Goal: Task Accomplishment & Management: Manage account settings

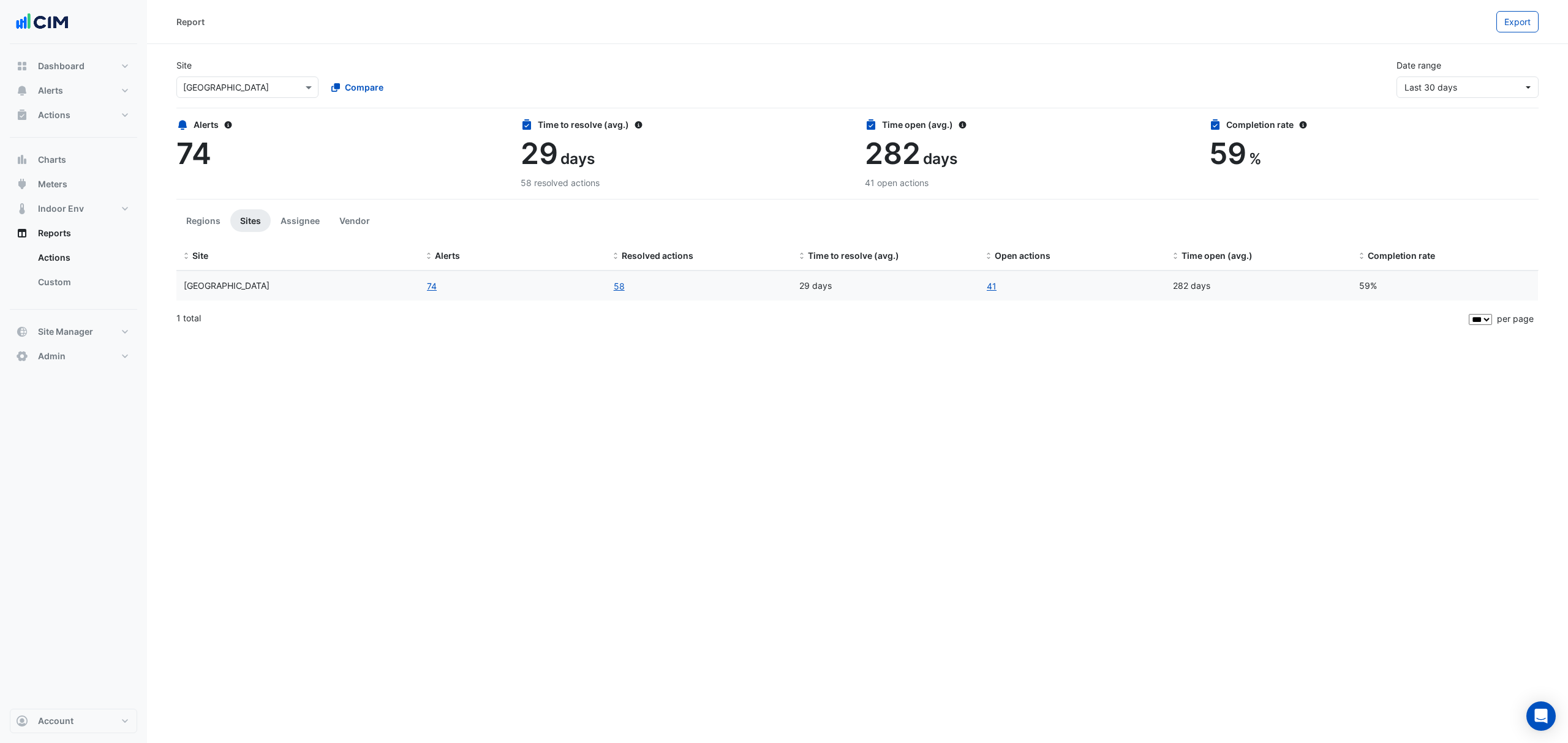
select select "***"
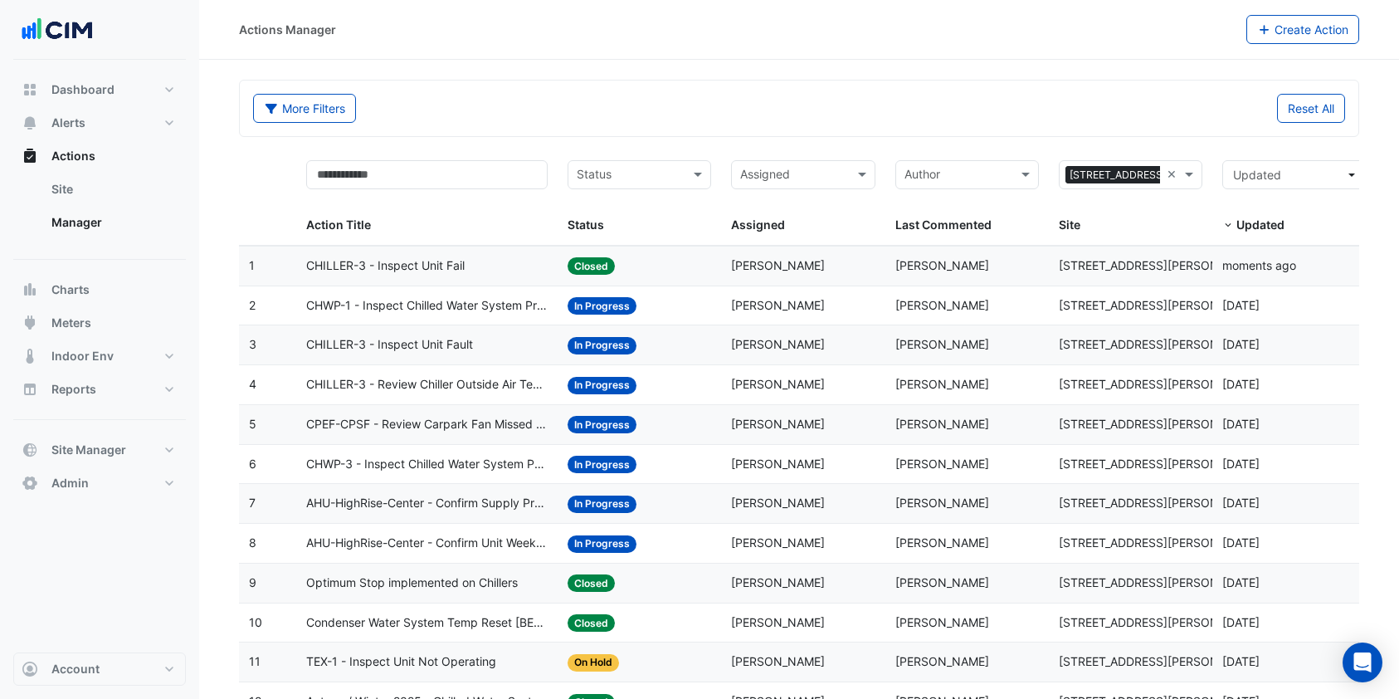
select select "***"
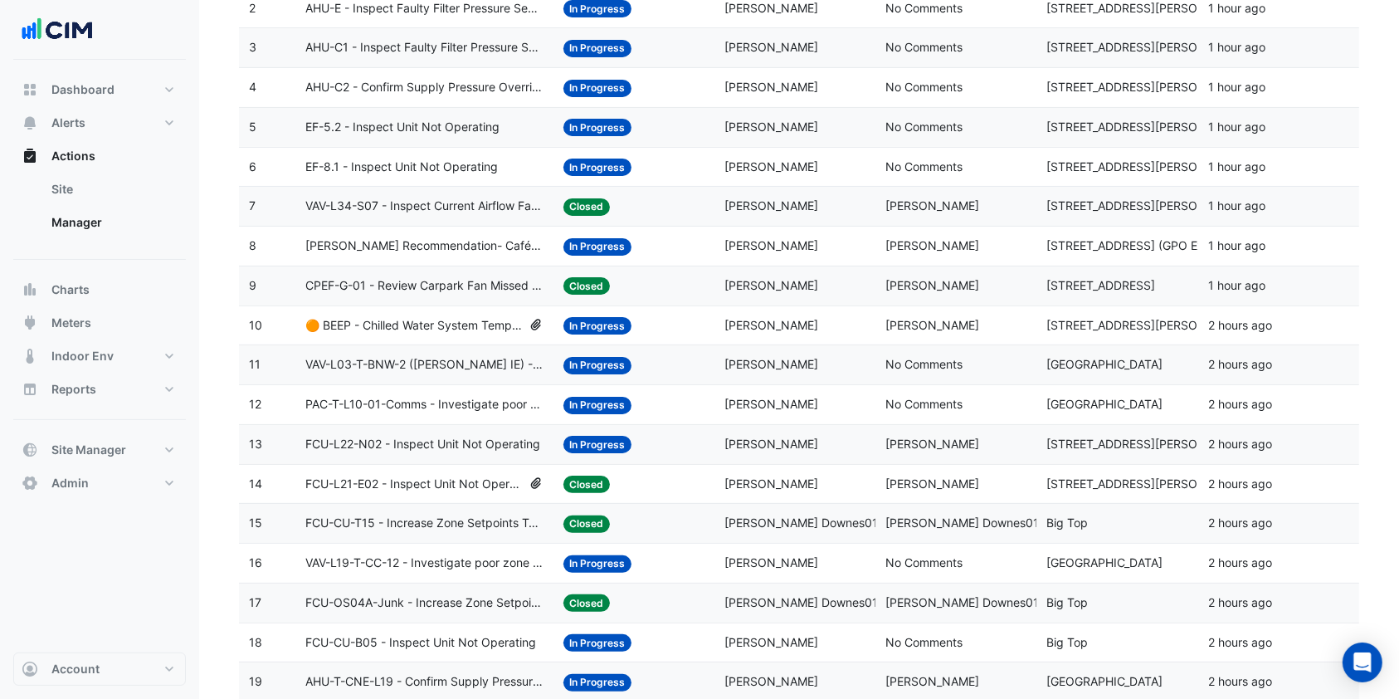
scroll to position [332, 0]
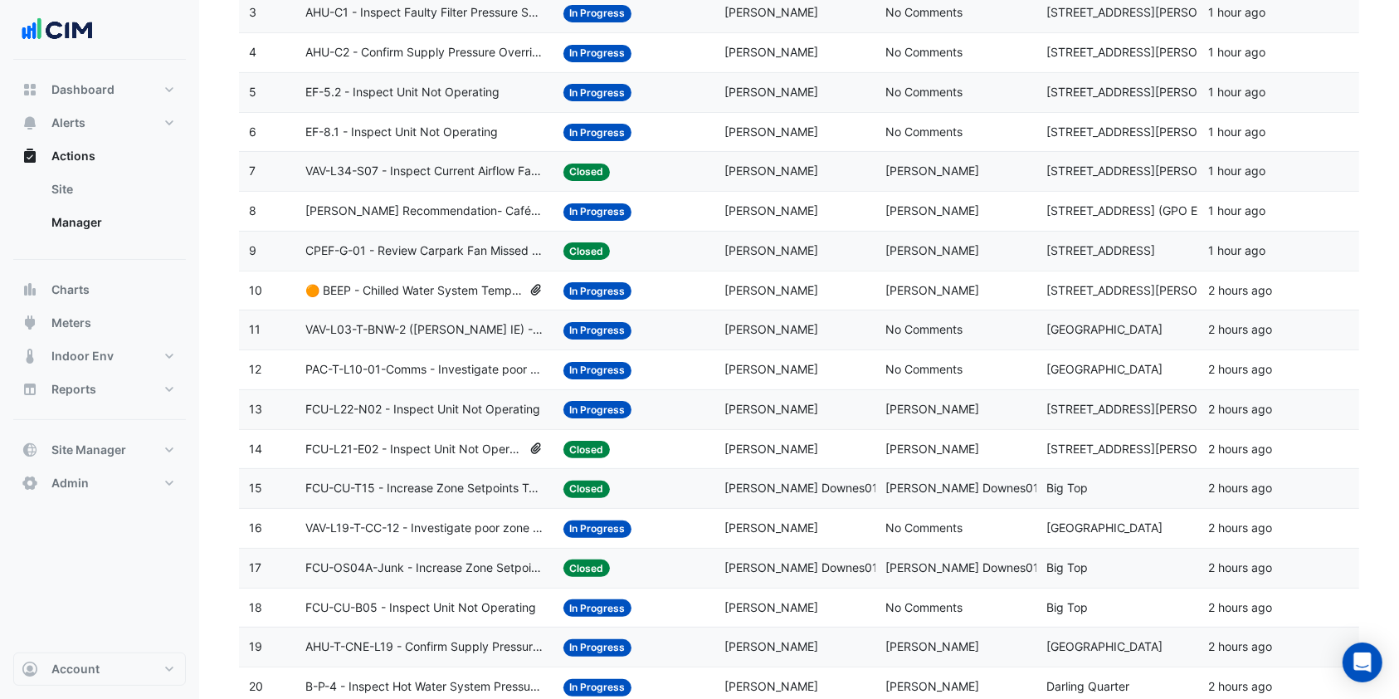
click at [440, 479] on span "FCU-CU-T15 - Increase Zone Setpoints Too Low (Energy Saving)" at bounding box center [424, 488] width 238 height 19
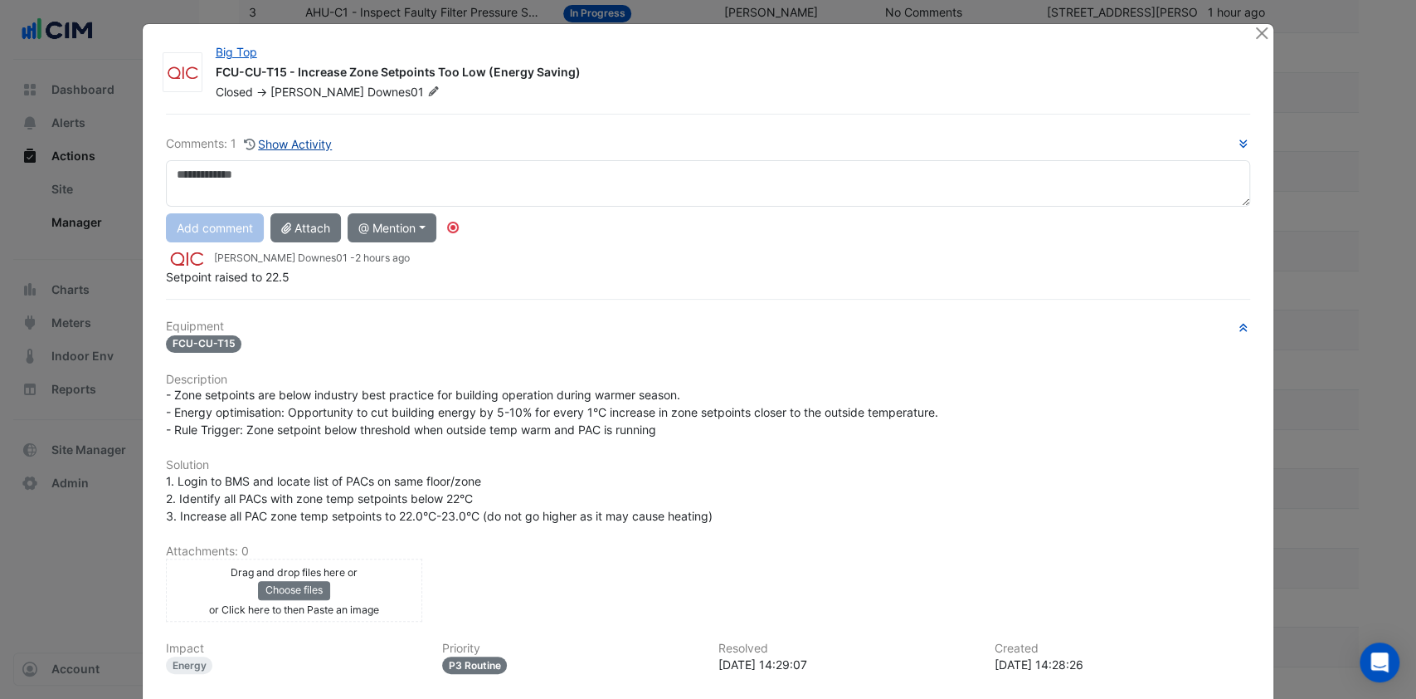
click at [280, 136] on button "Show Activity" at bounding box center [288, 143] width 90 height 19
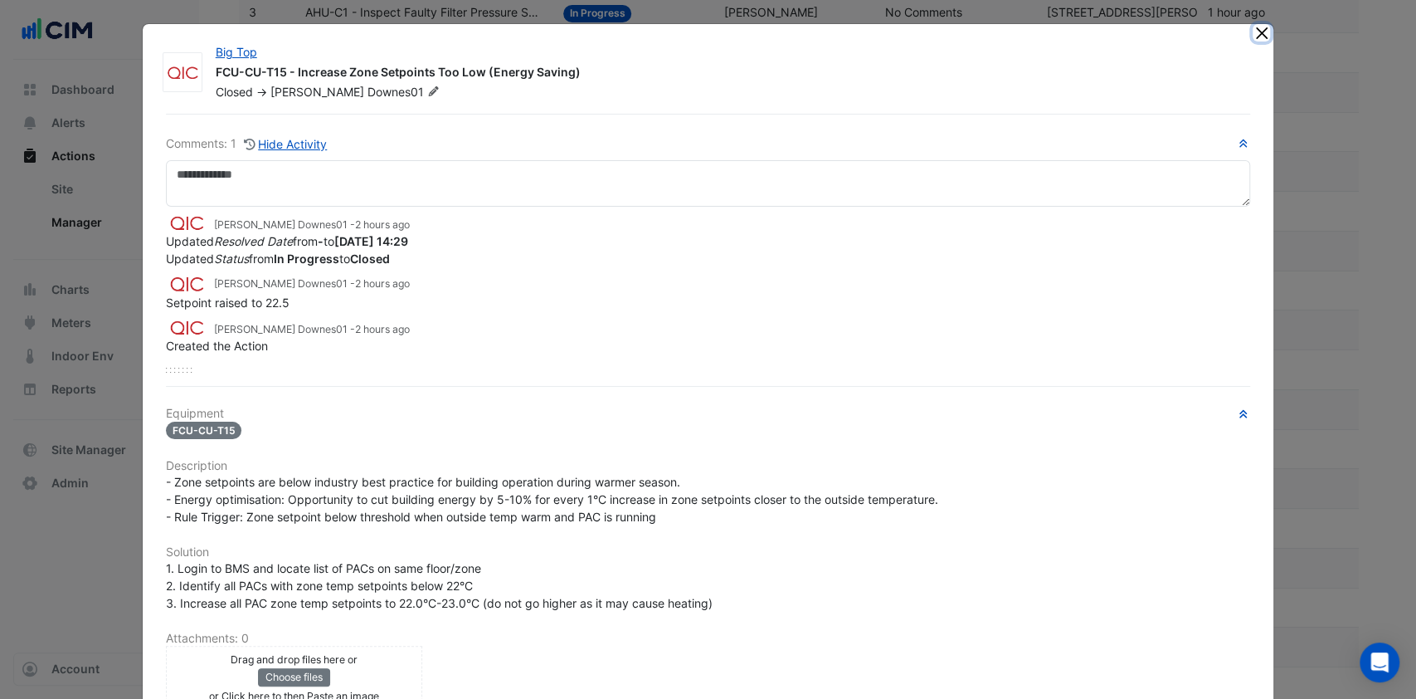
click at [1253, 30] on button "Close" at bounding box center [1261, 32] width 17 height 17
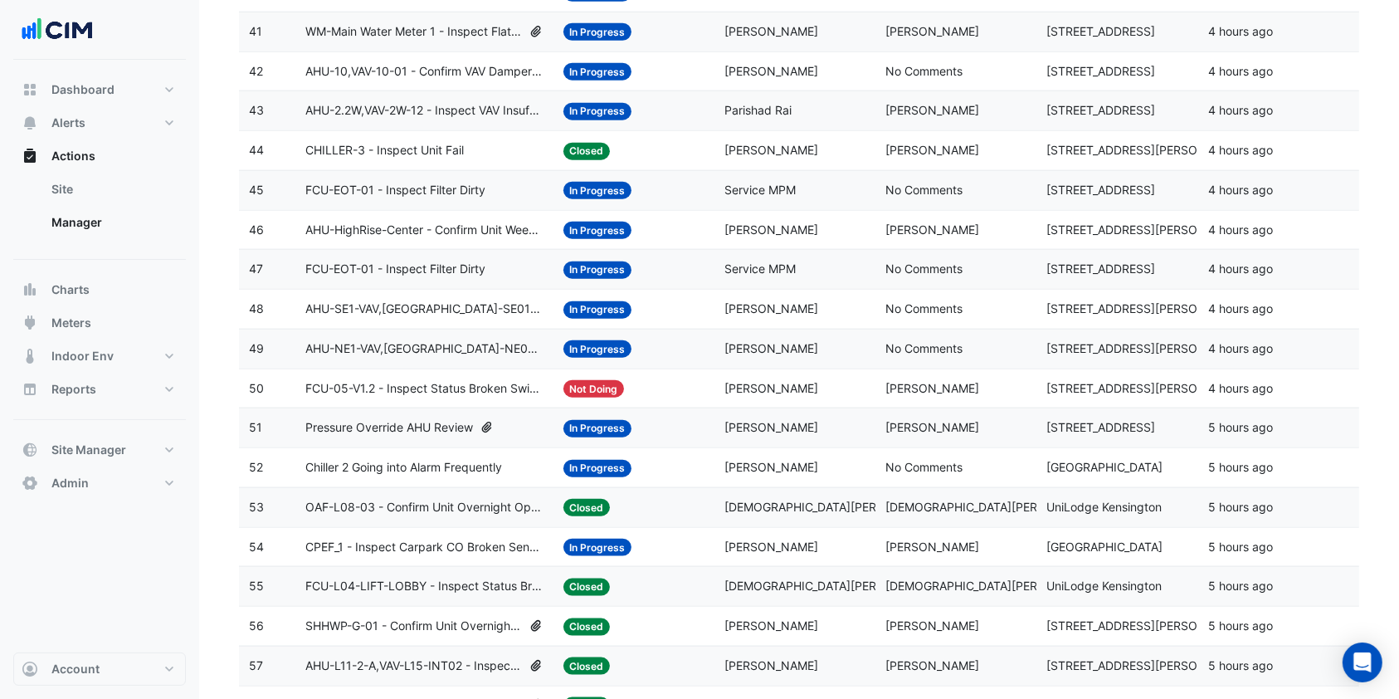
scroll to position [1660, 0]
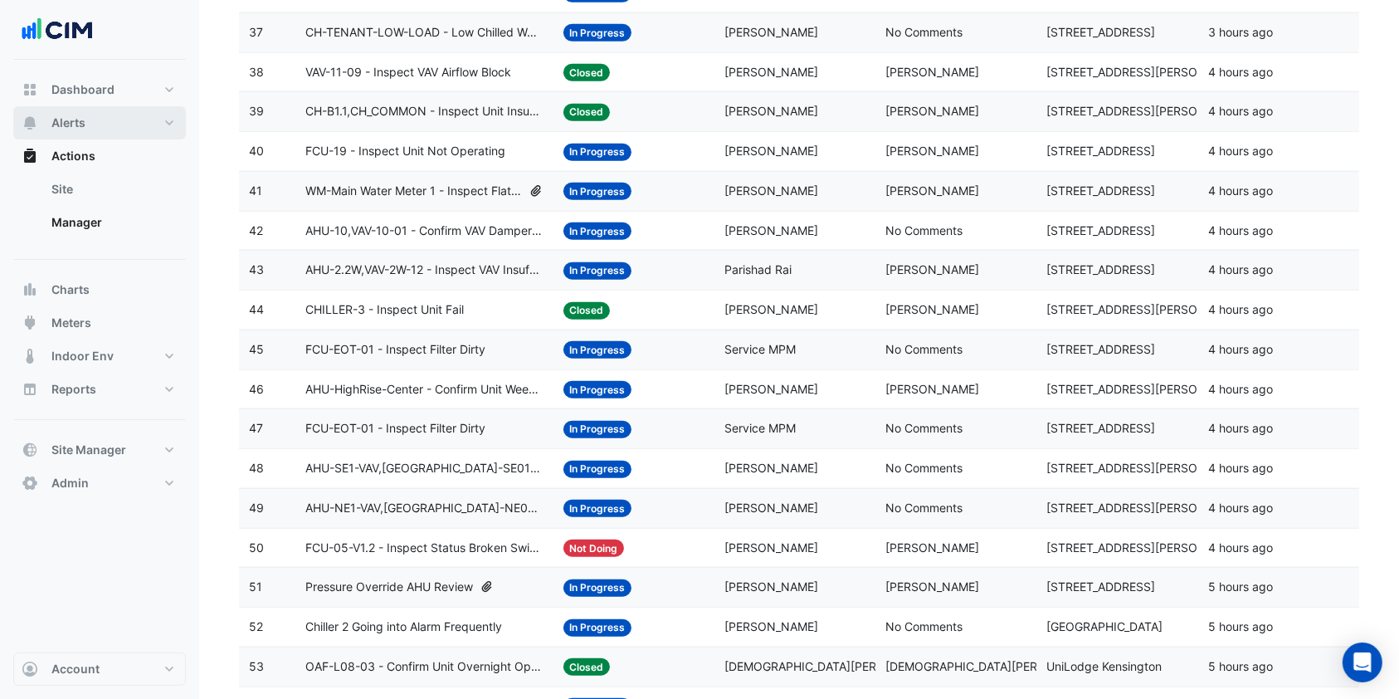
click at [115, 136] on button "Alerts" at bounding box center [99, 122] width 173 height 33
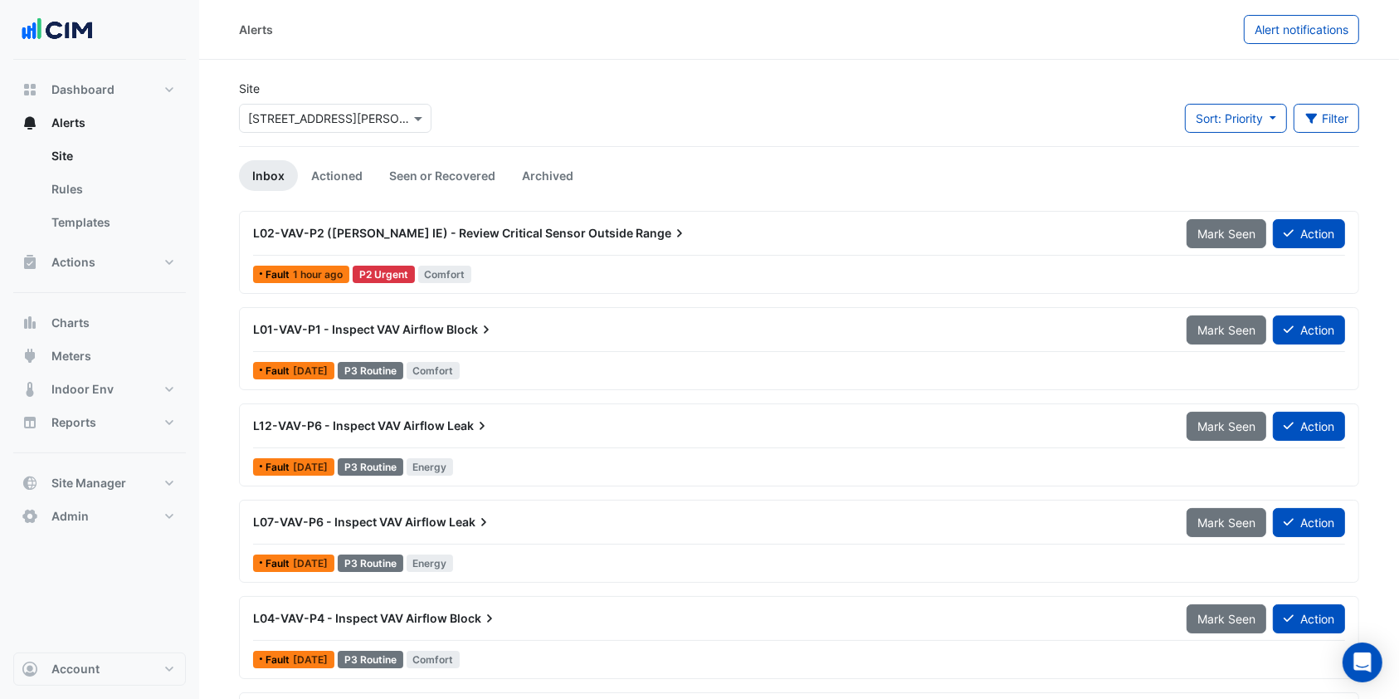
click at [308, 117] on input "text" at bounding box center [318, 118] width 141 height 17
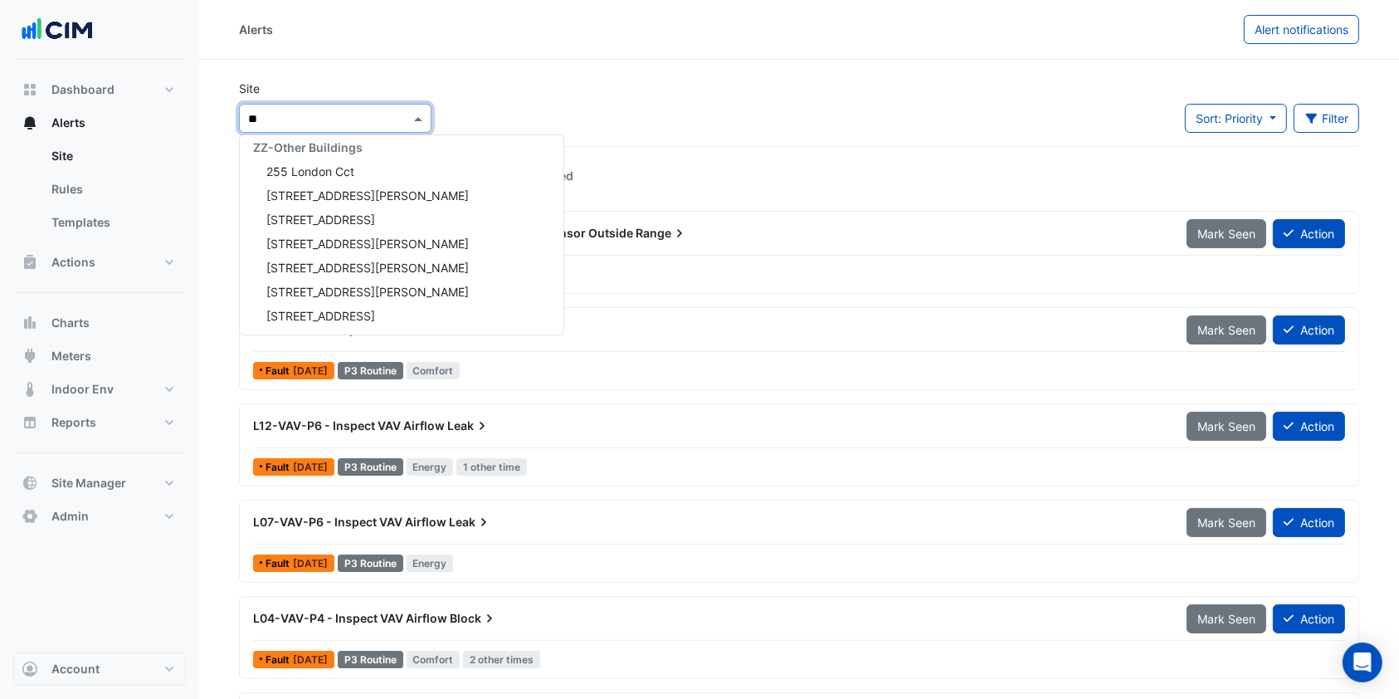
scroll to position [559, 0]
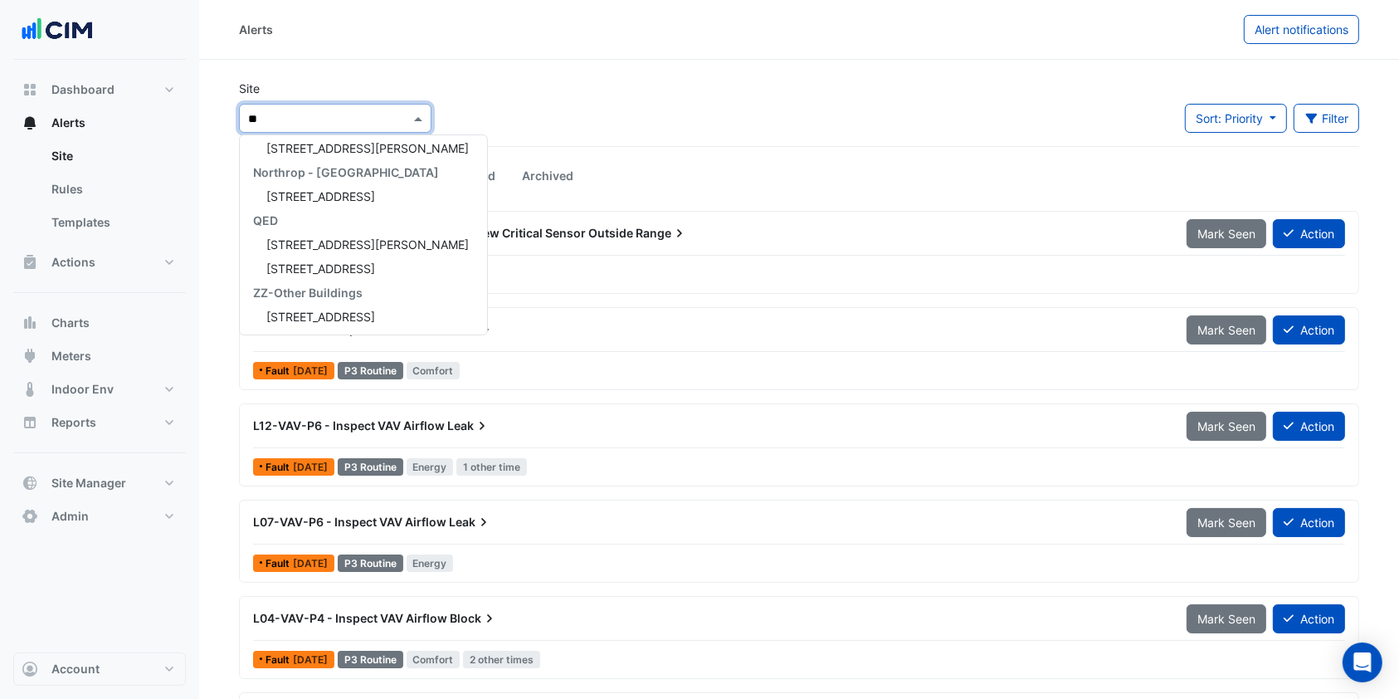
type input "**"
click at [329, 151] on span "[STREET_ADDRESS][PERSON_NAME]" at bounding box center [367, 148] width 202 height 14
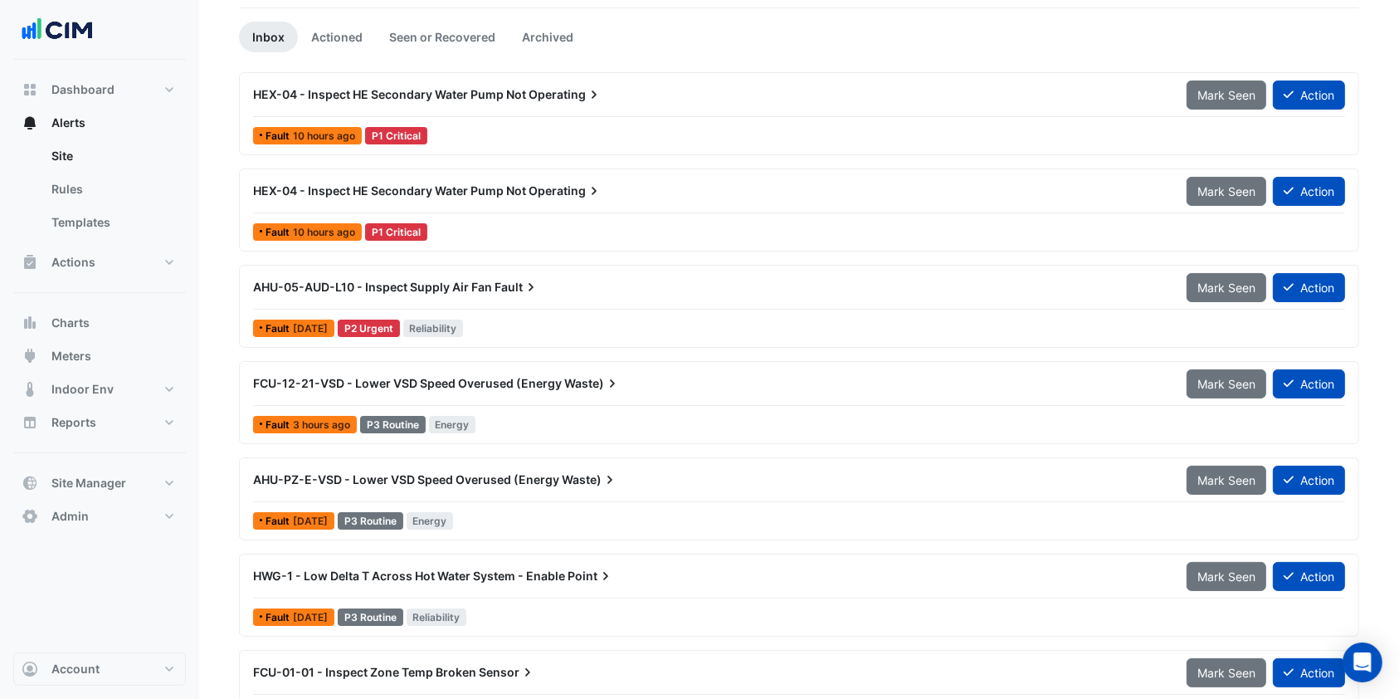
scroll to position [184, 0]
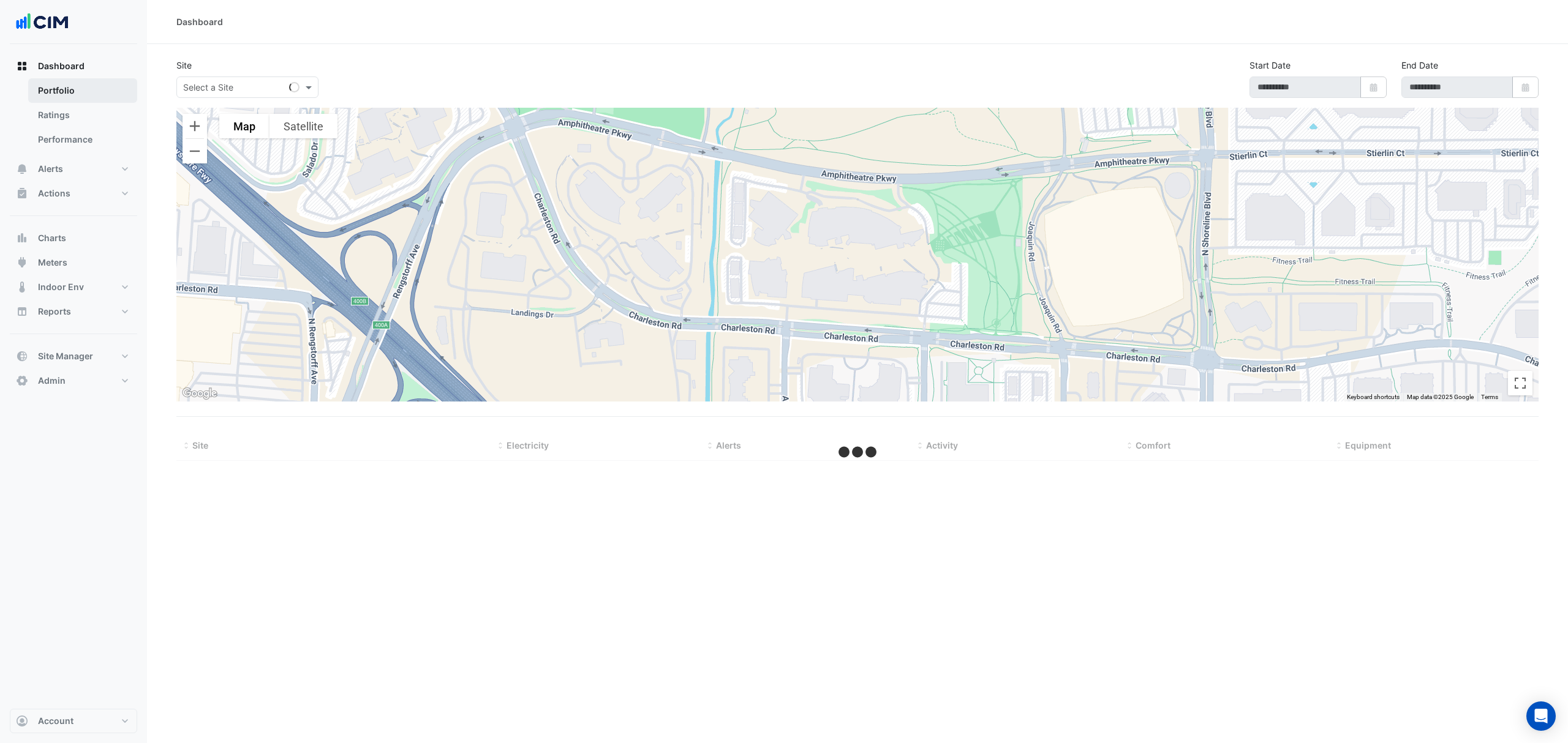
click at [83, 95] on link "Portfolio" at bounding box center [83, 90] width 109 height 24
click at [98, 167] on button "Alerts" at bounding box center [73, 168] width 128 height 24
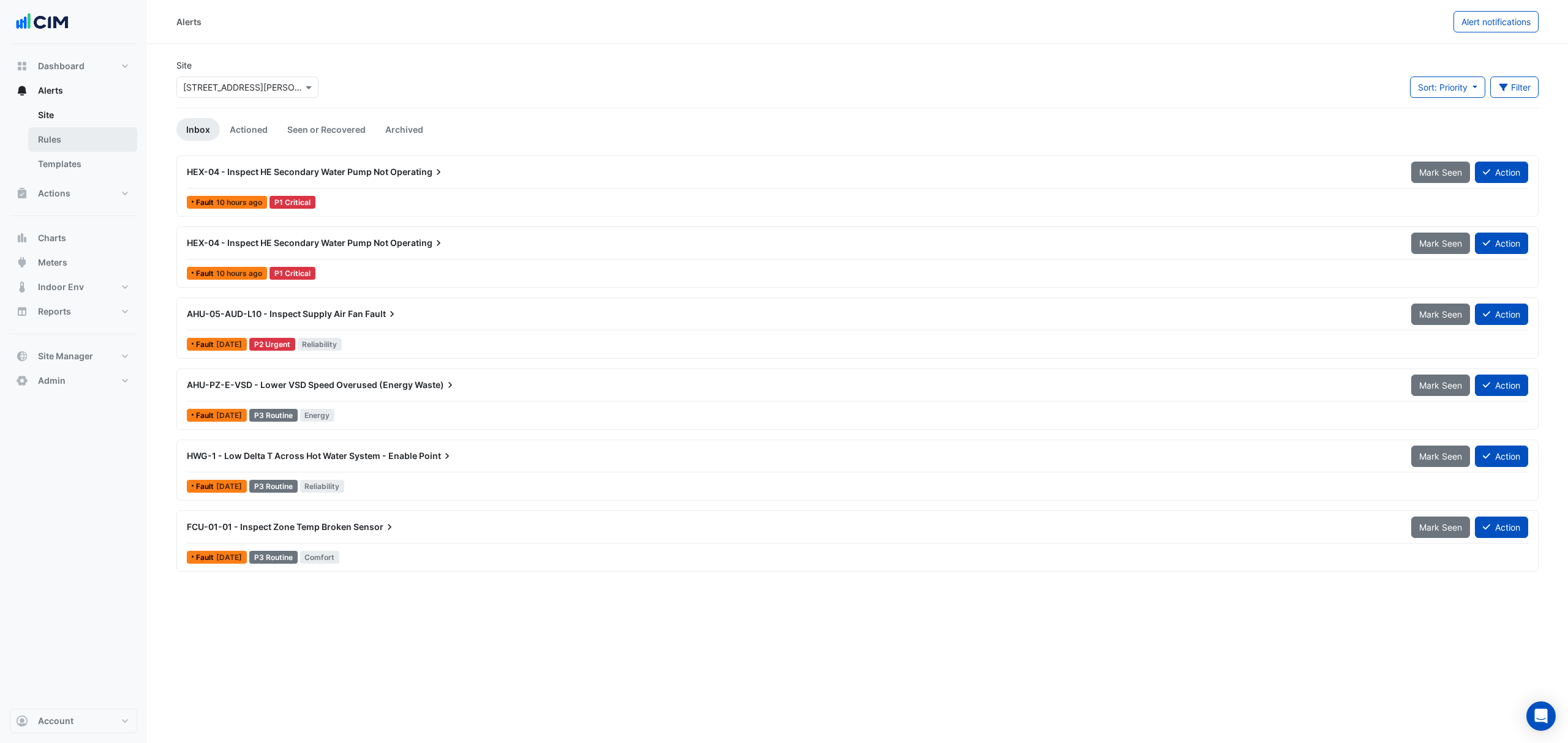
click at [70, 128] on link "Rules" at bounding box center [83, 139] width 109 height 24
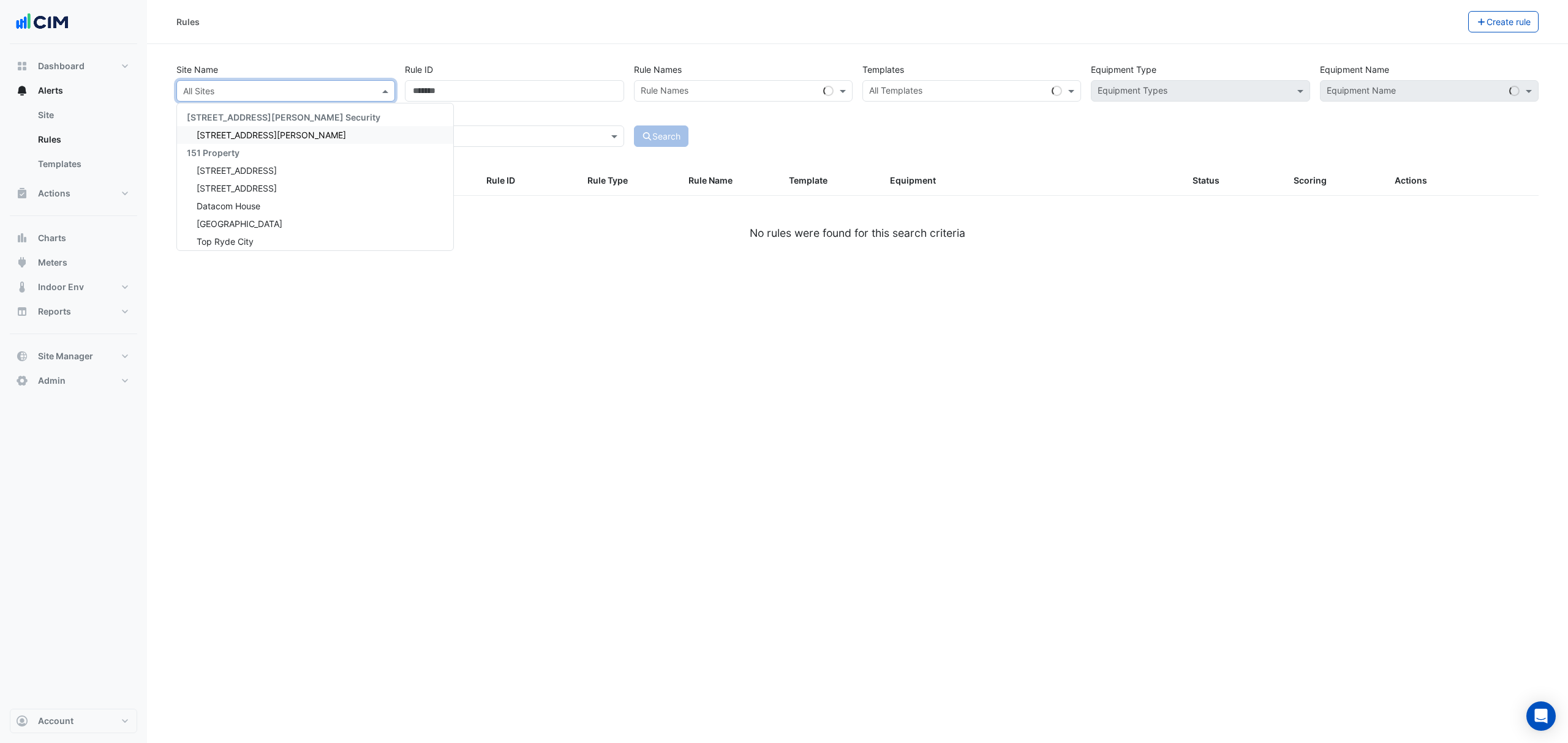
click at [248, 81] on div "All Sites" at bounding box center [286, 91] width 219 height 21
type input "***"
click at [213, 134] on span "Kippa Ring" at bounding box center [218, 135] width 44 height 10
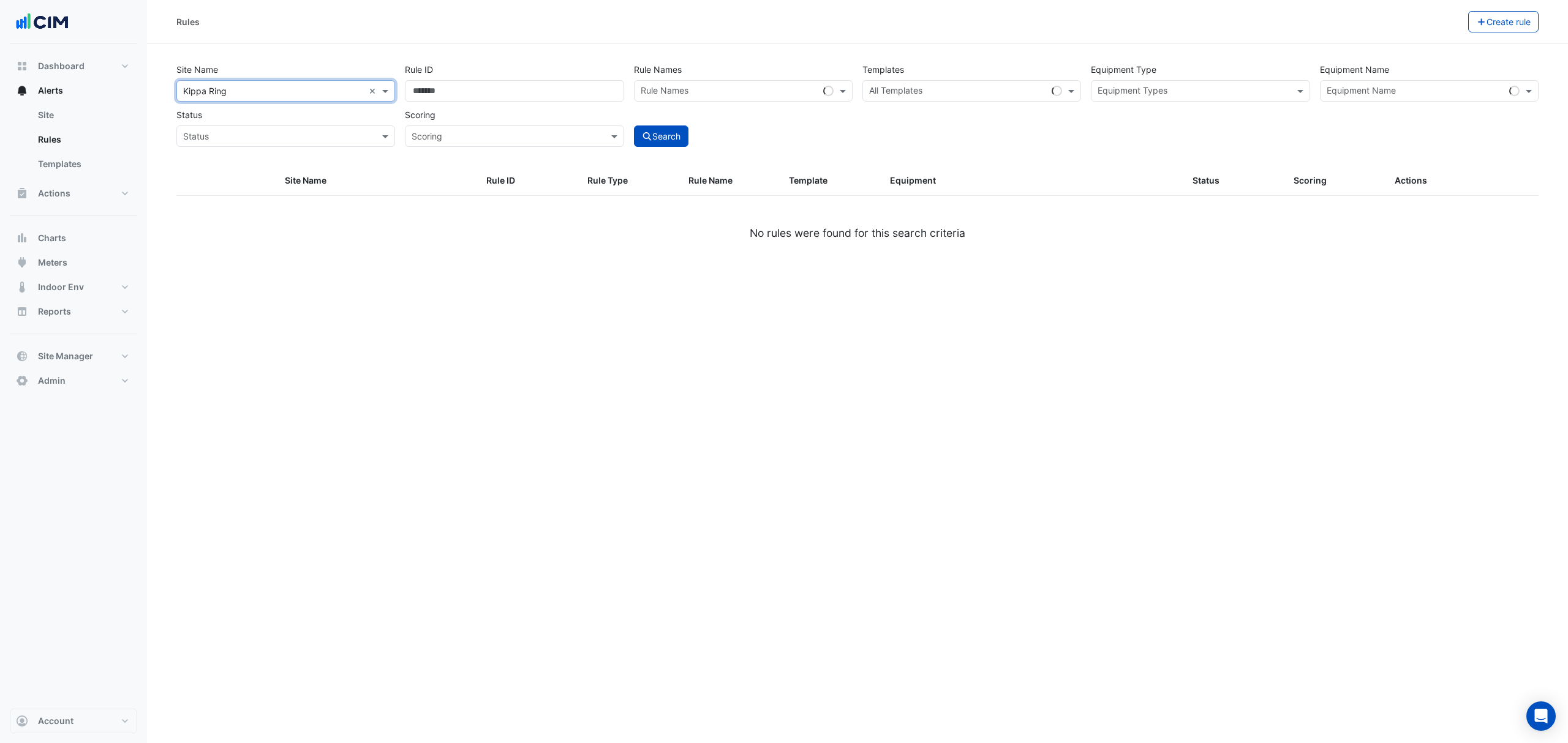
click at [1168, 87] on input "text" at bounding box center [1193, 91] width 191 height 13
click at [1148, 116] on span "Water Meters" at bounding box center [1128, 117] width 53 height 10
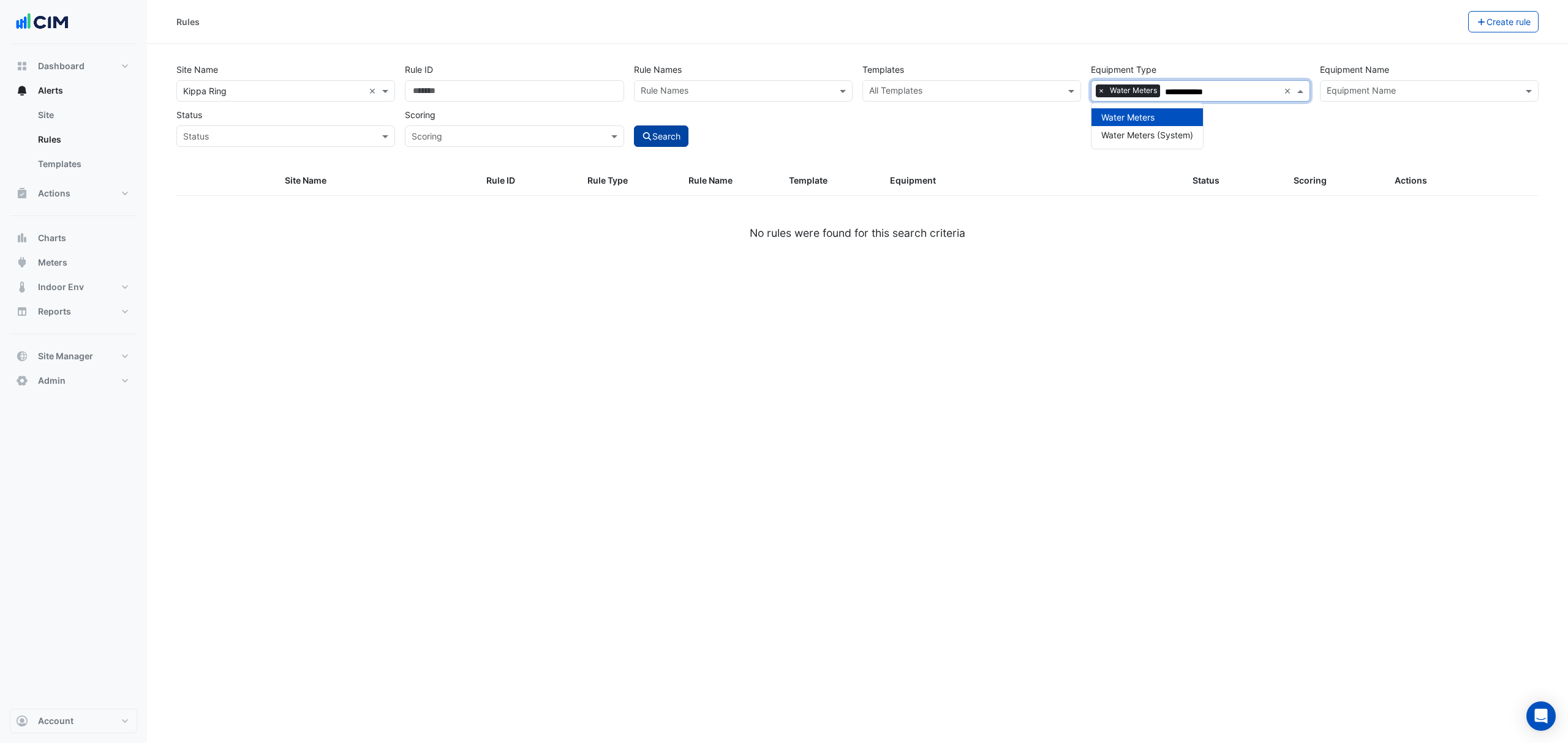
type input "**********"
click at [657, 128] on button "Search" at bounding box center [661, 136] width 55 height 21
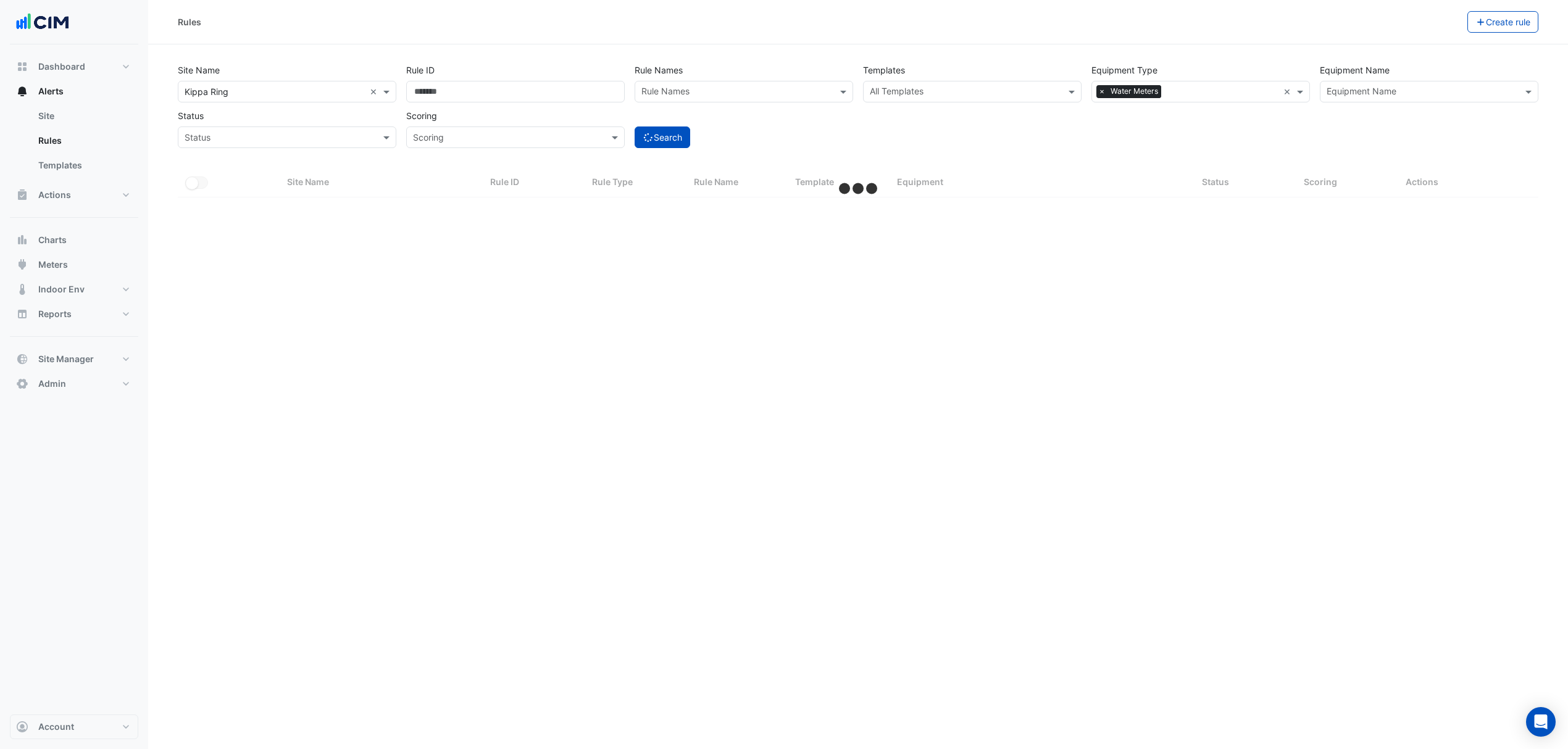
select select "***"
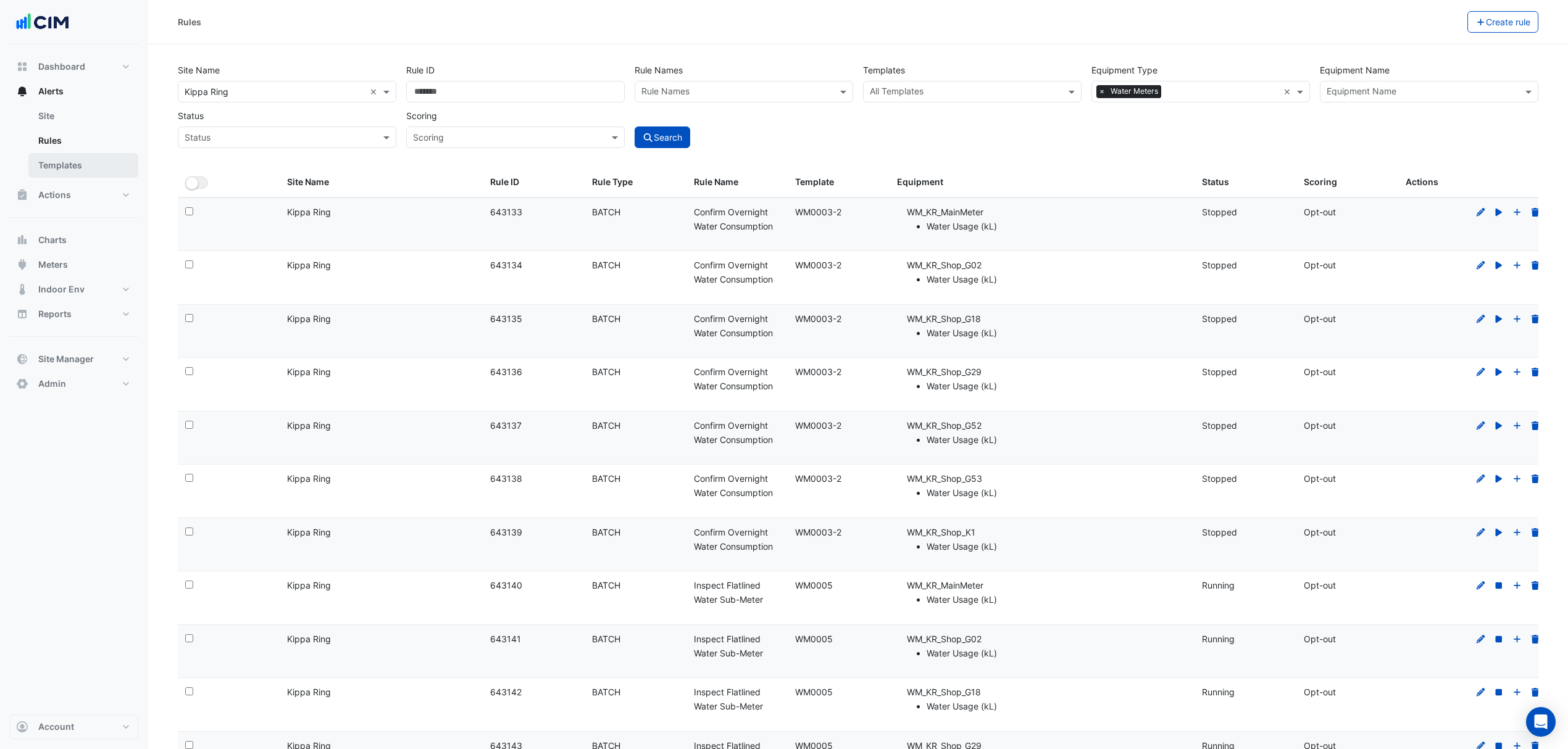
click at [57, 163] on link "Templates" at bounding box center [83, 165] width 110 height 25
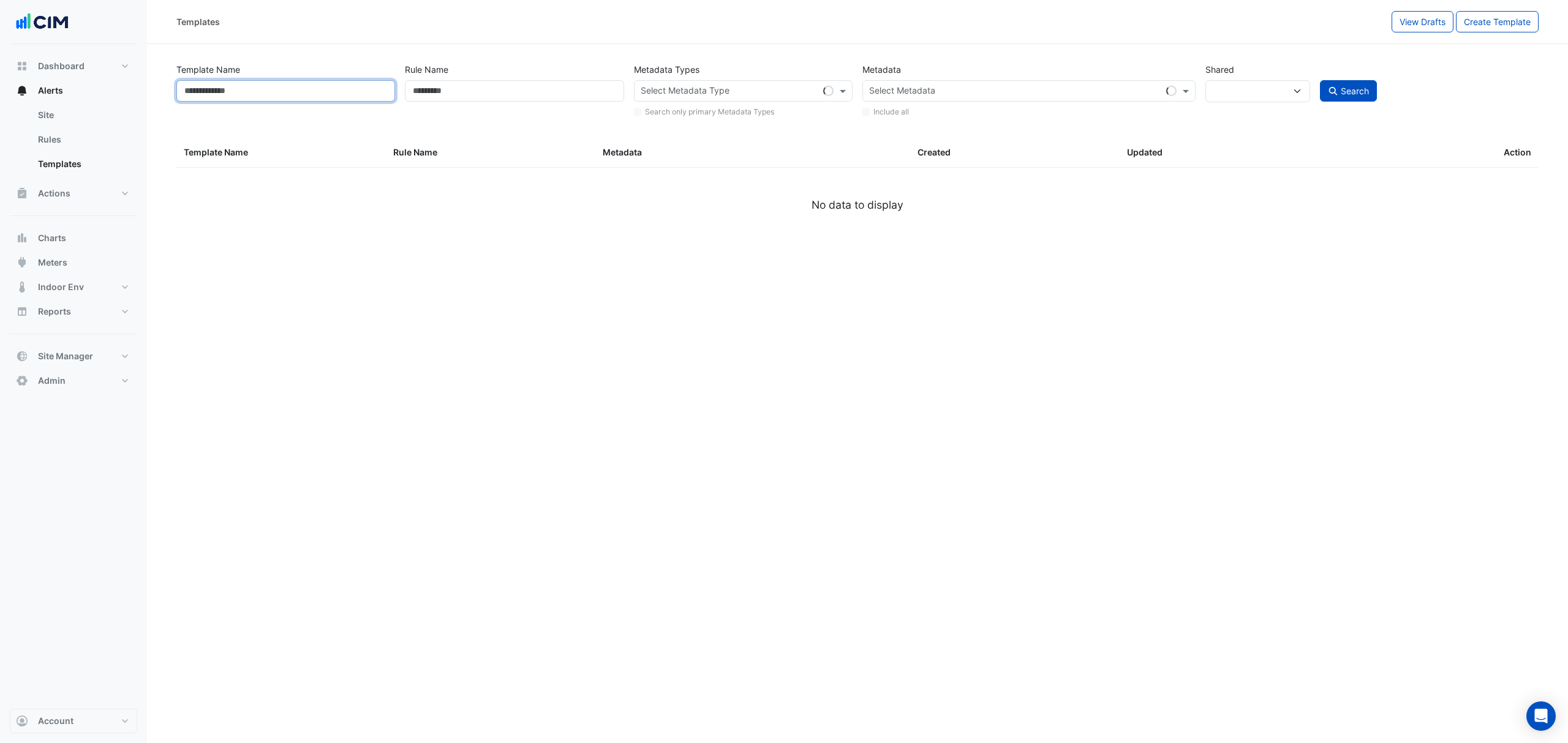
click at [275, 99] on input "Template Name" at bounding box center [286, 91] width 219 height 21
select select
type input "*"
select select "***"
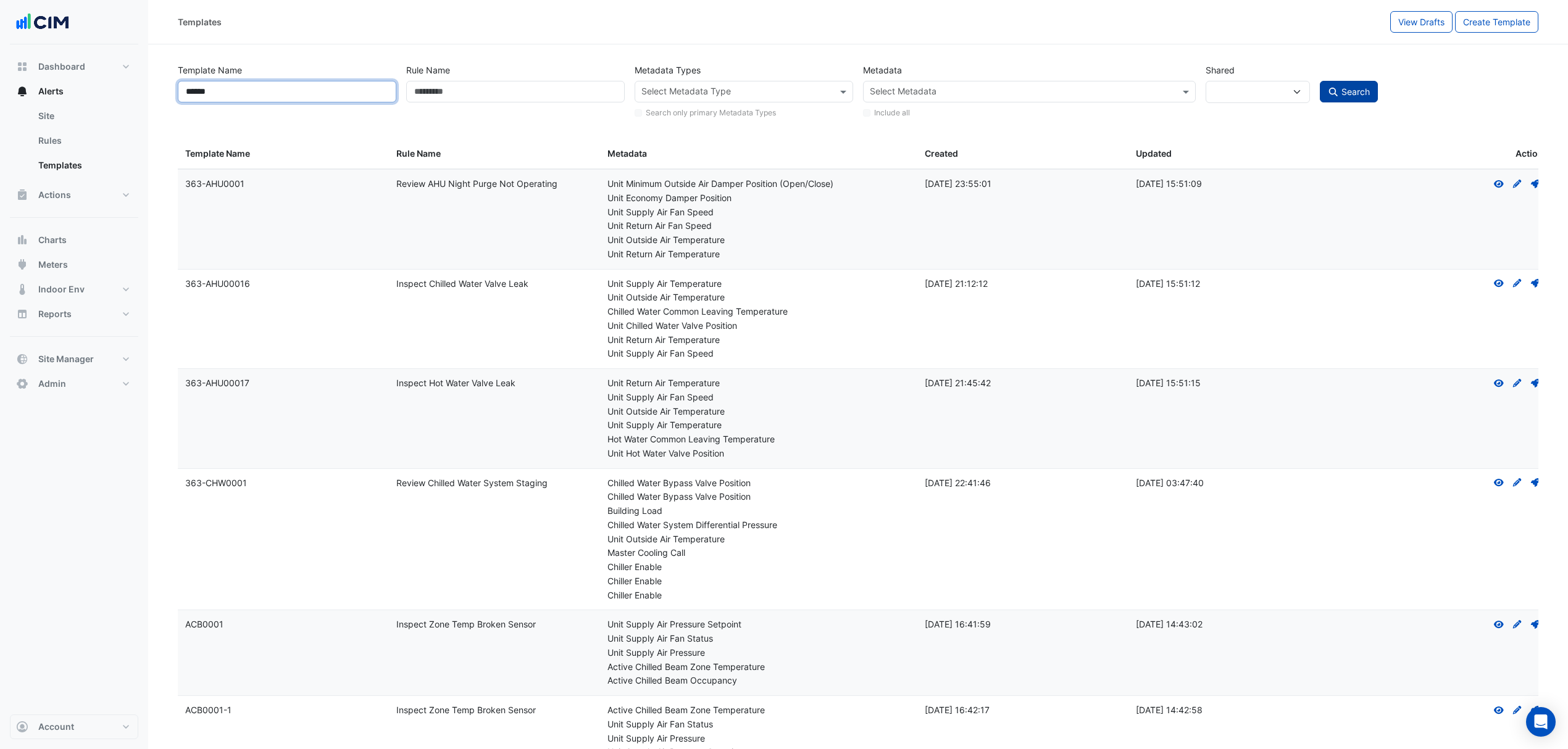
type input "******"
click at [1352, 87] on span "Search" at bounding box center [1355, 91] width 28 height 10
select select
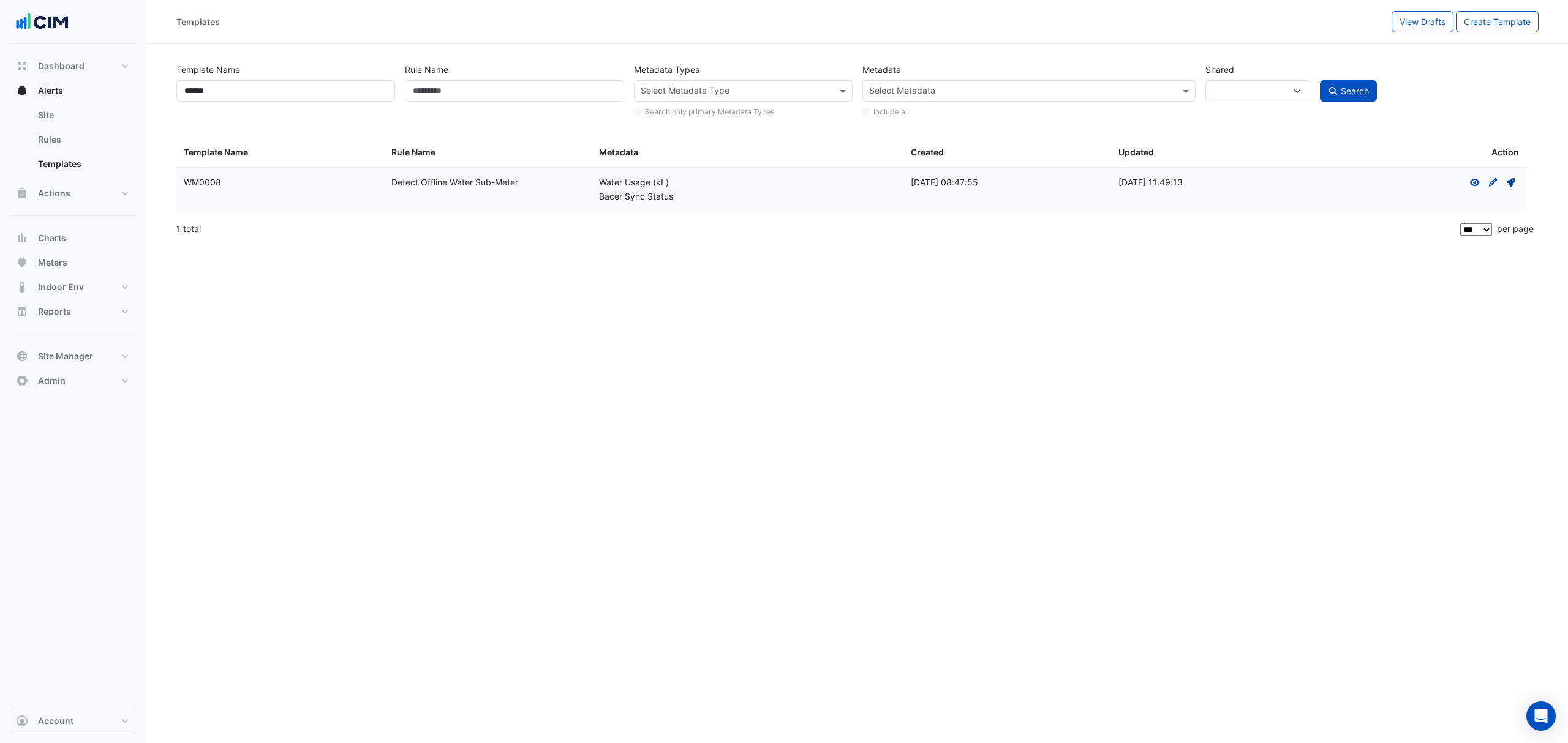
click at [1507, 178] on icon "Deploy" at bounding box center [1511, 182] width 11 height 9
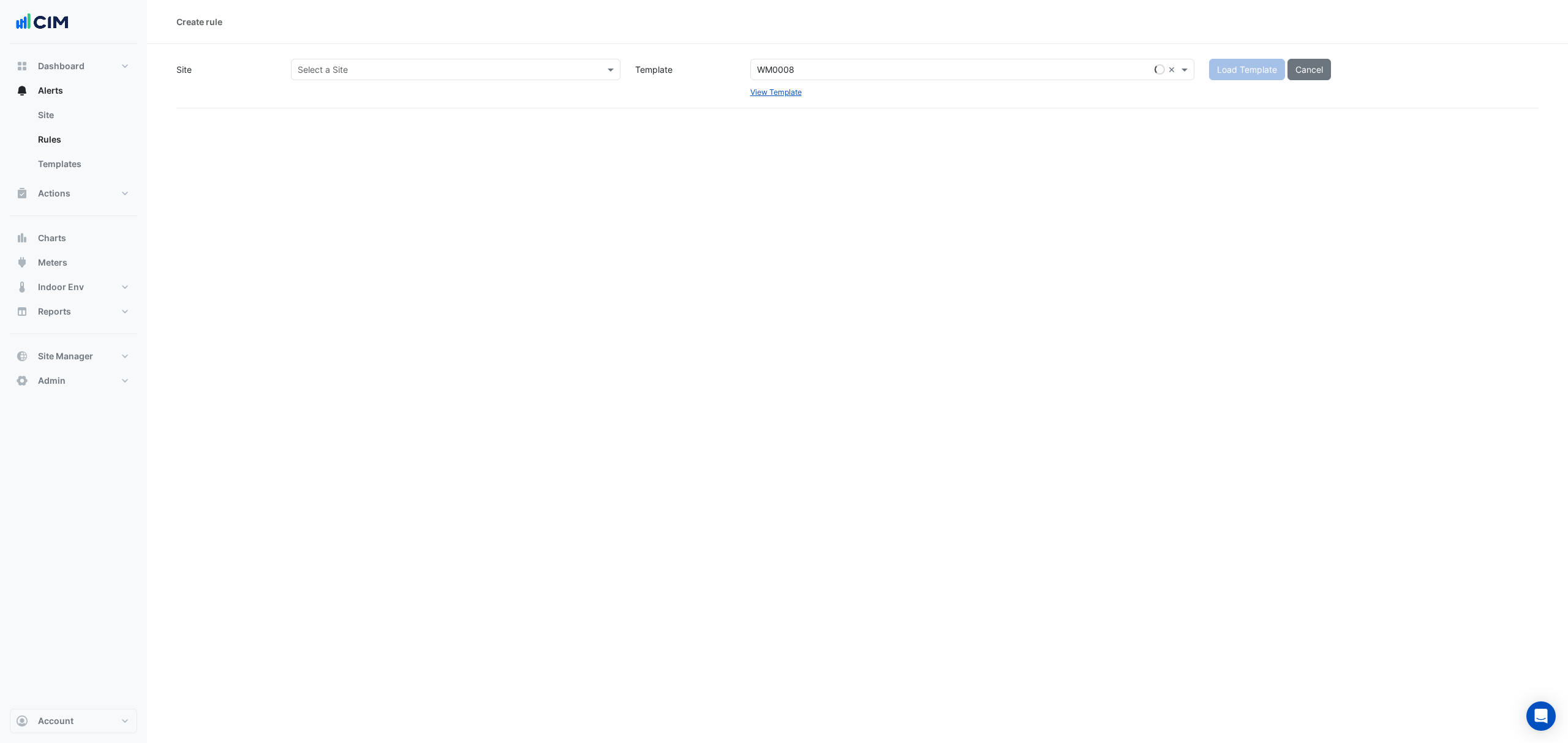
click at [408, 75] on input "text" at bounding box center [443, 69] width 292 height 13
type input "*****"
click at [324, 109] on span "Kippa Ring" at bounding box center [333, 114] width 44 height 10
click at [1233, 61] on button "Load Template" at bounding box center [1247, 69] width 76 height 21
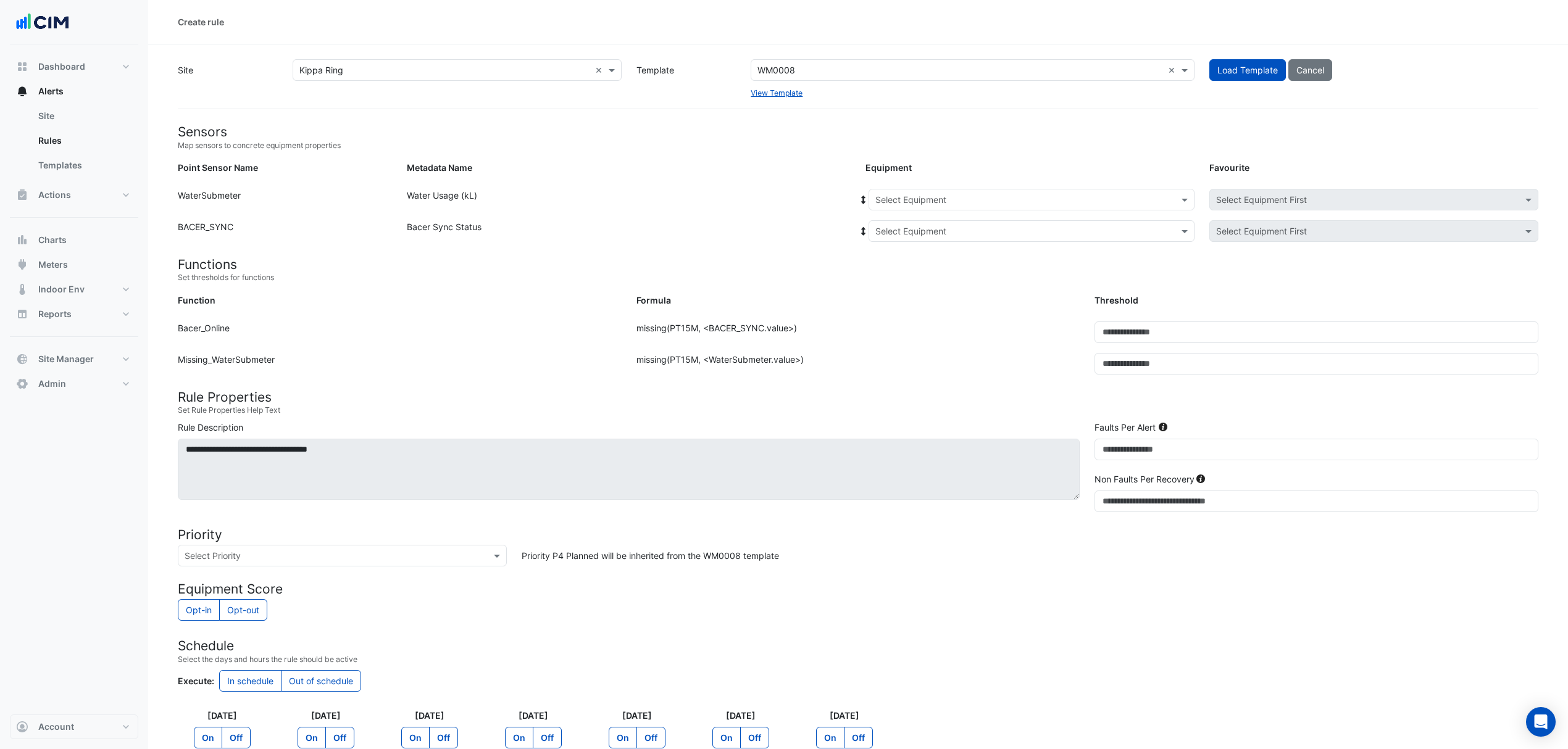
click at [931, 190] on div "Select Equipment" at bounding box center [1032, 199] width 326 height 22
click at [916, 222] on span "WM_KR_MainMeter" at bounding box center [917, 226] width 77 height 10
click at [917, 223] on div "Select Equipment" at bounding box center [1032, 231] width 326 height 22
click at [902, 269] on div "Bacer" at bounding box center [915, 275] width 92 height 18
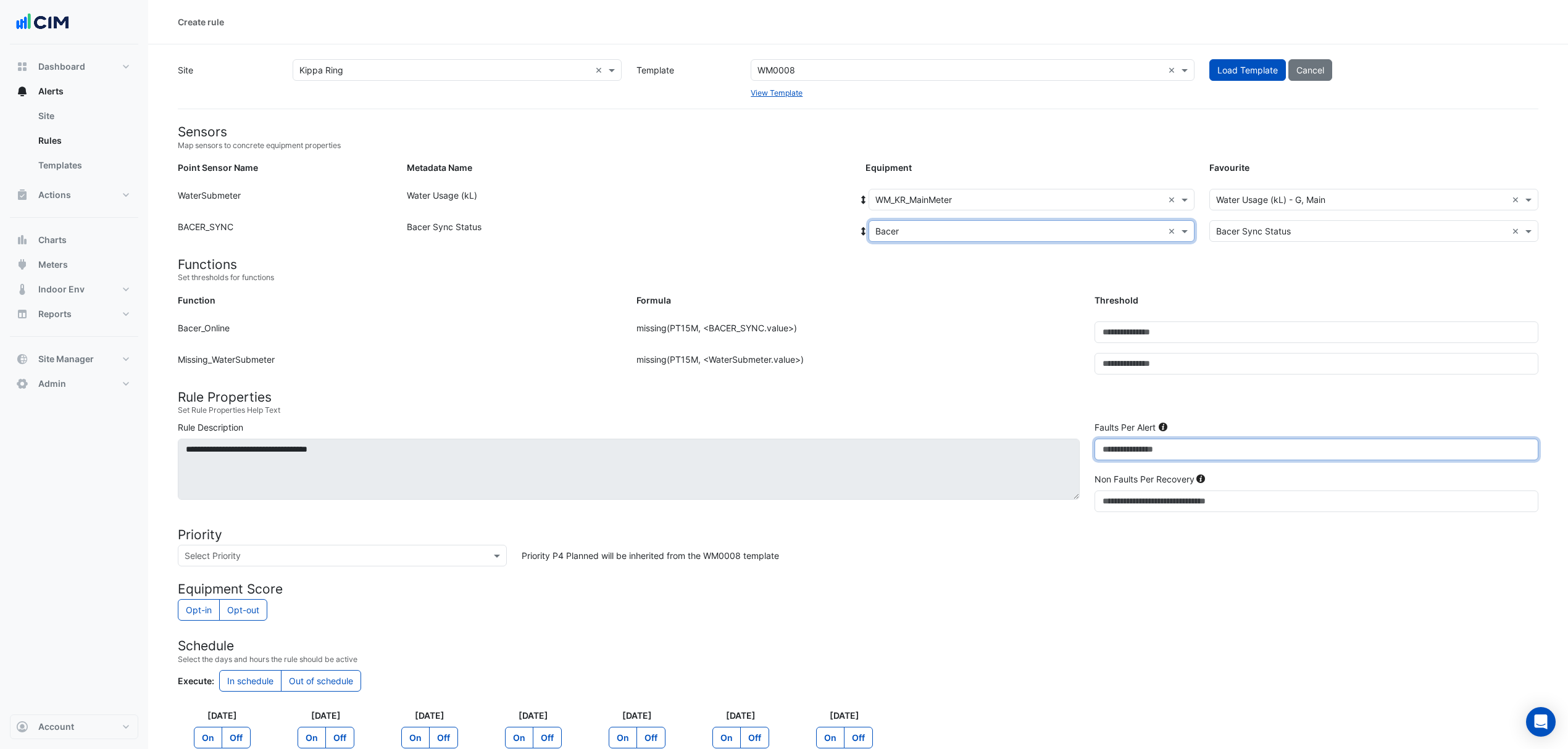
click at [1109, 445] on input "*" at bounding box center [1316, 449] width 444 height 22
click at [1109, 446] on input "*" at bounding box center [1316, 449] width 444 height 22
type input "**"
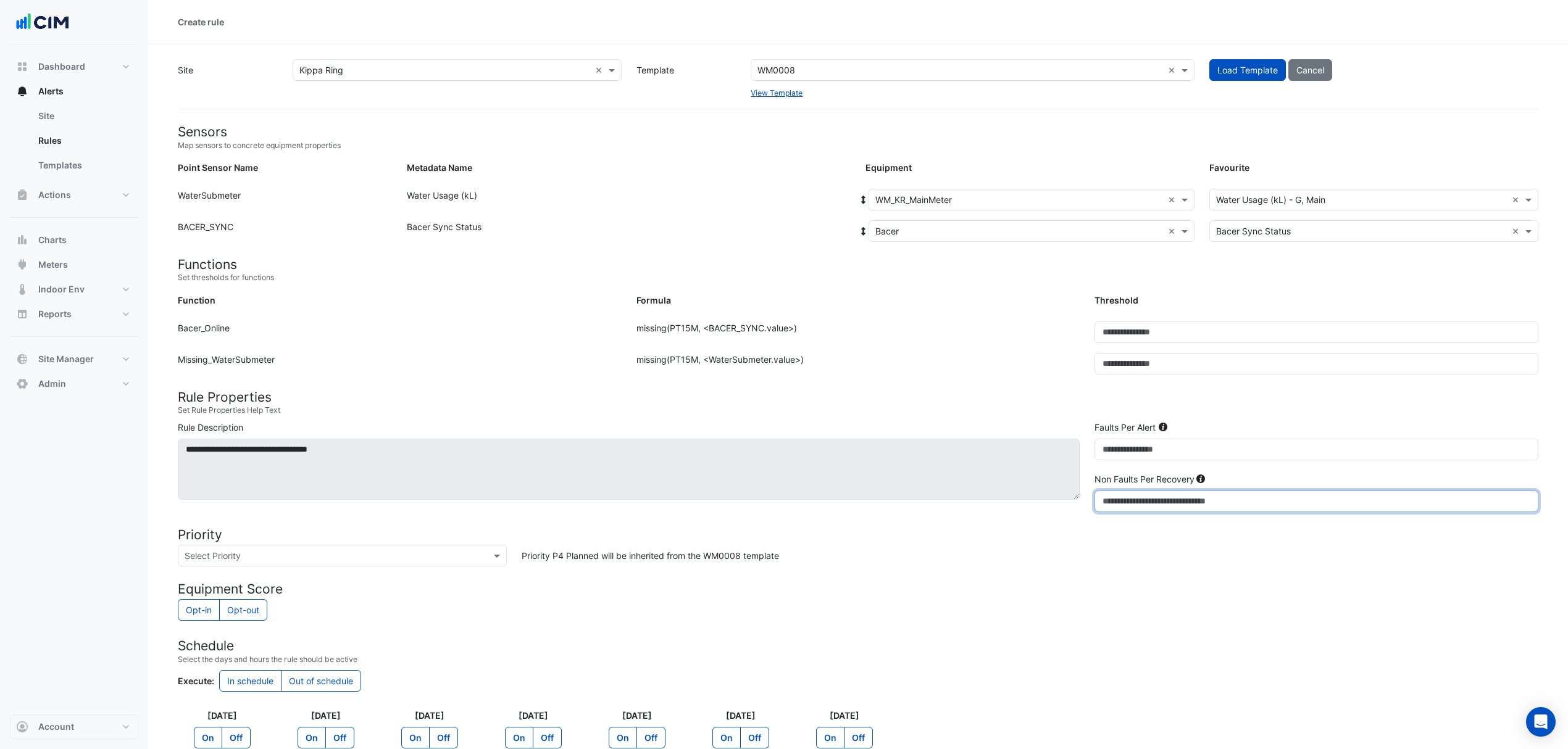
click at [1119, 502] on input "*" at bounding box center [1316, 501] width 444 height 22
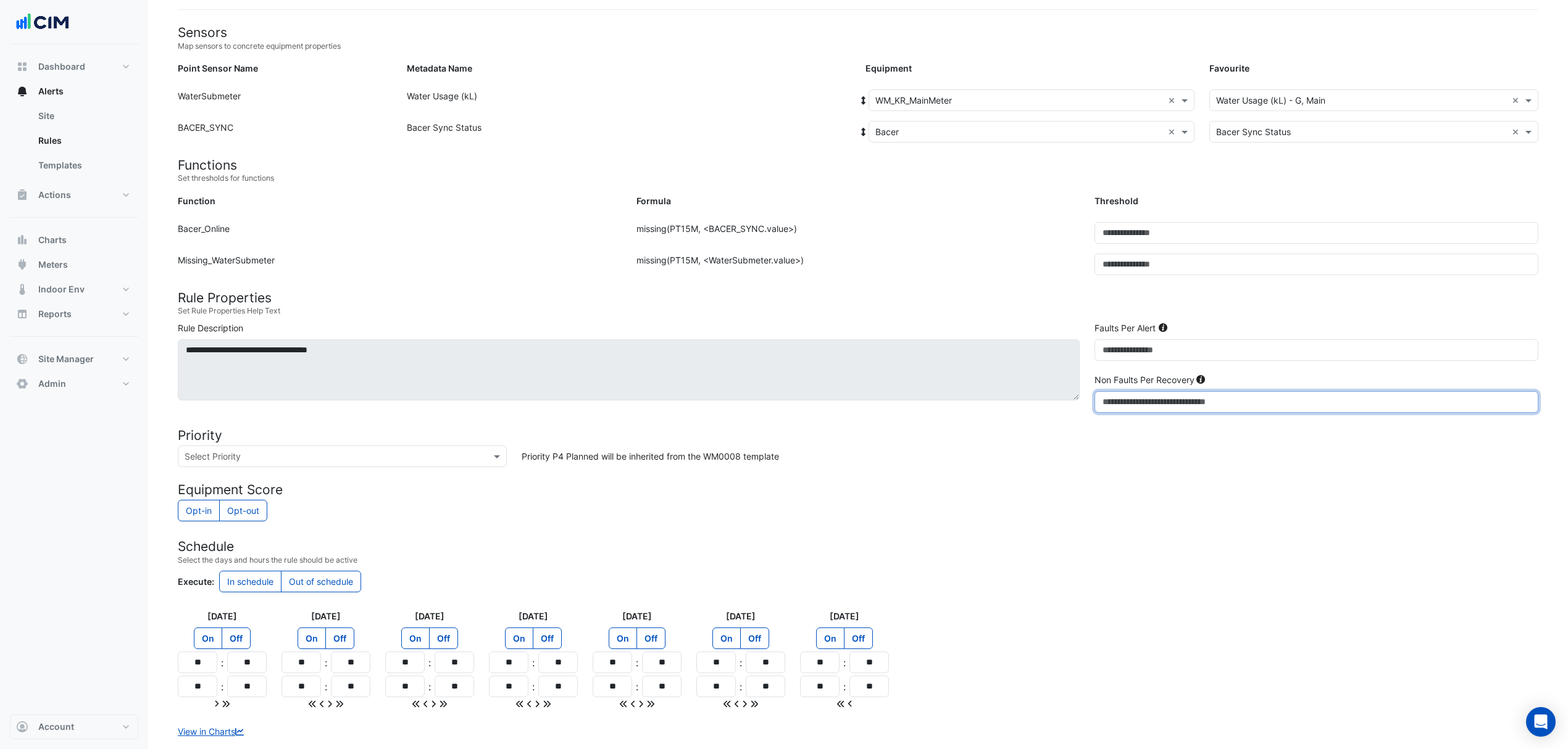
scroll to position [176, 0]
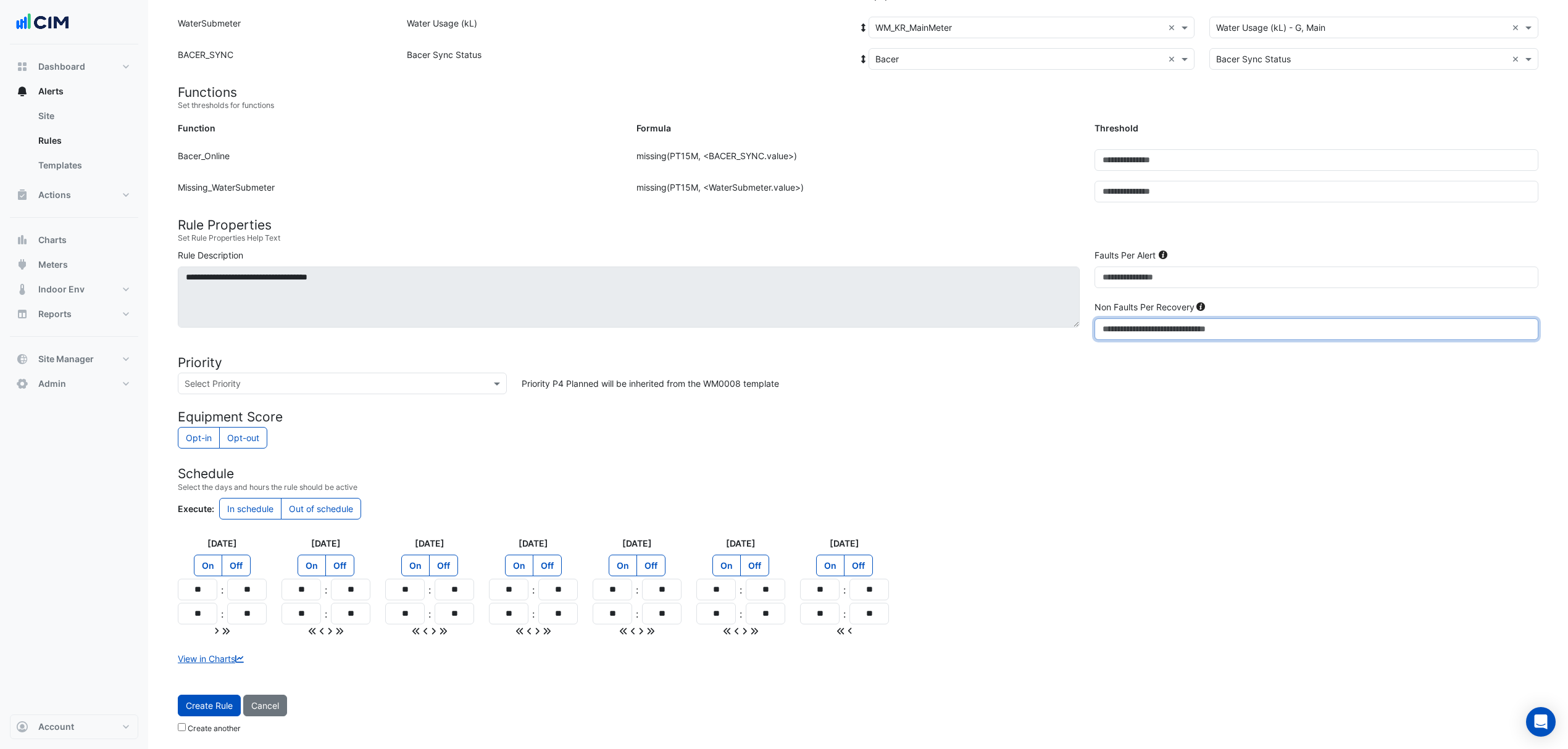
type input "*"
click at [215, 591] on input "**" at bounding box center [197, 589] width 39 height 22
type input "**"
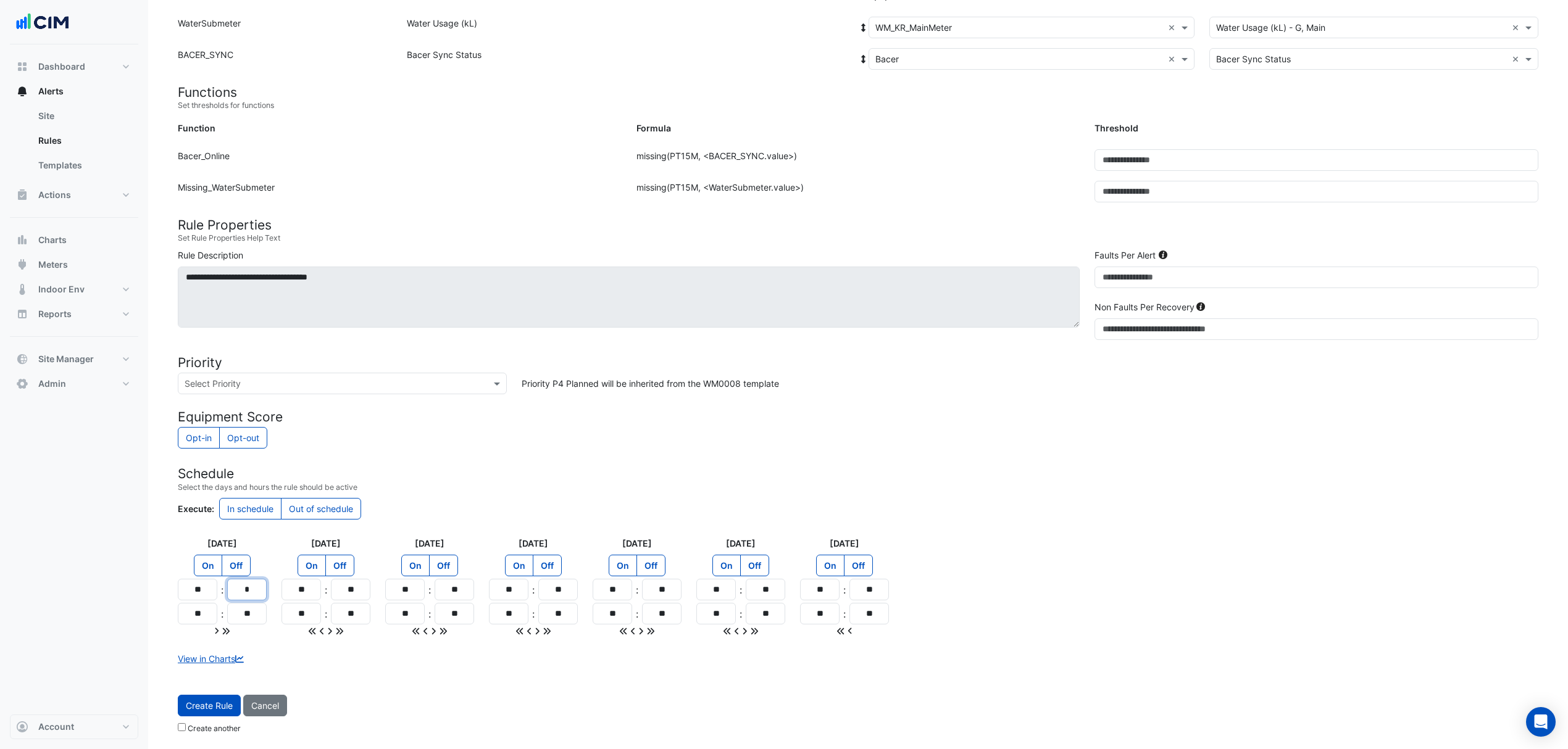
type input "**"
click at [223, 628] on icon at bounding box center [226, 631] width 9 height 9
type input "**"
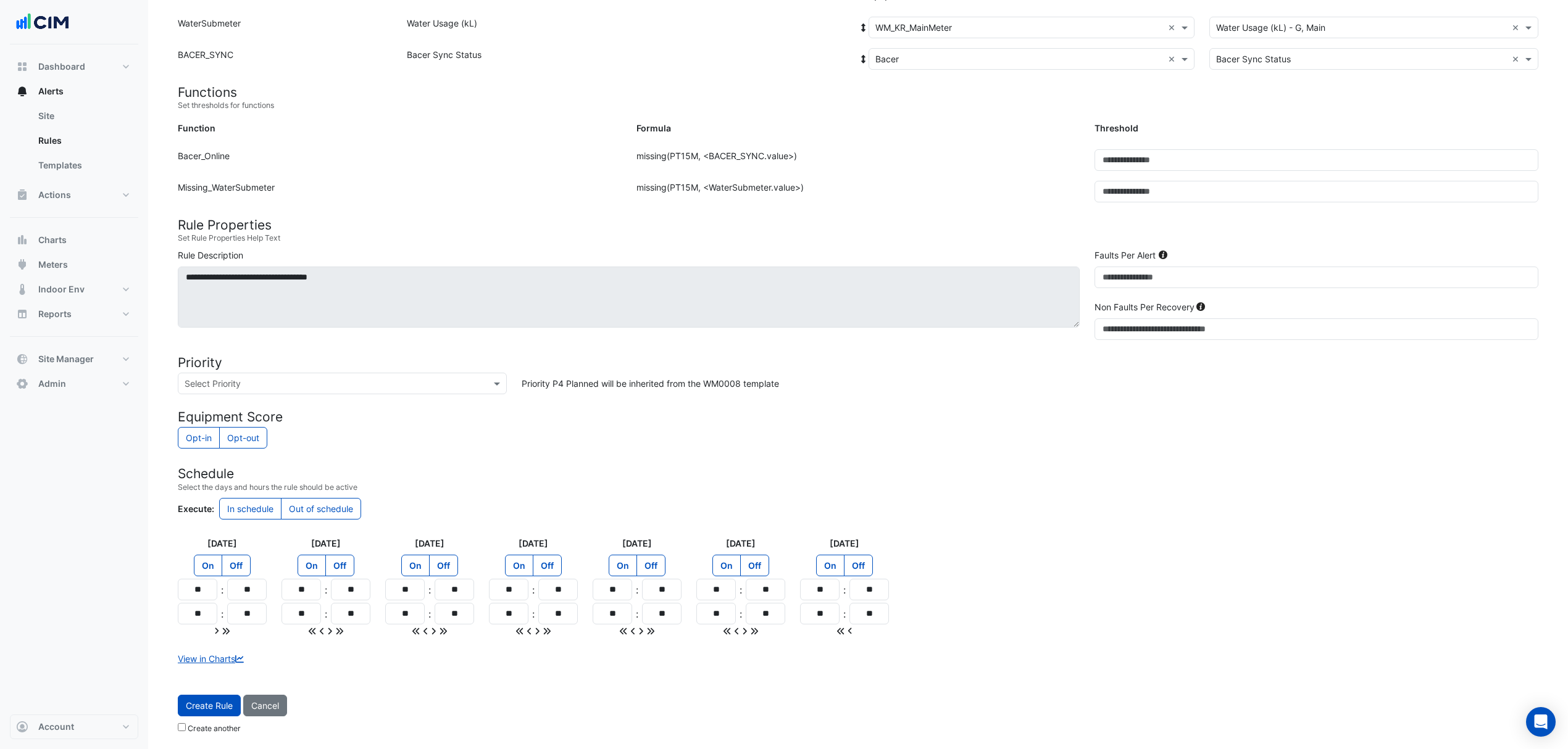
type input "**"
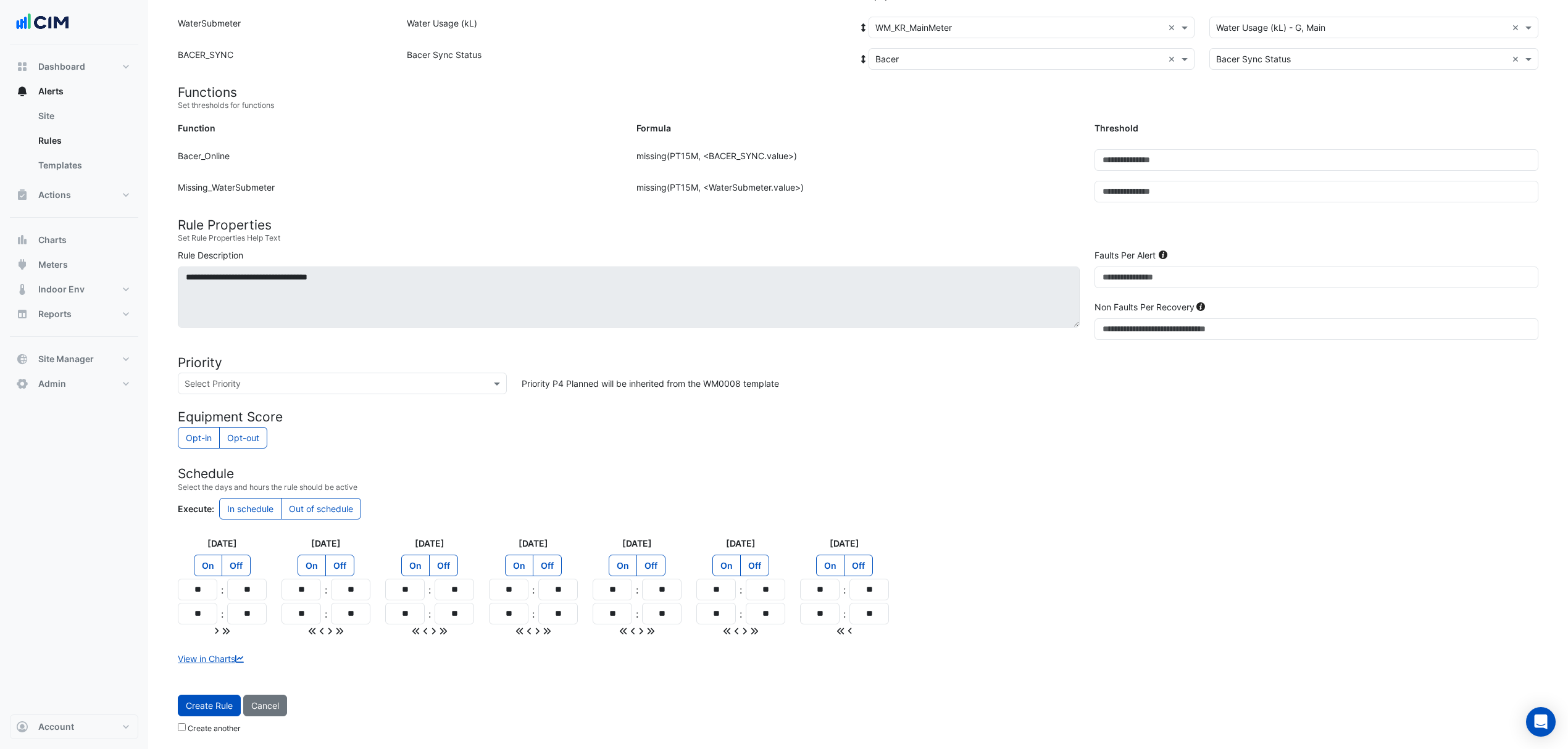
type input "**"
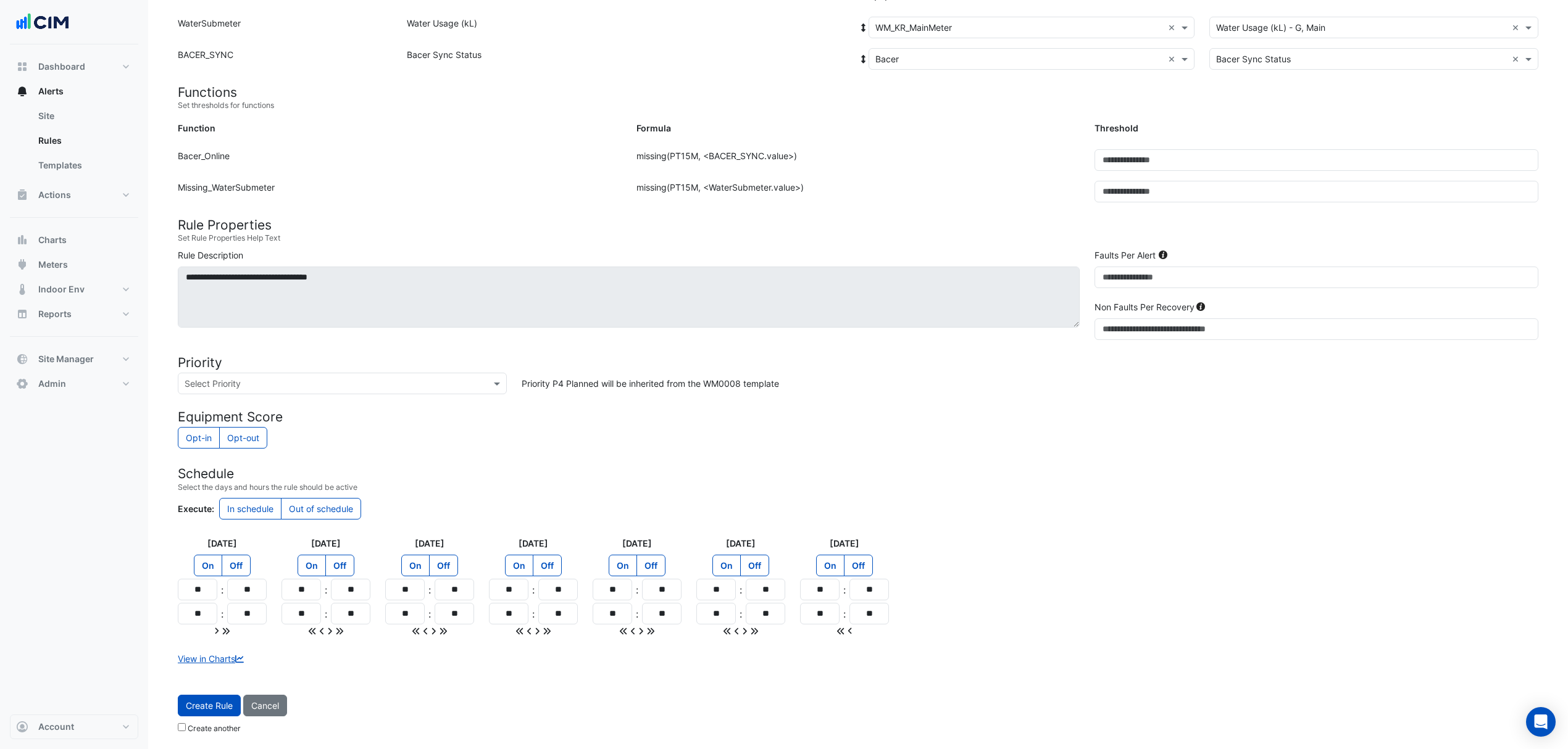
type input "**"
click at [196, 712] on button "Create Rule" at bounding box center [209, 705] width 63 height 22
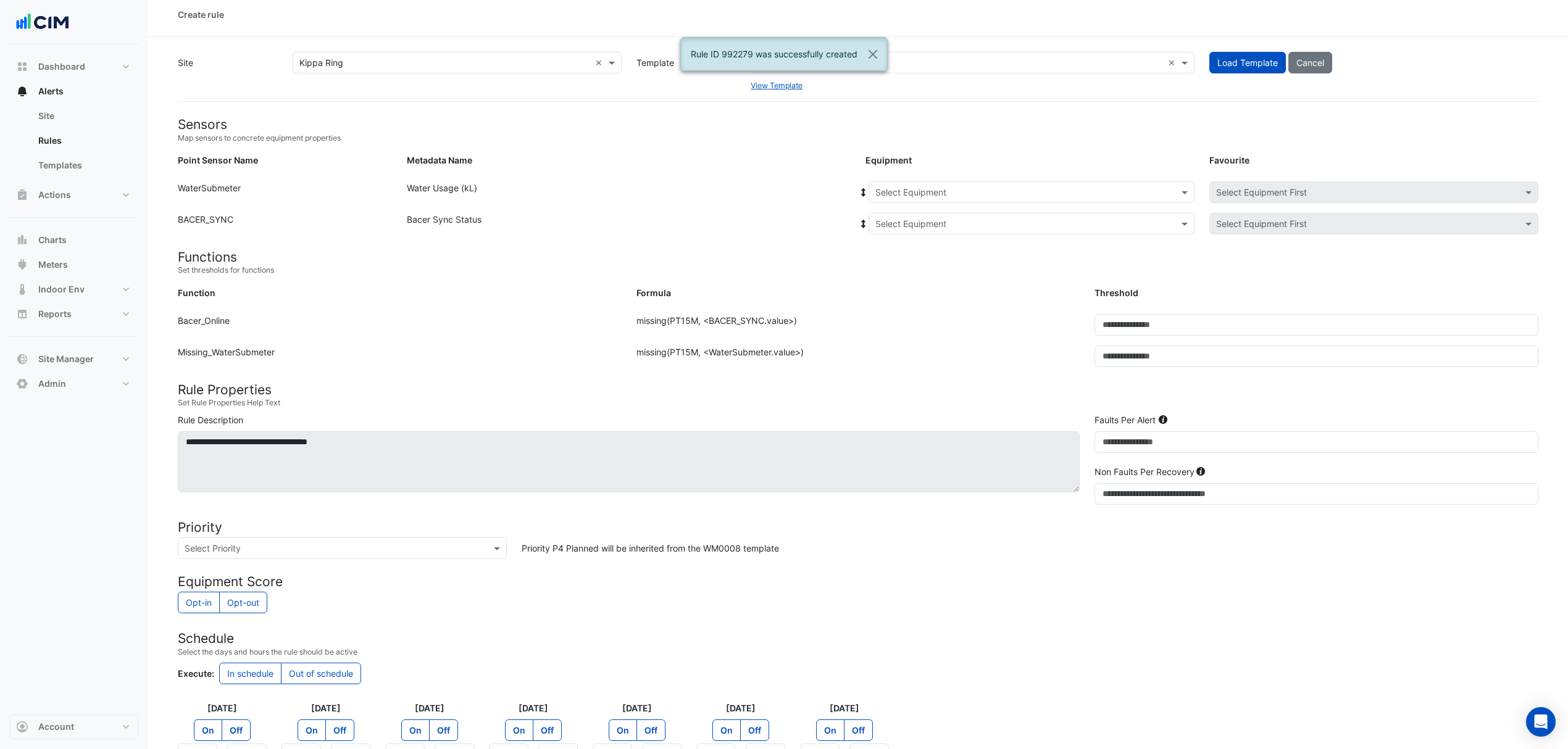
scroll to position [0, 0]
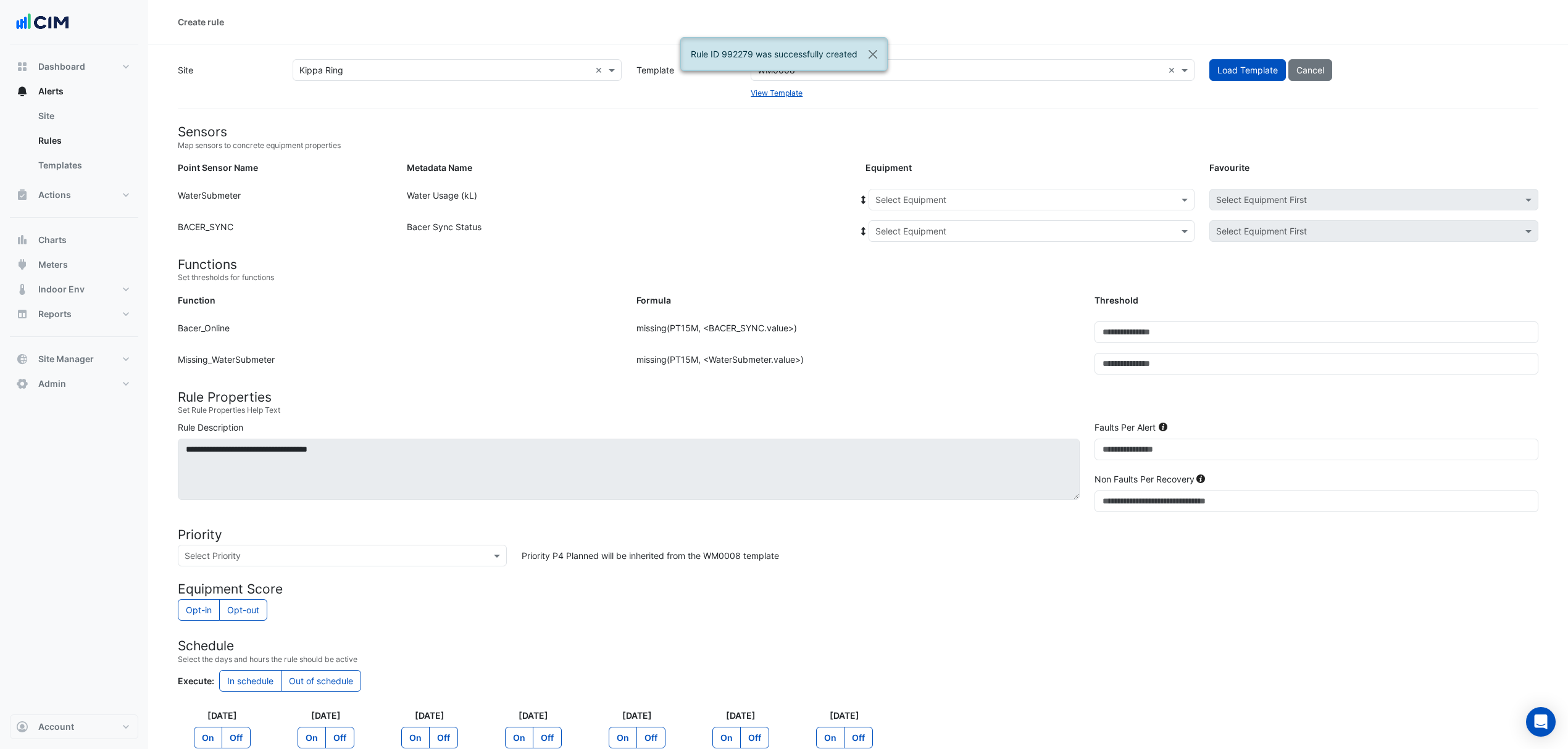
click at [931, 183] on form "Sensors Map sensors to concrete equipment properties Point Sensor Name Metadata…" at bounding box center [858, 504] width 1360 height 759
click at [928, 187] on form "Sensors Map sensors to concrete equipment properties Point Sensor Name Metadata…" at bounding box center [858, 504] width 1360 height 759
click at [930, 199] on input "text" at bounding box center [1019, 200] width 288 height 13
click at [911, 235] on div "WM_KR_Shop_G02" at bounding box center [916, 244] width 96 height 18
click at [911, 225] on input "text" at bounding box center [1019, 231] width 288 height 13
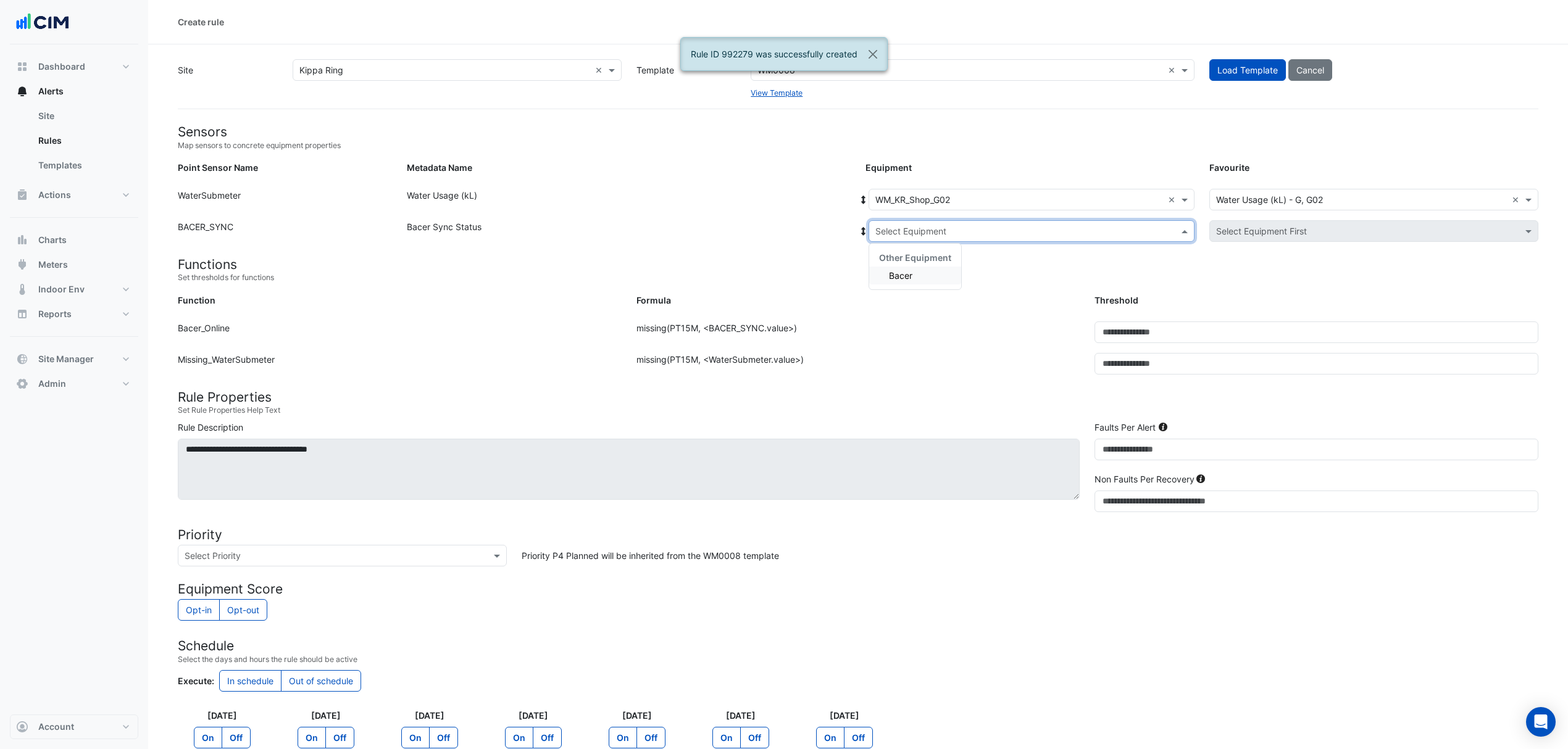
drag, startPoint x: 898, startPoint y: 270, endPoint x: 811, endPoint y: 372, distance: 134.1
click at [897, 272] on span "Bacer" at bounding box center [901, 275] width 24 height 10
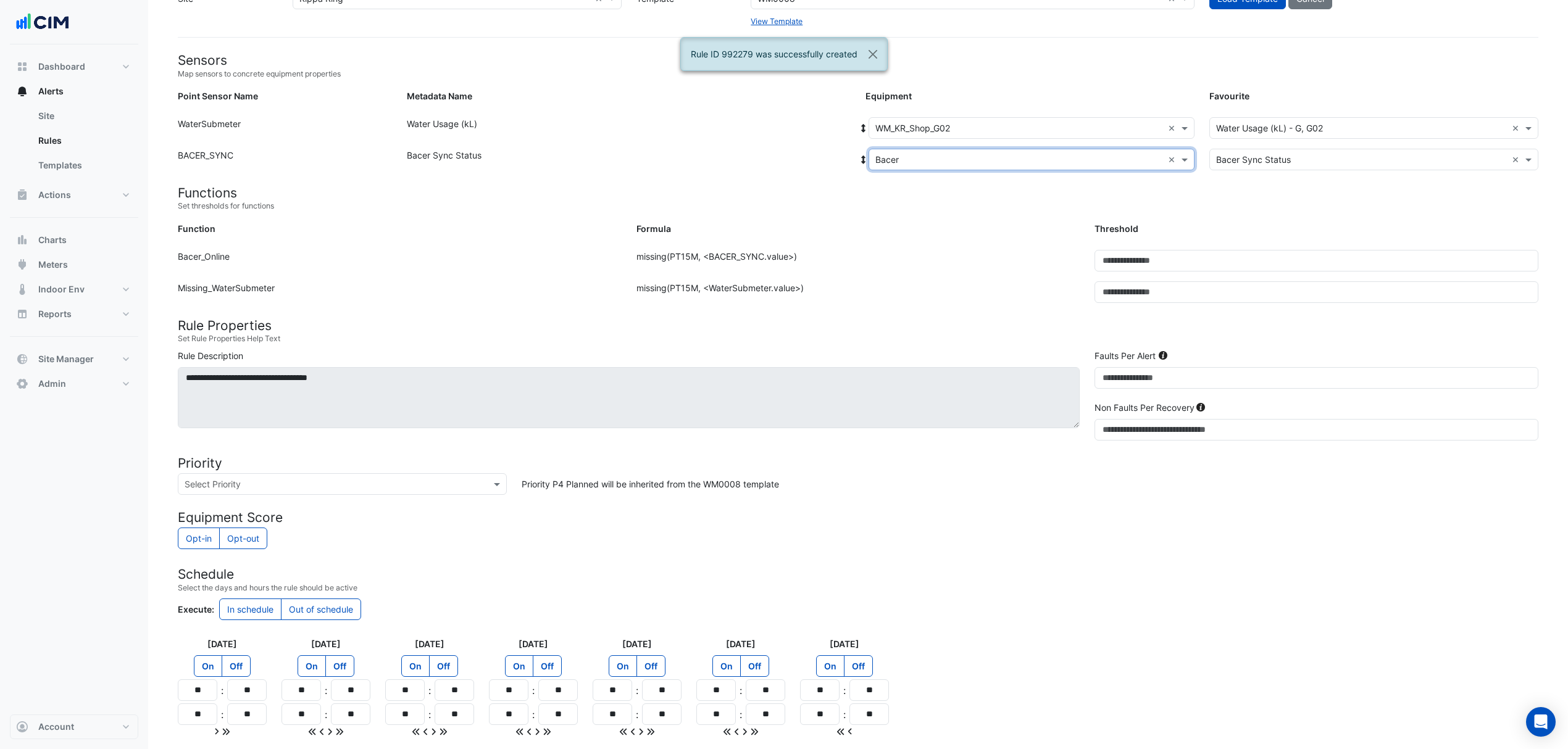
scroll to position [164, 0]
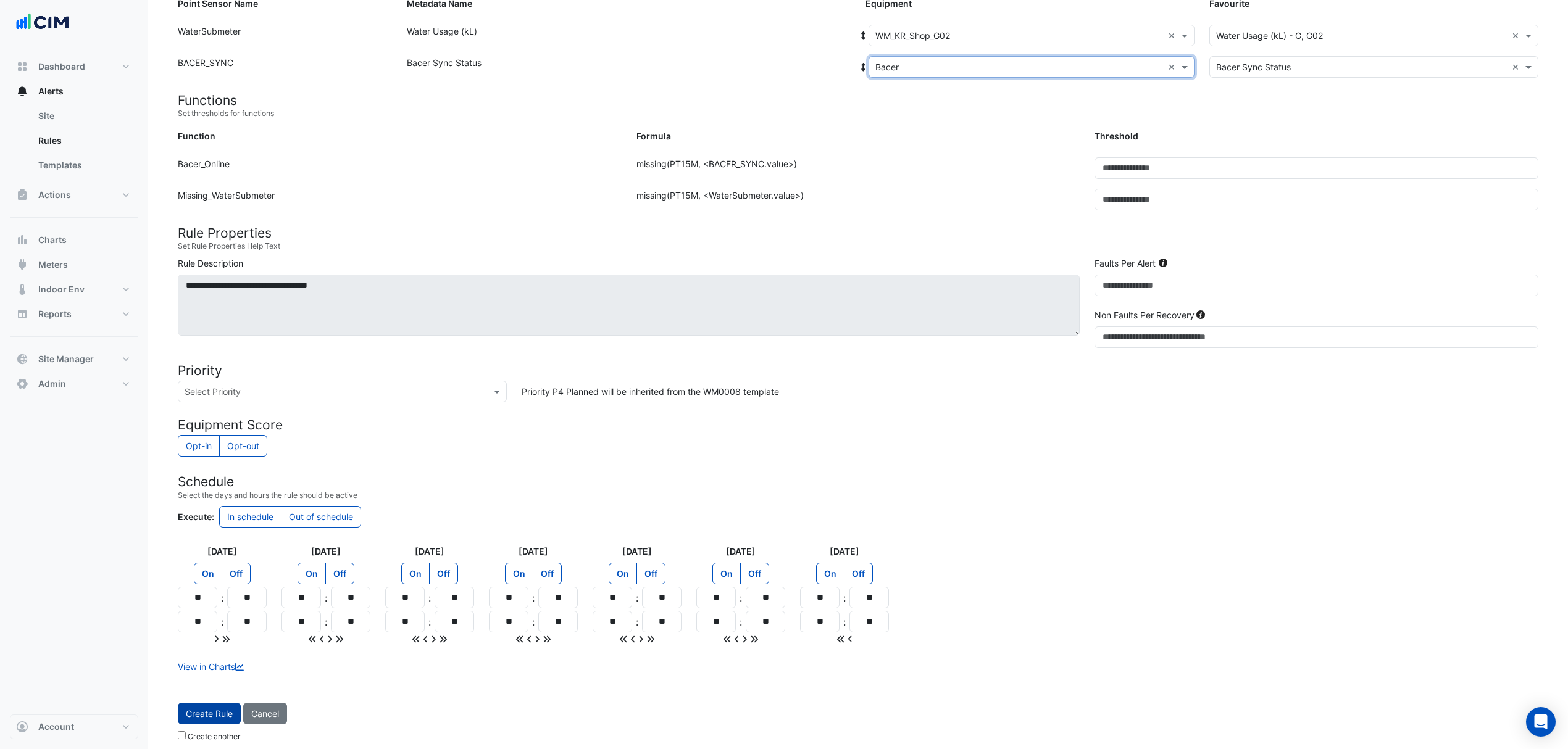
click at [218, 717] on button "Create Rule" at bounding box center [209, 713] width 63 height 22
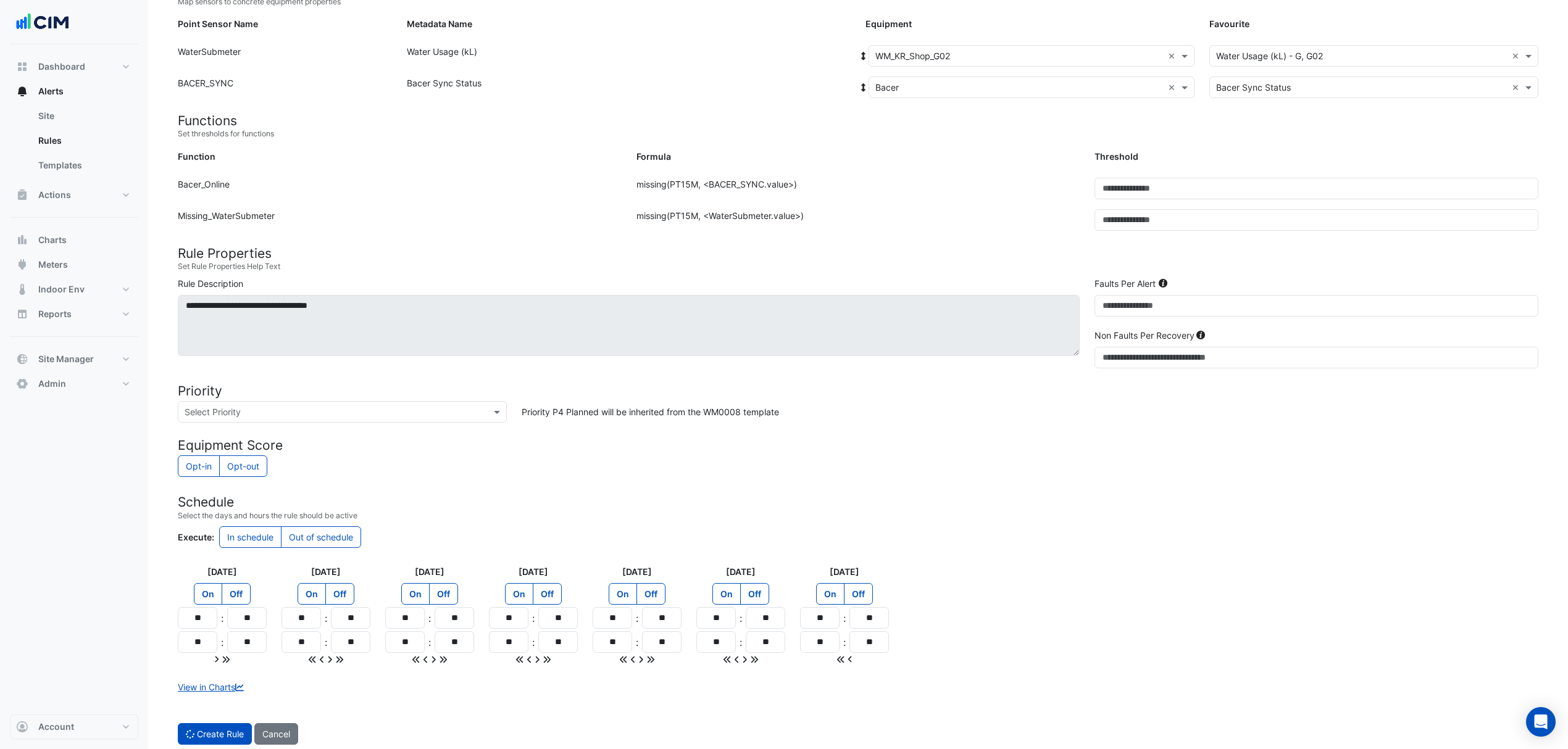
scroll to position [0, 0]
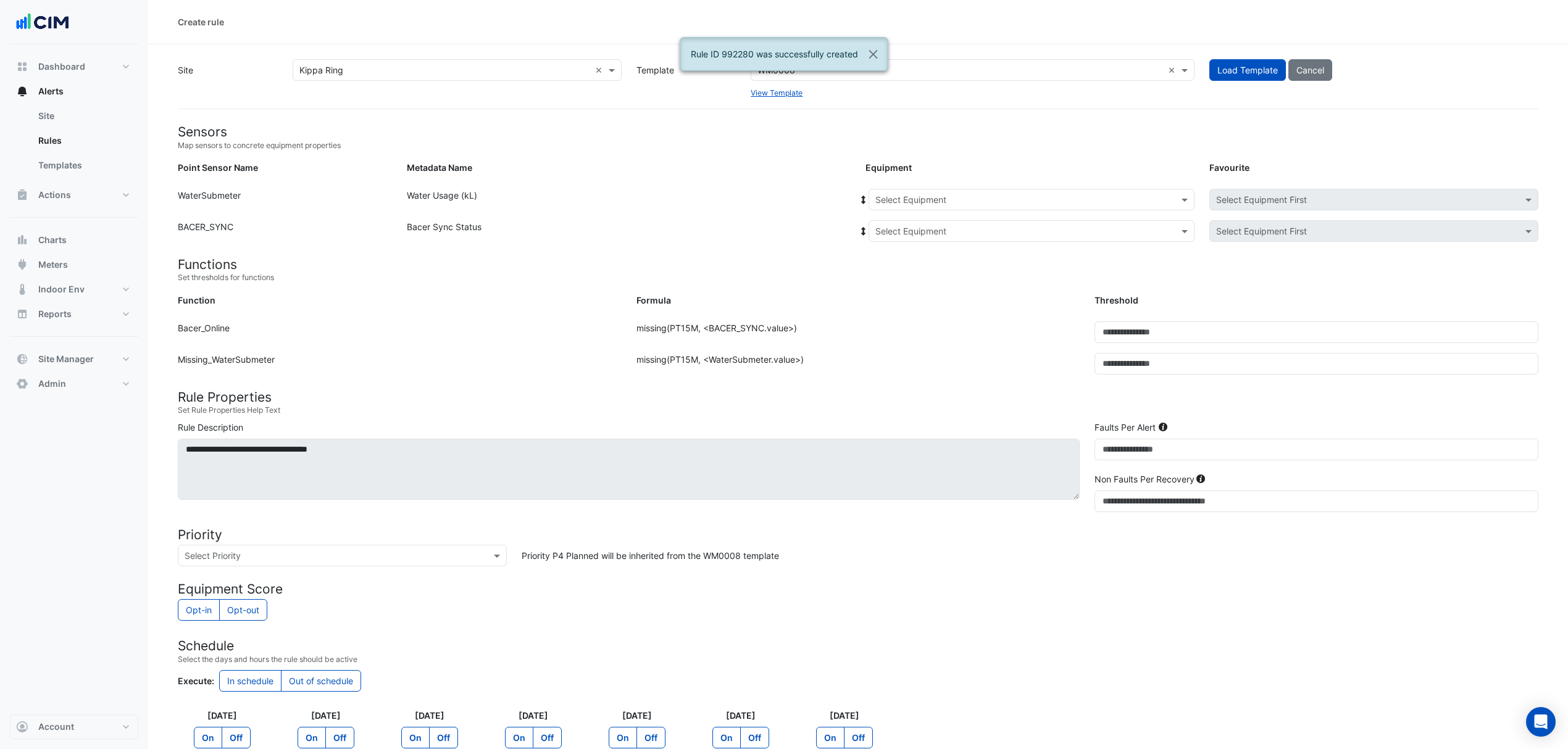
click at [939, 196] on input "text" at bounding box center [1019, 200] width 288 height 13
click at [914, 260] on span "WM_KR_Shop_G18" at bounding box center [916, 262] width 74 height 10
click at [919, 235] on input "text" at bounding box center [1019, 231] width 288 height 13
click at [909, 270] on span "Bacer" at bounding box center [901, 275] width 24 height 10
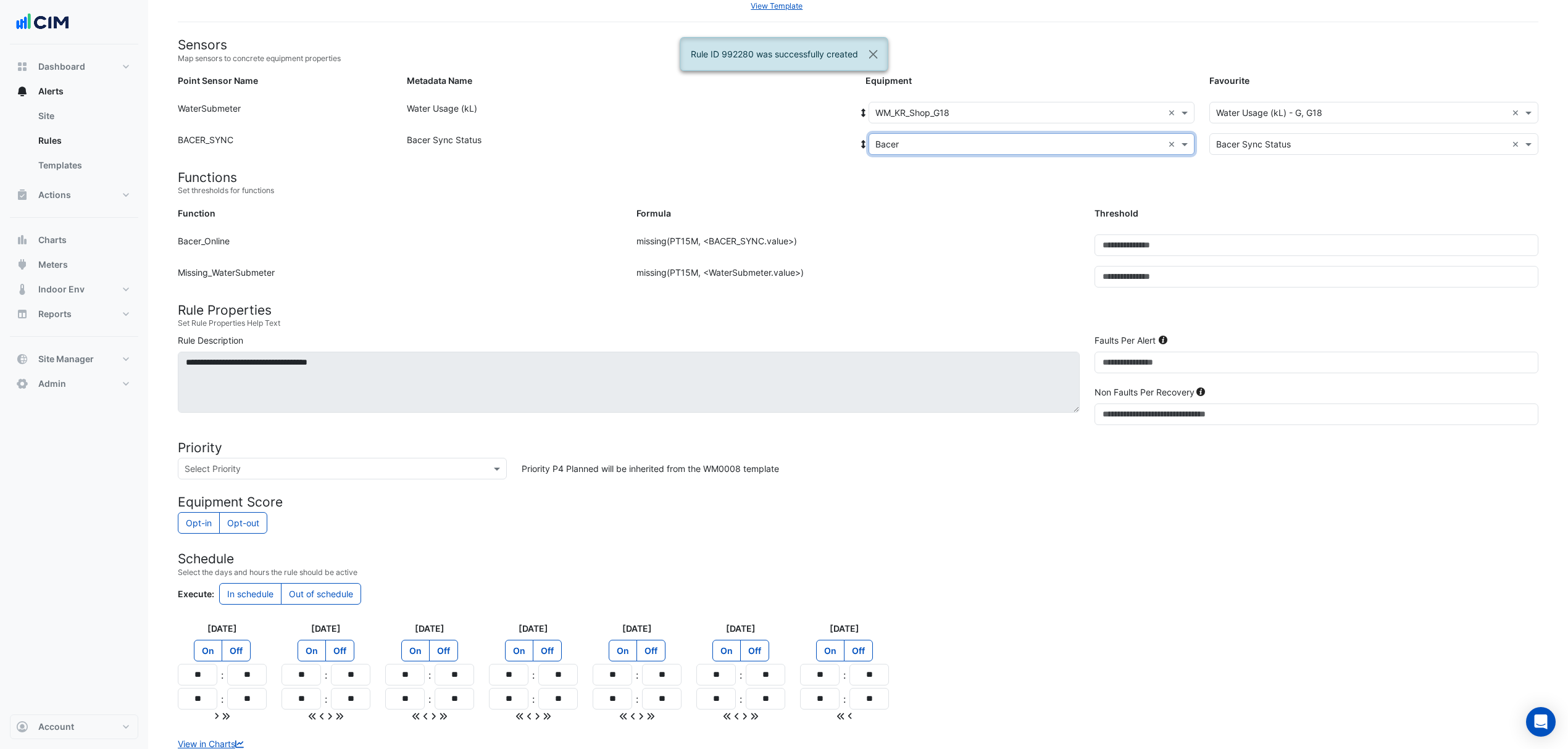
scroll to position [176, 0]
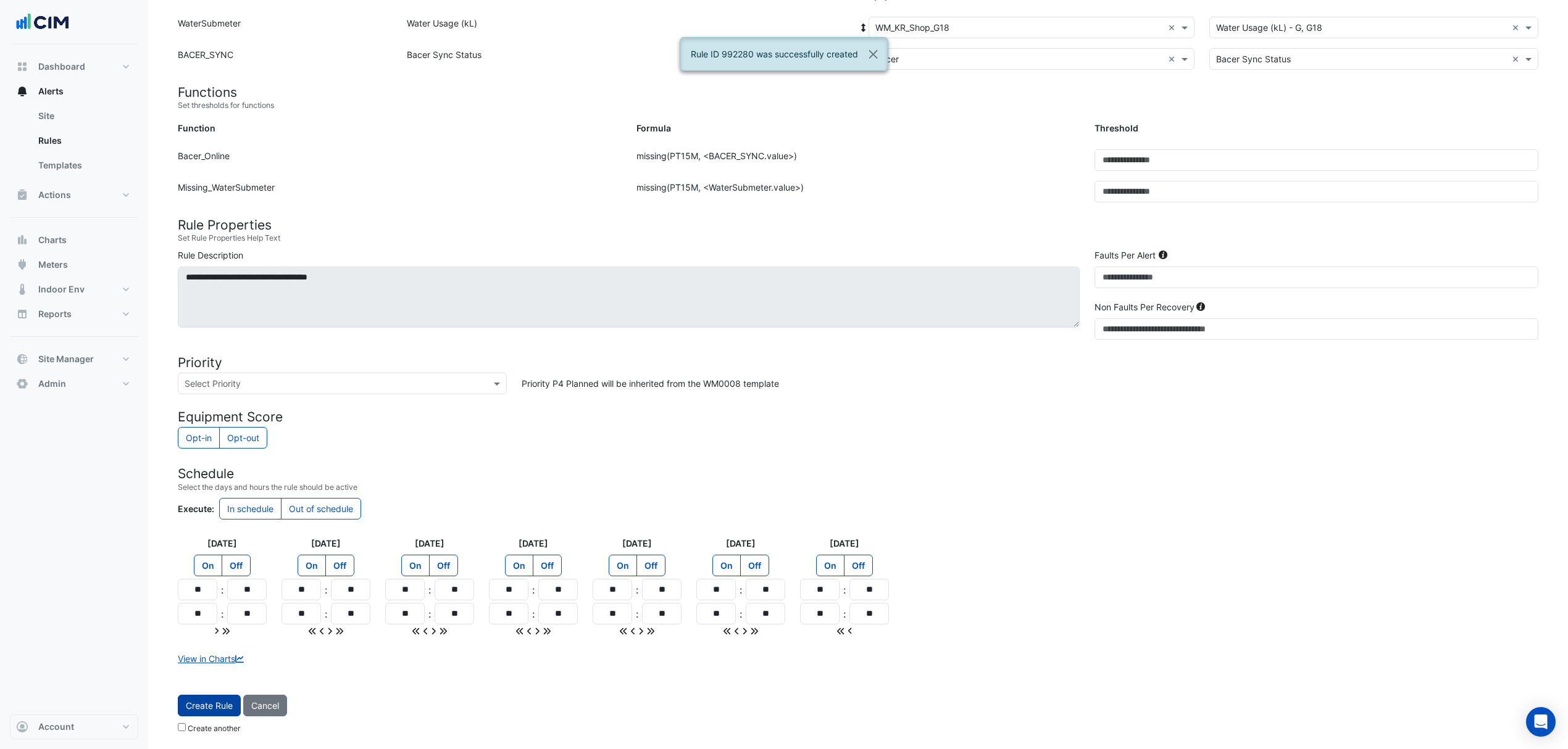
click at [216, 698] on button "Create Rule" at bounding box center [209, 705] width 63 height 22
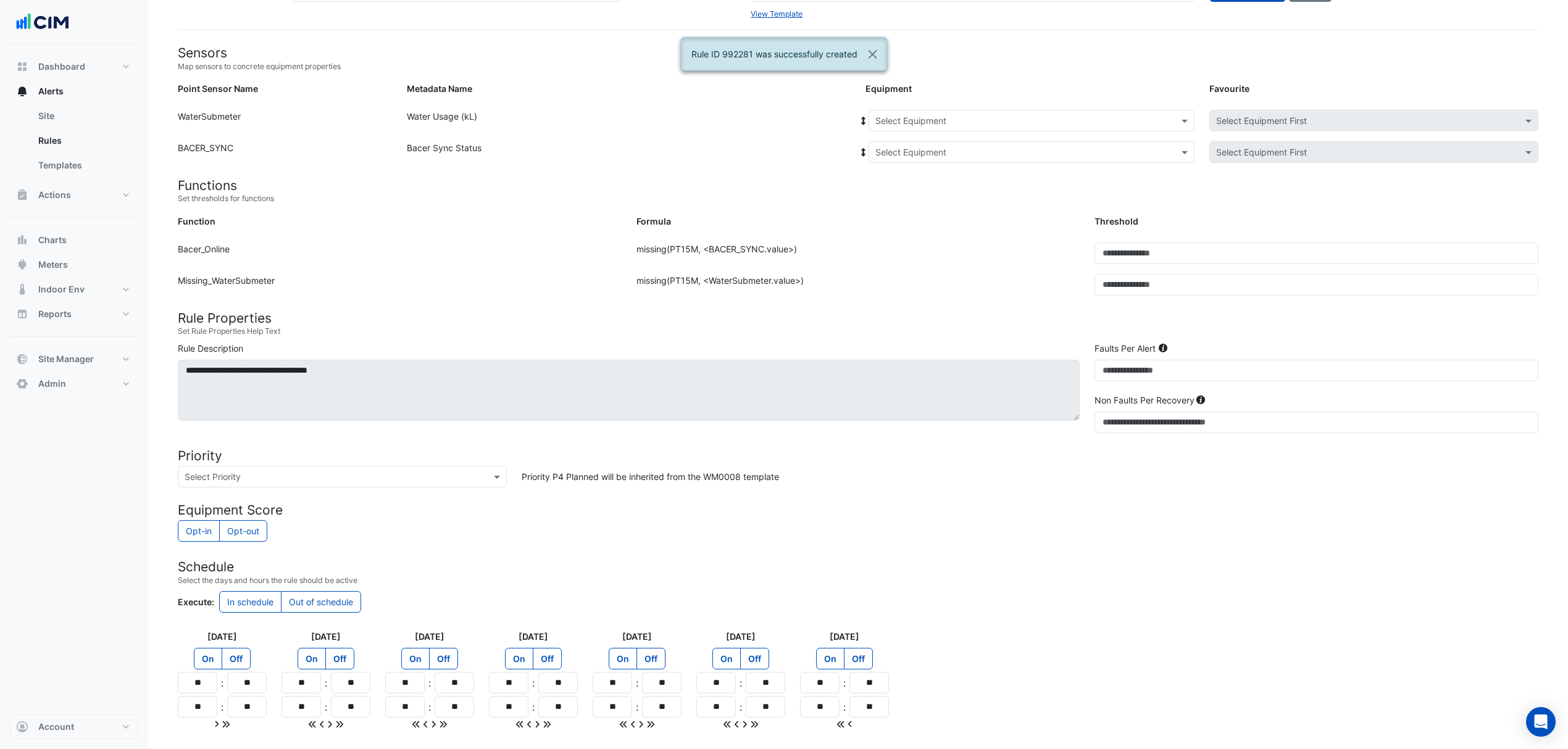
scroll to position [0, 0]
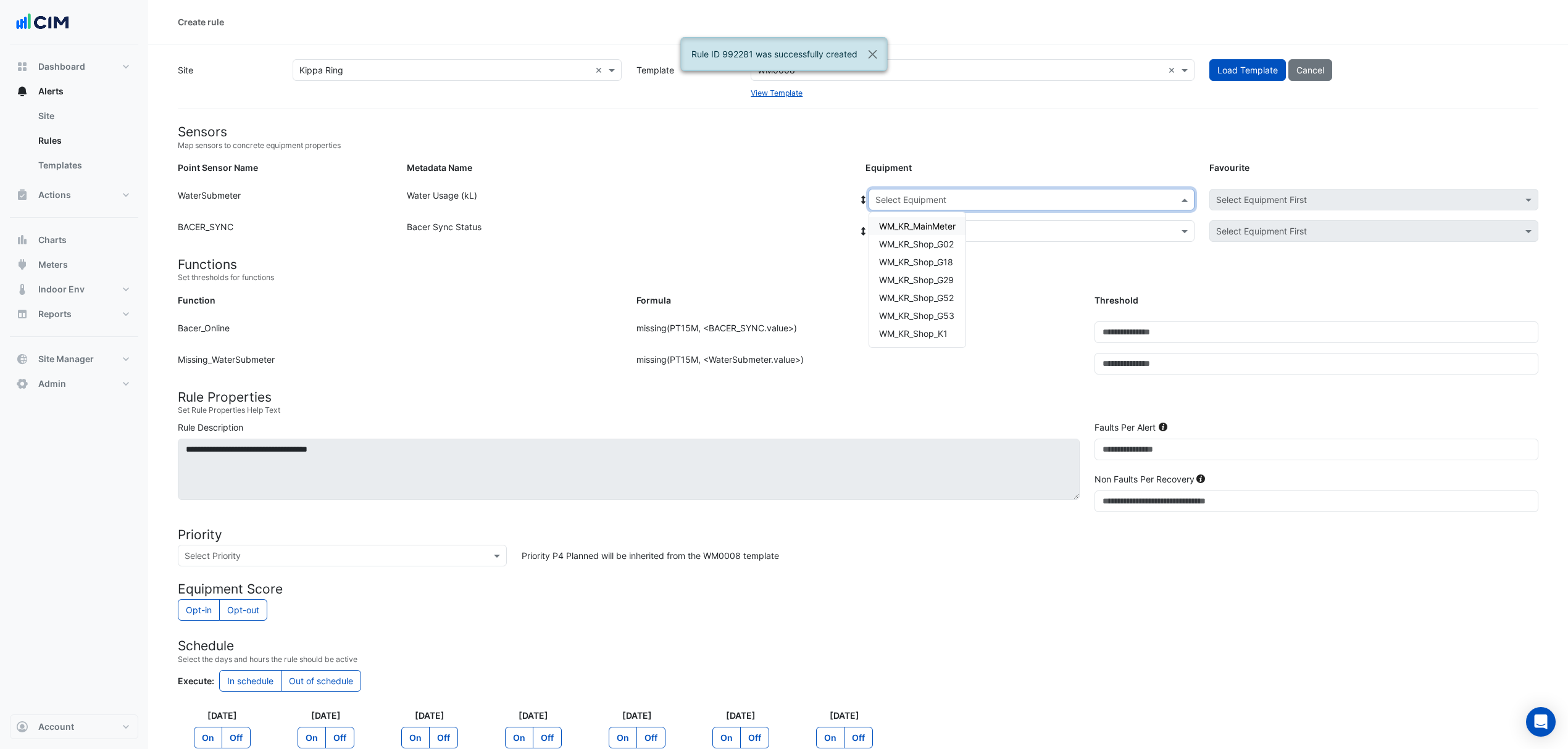
click at [911, 196] on input "text" at bounding box center [1019, 200] width 288 height 13
drag, startPoint x: 914, startPoint y: 262, endPoint x: 917, endPoint y: 273, distance: 11.4
click at [917, 273] on div "WM_KR_MainMeter WM_KR_Shop_G02 WM_KR_Shop_G18 WM_KR_Shop_G29 WM_KR_Shop_G52 WM_…" at bounding box center [916, 280] width 96 height 125
click at [917, 273] on div "WM_KR_Shop_G29" at bounding box center [916, 280] width 96 height 18
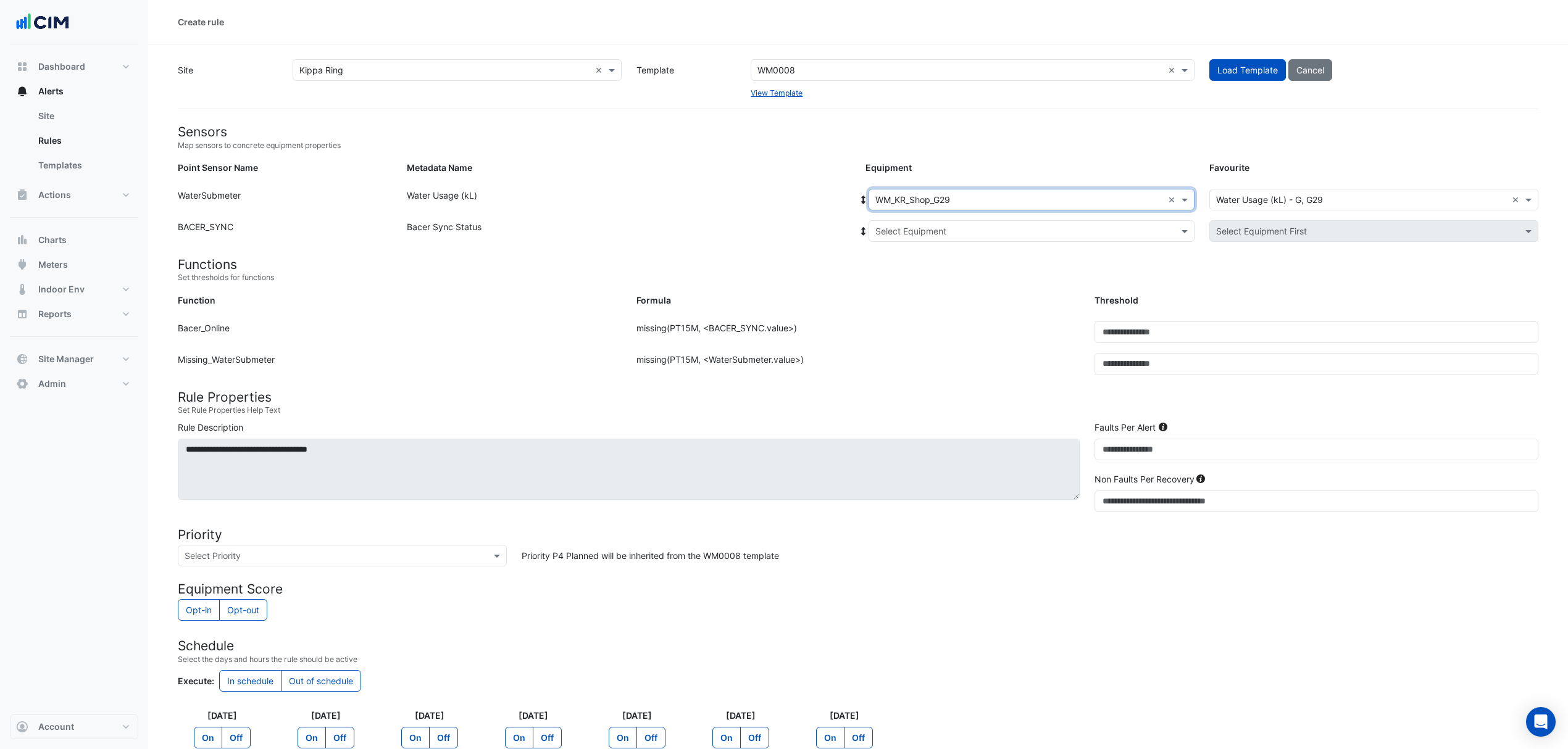
click at [934, 226] on input "text" at bounding box center [1019, 231] width 288 height 13
click at [907, 272] on span "Bacer" at bounding box center [901, 275] width 24 height 10
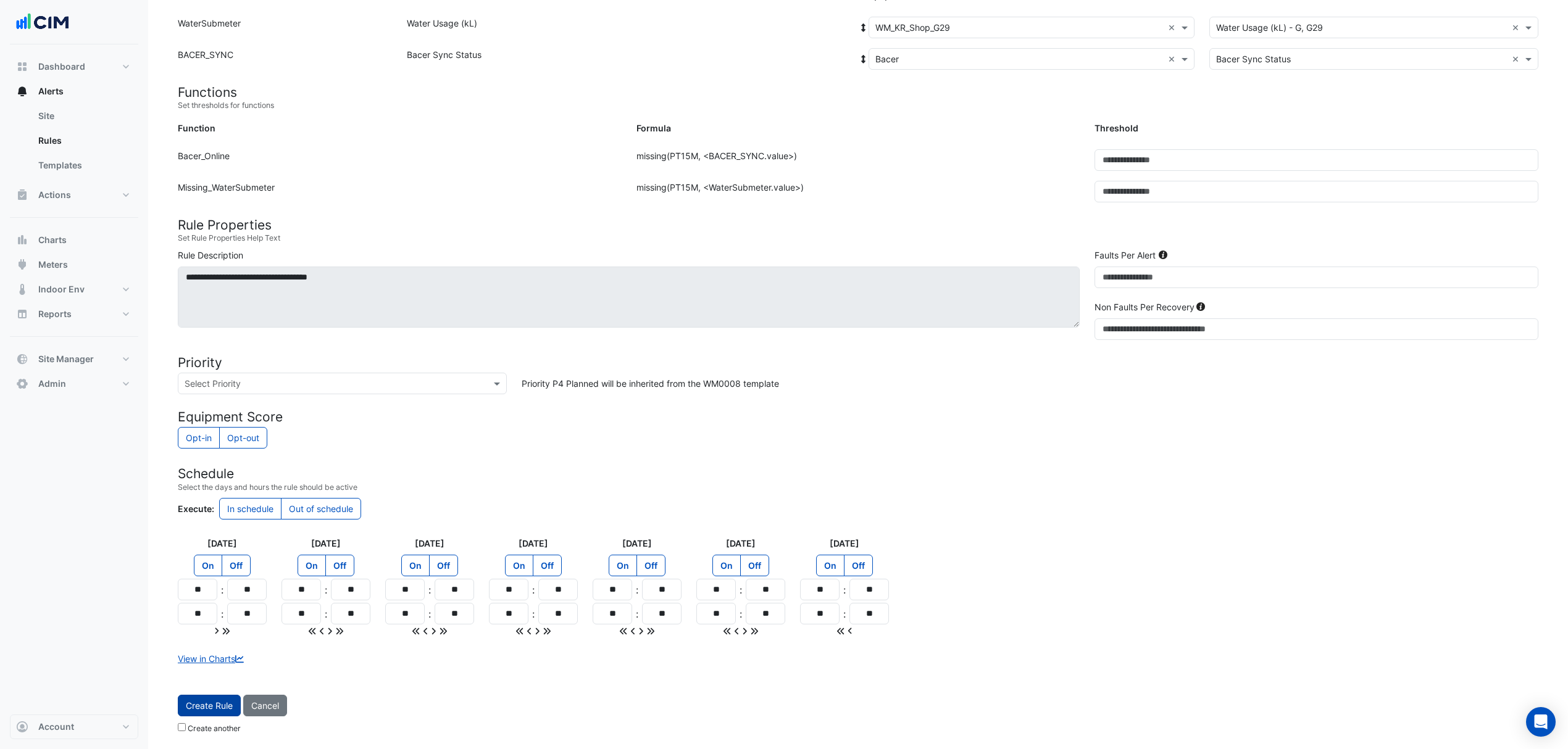
click at [187, 705] on button "Create Rule" at bounding box center [209, 705] width 63 height 22
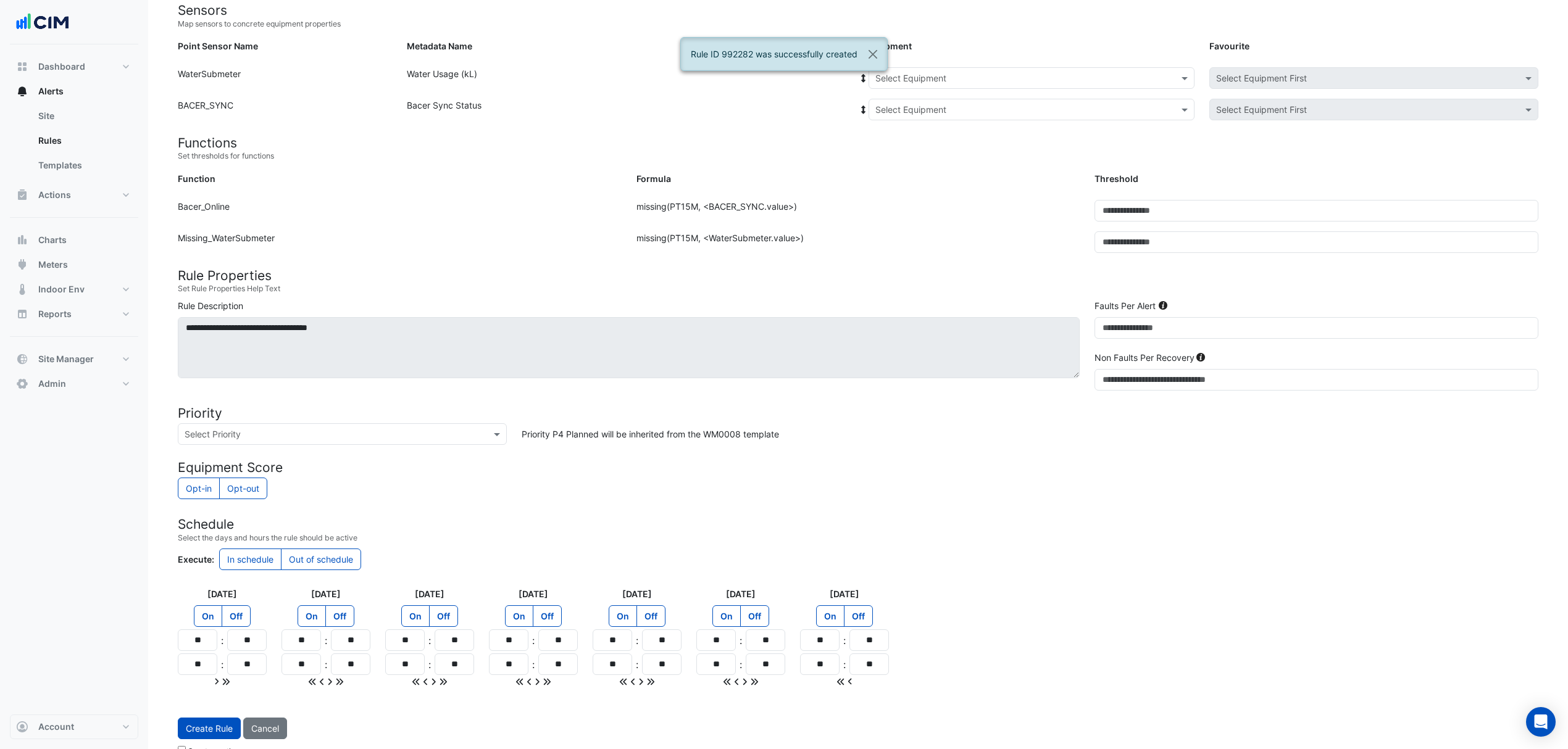
scroll to position [92, 0]
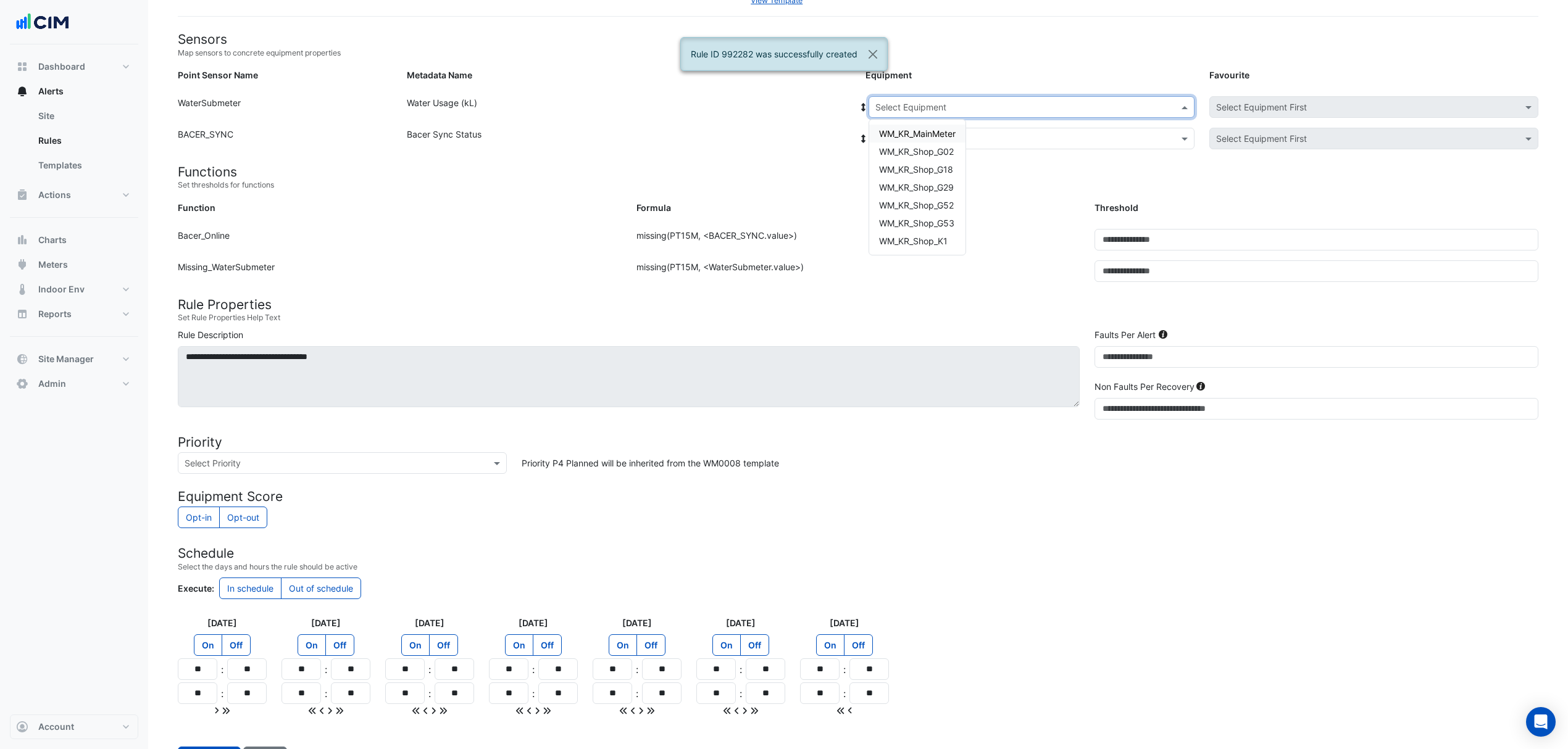
click at [959, 97] on div "Select Equipment" at bounding box center [1032, 106] width 326 height 22
click at [932, 200] on span "WM_KR_Shop_G52" at bounding box center [916, 205] width 74 height 10
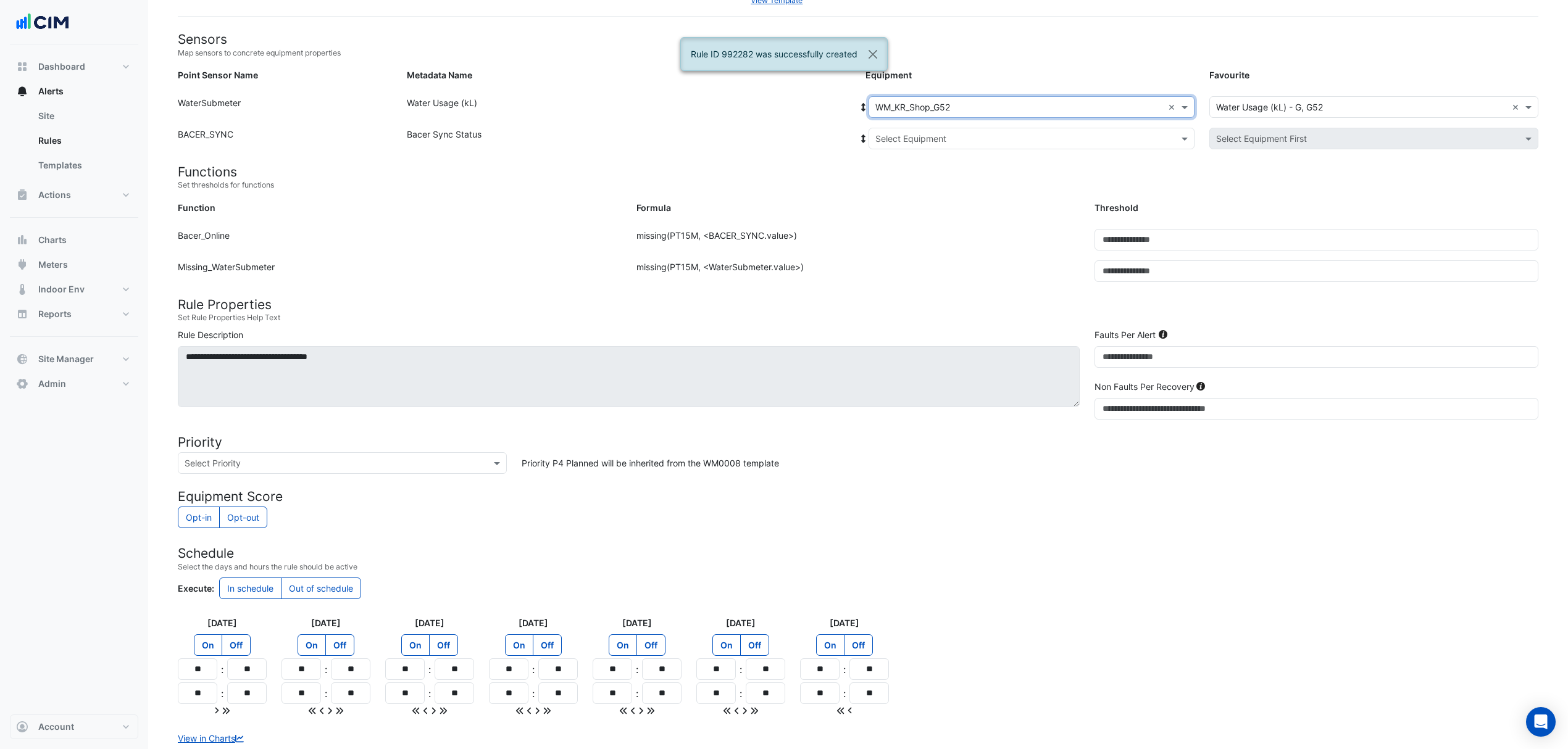
click at [934, 124] on div "Point Sensor Name: WaterSubmeter Metadata Name: Water Usage (kL) Equipment: Sel…" at bounding box center [858, 112] width 1375 height 31
click at [931, 136] on input "text" at bounding box center [1019, 138] width 288 height 13
click at [922, 185] on div "Bacer" at bounding box center [915, 183] width 92 height 18
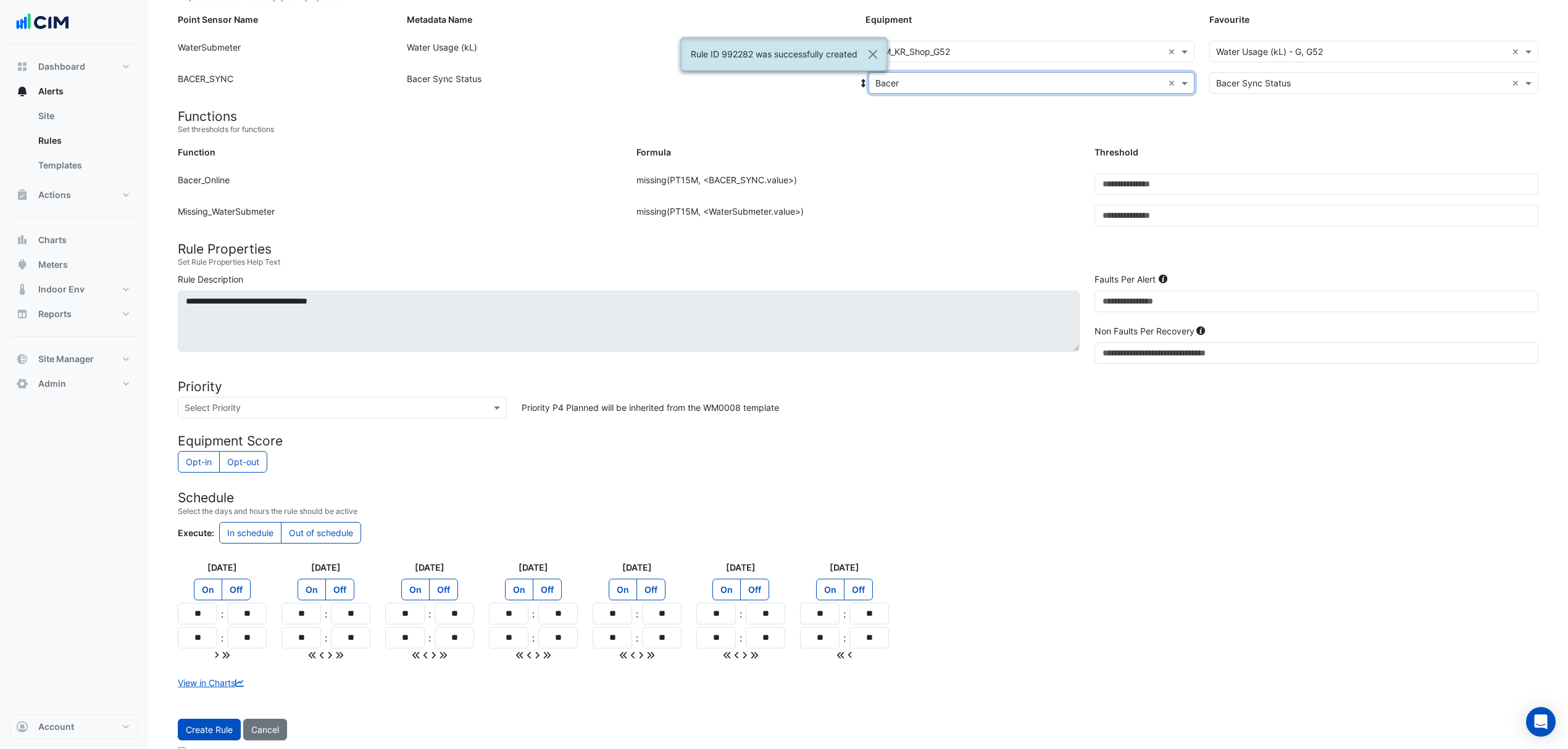
scroll to position [176, 0]
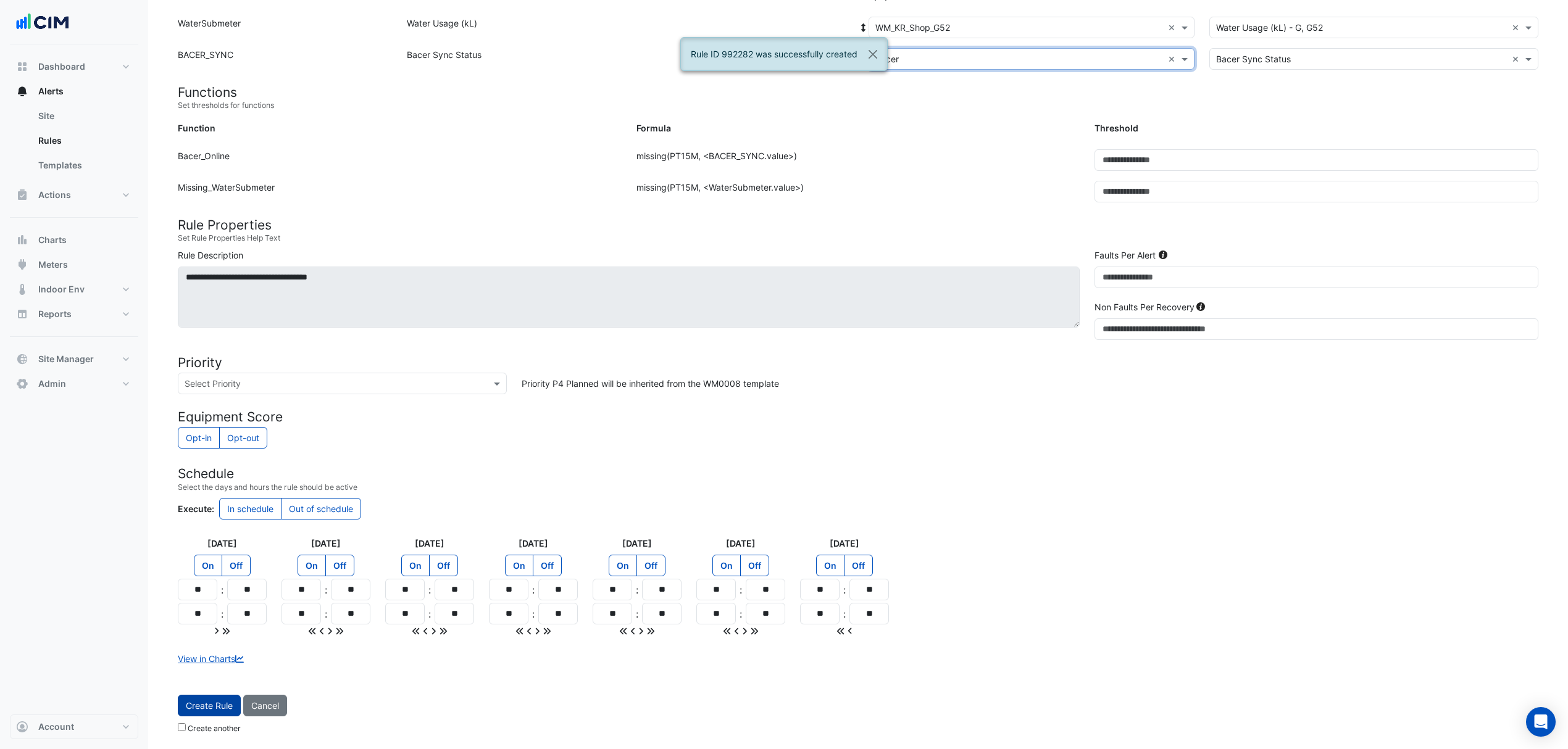
click at [194, 698] on button "Create Rule" at bounding box center [209, 705] width 63 height 22
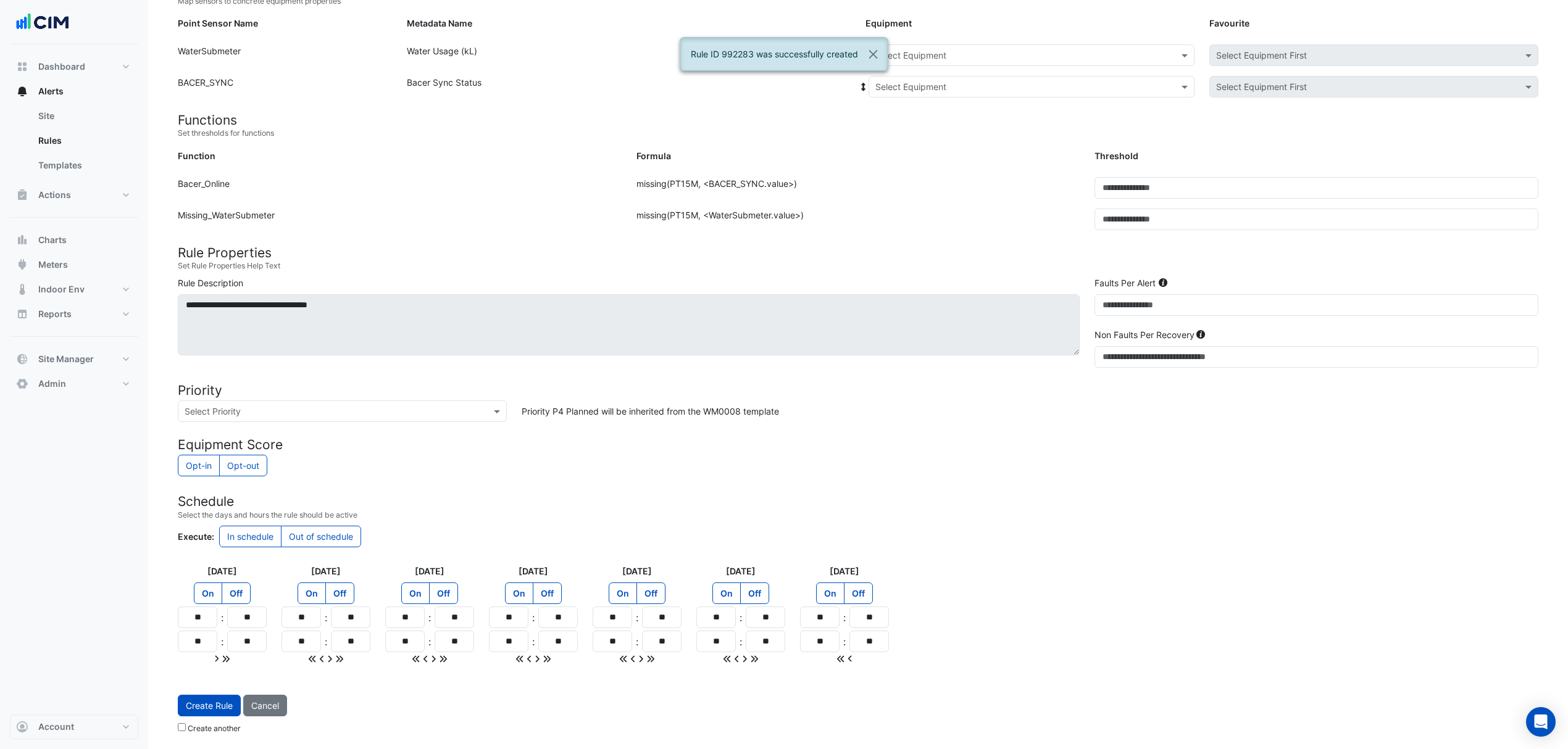
scroll to position [147, 0]
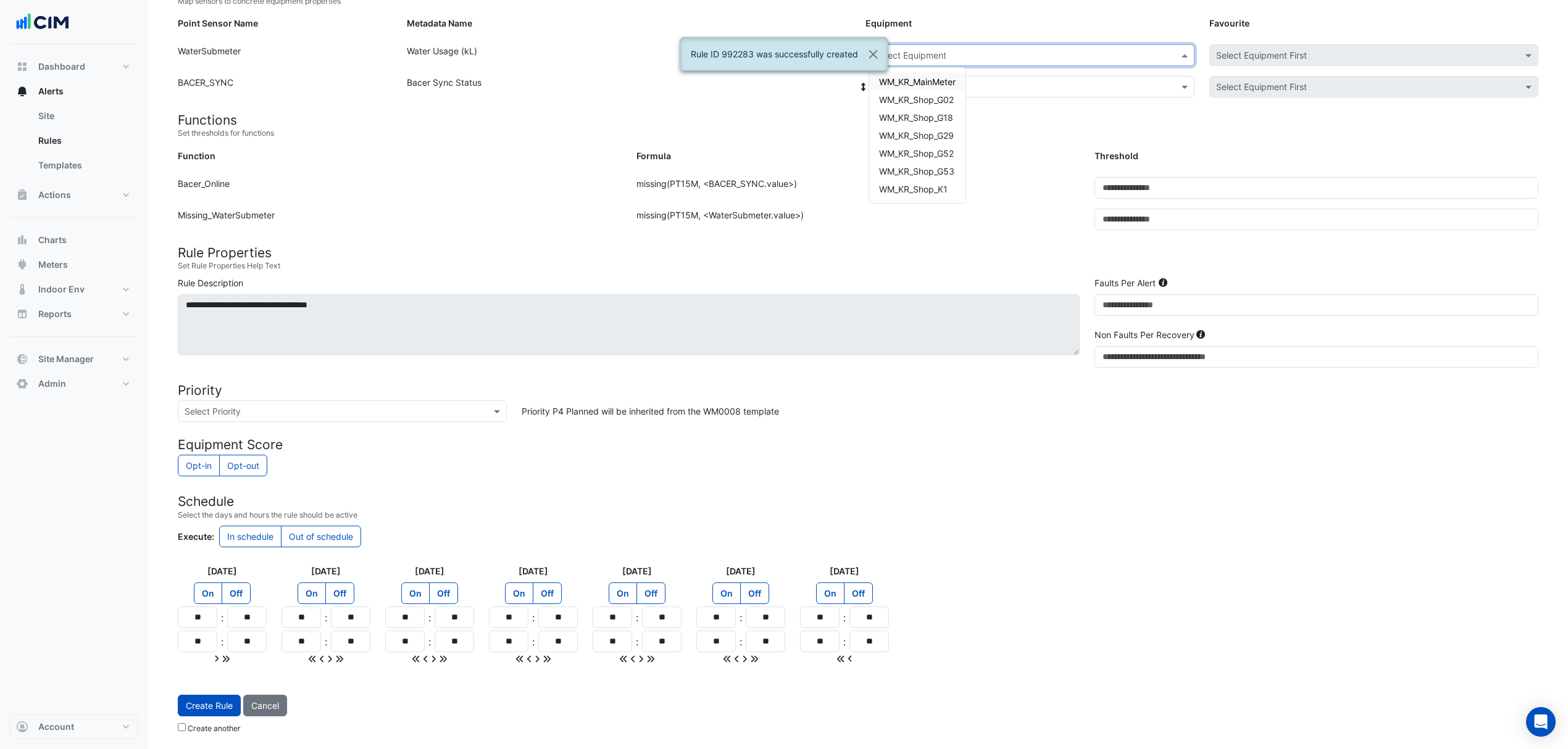
click at [934, 54] on input "text" at bounding box center [1019, 55] width 288 height 13
click at [936, 169] on span "WM_KR_Shop_G53" at bounding box center [916, 171] width 75 height 10
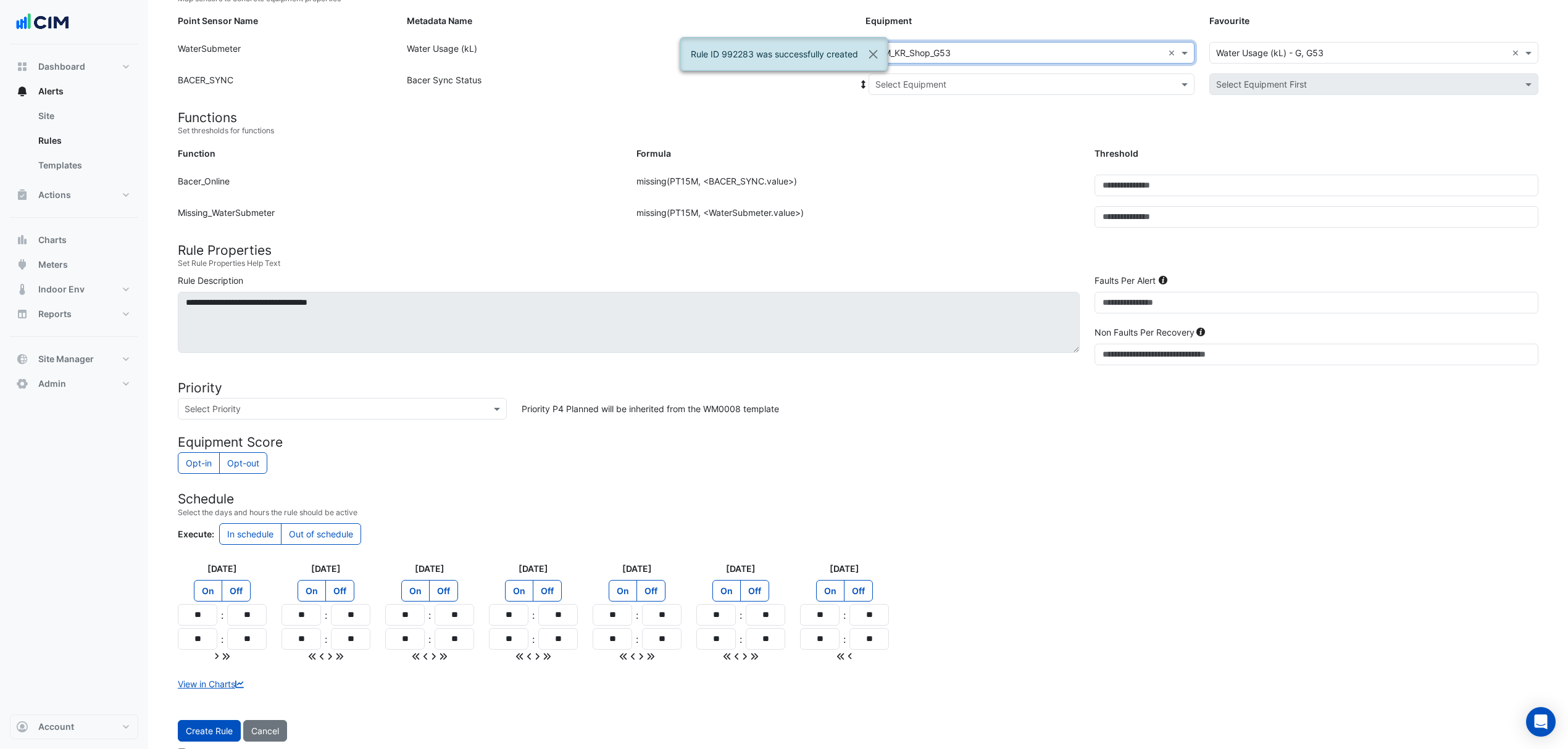
click at [931, 88] on input "text" at bounding box center [1019, 84] width 288 height 13
click at [916, 121] on div "Bacer" at bounding box center [915, 129] width 92 height 18
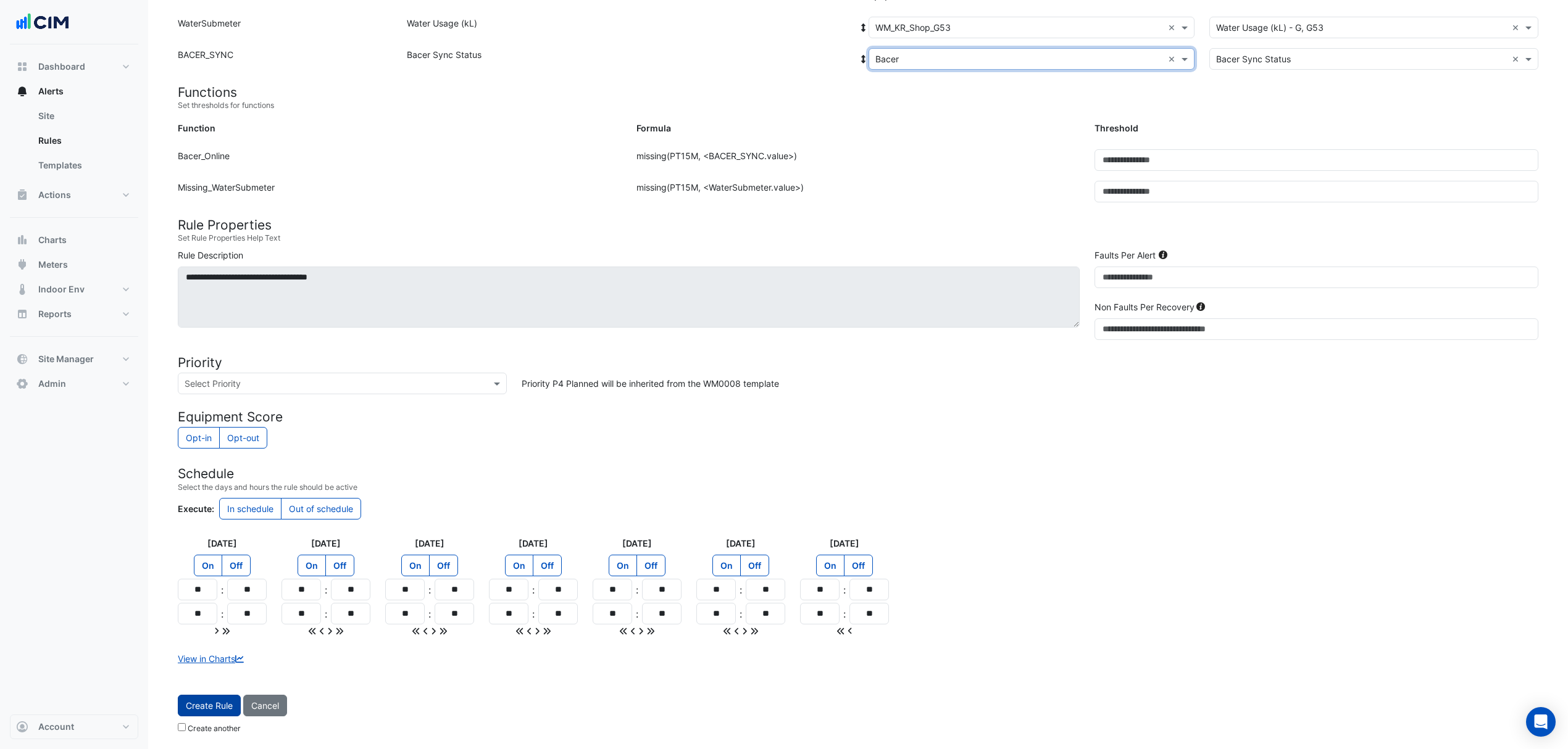
click at [215, 707] on button "Create Rule" at bounding box center [209, 705] width 63 height 22
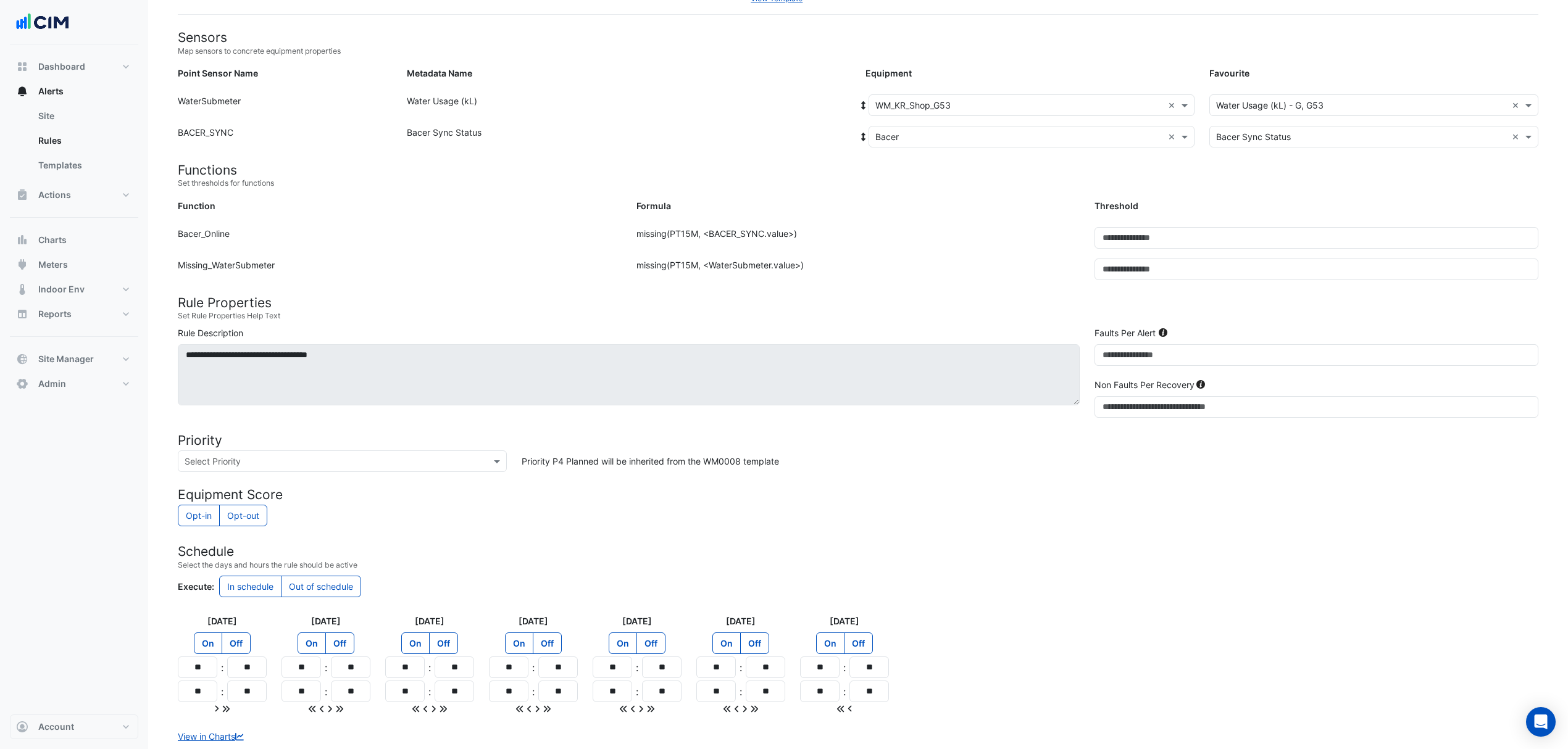
scroll to position [0, 0]
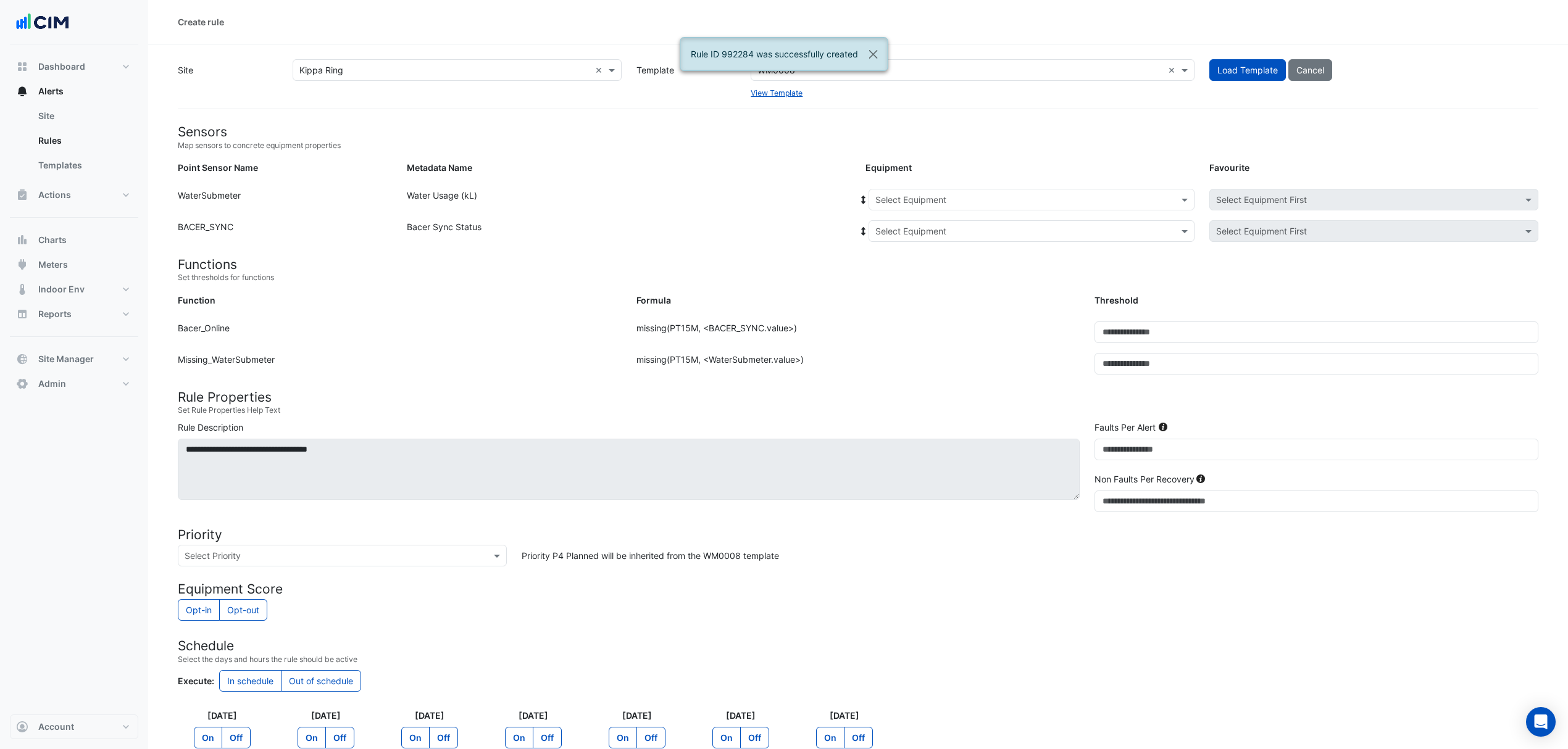
click at [952, 202] on input "text" at bounding box center [1019, 200] width 288 height 13
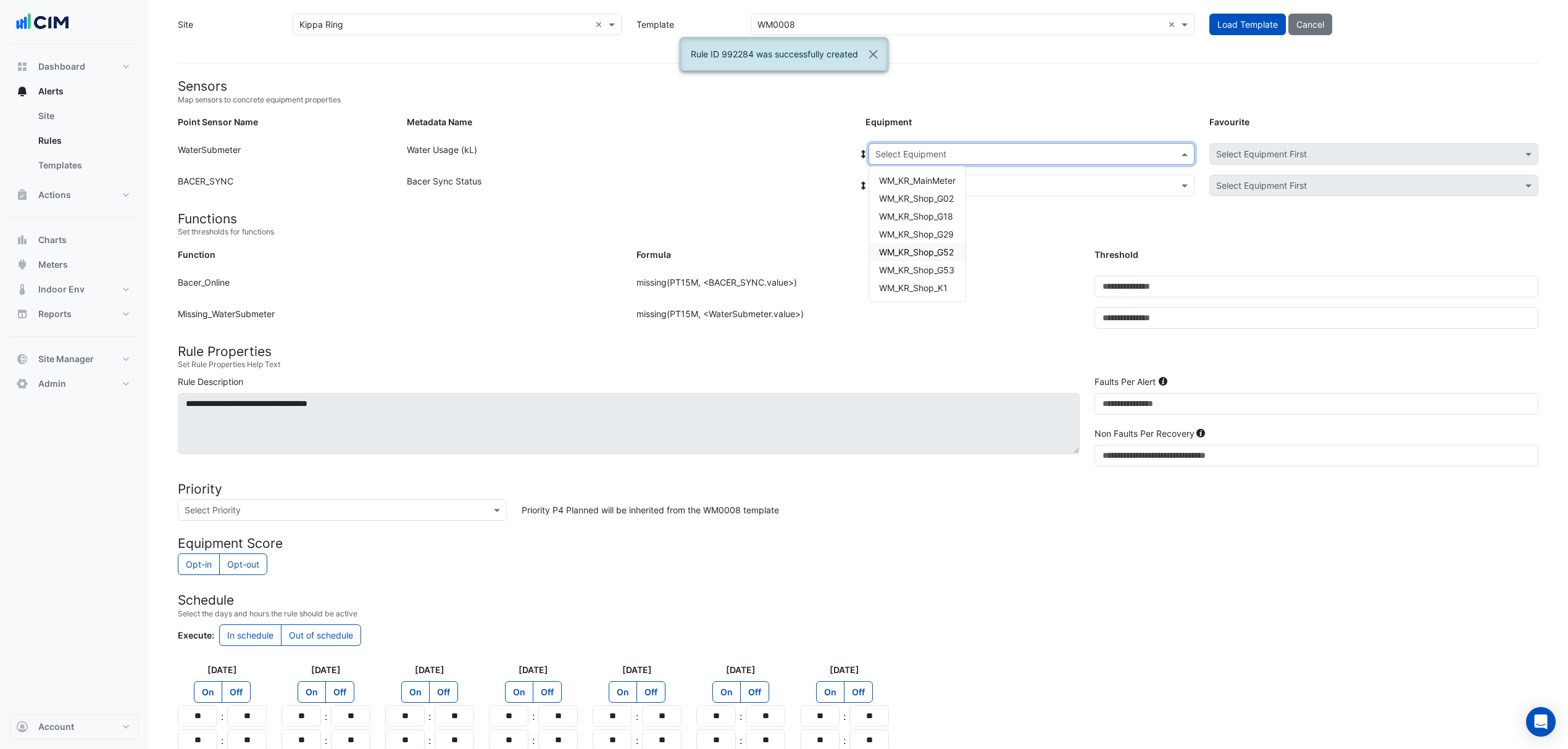
scroll to position [147, 0]
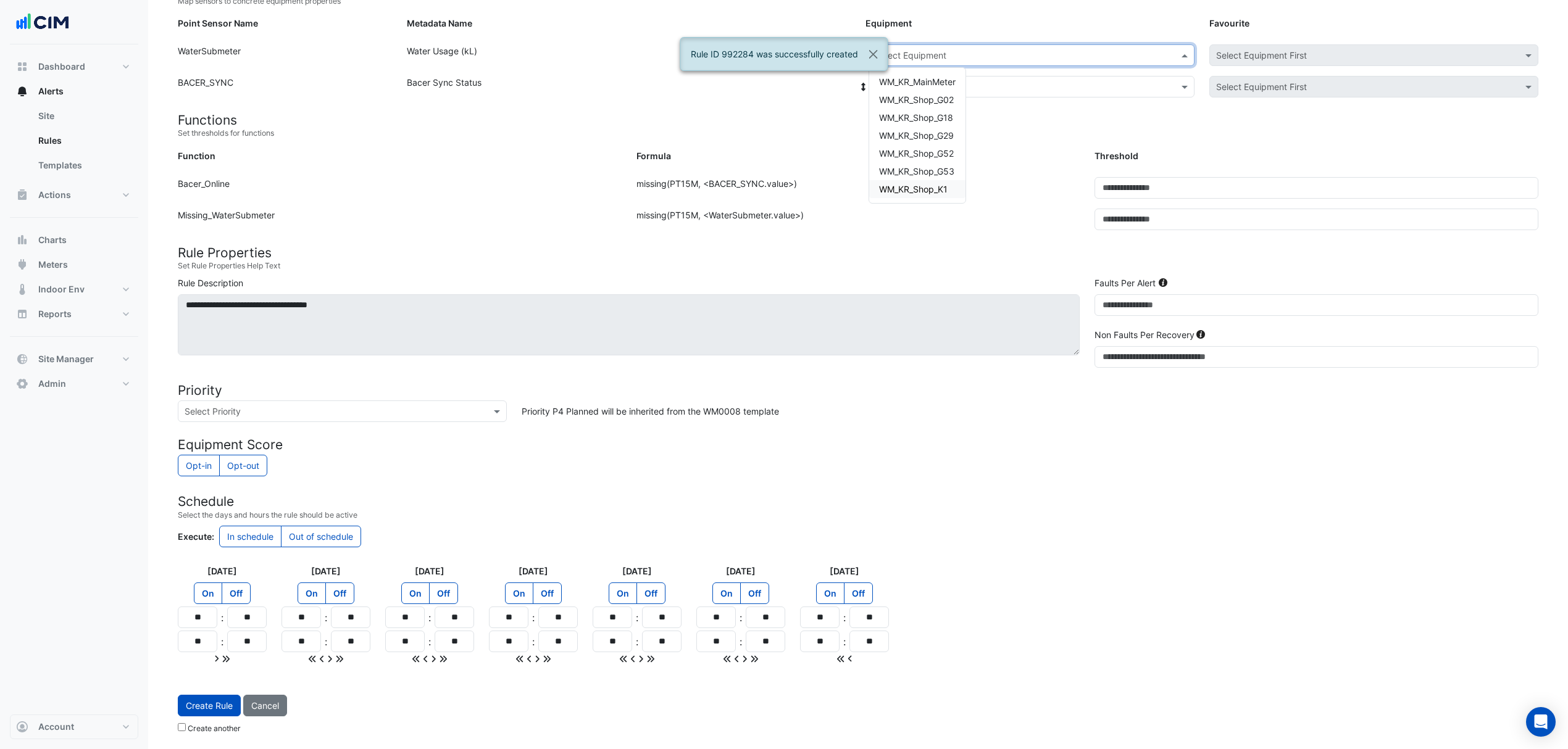
click at [937, 187] on span "WM_KR_Shop_K1" at bounding box center [913, 189] width 68 height 10
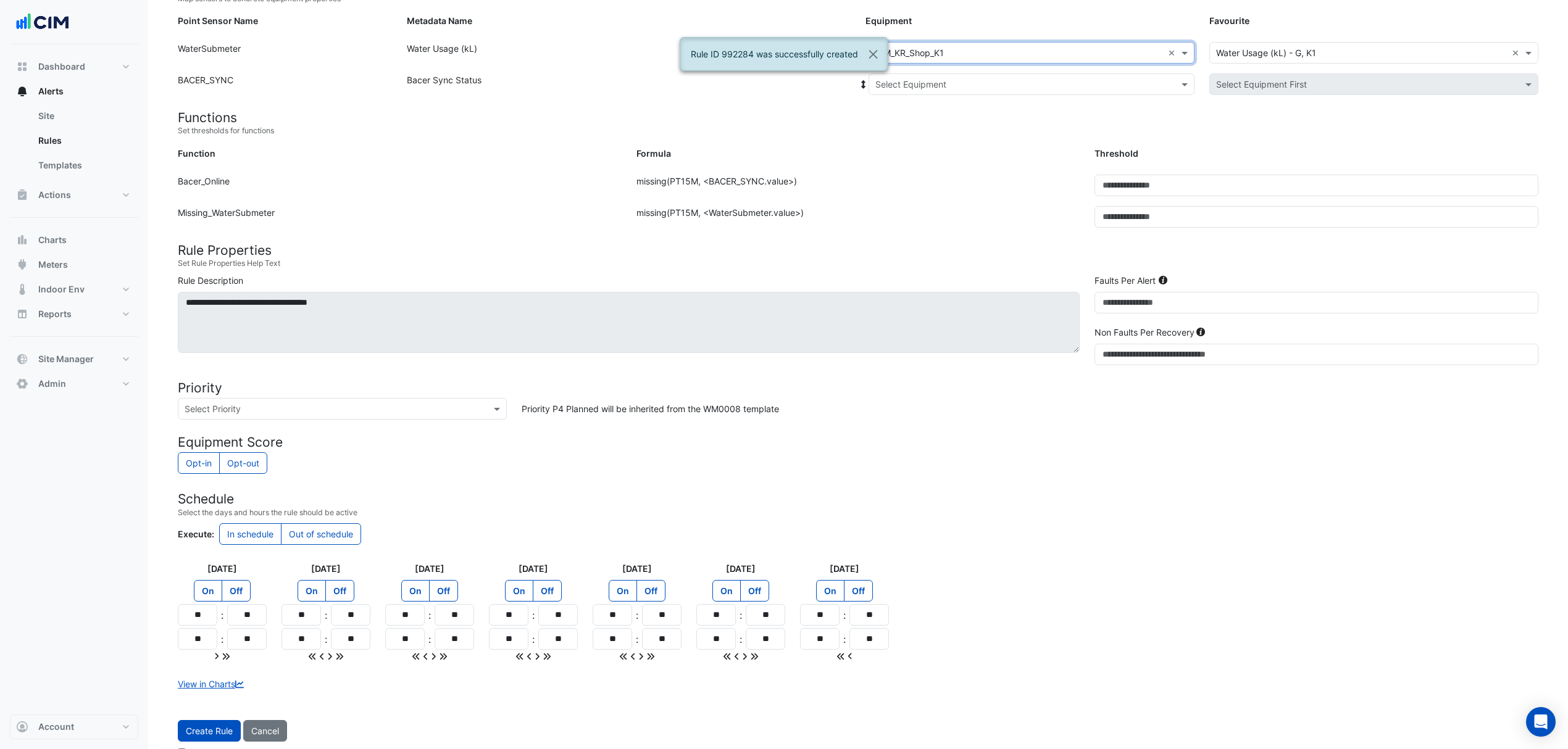
click at [923, 60] on div "Select Equipment × WM_KR_Shop_K1 ×" at bounding box center [1032, 52] width 326 height 22
click at [907, 74] on span "Already Selected" at bounding box center [914, 80] width 71 height 10
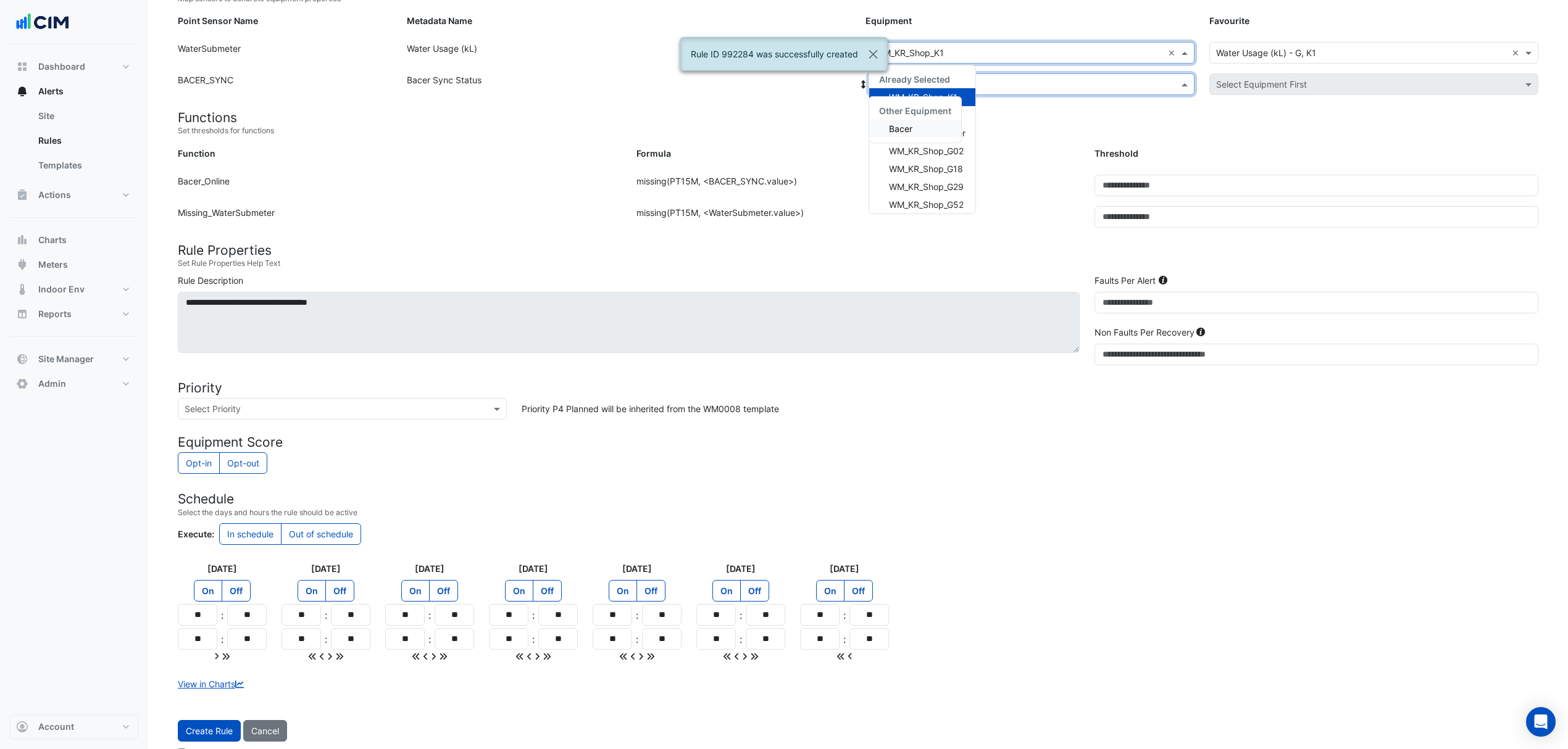
click at [1079, 78] on input "text" at bounding box center [1019, 84] width 288 height 13
click at [1007, 80] on input "text" at bounding box center [1019, 84] width 288 height 13
click at [917, 133] on div "Bacer" at bounding box center [915, 129] width 92 height 18
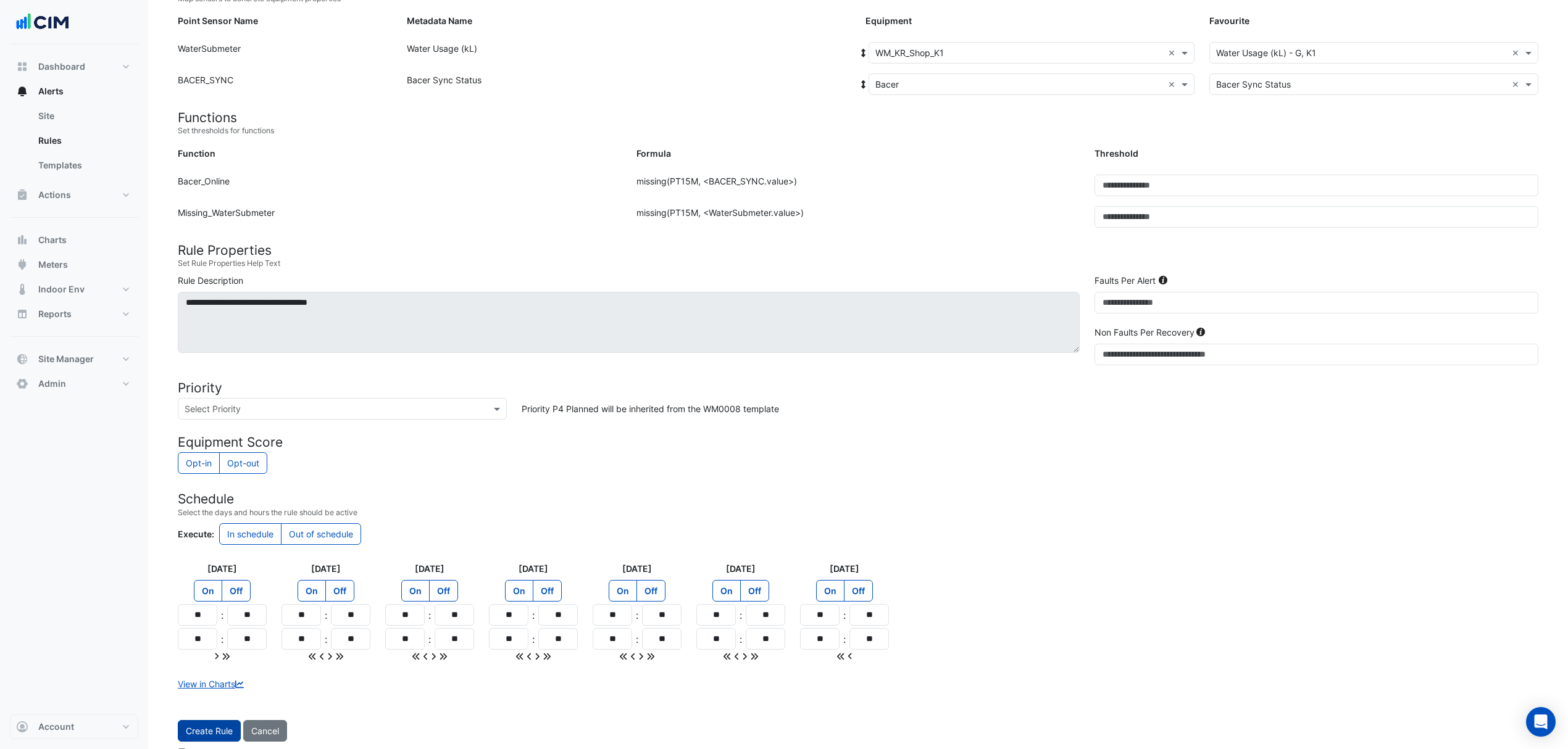
click at [193, 732] on button "Create Rule" at bounding box center [209, 730] width 63 height 22
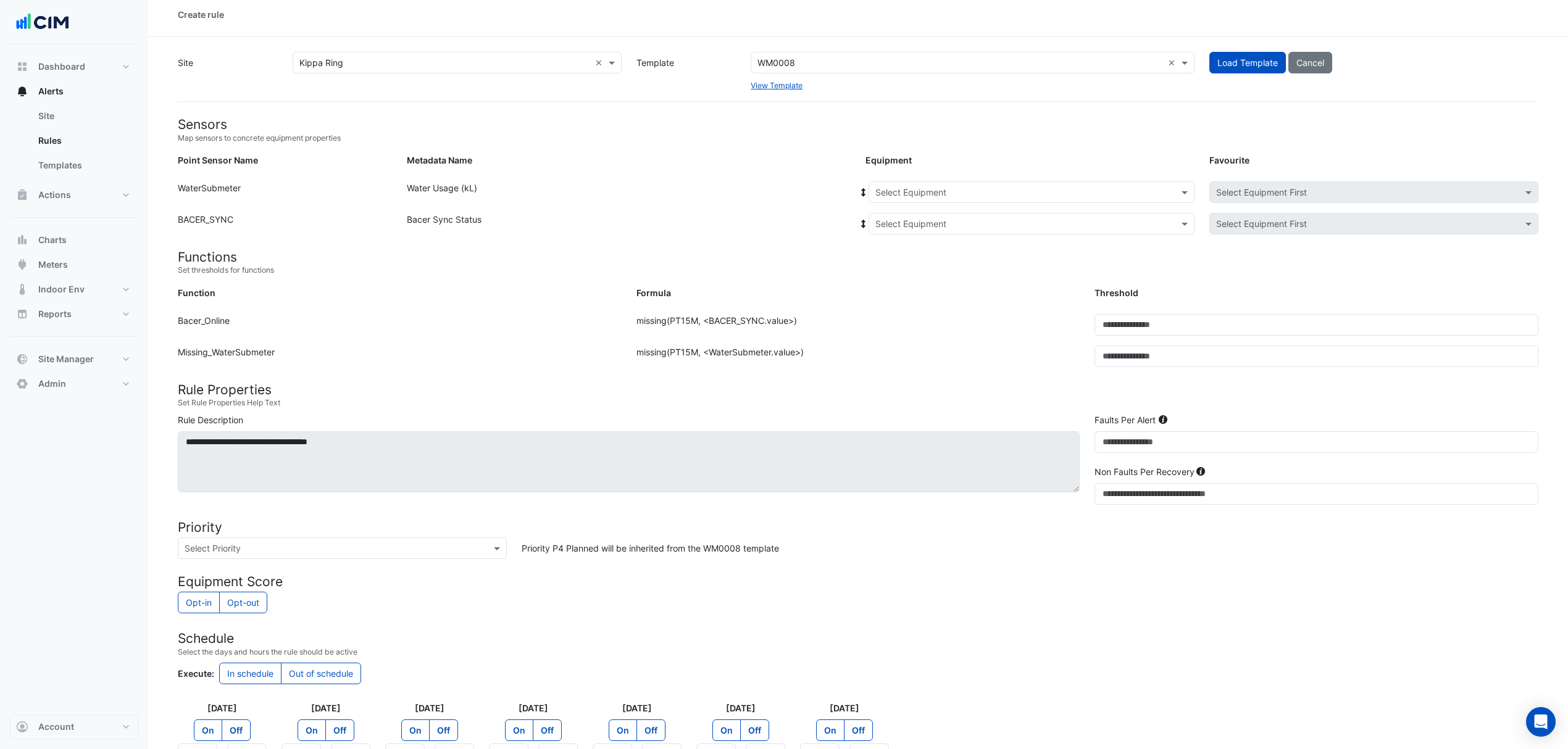
scroll to position [0, 0]
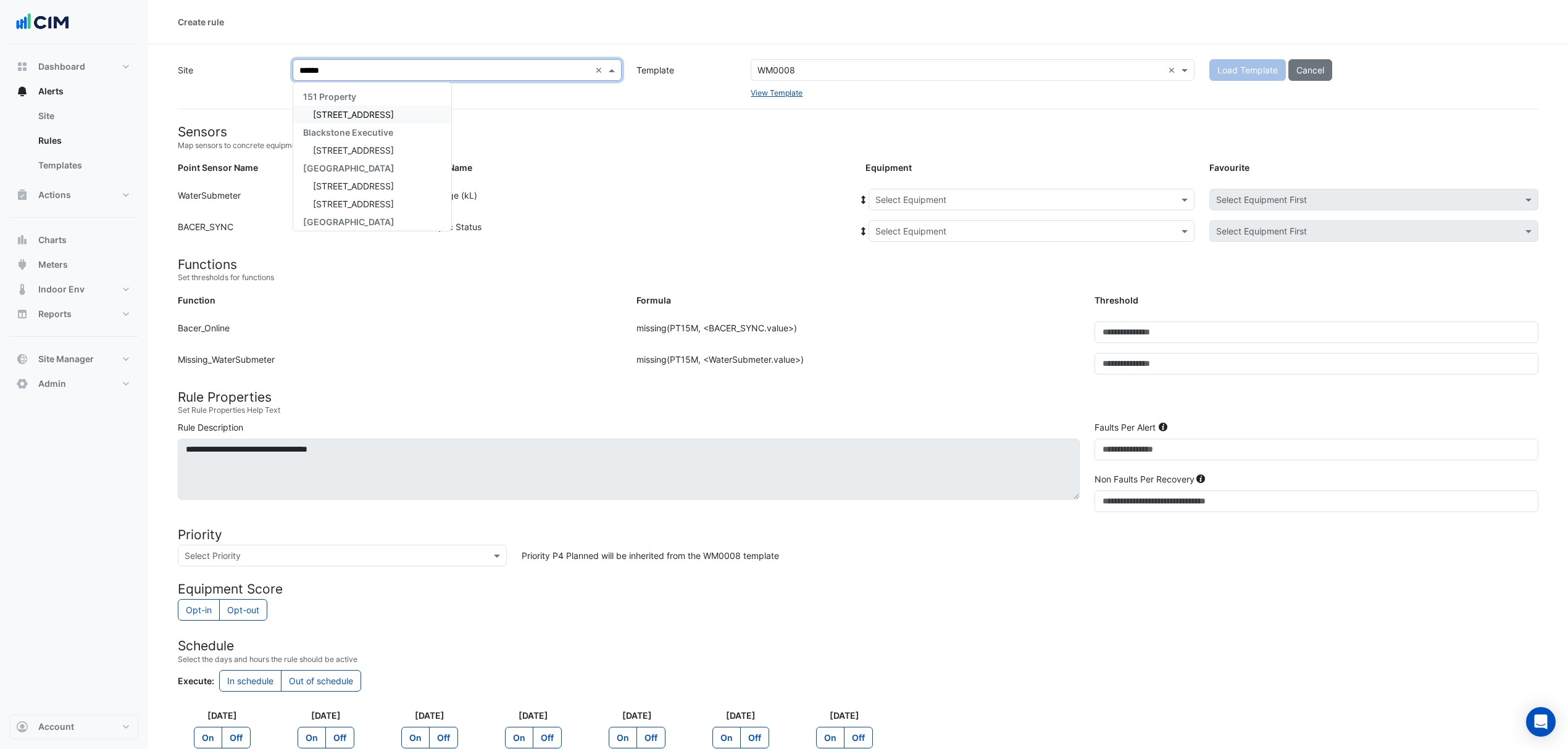
type input "******"
click at [350, 115] on span "[GEOGRAPHIC_DATA]" at bounding box center [356, 115] width 86 height 10
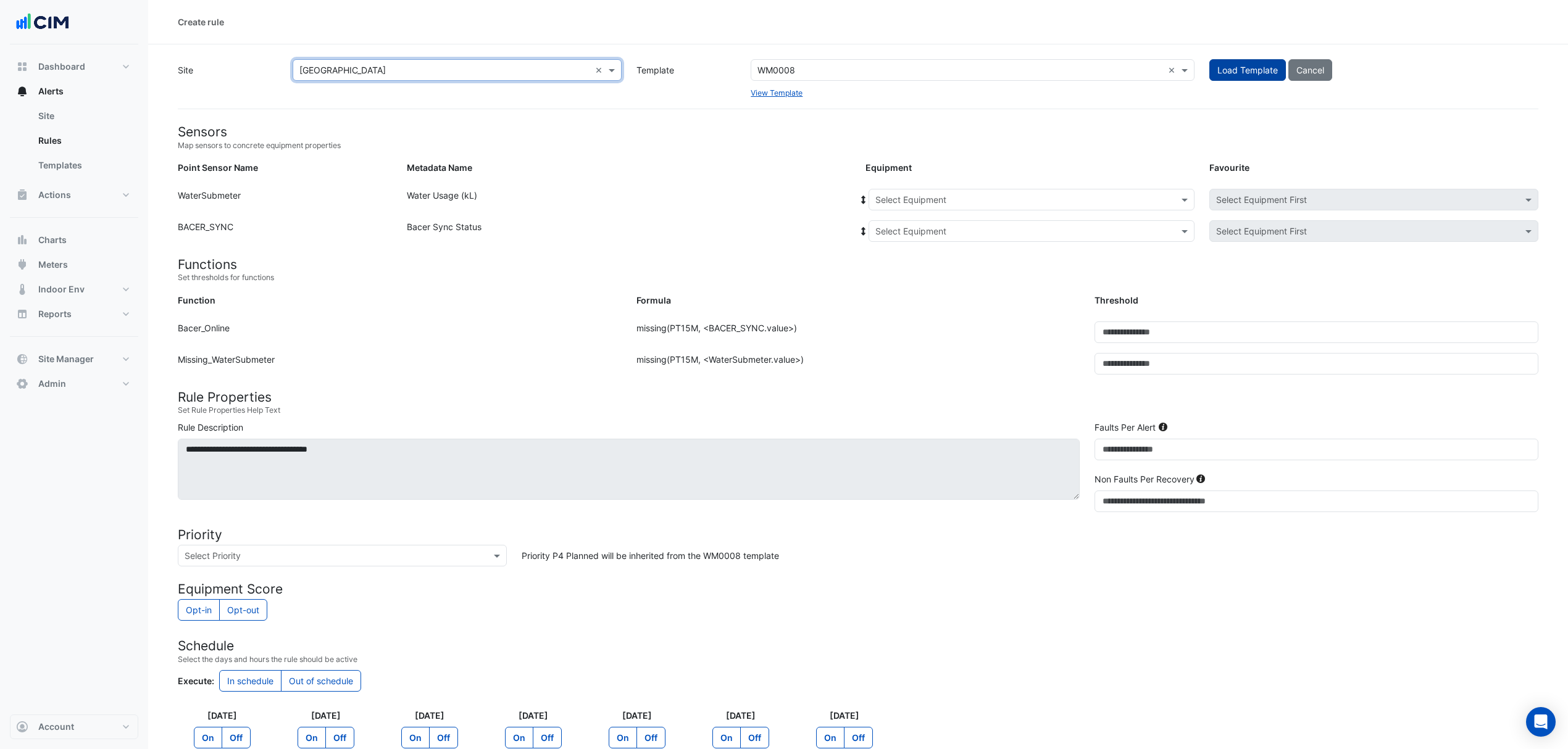
click at [1267, 68] on button "Load Template" at bounding box center [1247, 70] width 77 height 22
click at [931, 206] on div "Select Equipment" at bounding box center [1032, 199] width 326 height 22
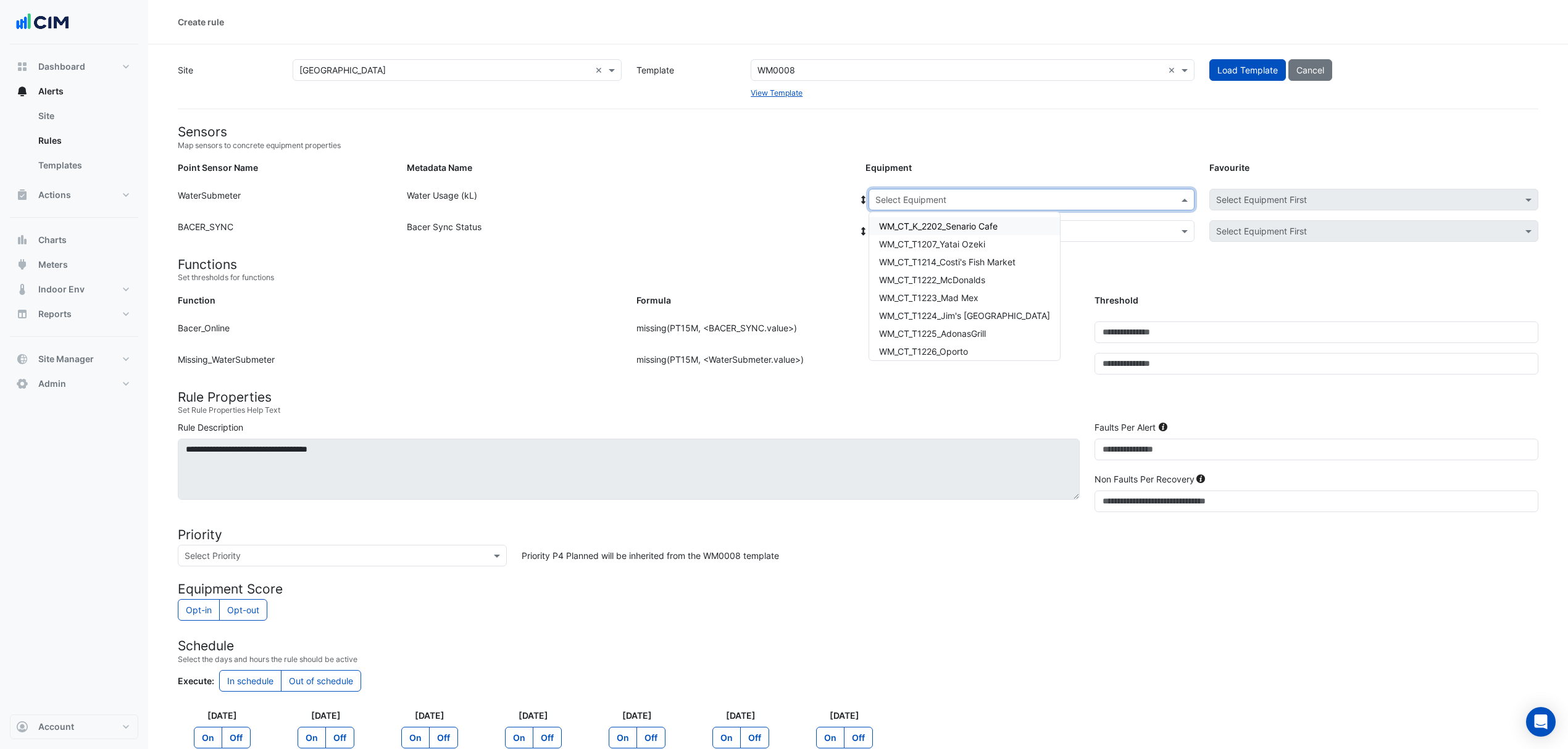
click at [953, 226] on span "WM_CT_K_2202_Senario Cafe" at bounding box center [938, 226] width 118 height 10
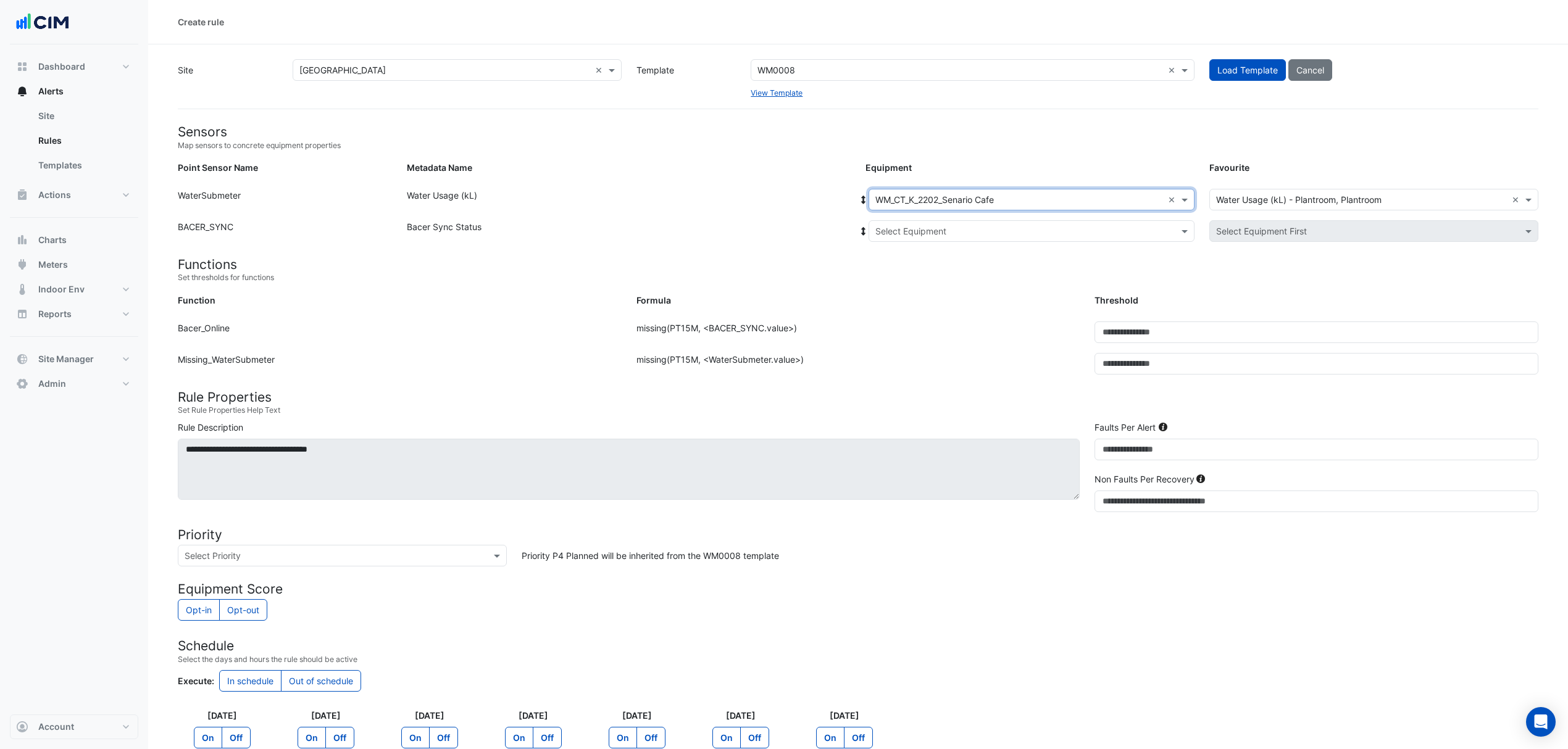
click at [1155, 231] on input "text" at bounding box center [1019, 231] width 288 height 13
click at [910, 270] on span "Bacer" at bounding box center [901, 275] width 24 height 10
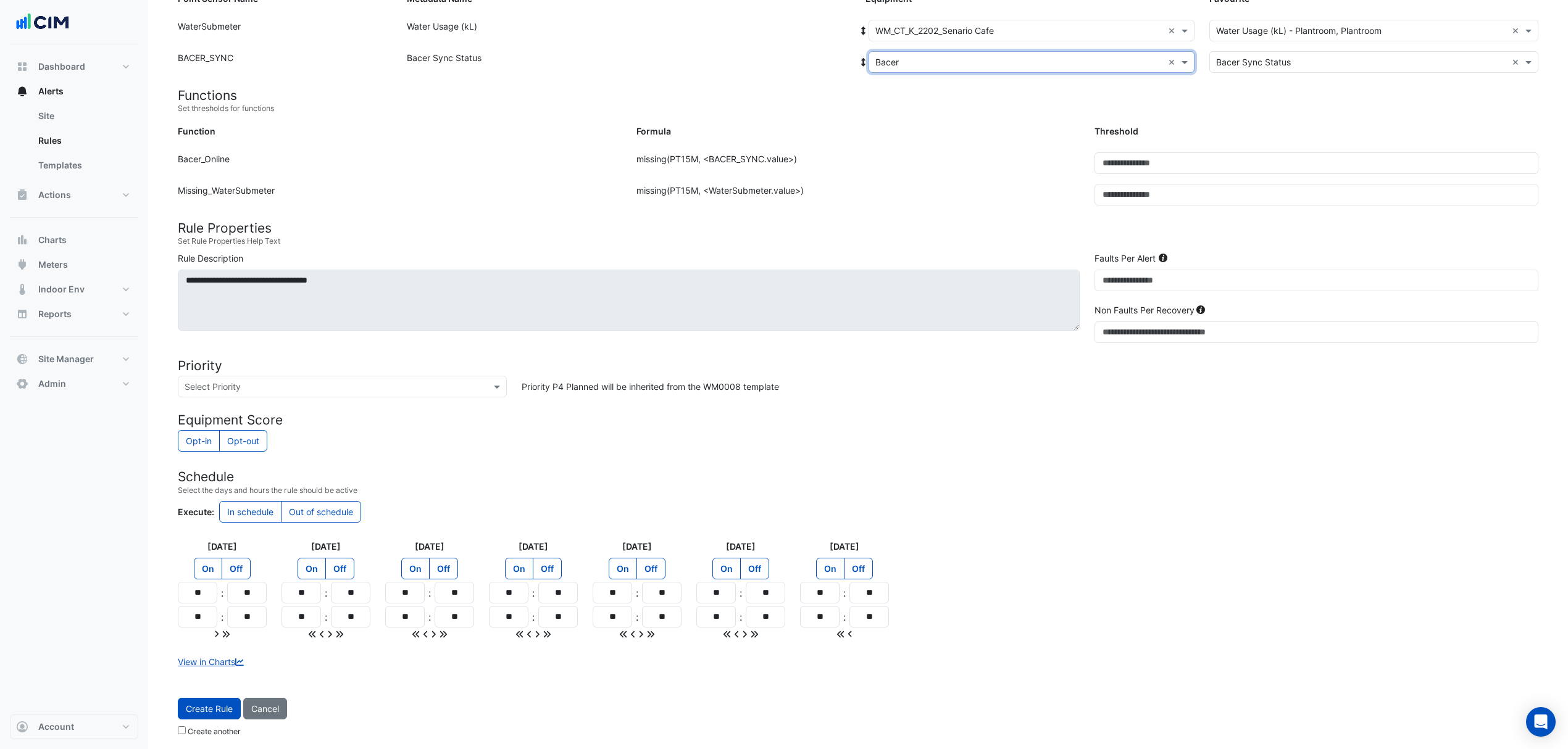
scroll to position [176, 0]
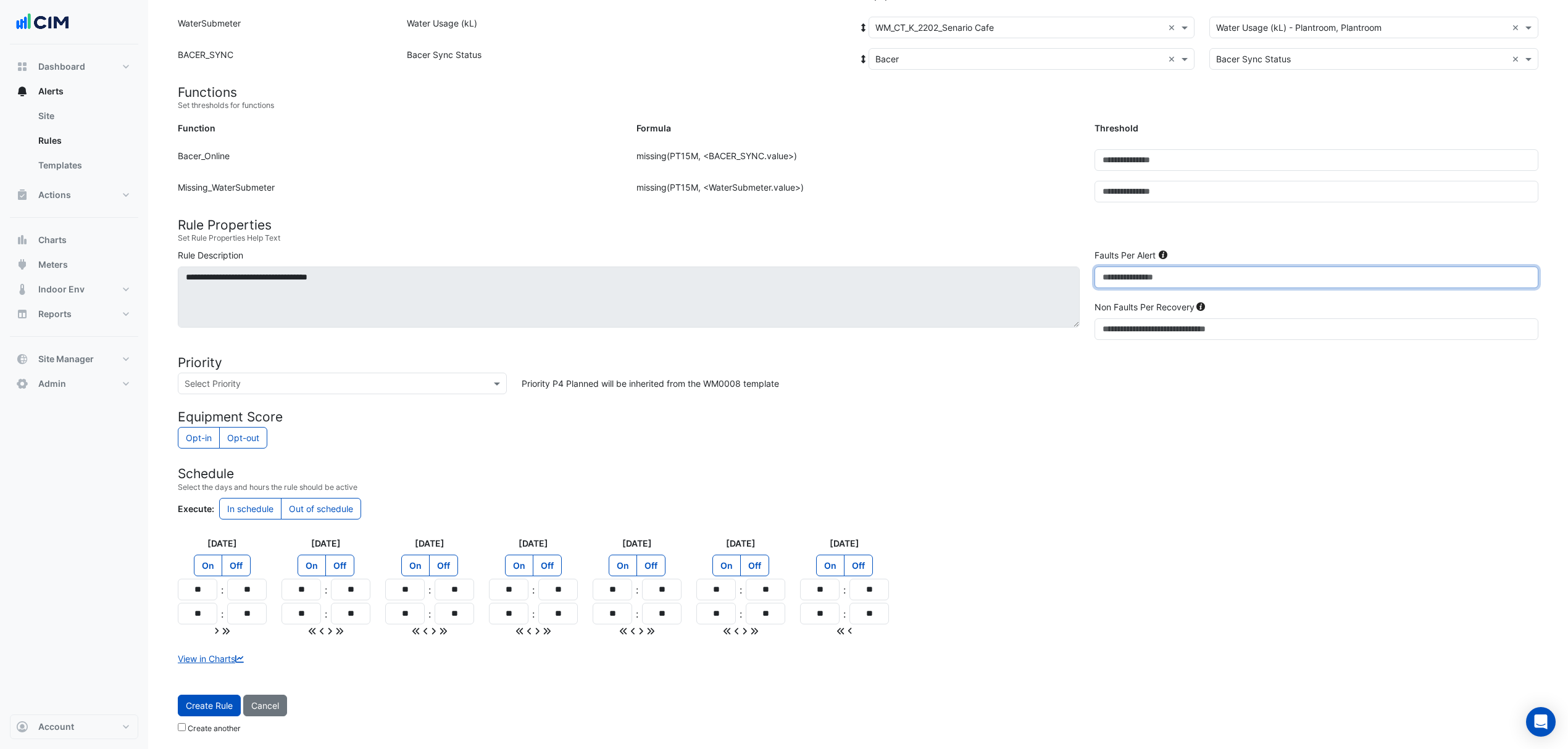
click at [1124, 281] on input "*" at bounding box center [1316, 277] width 444 height 22
type input "**"
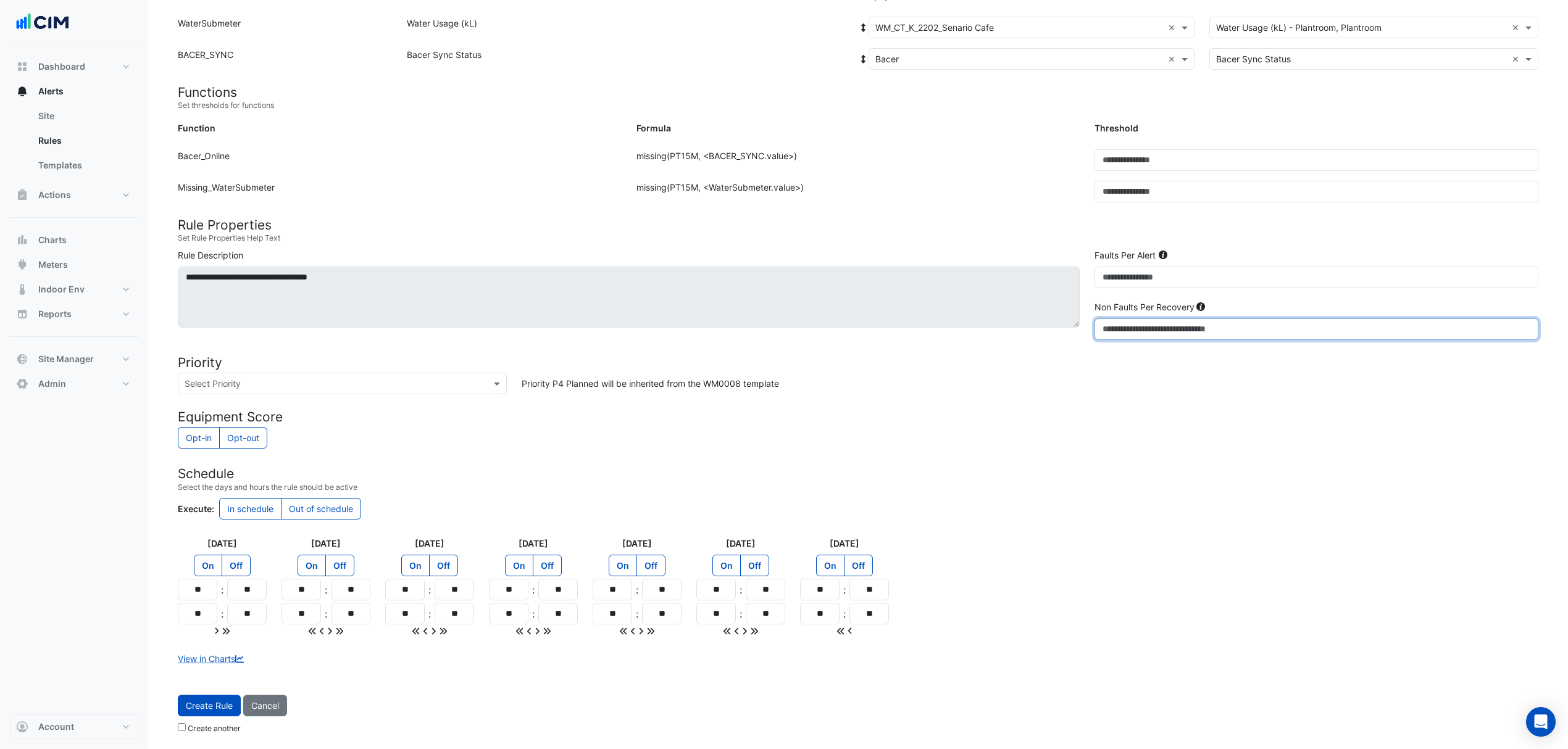
click at [1112, 330] on input "*" at bounding box center [1316, 329] width 444 height 22
click at [1112, 331] on input "*" at bounding box center [1316, 329] width 444 height 22
type input "*"
click at [957, 472] on h4 "Schedule" at bounding box center [858, 473] width 1360 height 16
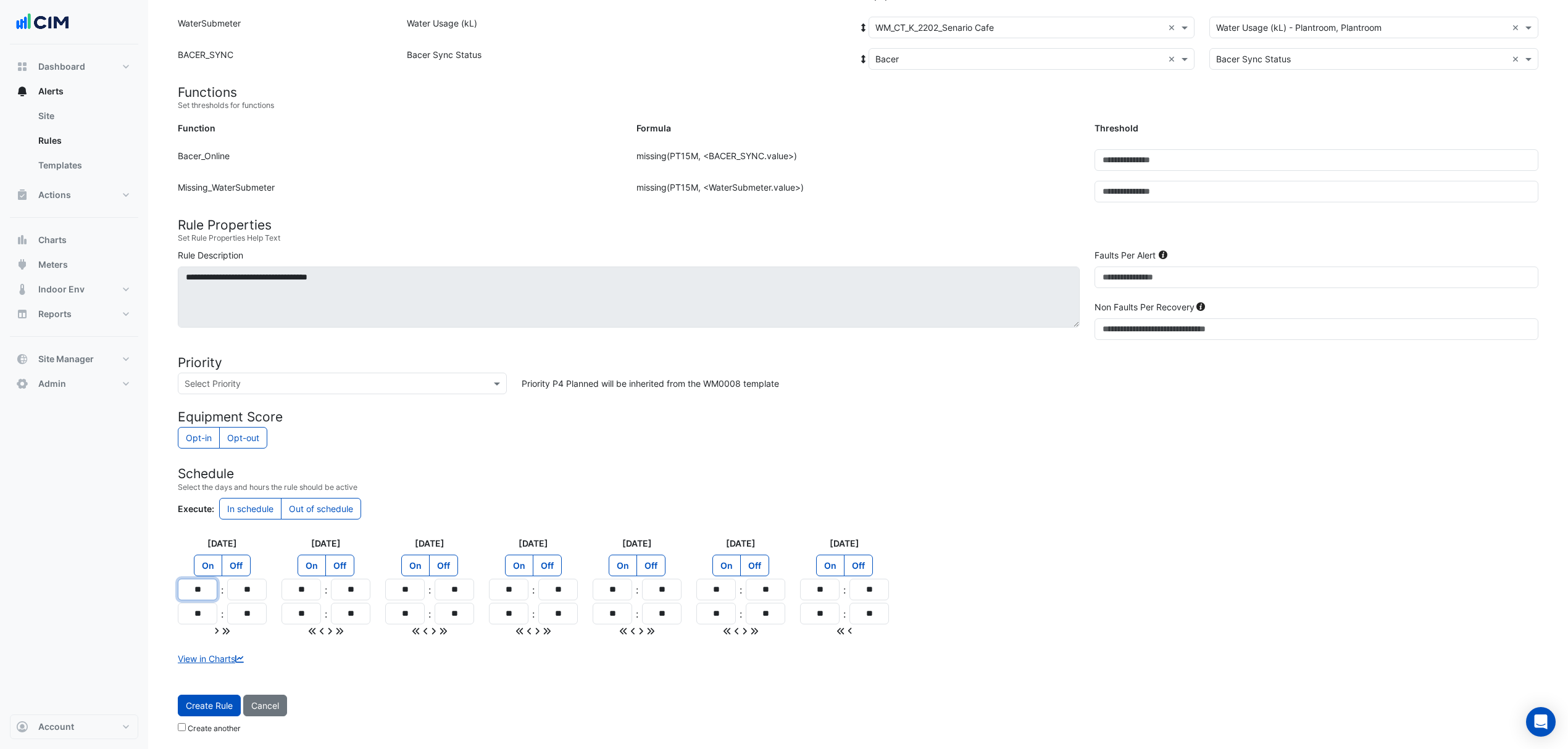
click at [200, 585] on input "**" at bounding box center [197, 589] width 39 height 22
type input "**"
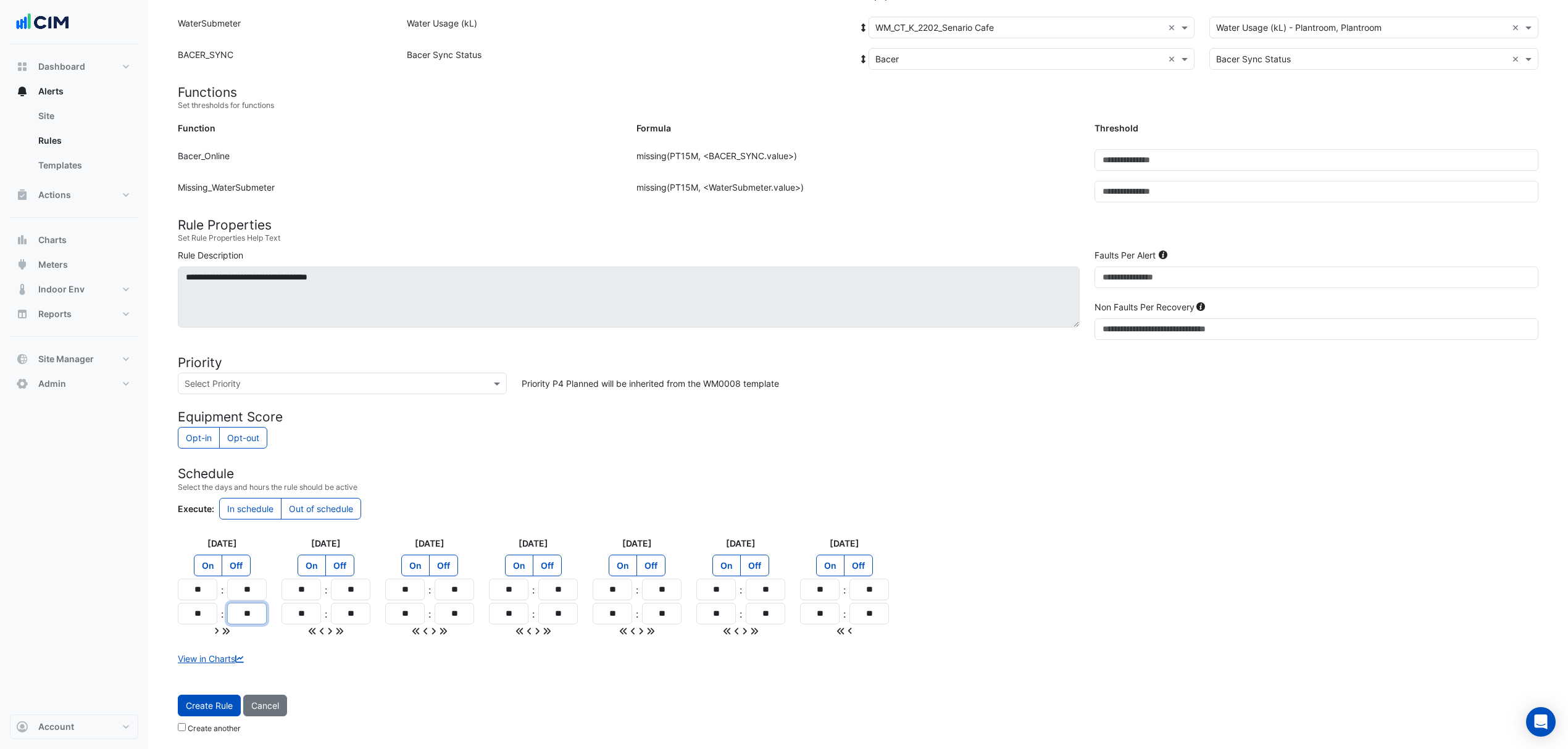
type input "**"
click at [223, 629] on icon at bounding box center [226, 631] width 9 height 9
type input "**"
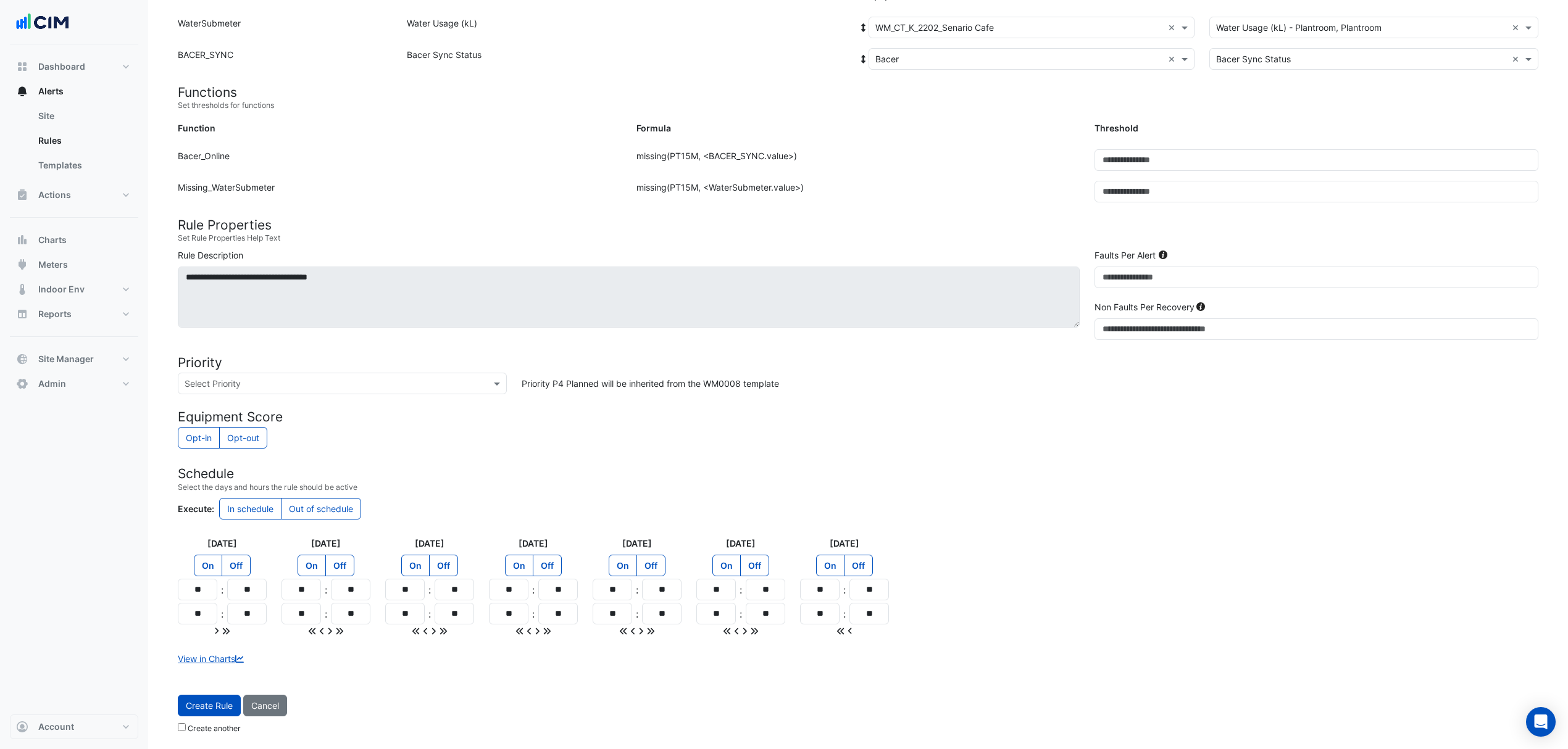
type input "**"
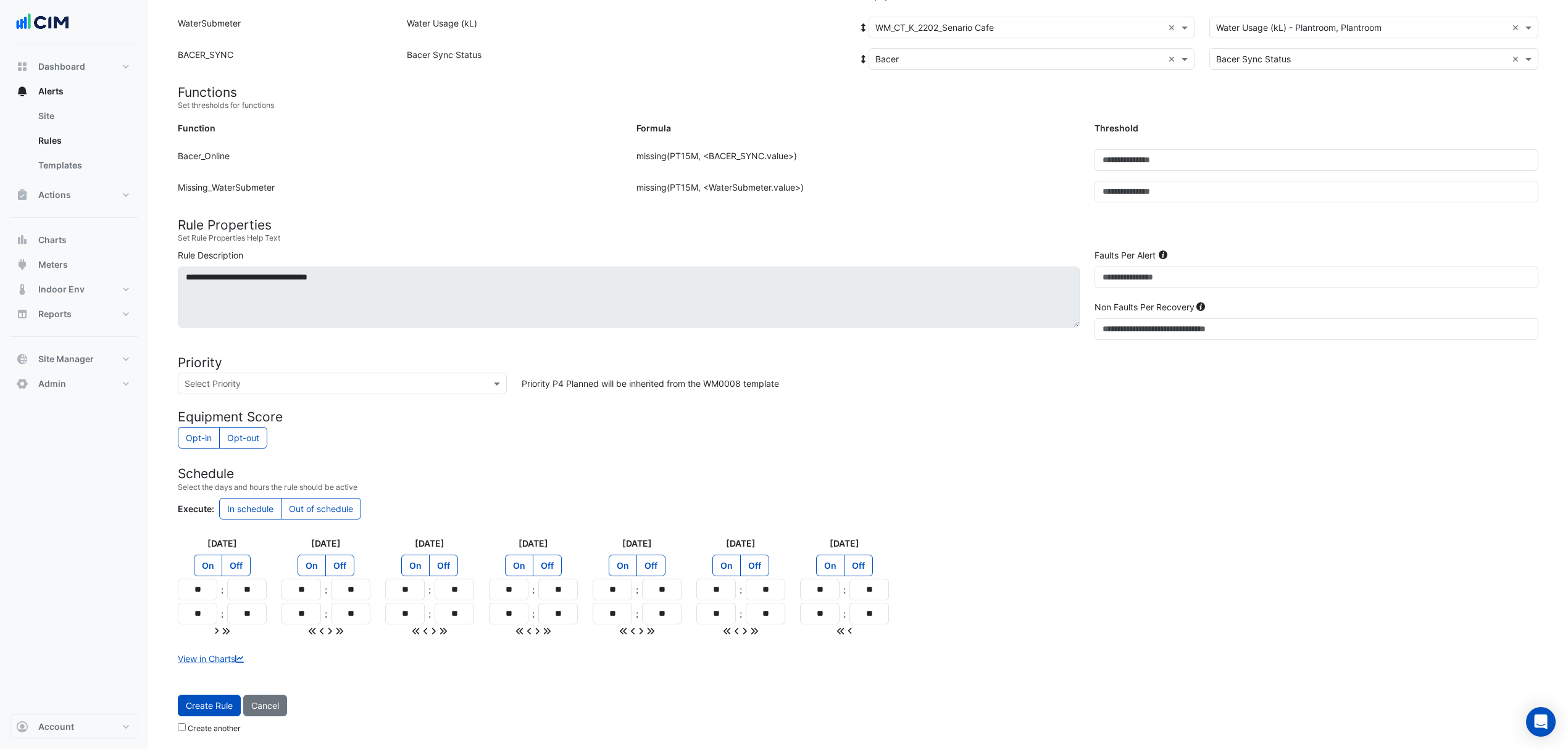
type input "**"
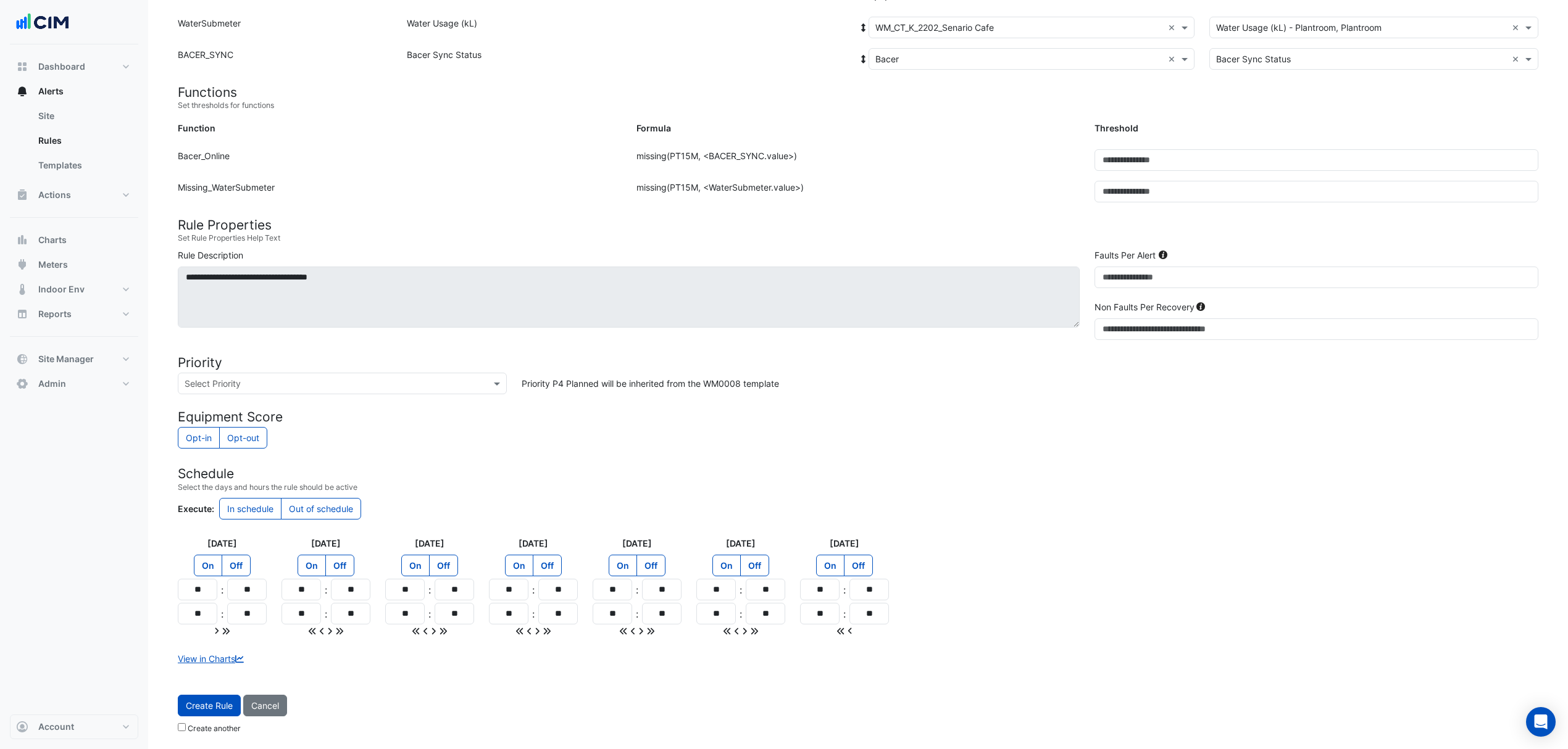
type input "**"
click at [223, 702] on button "Create Rule" at bounding box center [209, 705] width 63 height 22
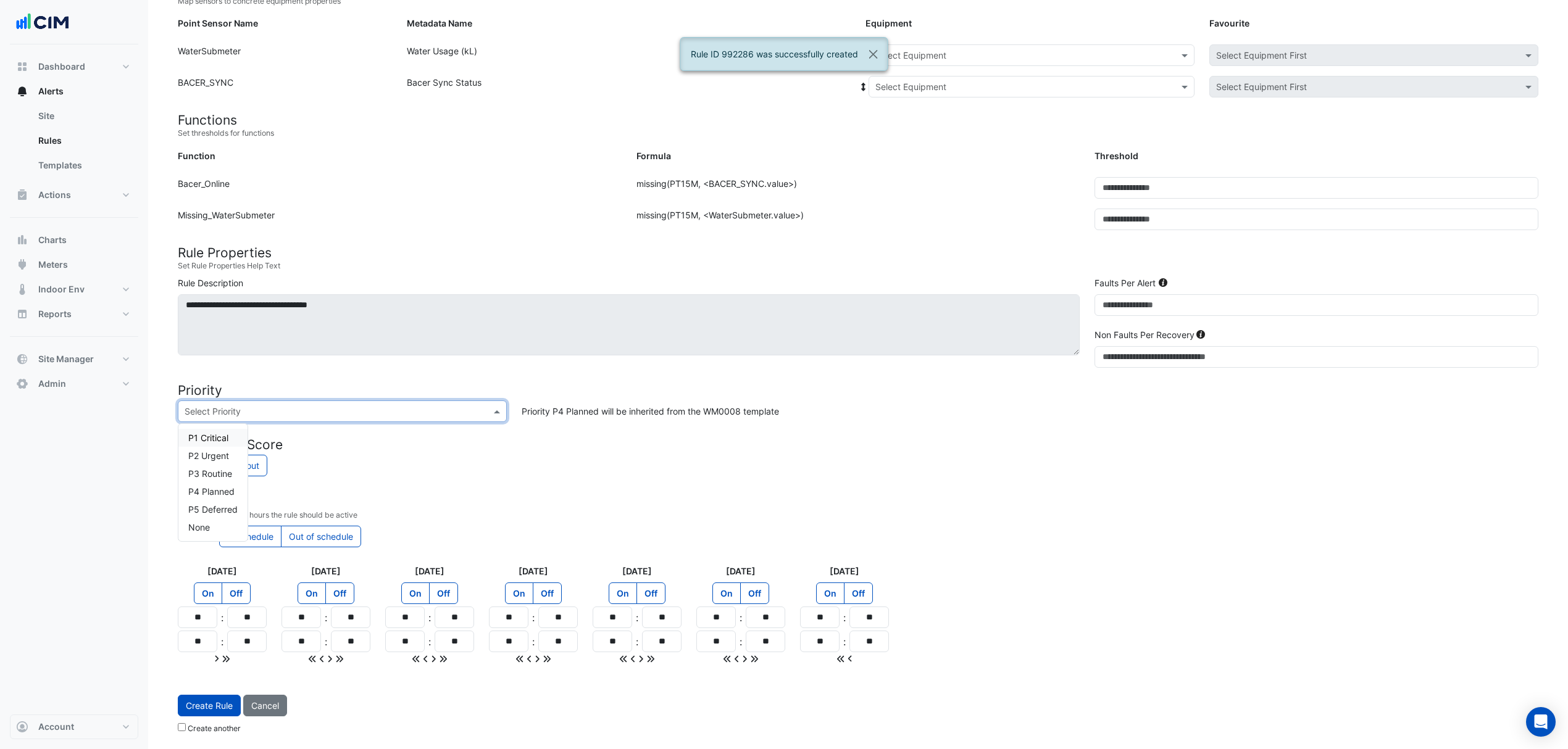
click at [414, 411] on input "text" at bounding box center [330, 411] width 291 height 13
click at [208, 451] on span "P2 Urgent" at bounding box center [208, 456] width 41 height 10
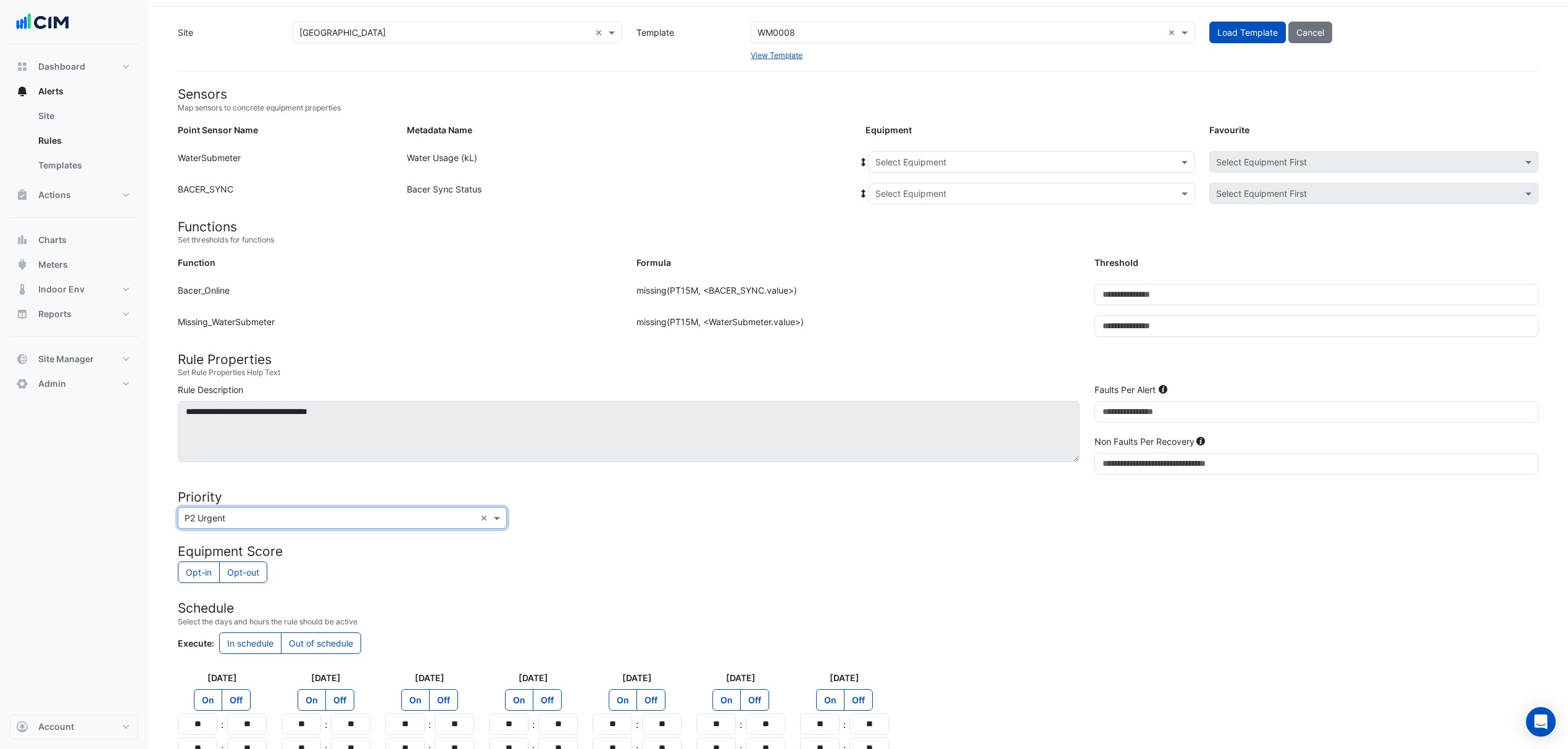
scroll to position [0, 0]
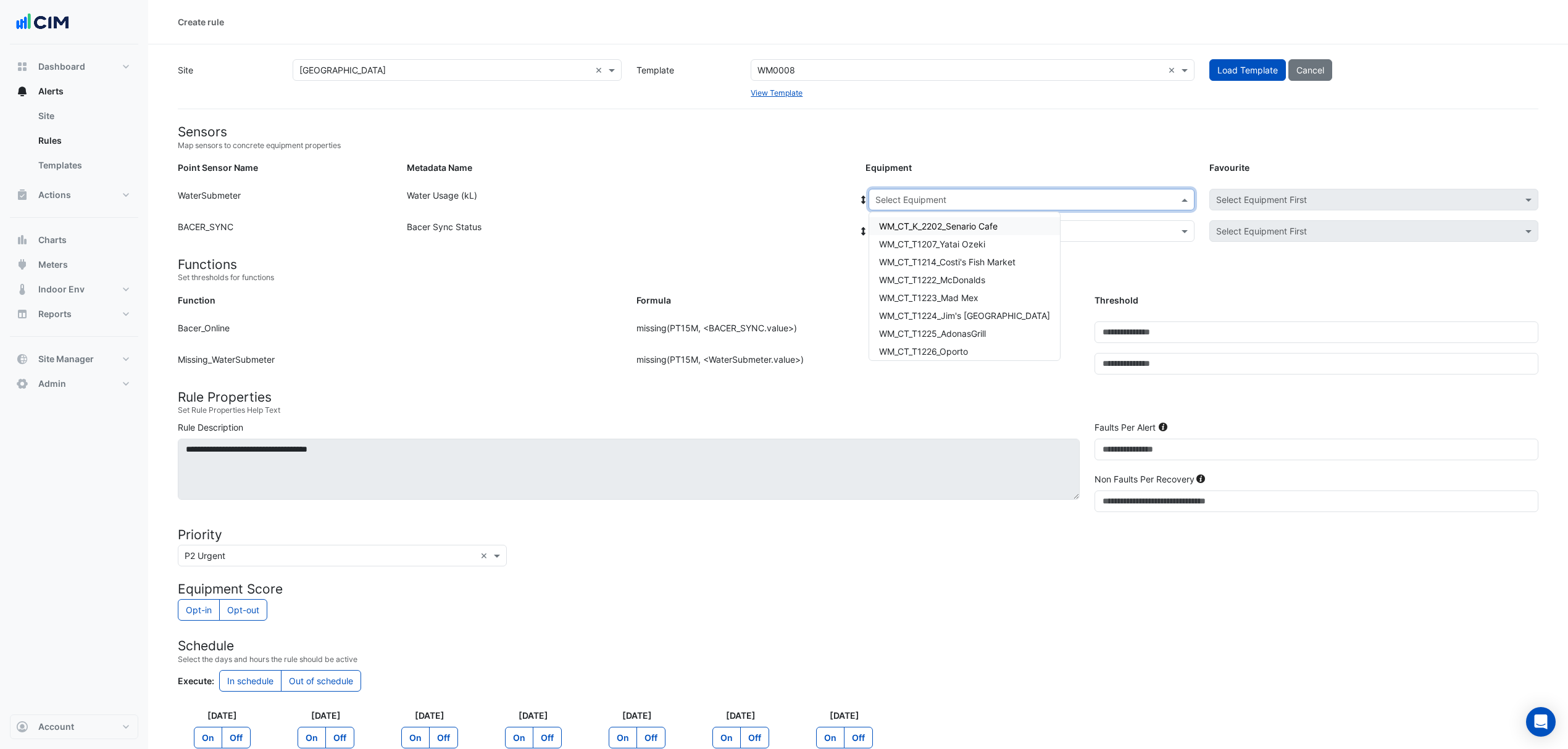
click at [911, 196] on input "text" at bounding box center [1019, 200] width 288 height 13
click at [916, 226] on span "WM_CT_K_2202_Senario Cafe" at bounding box center [938, 226] width 118 height 10
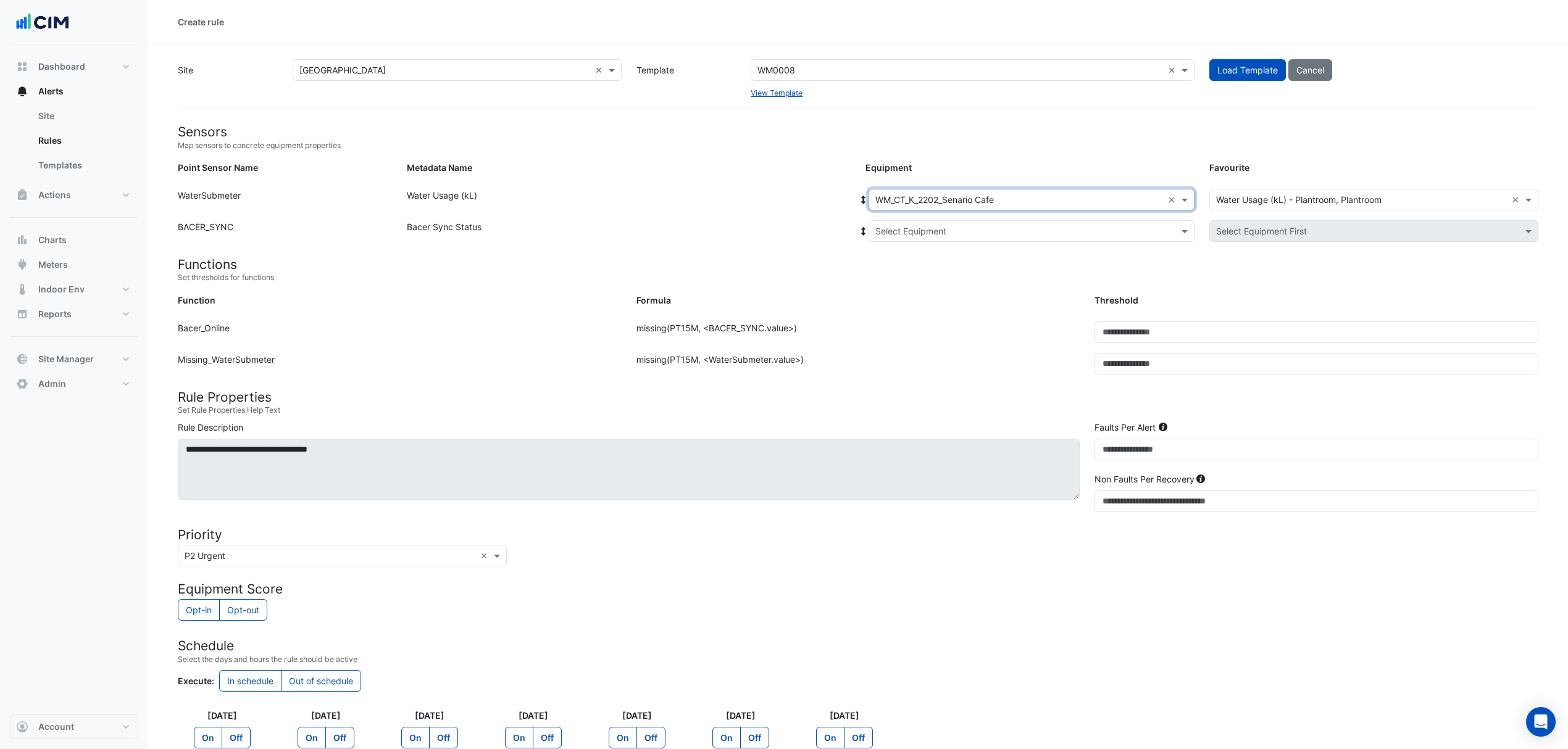
click at [900, 245] on div "Equipment: Select Equipment Favourite: Select Equipment First" at bounding box center [1201, 234] width 687 height 27
drag, startPoint x: 1173, startPoint y: 199, endPoint x: 1142, endPoint y: 200, distance: 31.0
click at [926, 196] on input "text" at bounding box center [1019, 200] width 288 height 13
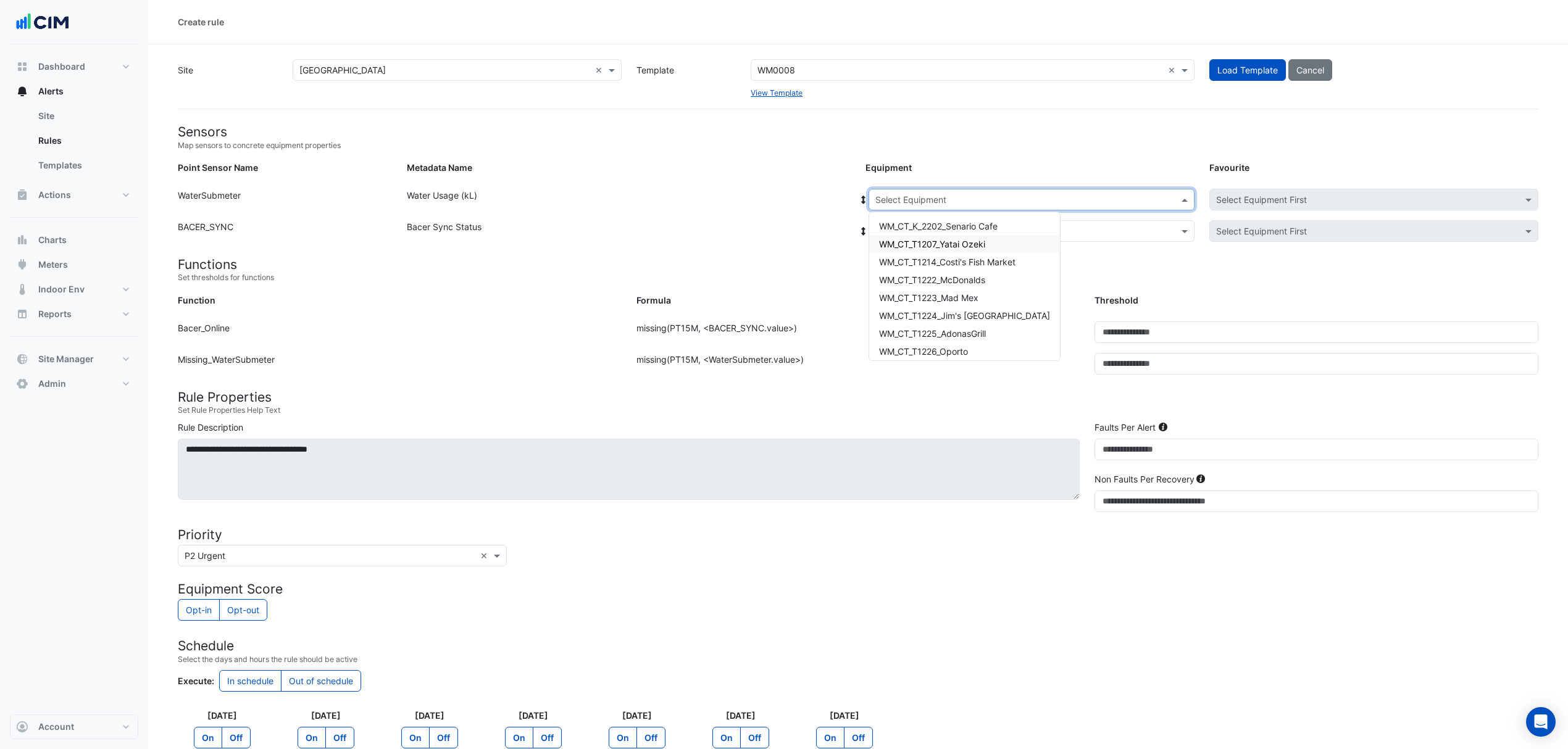
drag, startPoint x: 938, startPoint y: 240, endPoint x: 927, endPoint y: 233, distance: 13.0
click at [937, 240] on span "WM_CT_T1207_Yatai Ozeki" at bounding box center [932, 244] width 106 height 10
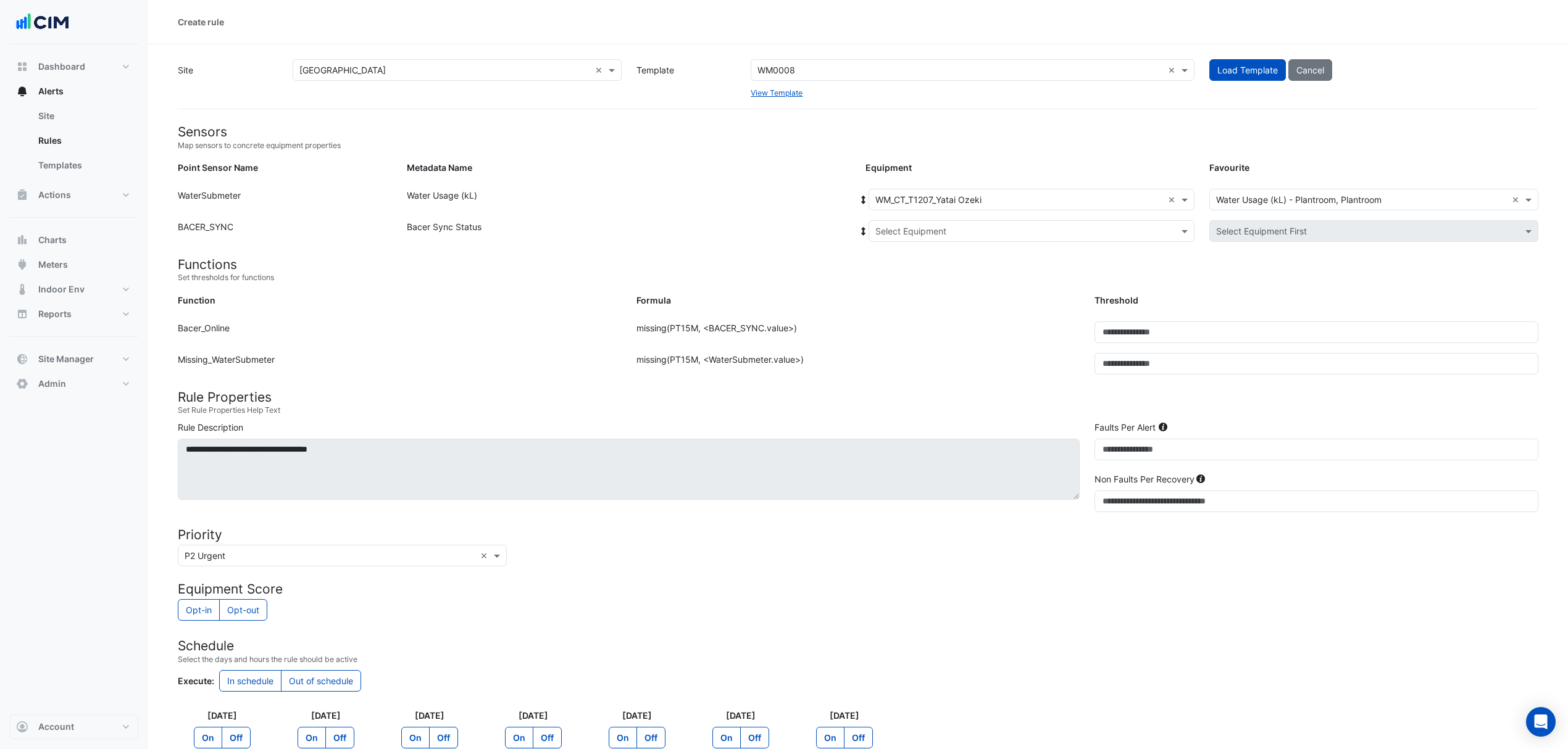
click at [865, 202] on icon at bounding box center [863, 200] width 11 height 9
click at [889, 222] on div "Select Equipment" at bounding box center [1032, 231] width 326 height 22
click at [901, 280] on span "Bacer" at bounding box center [901, 275] width 24 height 10
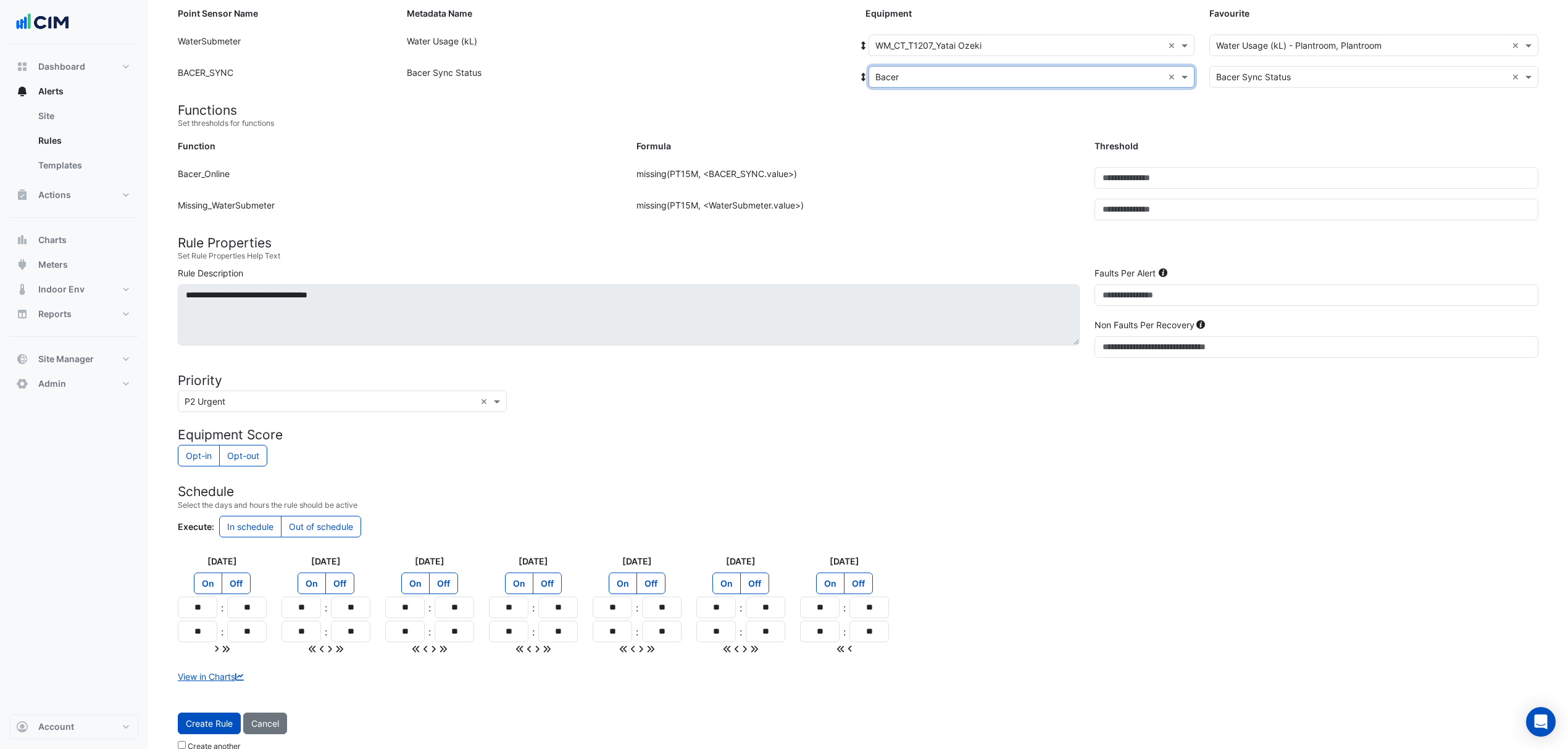
scroll to position [176, 0]
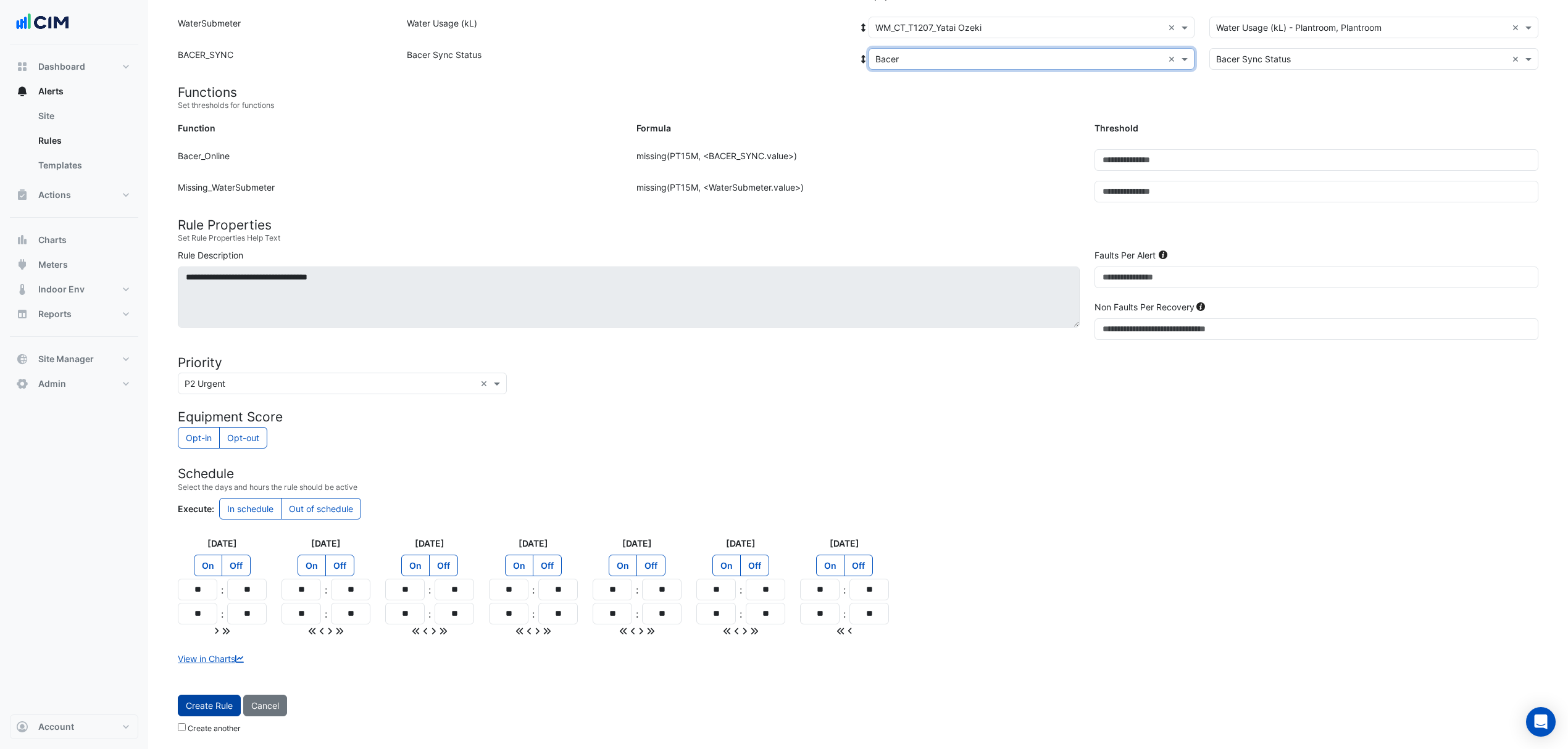
click at [200, 709] on button "Create Rule" at bounding box center [209, 705] width 63 height 22
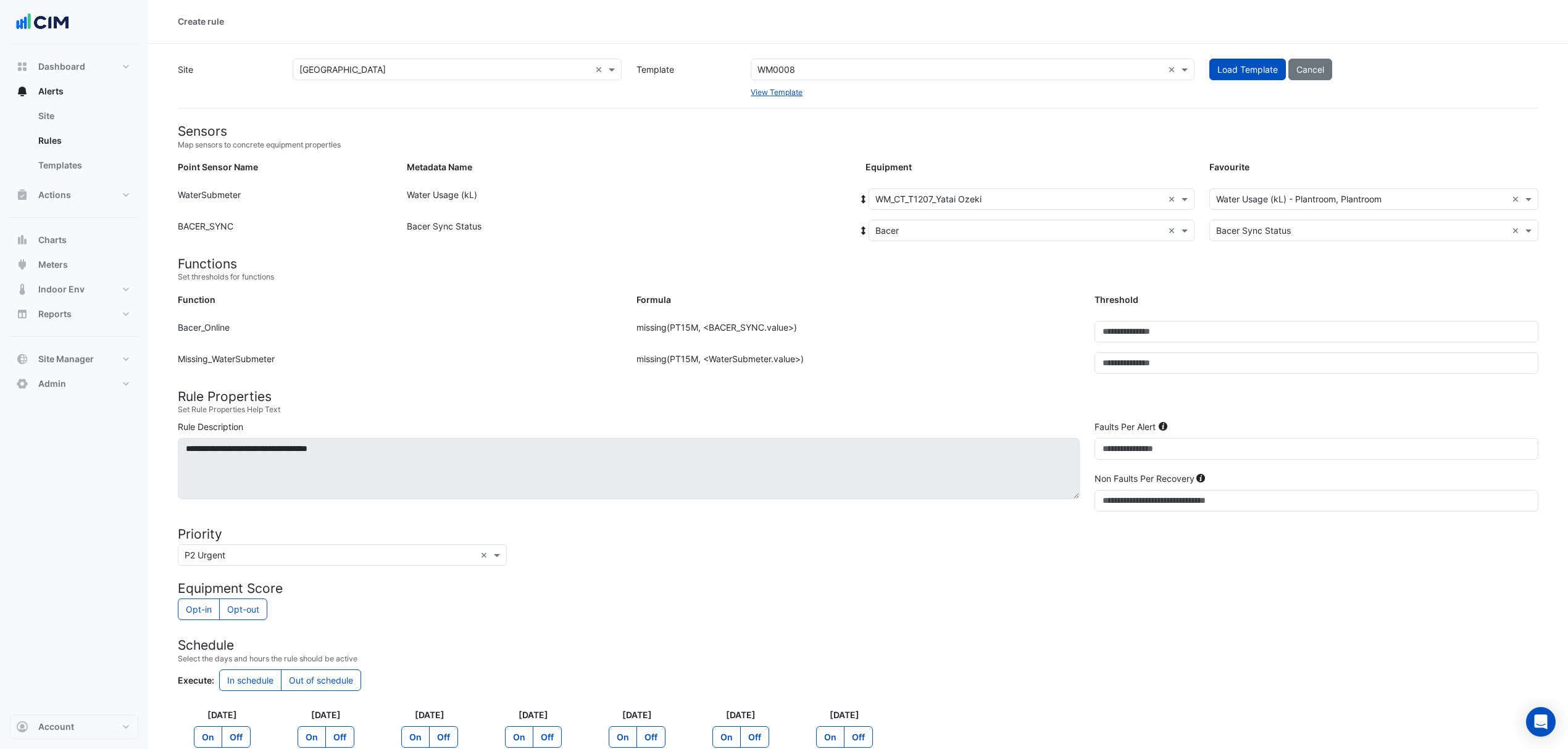
scroll to position [0, 0]
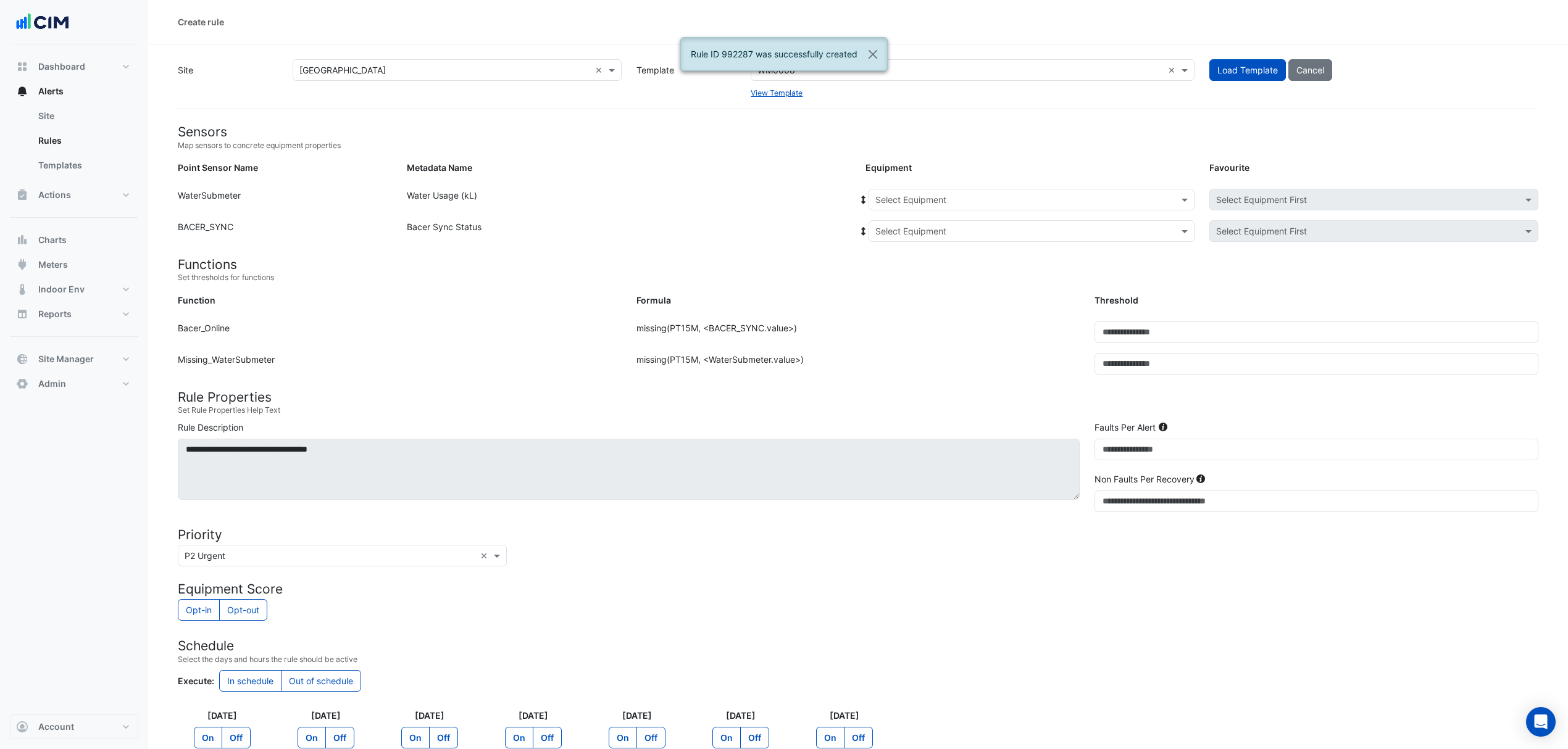
click at [976, 195] on input "text" at bounding box center [1019, 200] width 288 height 13
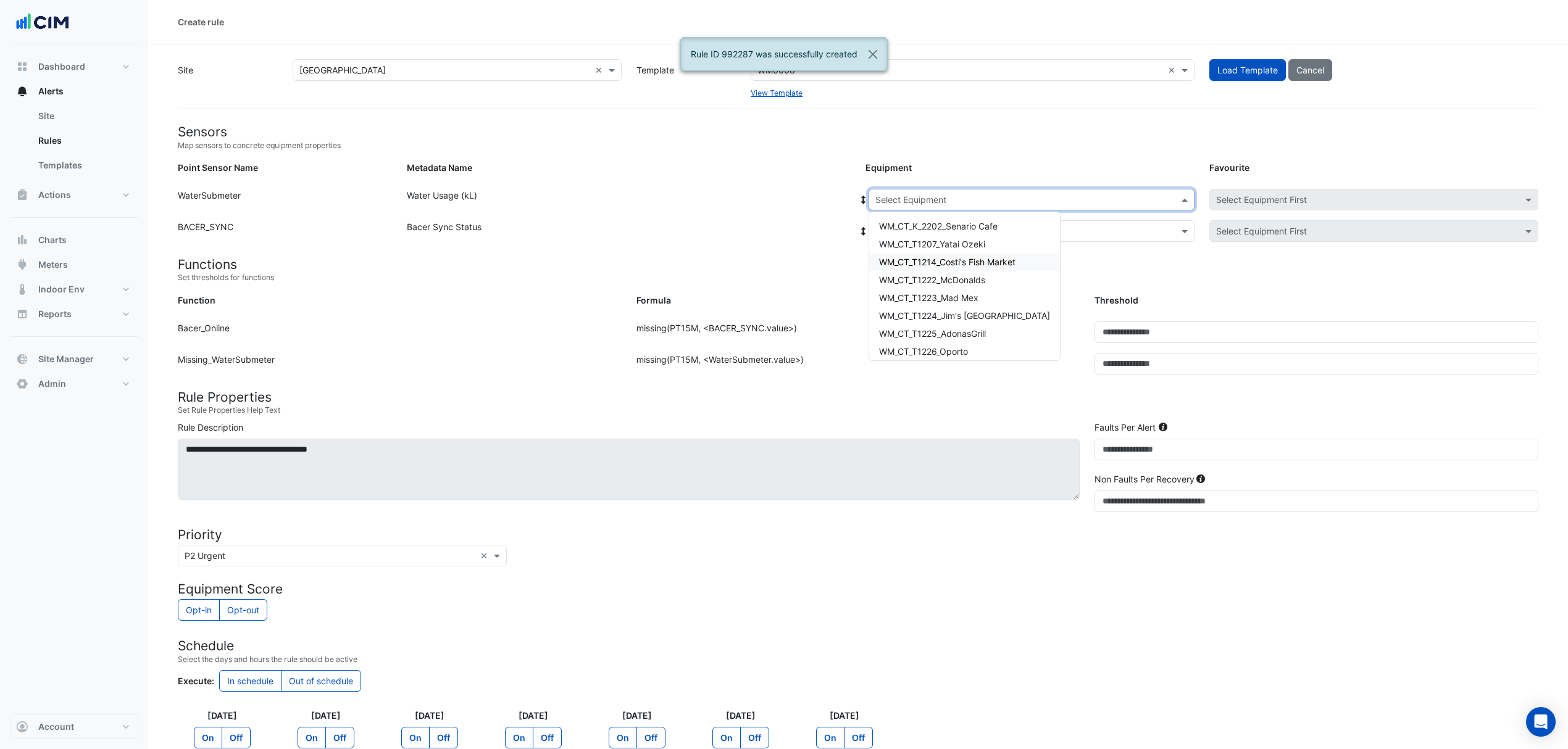
click at [926, 267] on div "WM_CT_T1214_Costi's Fish Market" at bounding box center [964, 262] width 190 height 18
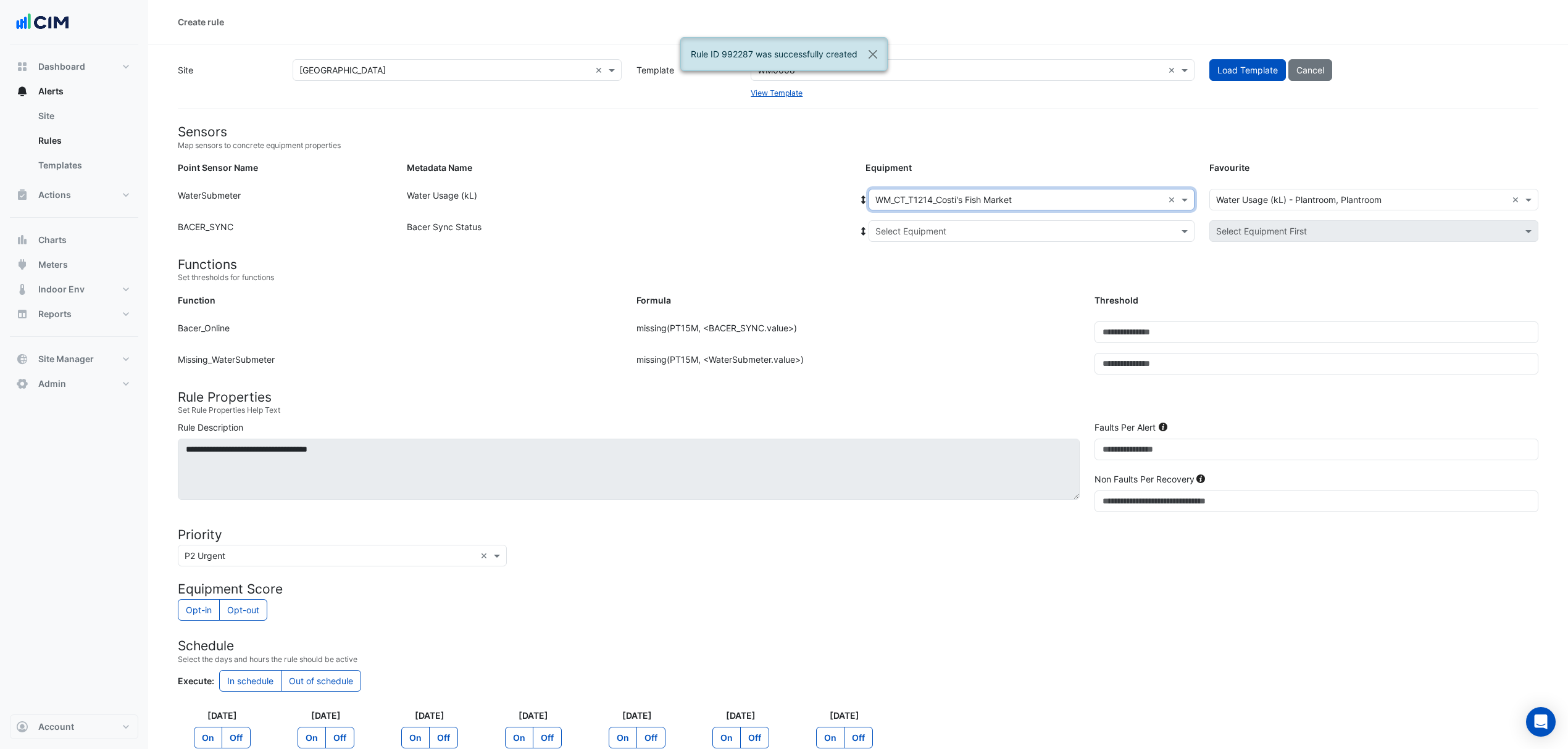
click at [877, 225] on input "text" at bounding box center [1019, 231] width 288 height 13
click at [883, 277] on div "Bacer" at bounding box center [915, 275] width 92 height 18
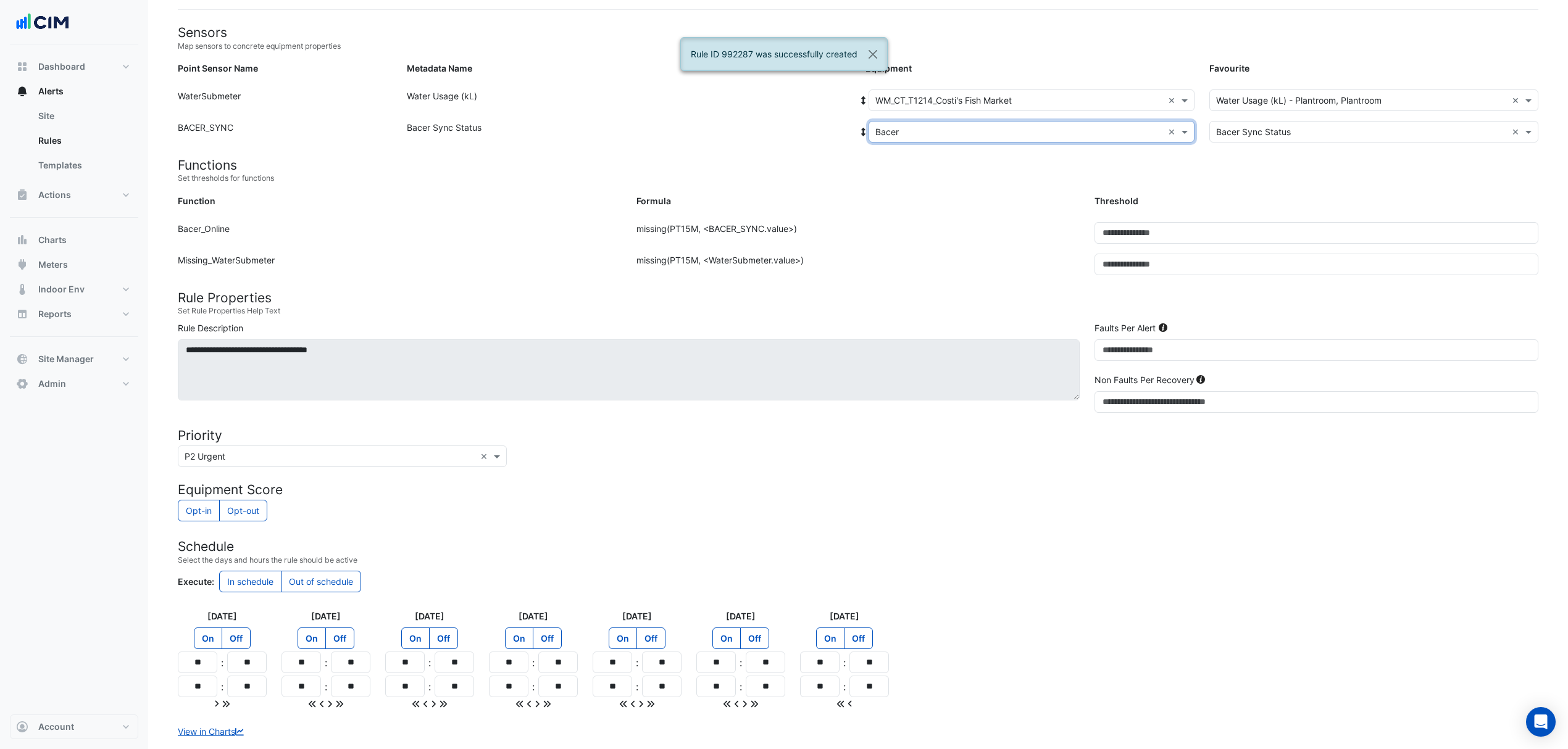
scroll to position [176, 0]
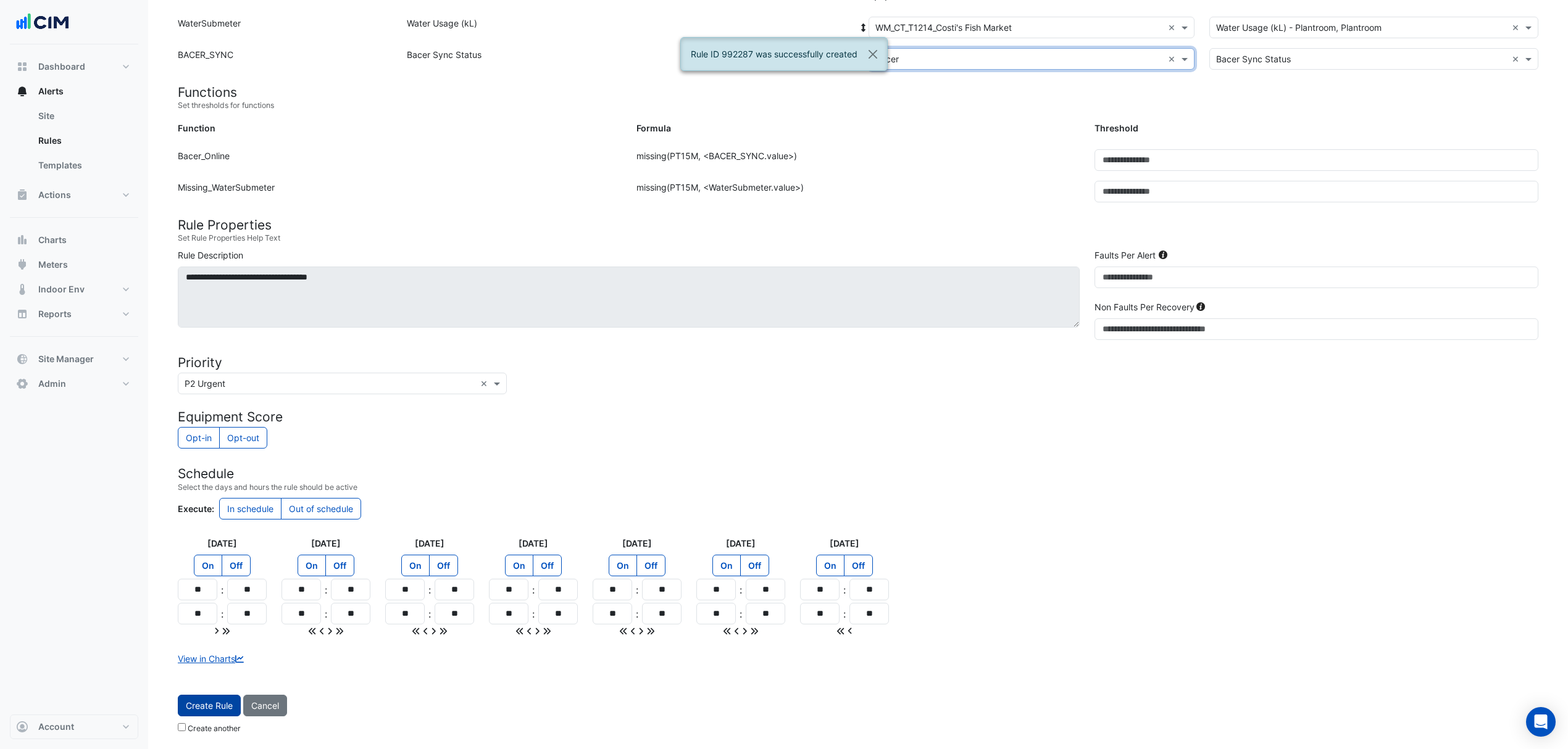
click at [199, 701] on button "Create Rule" at bounding box center [209, 705] width 63 height 22
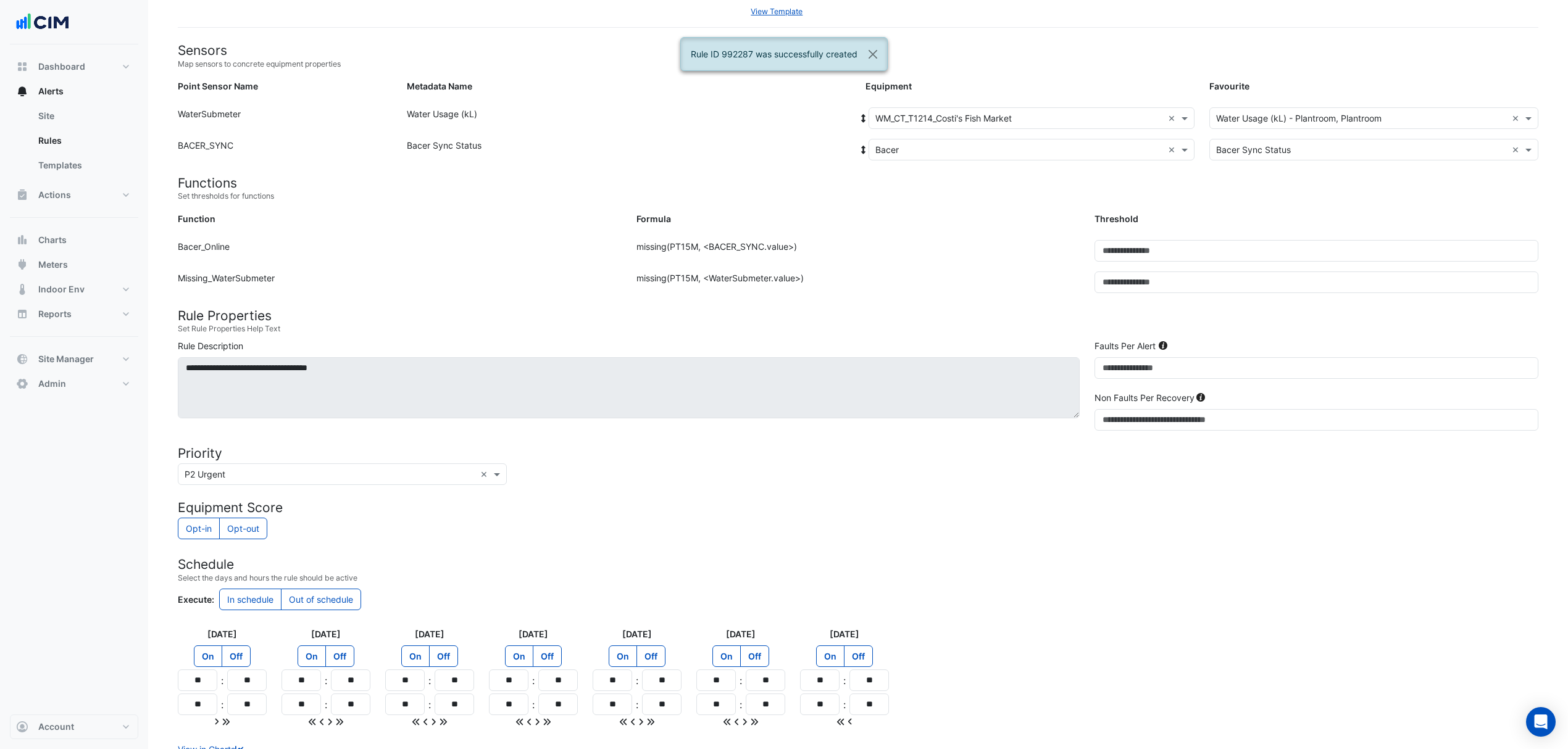
scroll to position [0, 0]
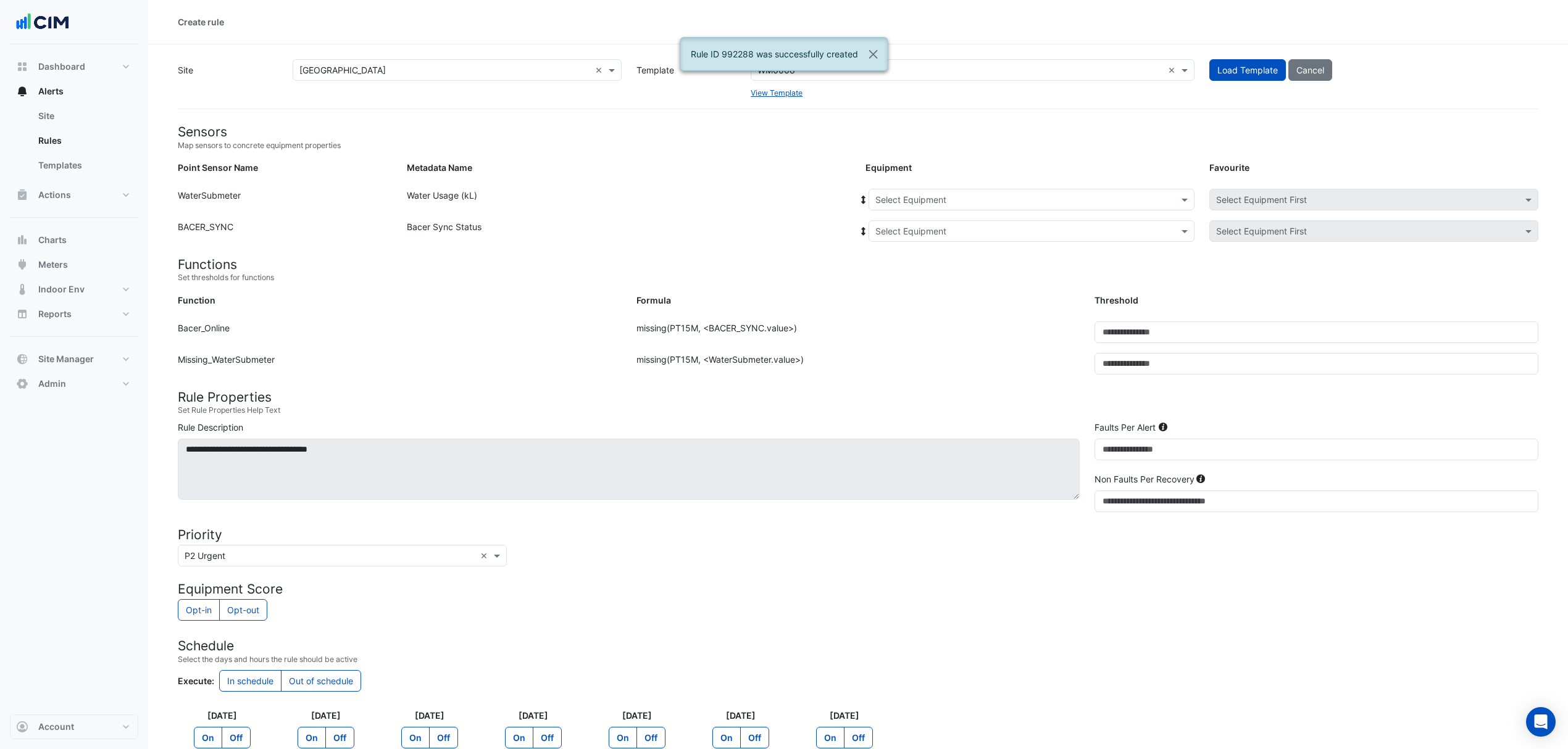
click at [922, 187] on form "Sensors Map sensors to concrete equipment properties Point Sensor Name Metadata…" at bounding box center [858, 504] width 1360 height 759
click at [916, 194] on input "text" at bounding box center [1019, 200] width 288 height 13
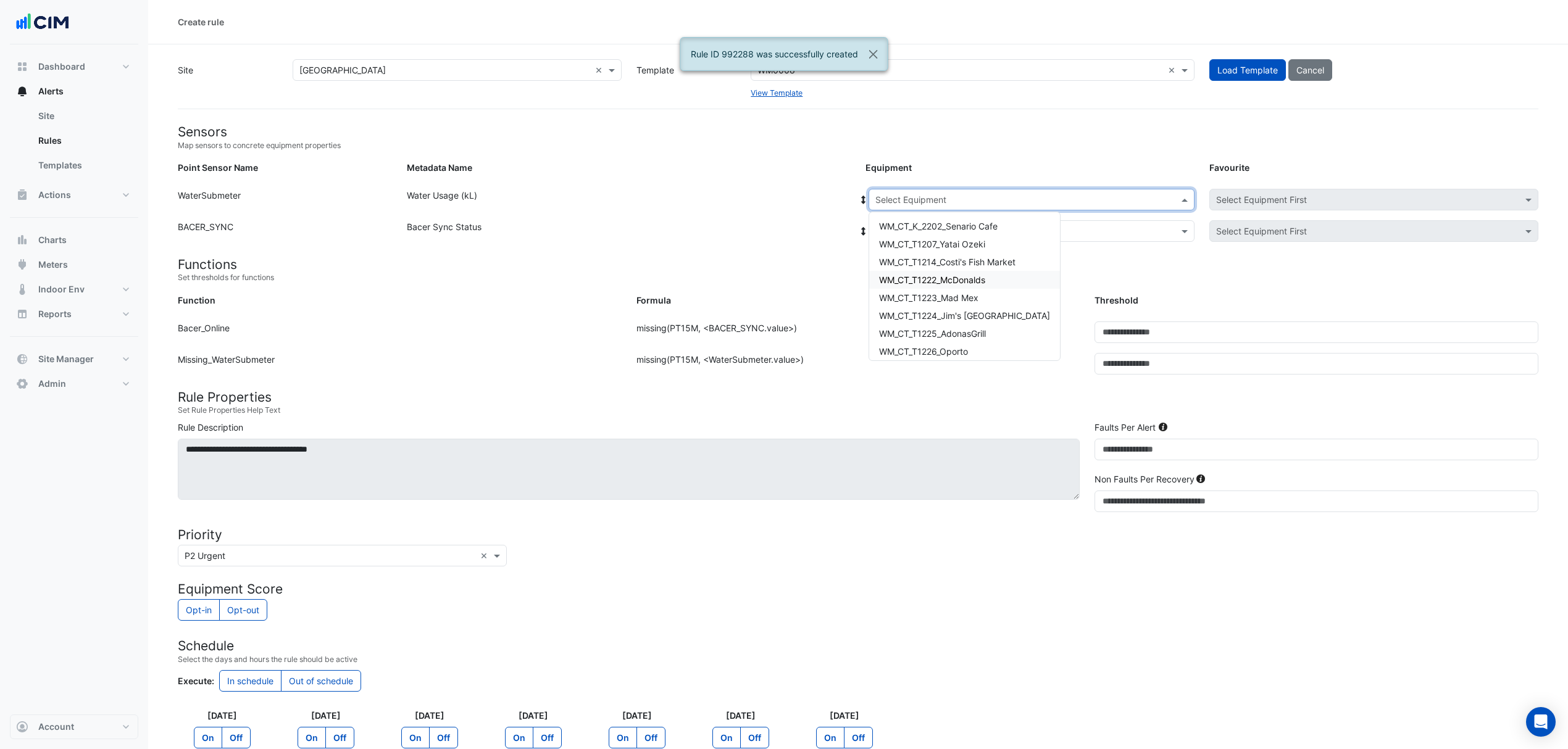
click at [914, 271] on div "WM_CT_T1222_McDonalds" at bounding box center [964, 280] width 190 height 18
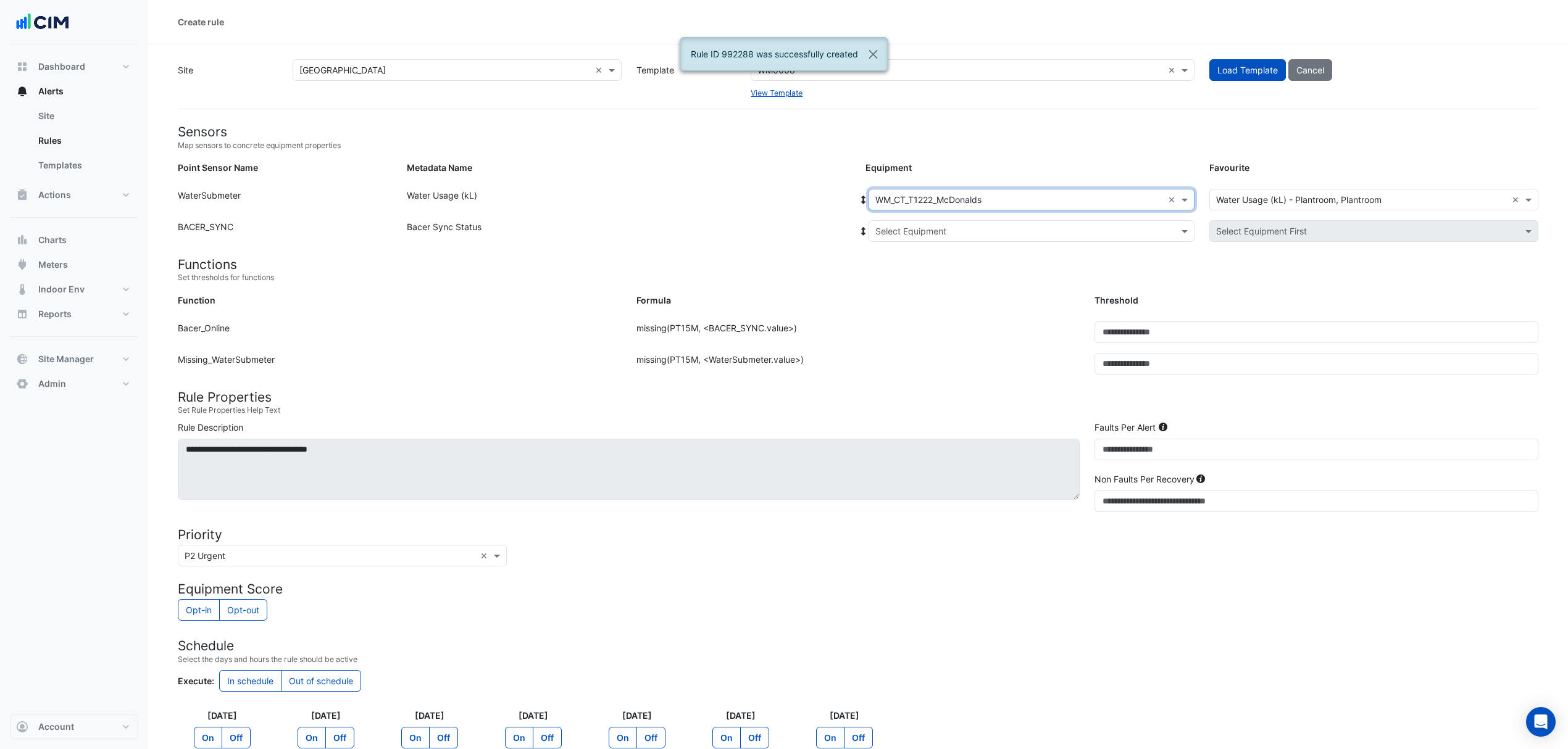
click at [916, 235] on input "text" at bounding box center [1019, 231] width 288 height 13
click at [912, 271] on div "Bacer" at bounding box center [915, 275] width 92 height 18
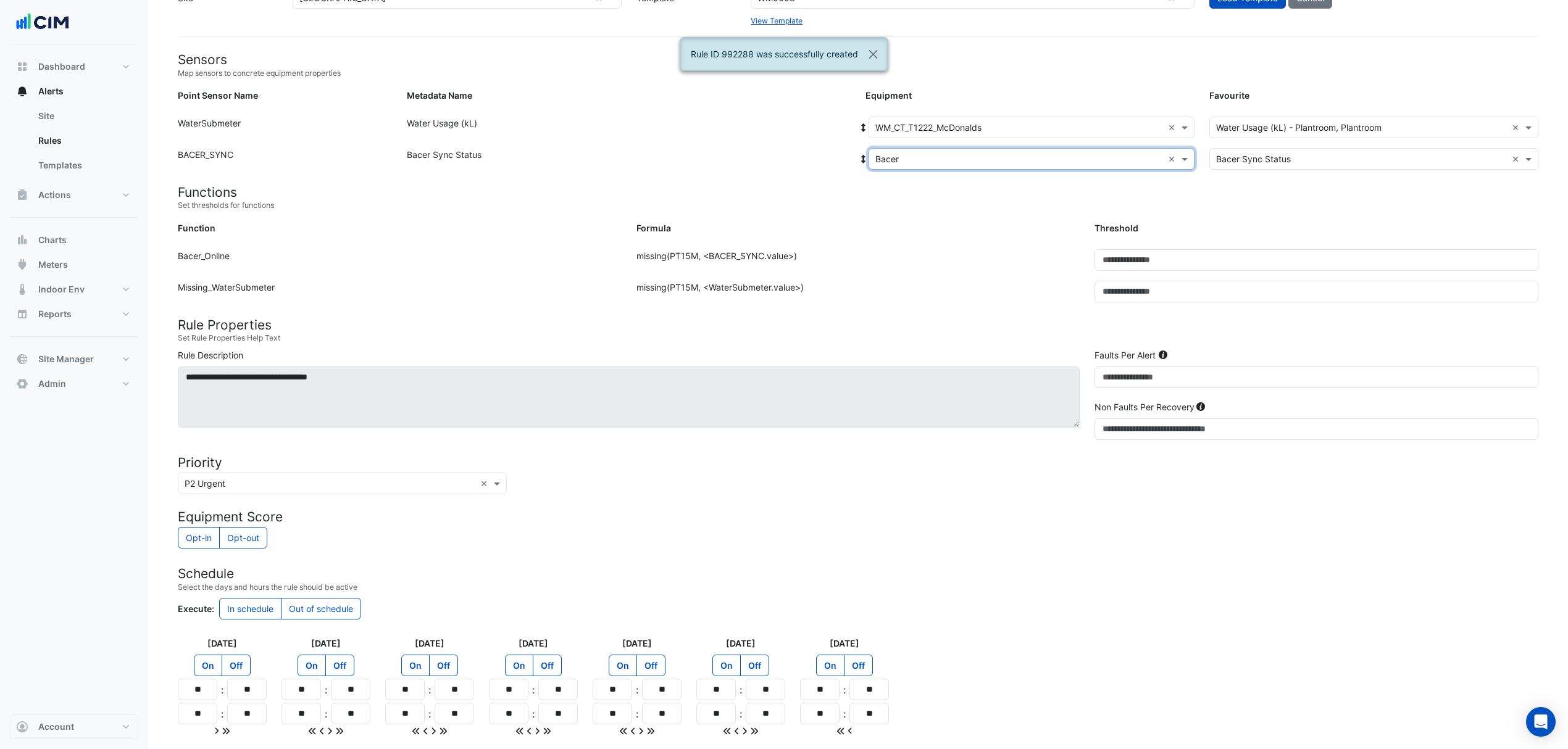
scroll to position [176, 0]
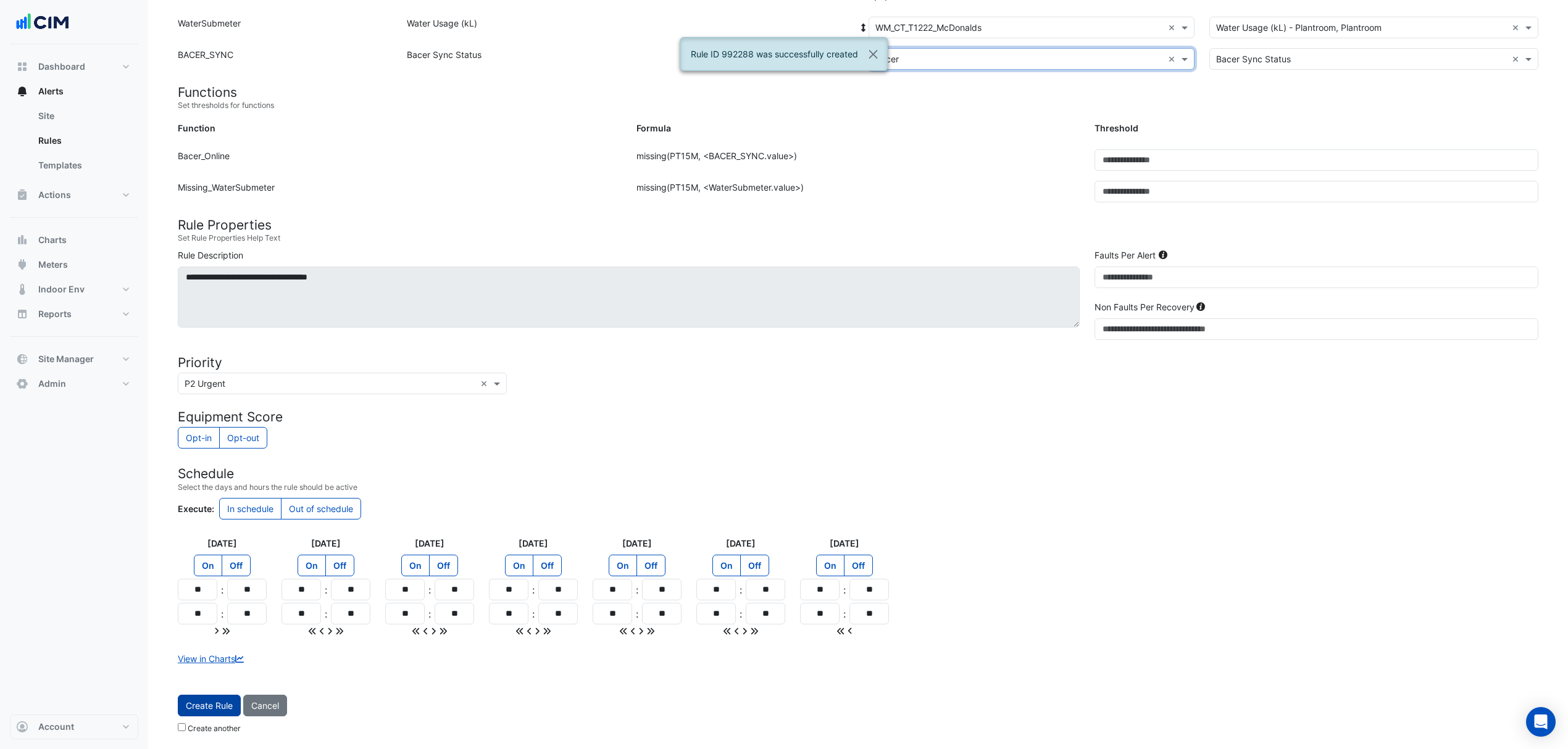
click at [220, 701] on button "Create Rule" at bounding box center [209, 705] width 63 height 22
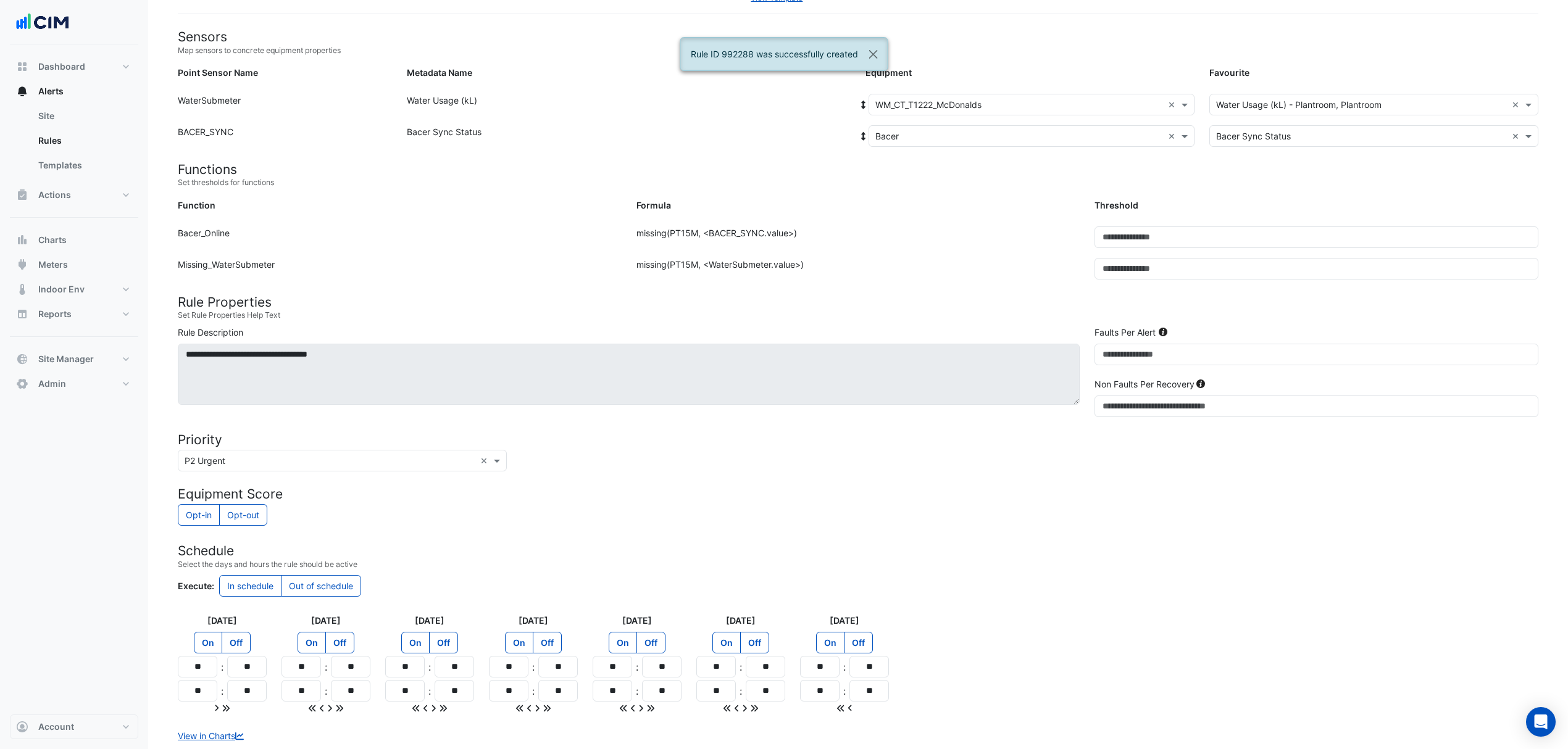
scroll to position [0, 0]
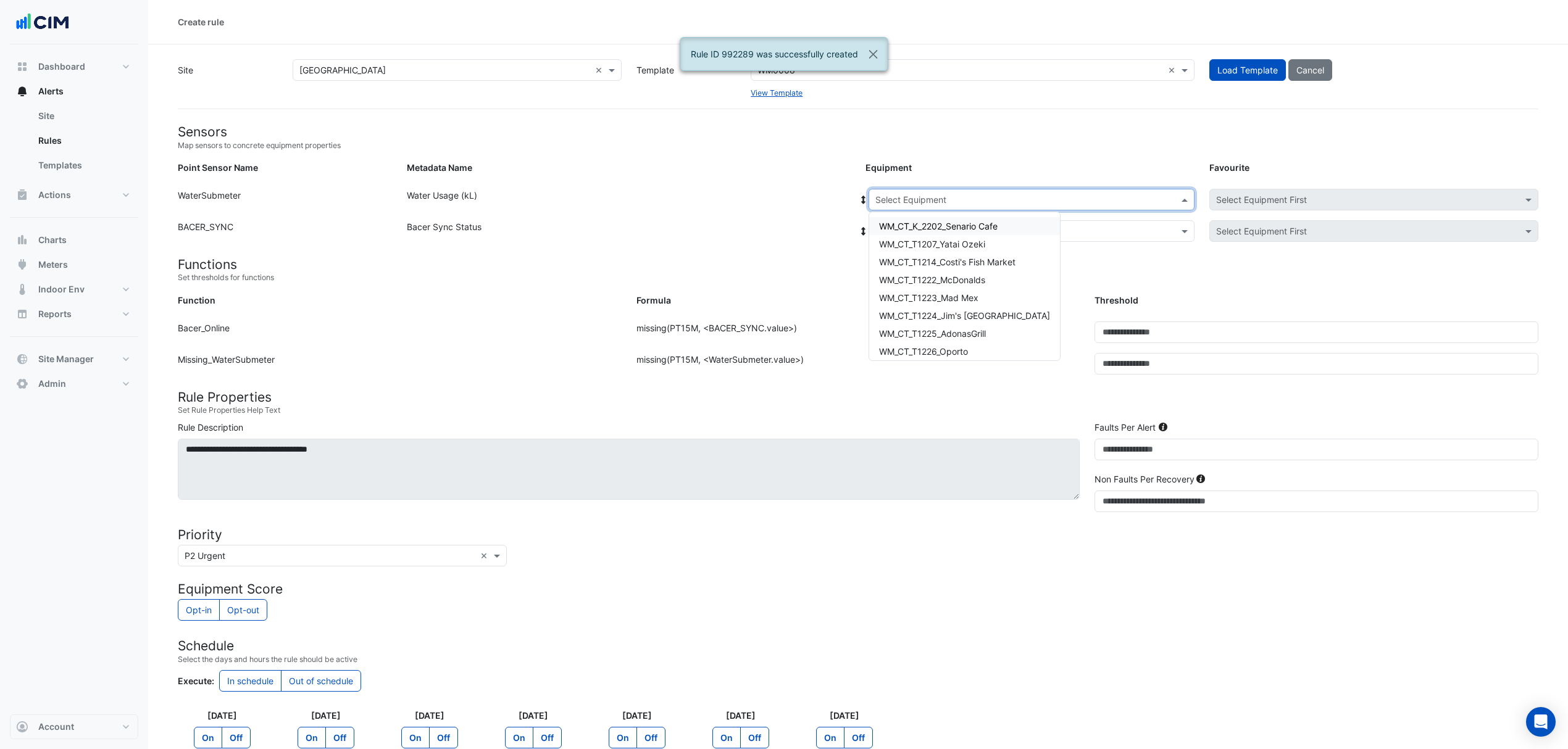
click at [956, 196] on input "text" at bounding box center [1019, 200] width 288 height 13
click at [919, 290] on div "WM_CT_T1223_Mad Mex" at bounding box center [964, 298] width 190 height 18
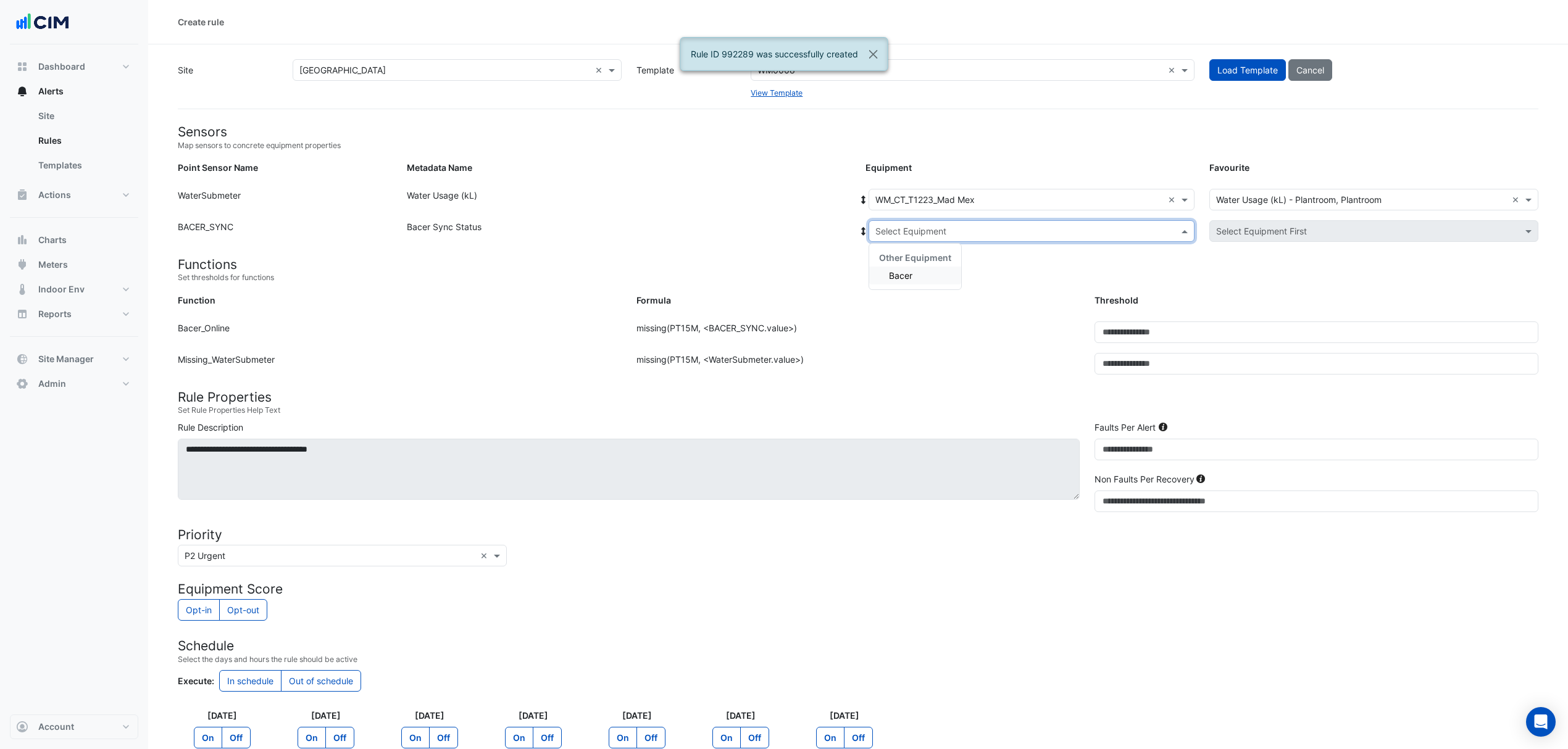
click at [928, 231] on input "text" at bounding box center [1019, 231] width 288 height 13
click at [919, 270] on div "Bacer" at bounding box center [915, 275] width 92 height 18
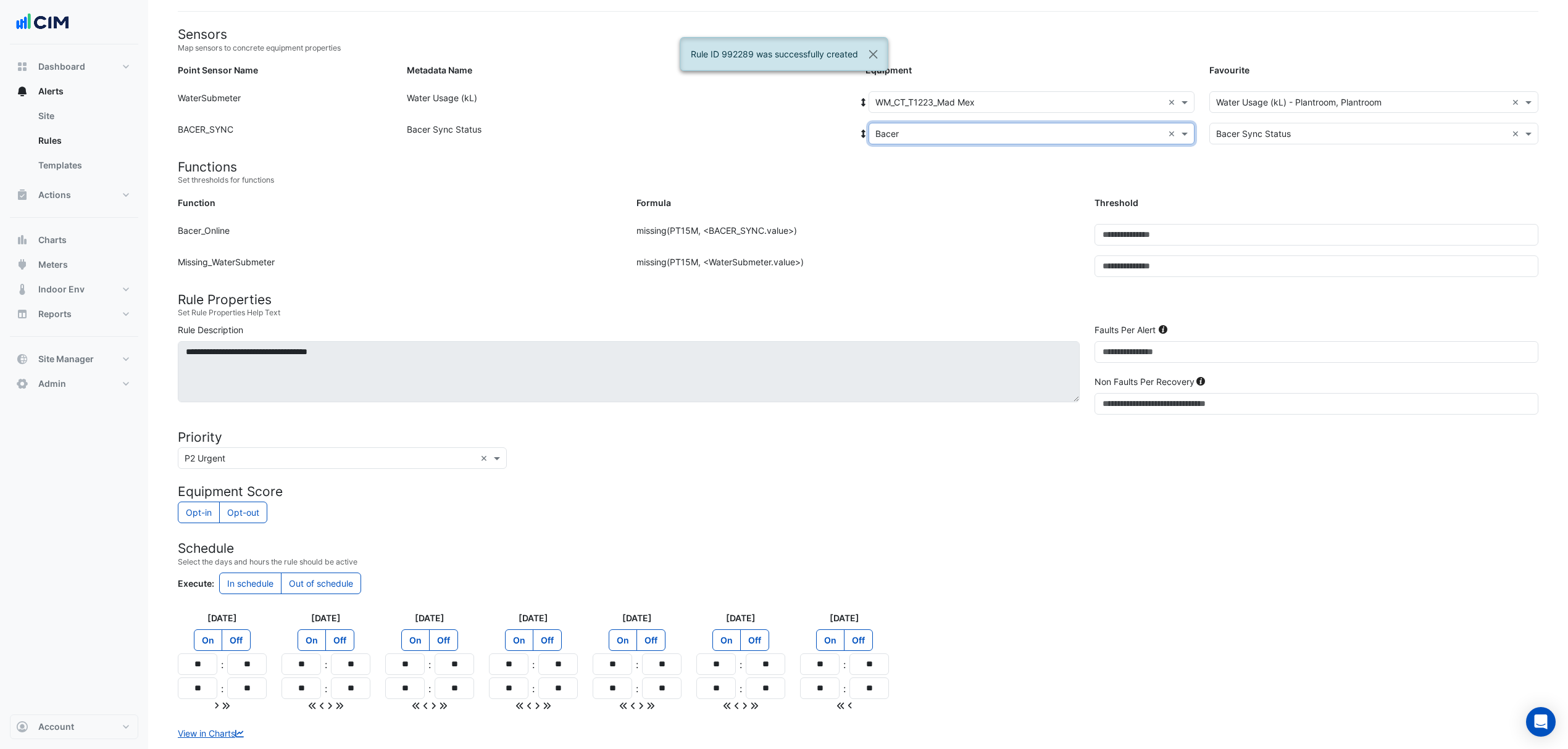
scroll to position [176, 0]
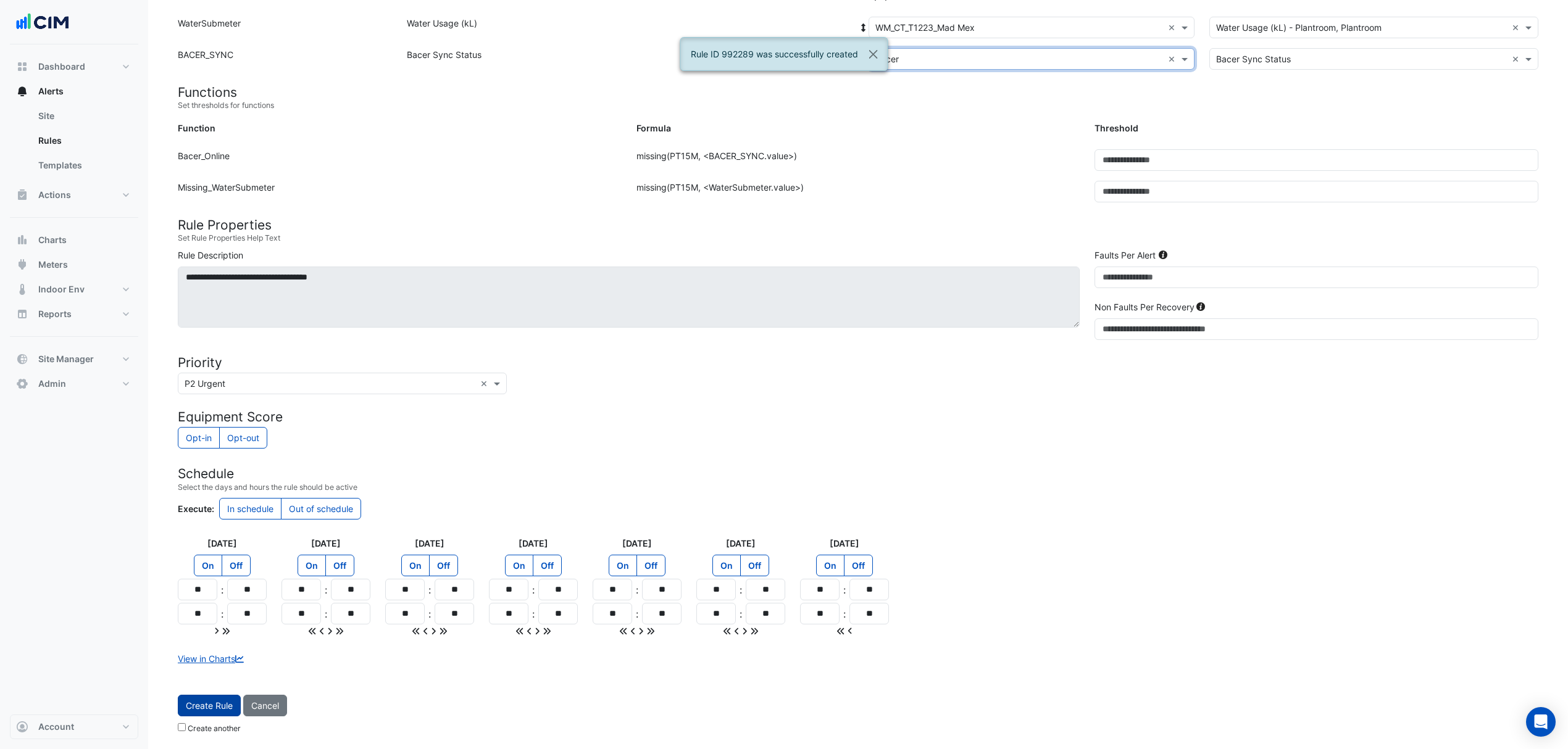
click at [187, 706] on button "Create Rule" at bounding box center [209, 705] width 63 height 22
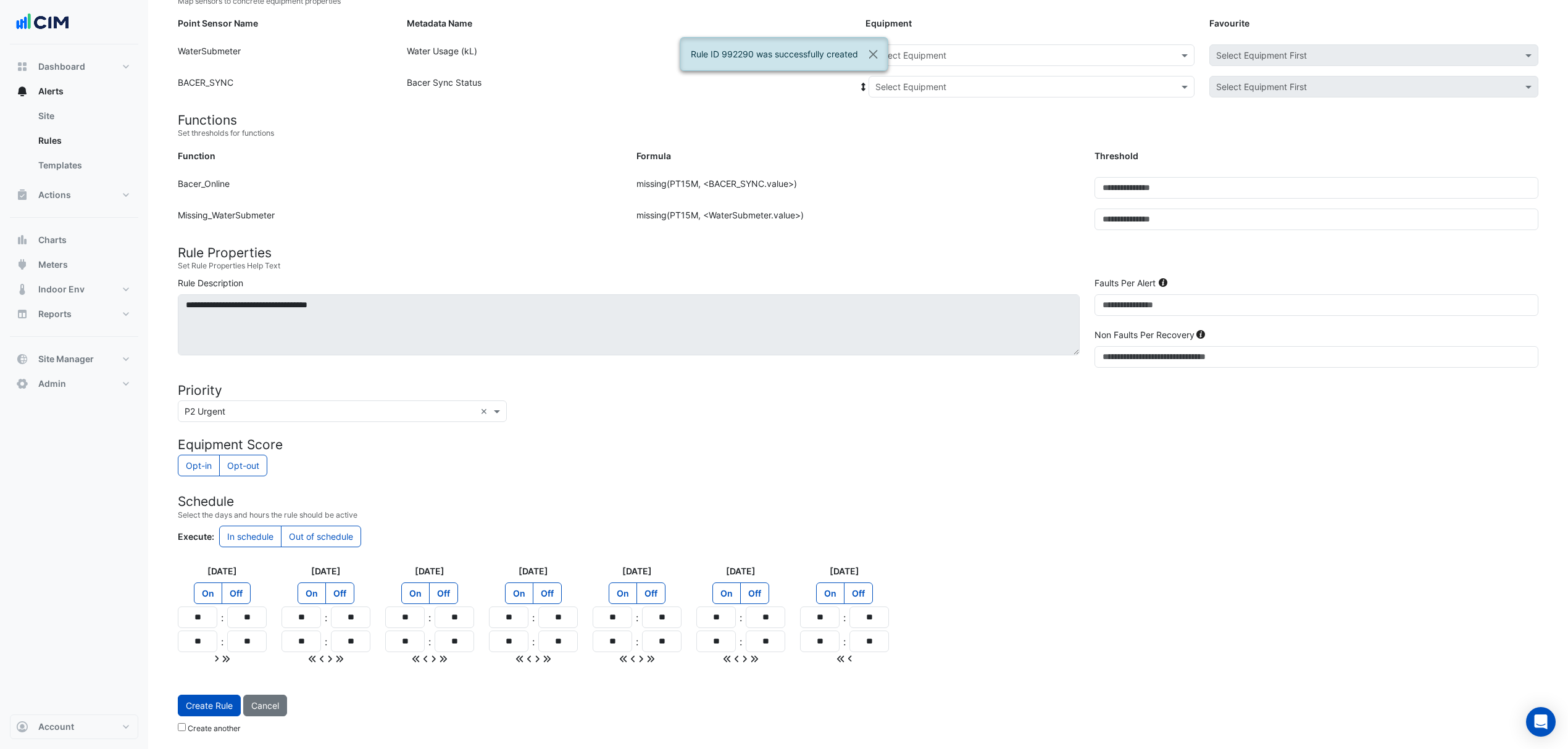
scroll to position [147, 0]
click at [926, 52] on input "text" at bounding box center [1019, 55] width 288 height 13
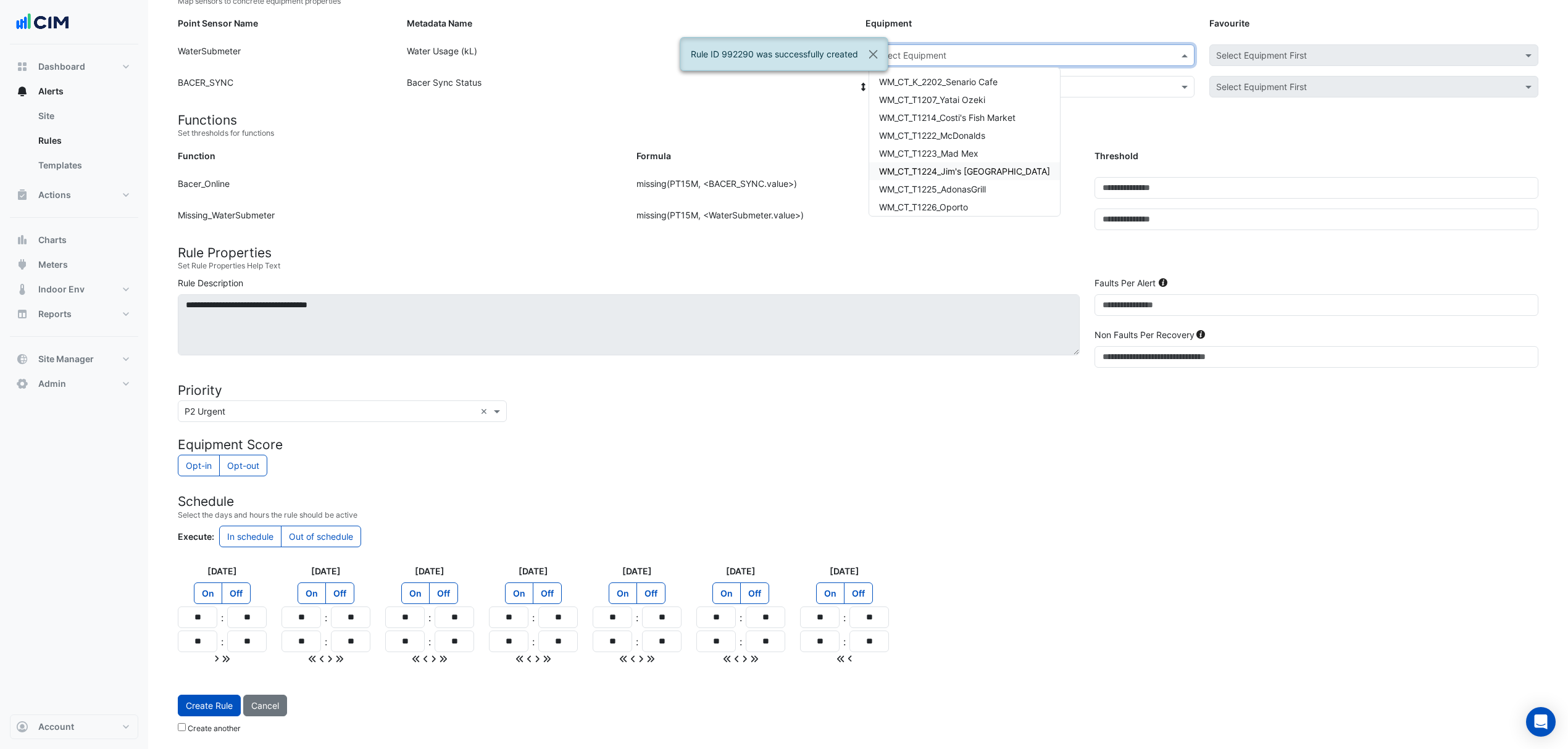
click at [938, 171] on span "WM_CT_T1224_Jim's Malaysia" at bounding box center [965, 171] width 171 height 10
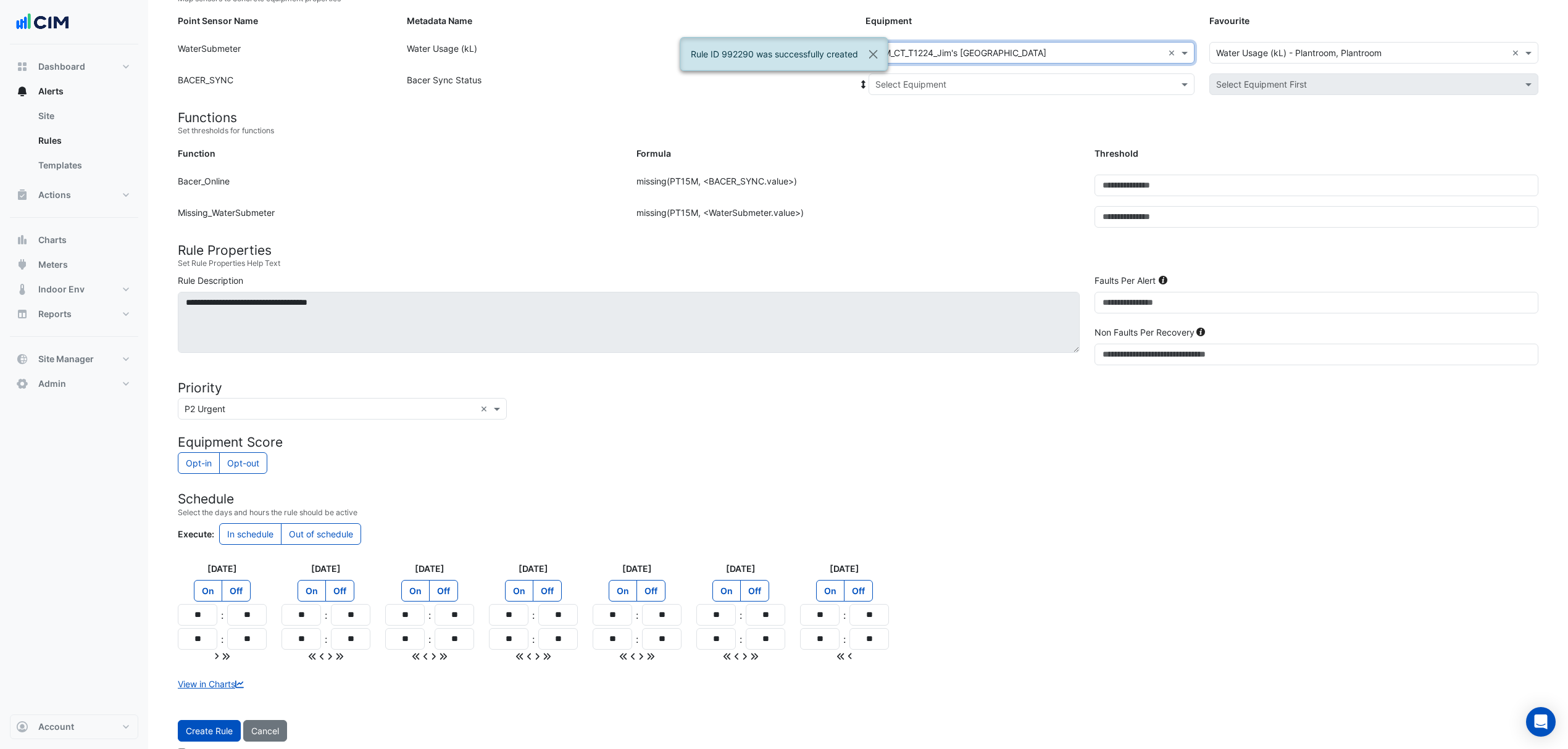
click at [944, 75] on div "Select Equipment" at bounding box center [1032, 84] width 326 height 22
drag, startPoint x: 936, startPoint y: 125, endPoint x: 927, endPoint y: 132, distance: 11.4
click at [934, 125] on div "Bacer" at bounding box center [915, 129] width 92 height 18
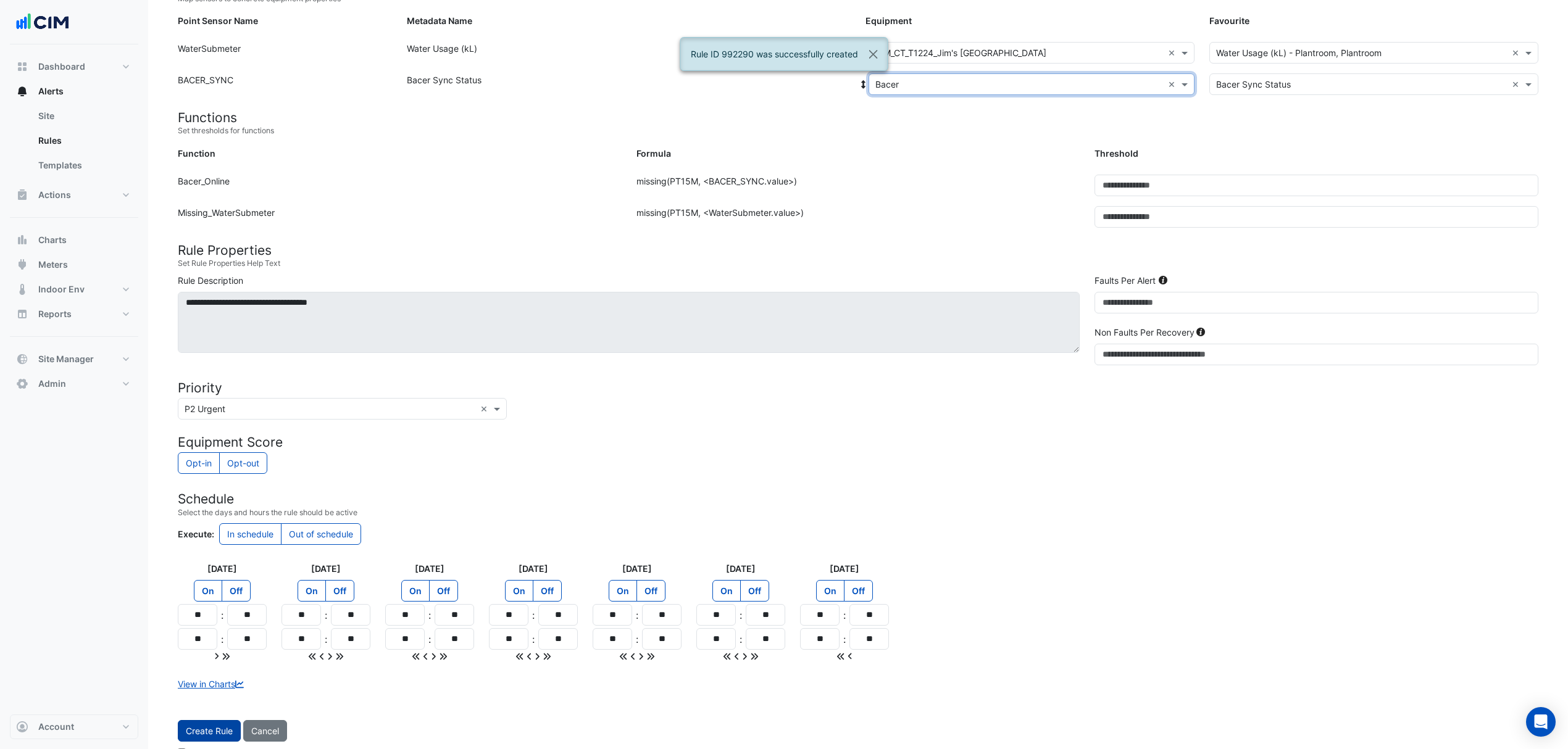
click at [205, 742] on button "Create Rule" at bounding box center [209, 730] width 63 height 22
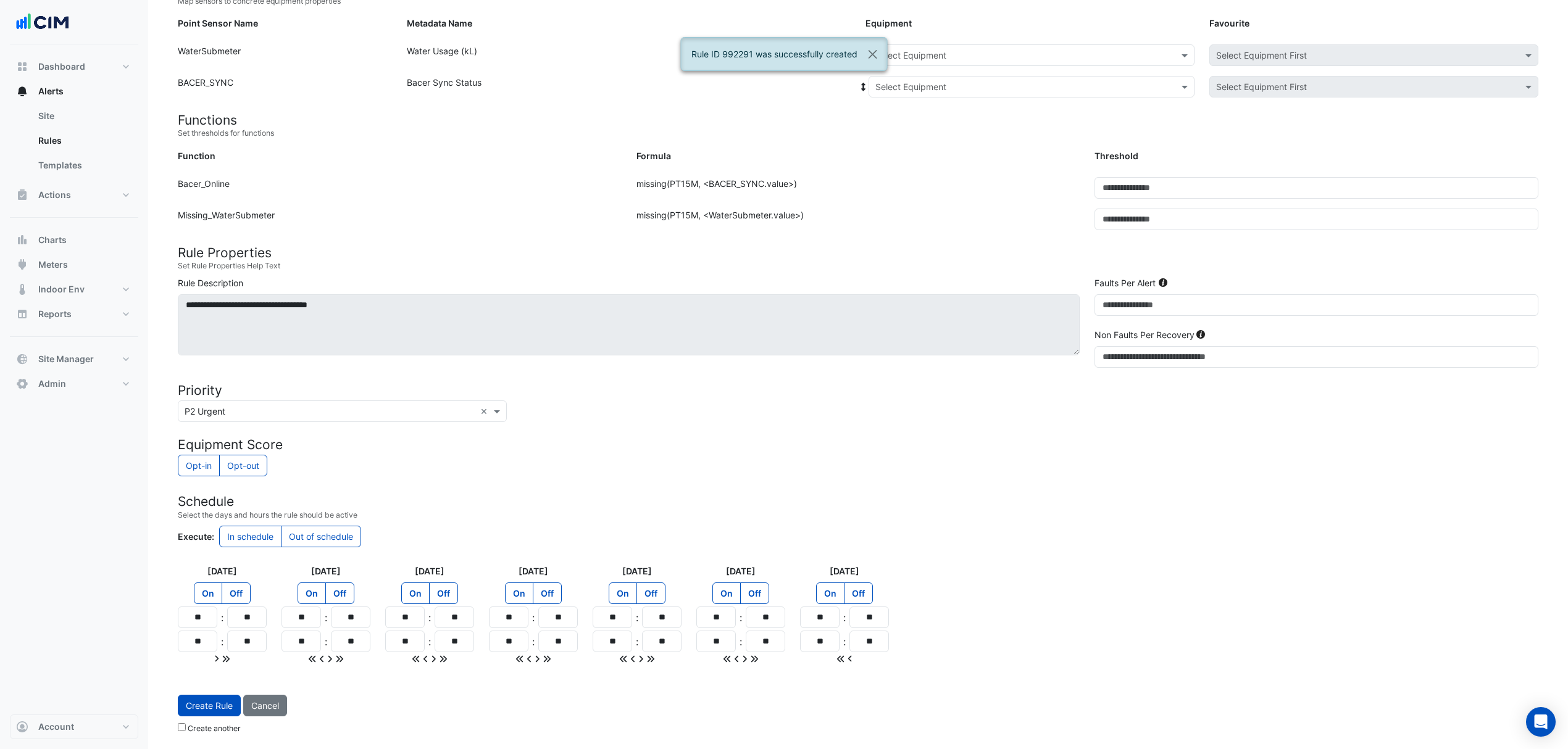
click at [959, 57] on input "text" at bounding box center [1019, 55] width 288 height 13
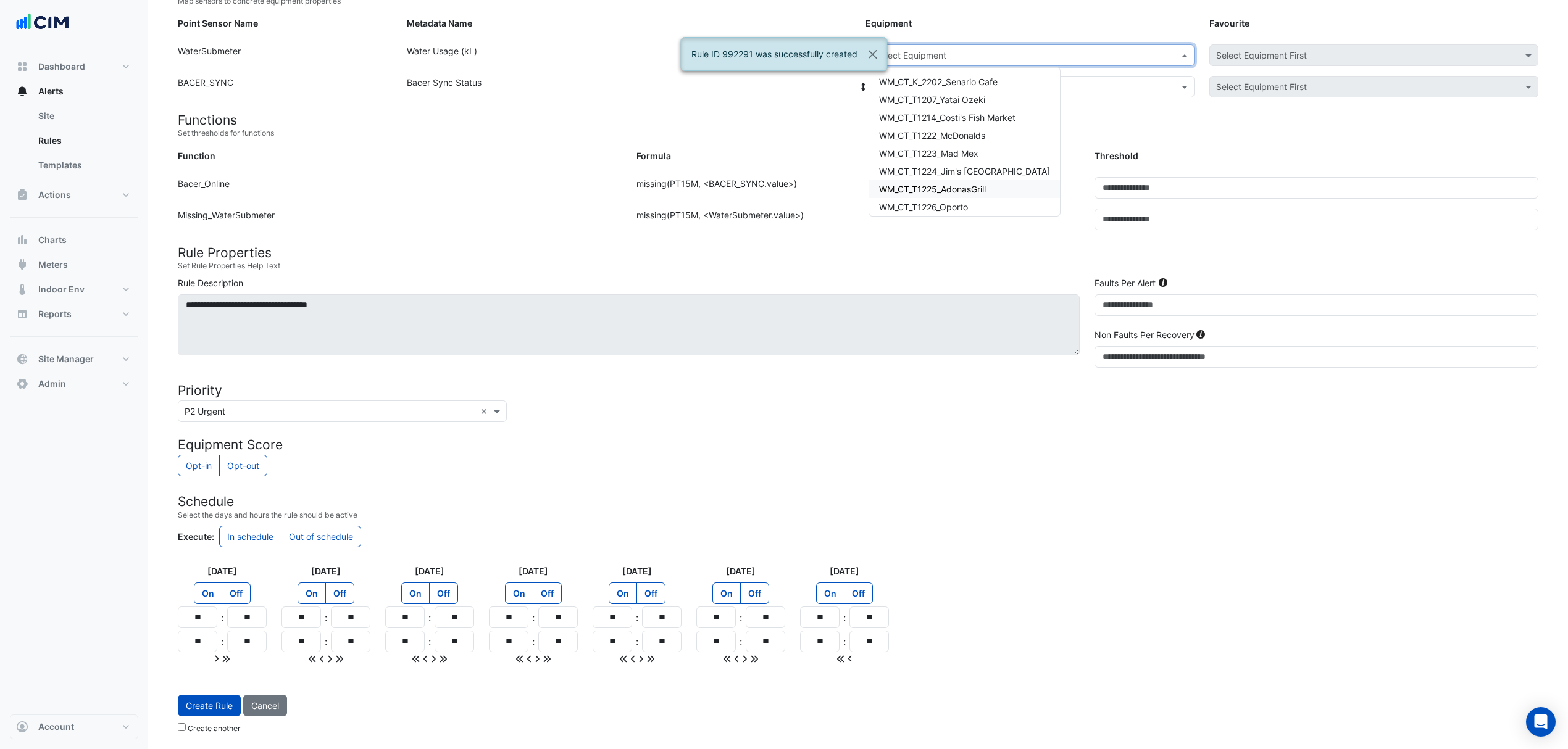
click at [948, 184] on span "WM_CT_T1225_AdonasGrill" at bounding box center [933, 189] width 107 height 10
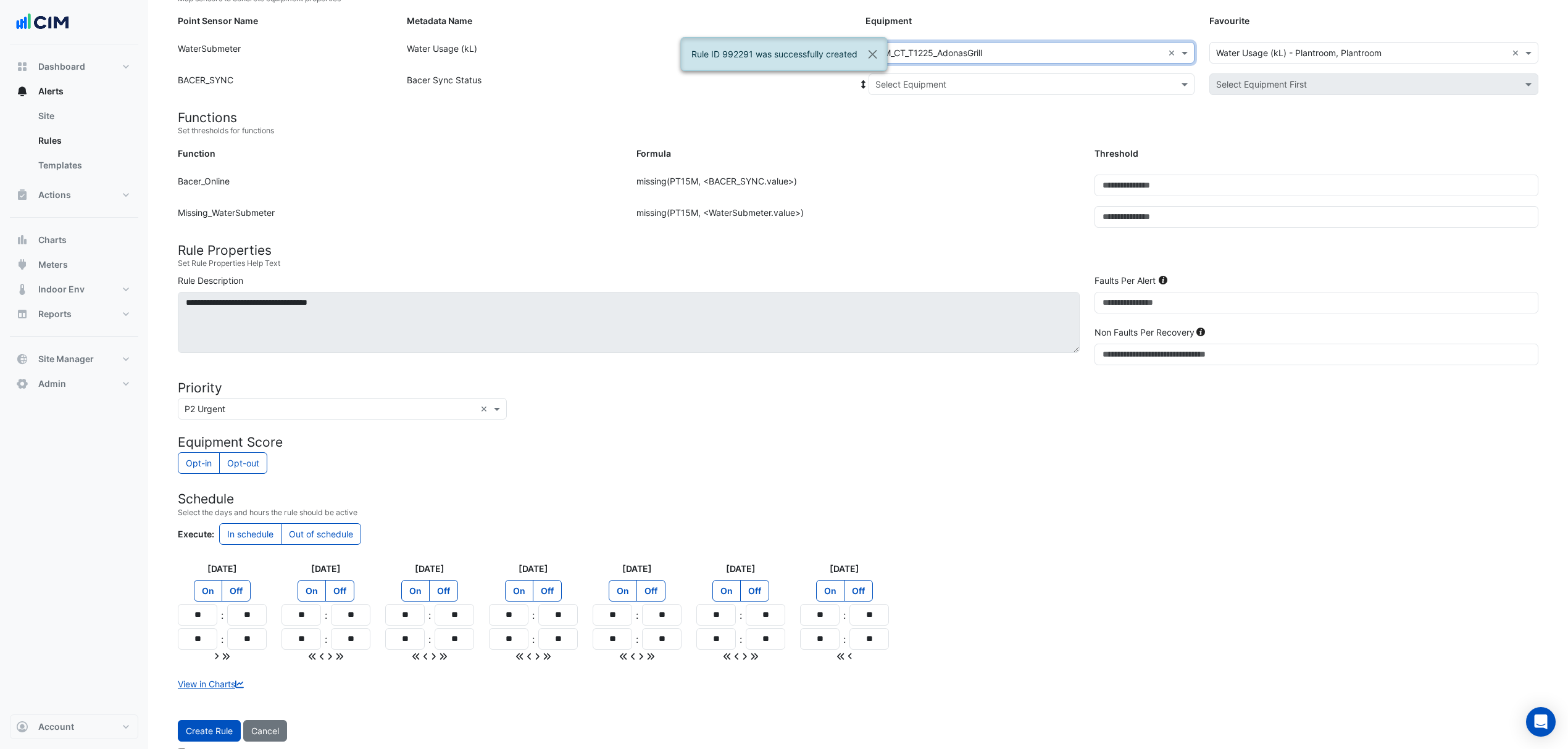
click at [965, 84] on input "text" at bounding box center [1019, 84] width 288 height 13
click at [923, 129] on div "Bacer" at bounding box center [915, 129] width 92 height 18
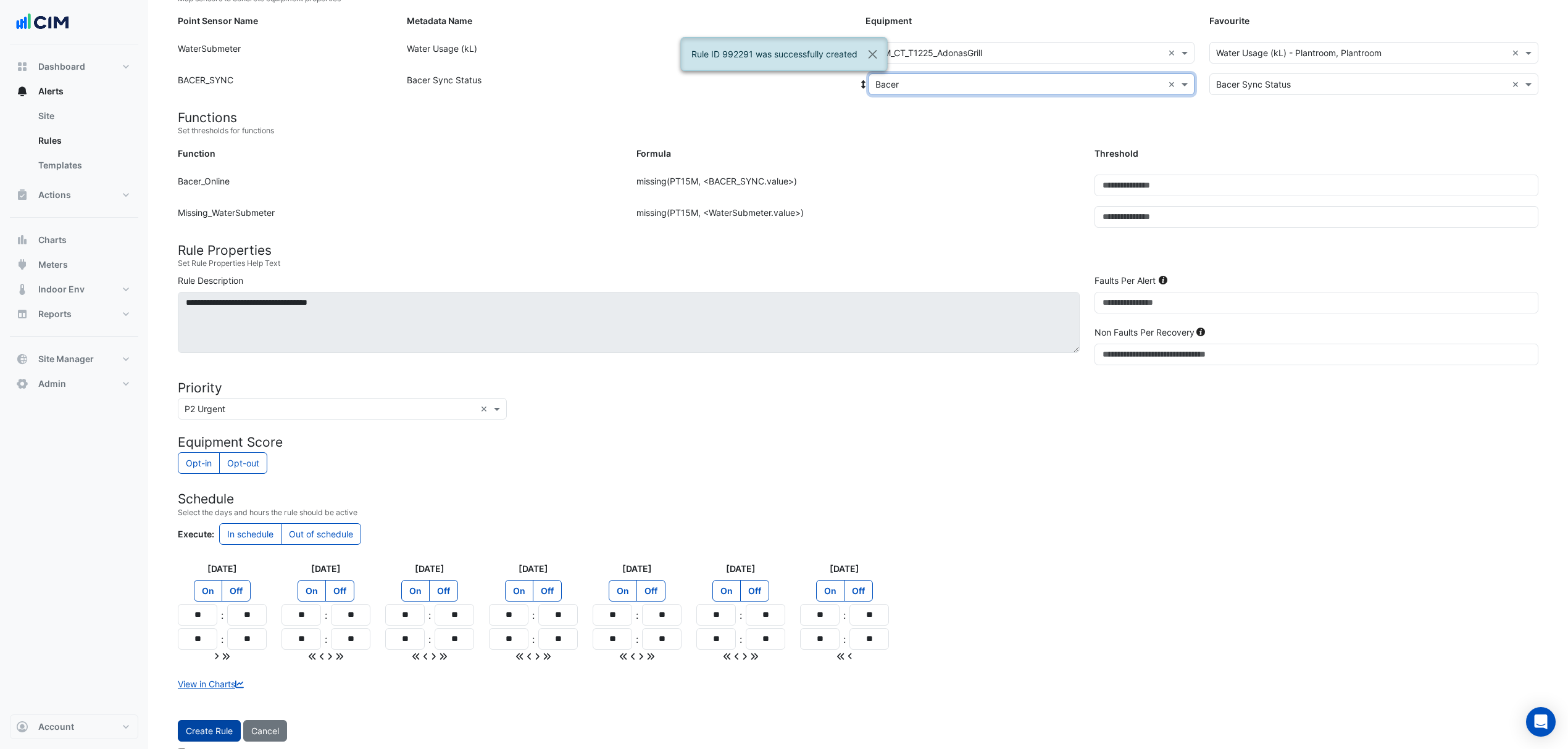
click at [217, 736] on button "Create Rule" at bounding box center [209, 730] width 63 height 22
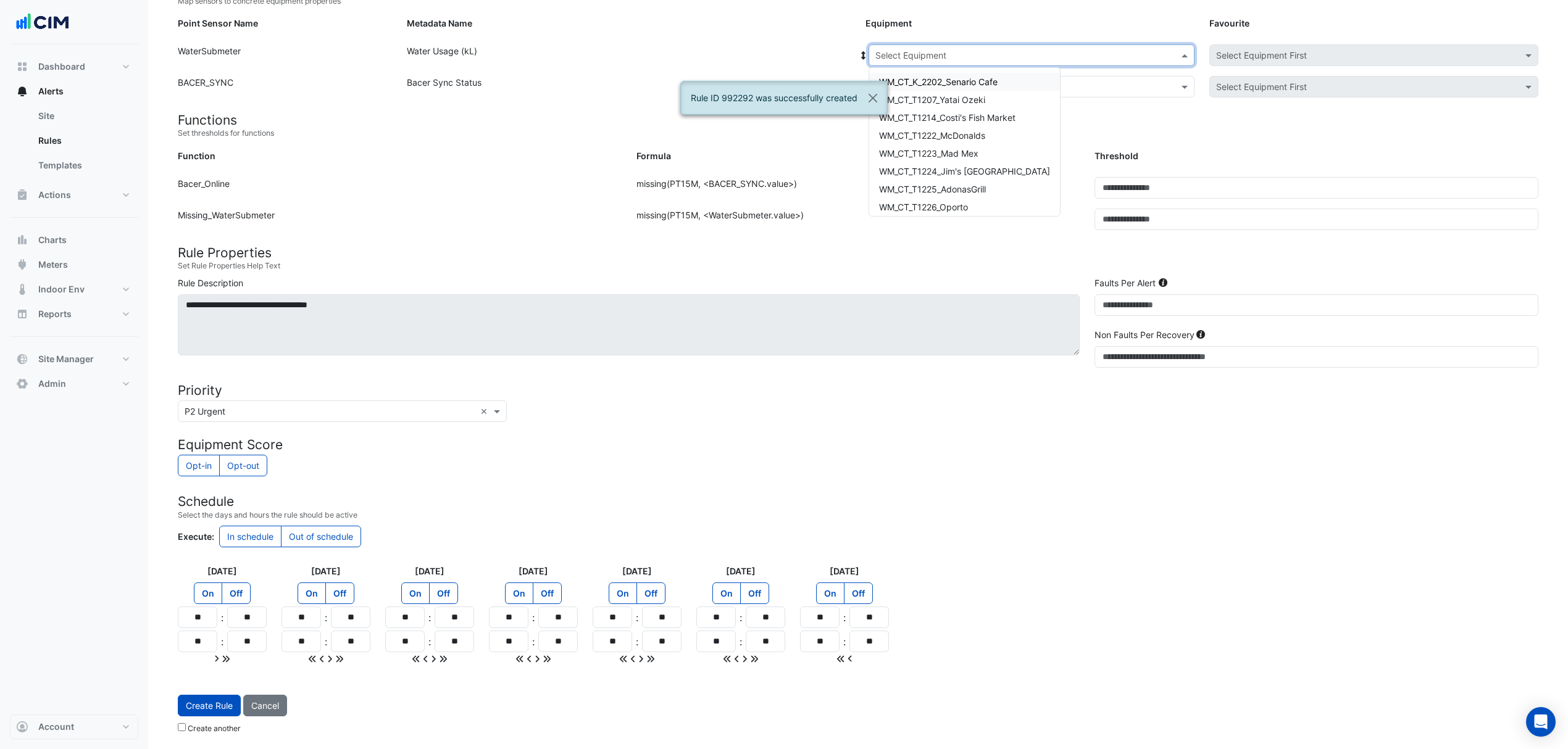
drag, startPoint x: 938, startPoint y: 48, endPoint x: 937, endPoint y: 88, distance: 40.0
click at [938, 49] on input "text" at bounding box center [1019, 55] width 288 height 13
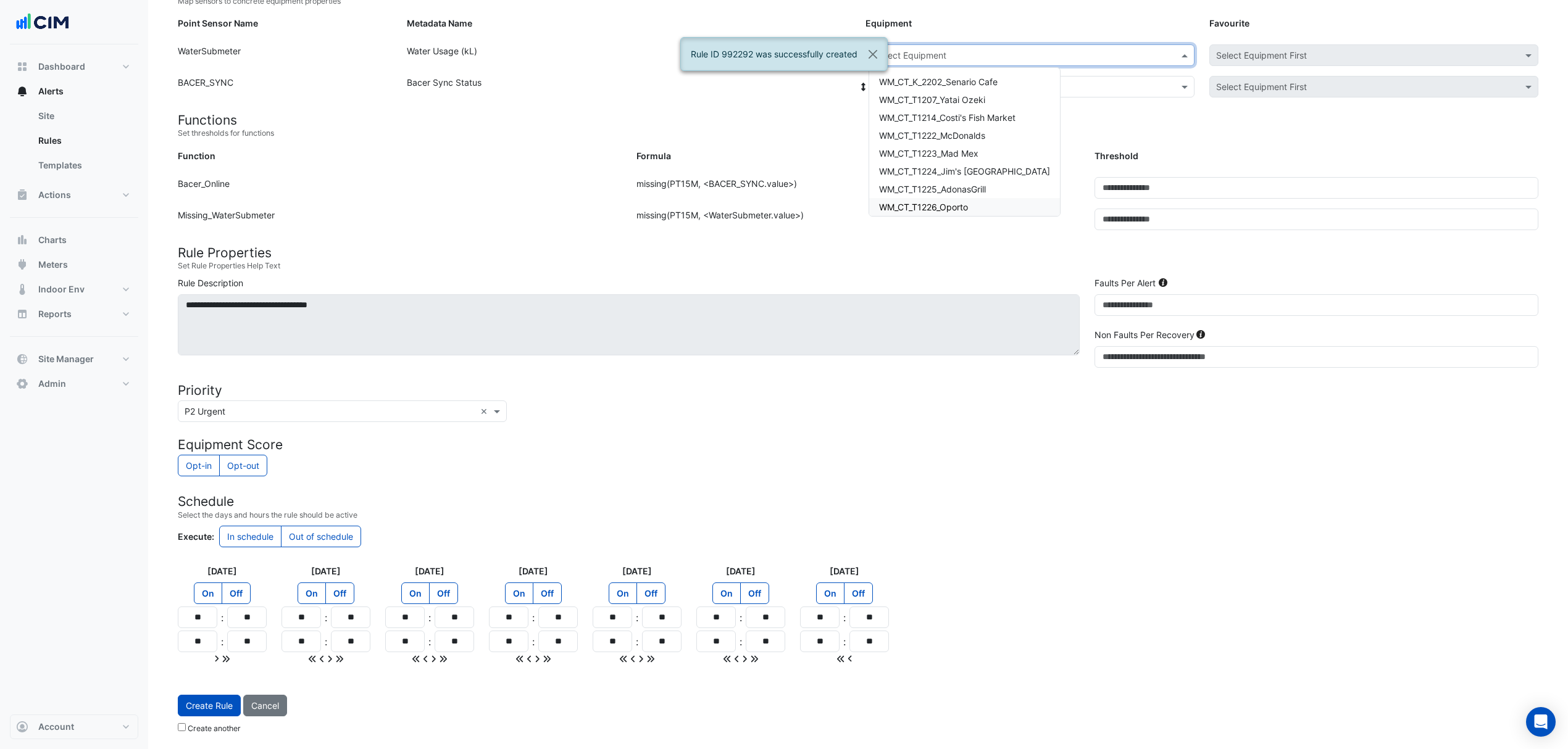
click at [923, 198] on div "WM_CT_T1226_Oporto" at bounding box center [964, 207] width 190 height 18
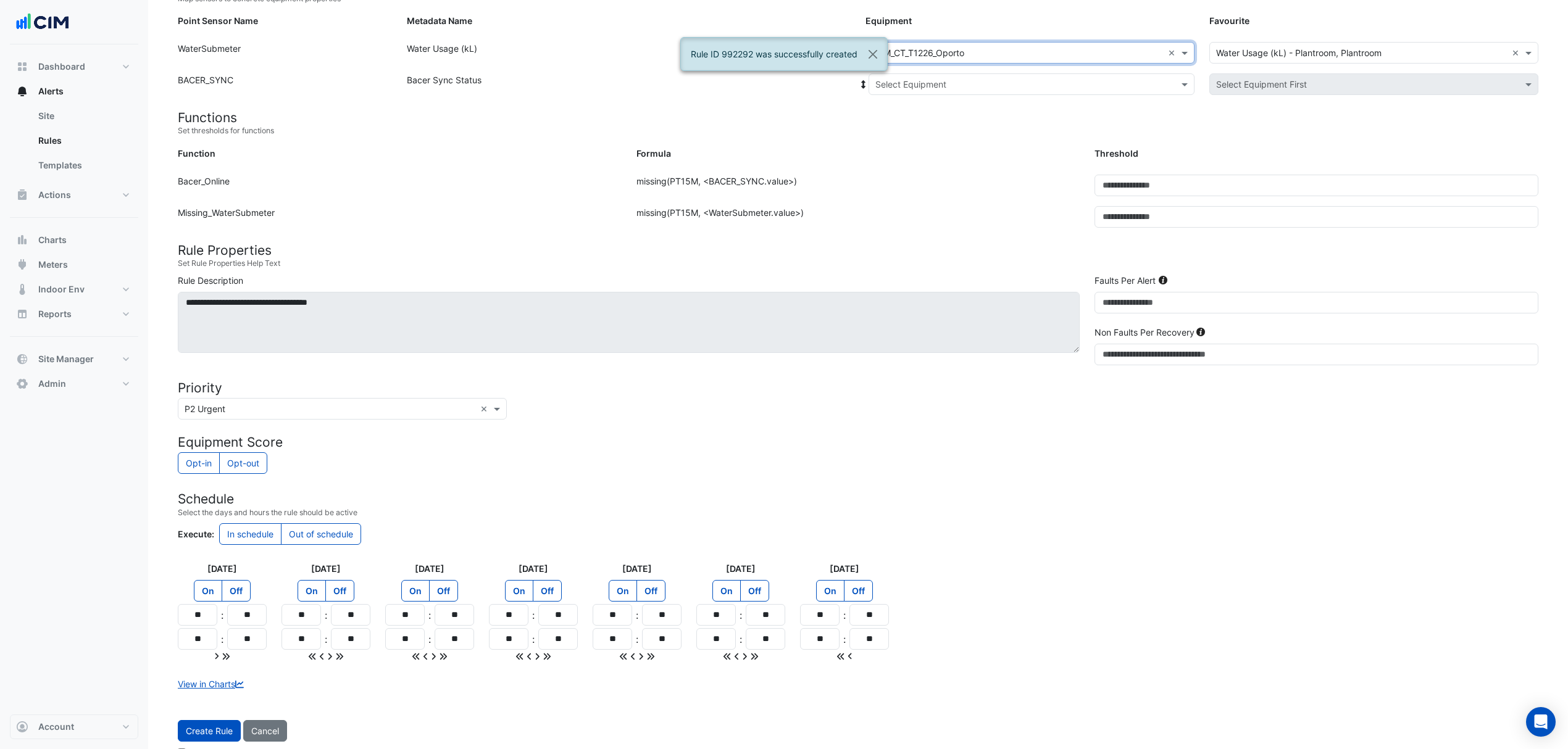
click at [934, 82] on input "text" at bounding box center [1019, 84] width 288 height 13
click at [913, 131] on div "Bacer" at bounding box center [915, 129] width 92 height 18
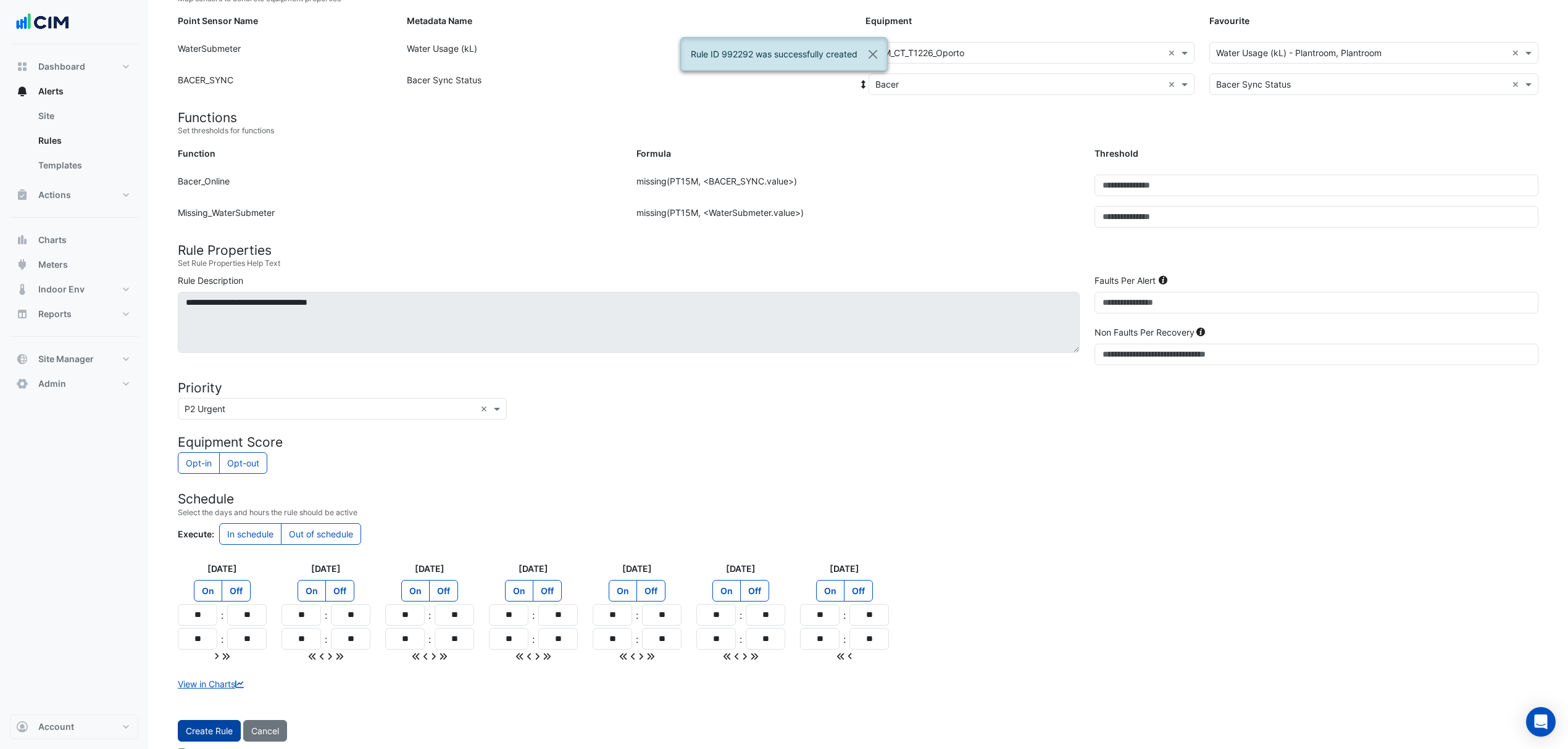
click at [223, 742] on button "Create Rule" at bounding box center [209, 730] width 63 height 22
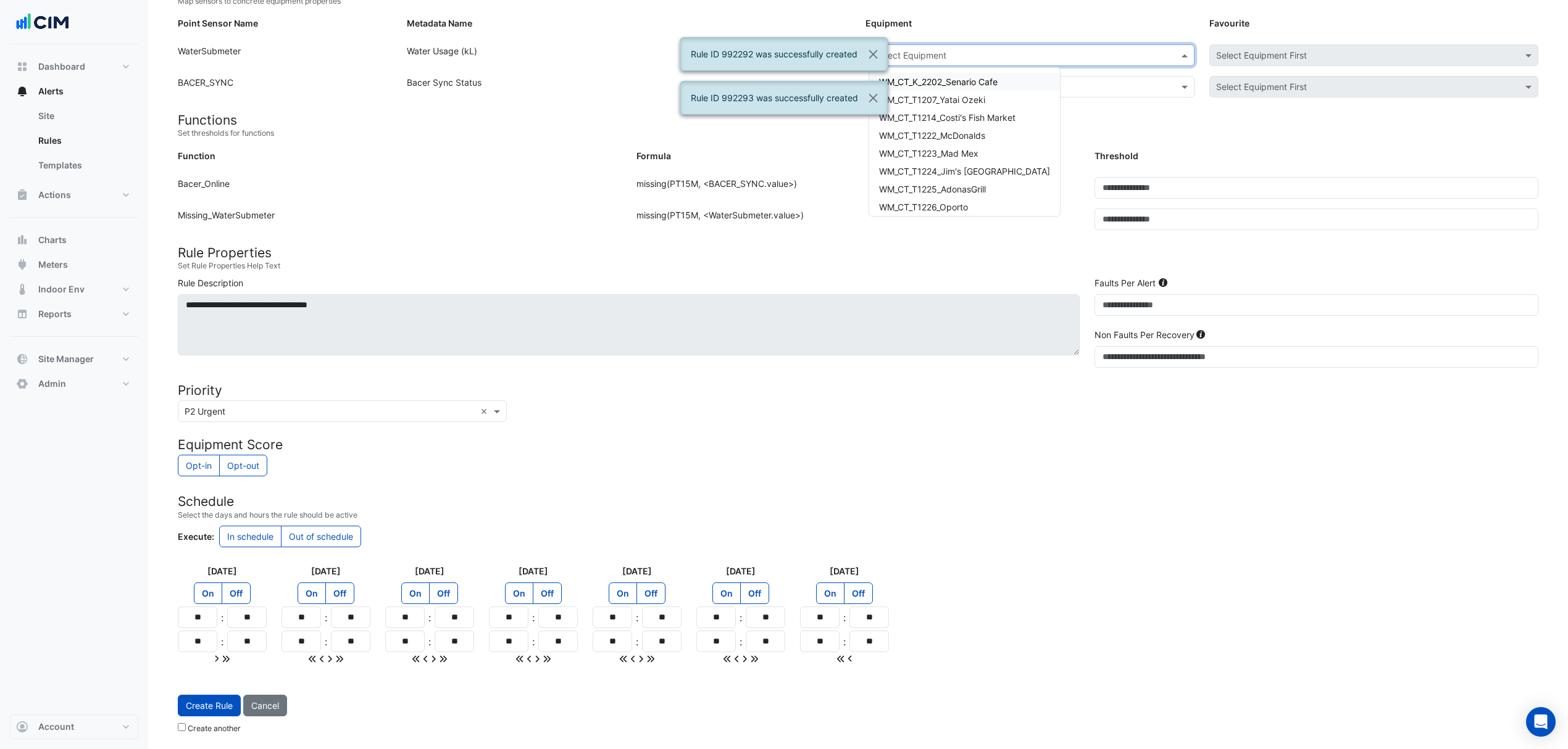
click at [978, 62] on div "Select Equipment" at bounding box center [1032, 55] width 326 height 22
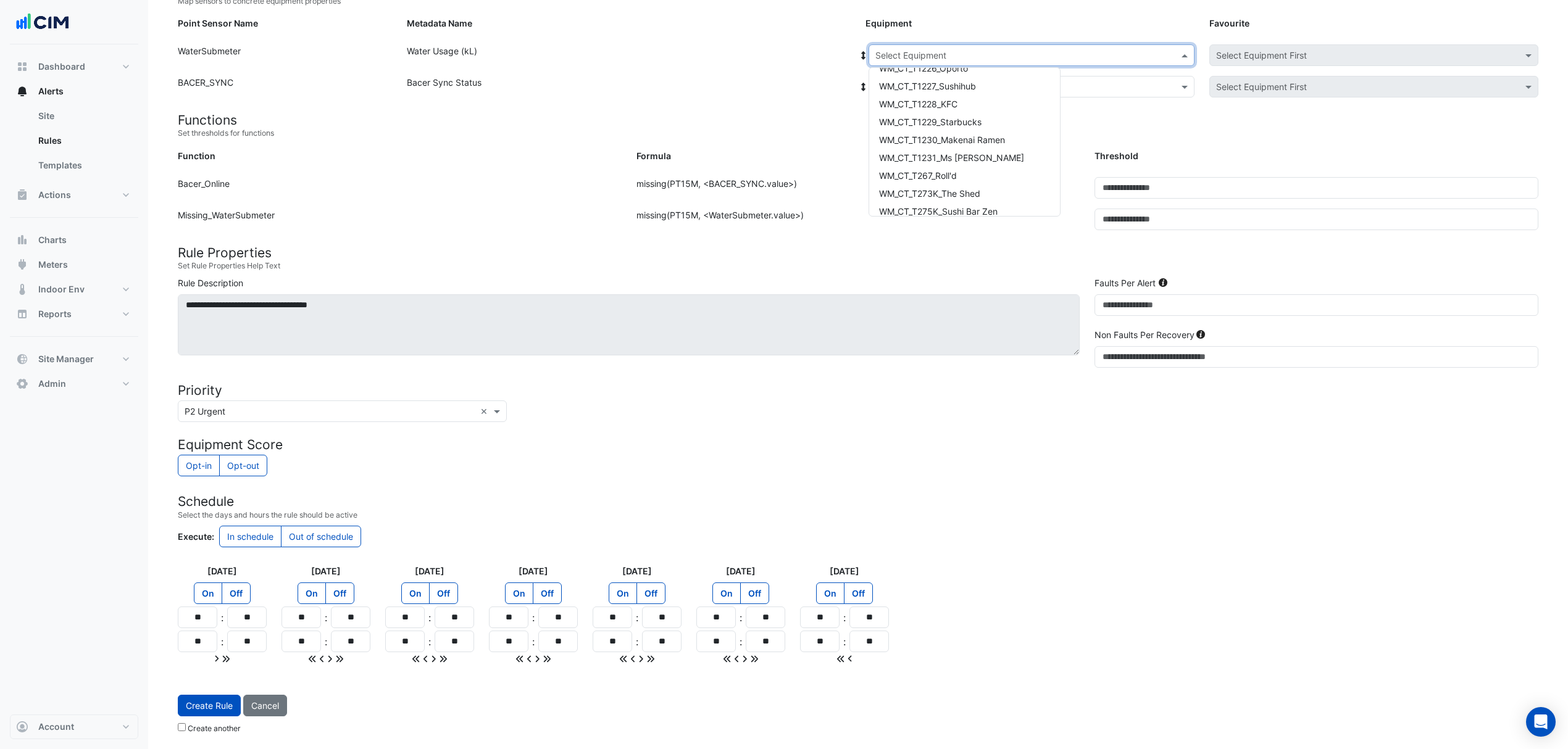
scroll to position [144, 0]
drag, startPoint x: 974, startPoint y: 72, endPoint x: 965, endPoint y: 80, distance: 12.0
click at [973, 73] on div "WM_CT_T1227_Sushihub" at bounding box center [964, 82] width 190 height 18
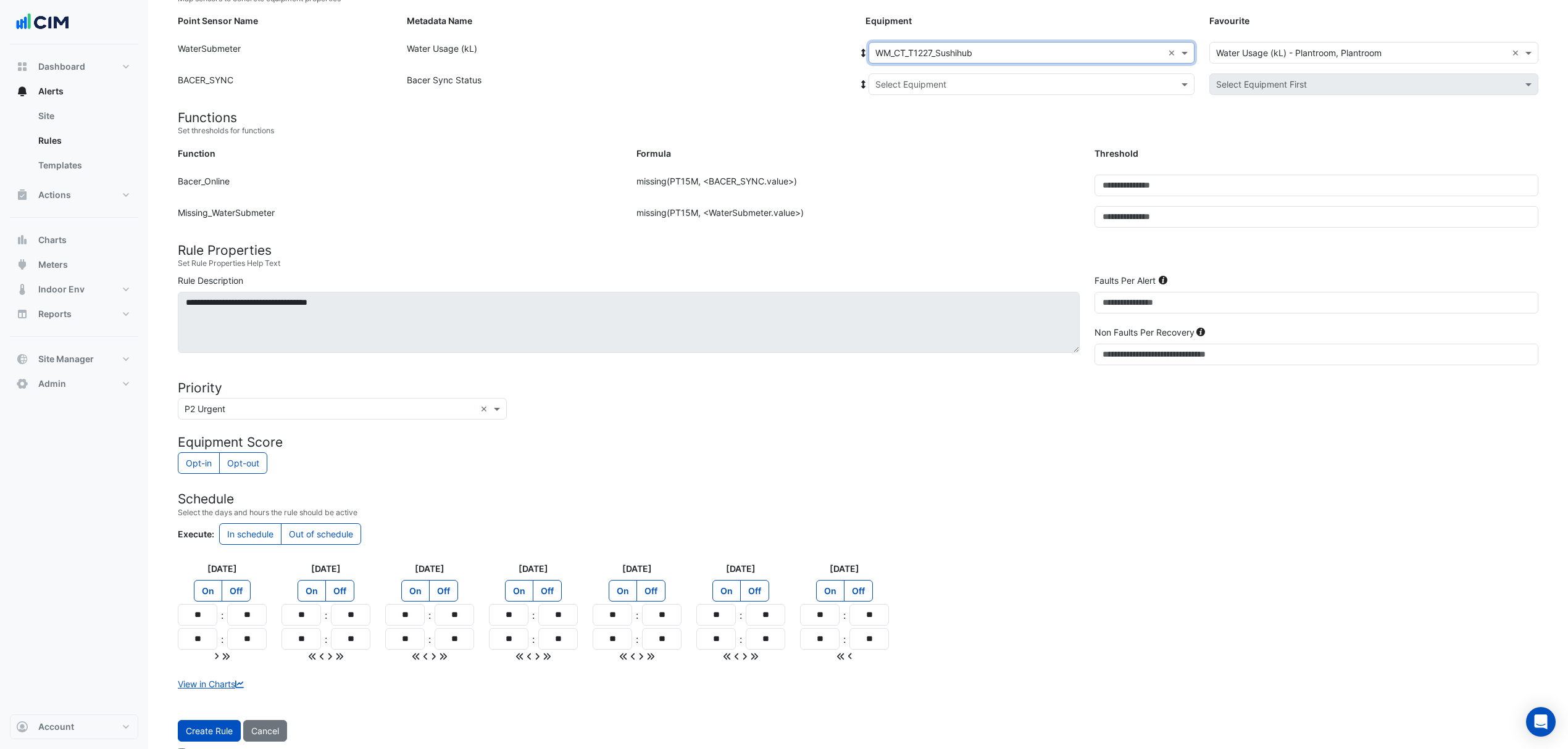
click at [962, 82] on input "text" at bounding box center [1019, 84] width 288 height 13
click at [926, 129] on div "Bacer" at bounding box center [915, 129] width 92 height 18
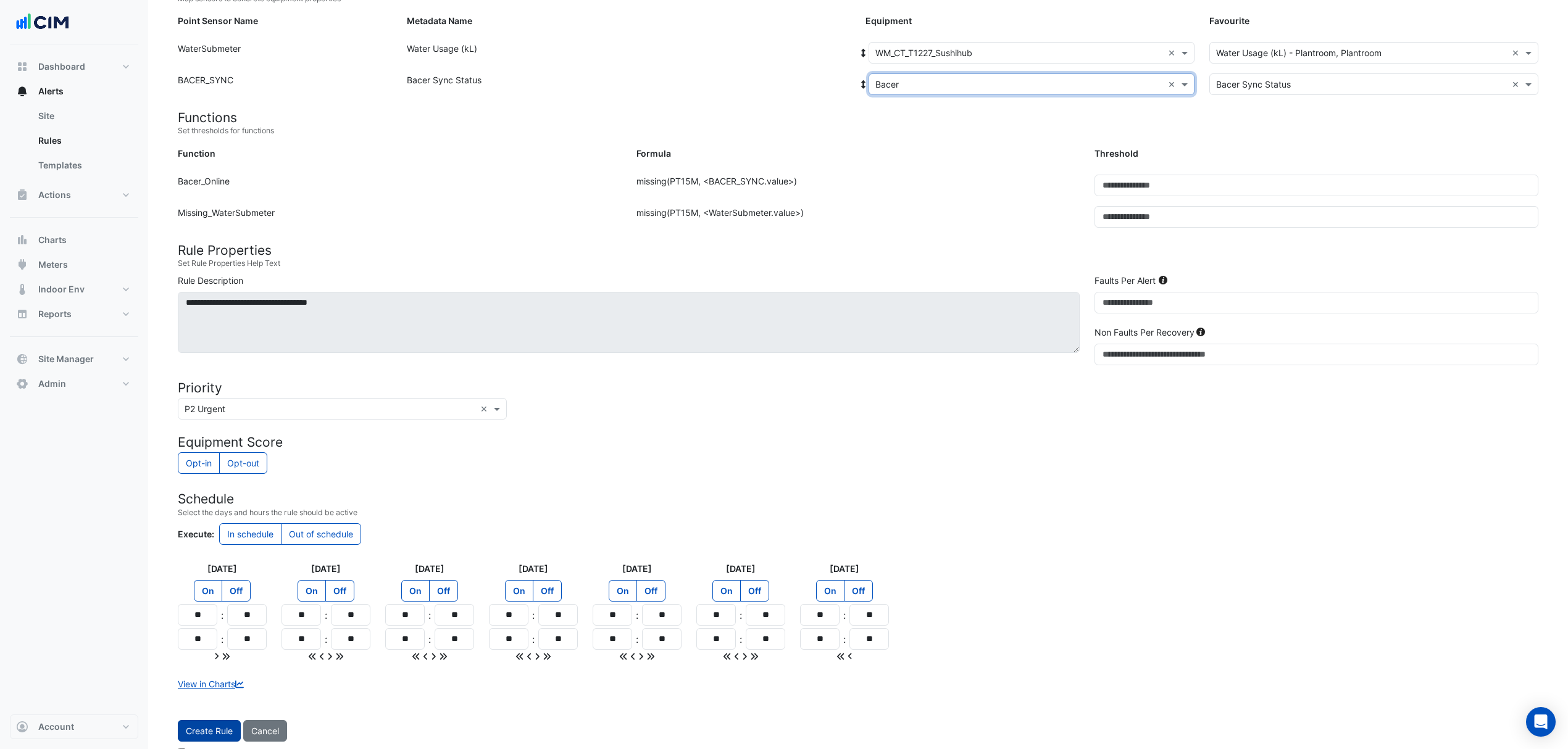
click at [211, 730] on button "Create Rule" at bounding box center [209, 730] width 63 height 22
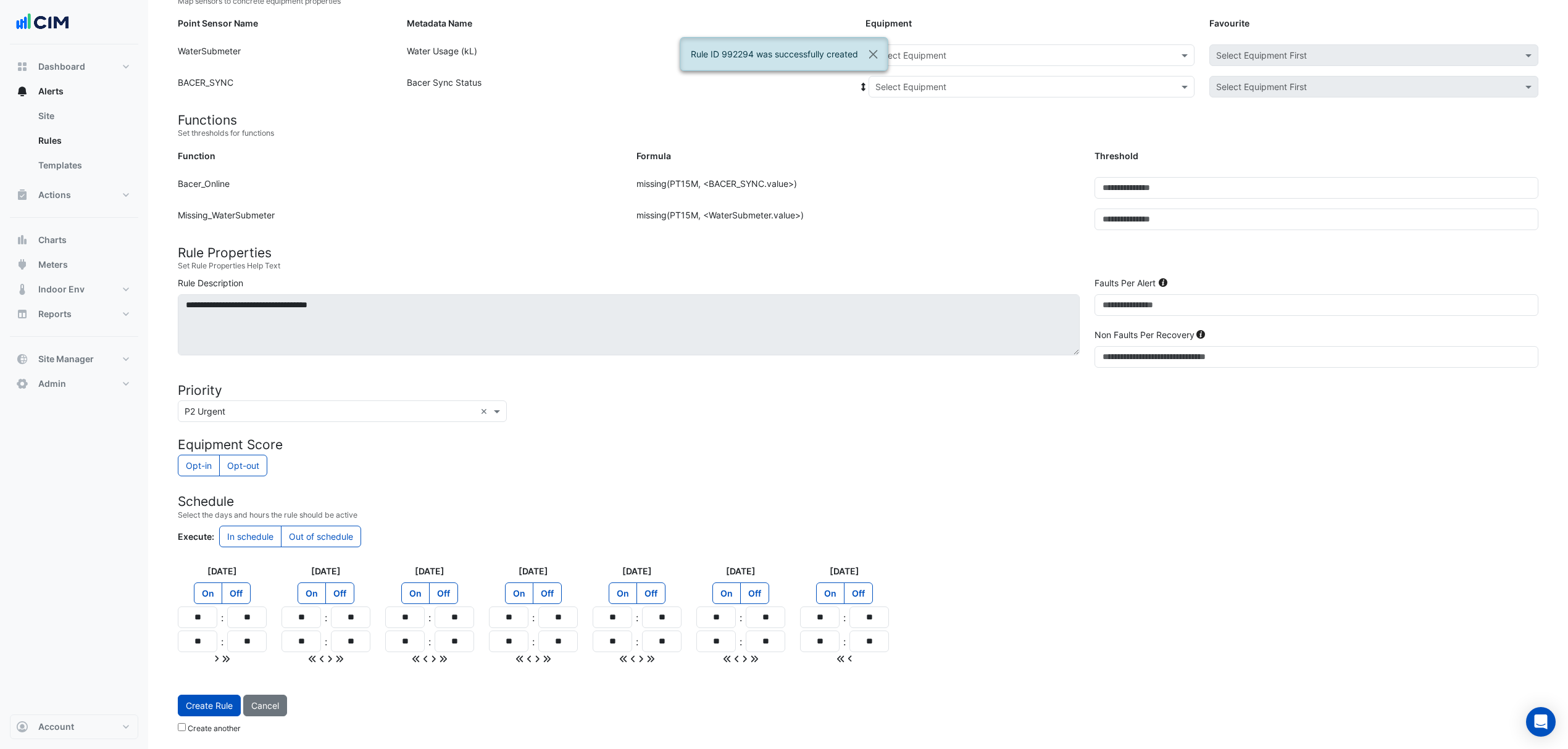
click at [949, 55] on input "text" at bounding box center [1019, 55] width 288 height 13
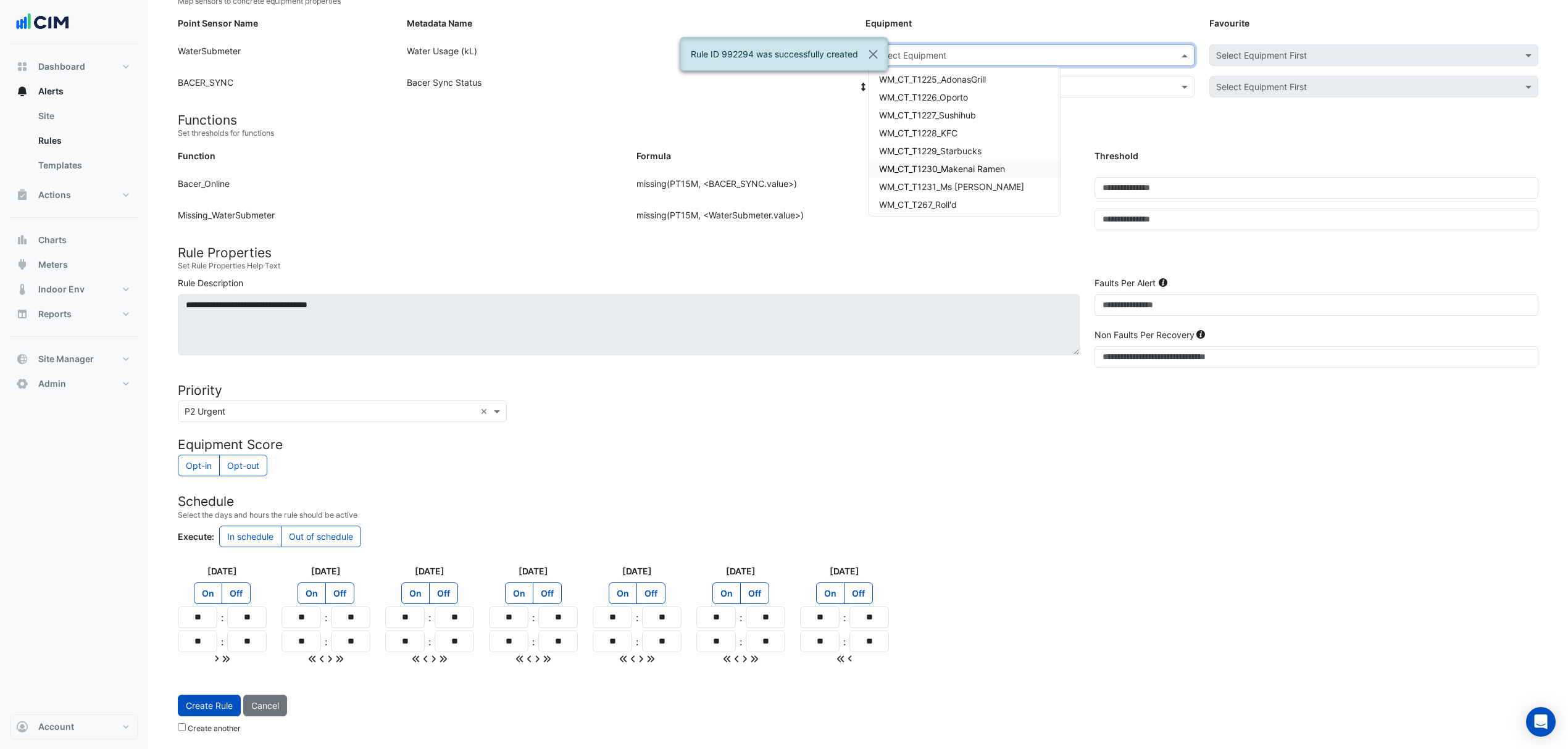
scroll to position [82, 0]
click at [948, 159] on span "WM_CT_T1228_KFC" at bounding box center [918, 161] width 78 height 10
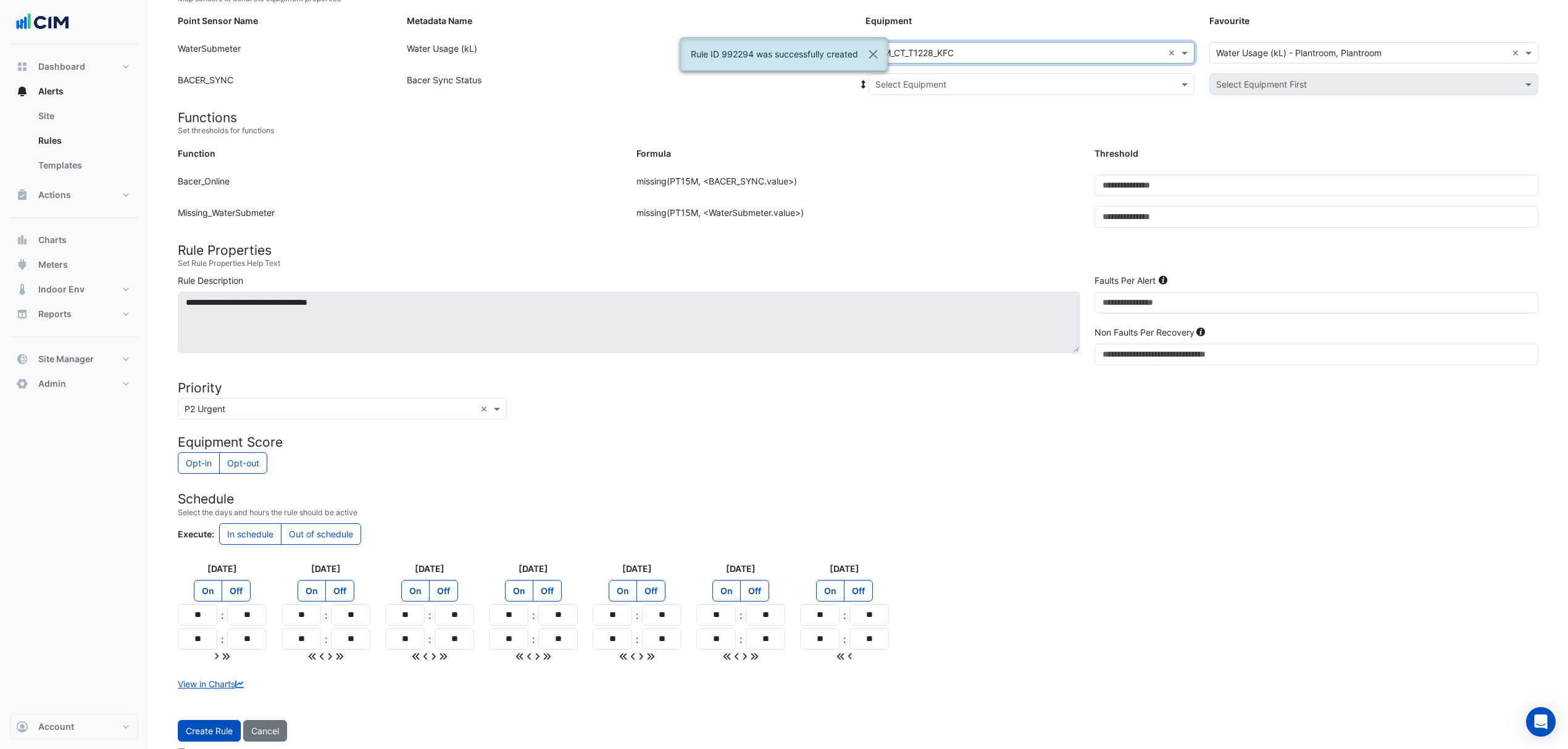
click at [936, 89] on input "text" at bounding box center [1019, 84] width 288 height 13
click at [914, 131] on div "Bacer" at bounding box center [915, 129] width 92 height 18
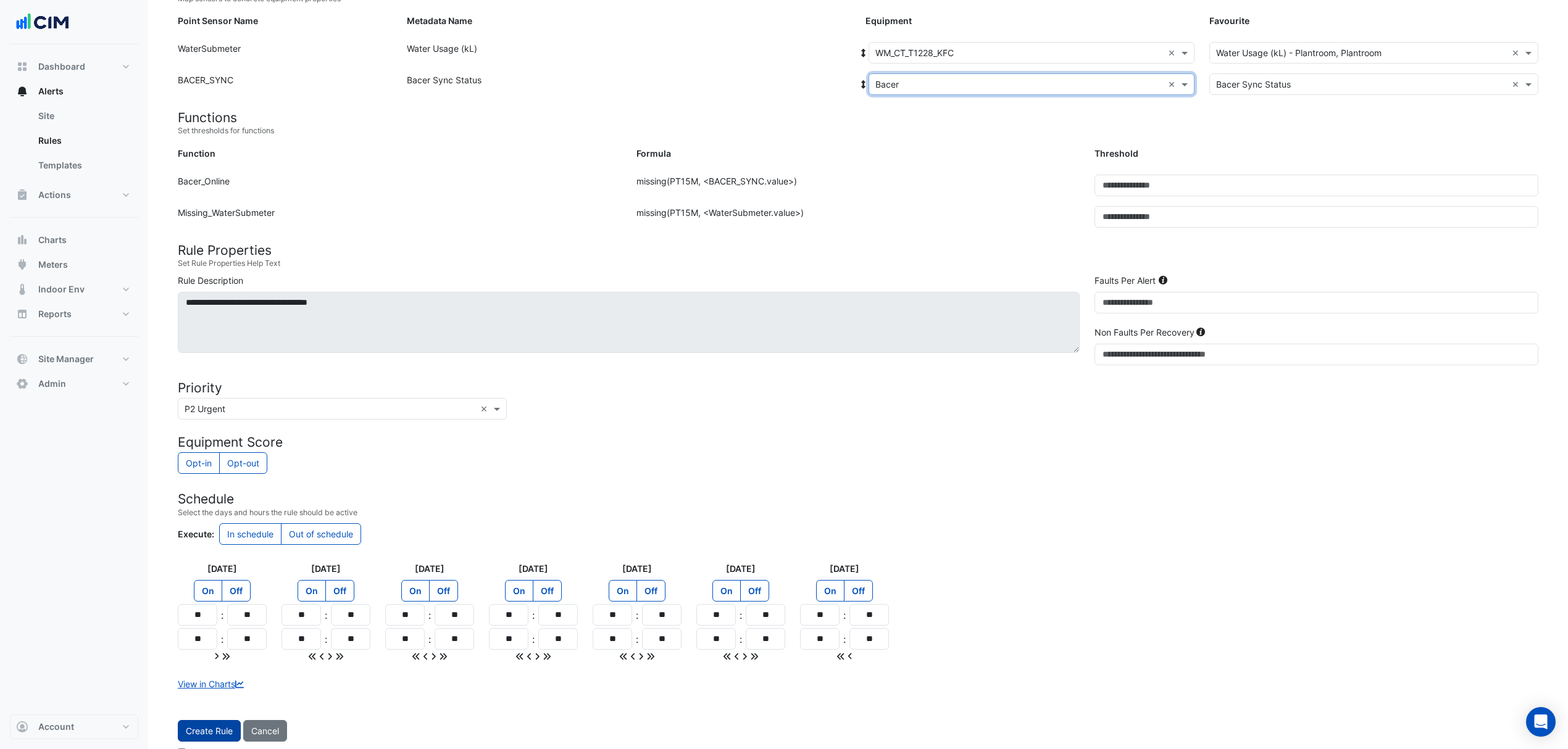
click at [210, 738] on button "Create Rule" at bounding box center [209, 730] width 63 height 22
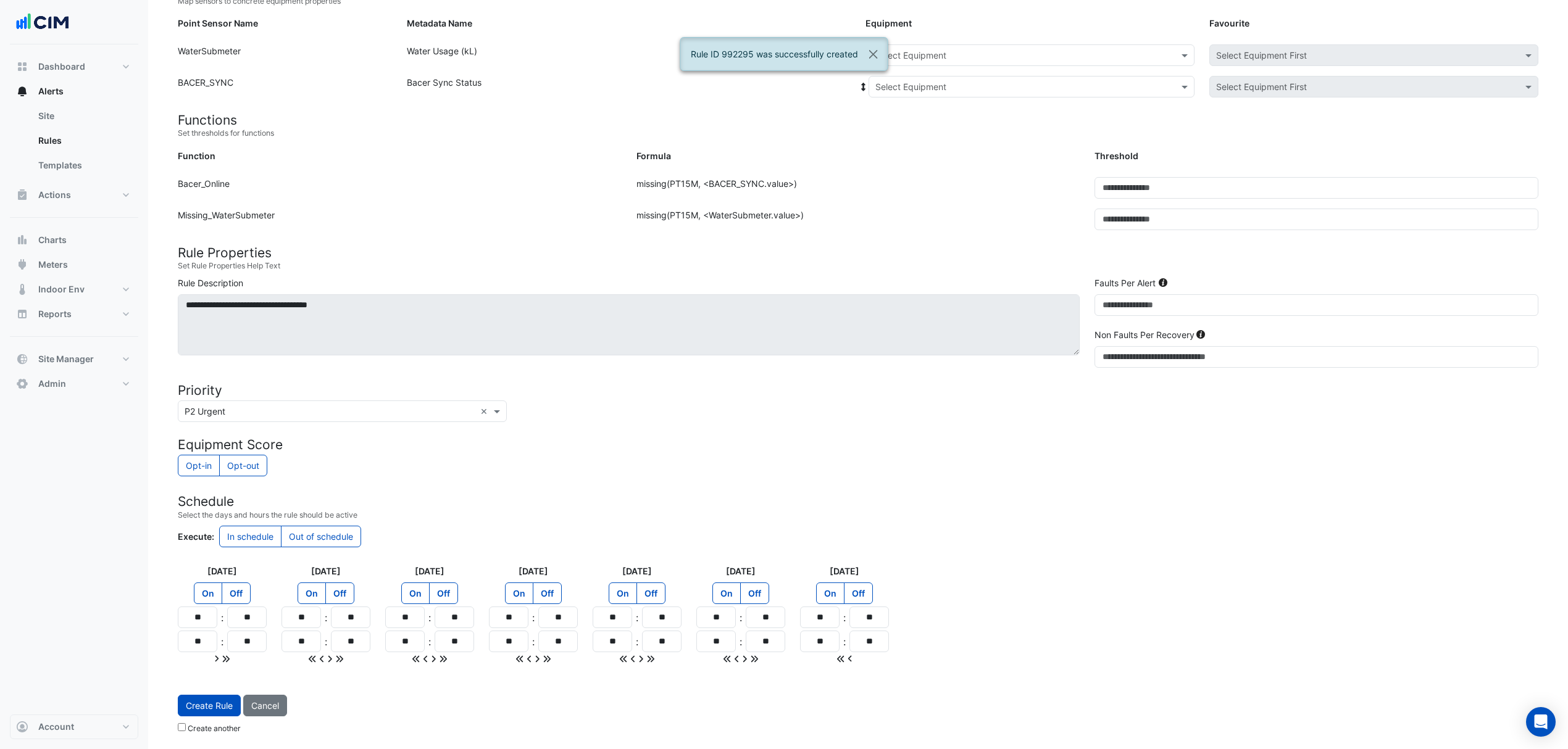
click at [1008, 53] on input "text" at bounding box center [1019, 55] width 288 height 13
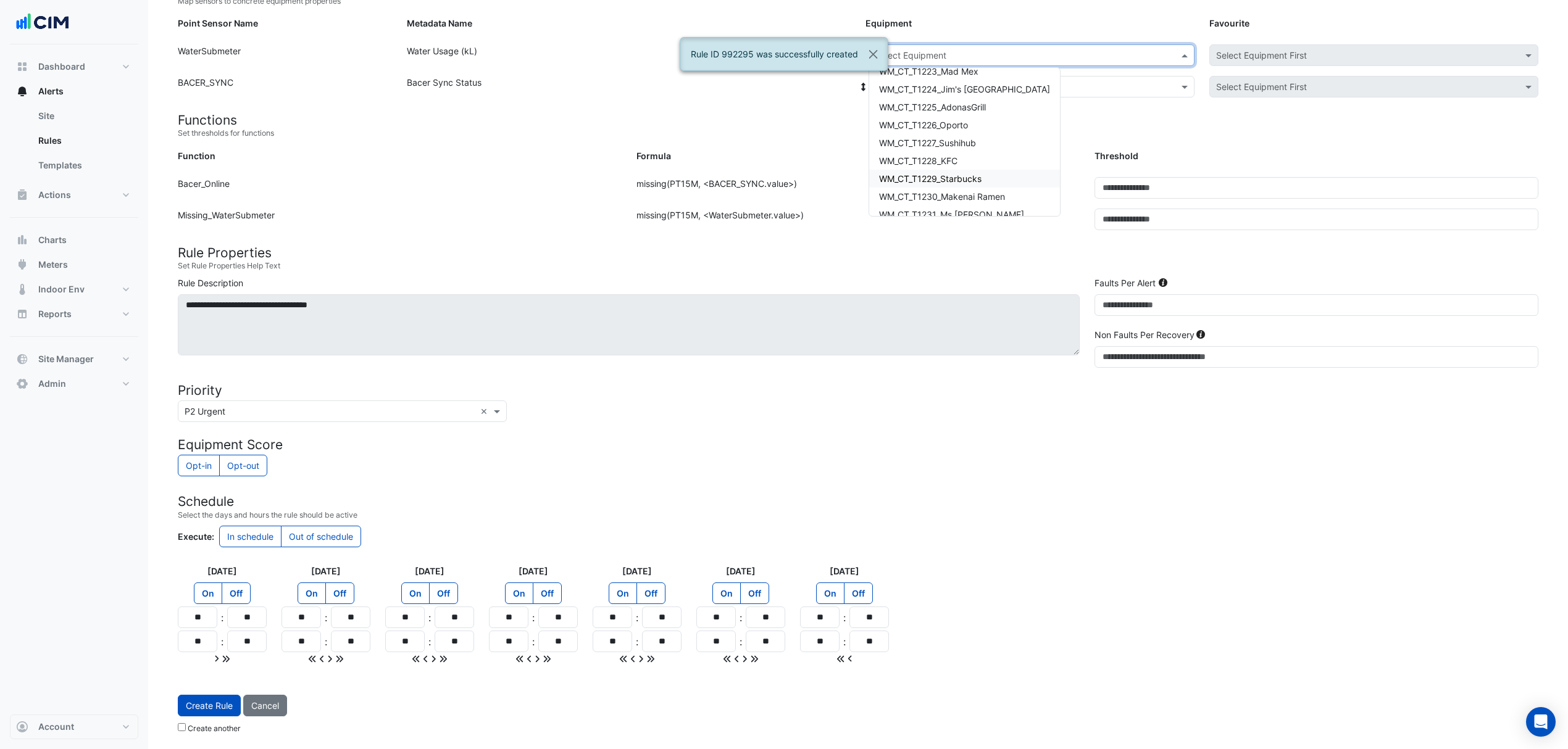
click at [947, 181] on div "WM_CT_T1229_Starbucks" at bounding box center [964, 179] width 190 height 18
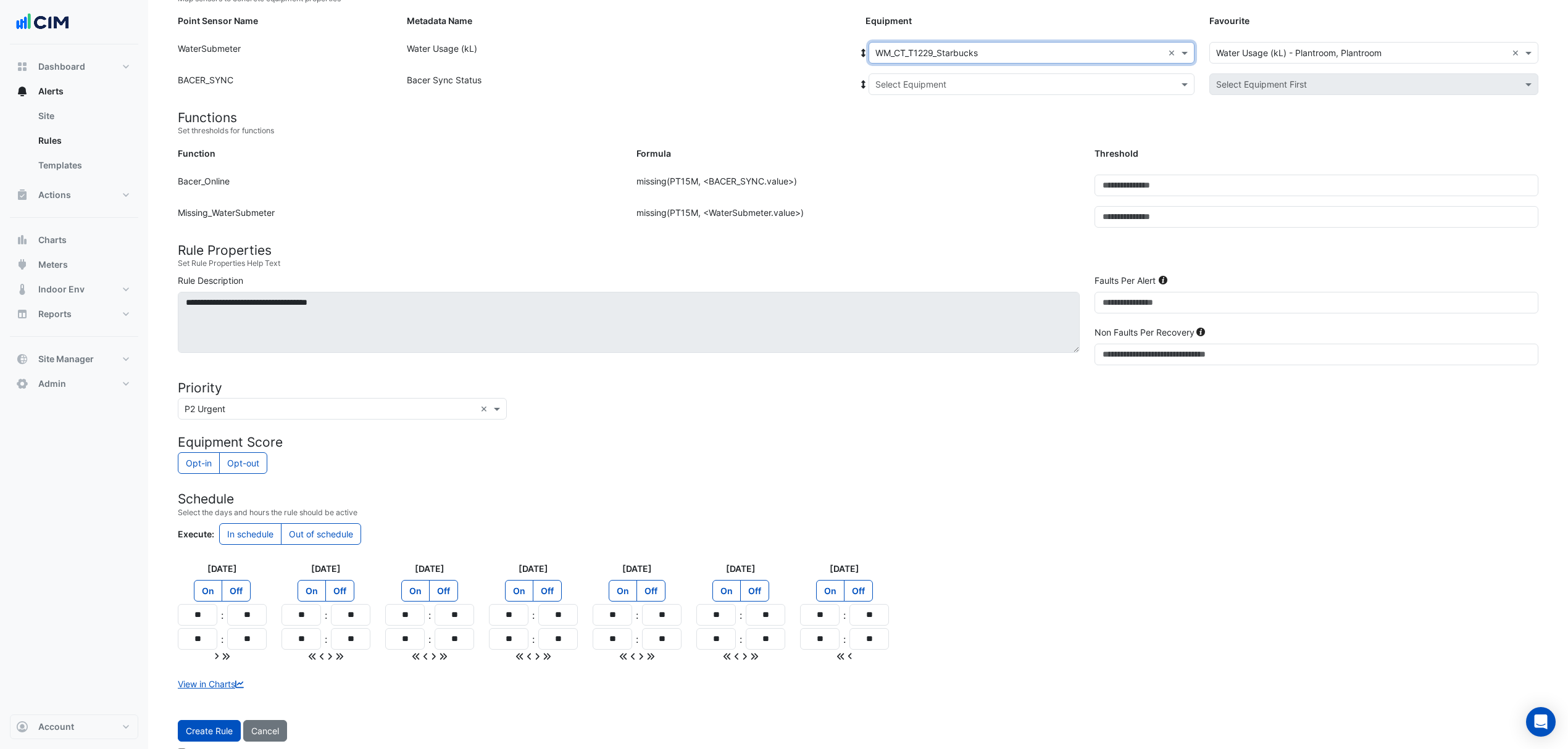
click at [936, 74] on div "Select Equipment" at bounding box center [1032, 84] width 326 height 22
click at [905, 127] on span "Bacer" at bounding box center [901, 129] width 24 height 10
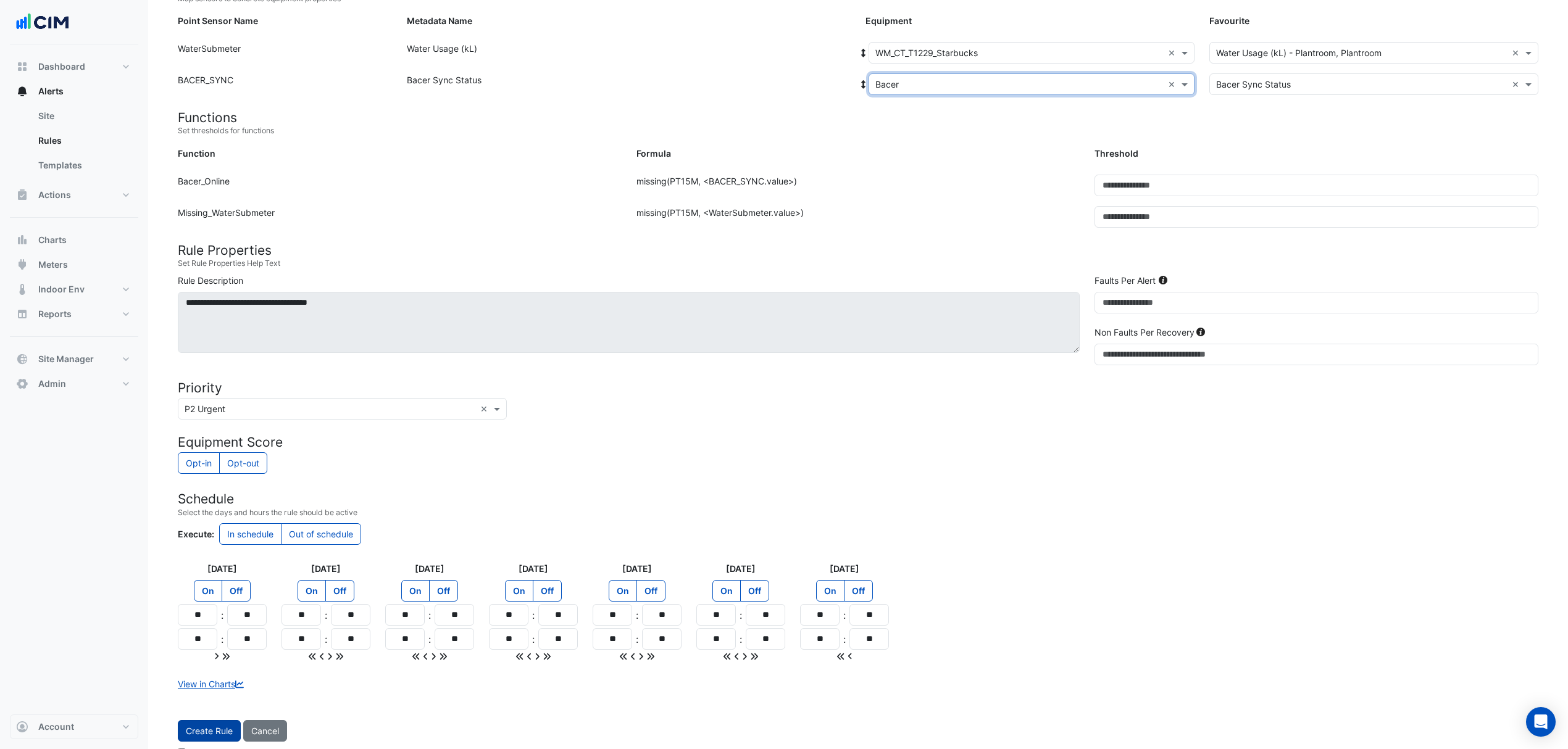
click at [217, 734] on button "Create Rule" at bounding box center [209, 730] width 63 height 22
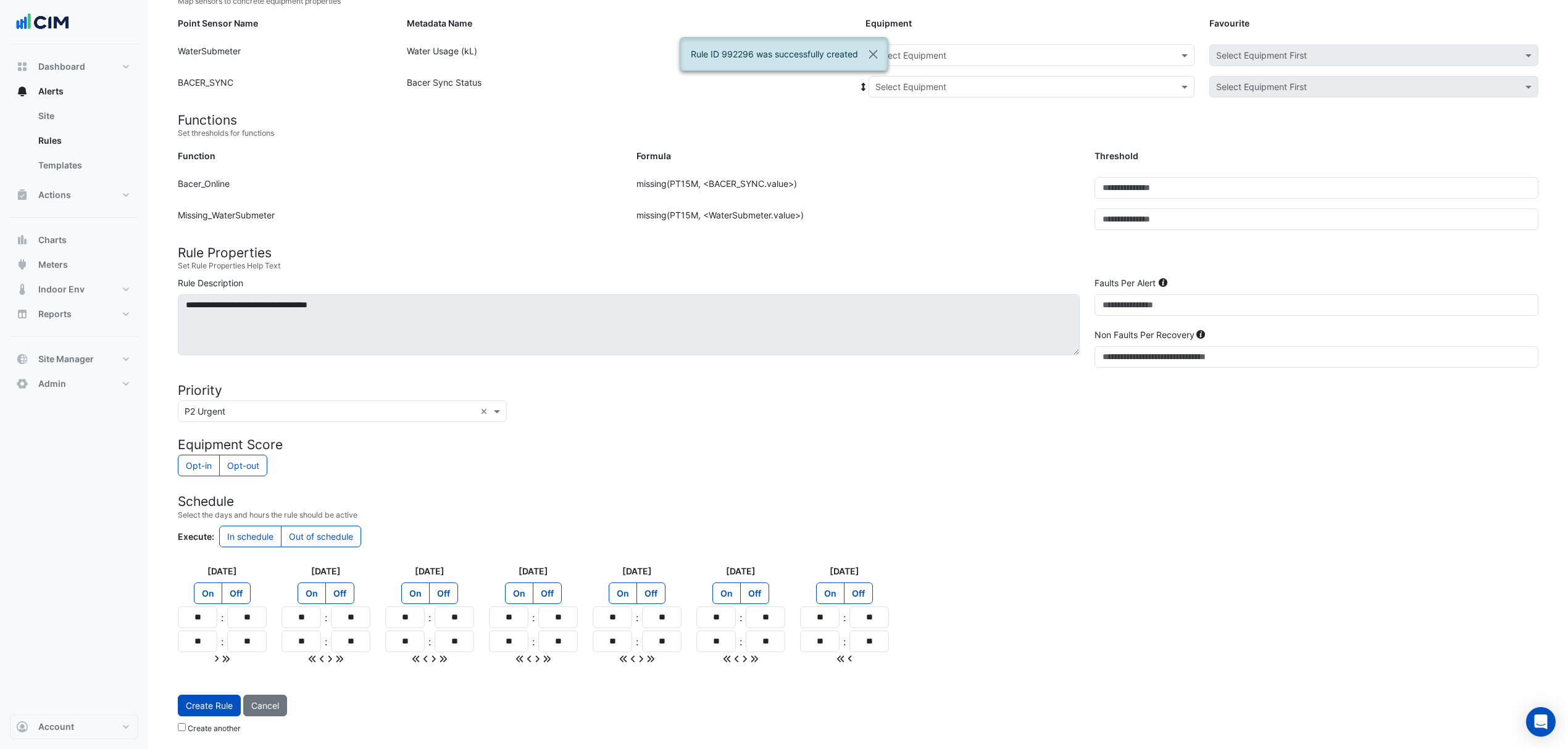
click at [952, 65] on div "Equipment: Select Equipment Favourite: Select Equipment First" at bounding box center [1201, 58] width 687 height 27
click at [951, 60] on div "Select Equipment" at bounding box center [1032, 55] width 326 height 22
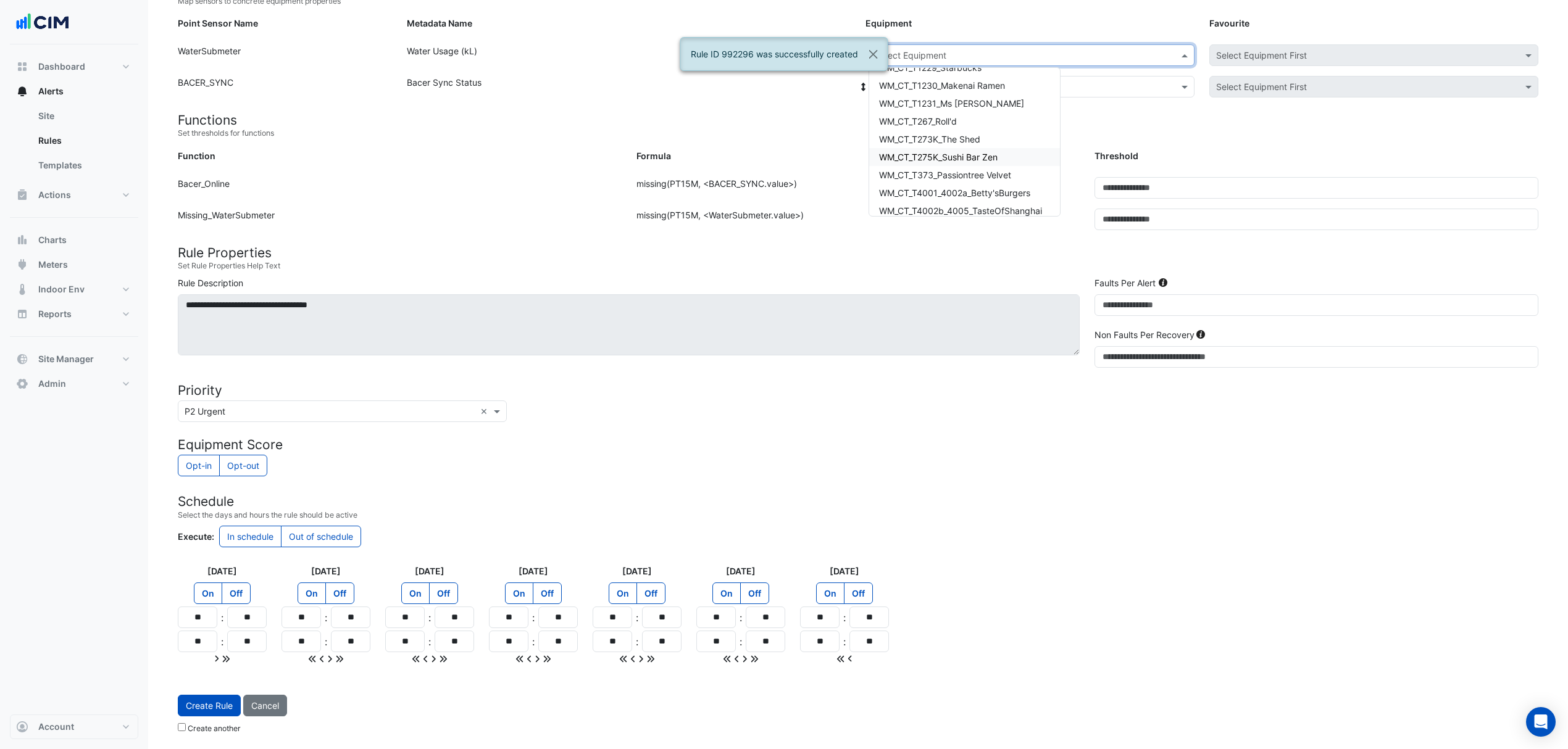
scroll to position [164, 0]
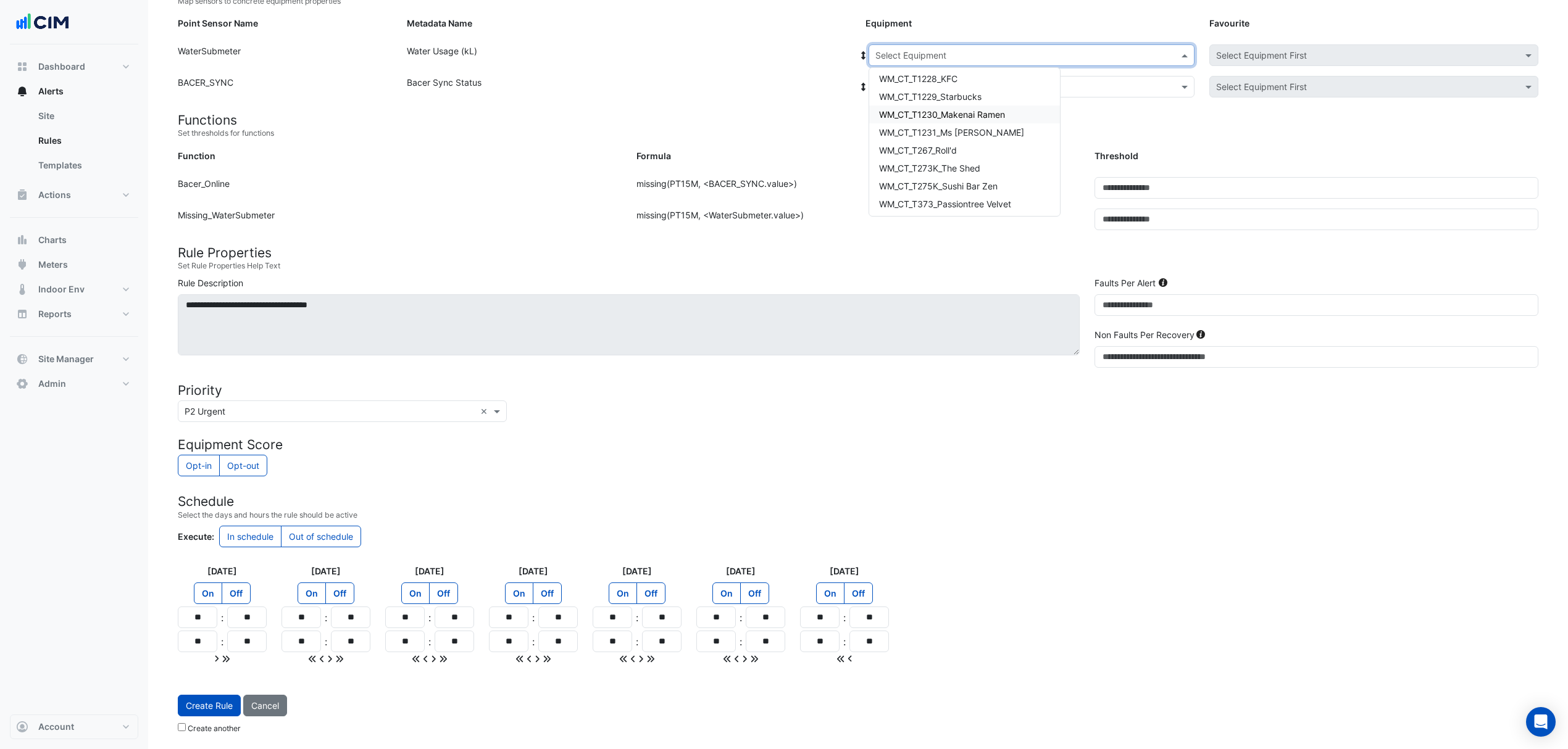
click at [946, 115] on span "WM_CT_T1230_Makenai Ramen" at bounding box center [942, 115] width 126 height 10
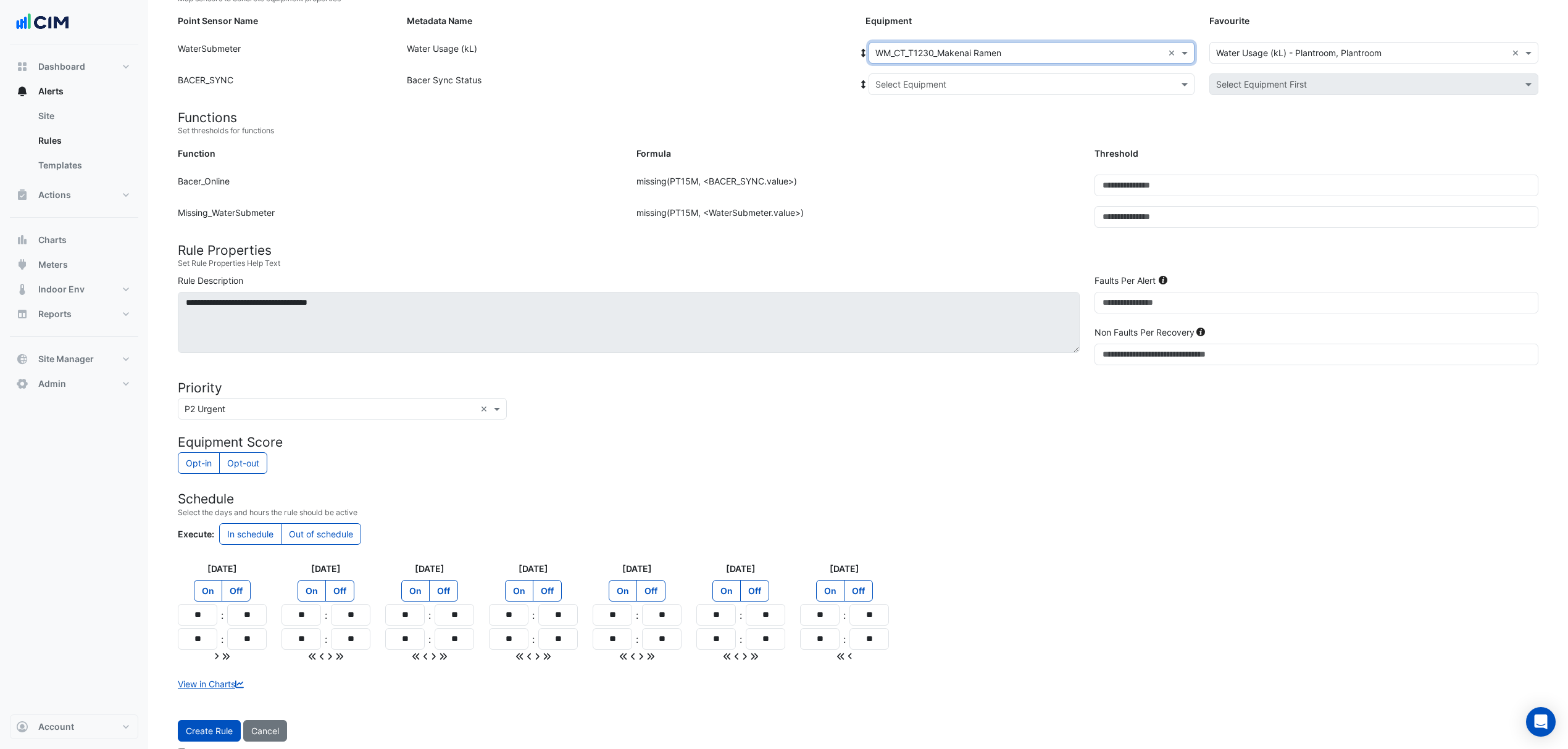
click at [945, 86] on input "text" at bounding box center [1019, 84] width 288 height 13
click at [919, 132] on div "Bacer" at bounding box center [915, 129] width 92 height 18
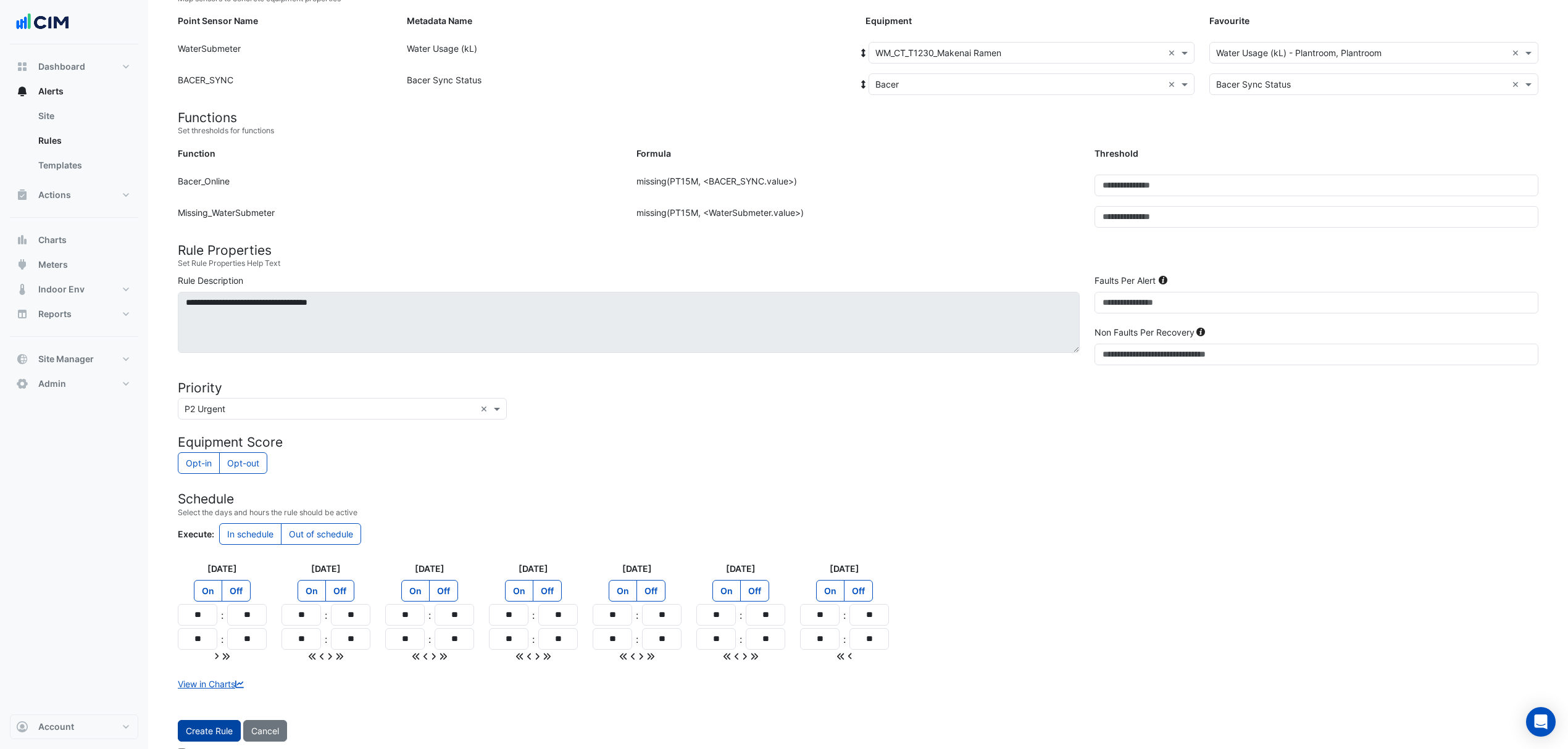
click at [211, 742] on button "Create Rule" at bounding box center [209, 730] width 63 height 22
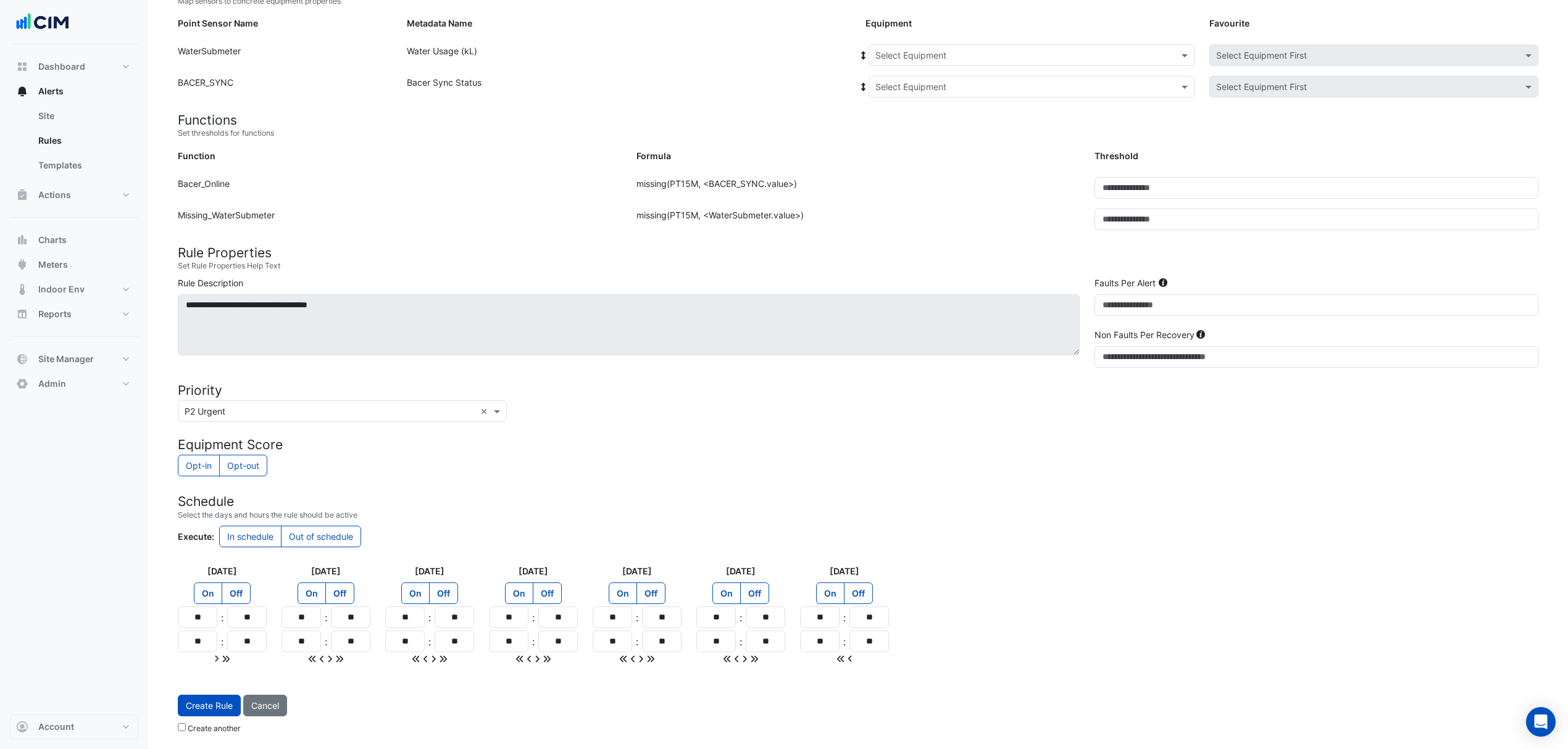
click at [964, 65] on div "Equipment: Select Equipment Favourite: Select Equipment First" at bounding box center [1201, 58] width 687 height 27
click at [965, 53] on input "text" at bounding box center [1019, 55] width 288 height 13
type input "***"
click at [937, 74] on div "WM_CT_T267_Roll'd" at bounding box center [917, 82] width 97 height 18
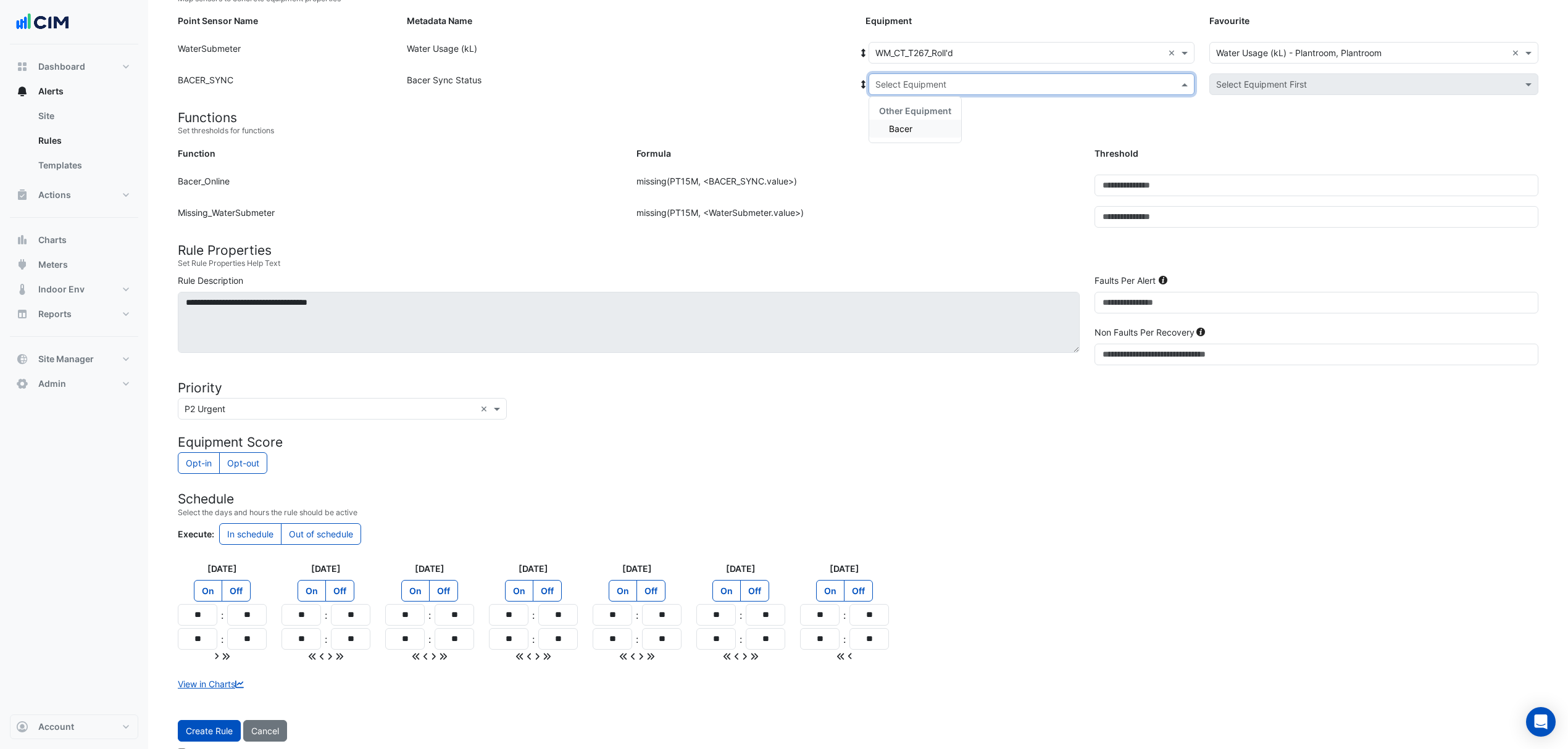
click at [937, 74] on div "Select Equipment" at bounding box center [1032, 84] width 326 height 22
click at [912, 116] on div "Other Equipment" at bounding box center [915, 111] width 92 height 18
click at [907, 123] on div "Bacer" at bounding box center [915, 129] width 92 height 18
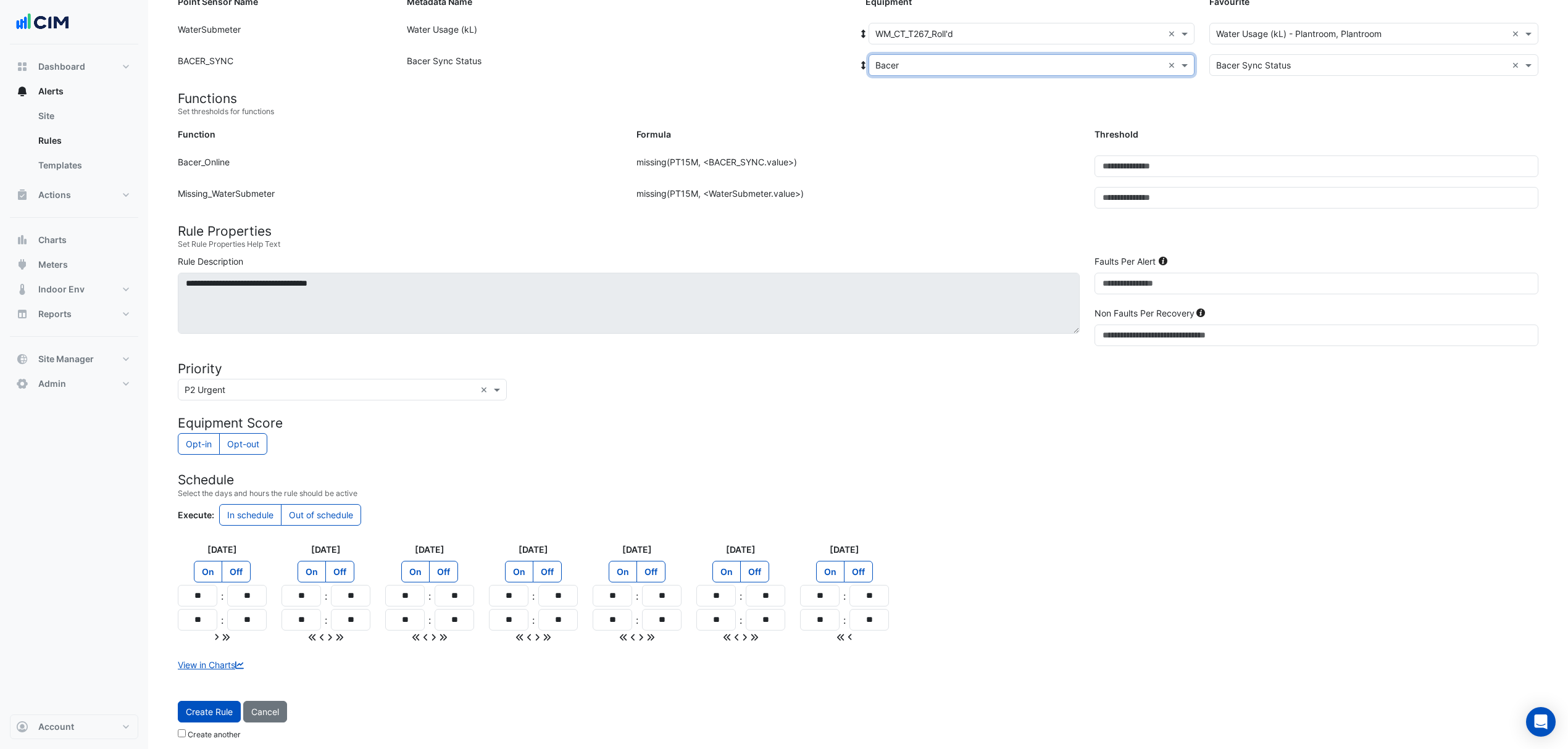
scroll to position [176, 0]
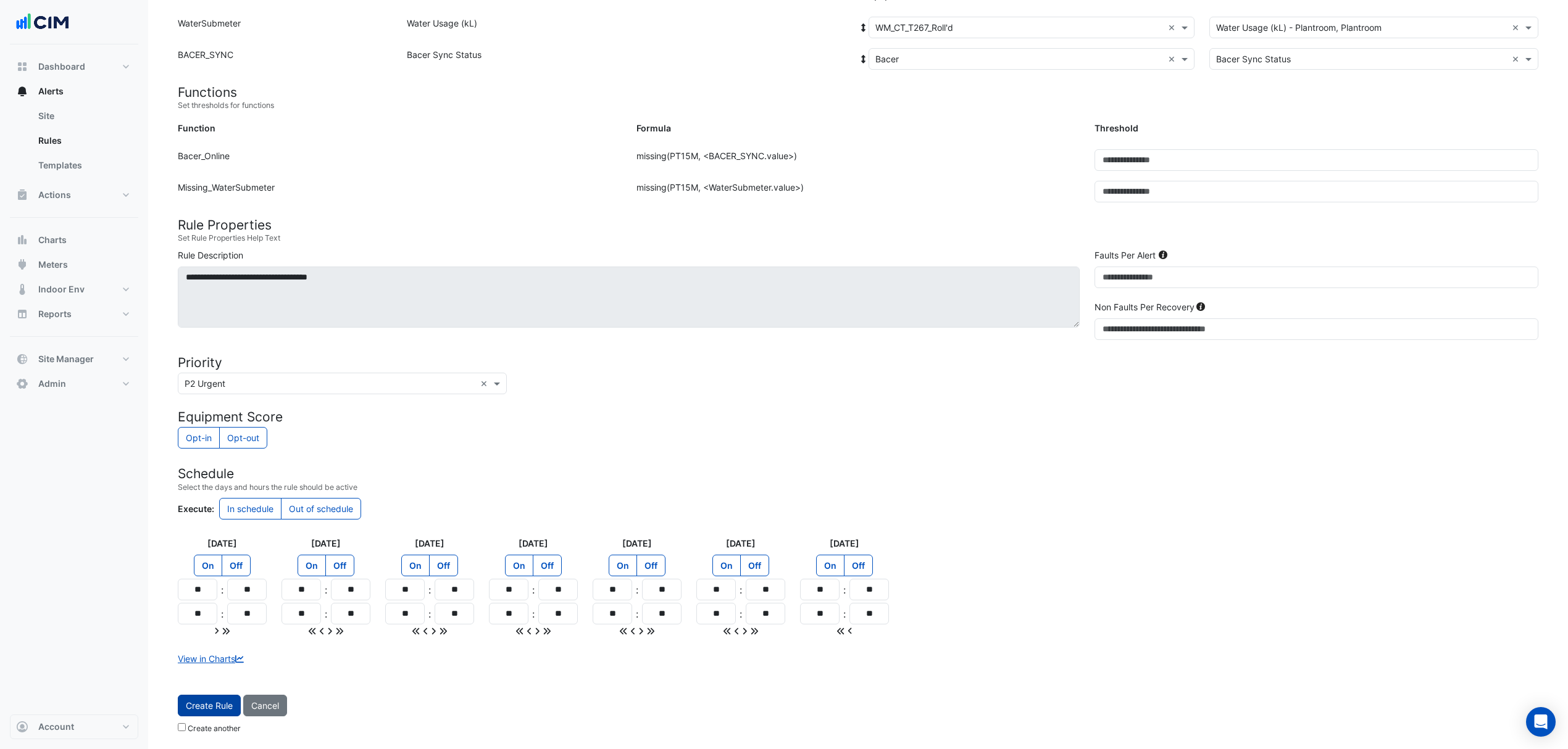
click at [202, 707] on button "Create Rule" at bounding box center [209, 705] width 63 height 22
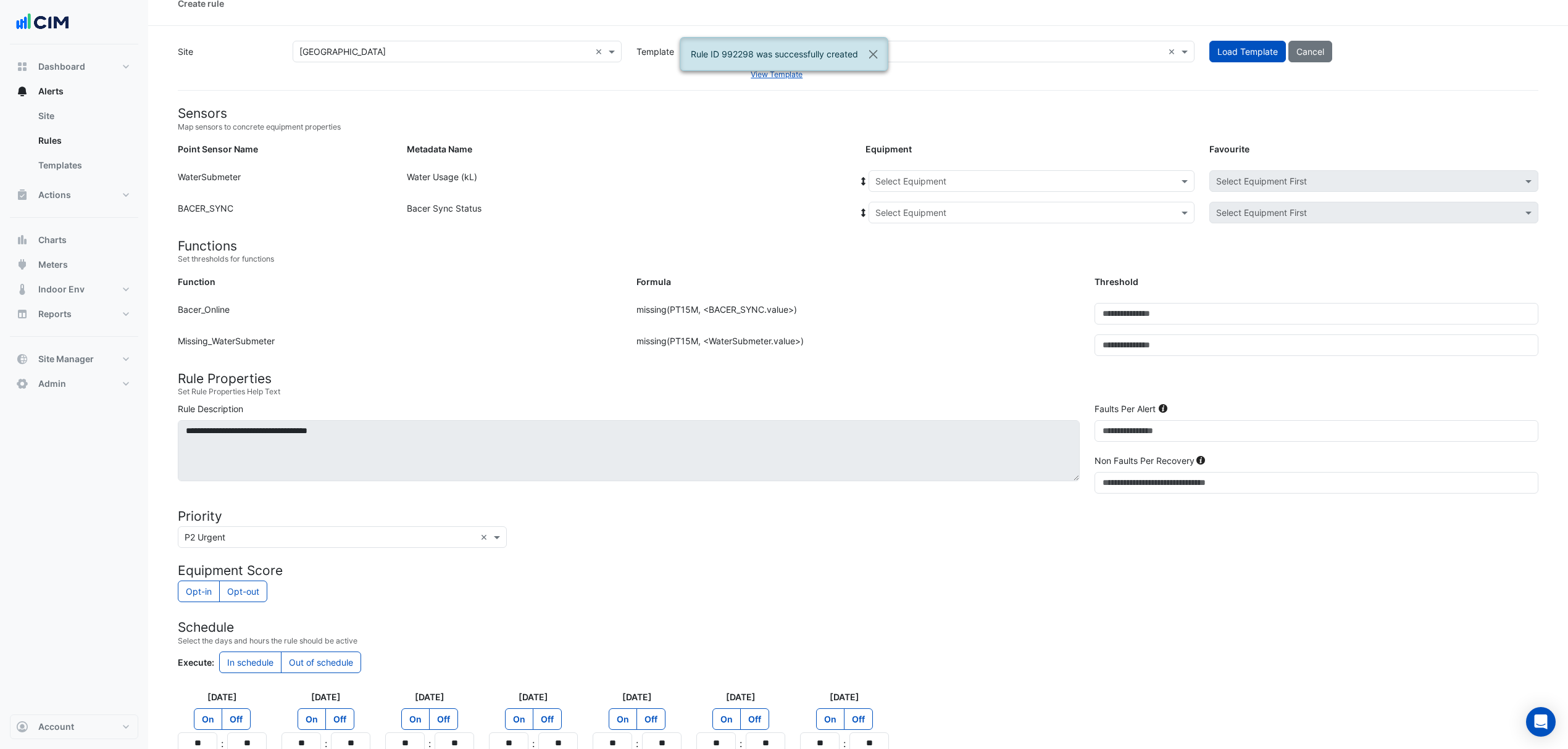
scroll to position [0, 0]
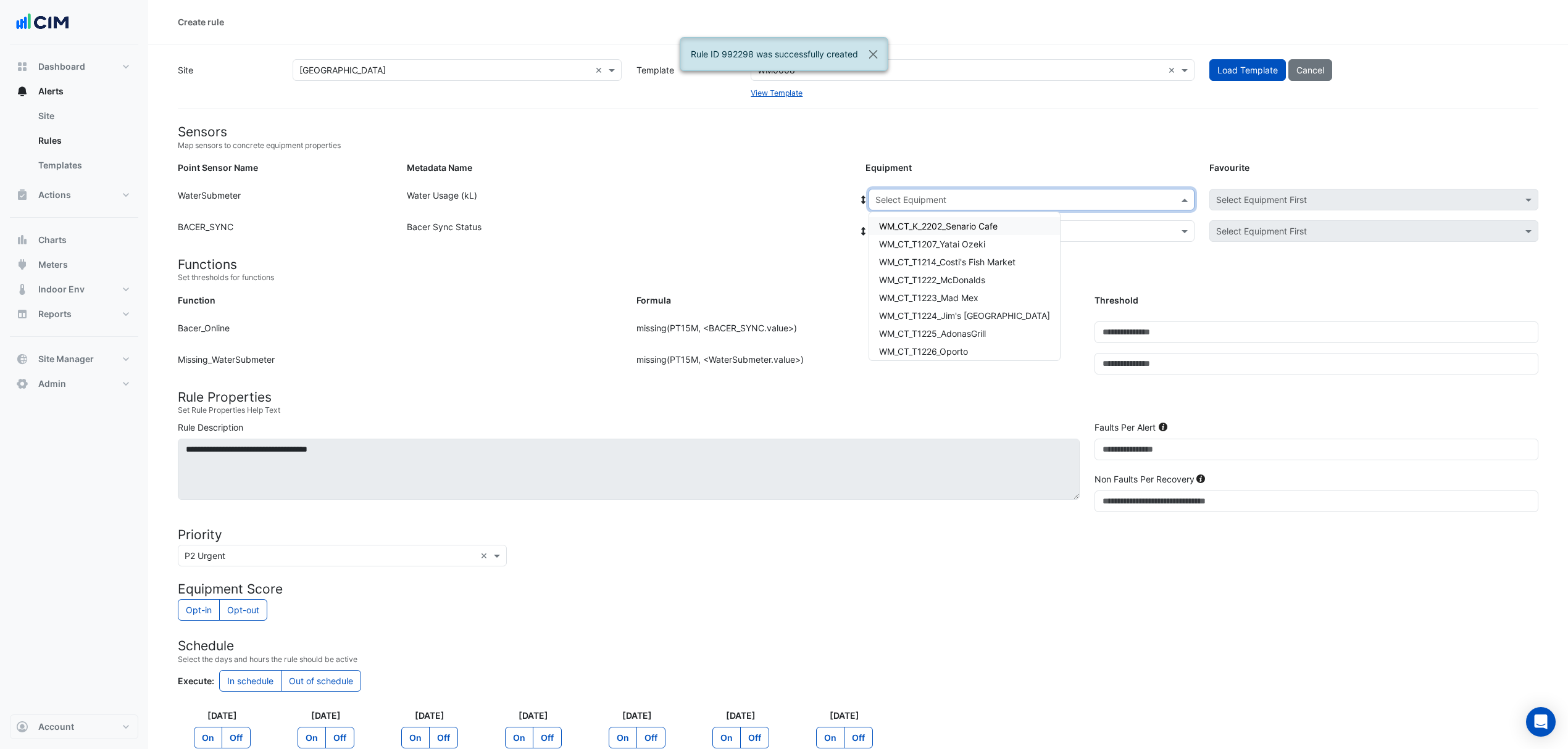
click at [892, 208] on div "Select Equipment" at bounding box center [1032, 199] width 326 height 22
type input "***"
click at [904, 223] on span "WM_CT_T273K_The Shed" at bounding box center [930, 226] width 101 height 10
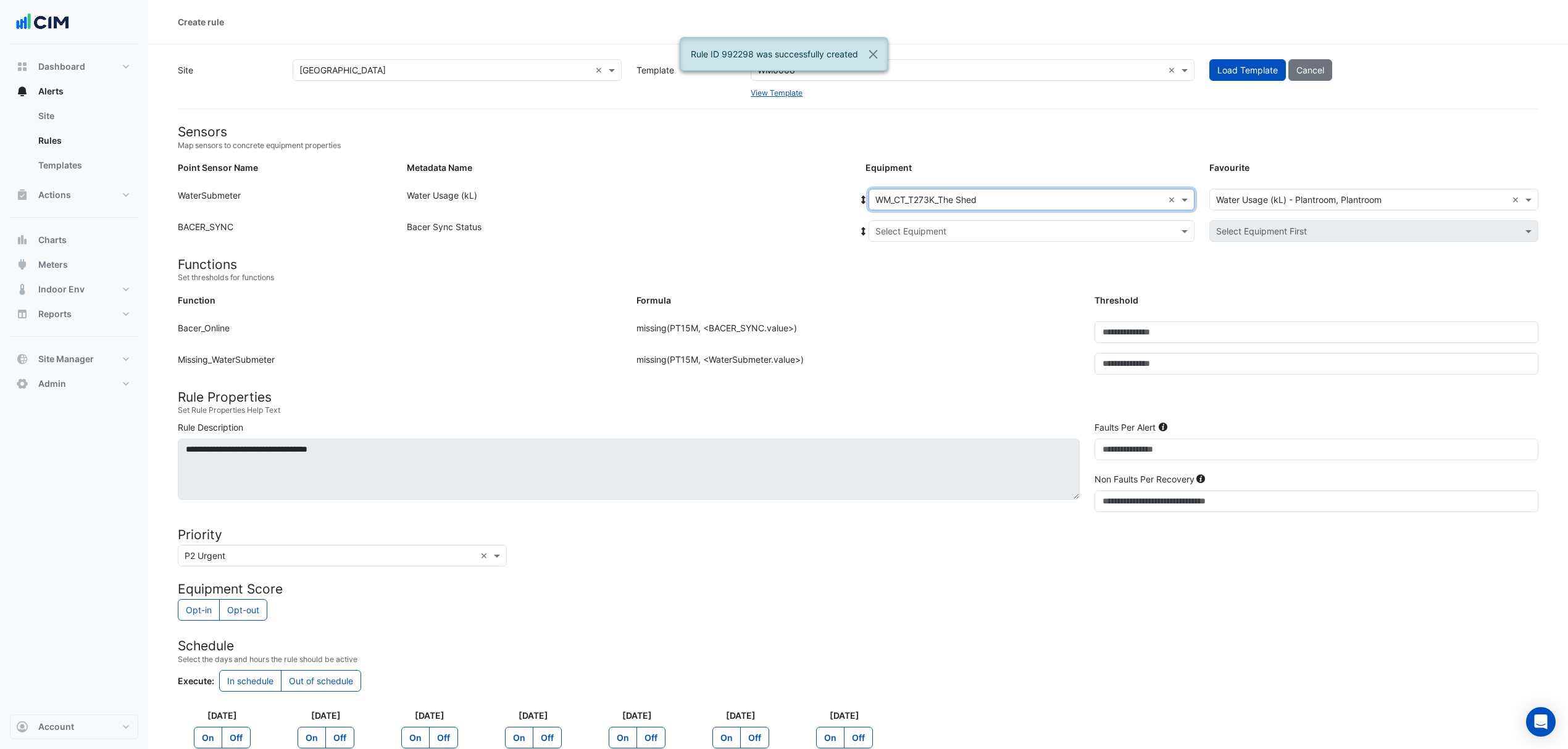
click at [904, 223] on div "Select Equipment" at bounding box center [1032, 231] width 326 height 22
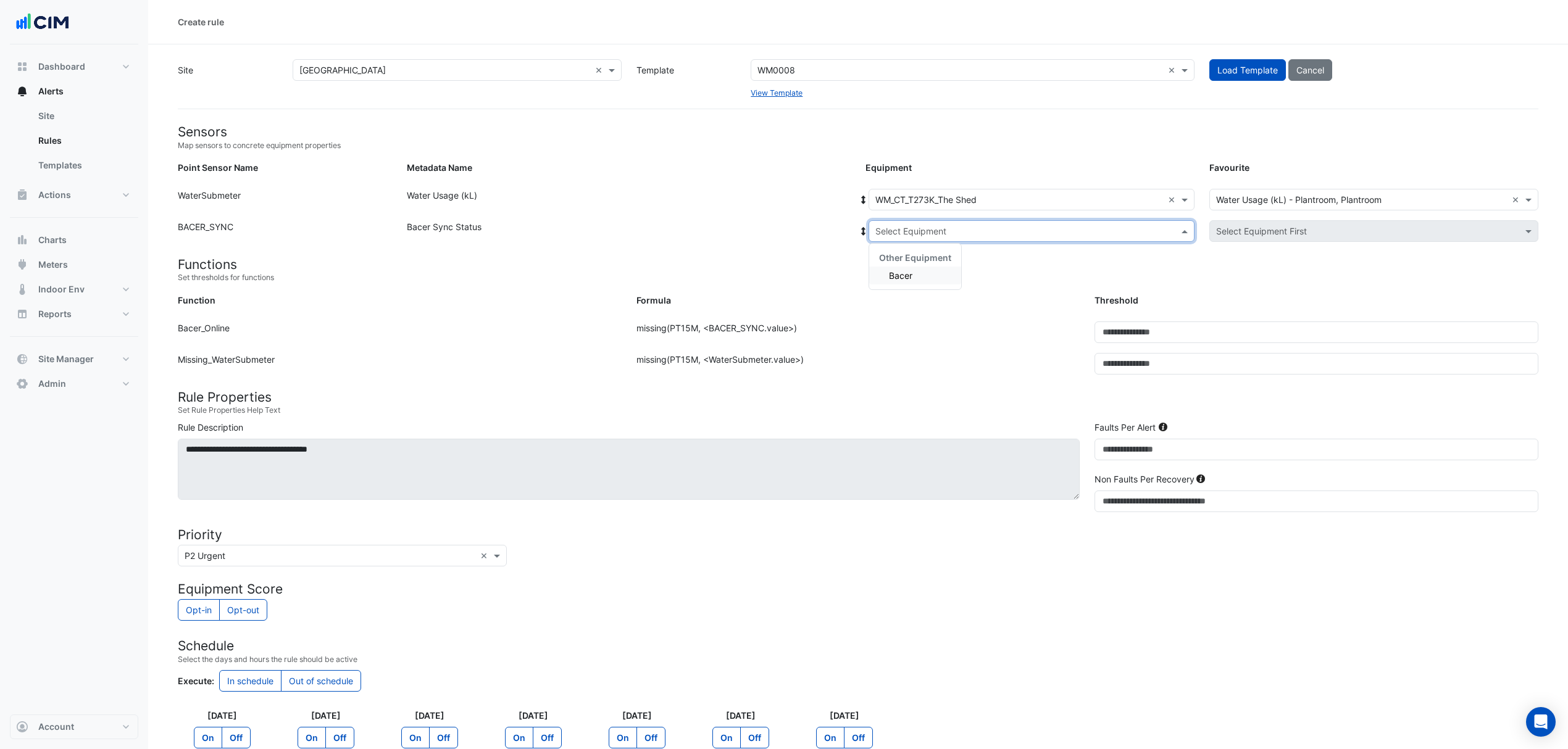
click at [890, 285] on div "Other Equipment Bacer" at bounding box center [915, 266] width 92 height 45
click at [893, 279] on span "Bacer" at bounding box center [901, 275] width 24 height 10
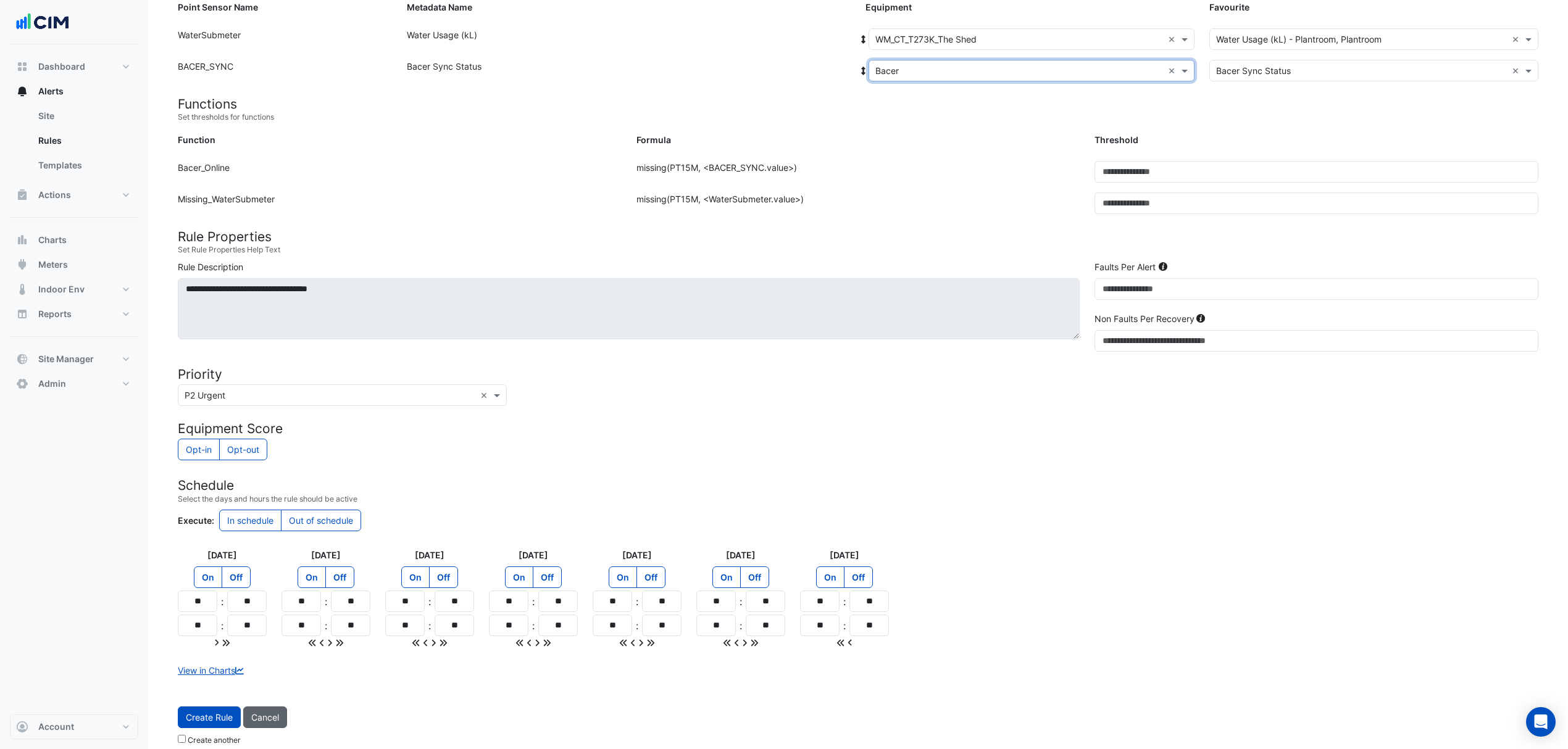
scroll to position [176, 0]
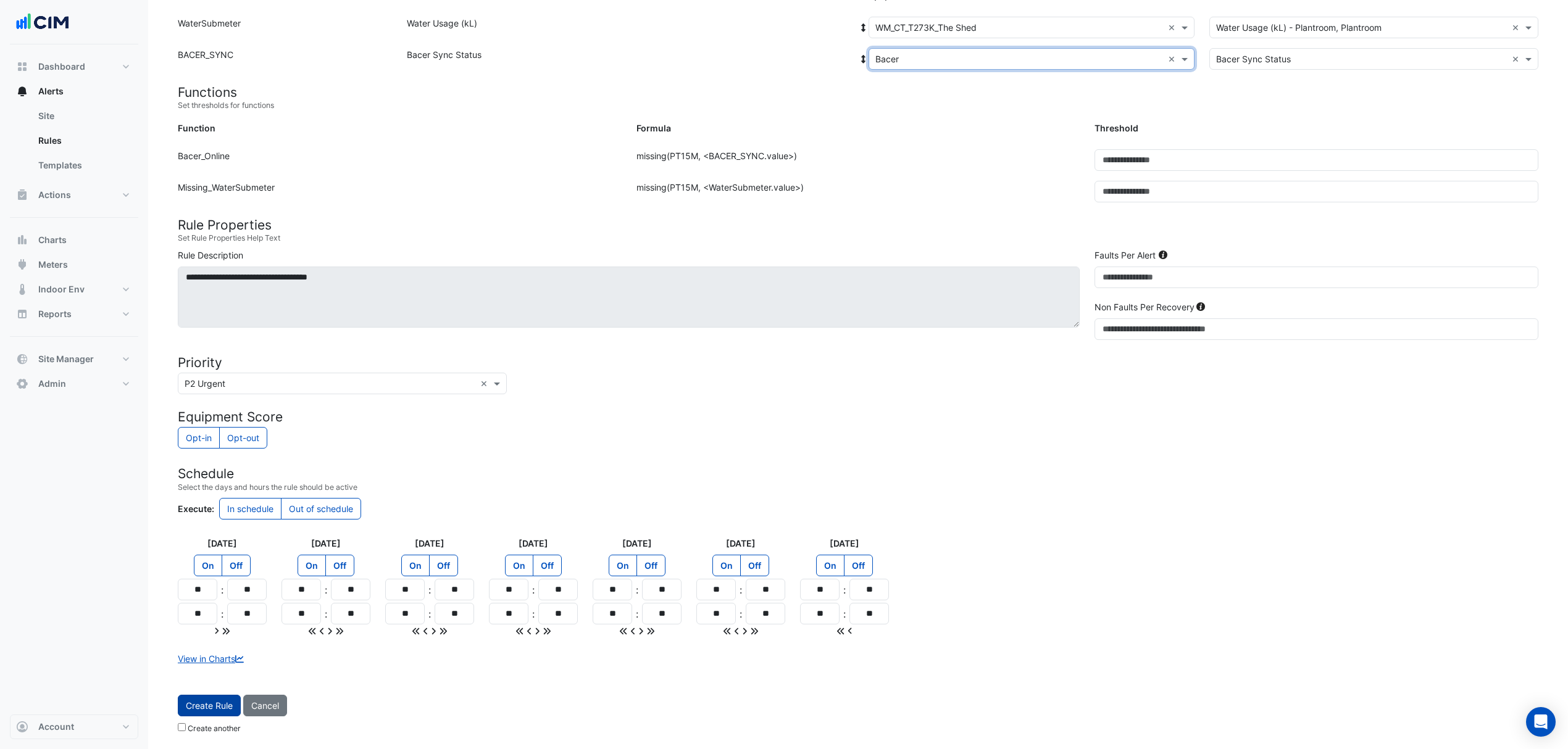
click at [218, 713] on button "Create Rule" at bounding box center [209, 705] width 63 height 22
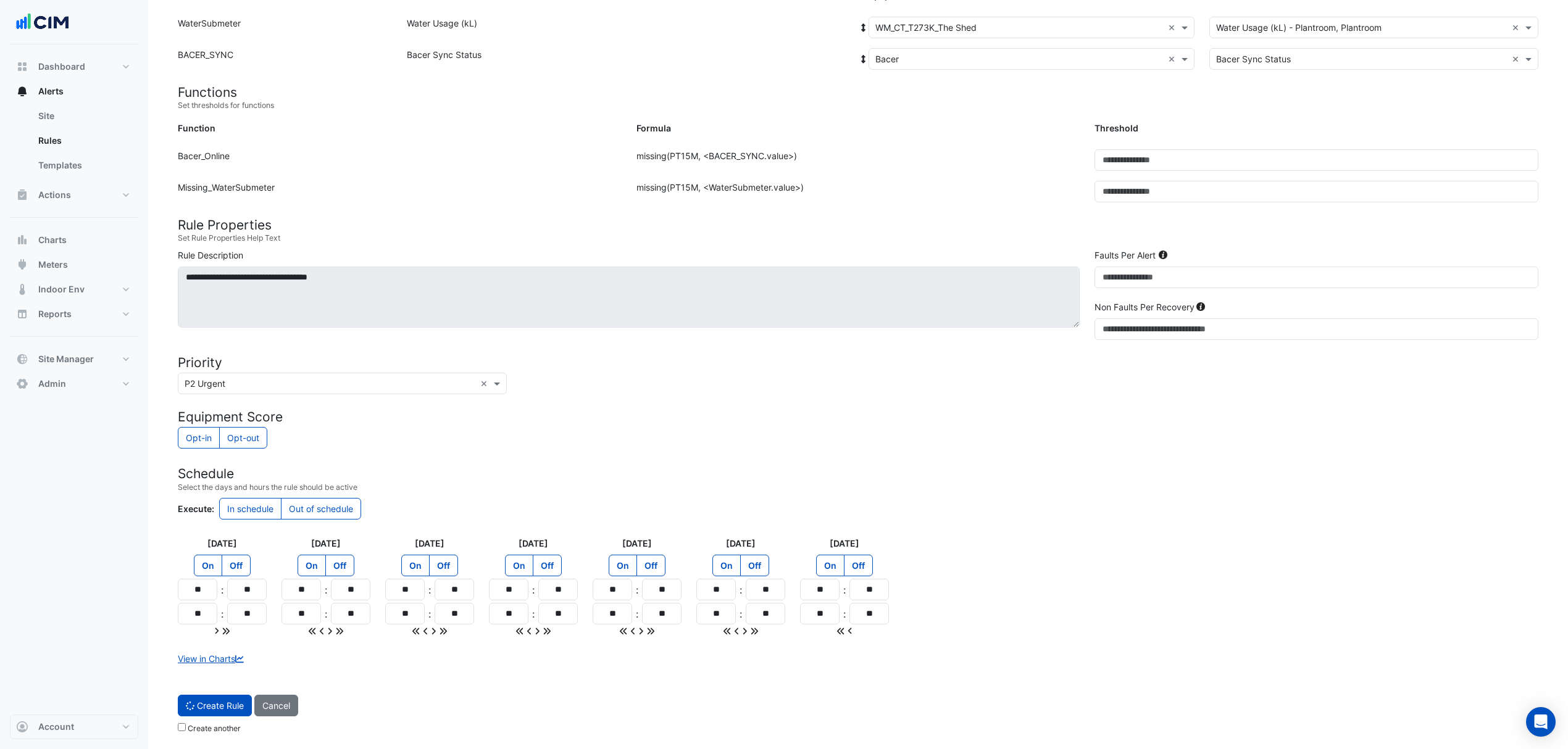
scroll to position [147, 0]
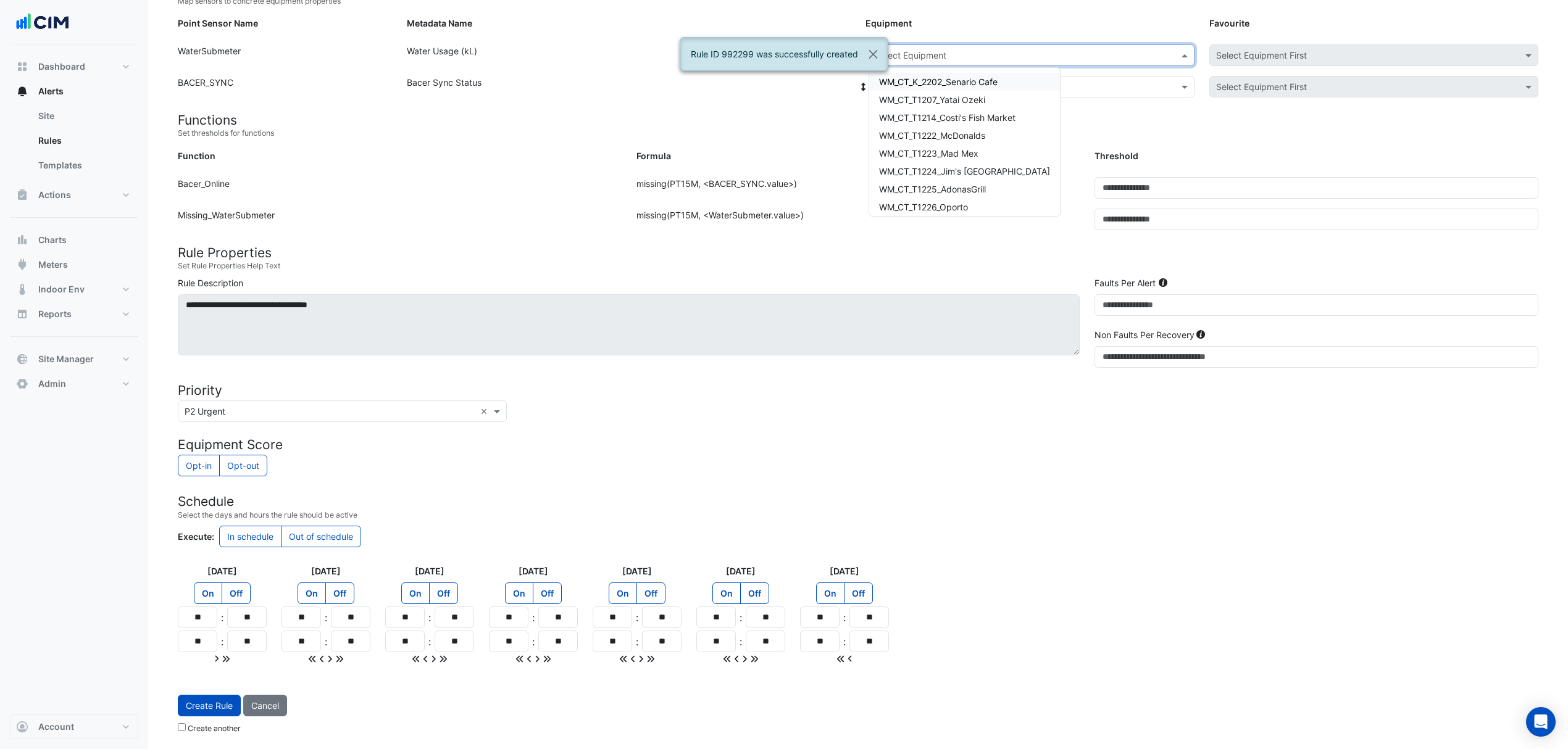
click at [931, 52] on input "text" at bounding box center [1019, 55] width 288 height 13
type input "***"
click at [928, 74] on div "WM_CT_T275K_Sushi Bar Zen" at bounding box center [938, 82] width 138 height 18
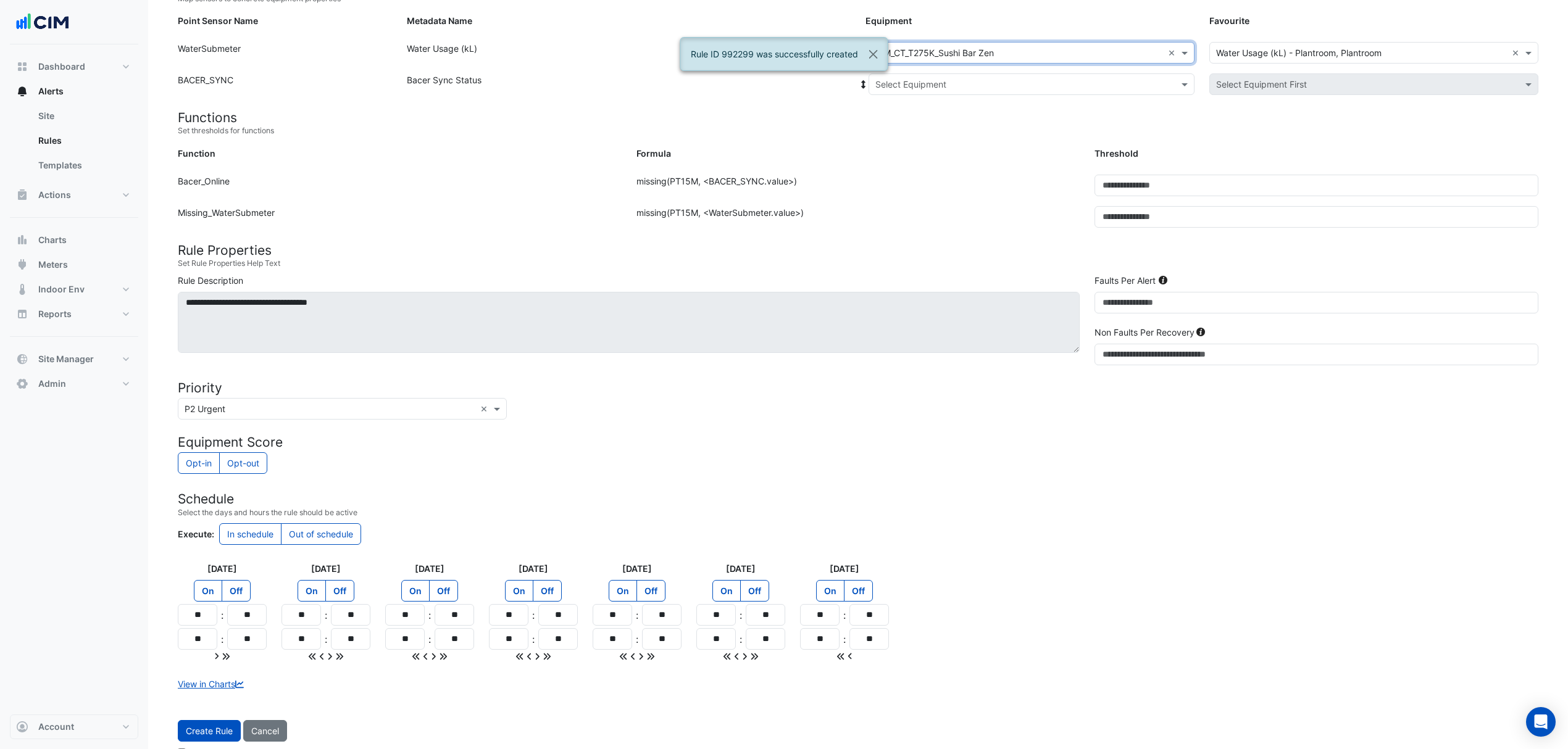
click at [928, 74] on div "Select Equipment" at bounding box center [1032, 84] width 326 height 22
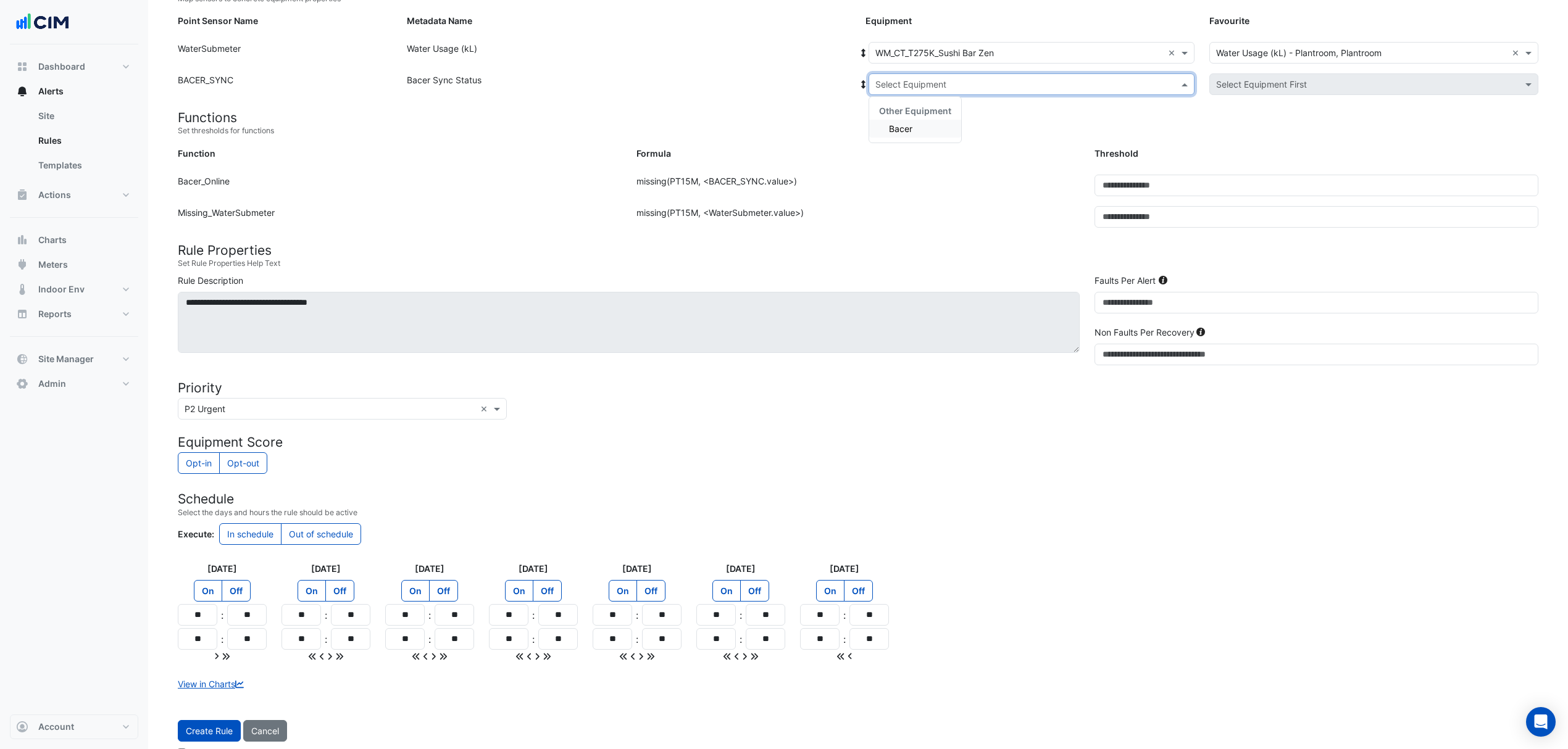
click at [907, 120] on div "Bacer" at bounding box center [915, 129] width 92 height 18
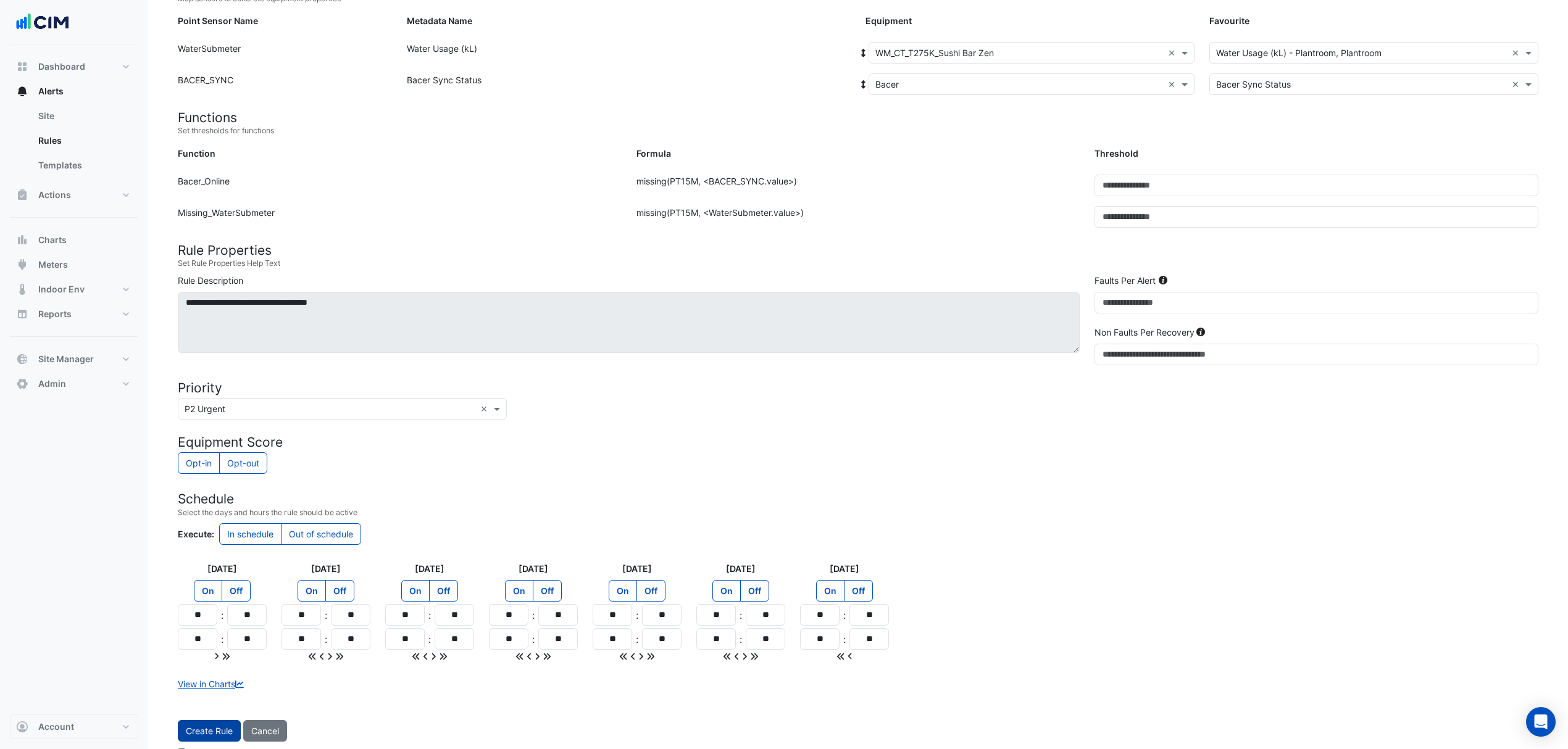
click at [213, 736] on button "Create Rule" at bounding box center [209, 730] width 63 height 22
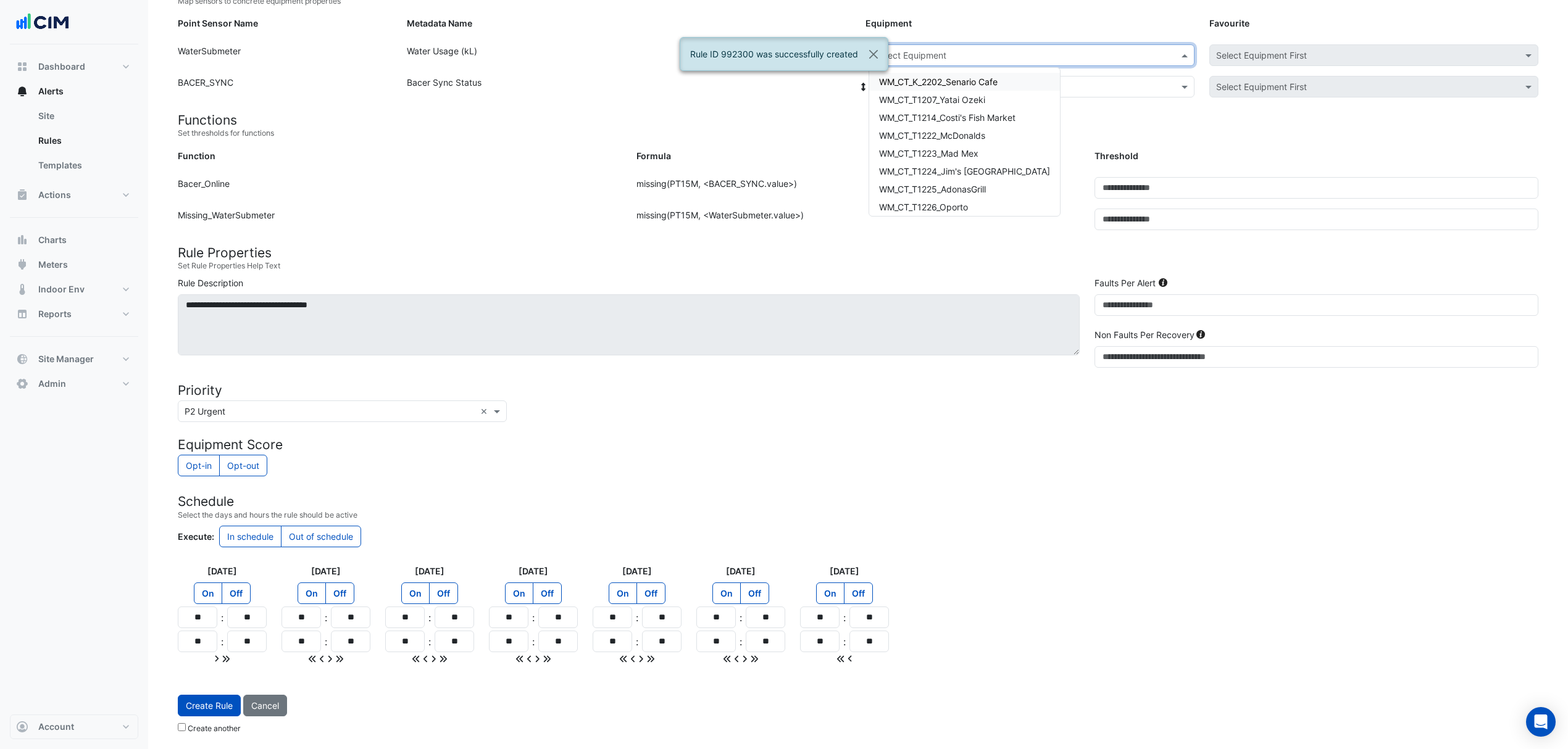
click at [942, 49] on input "text" at bounding box center [1019, 55] width 288 height 13
type input "***"
click at [944, 73] on div "WM_CT_T373_Passiontree Velvet" at bounding box center [945, 82] width 152 height 18
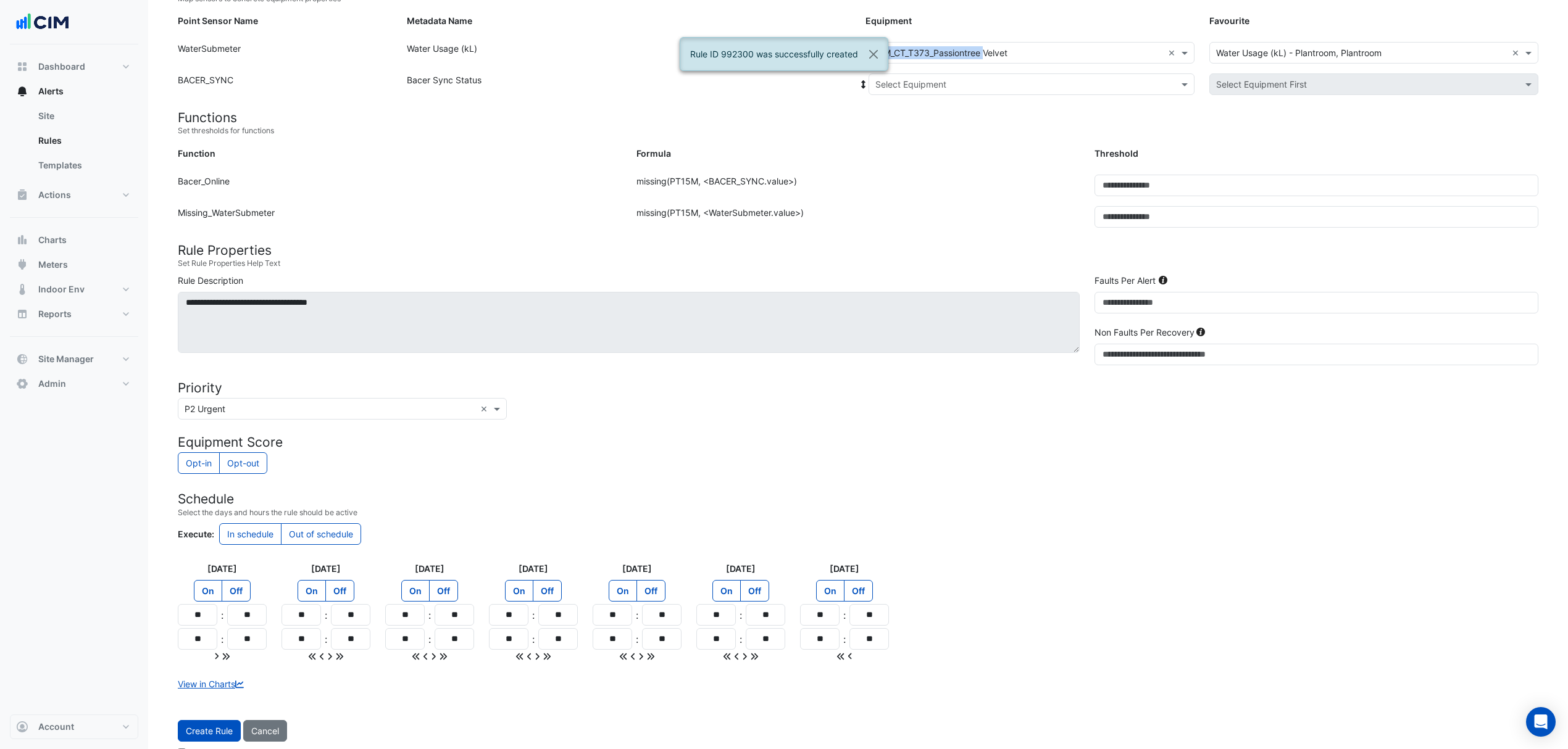
drag, startPoint x: 944, startPoint y: 70, endPoint x: 929, endPoint y: 77, distance: 16.6
click at [943, 70] on div "Point Sensor Name: WaterSubmeter Metadata Name: Water Usage (kL) Equipment: Sel…" at bounding box center [858, 57] width 1375 height 31
click at [922, 83] on input "text" at bounding box center [1019, 84] width 288 height 13
click at [907, 120] on div "Bacer" at bounding box center [915, 129] width 92 height 18
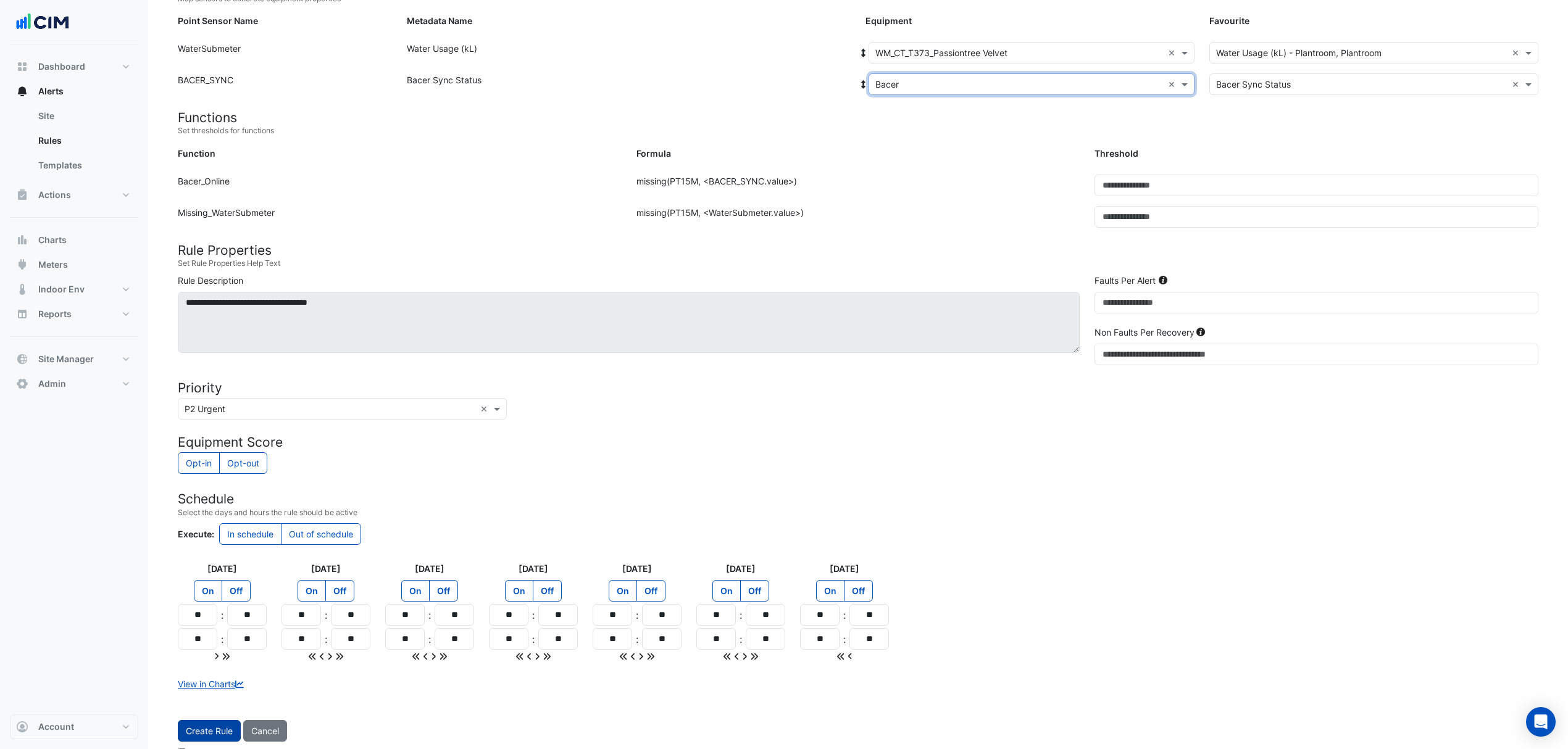
click at [195, 742] on button "Create Rule" at bounding box center [209, 730] width 63 height 22
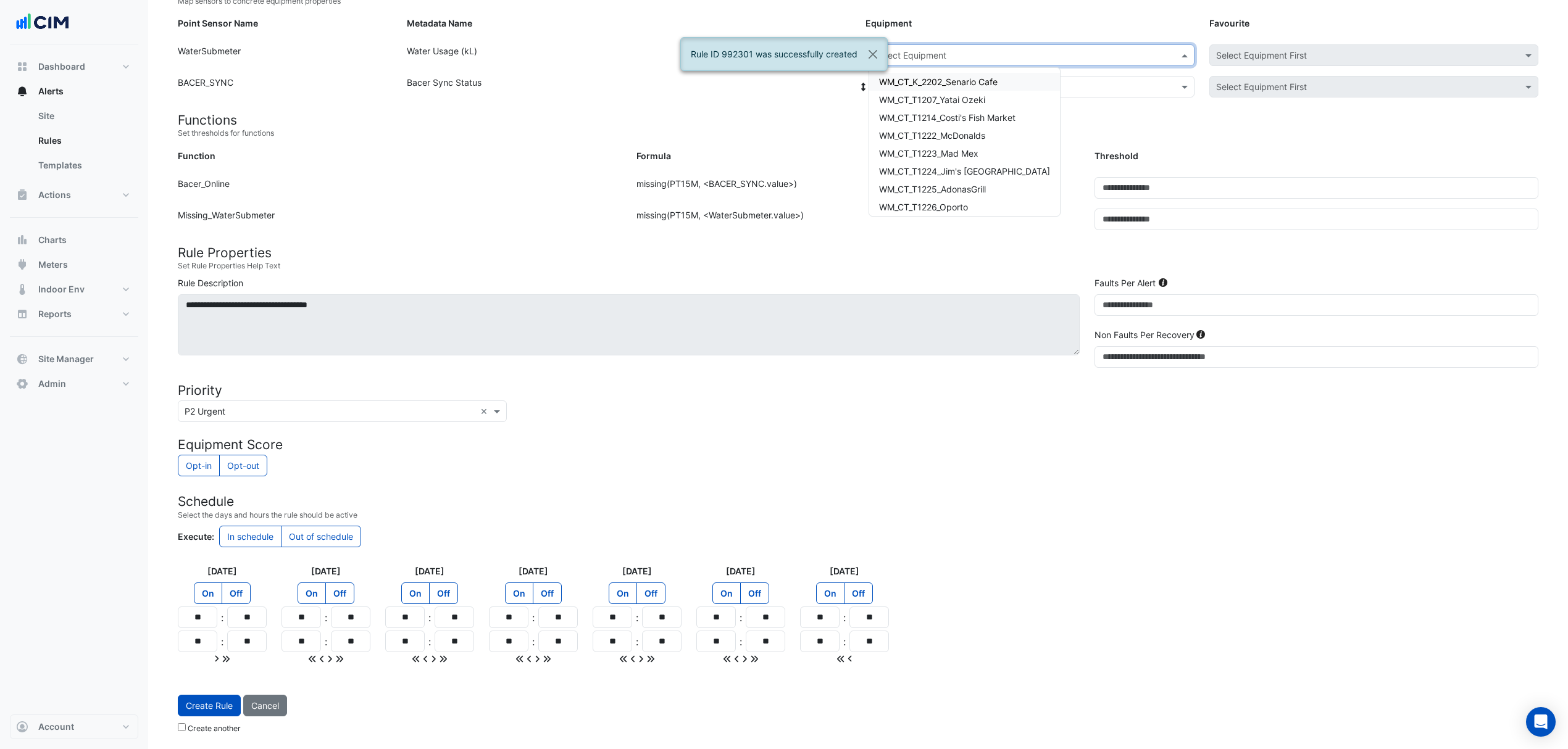
click at [894, 49] on input "text" at bounding box center [1019, 55] width 288 height 13
type input "***"
click at [936, 77] on span "WM_CT_T486K_Sushiya" at bounding box center [927, 82] width 95 height 10
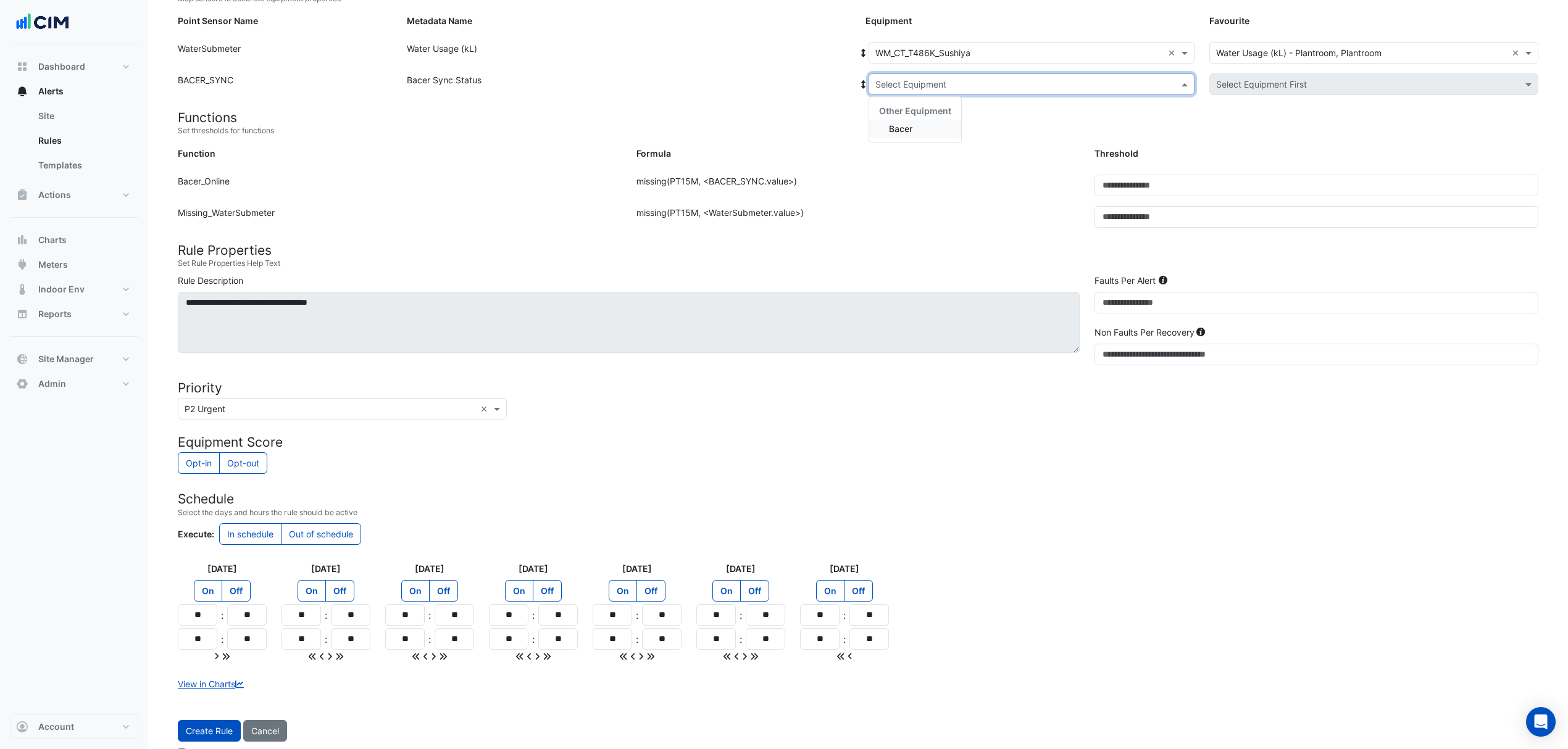
click at [934, 78] on input "text" at bounding box center [1019, 84] width 288 height 13
click at [909, 121] on div "Bacer" at bounding box center [915, 129] width 92 height 18
click at [212, 732] on button "Create Rule" at bounding box center [209, 730] width 63 height 22
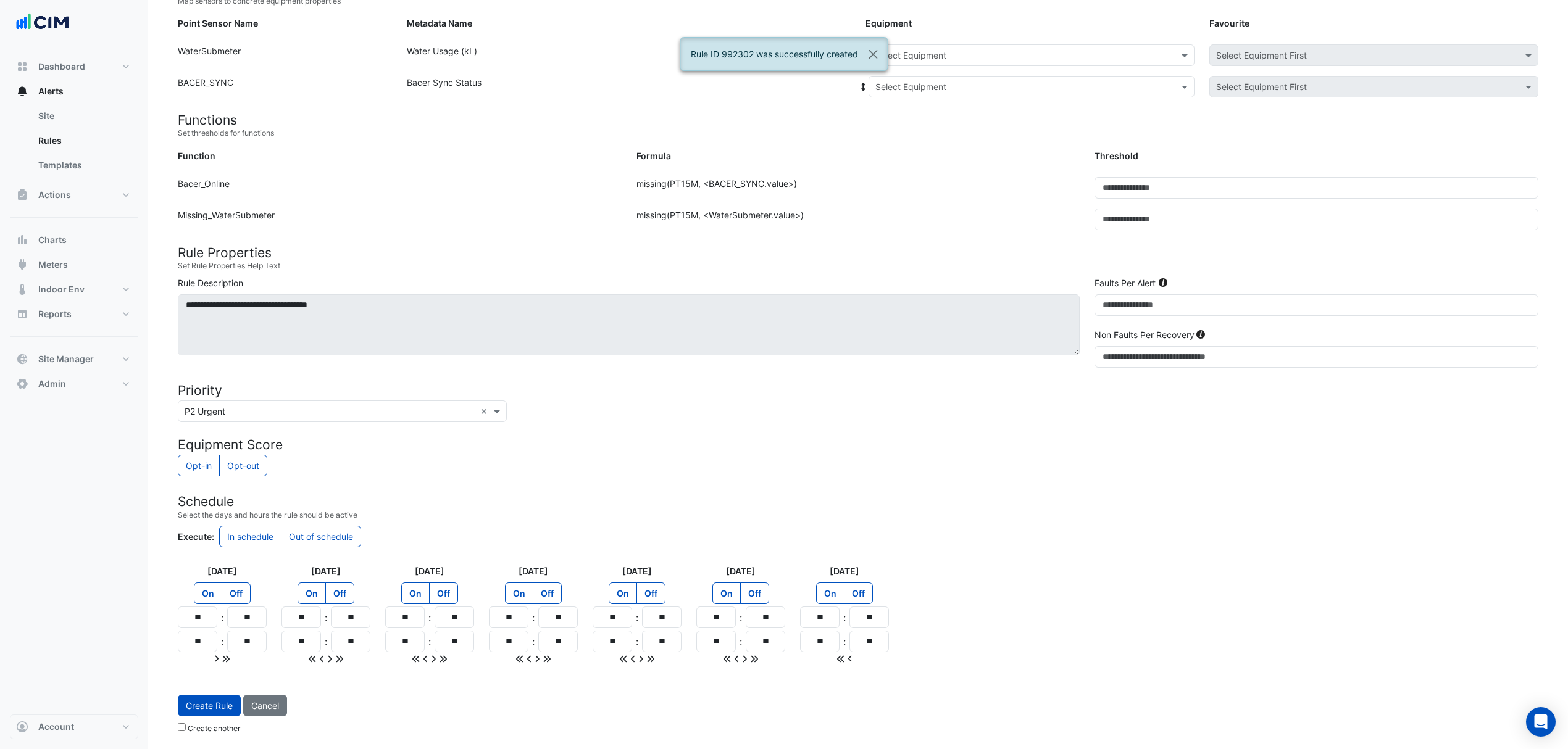
click at [893, 56] on input "text" at bounding box center [1019, 55] width 288 height 13
type input "***"
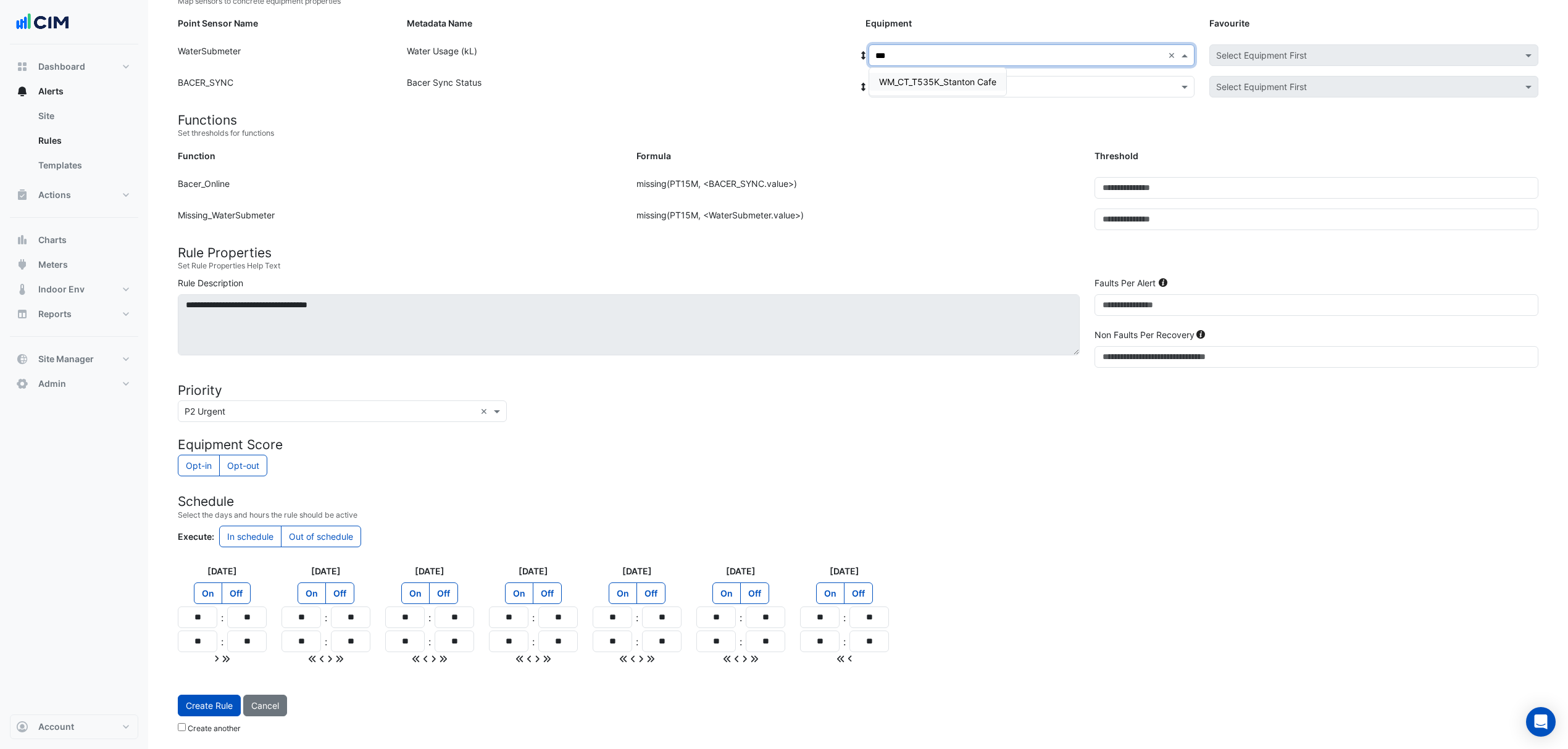
click at [912, 82] on span "WM_CT_T535K_Stanton Cafe" at bounding box center [938, 82] width 118 height 10
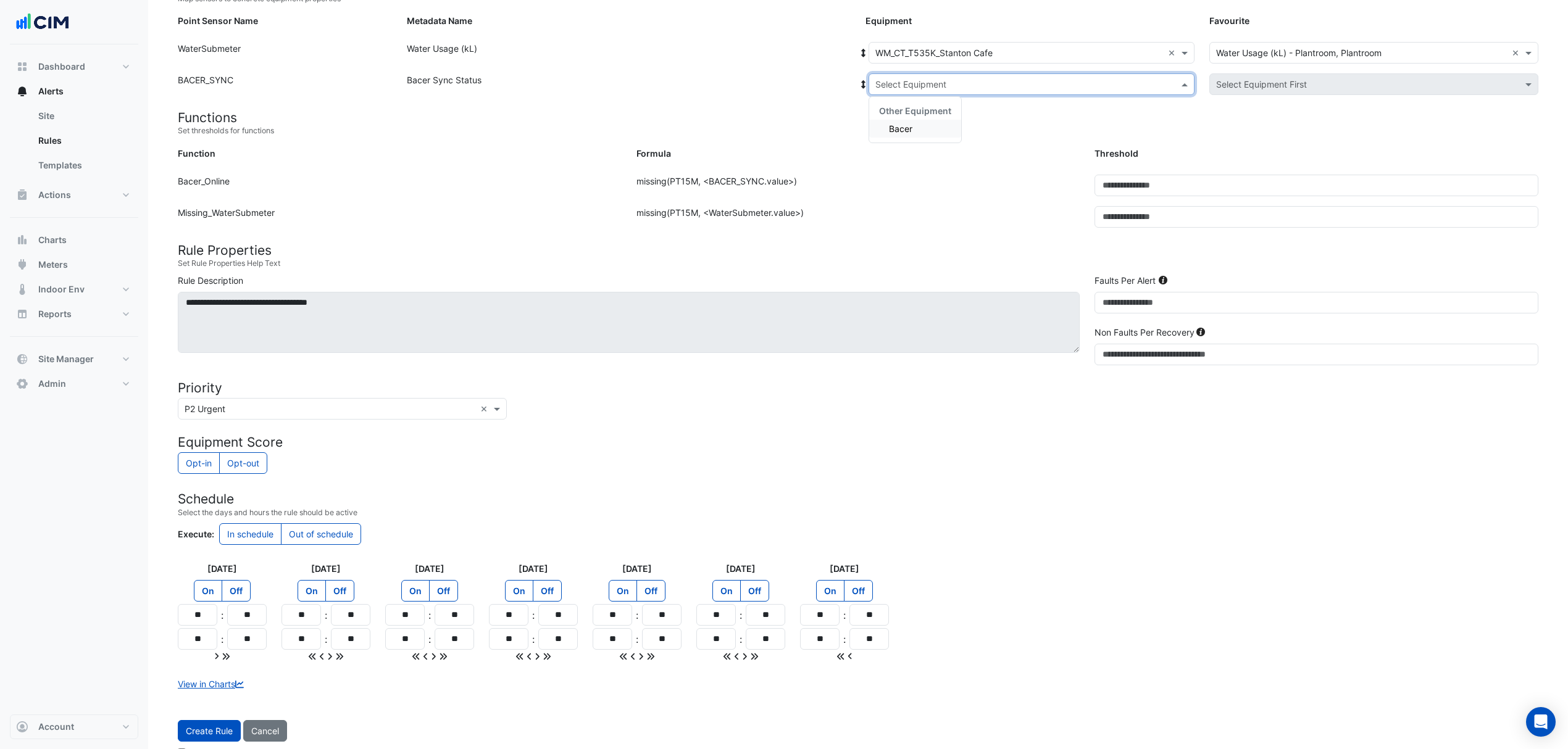
click at [914, 80] on input "text" at bounding box center [1019, 84] width 288 height 13
click at [901, 124] on span "Bacer" at bounding box center [901, 129] width 24 height 10
click at [204, 742] on button "Create Rule" at bounding box center [209, 730] width 63 height 22
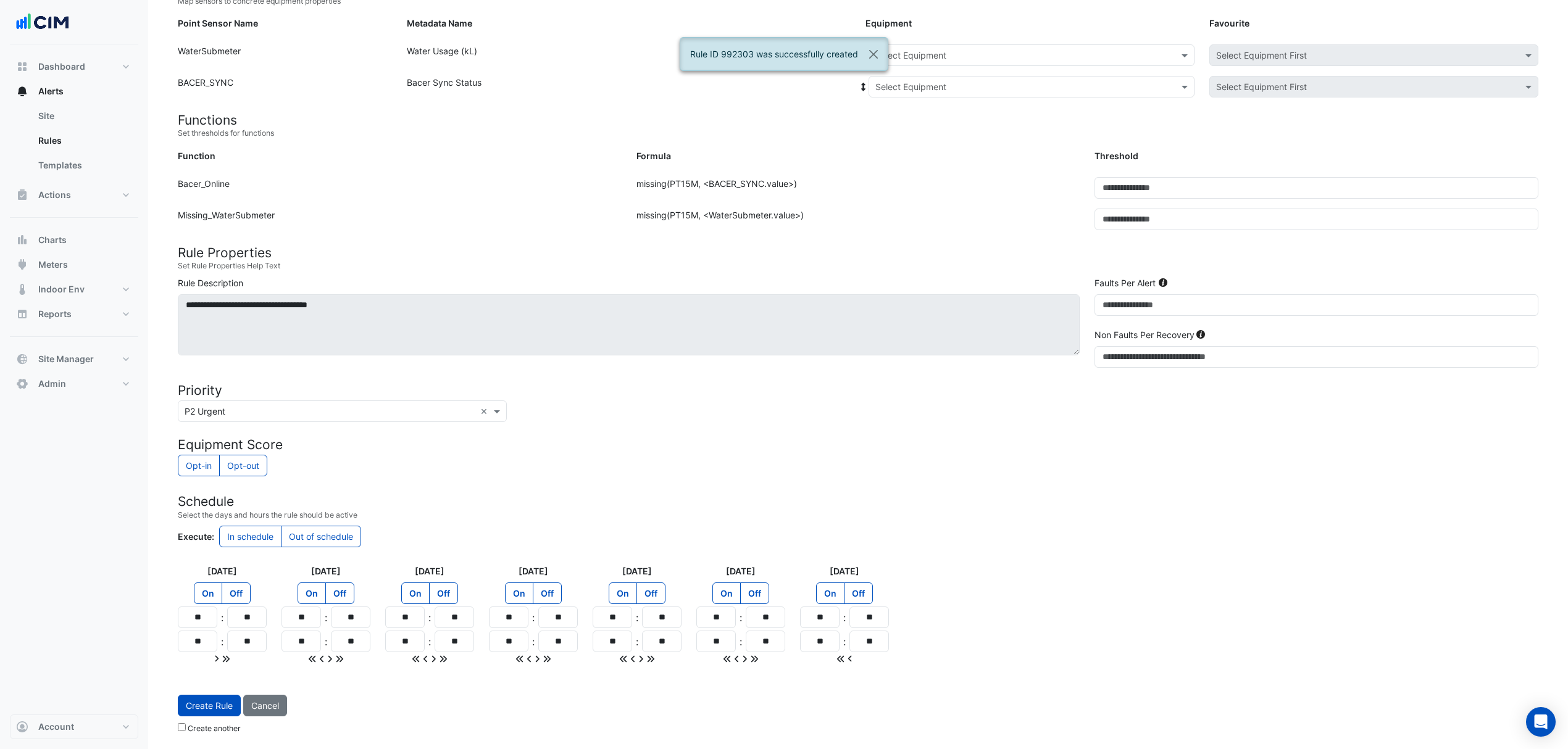
click at [919, 62] on div "Select Equipment" at bounding box center [1032, 55] width 326 height 22
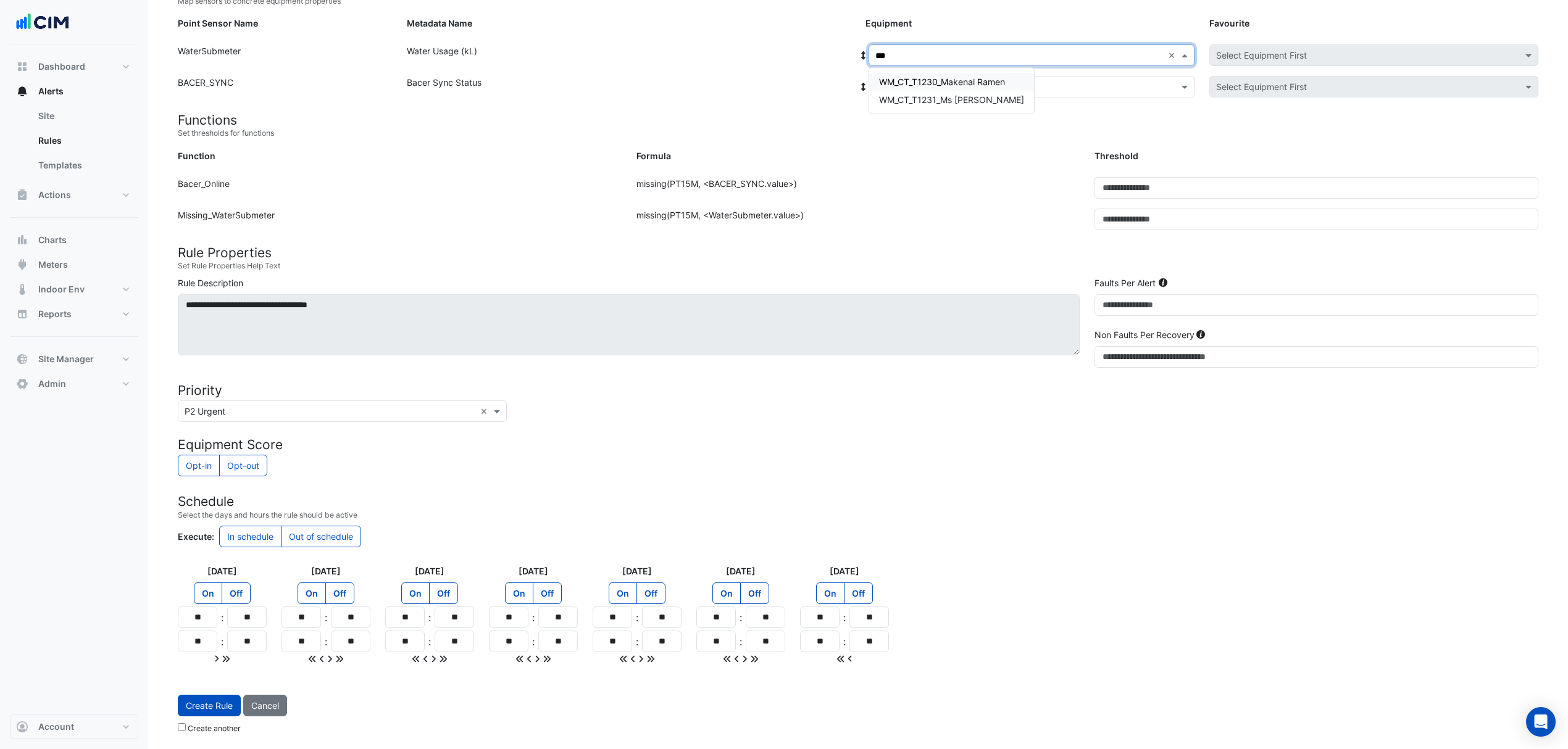
type input "****"
click at [919, 74] on div "WM_CT_T1231_Ms Dumpling" at bounding box center [951, 81] width 165 height 28
click at [915, 80] on span "WM_CT_T1231_Ms Dumpling" at bounding box center [951, 82] width 145 height 10
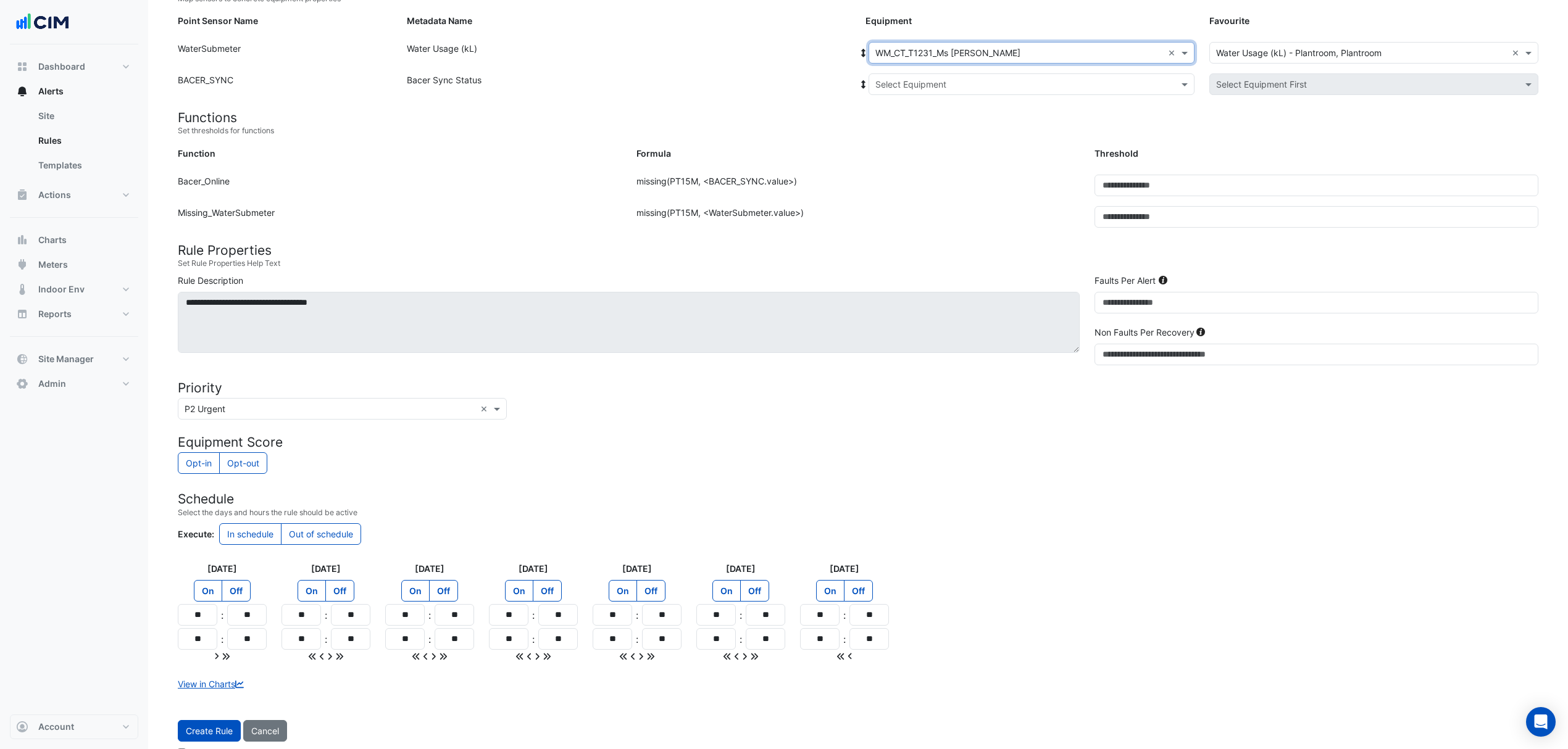
click at [913, 83] on input "text" at bounding box center [1019, 84] width 288 height 13
click at [905, 131] on span "Bacer" at bounding box center [901, 129] width 24 height 10
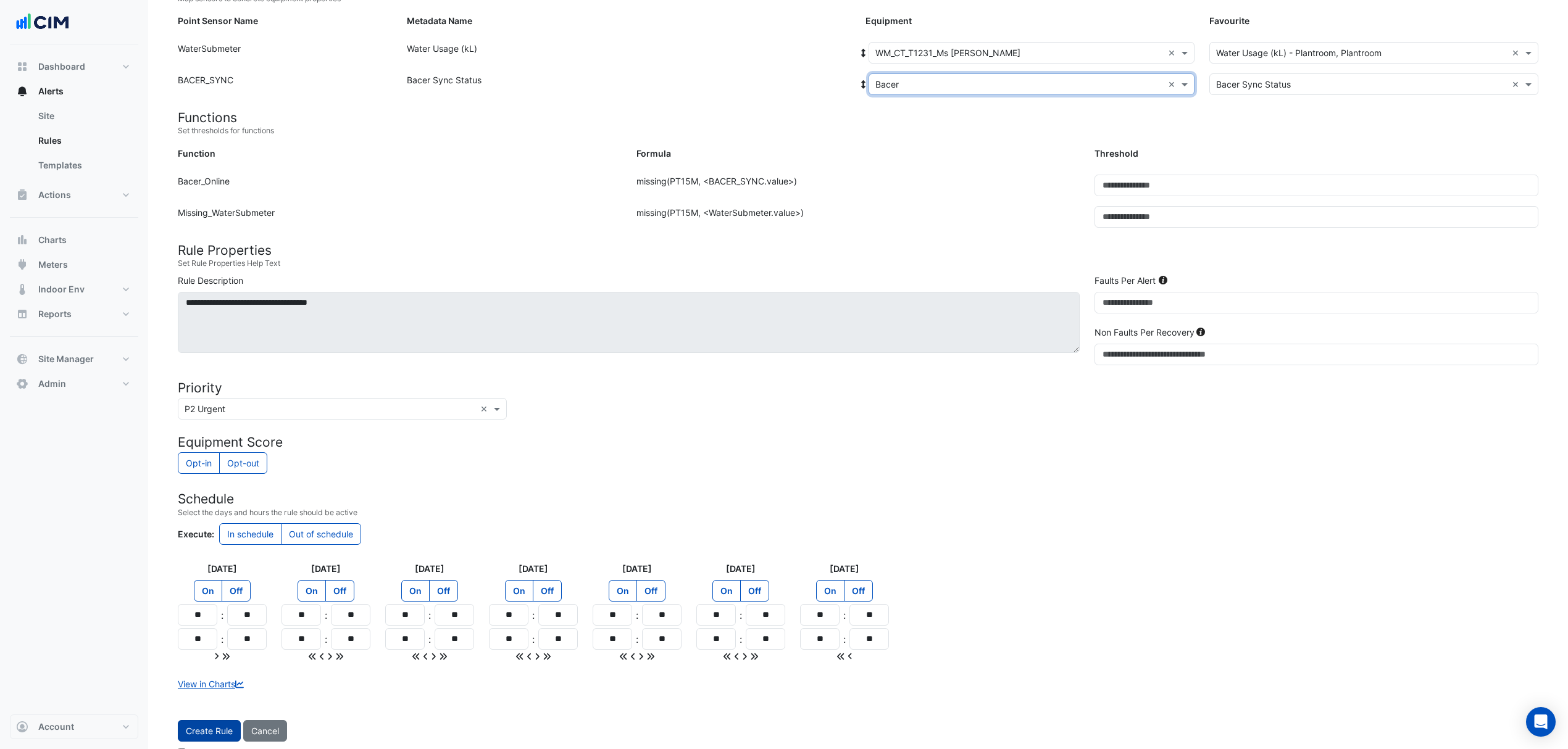
click at [212, 738] on button "Create Rule" at bounding box center [209, 730] width 63 height 22
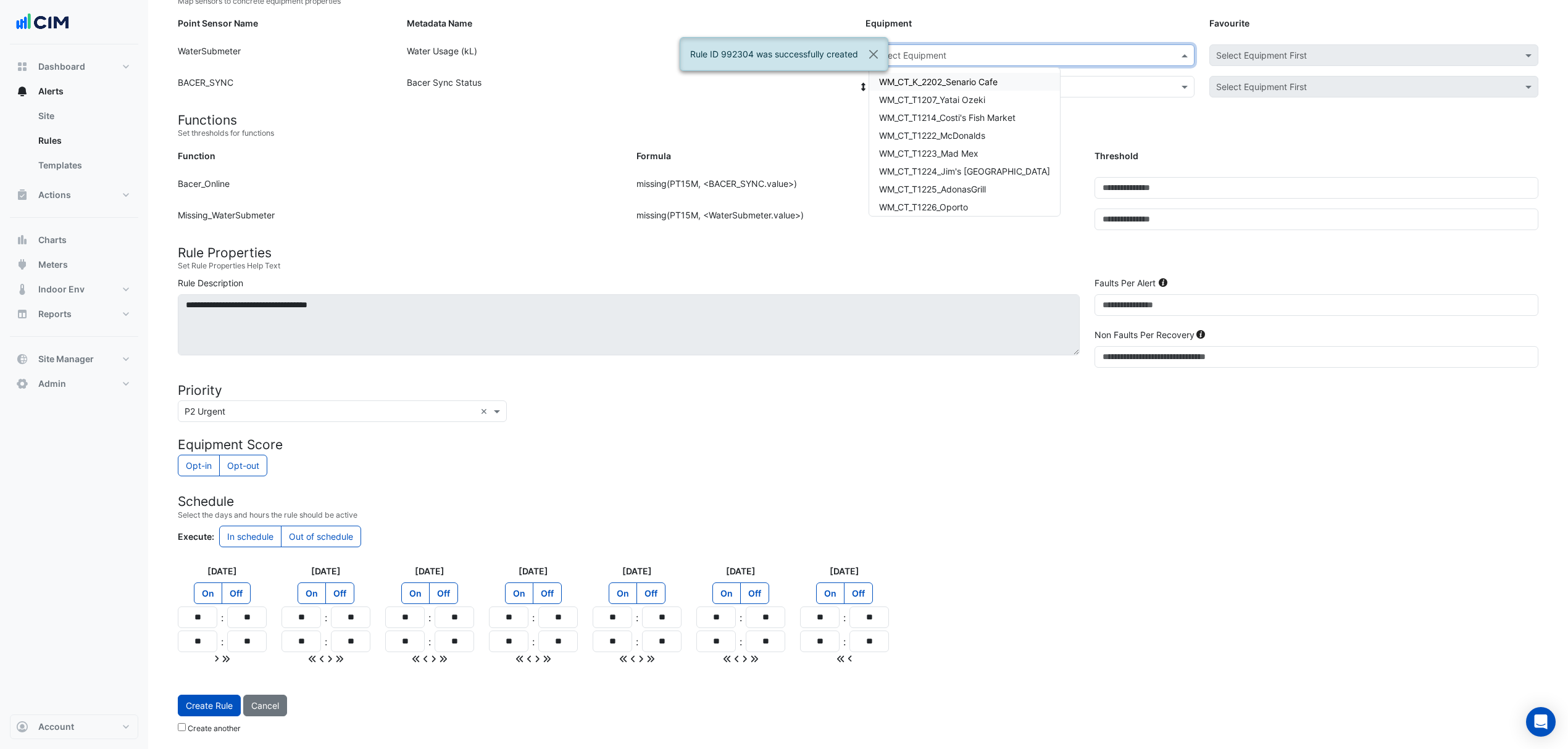
click at [934, 51] on input "text" at bounding box center [1019, 55] width 288 height 13
type input "****"
click at [930, 68] on div "WM_CT_T4001_4002a_Betty'sBurgers" at bounding box center [954, 81] width 171 height 28
click at [926, 77] on span "WM_CT_T4001_4002a_Betty'sBurgers" at bounding box center [954, 82] width 151 height 10
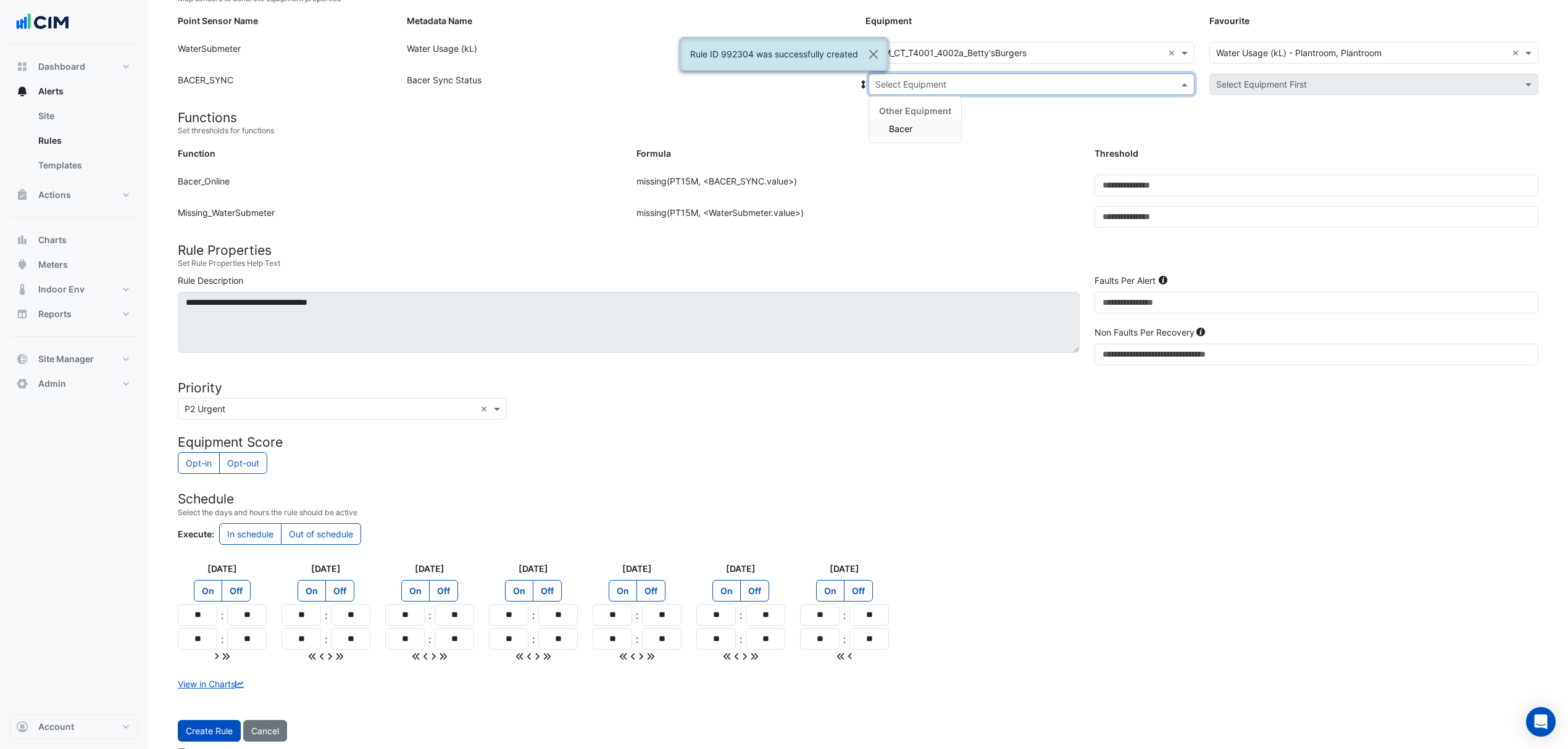
click at [931, 83] on input "text" at bounding box center [1019, 84] width 288 height 13
click at [913, 132] on div "Bacer" at bounding box center [915, 129] width 92 height 18
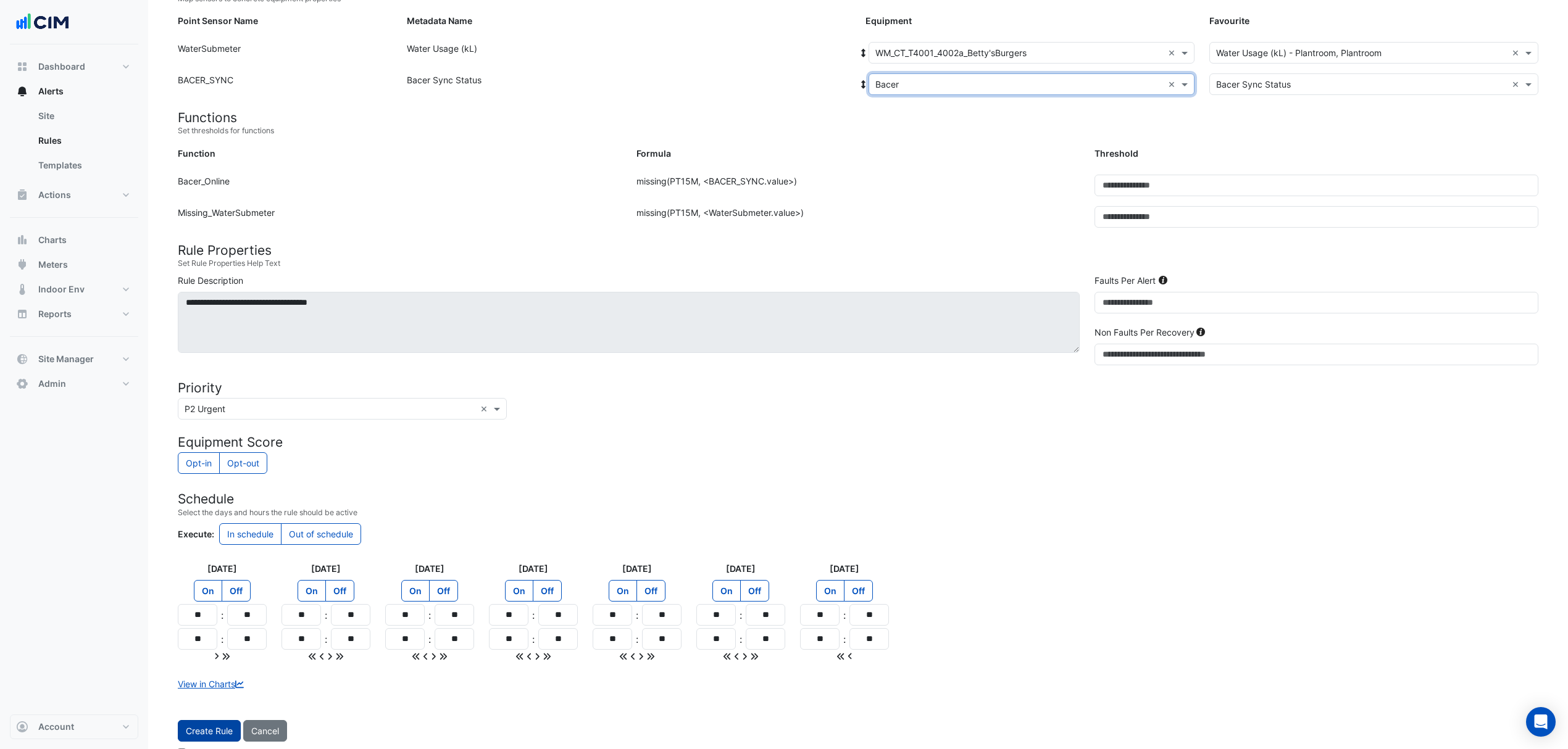
drag, startPoint x: 208, startPoint y: 724, endPoint x: 203, endPoint y: 729, distance: 7.1
click at [205, 727] on button "Create Rule" at bounding box center [209, 730] width 63 height 22
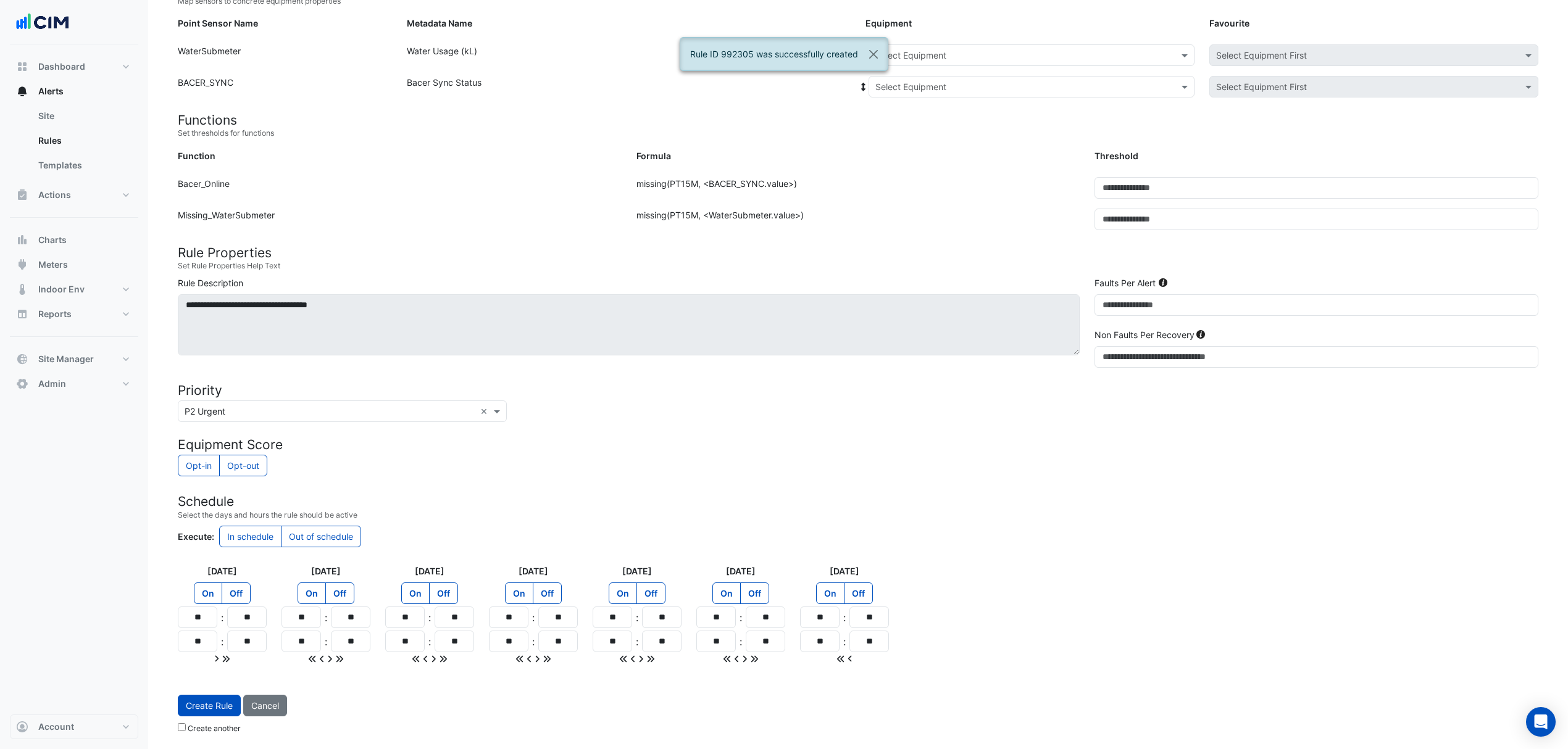
click at [922, 55] on input "text" at bounding box center [1019, 55] width 288 height 13
type input "****"
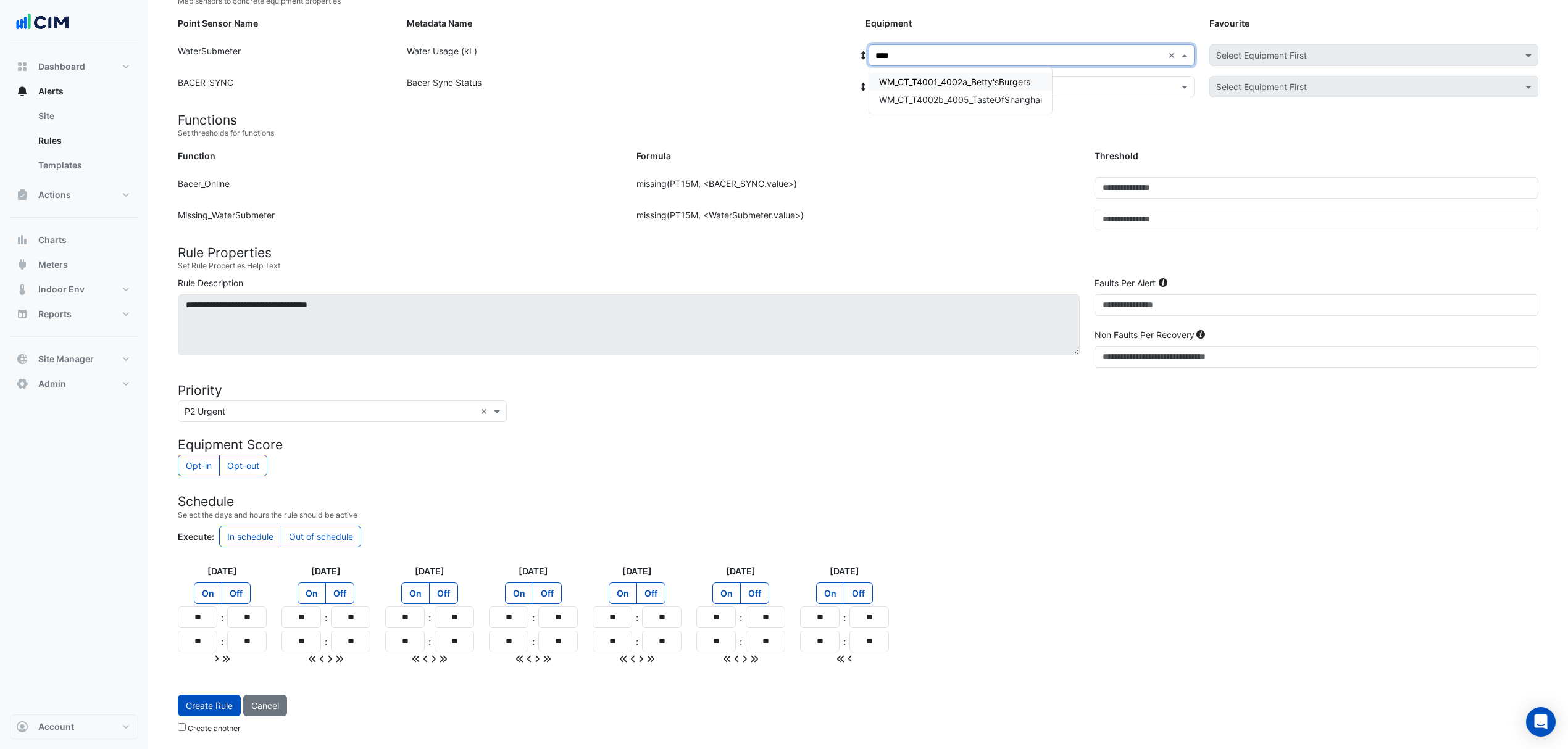
click at [939, 77] on span "WM_CT_T4001_4002a_Betty'sBurgers" at bounding box center [954, 82] width 151 height 10
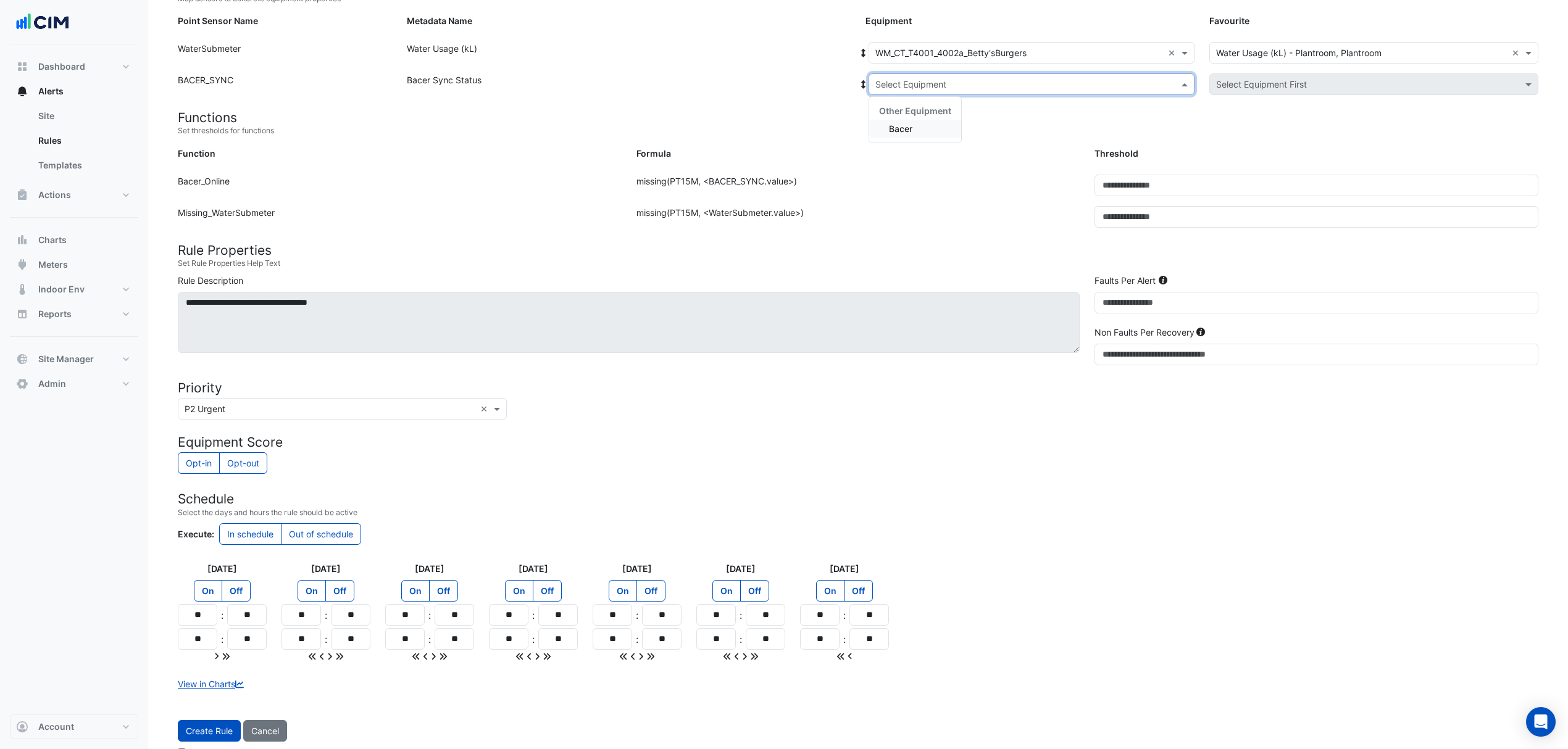
drag, startPoint x: 906, startPoint y: 84, endPoint x: 899, endPoint y: 90, distance: 9.2
click at [905, 85] on input "text" at bounding box center [1019, 84] width 288 height 13
click at [891, 121] on div "Bacer" at bounding box center [915, 129] width 92 height 18
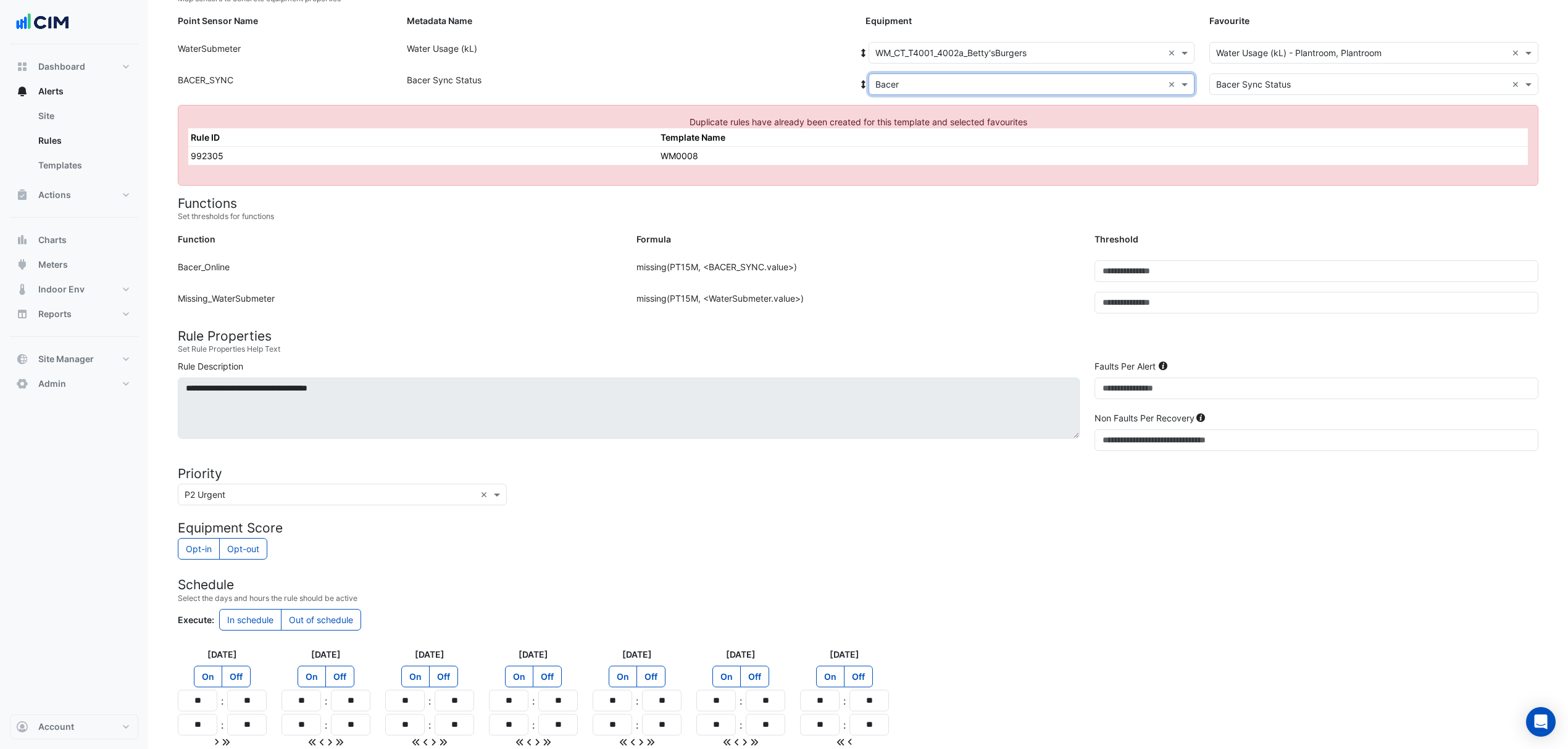
click at [956, 53] on input "text" at bounding box center [1019, 53] width 288 height 13
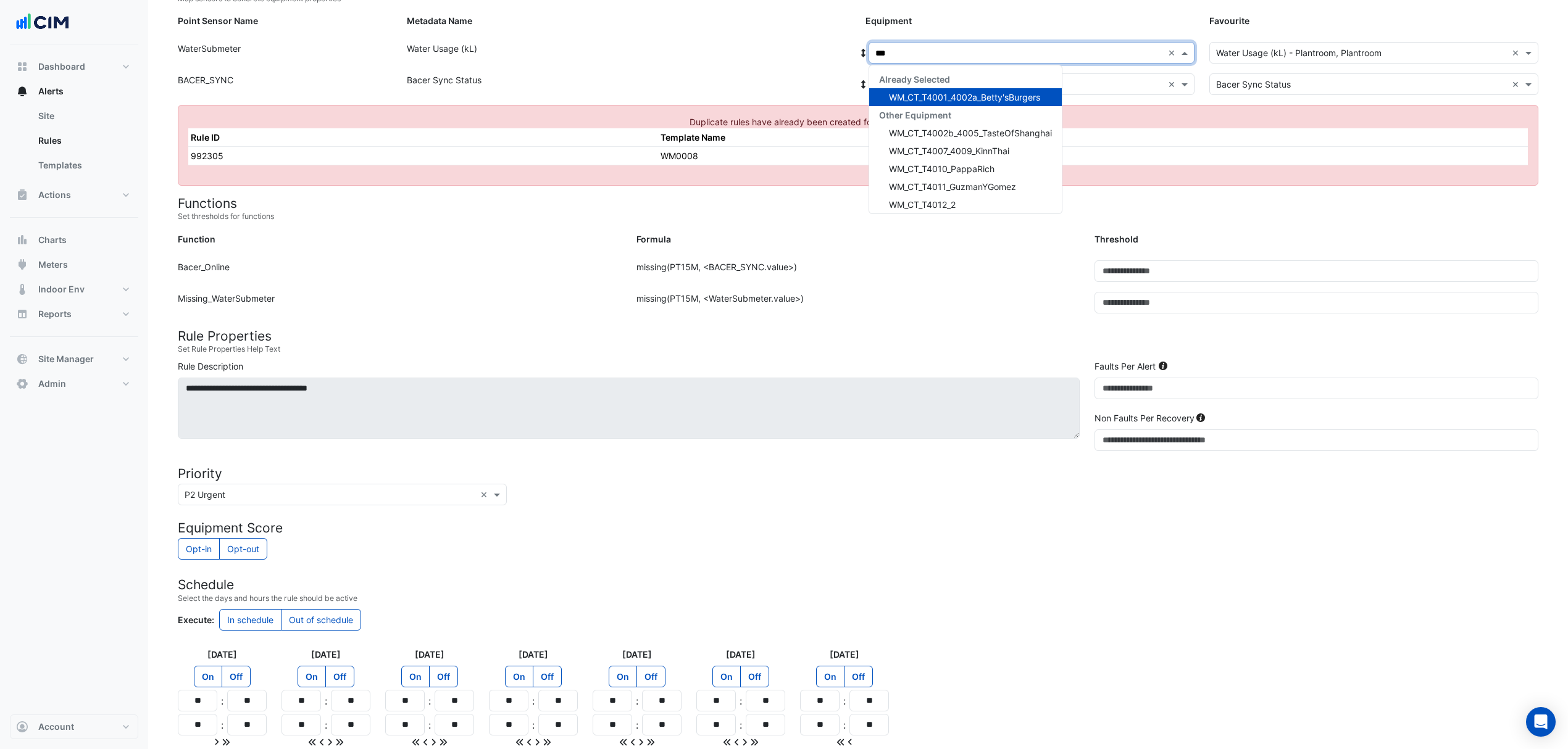
type input "****"
click at [923, 134] on span "WM_CT_T4002b_4005_TasteOfShanghai" at bounding box center [970, 133] width 163 height 10
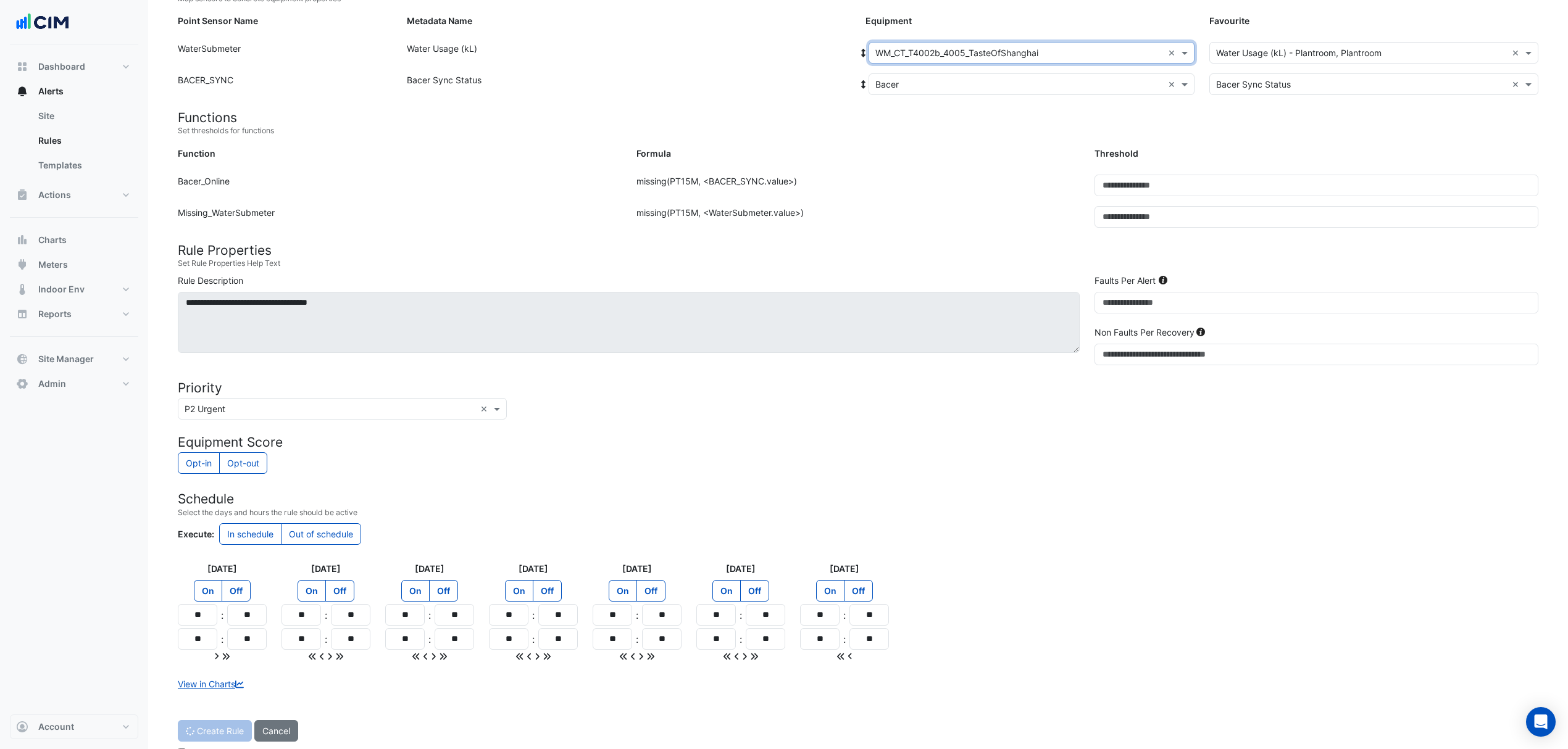
click at [931, 85] on input "text" at bounding box center [1019, 84] width 288 height 13
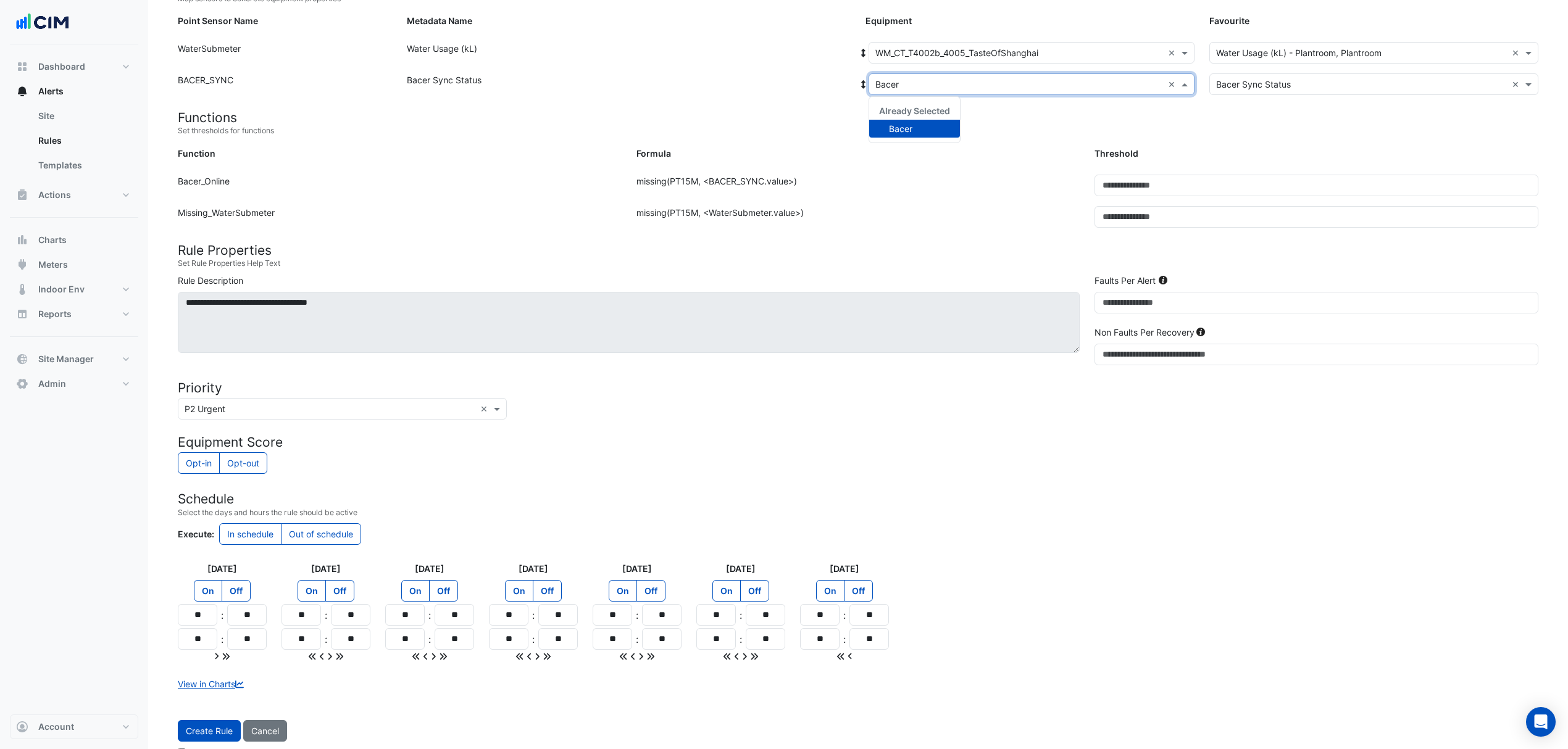
click at [901, 129] on span "Bacer" at bounding box center [901, 129] width 24 height 10
click at [205, 729] on button "Create Rule" at bounding box center [209, 730] width 63 height 22
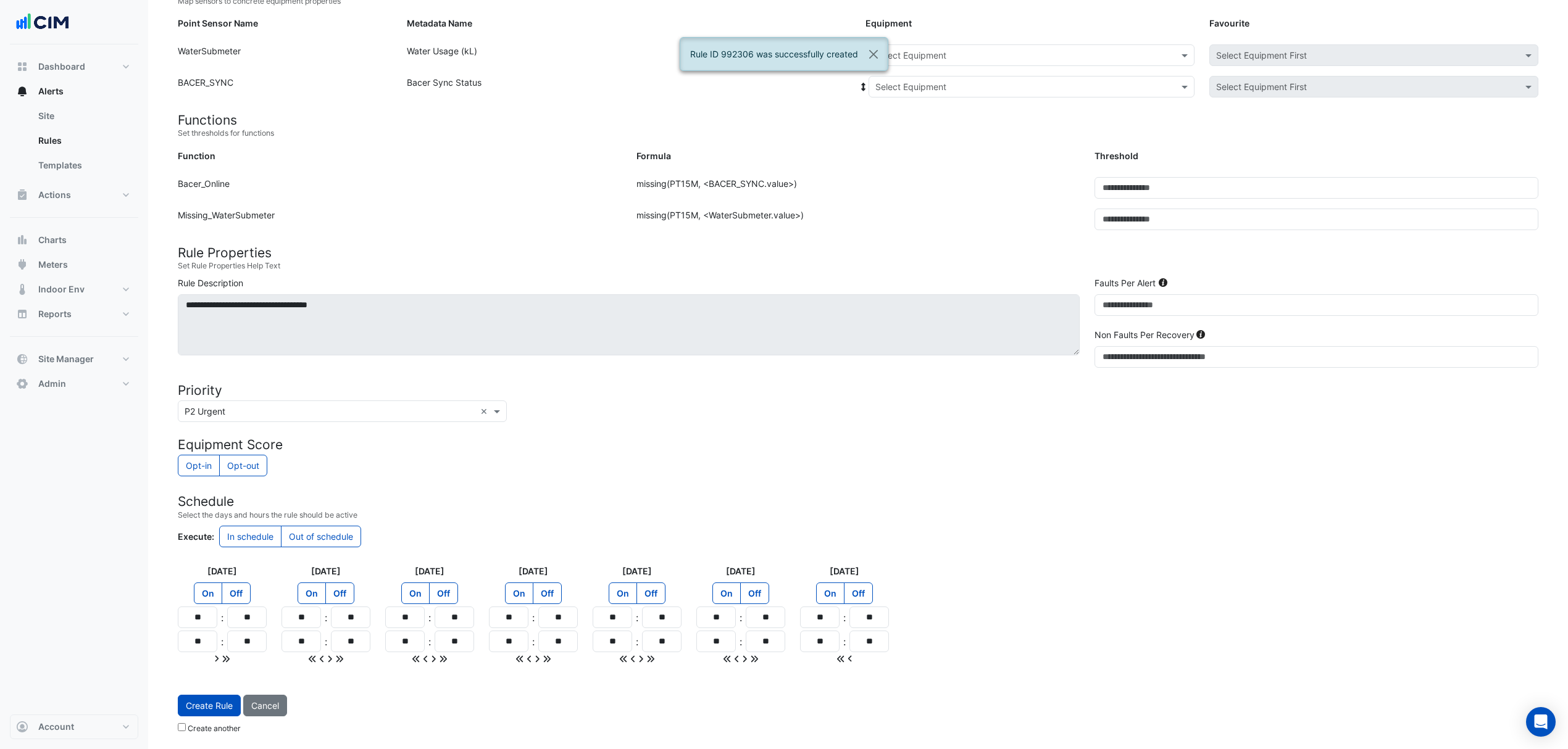
click at [938, 51] on input "text" at bounding box center [1019, 55] width 288 height 13
type input "****"
click at [923, 82] on span "WM_CT_T4007_4009_KinnThai" at bounding box center [939, 82] width 121 height 10
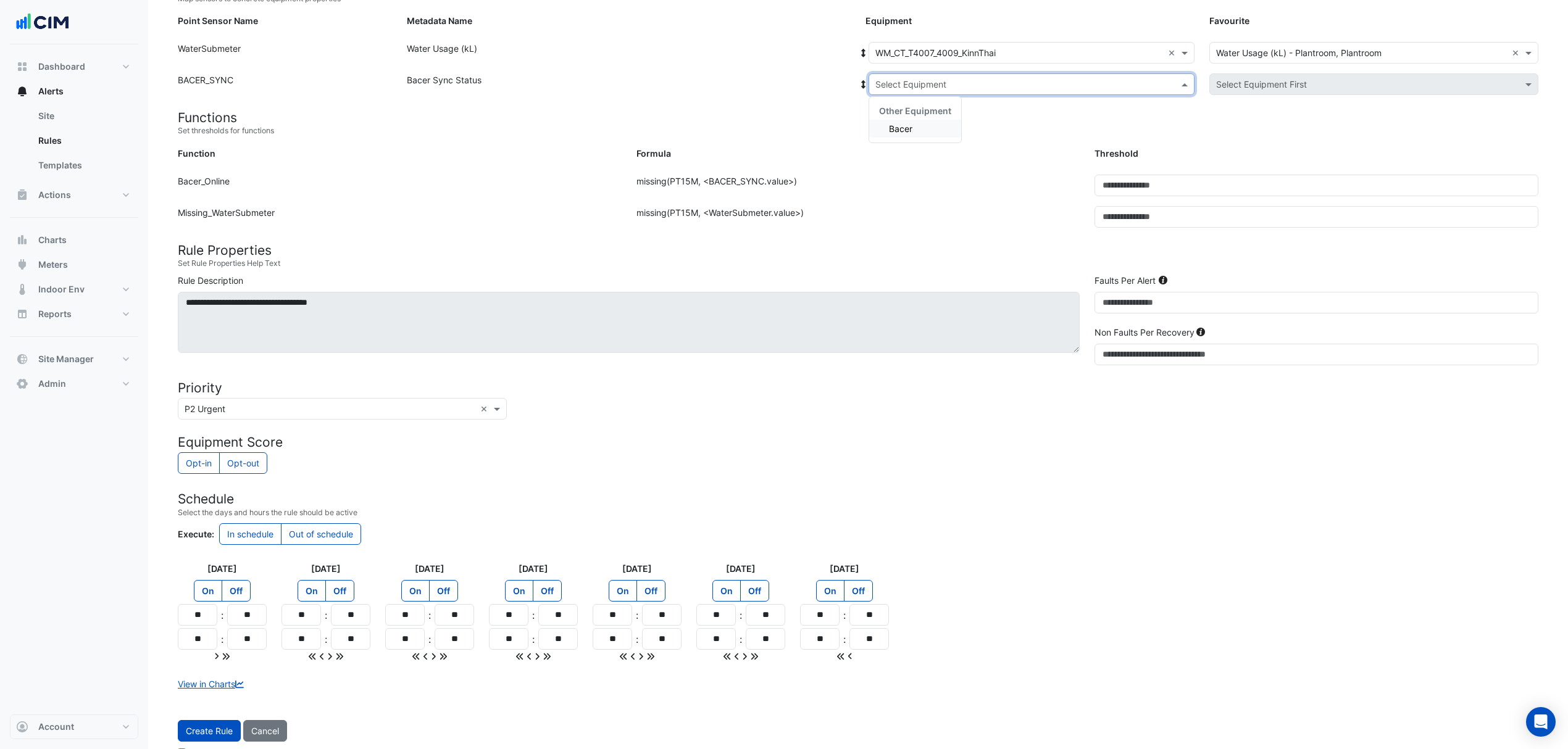
click at [923, 82] on input "text" at bounding box center [1019, 84] width 288 height 13
click at [901, 135] on div "Bacer" at bounding box center [915, 129] width 92 height 18
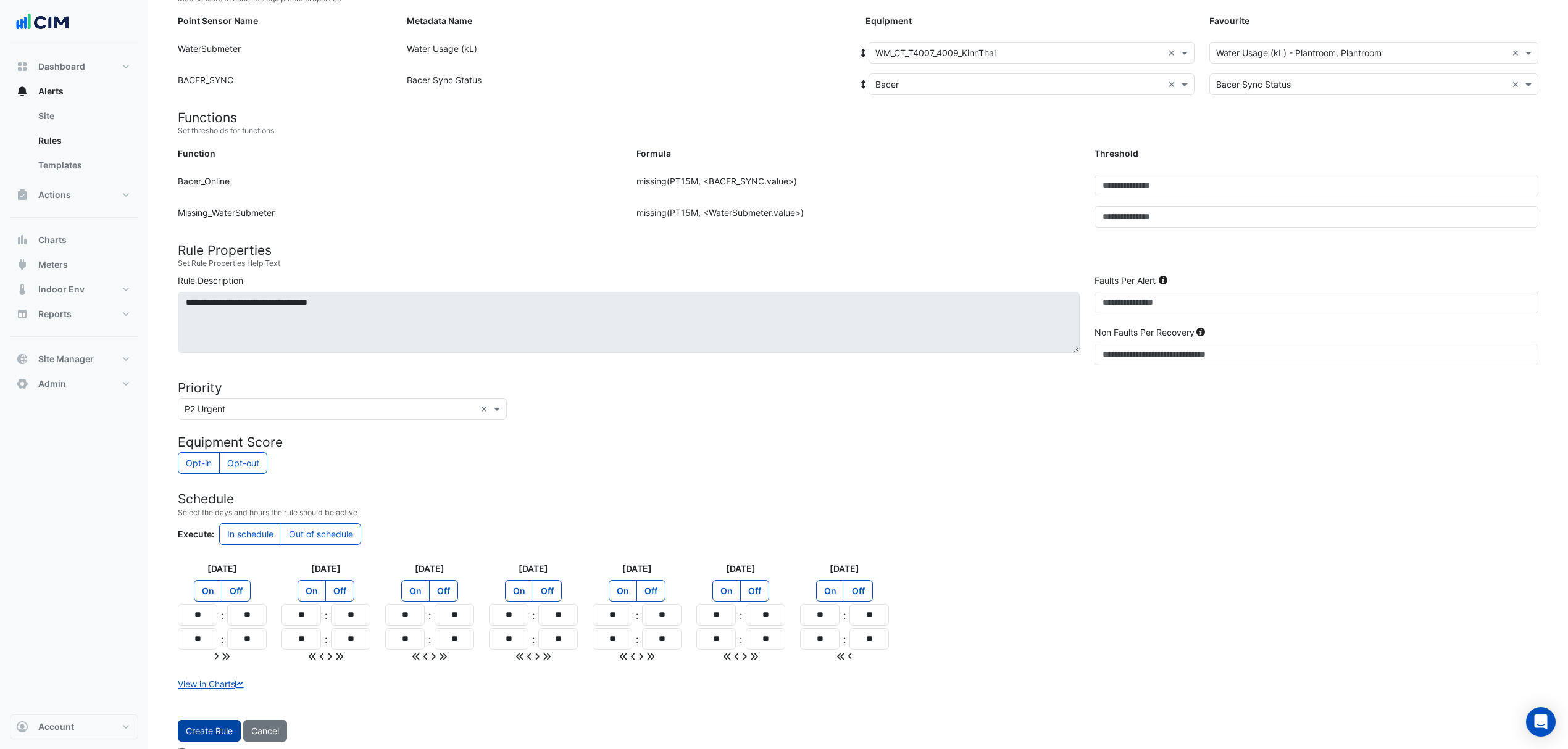
click at [205, 734] on button "Create Rule" at bounding box center [209, 730] width 63 height 22
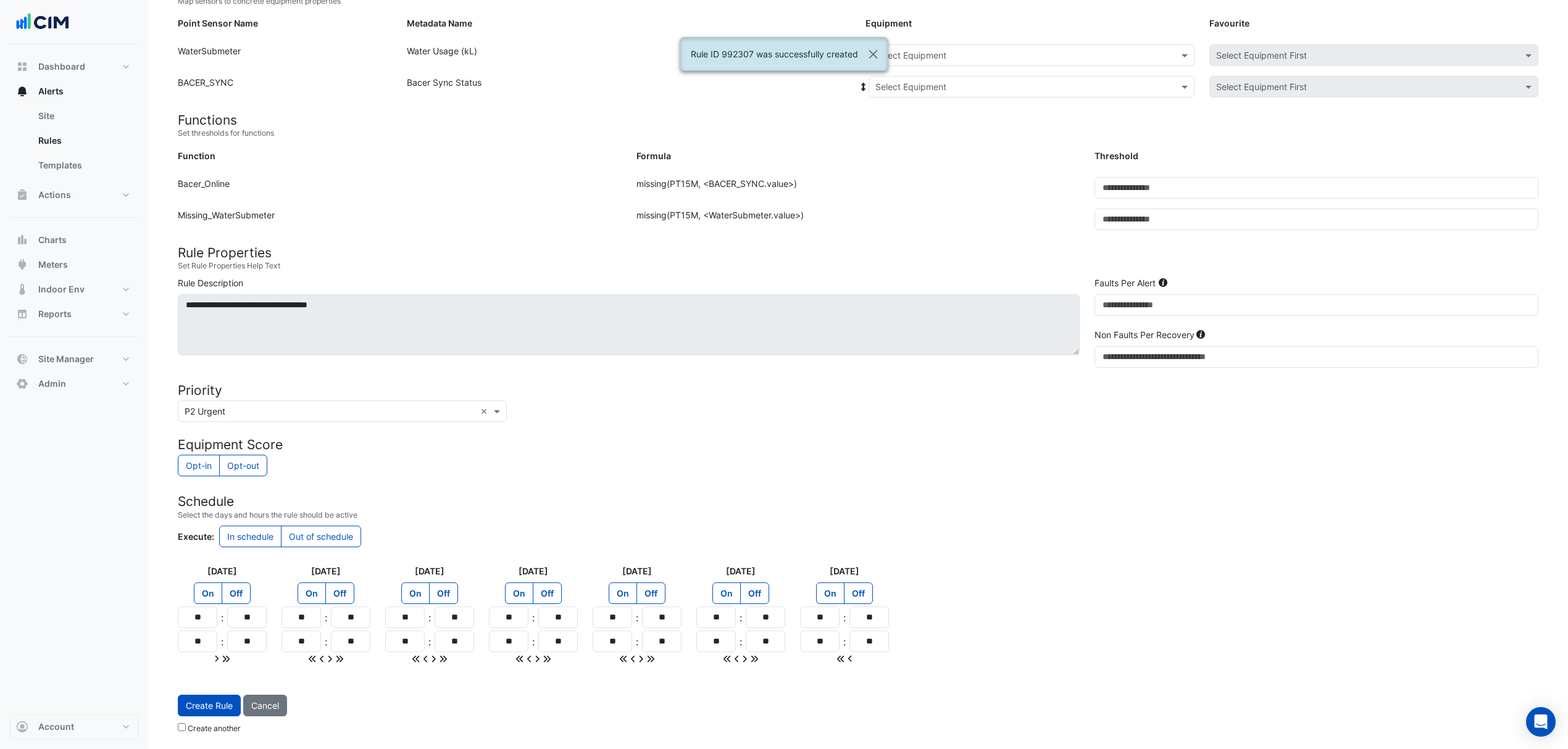
click at [922, 54] on input "text" at bounding box center [1019, 55] width 288 height 13
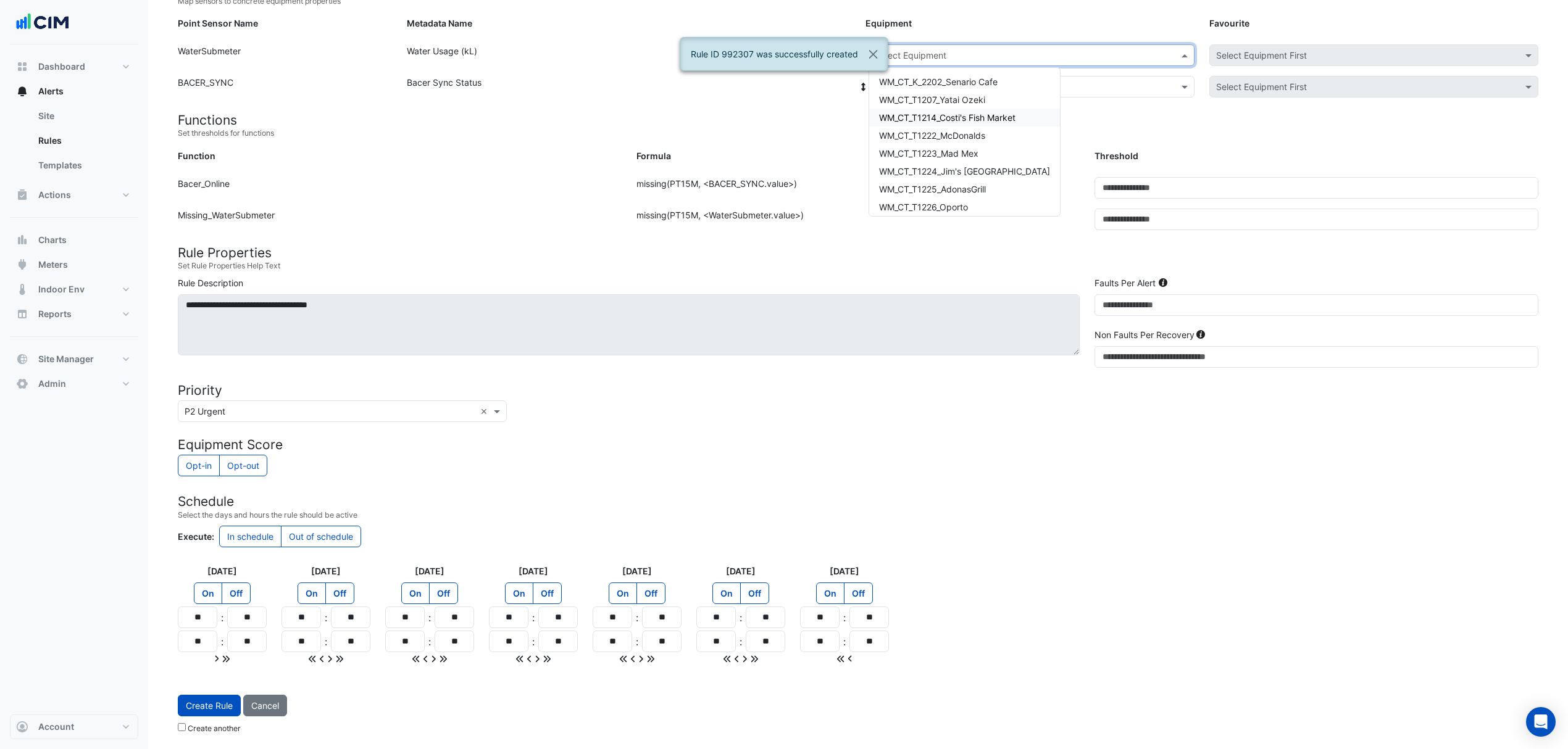
click at [974, 58] on div "Select Equipment" at bounding box center [1021, 55] width 304 height 13
type input "****"
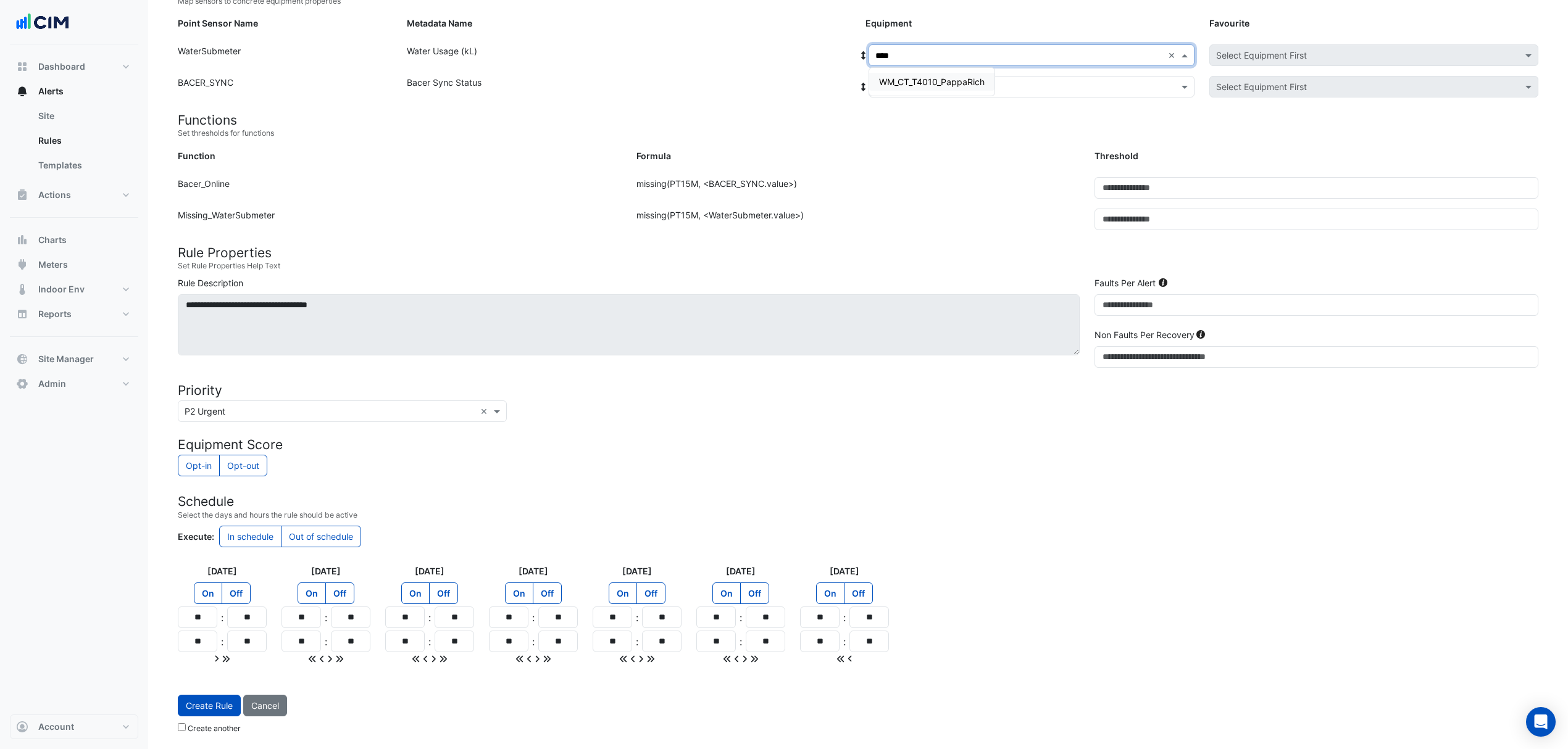
click at [939, 77] on span "WM_CT_T4010_PappaRich" at bounding box center [932, 82] width 106 height 10
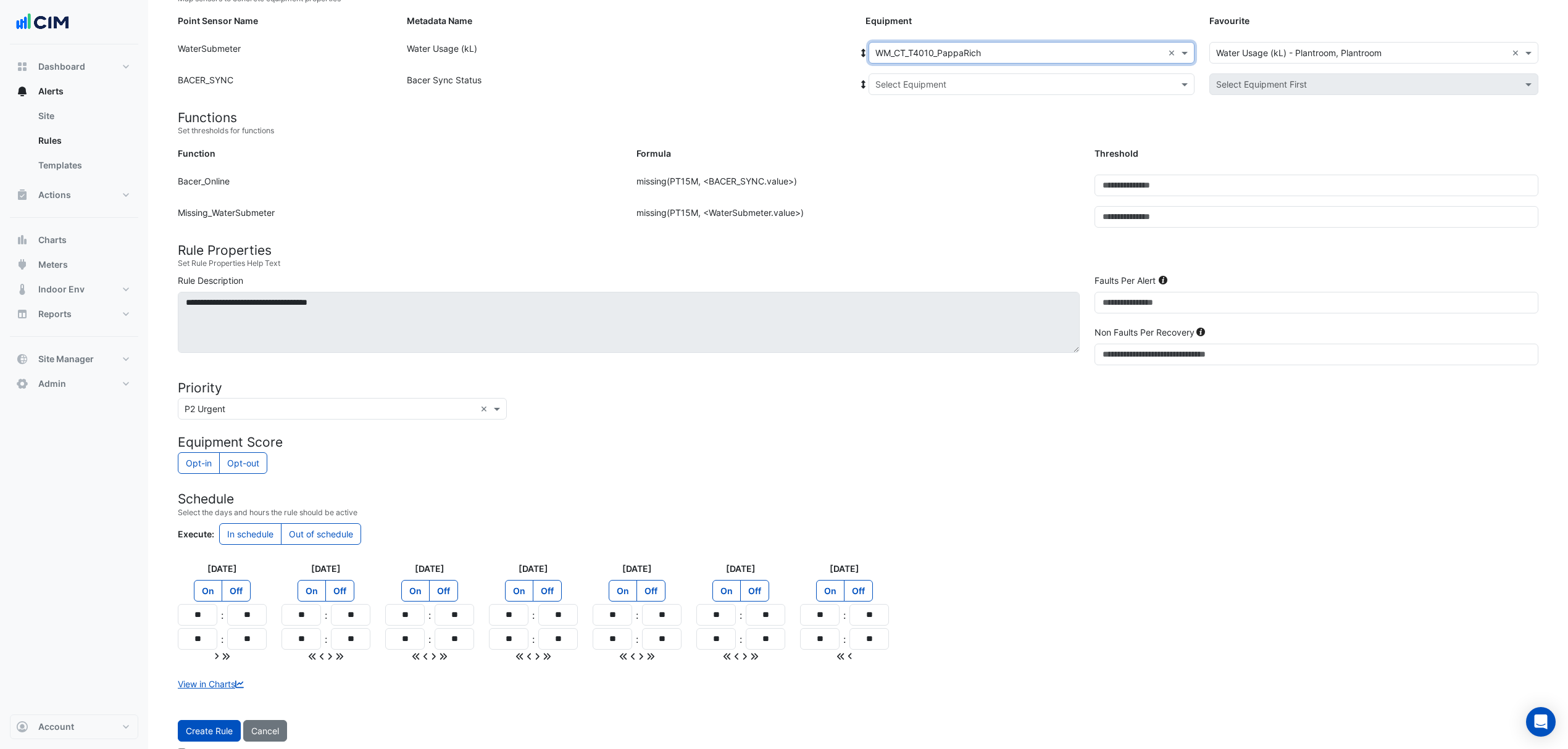
click at [929, 86] on input "text" at bounding box center [1019, 84] width 288 height 13
click at [905, 129] on span "Bacer" at bounding box center [901, 129] width 24 height 10
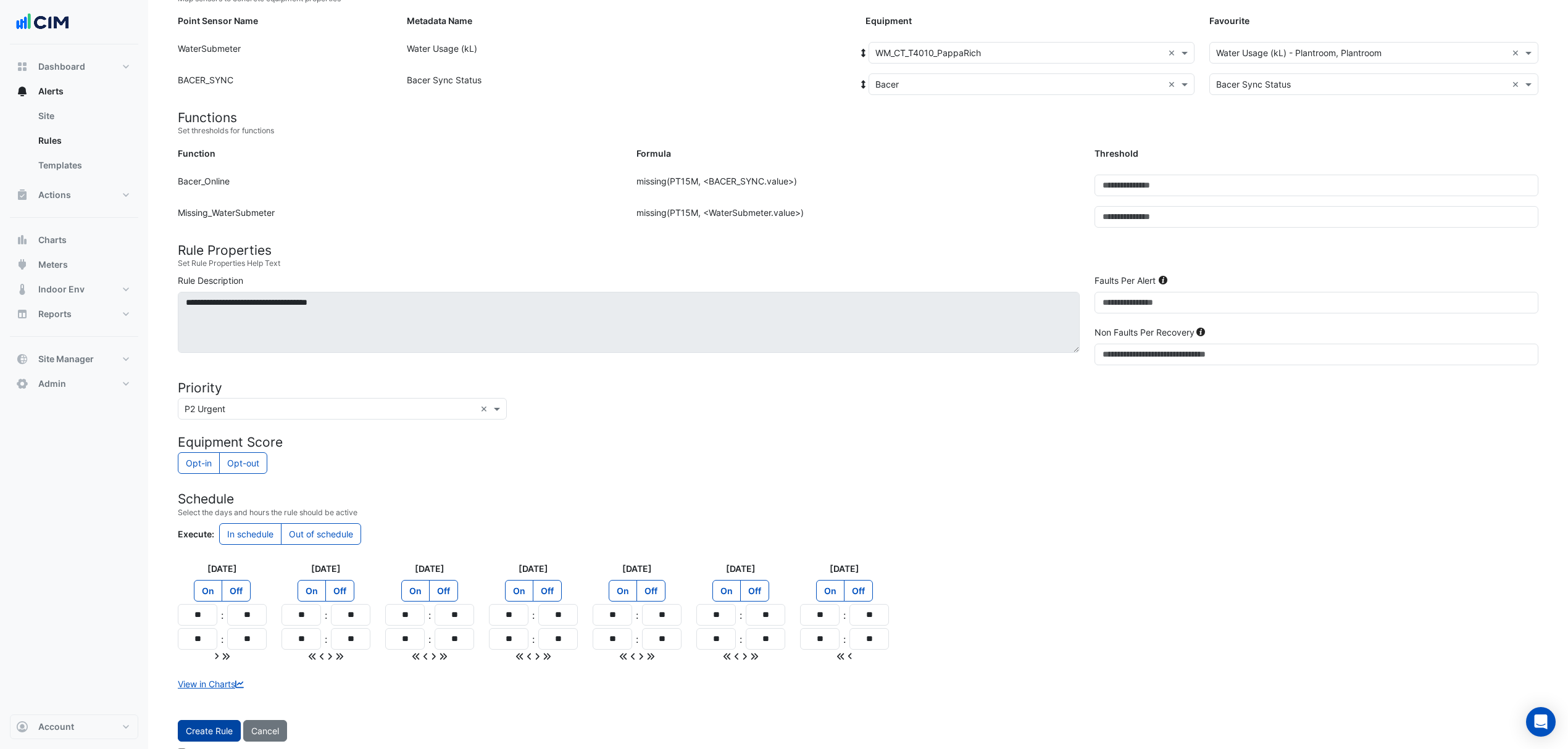
click at [212, 732] on button "Create Rule" at bounding box center [209, 730] width 63 height 22
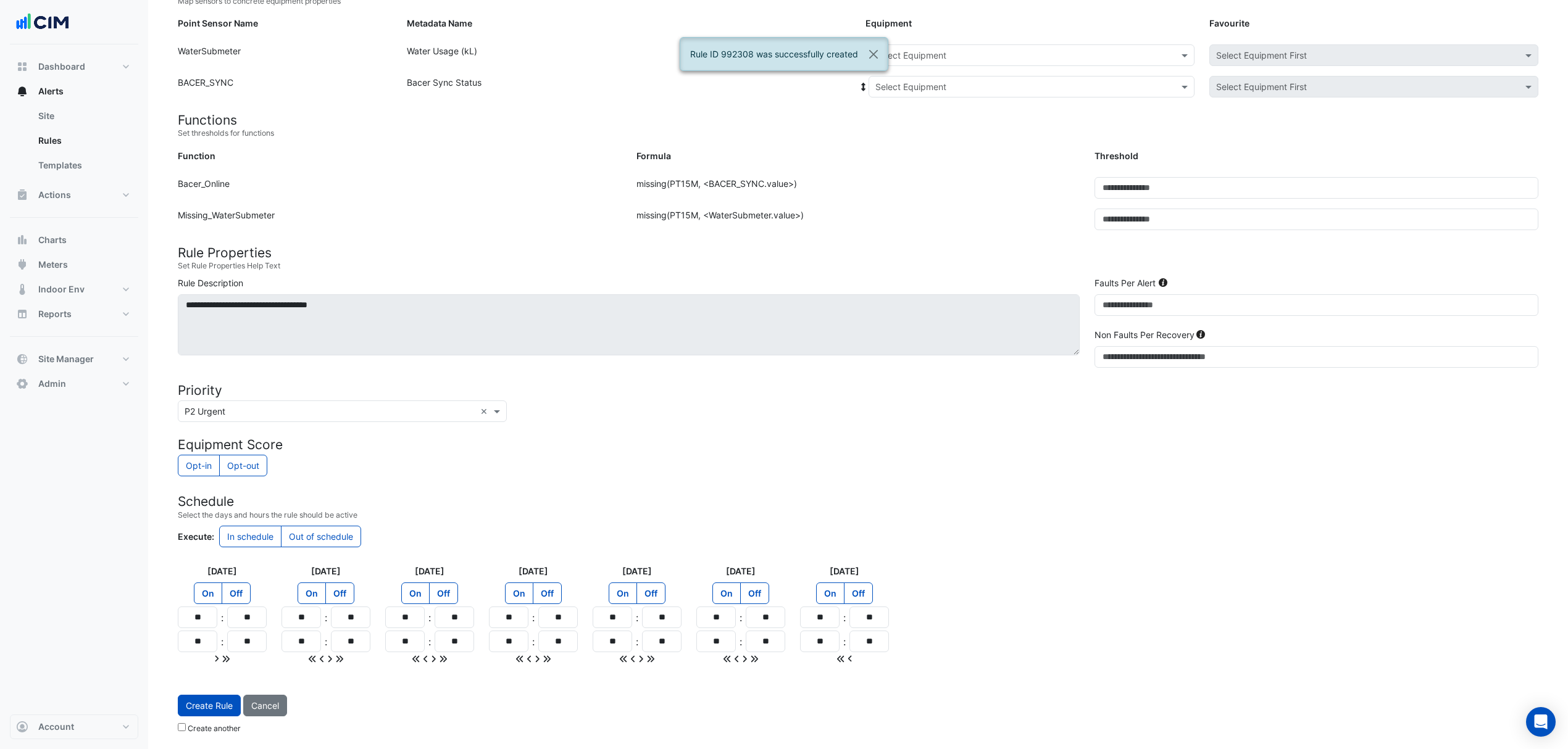
click at [1003, 55] on input "text" at bounding box center [1019, 55] width 288 height 13
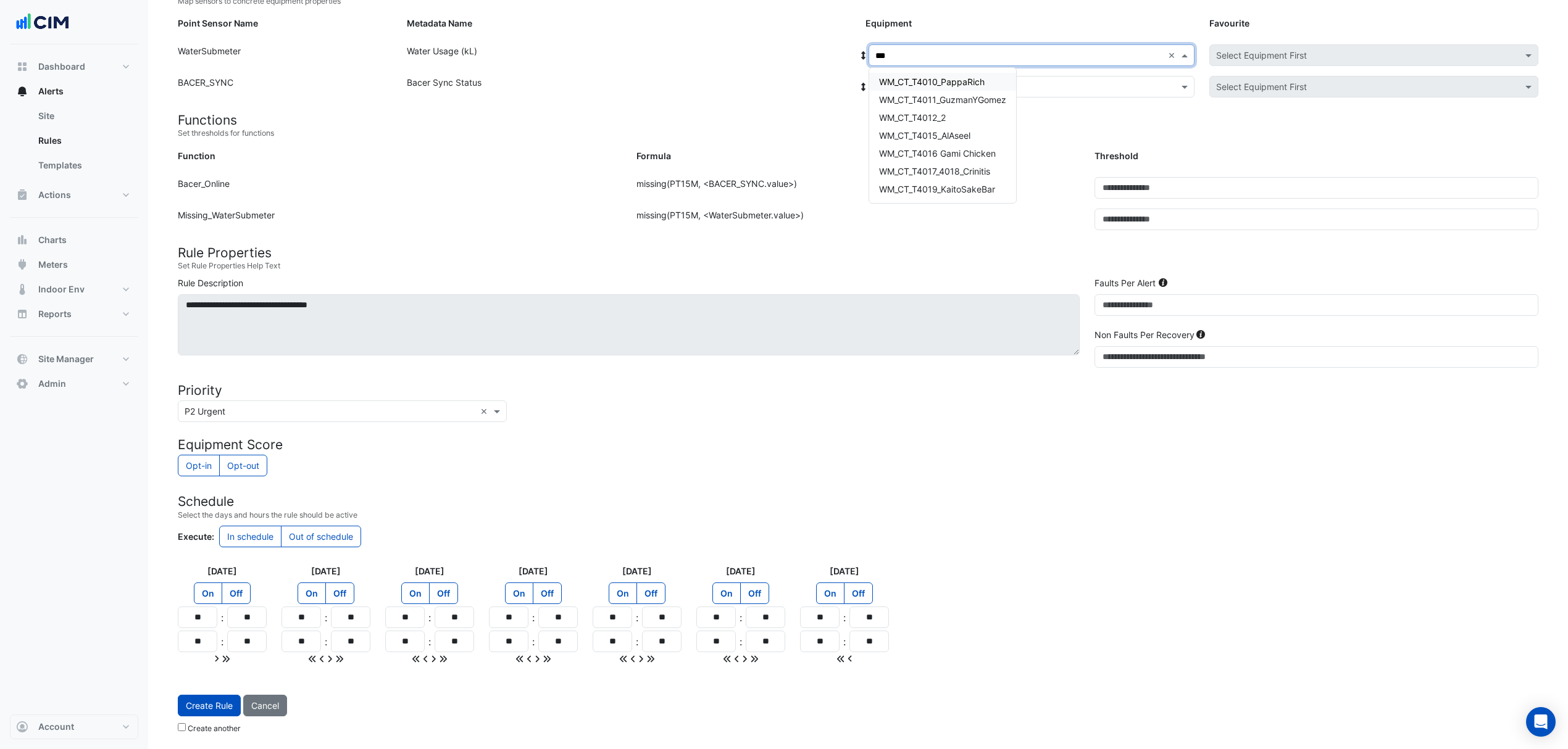
type input "****"
click at [966, 92] on div "WM_CT_T4010_PappaRich" at bounding box center [931, 81] width 125 height 28
click at [964, 79] on span "WM_CT_T4010_PappaRich" at bounding box center [932, 82] width 106 height 10
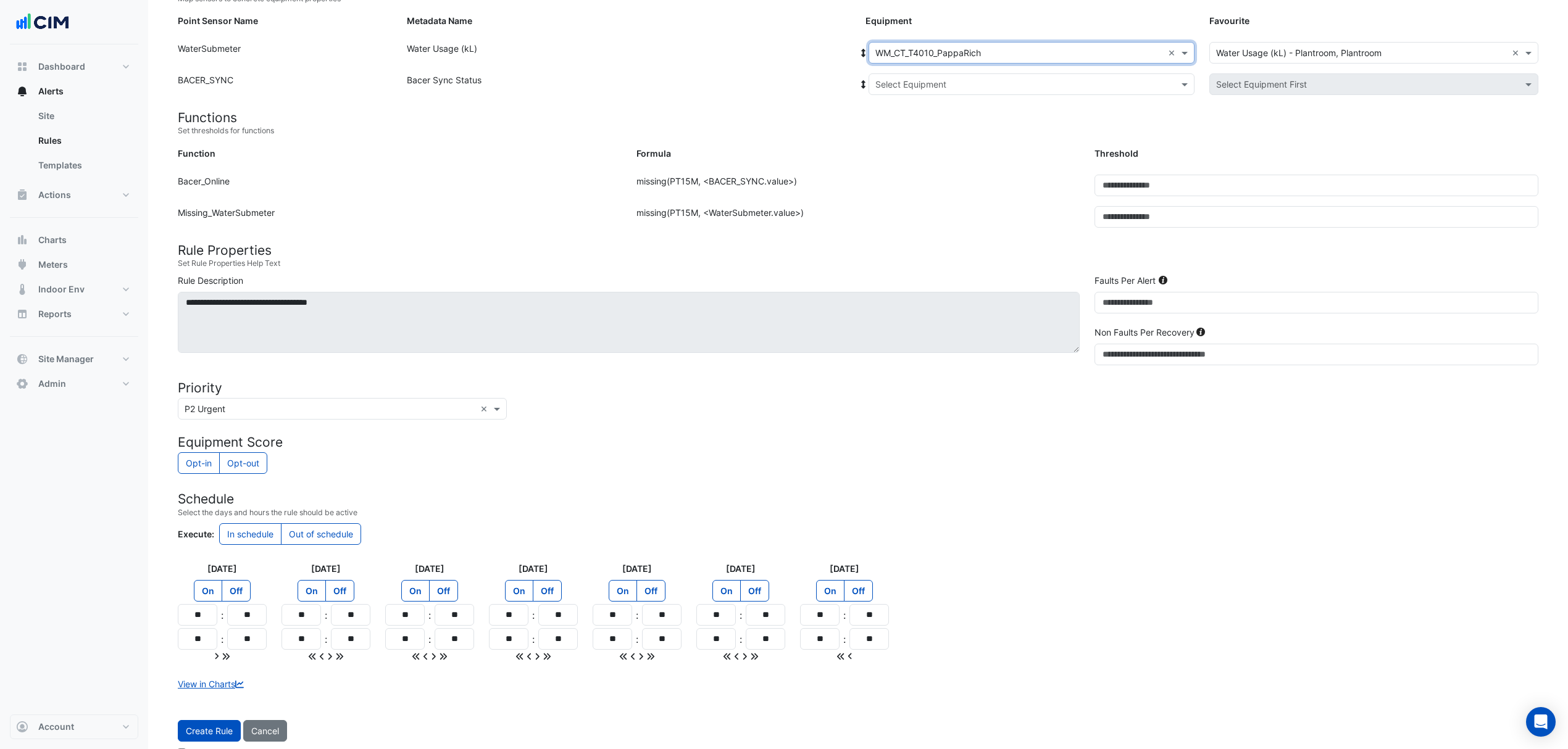
click at [956, 85] on input "text" at bounding box center [1019, 84] width 288 height 13
drag, startPoint x: 901, startPoint y: 126, endPoint x: 896, endPoint y: 132, distance: 7.8
click at [899, 127] on span "Bacer" at bounding box center [901, 129] width 24 height 10
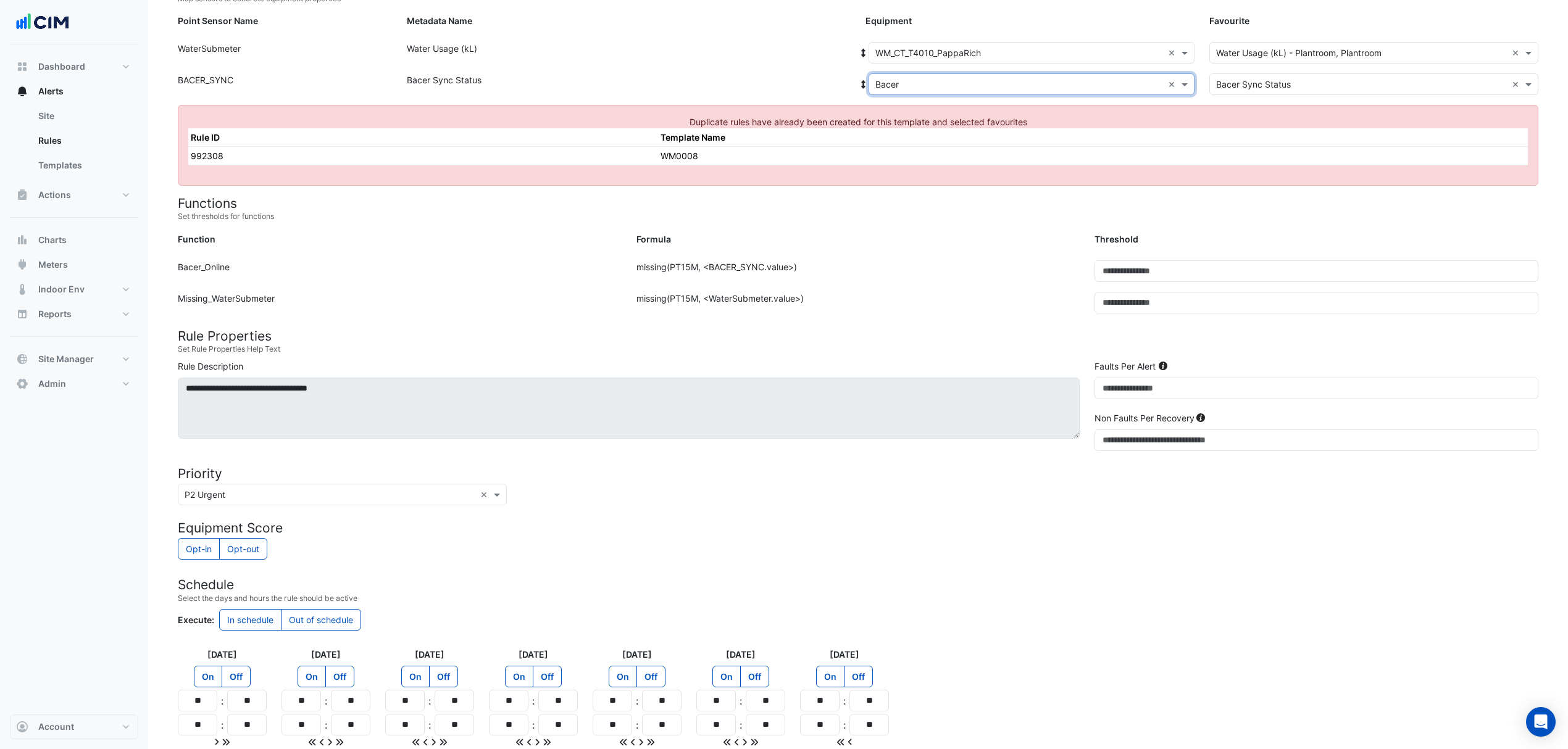
click at [951, 50] on input "text" at bounding box center [1019, 53] width 288 height 13
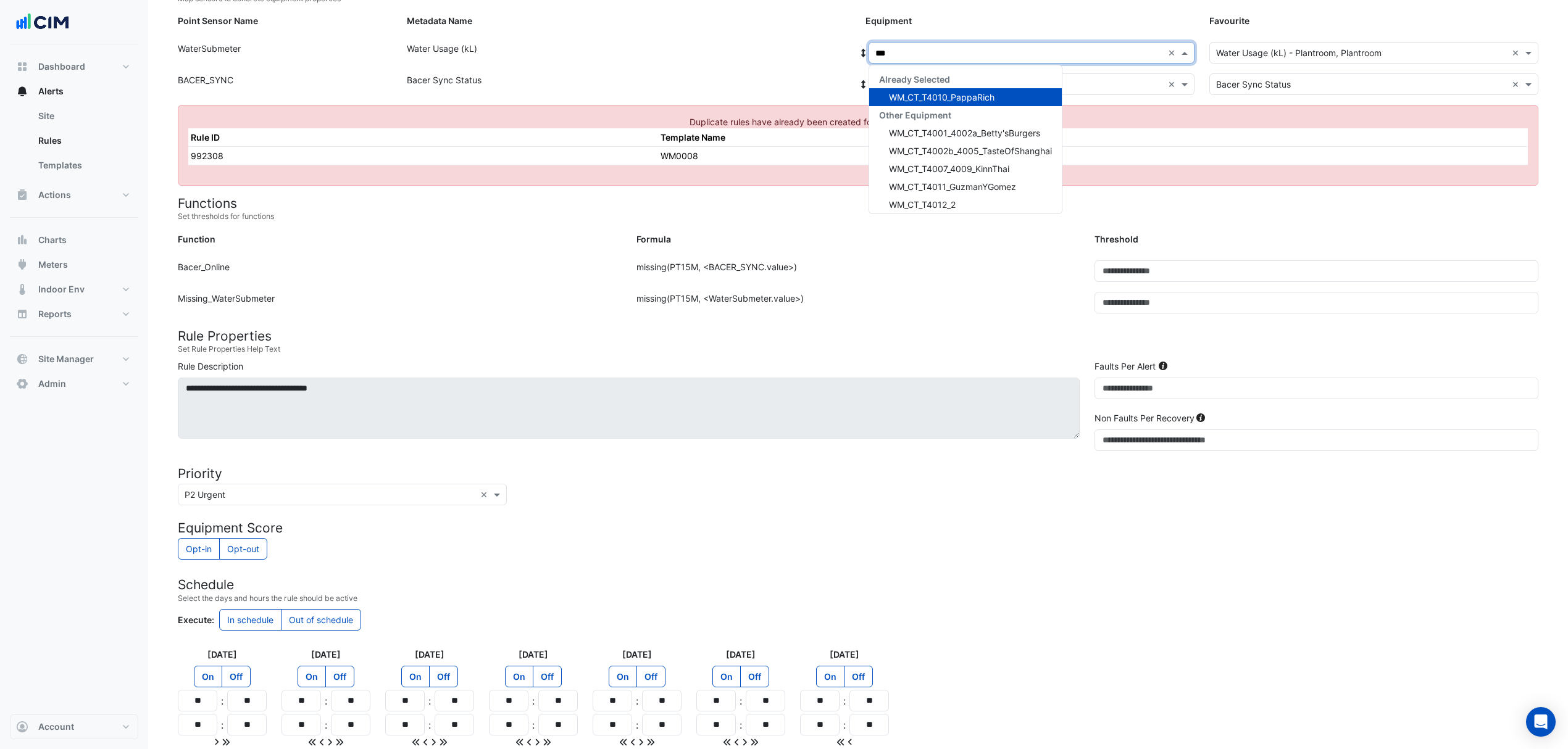
type input "****"
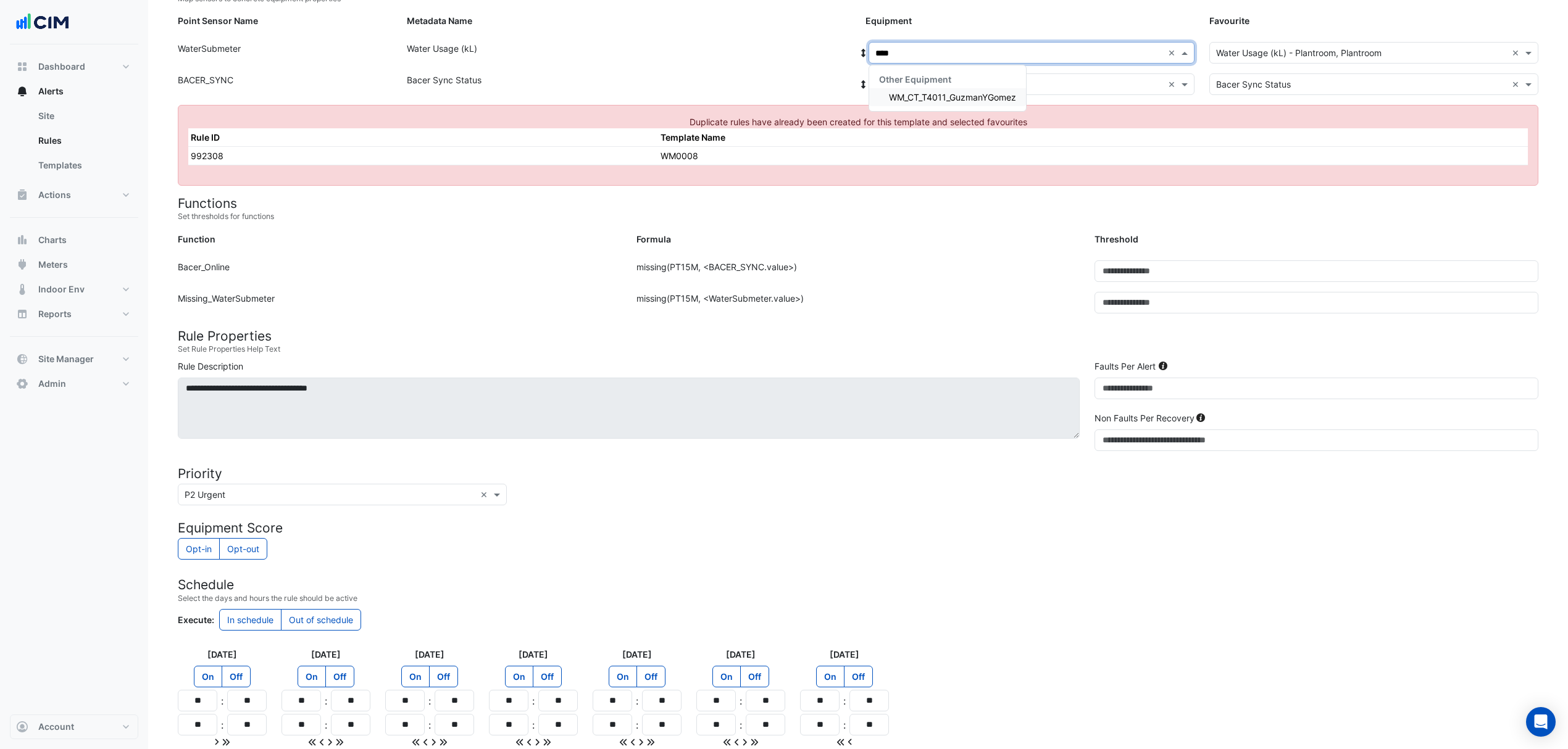
click at [919, 100] on span "WM_CT_T4011_GuzmanYGomez" at bounding box center [952, 97] width 127 height 10
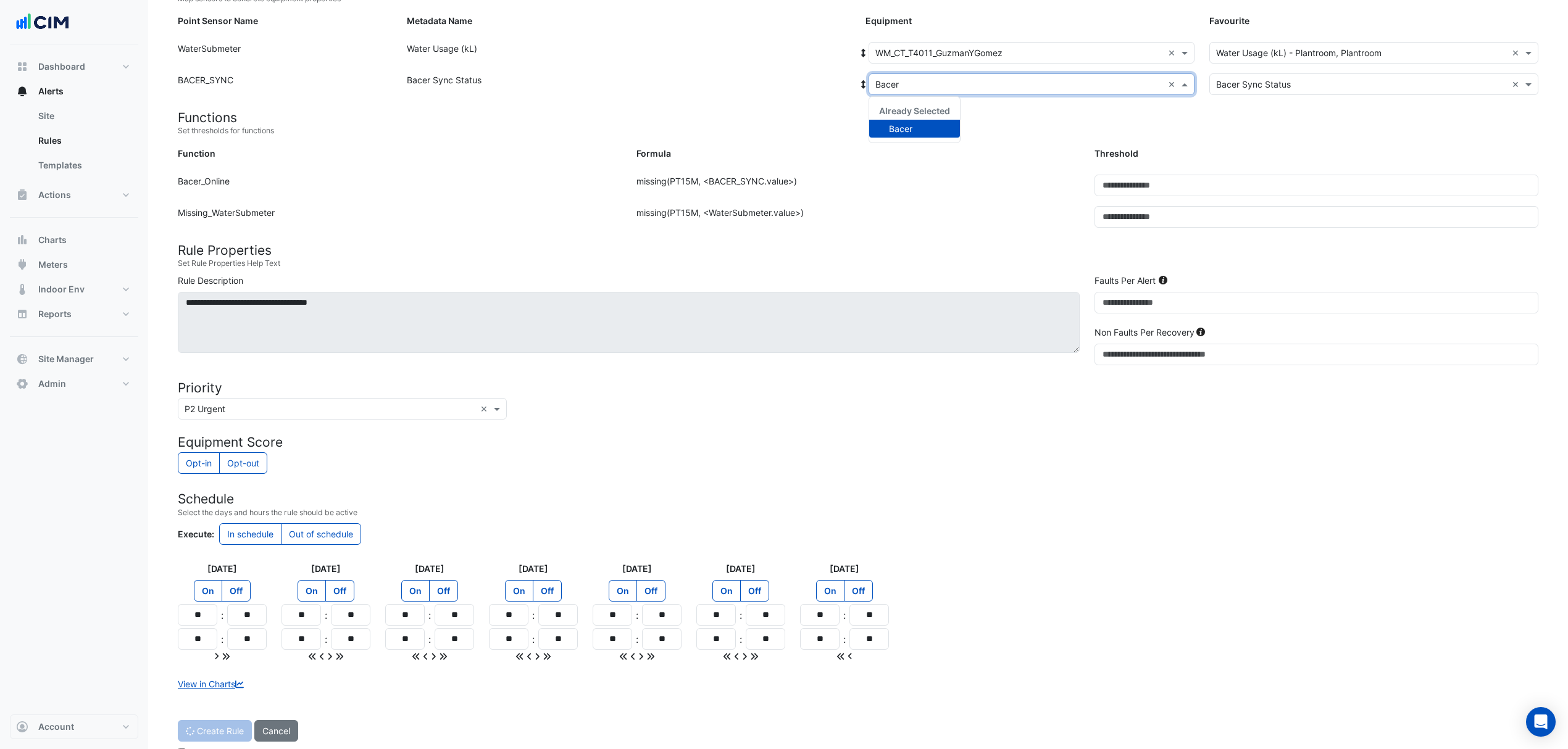
click at [927, 75] on div "Select Equipment × Bacer ×" at bounding box center [1032, 84] width 326 height 22
click at [807, 121] on h4 "Functions" at bounding box center [858, 118] width 1360 height 16
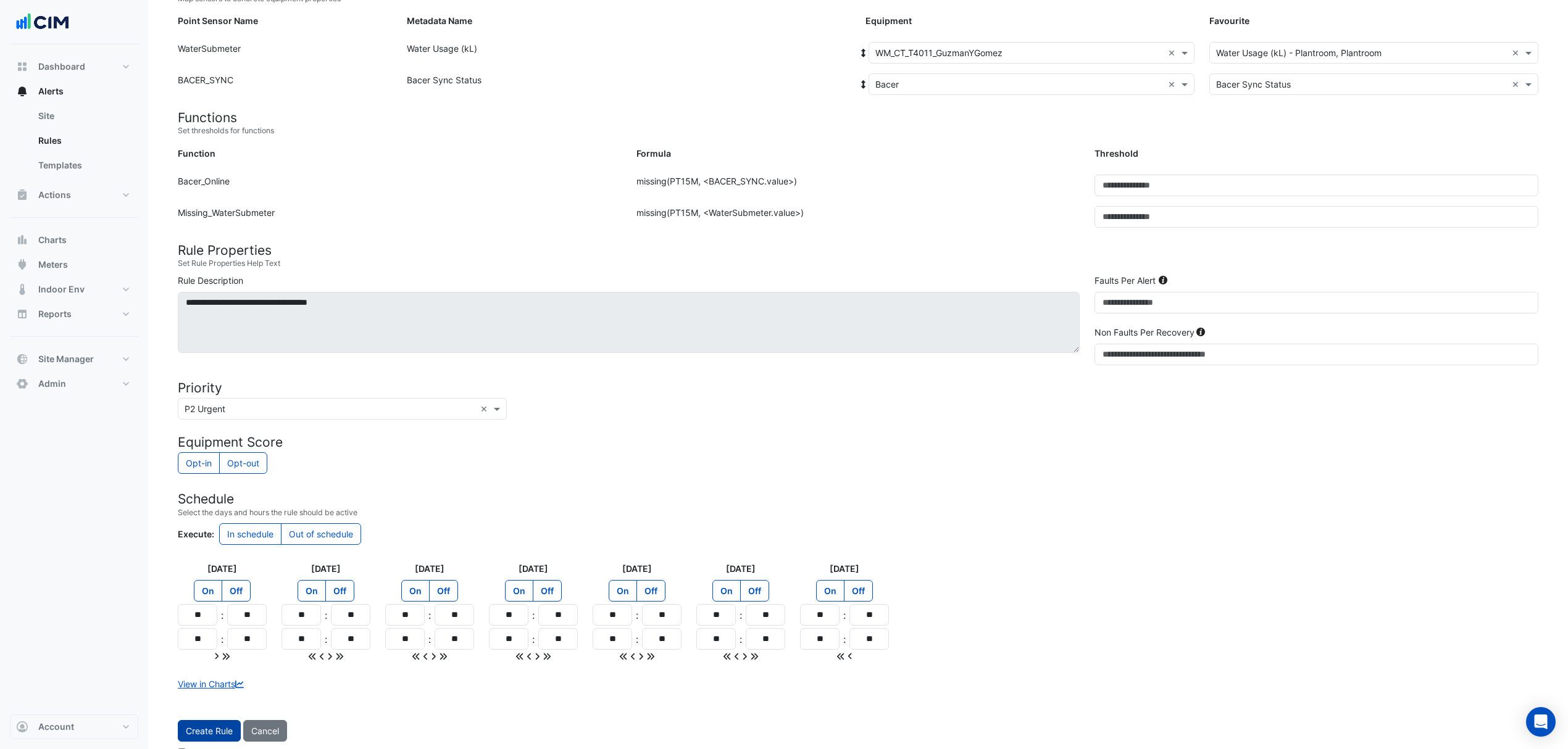
click at [198, 739] on button "Create Rule" at bounding box center [209, 730] width 63 height 22
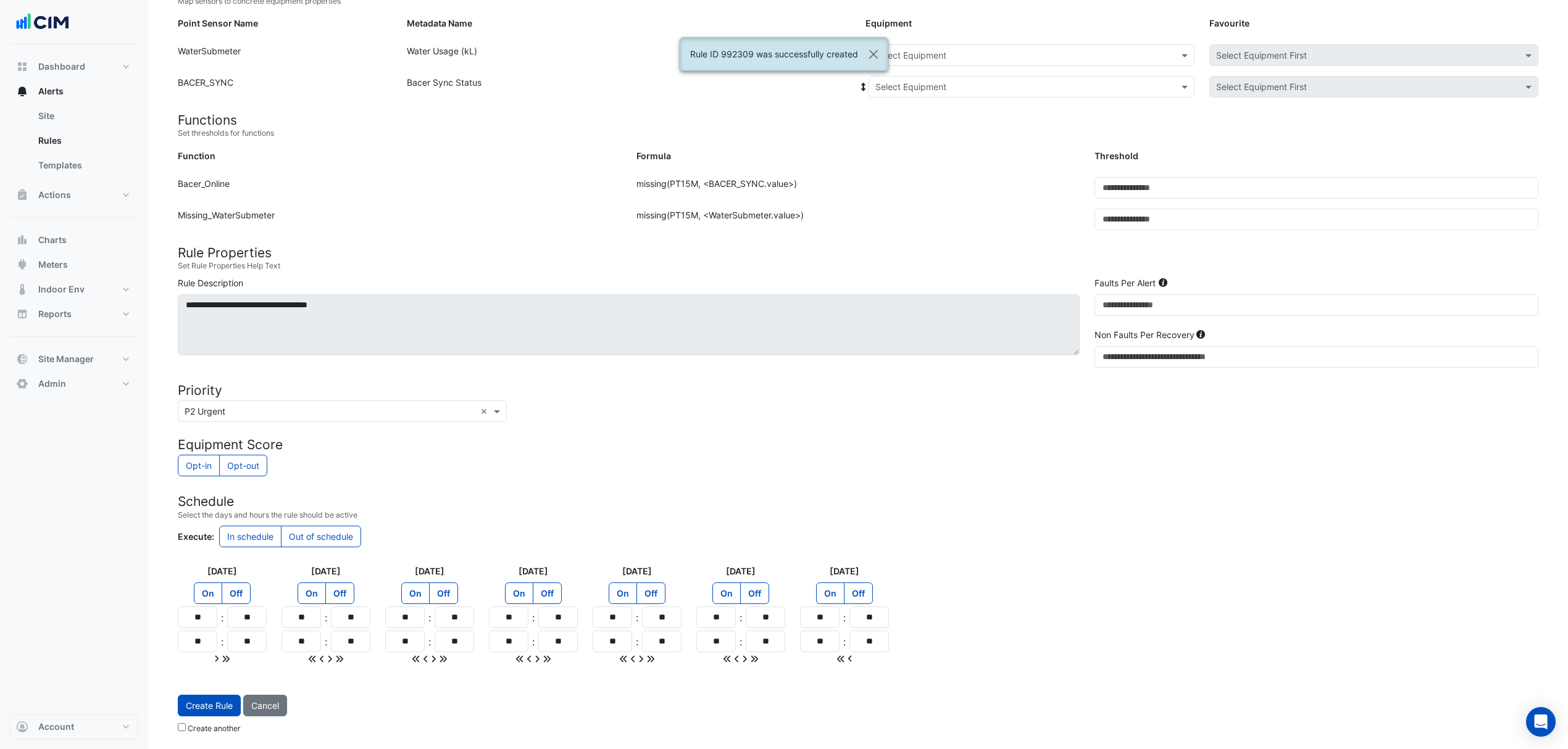
click at [968, 49] on input "text" at bounding box center [1019, 55] width 288 height 13
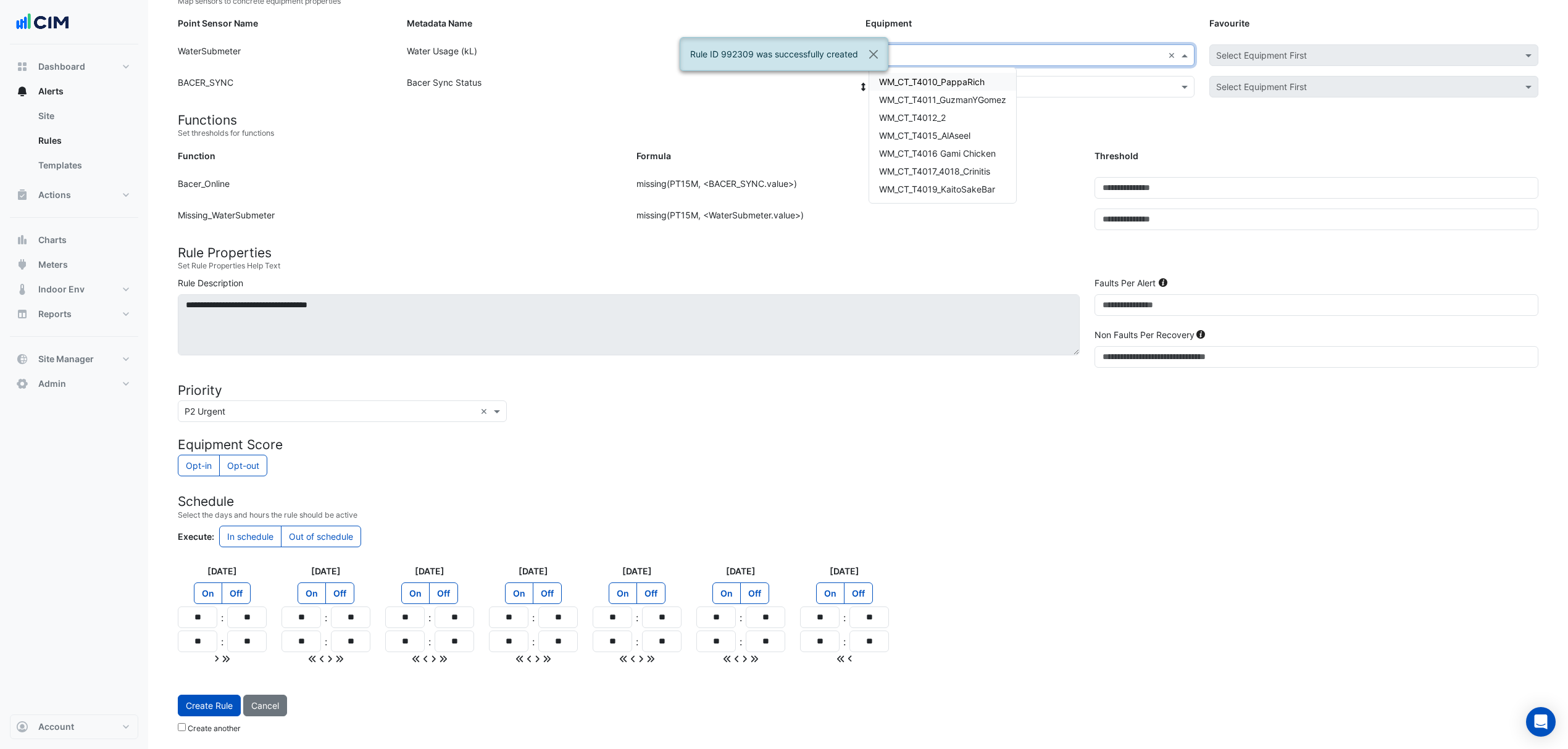
type input "****"
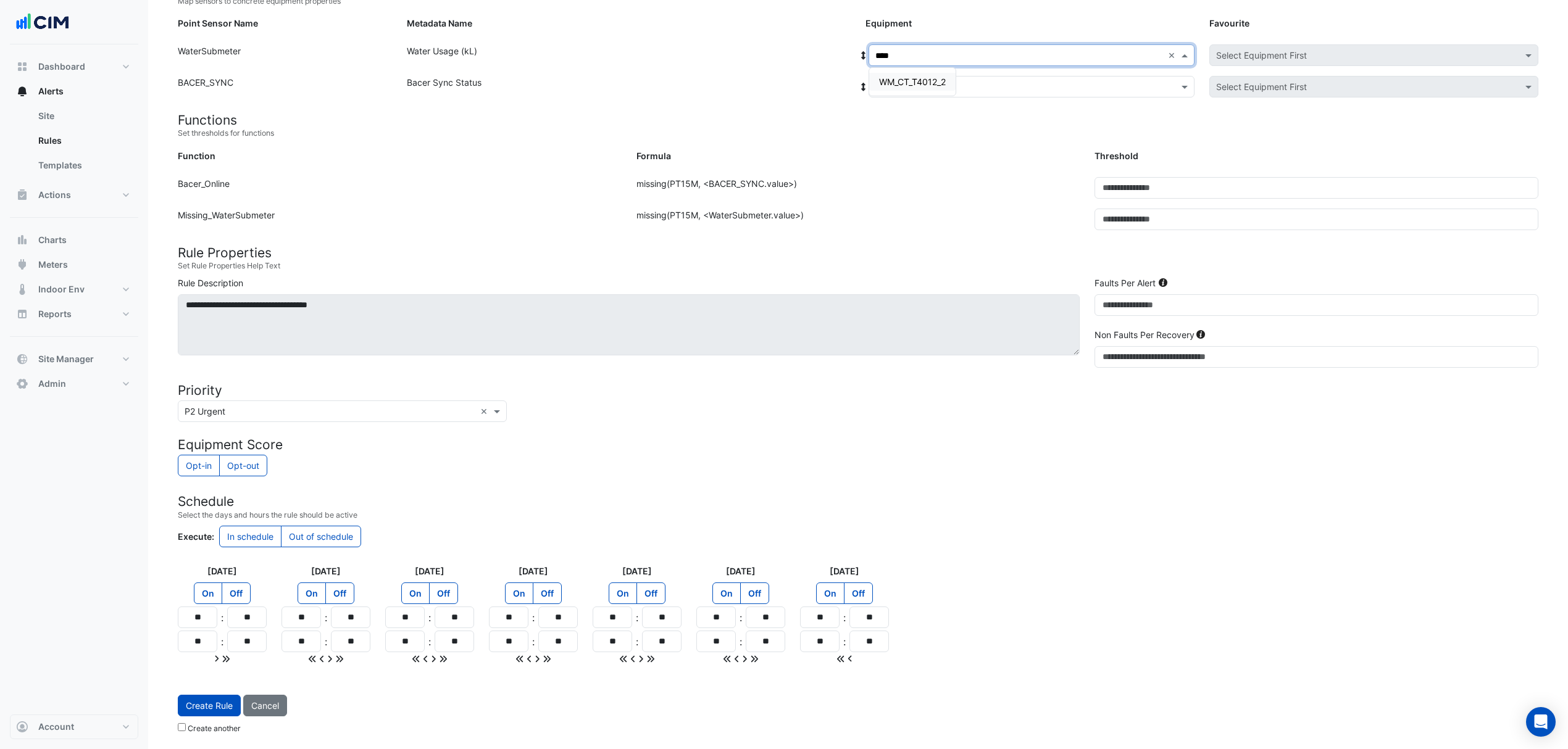
click at [919, 73] on div "WM_CT_T4012_2" at bounding box center [912, 82] width 86 height 18
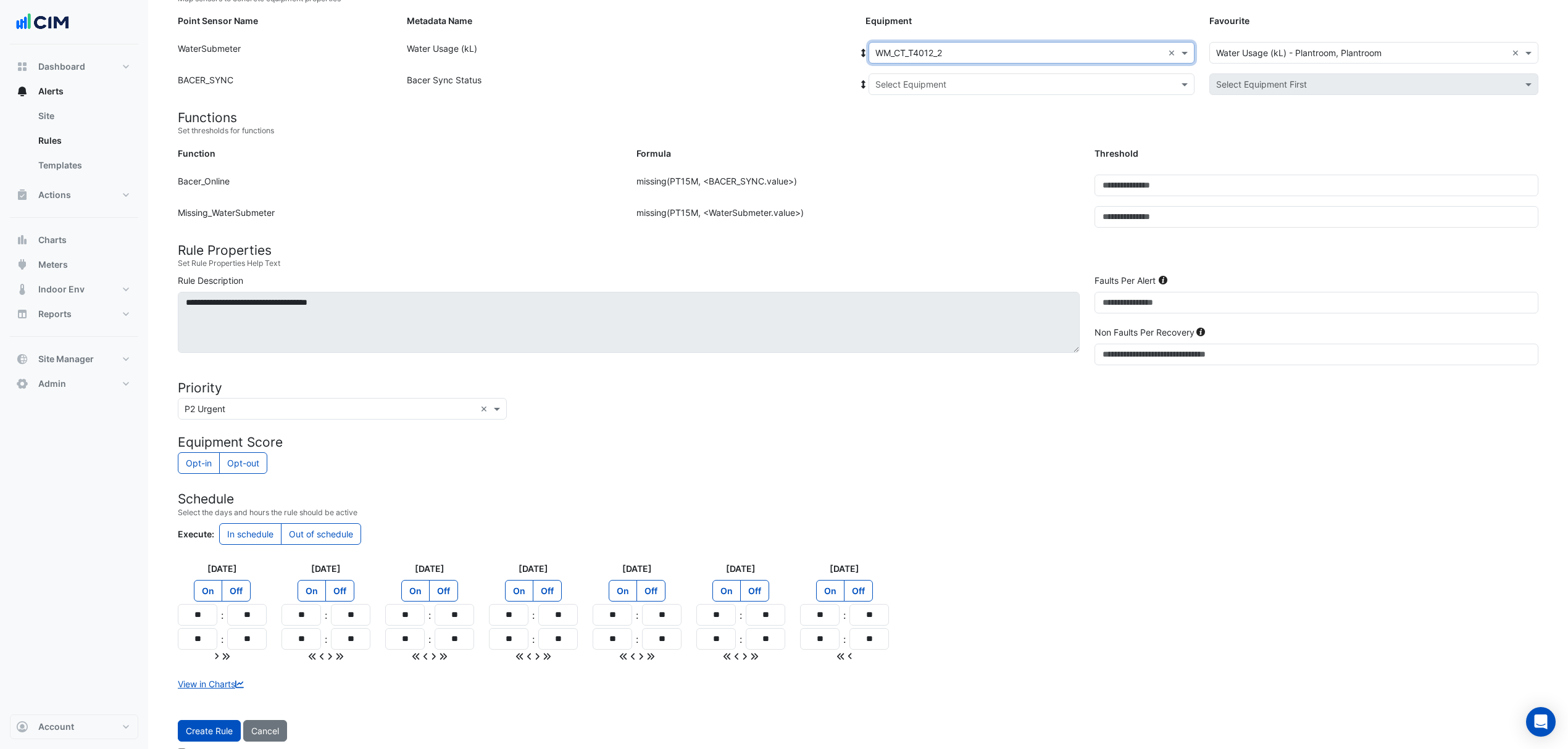
click at [917, 85] on input "text" at bounding box center [1019, 84] width 288 height 13
click at [895, 135] on div "Bacer" at bounding box center [915, 129] width 92 height 18
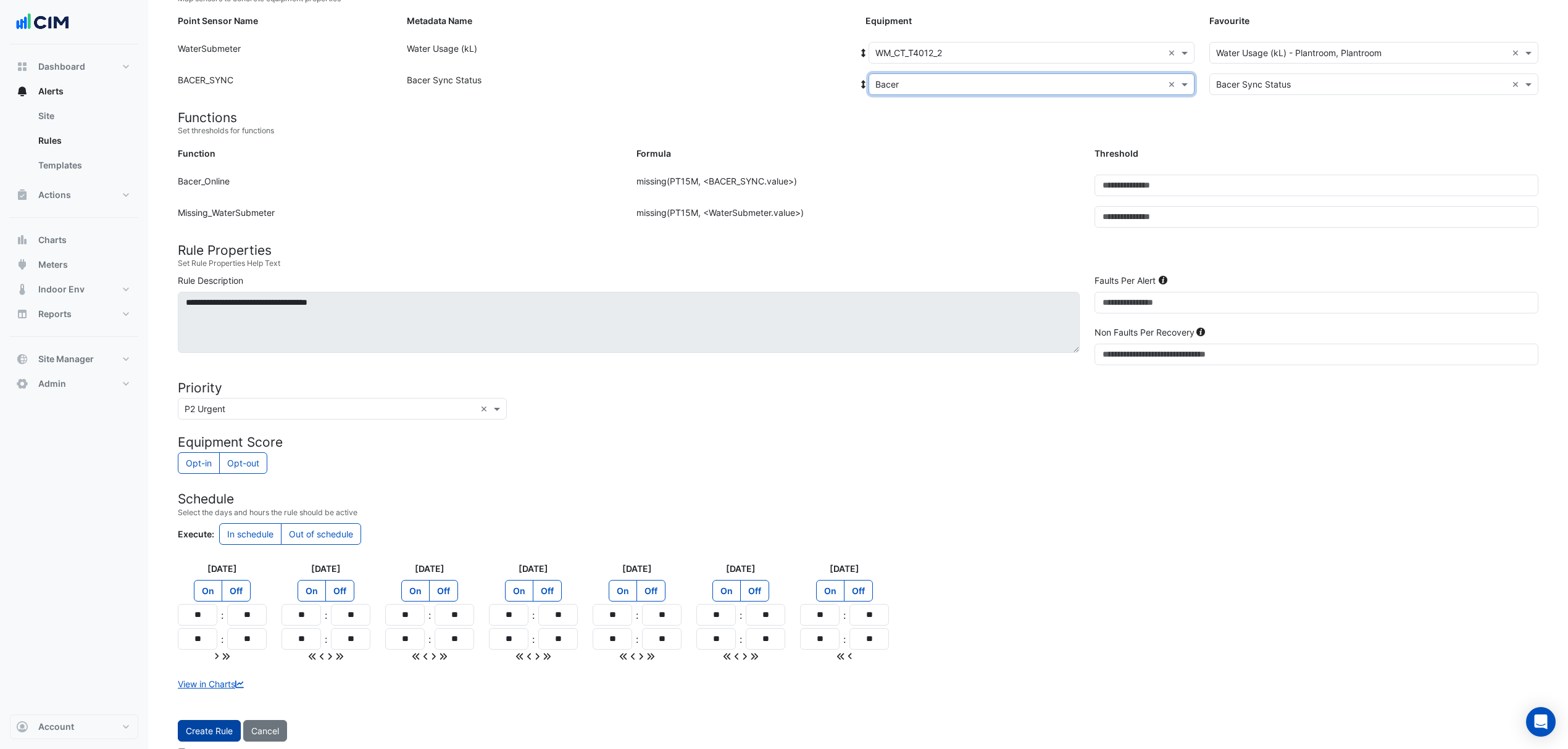
click at [210, 726] on button "Create Rule" at bounding box center [209, 730] width 63 height 22
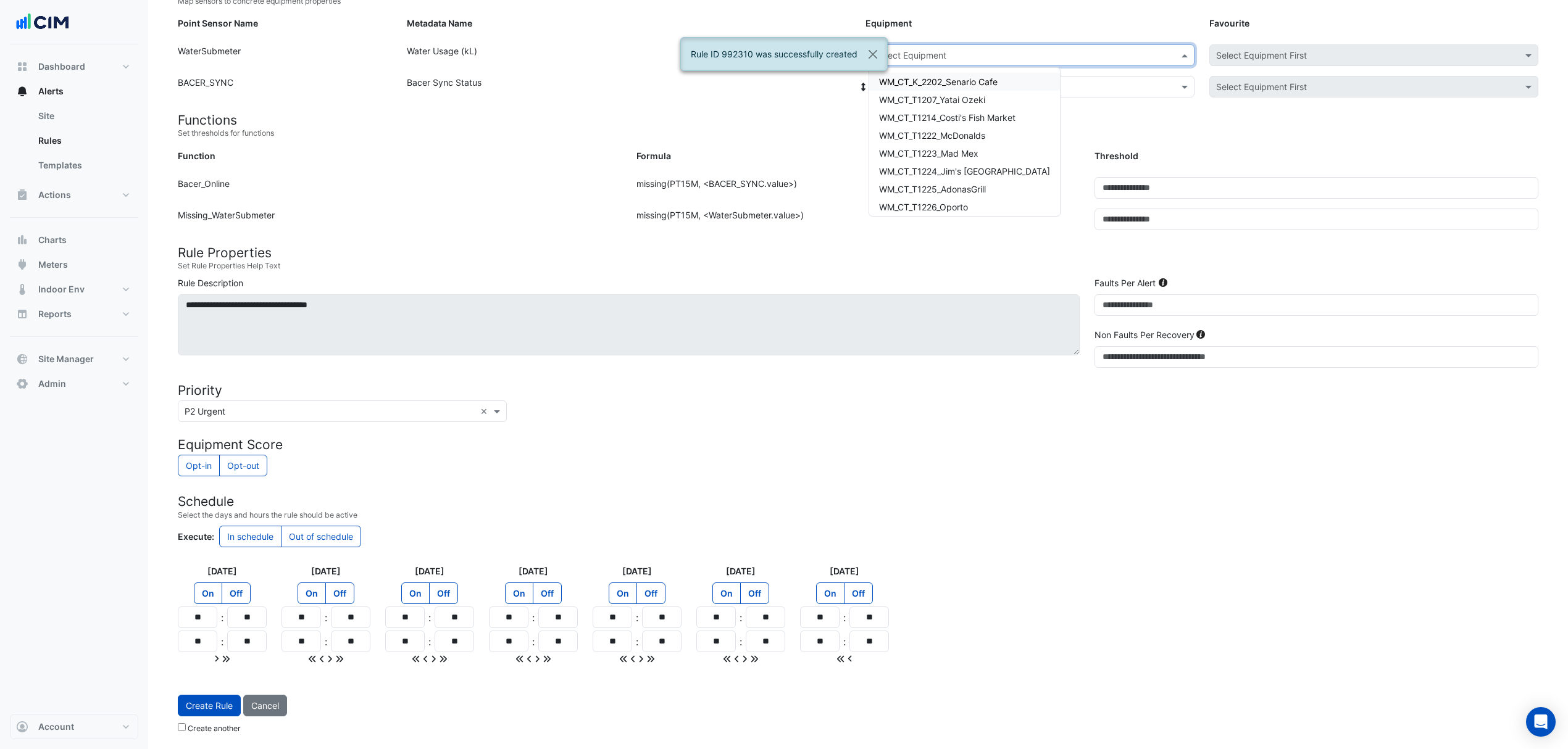
click at [923, 45] on div "Select Equipment" at bounding box center [1032, 55] width 326 height 22
type input "****"
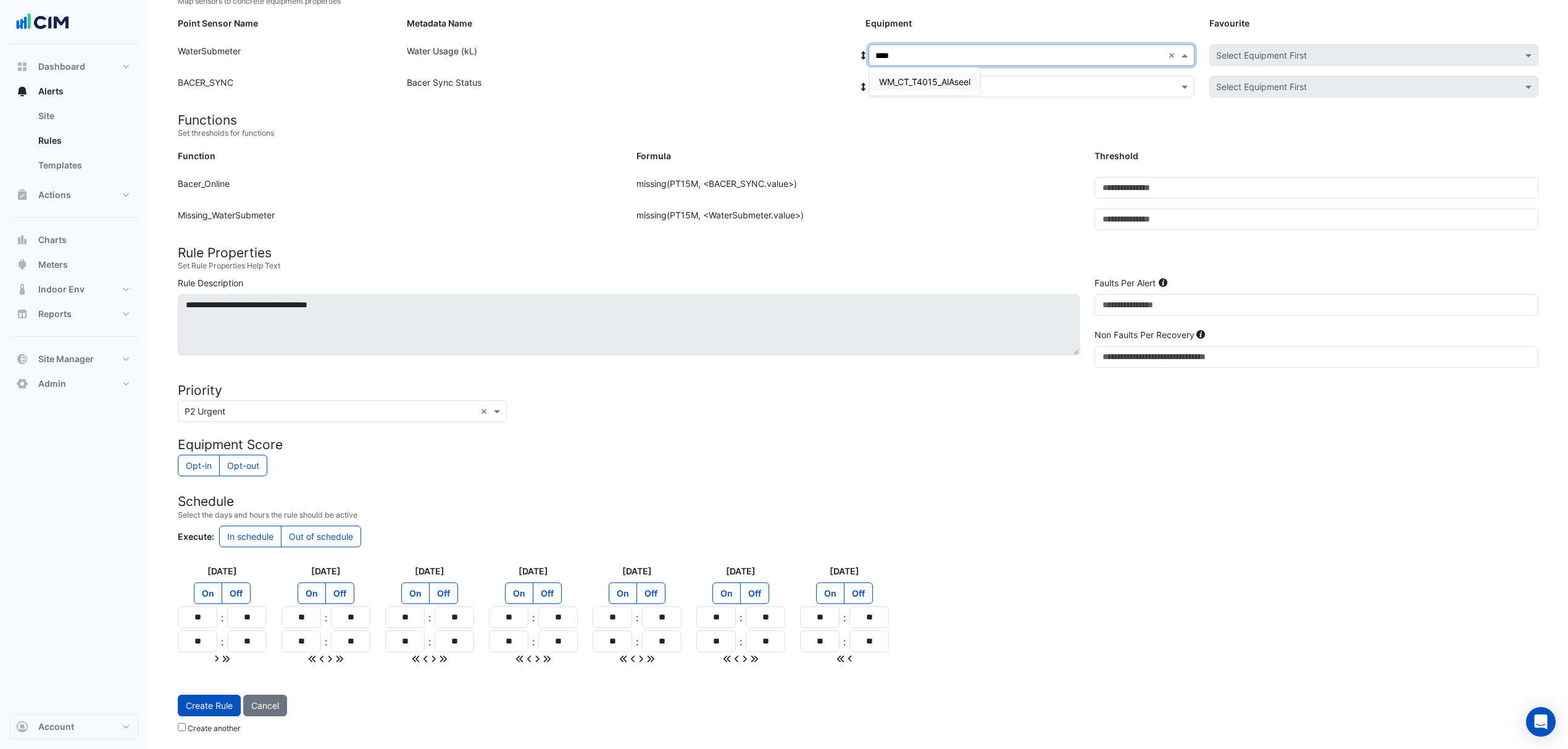
click at [912, 68] on div "WM_CT_T4015_AlAseel" at bounding box center [924, 81] width 111 height 28
drag, startPoint x: 907, startPoint y: 72, endPoint x: 902, endPoint y: 80, distance: 9.4
click at [907, 74] on div "WM_CT_T4015_AlAseel" at bounding box center [924, 82] width 111 height 18
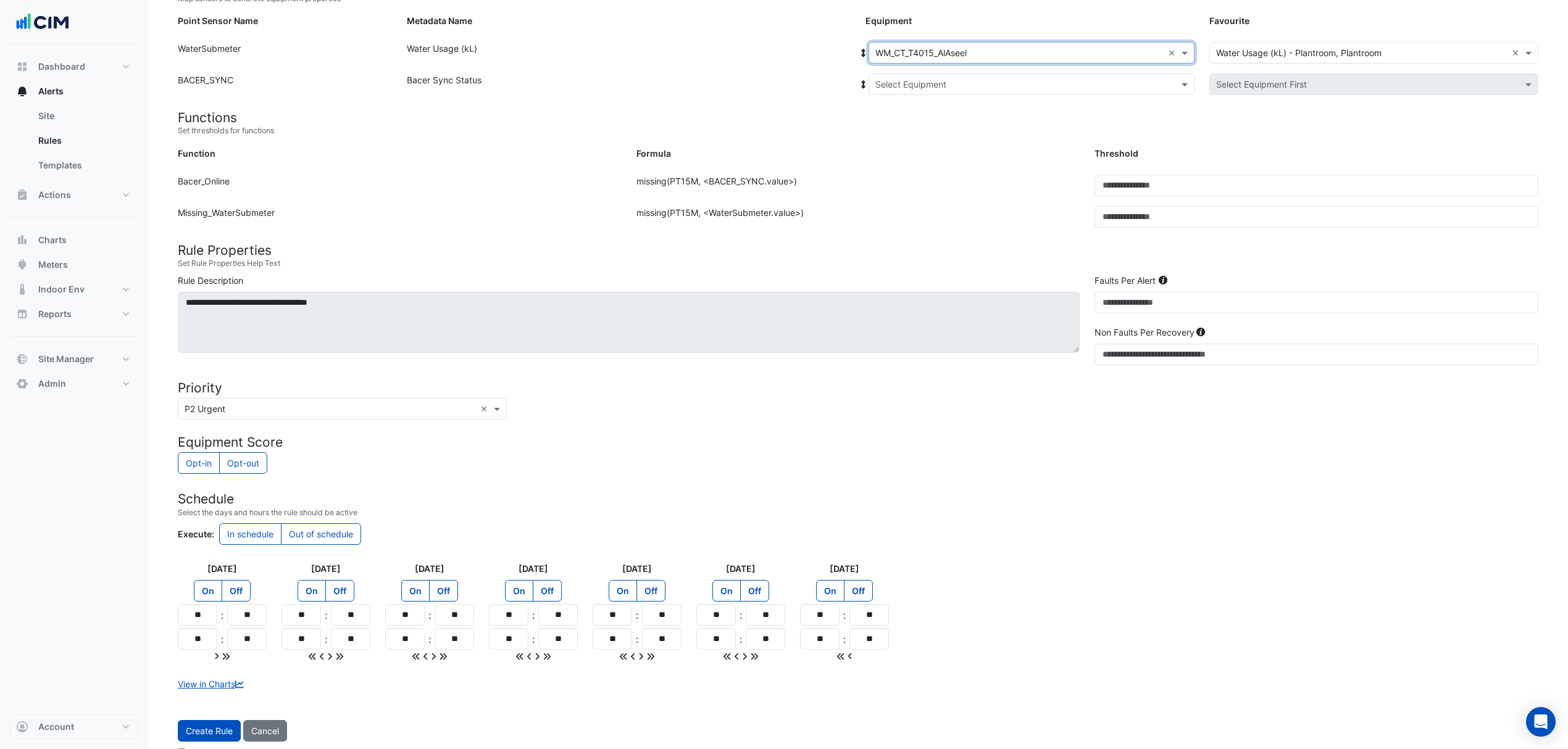
click at [902, 82] on input "text" at bounding box center [1019, 84] width 288 height 13
click at [892, 132] on span "Bacer" at bounding box center [901, 129] width 24 height 10
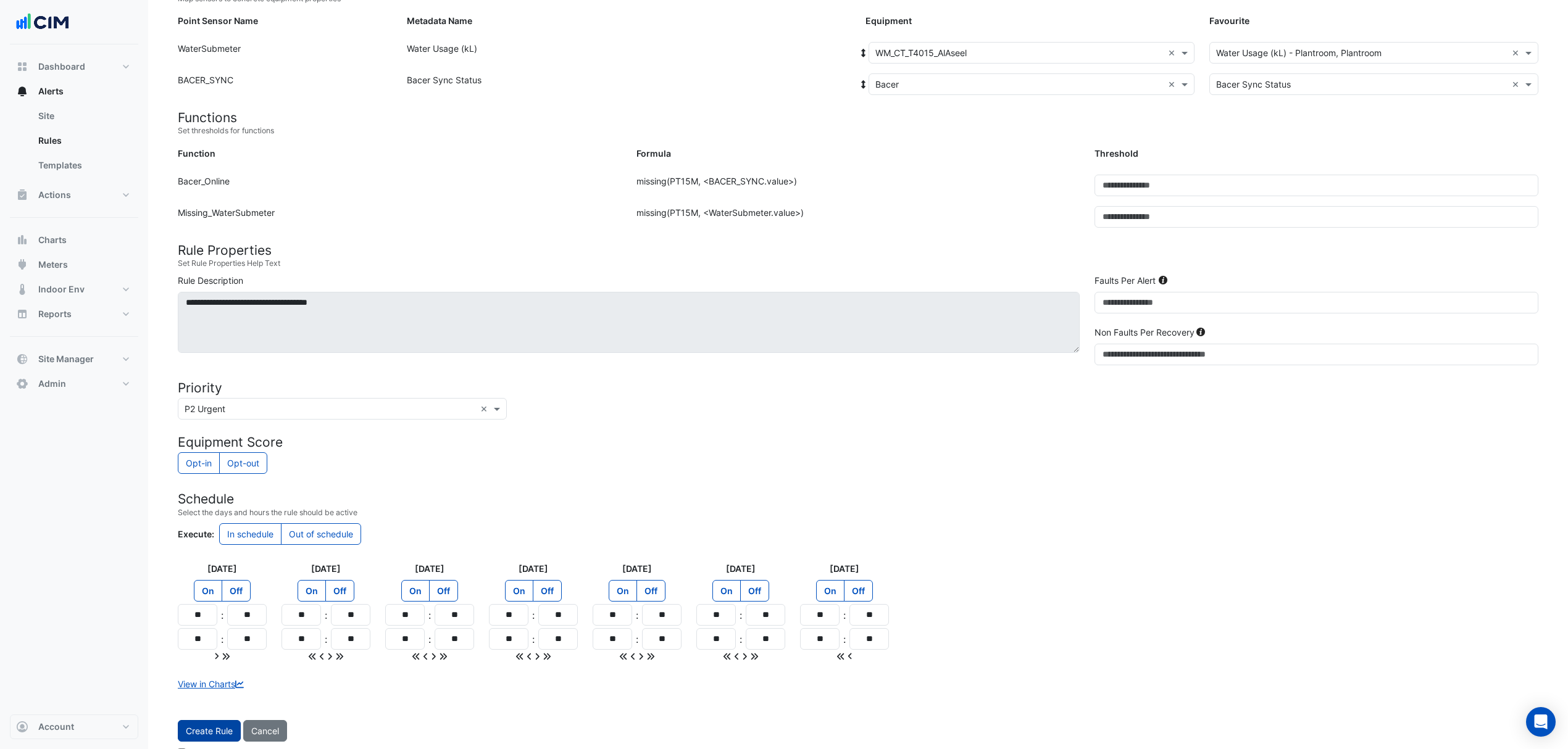
click at [190, 724] on button "Create Rule" at bounding box center [209, 730] width 63 height 22
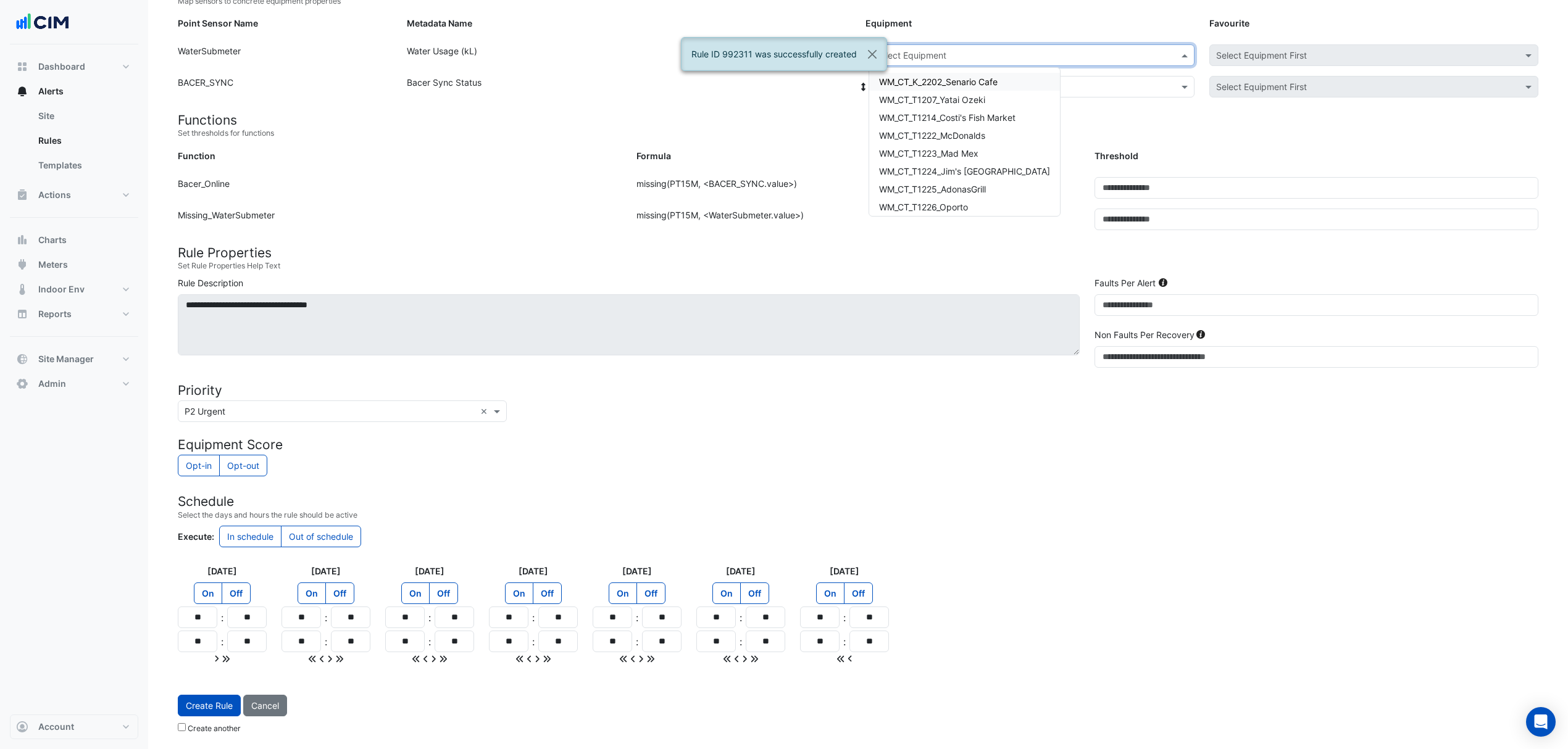
click at [971, 53] on input "text" at bounding box center [1019, 55] width 288 height 13
type input "****"
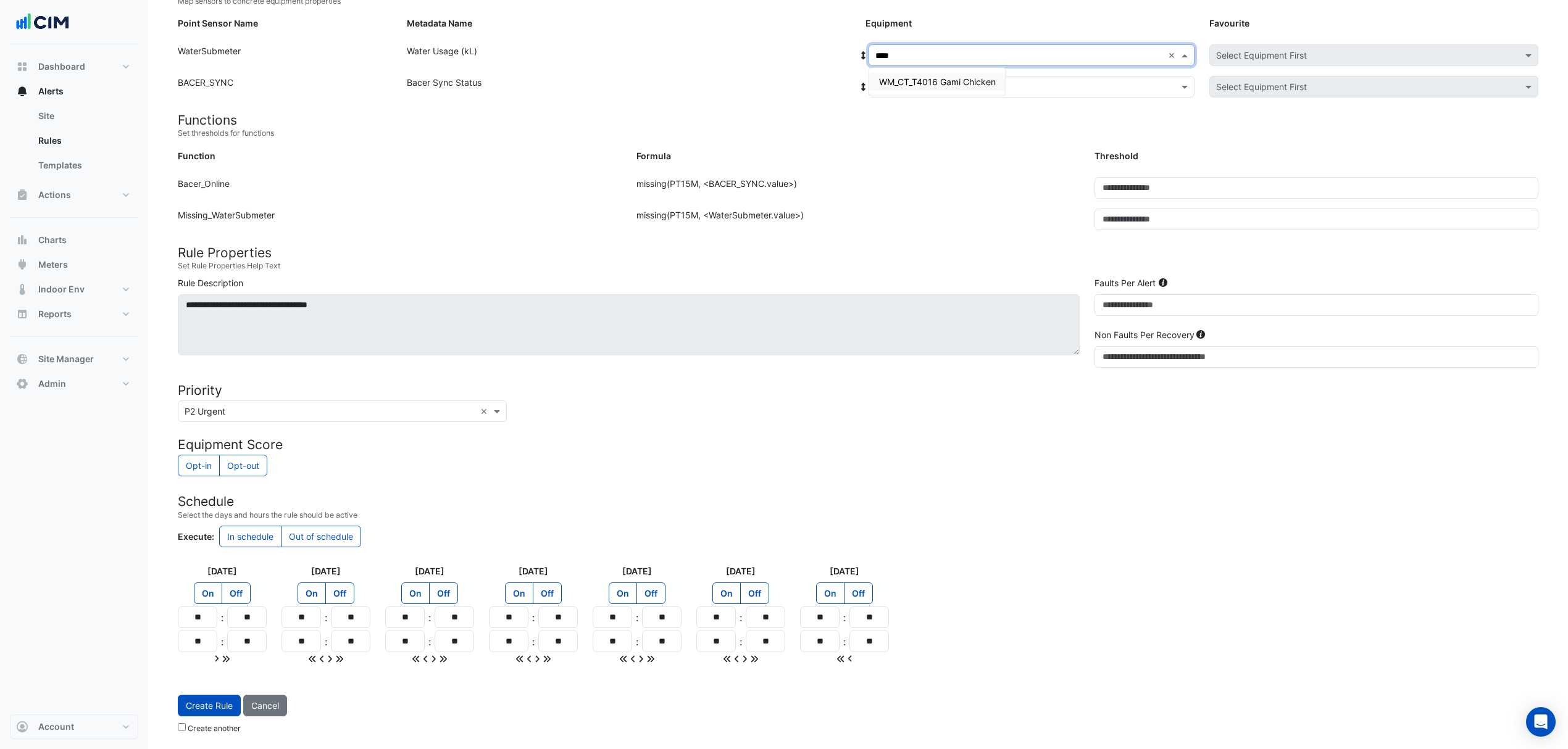
click at [948, 79] on span "WM_CT_T4016 Gami Chicken" at bounding box center [937, 82] width 117 height 10
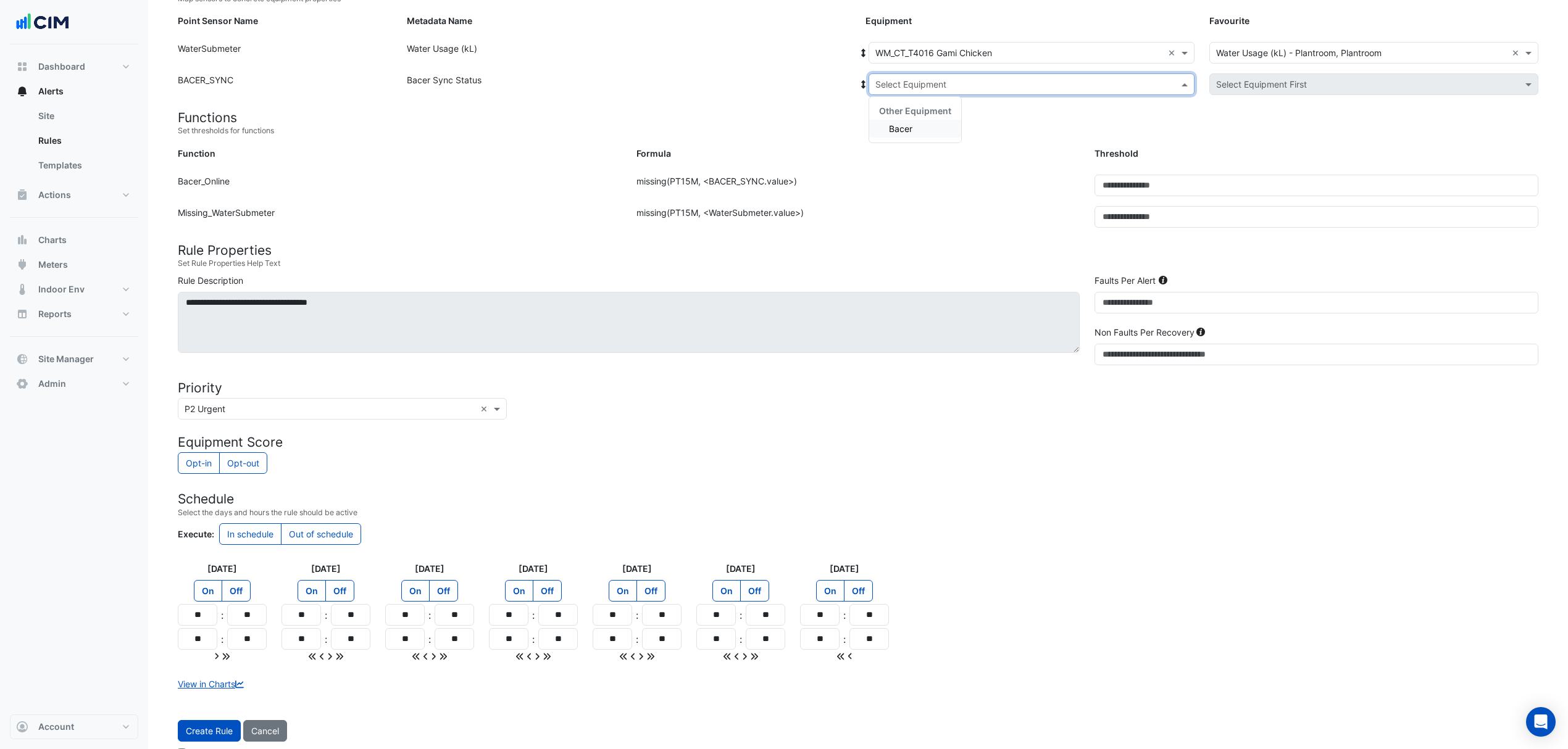
drag, startPoint x: 924, startPoint y: 77, endPoint x: 901, endPoint y: 107, distance: 37.8
click at [923, 78] on input "text" at bounding box center [1019, 84] width 288 height 13
click at [899, 118] on div "Other Equipment" at bounding box center [915, 111] width 92 height 18
click at [899, 126] on span "Bacer" at bounding box center [901, 129] width 24 height 10
click at [188, 749] on div "Create Rule Cancel Create another" at bounding box center [858, 742] width 1375 height 45
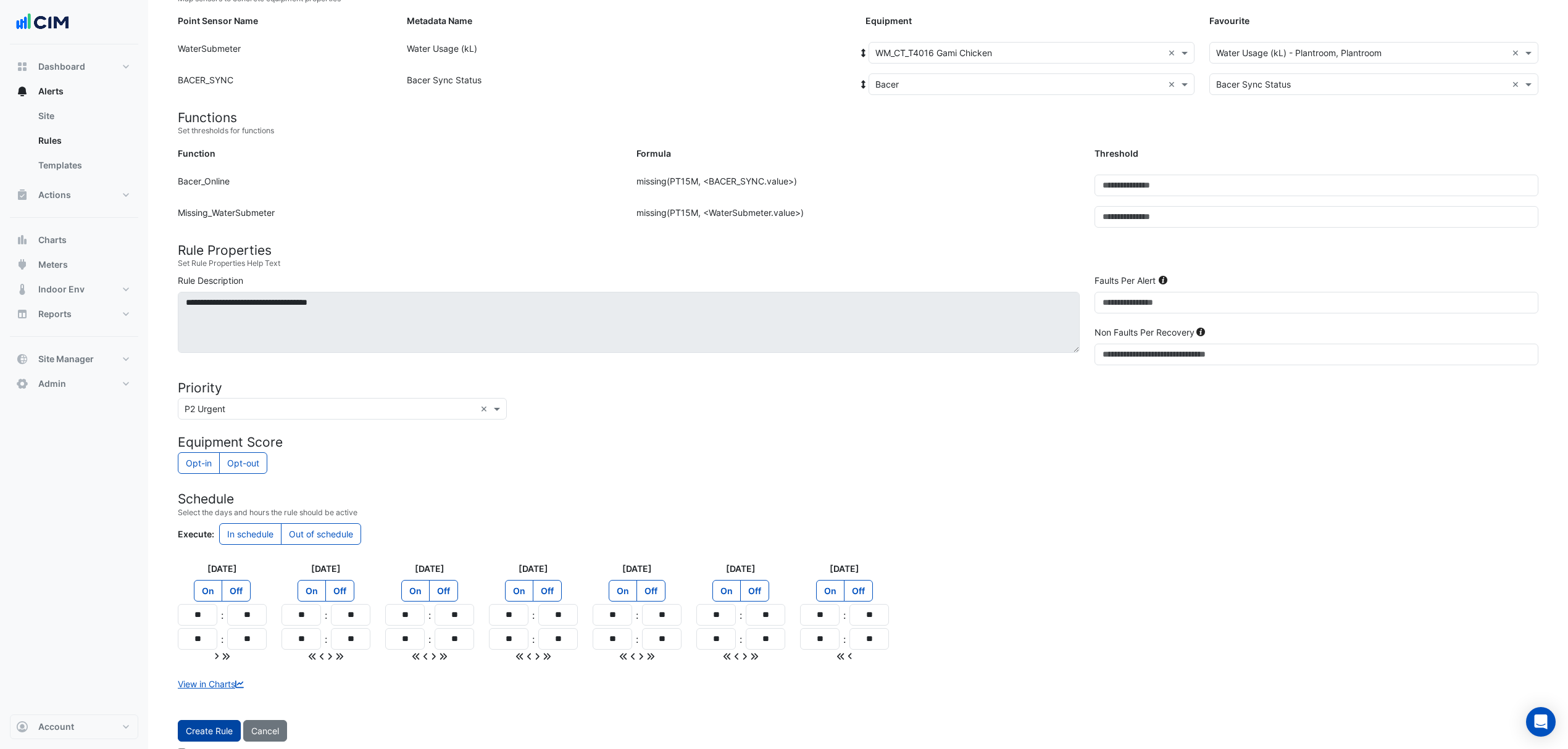
click at [202, 738] on button "Create Rule" at bounding box center [209, 730] width 63 height 22
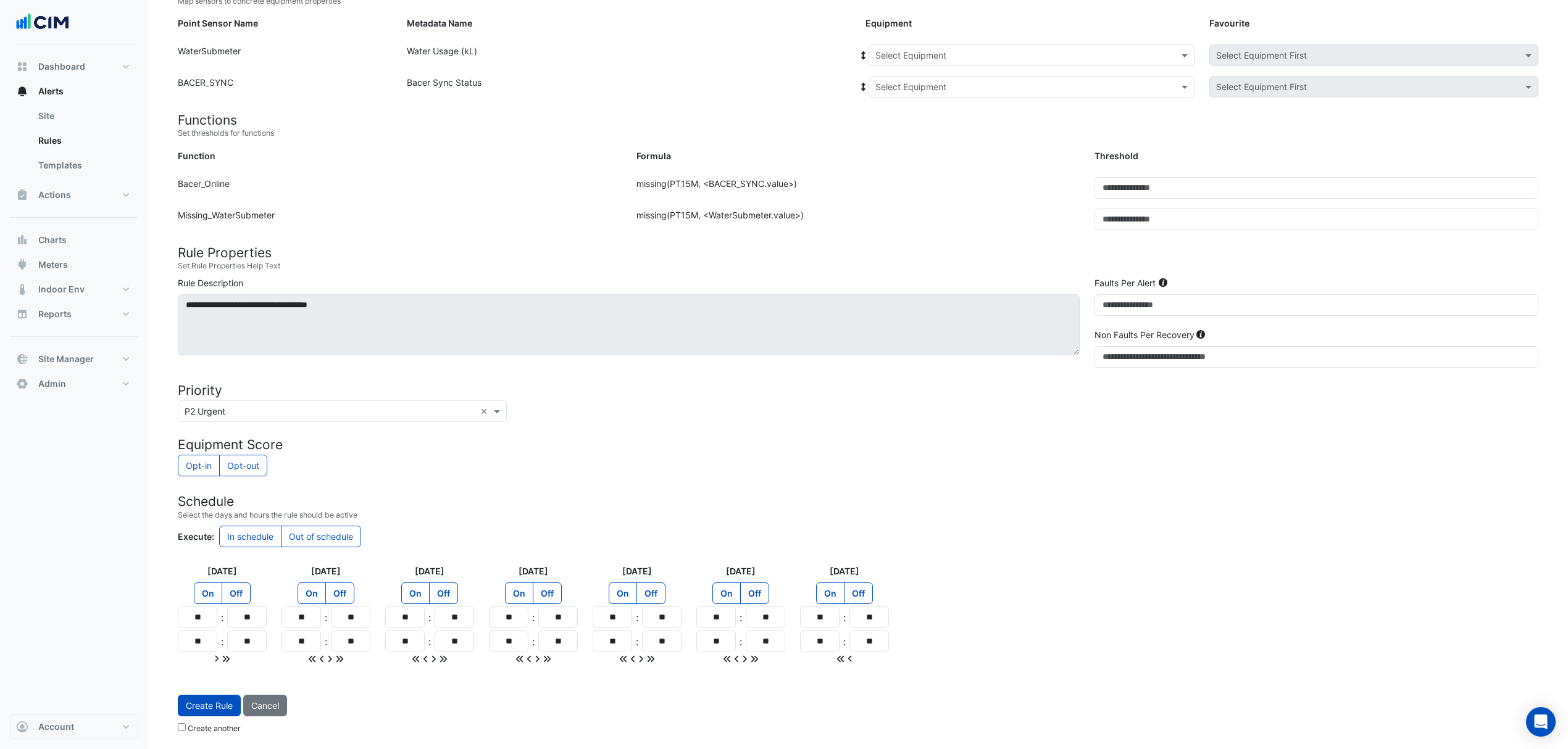
click at [939, 49] on input "text" at bounding box center [1019, 55] width 288 height 13
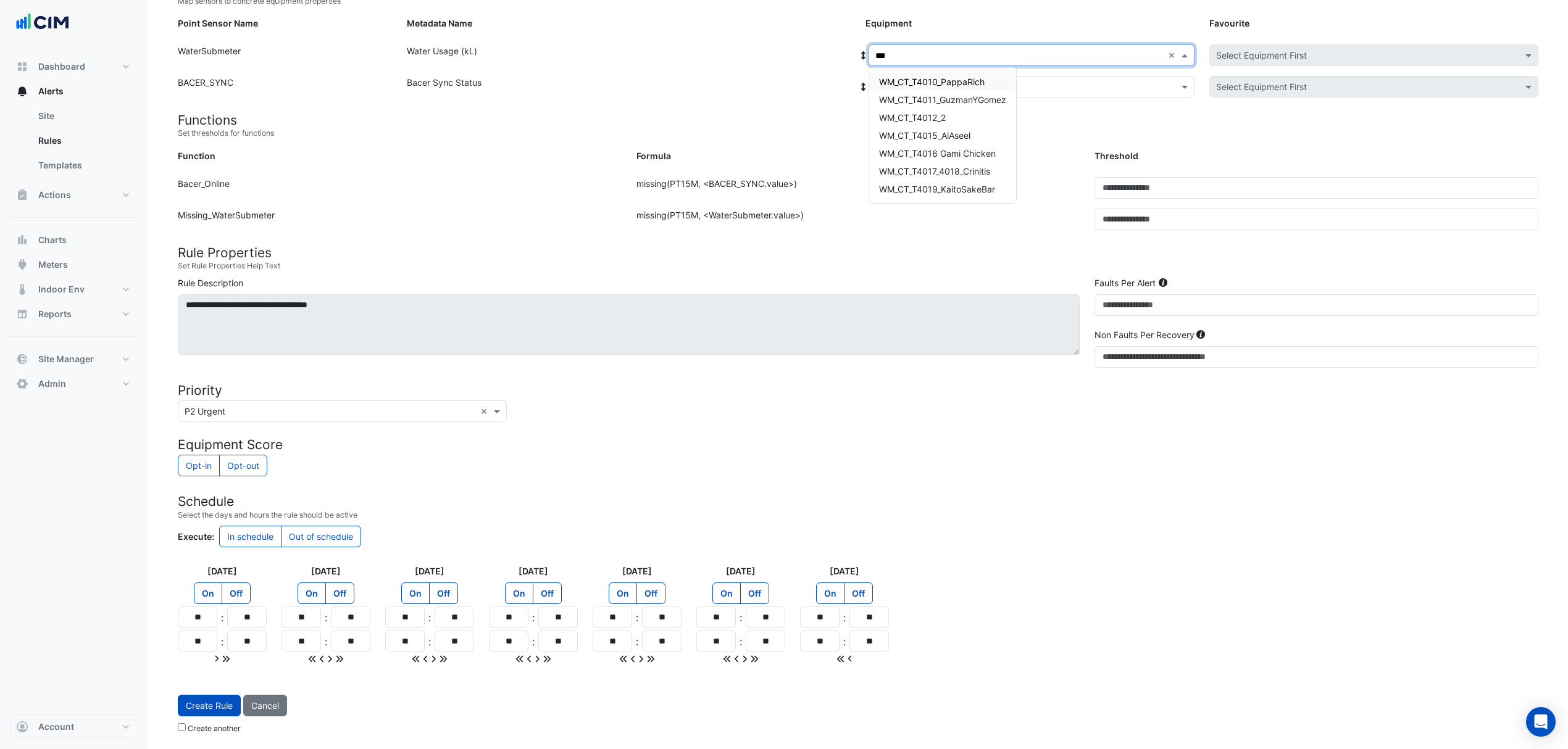
type input "****"
click at [932, 77] on span "WM_CT_T4017_4018_Crinitis" at bounding box center [934, 82] width 111 height 10
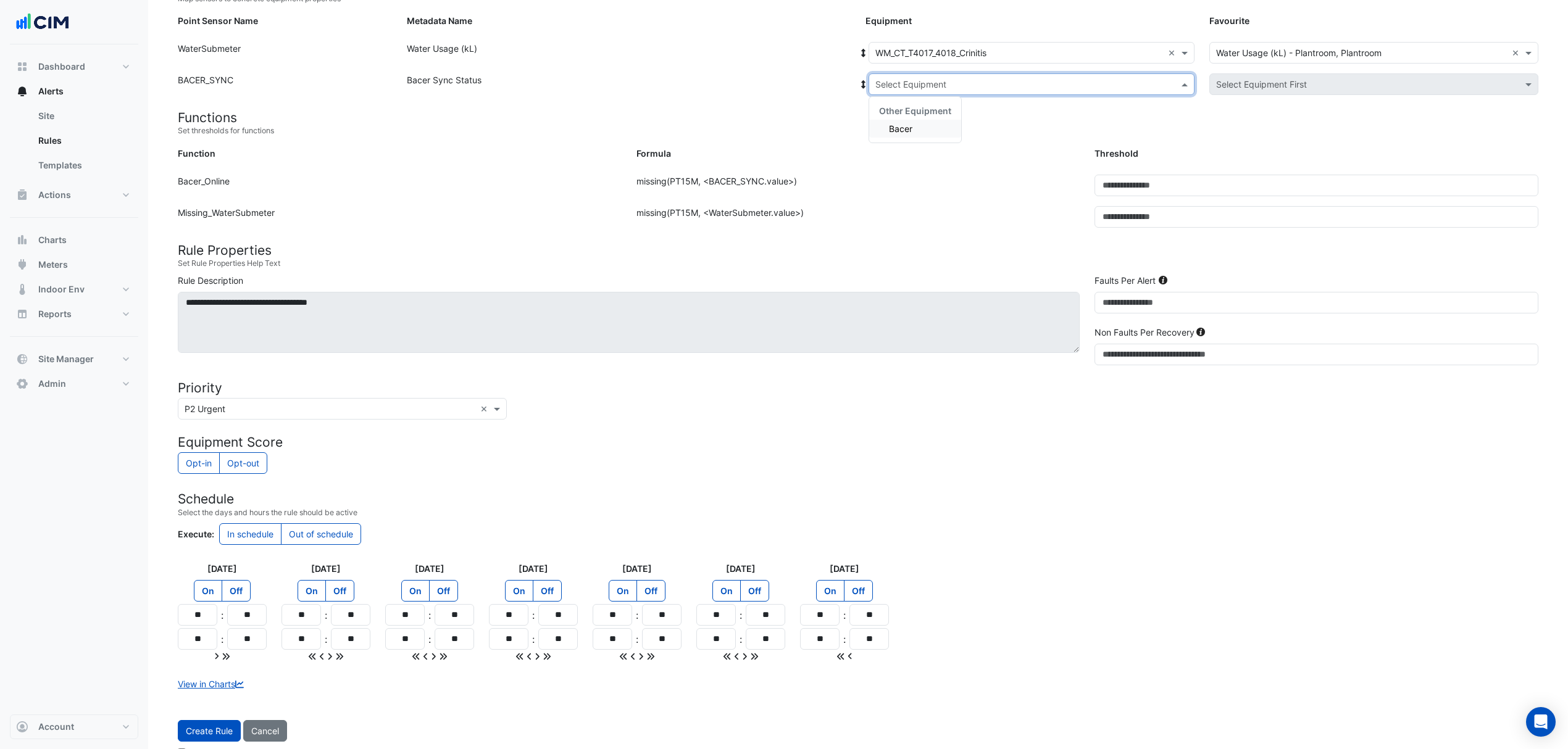
click at [932, 74] on div "Select Equipment" at bounding box center [1032, 84] width 326 height 22
click at [906, 121] on div "Bacer" at bounding box center [915, 129] width 92 height 18
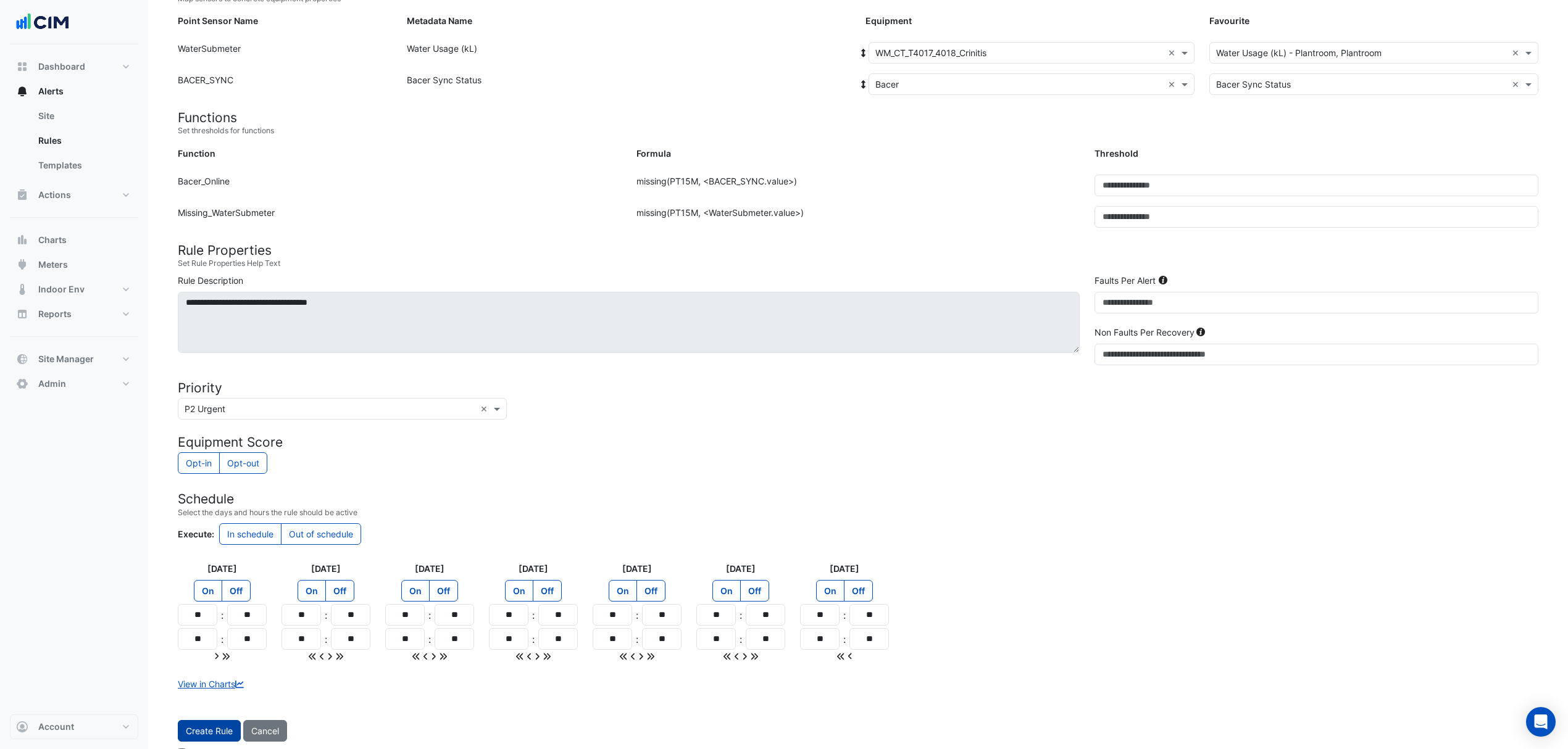
click at [198, 733] on button "Create Rule" at bounding box center [209, 730] width 63 height 22
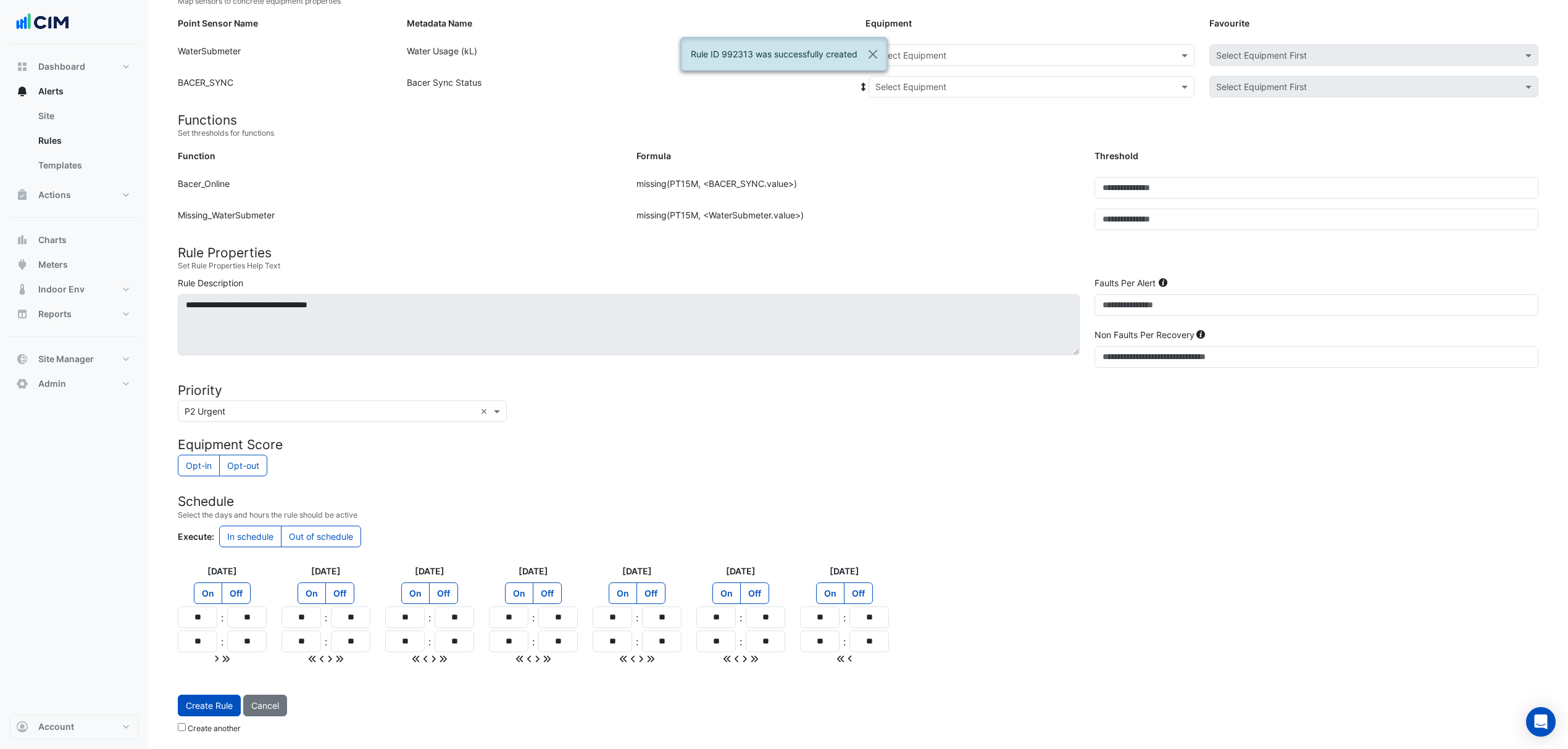
click at [1038, 49] on input "text" at bounding box center [1019, 55] width 288 height 13
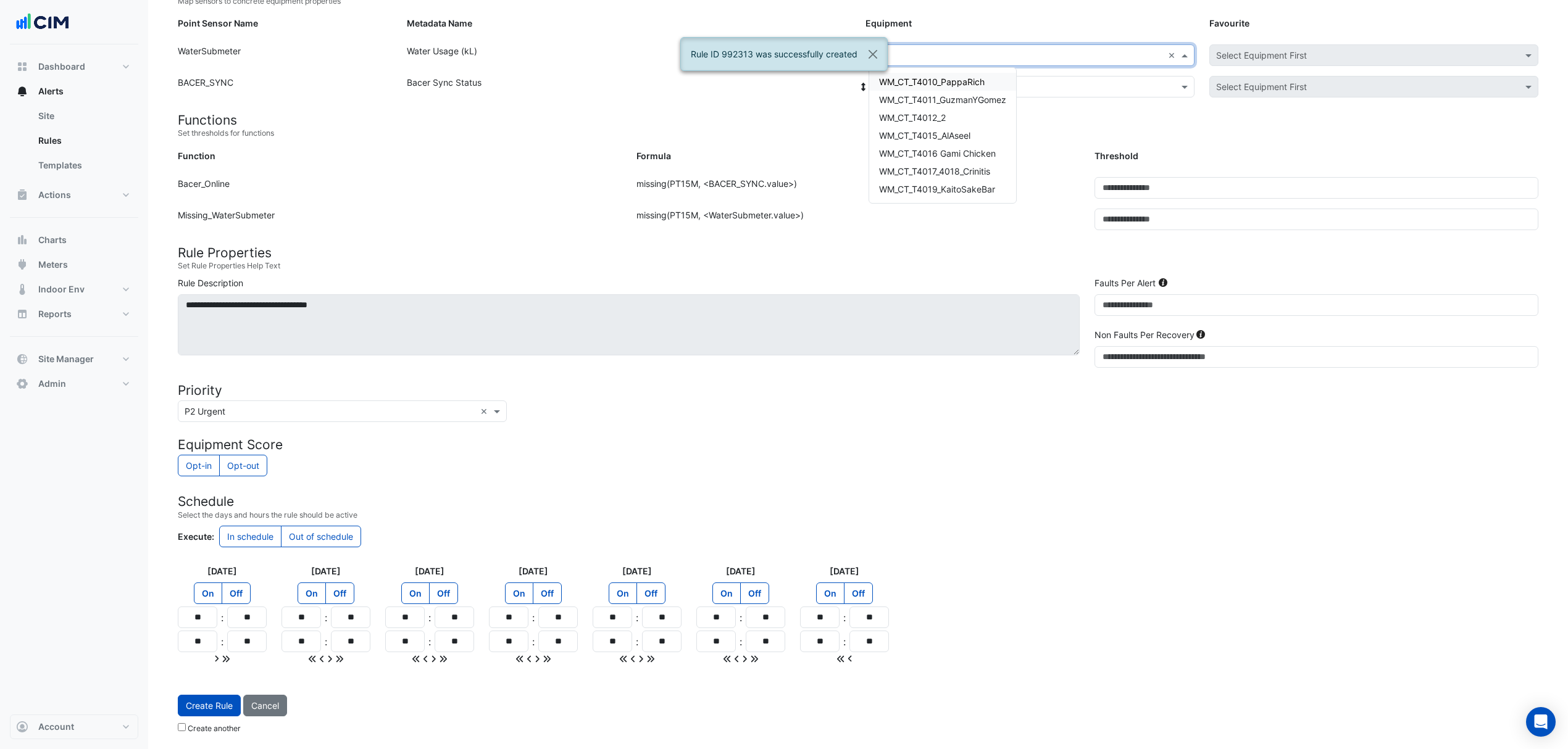
type input "****"
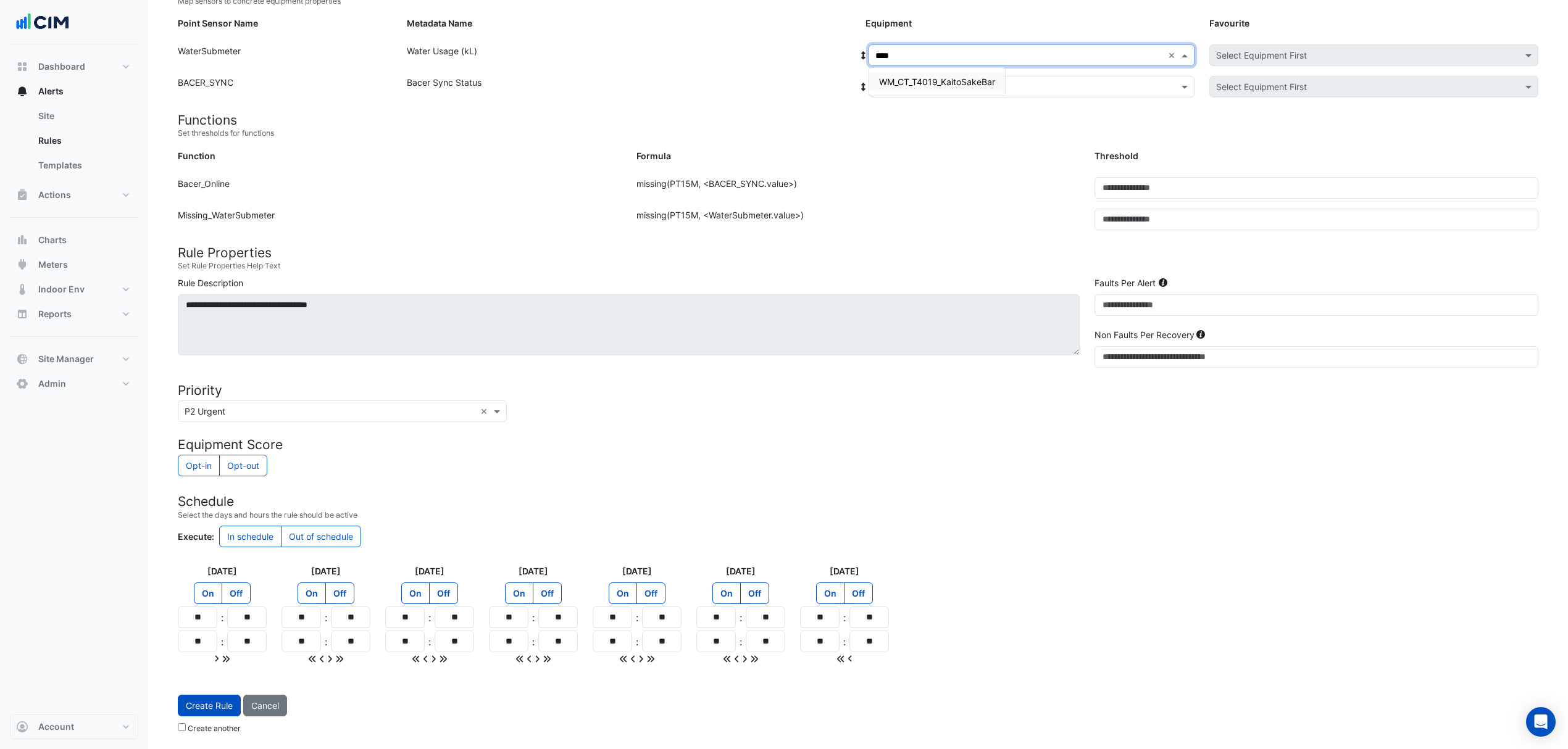
click at [968, 73] on div "WM_CT_T4019_KaitoSakeBar" at bounding box center [936, 82] width 136 height 18
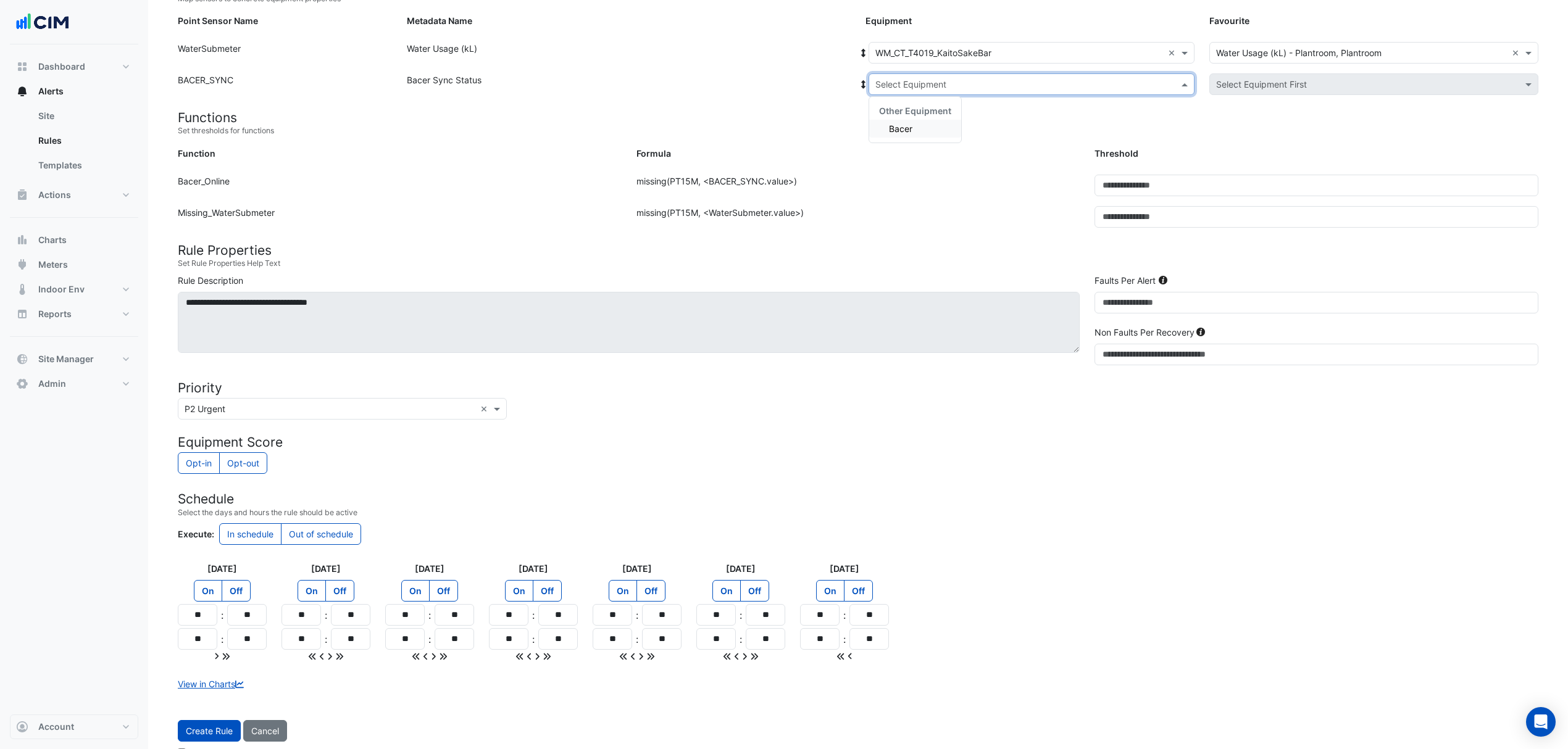
click at [957, 86] on input "text" at bounding box center [1019, 84] width 288 height 13
click at [919, 121] on div "Bacer" at bounding box center [915, 129] width 92 height 18
click at [216, 736] on button "Create Rule" at bounding box center [209, 730] width 63 height 22
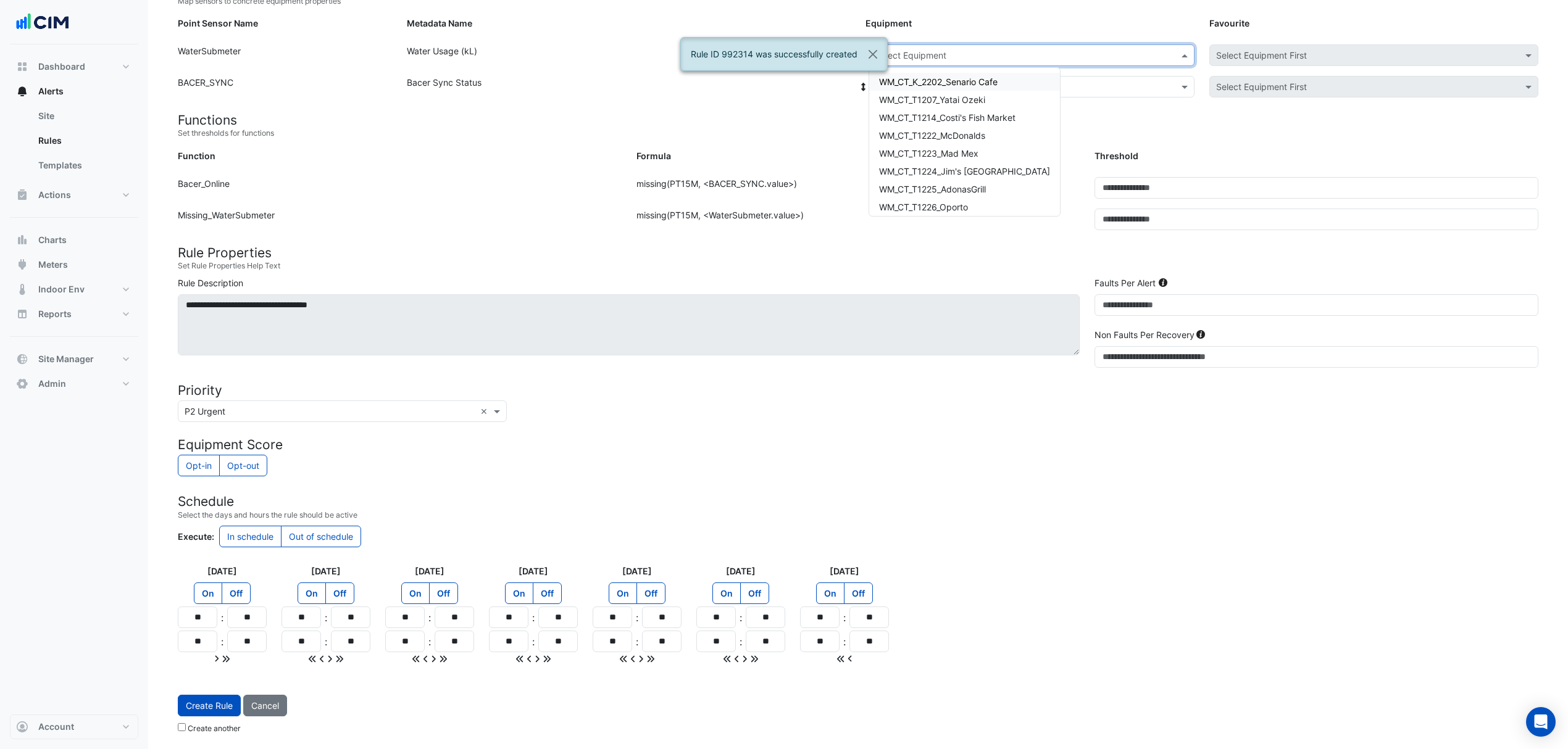
click at [908, 53] on input "text" at bounding box center [1019, 55] width 288 height 13
type input "****"
click at [902, 80] on span "WM_CT_T4020_YakinikuKosu" at bounding box center [936, 82] width 115 height 10
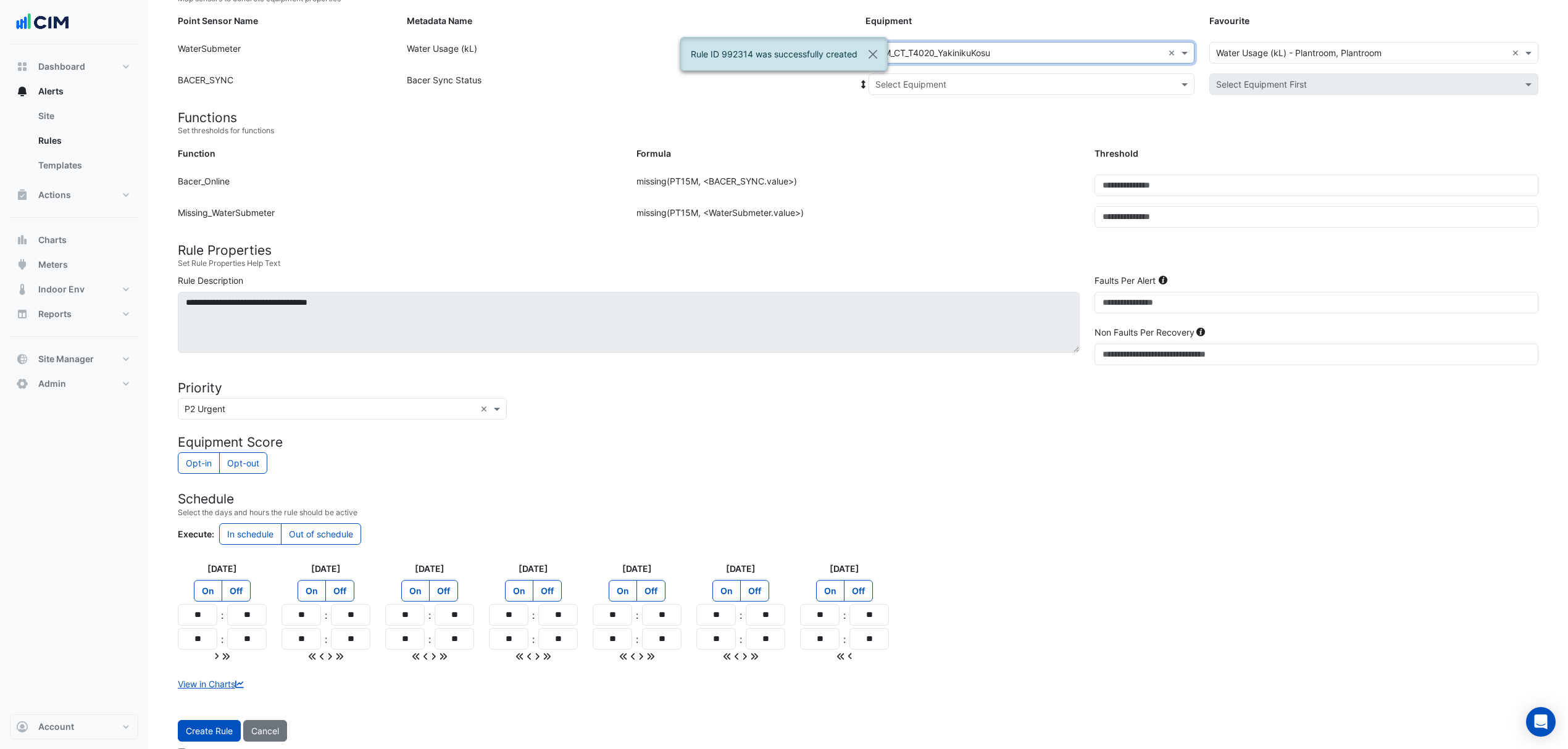
click at [902, 80] on input "text" at bounding box center [1019, 84] width 288 height 13
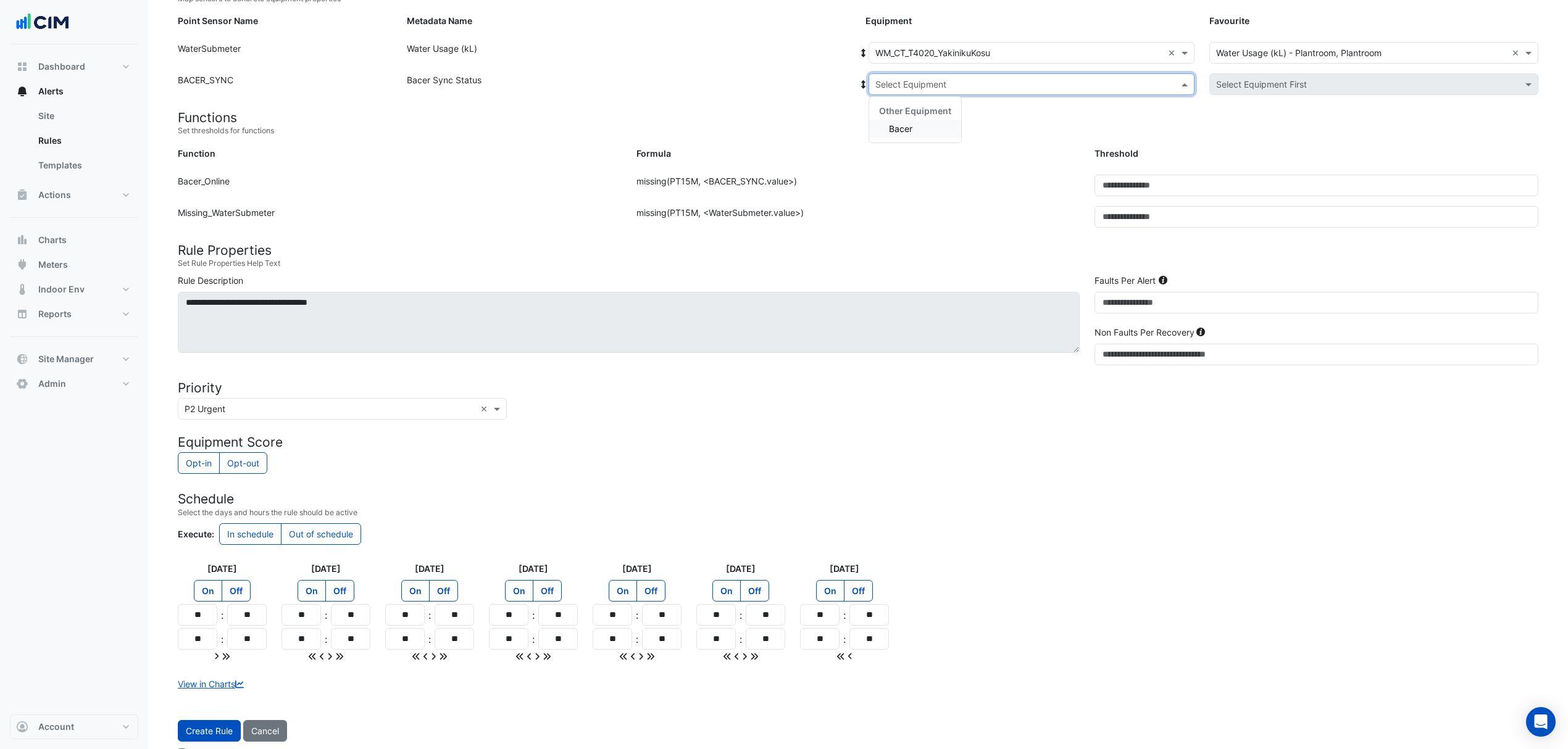
click at [885, 129] on div "Bacer" at bounding box center [915, 129] width 92 height 18
click at [191, 728] on button "Create Rule" at bounding box center [209, 730] width 63 height 22
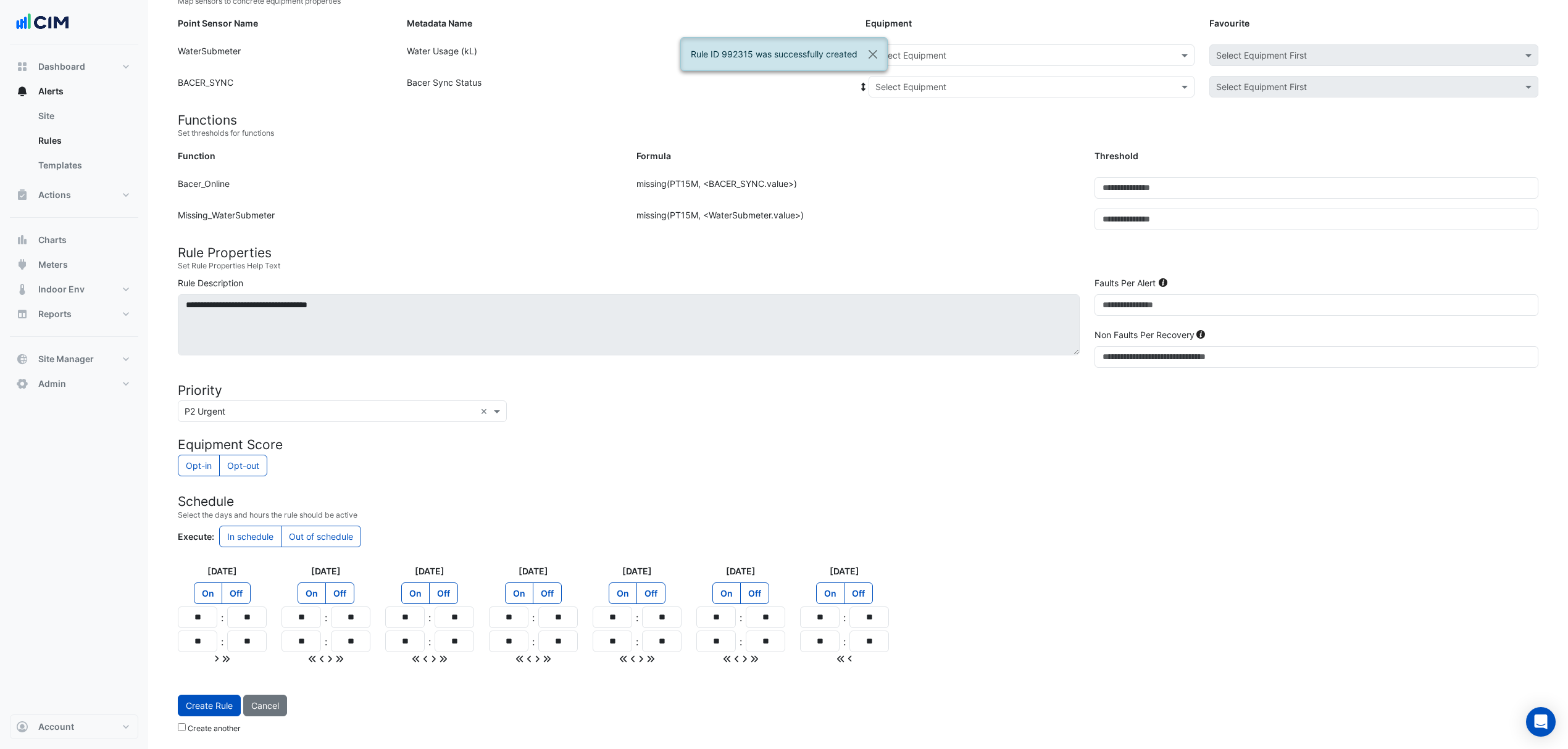
click at [930, 57] on input "text" at bounding box center [1019, 55] width 288 height 13
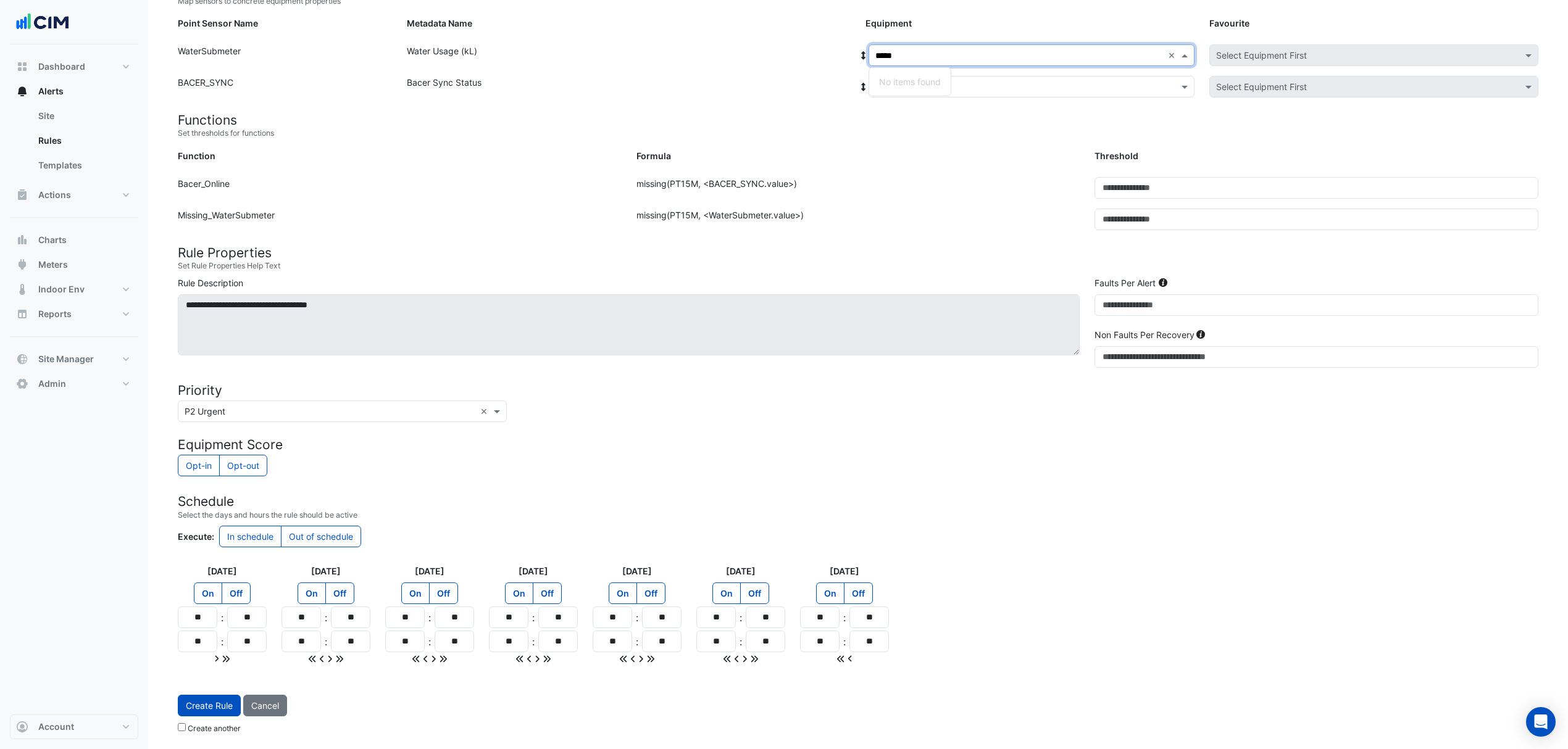
type input "*****"
click at [924, 187] on div "Formula: missing(PT15M, <BACER_SYNC.value>)" at bounding box center [858, 193] width 459 height 31
click at [917, 45] on div "Select Equipment" at bounding box center [1032, 55] width 326 height 22
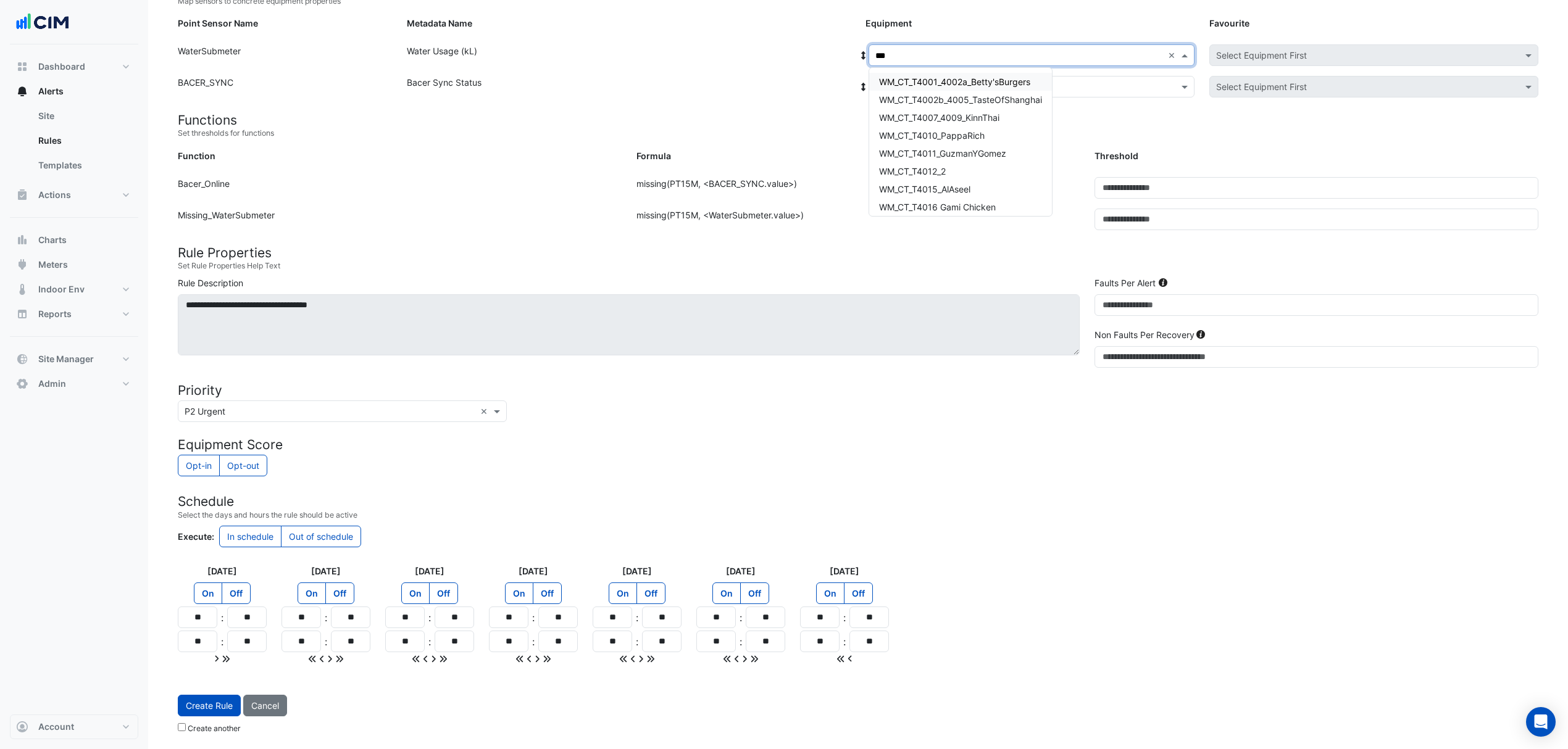
type input "****"
click at [942, 77] on span "WM_CT_T4031_Tella balls" at bounding box center [930, 82] width 101 height 10
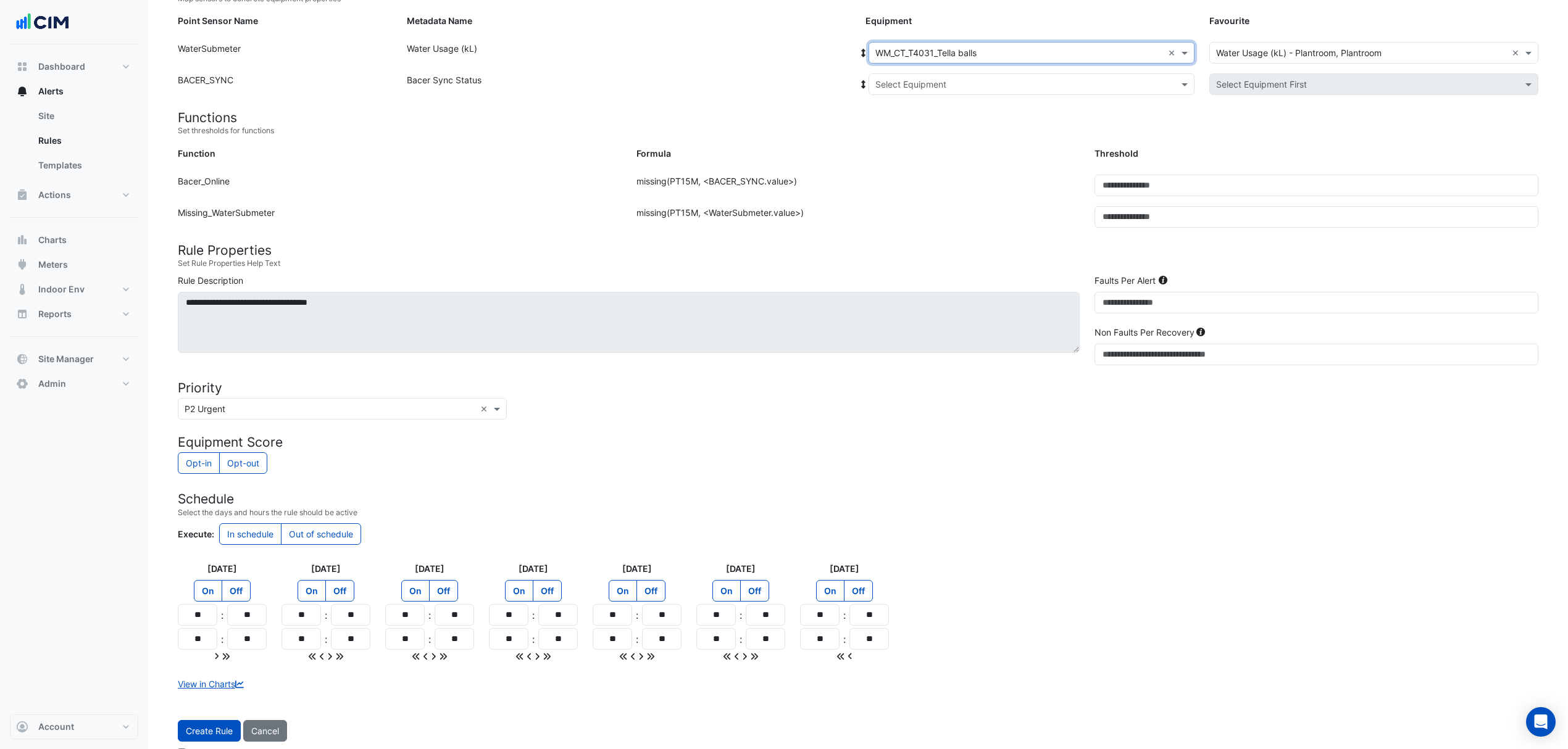
drag, startPoint x: 934, startPoint y: 77, endPoint x: 919, endPoint y: 92, distance: 21.2
click at [934, 79] on input "text" at bounding box center [1019, 84] width 288 height 13
click at [896, 124] on span "Bacer" at bounding box center [901, 129] width 24 height 10
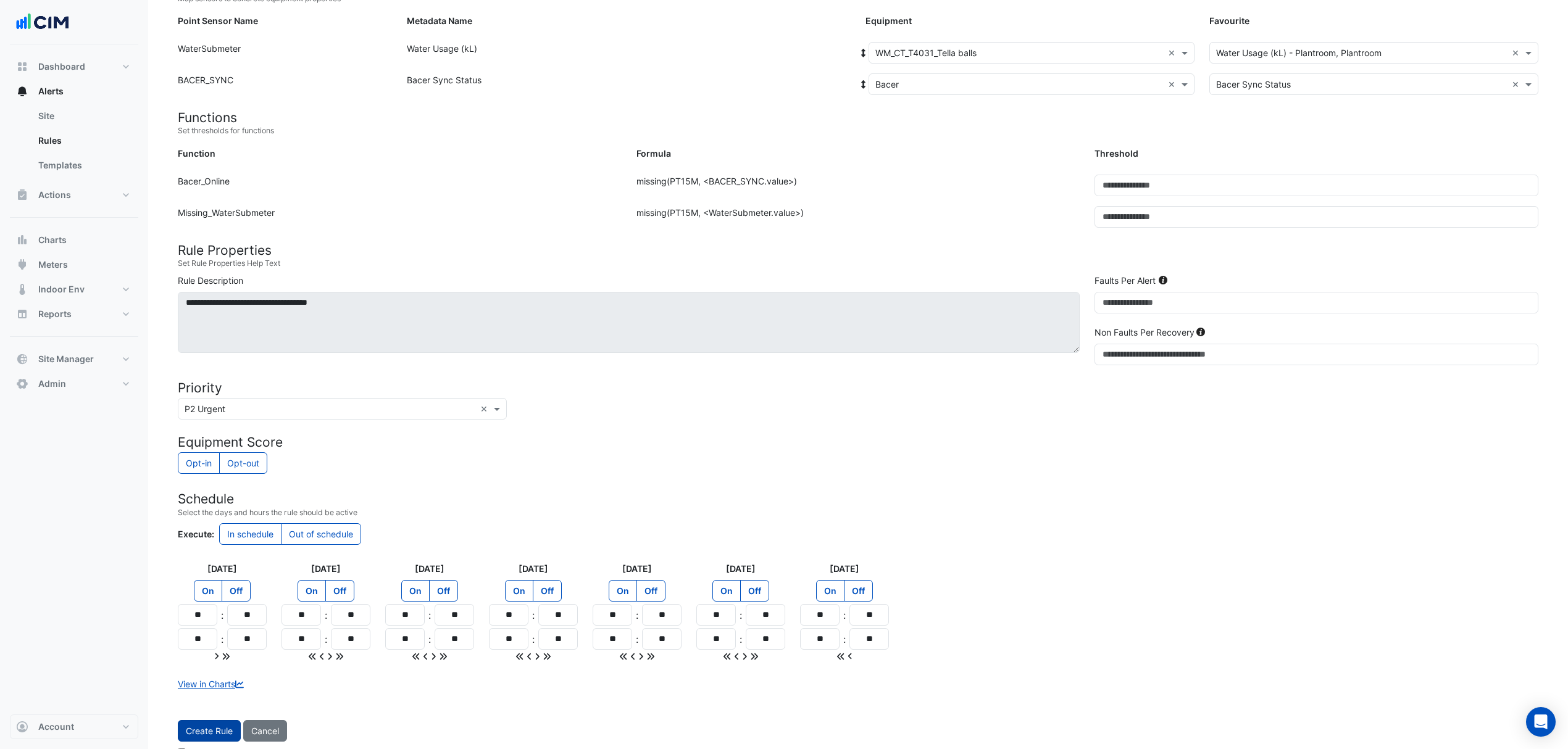
click at [193, 733] on button "Create Rule" at bounding box center [209, 730] width 63 height 22
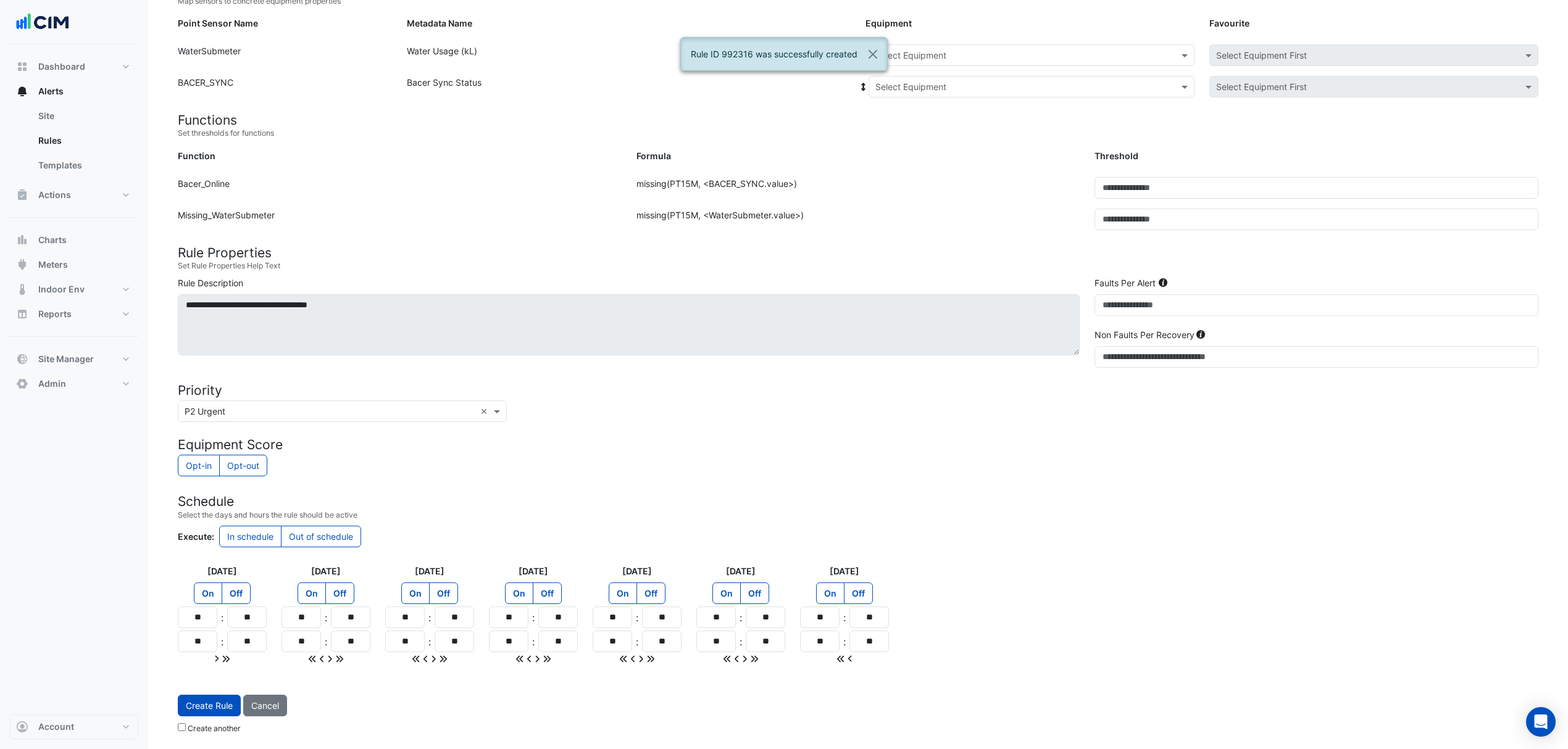
click at [996, 49] on input "text" at bounding box center [1019, 55] width 288 height 13
type input "****"
click at [983, 68] on div "WM_CT_T4454_OhMyDays(3Bean)" at bounding box center [948, 81] width 159 height 28
click at [959, 80] on span "WM_CT_T4454_OhMyDays(3Bean)" at bounding box center [949, 82] width 140 height 10
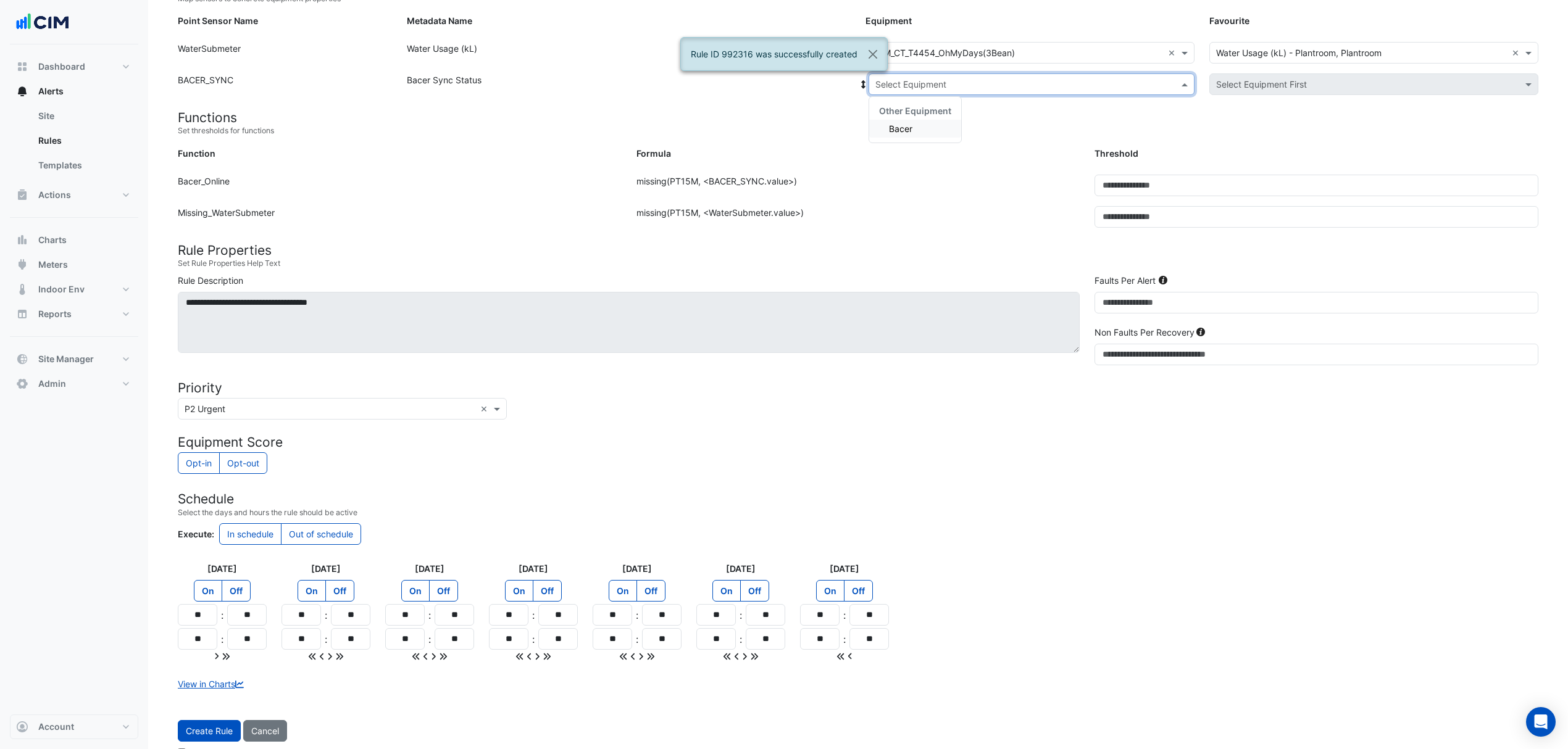
drag, startPoint x: 952, startPoint y: 79, endPoint x: 928, endPoint y: 122, distance: 49.2
click at [951, 80] on input "text" at bounding box center [1019, 84] width 288 height 13
click at [917, 134] on div "Bacer" at bounding box center [915, 129] width 92 height 18
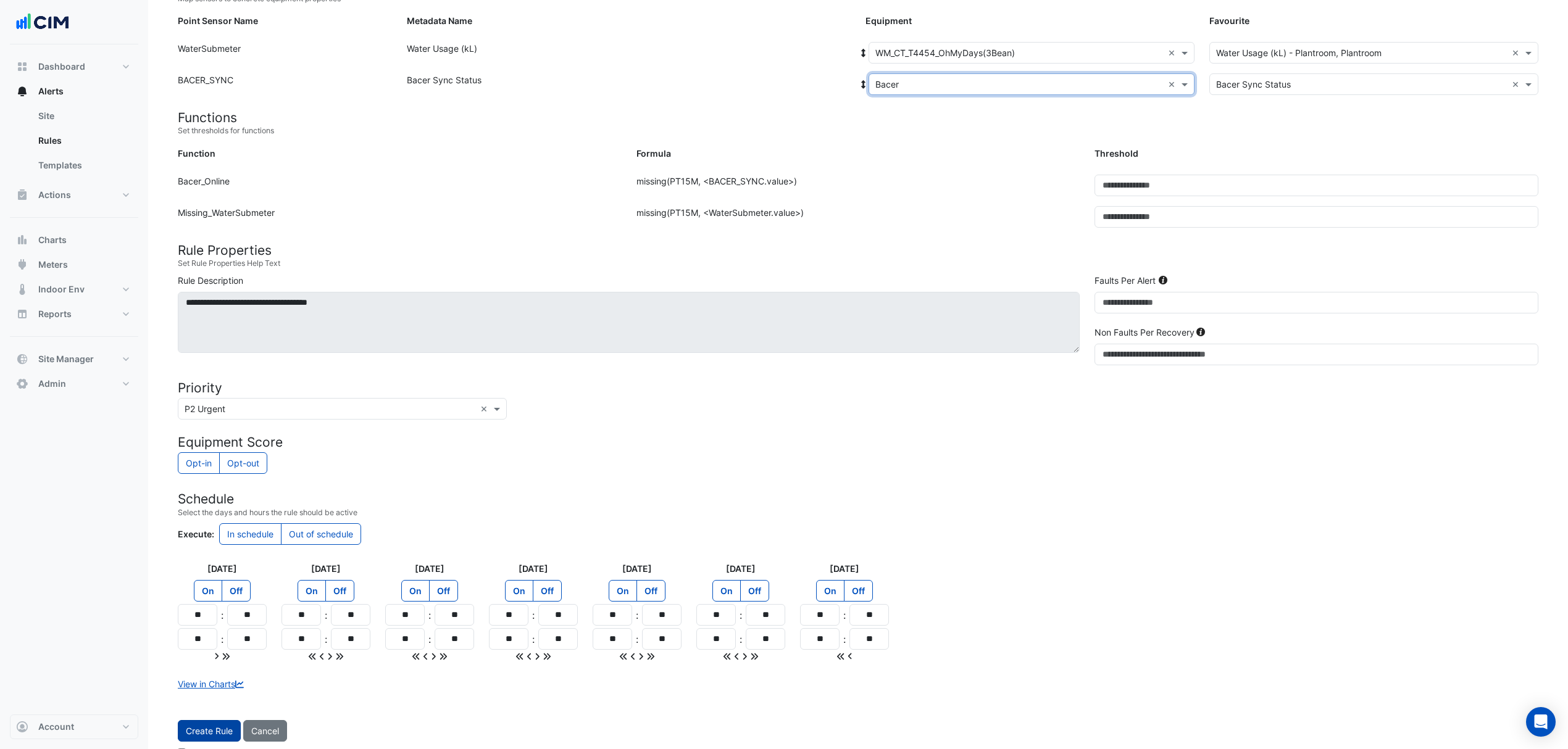
click at [208, 734] on button "Create Rule" at bounding box center [209, 730] width 63 height 22
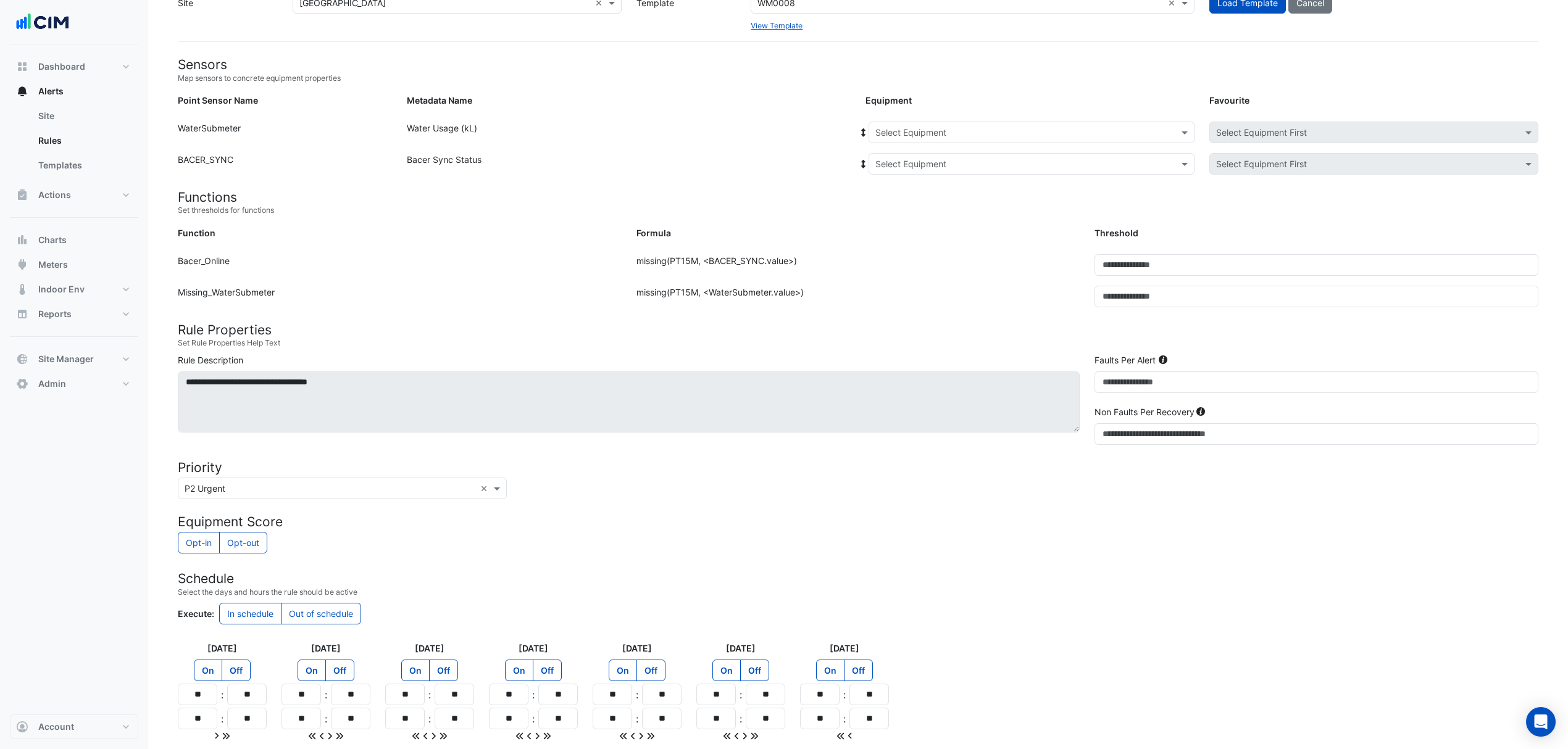
scroll to position [0, 0]
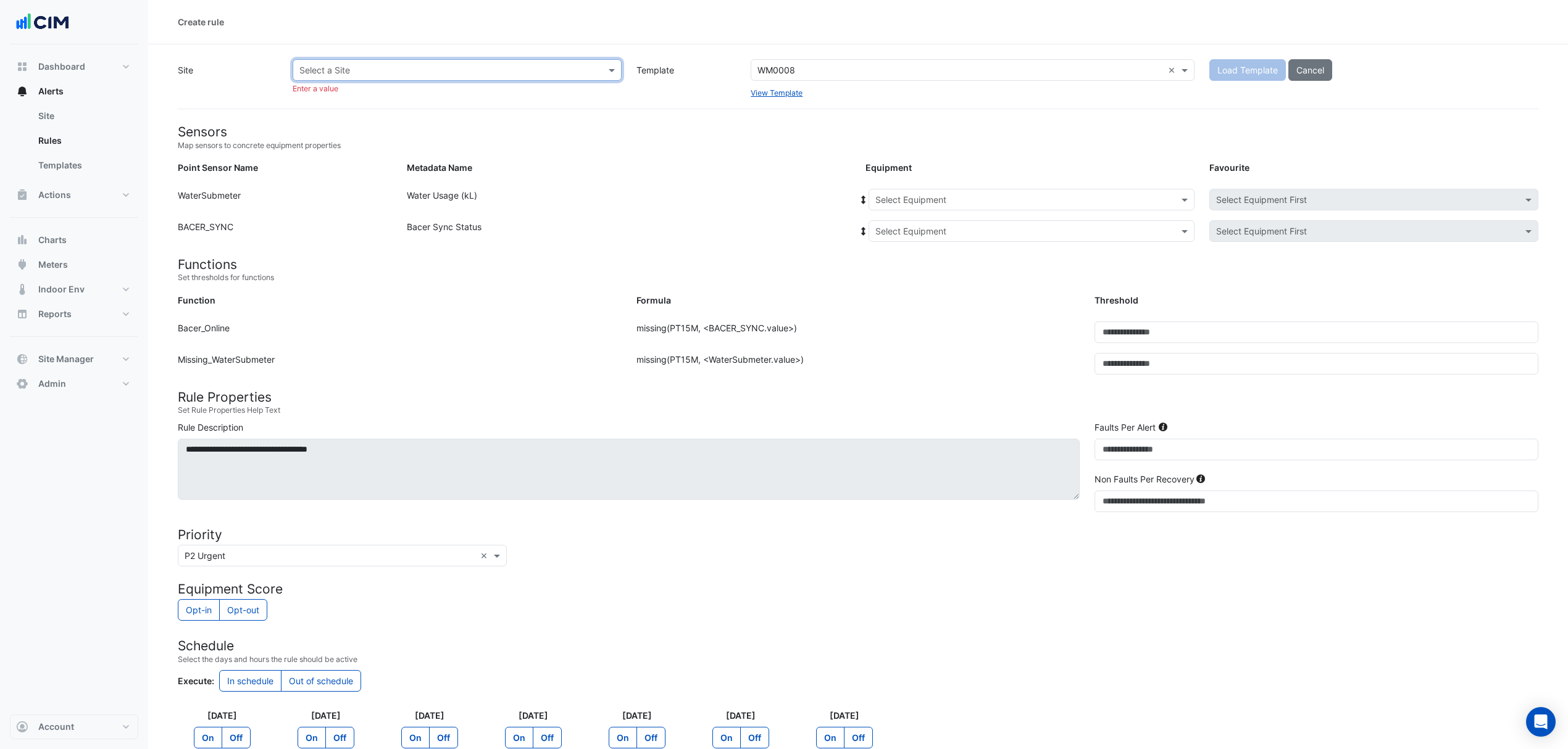
click at [530, 68] on input "text" at bounding box center [444, 70] width 291 height 13
type input "******"
click at [353, 103] on div "QIC" at bounding box center [332, 97] width 78 height 18
click at [338, 109] on span "Nerang Mall" at bounding box center [338, 115] width 49 height 10
click at [1224, 71] on button "Load Template" at bounding box center [1247, 70] width 77 height 22
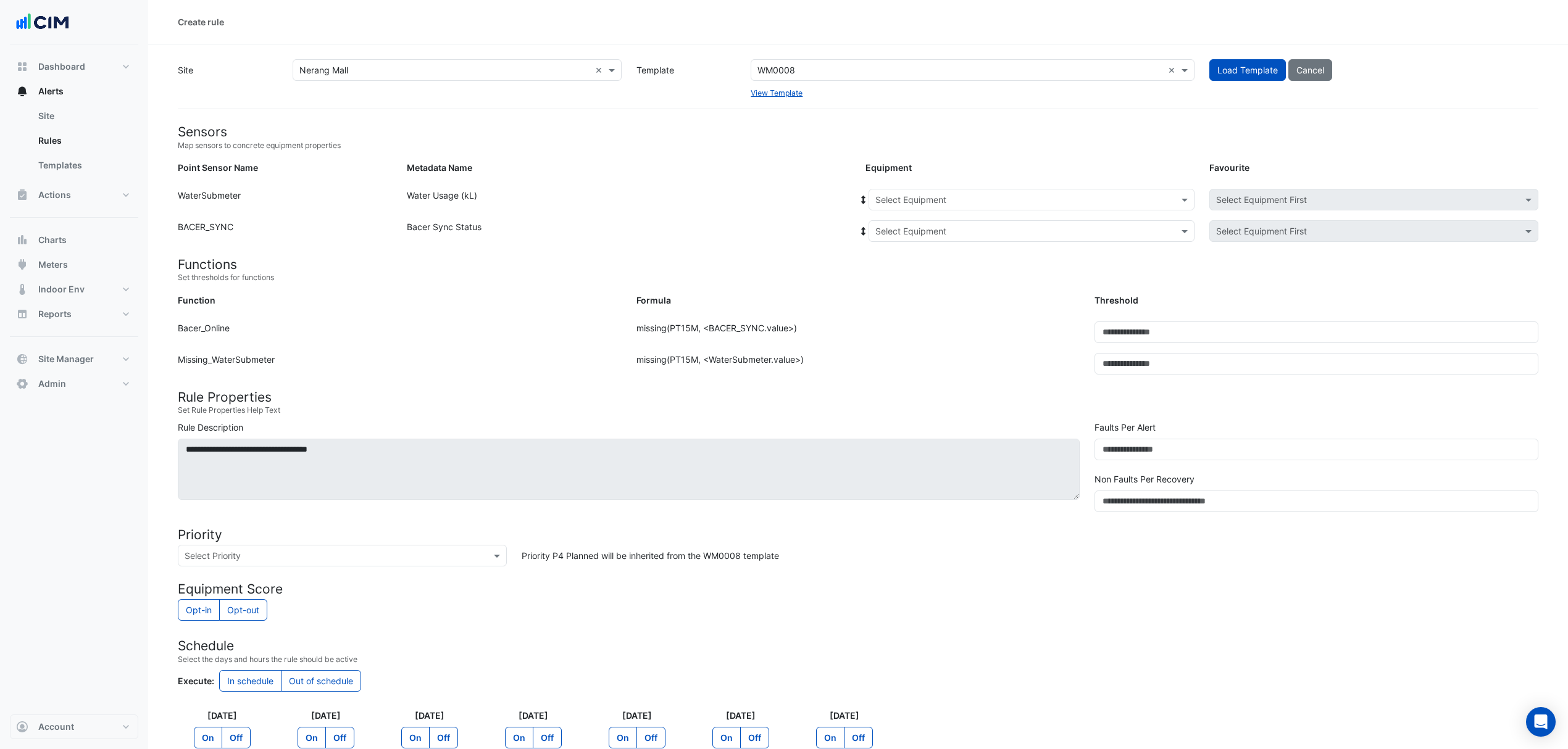
click at [1095, 203] on input "text" at bounding box center [1019, 200] width 288 height 13
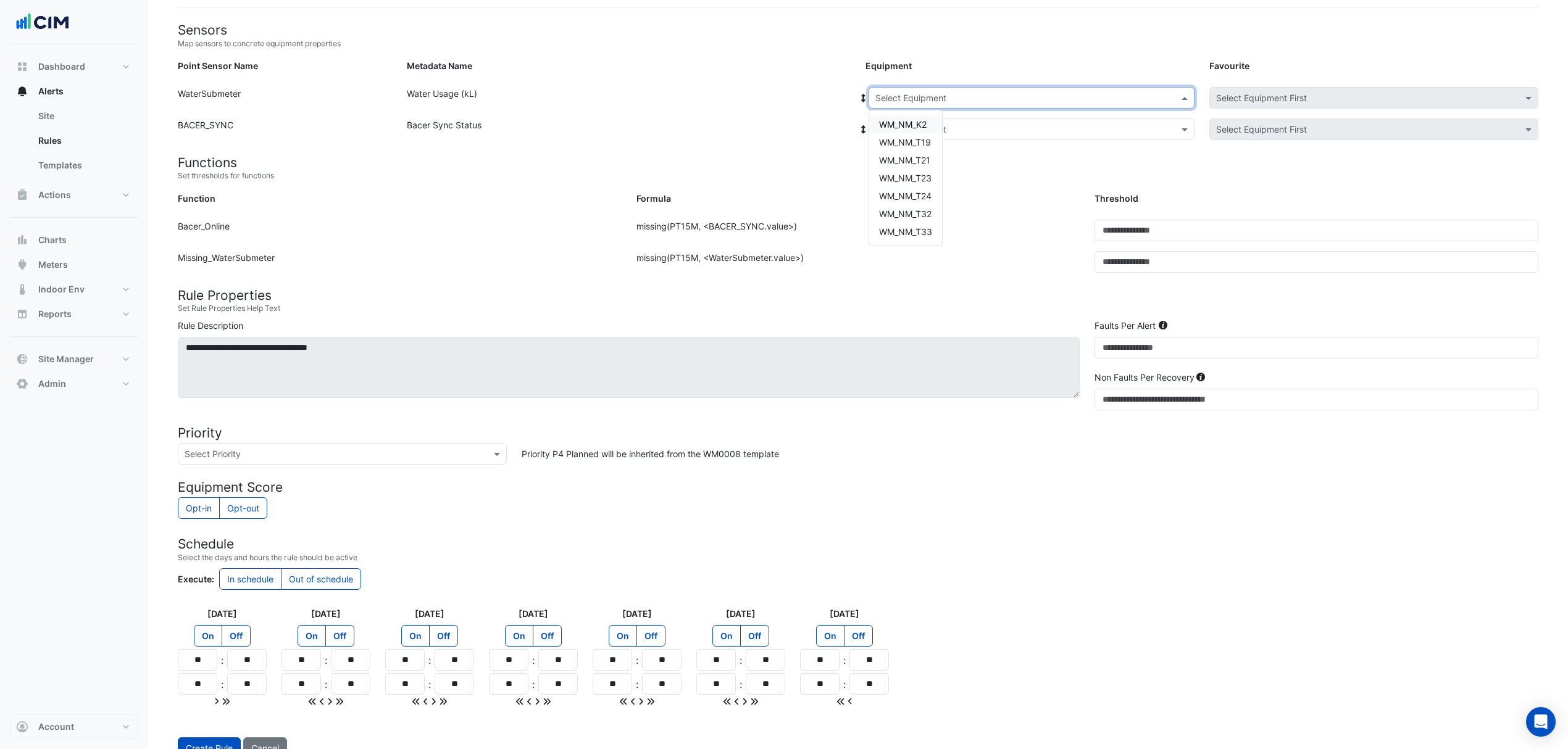
scroll to position [65, 0]
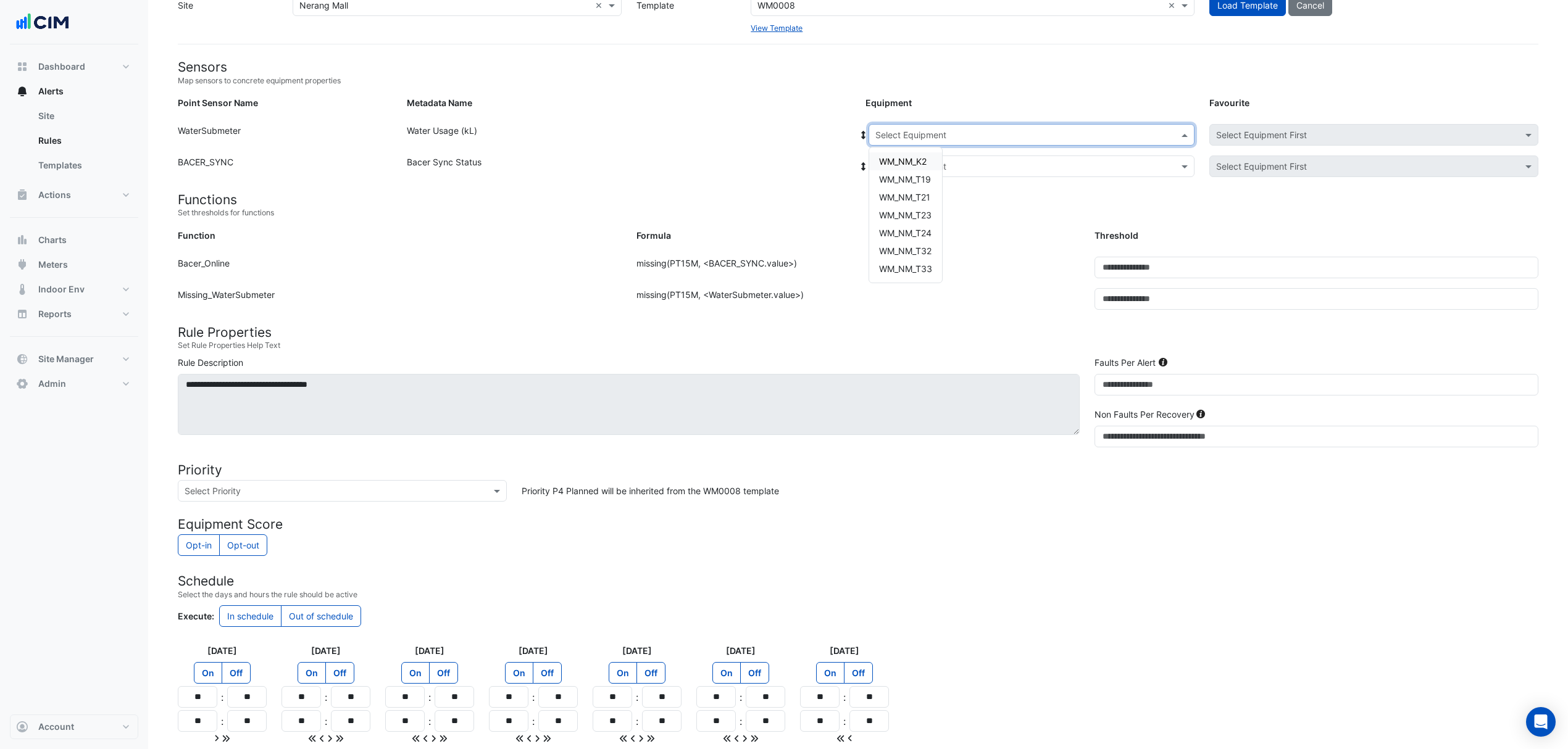
click at [223, 490] on input "text" at bounding box center [330, 491] width 291 height 13
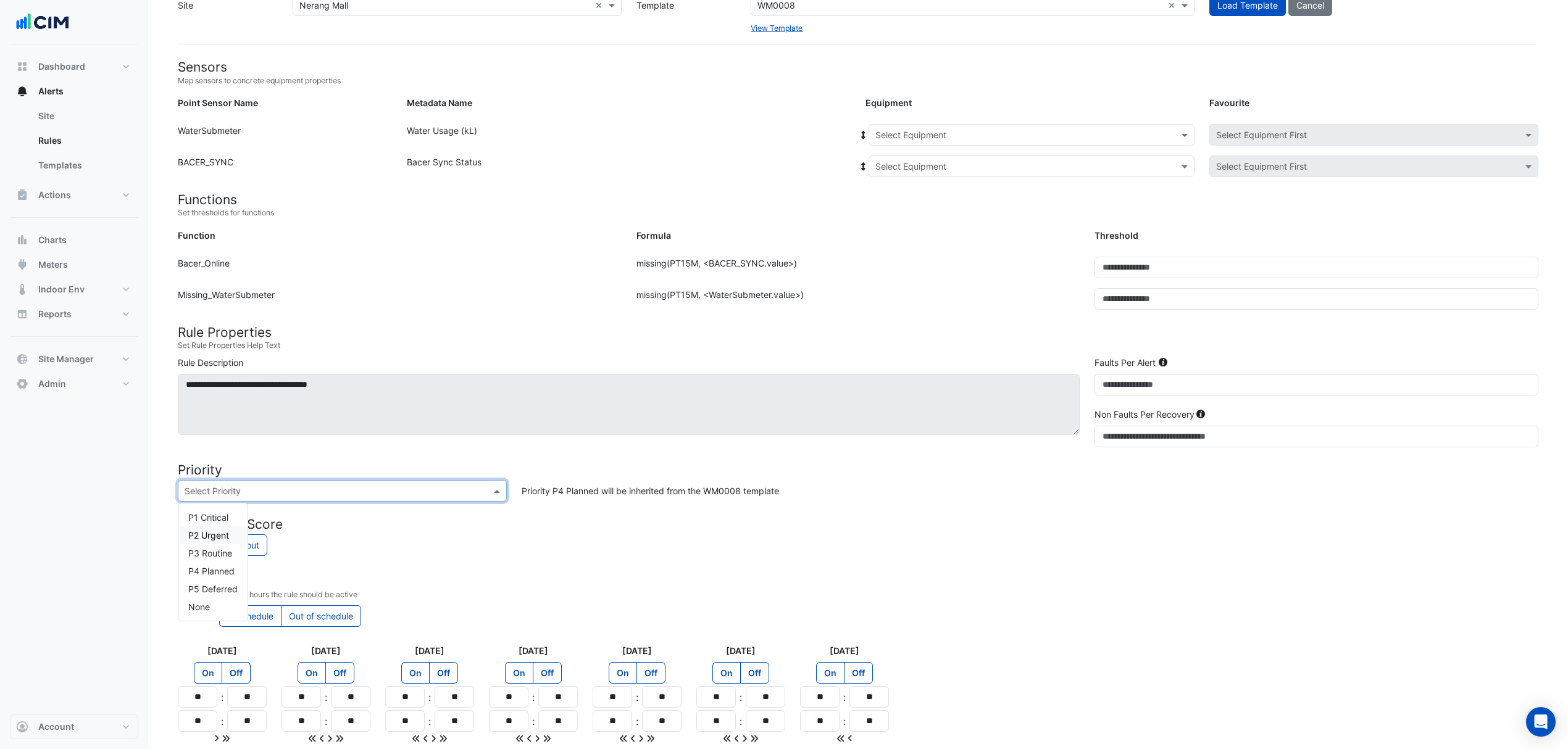
click at [204, 530] on div "P2 Urgent" at bounding box center [213, 536] width 69 height 18
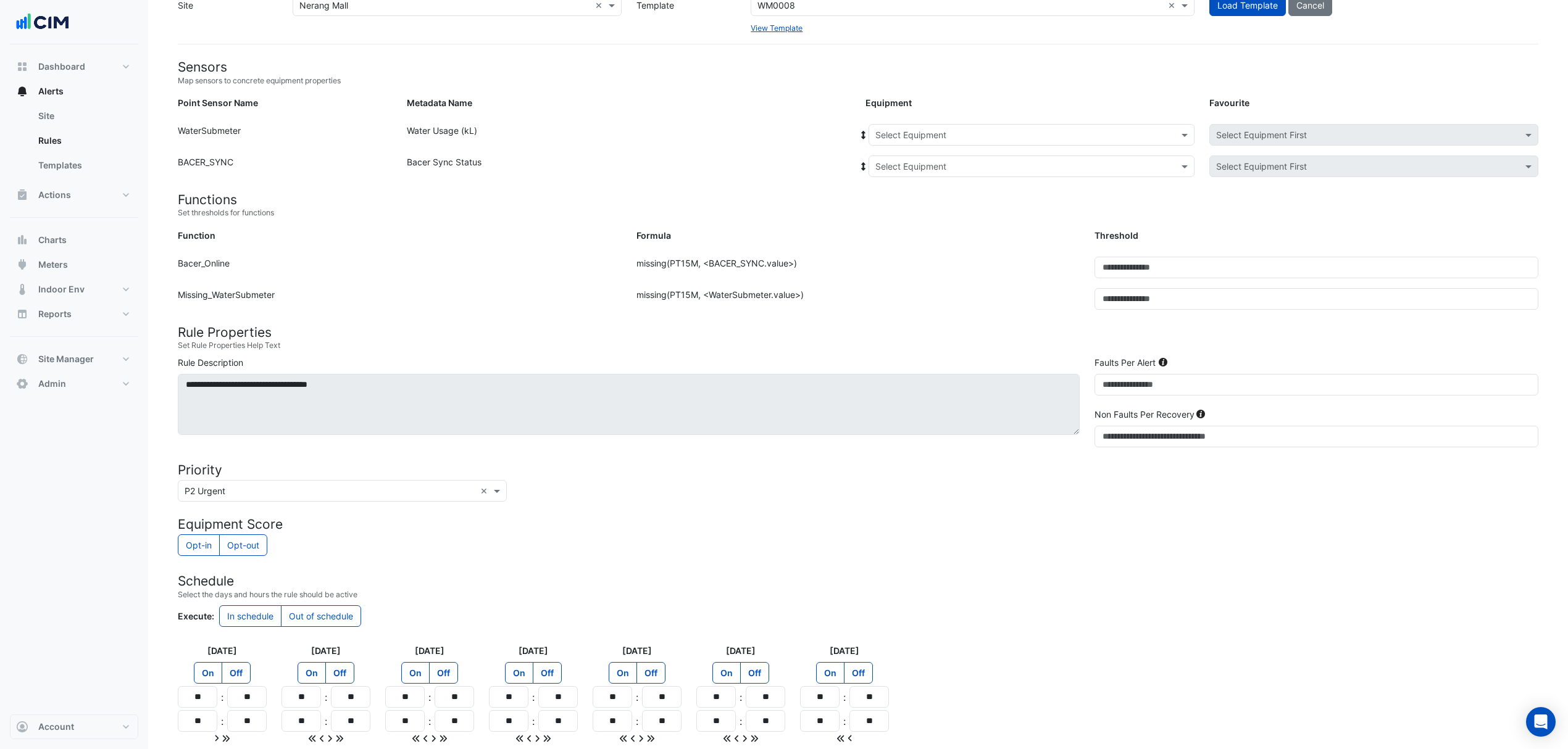
click at [472, 542] on div "Opt-in Opt-out" at bounding box center [858, 547] width 1360 height 24
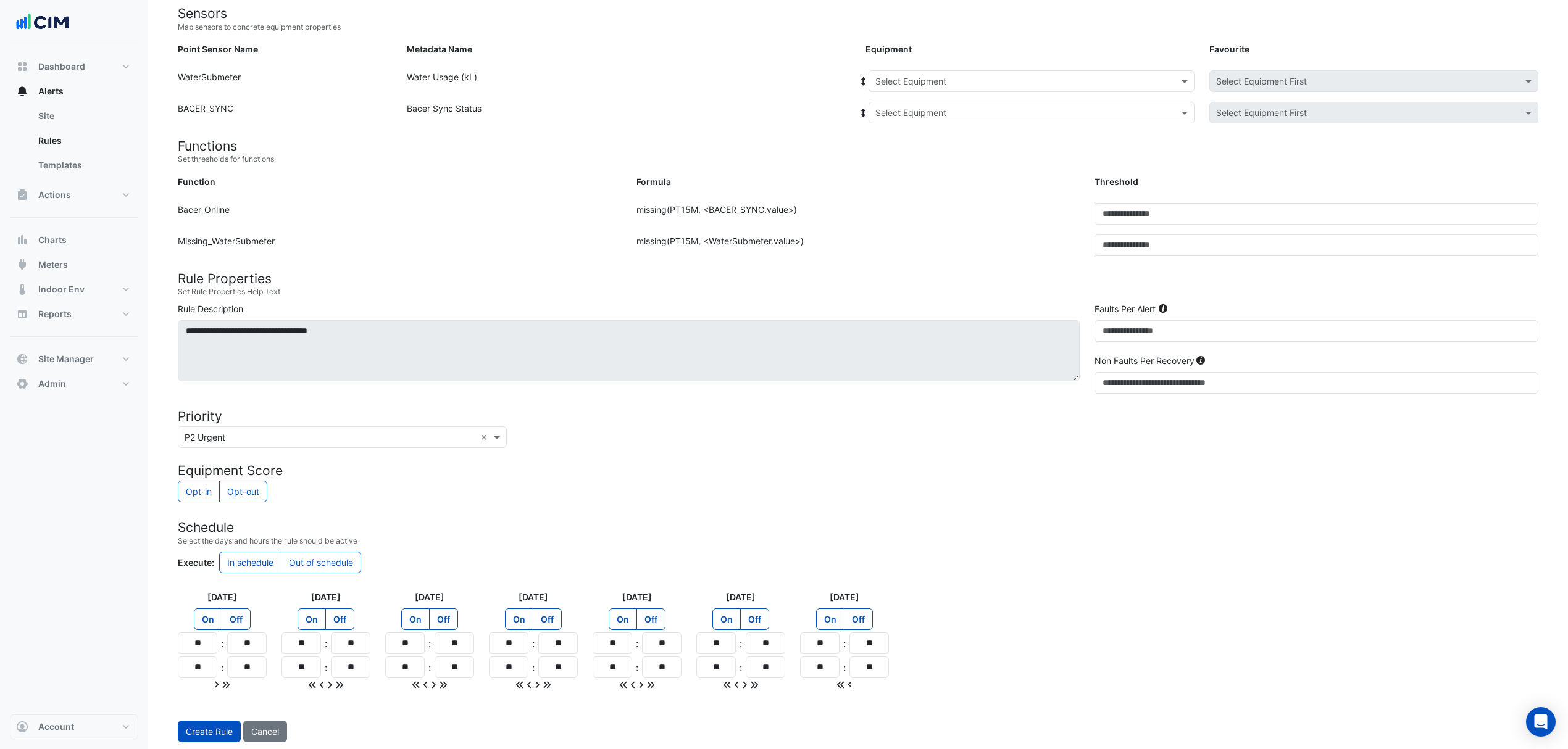
scroll to position [147, 0]
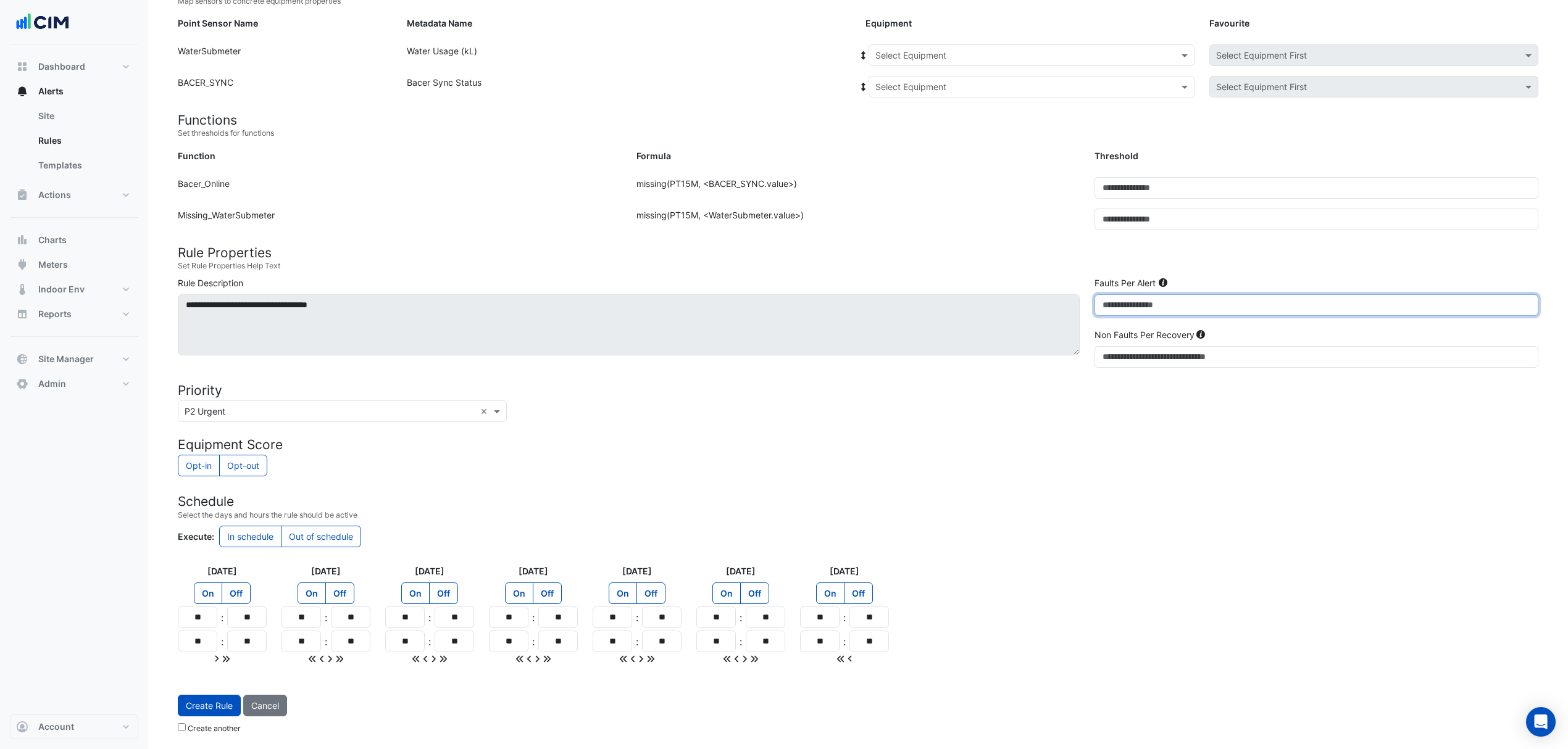
click at [1138, 314] on input "*" at bounding box center [1316, 305] width 444 height 22
type input "**"
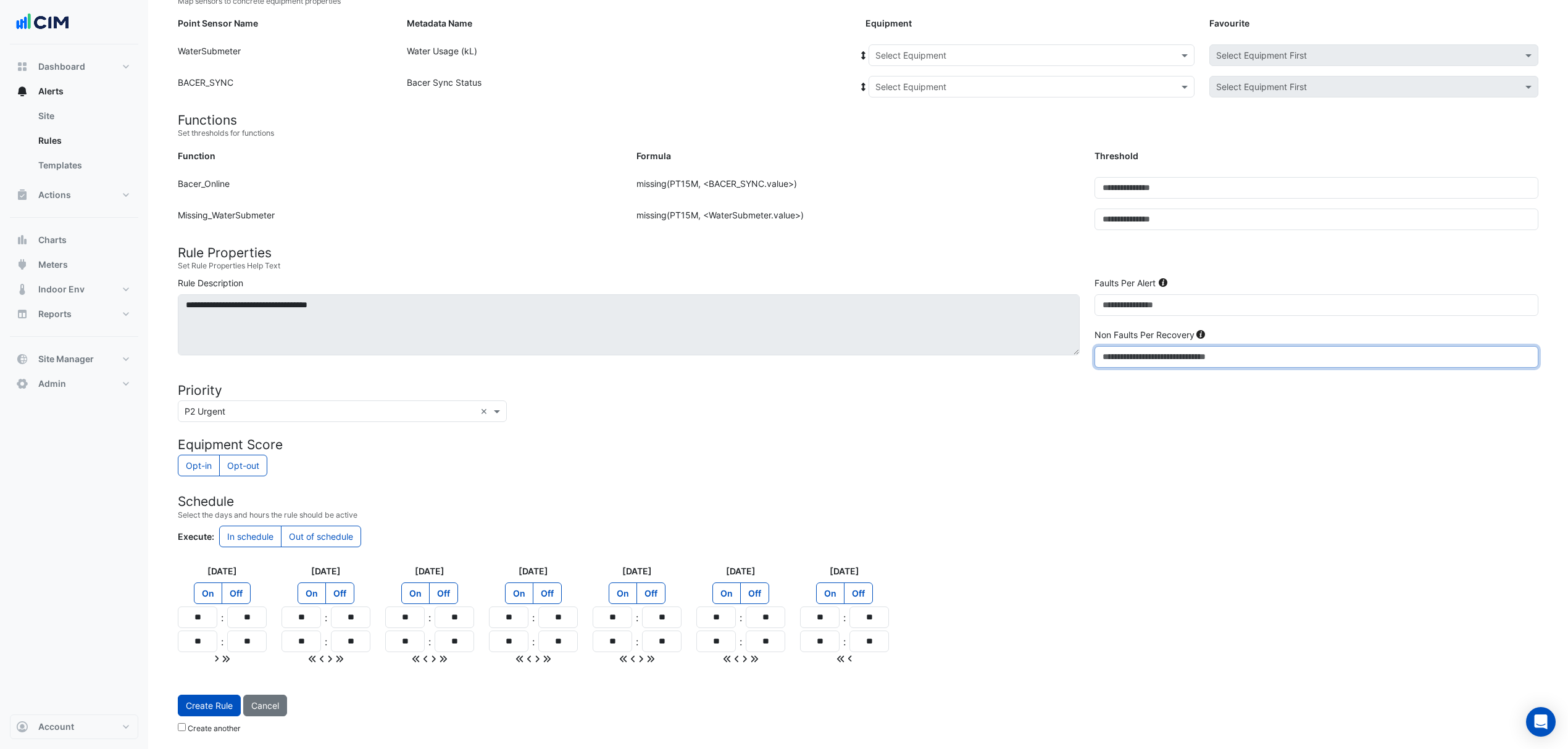
click at [1134, 356] on input "*" at bounding box center [1316, 357] width 444 height 22
click at [1134, 356] on input "**" at bounding box center [1316, 357] width 444 height 22
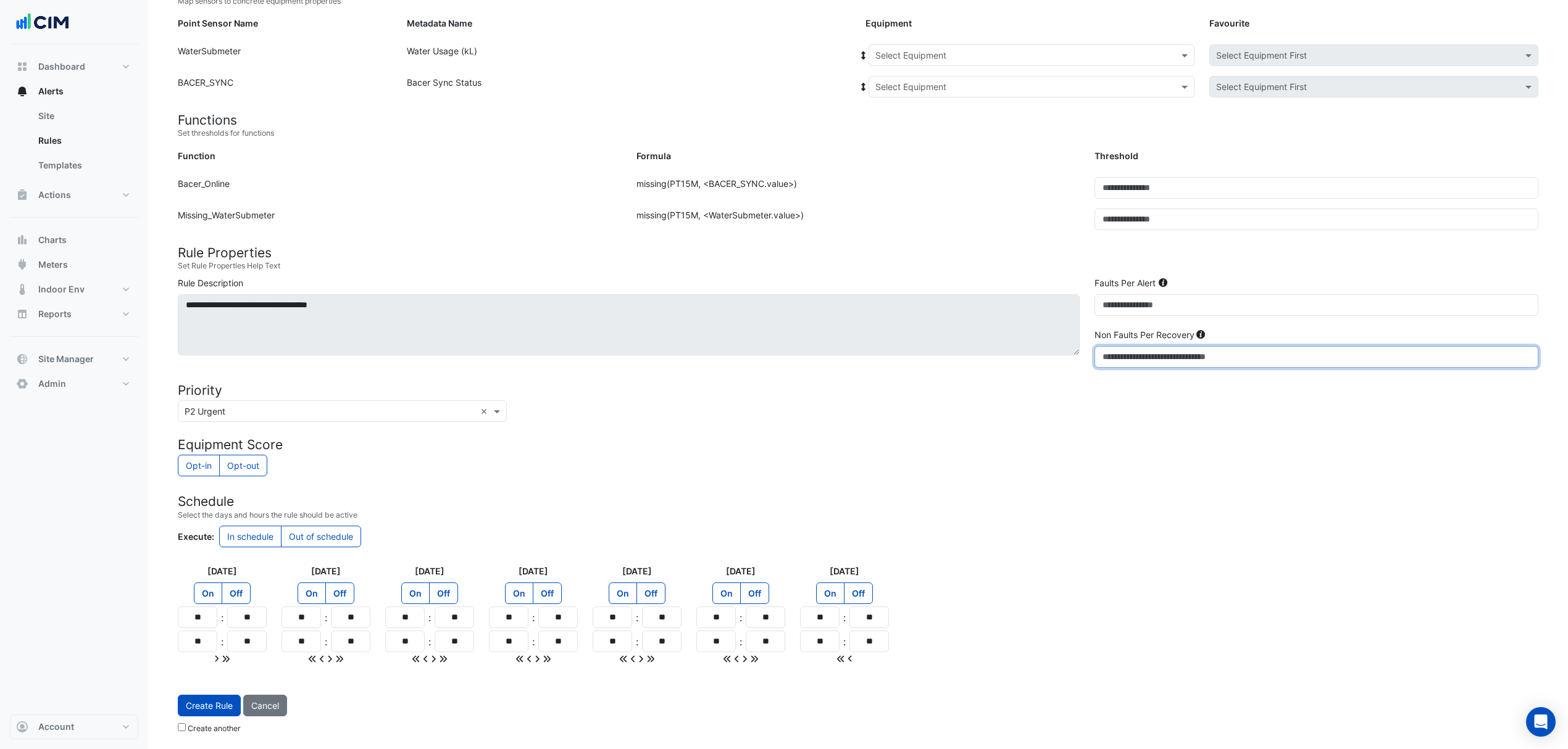
type input "*"
click at [201, 626] on input "**" at bounding box center [197, 617] width 39 height 22
click at [201, 625] on input "**" at bounding box center [197, 617] width 39 height 22
type input "**"
type input "*"
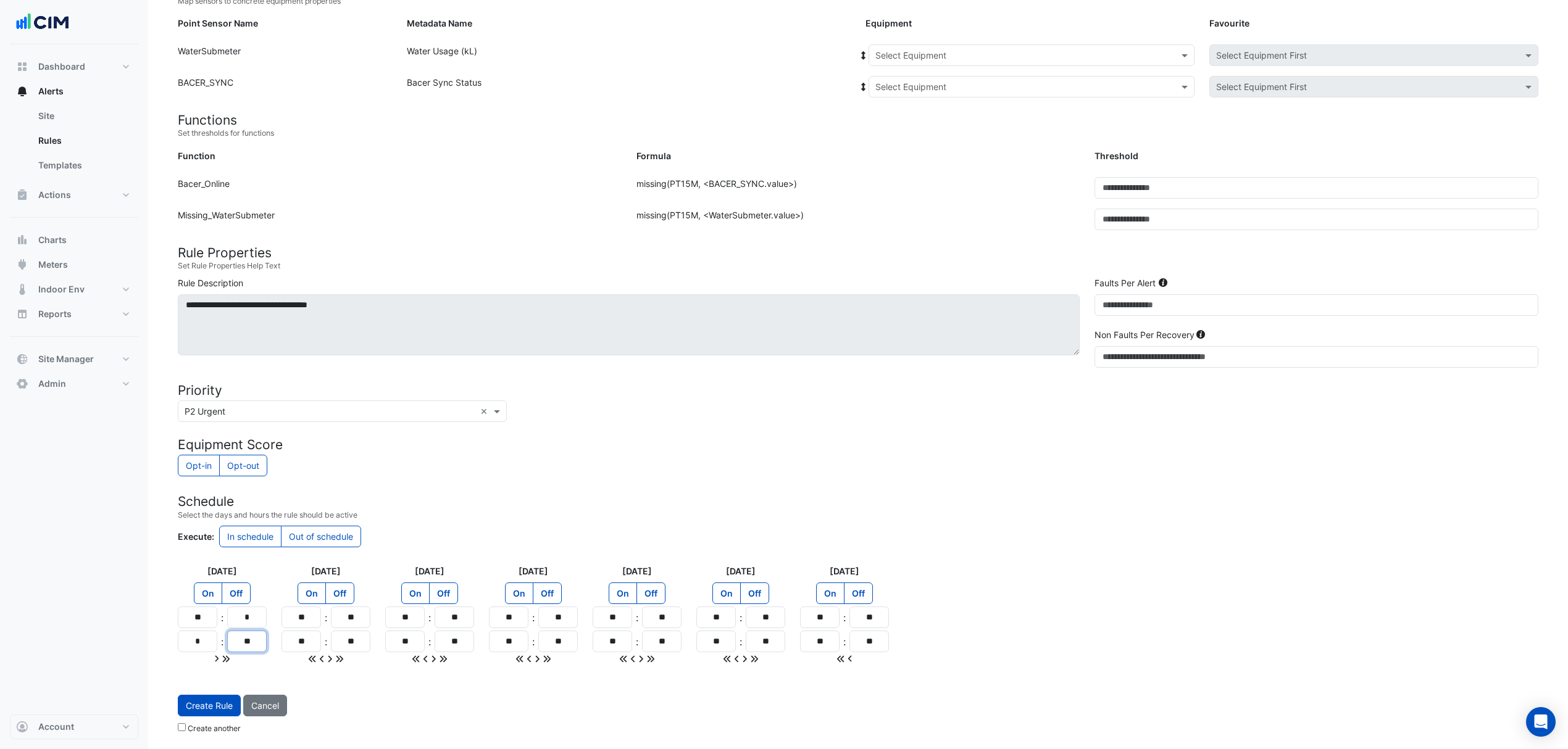
type input "**"
click at [247, 623] on input "*" at bounding box center [246, 617] width 39 height 22
type input "**"
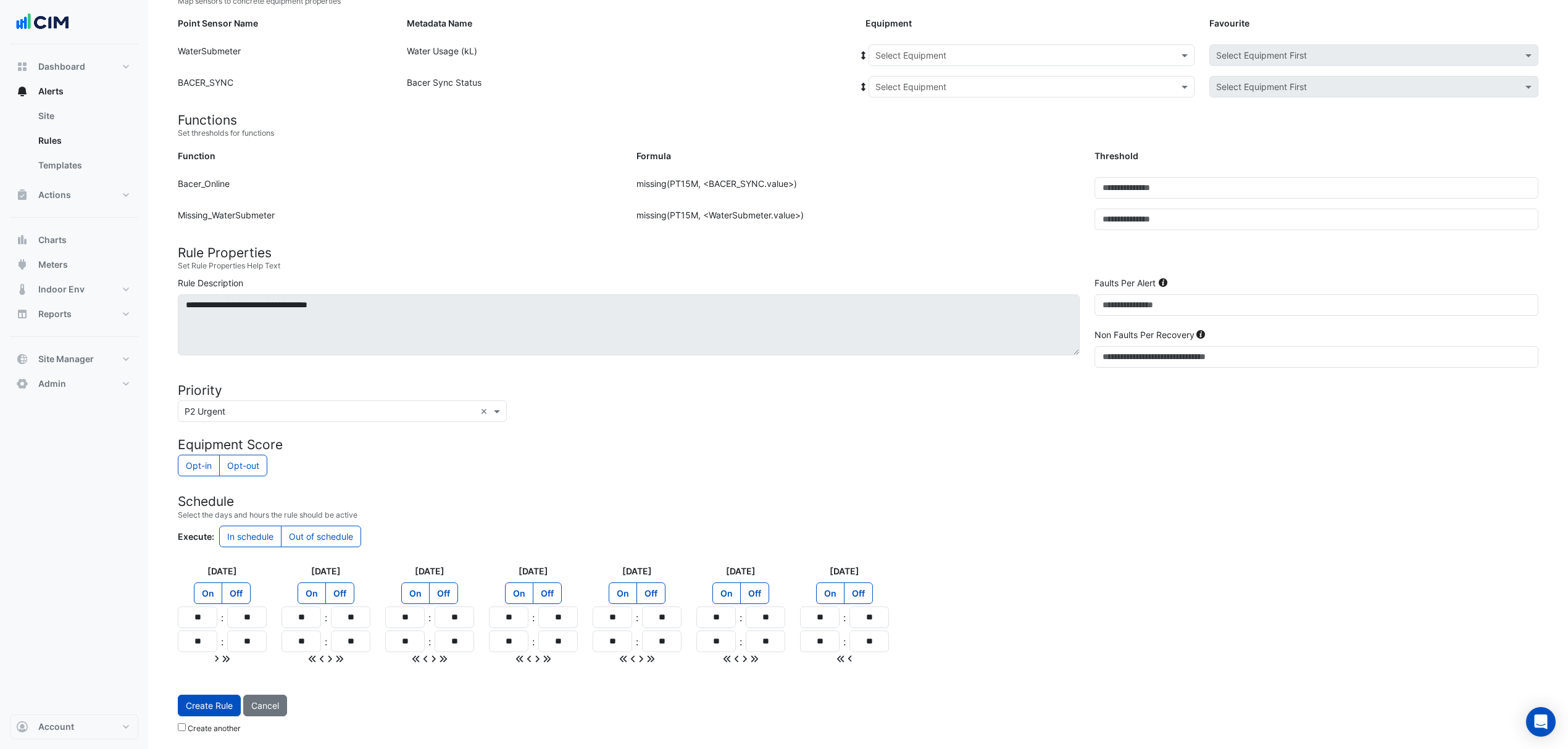
click at [223, 655] on icon at bounding box center [226, 659] width 9 height 9
type input "**"
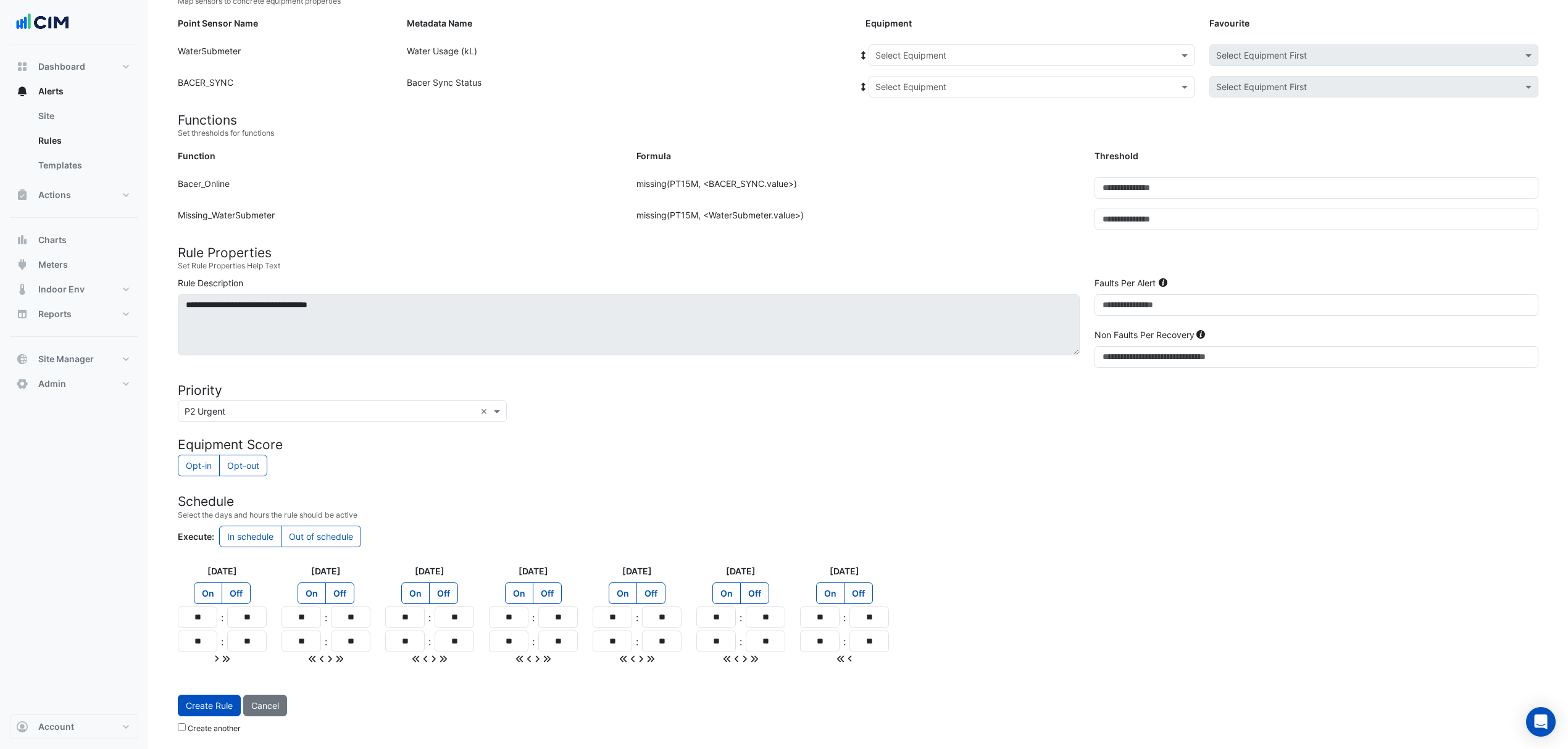
type input "**"
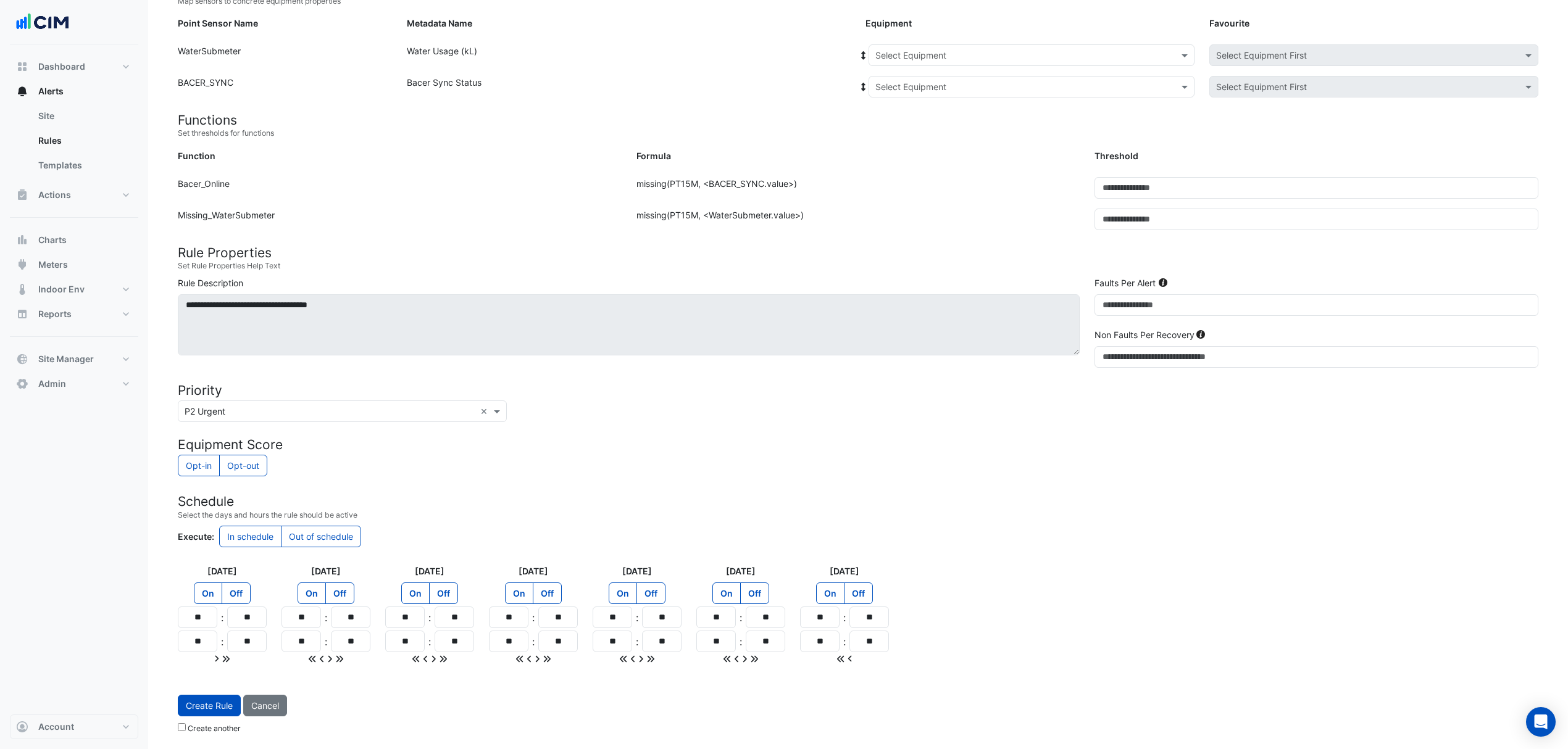
type input "**"
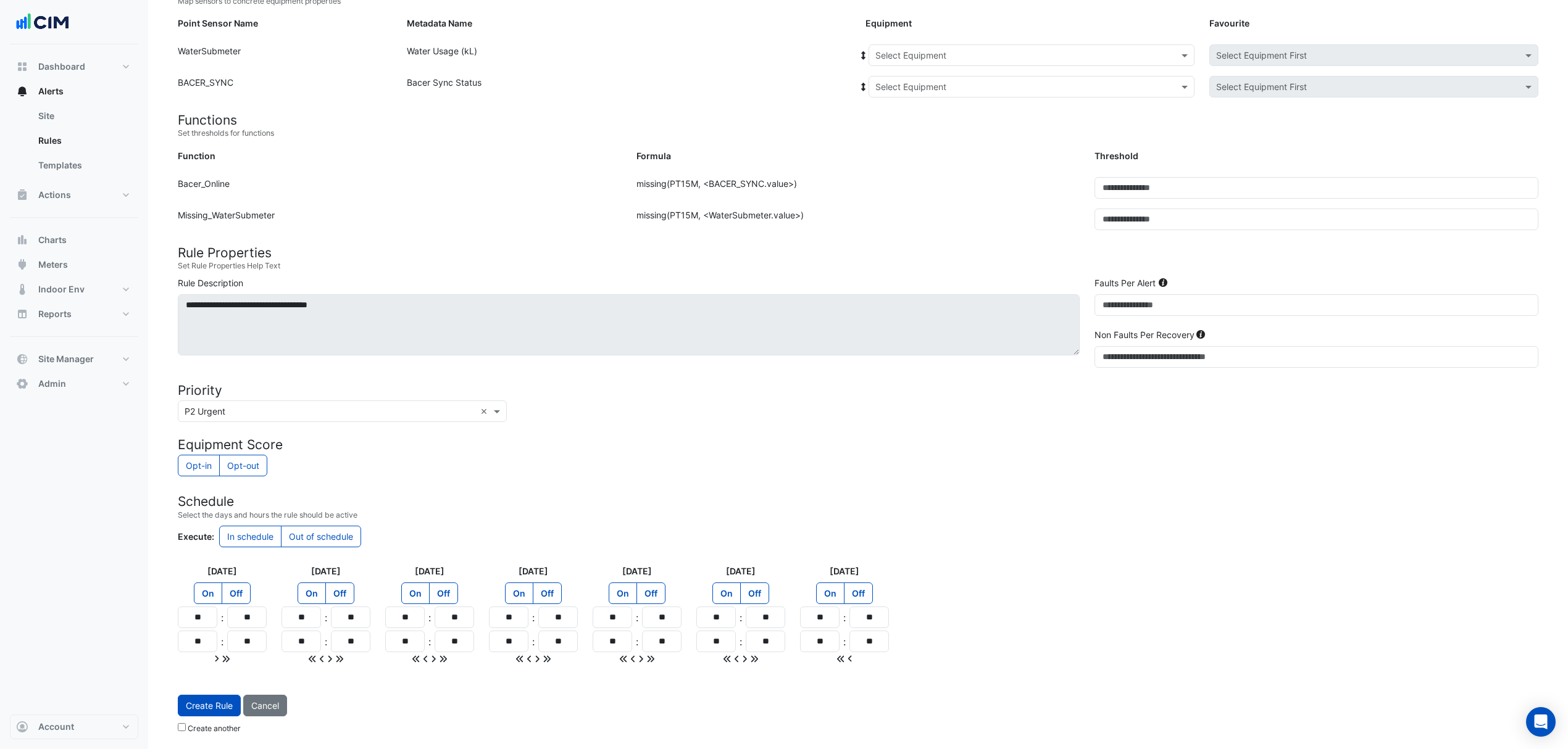
type input "**"
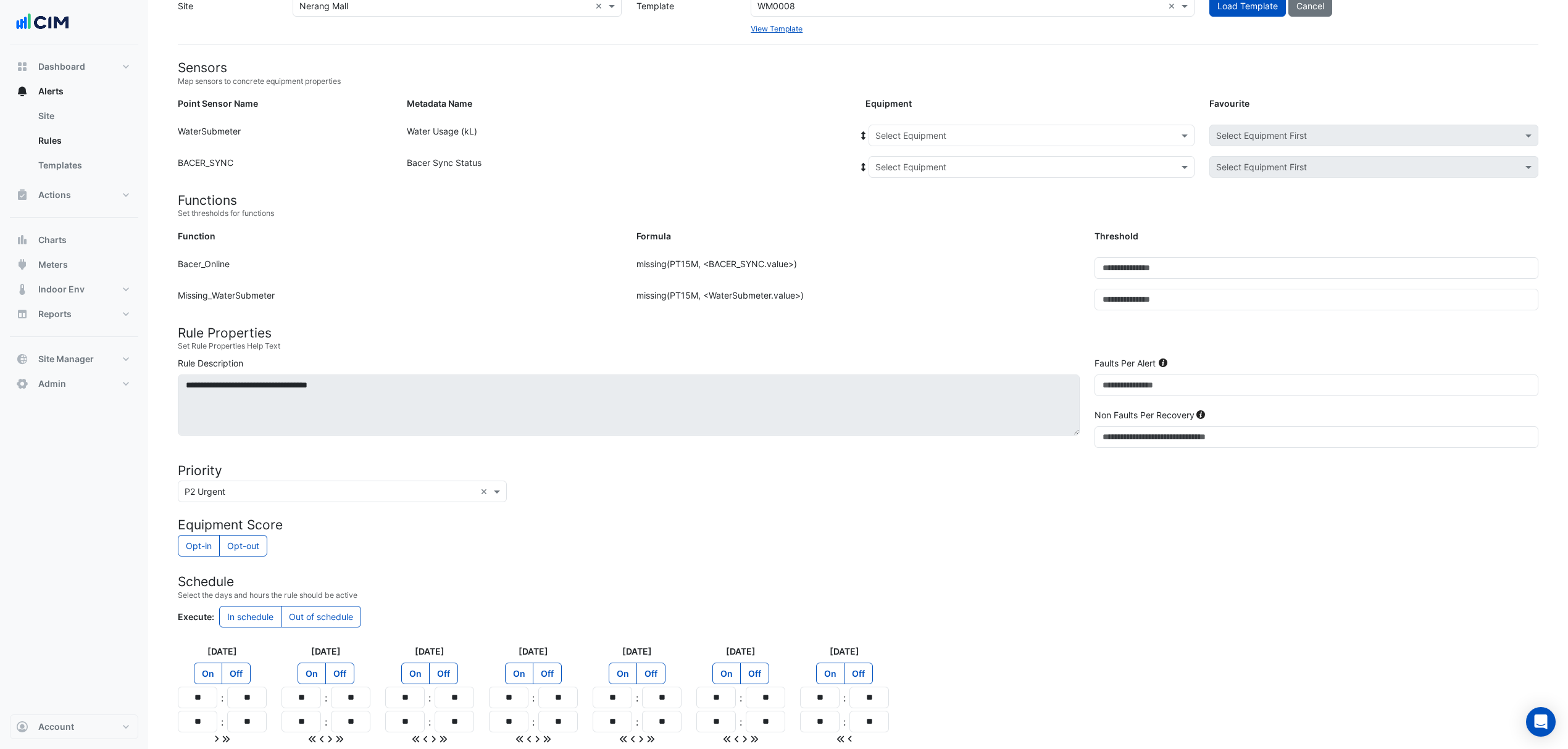
scroll to position [0, 0]
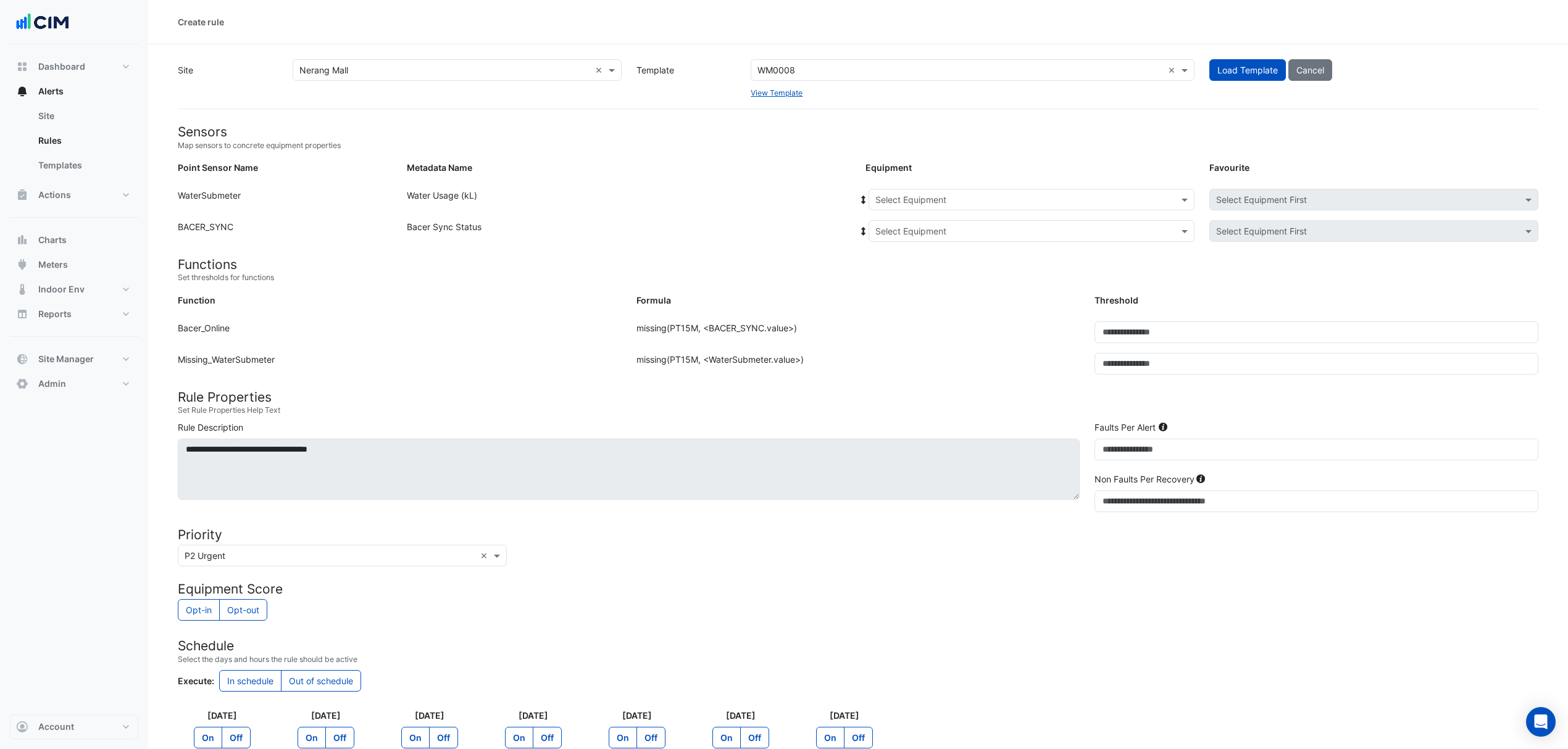
click at [927, 199] on input "text" at bounding box center [1019, 200] width 288 height 13
click at [905, 221] on span "WM_NM_K2" at bounding box center [903, 226] width 48 height 10
click at [884, 236] on input "text" at bounding box center [1019, 231] width 288 height 13
click at [887, 274] on div "Bacer" at bounding box center [915, 275] width 92 height 18
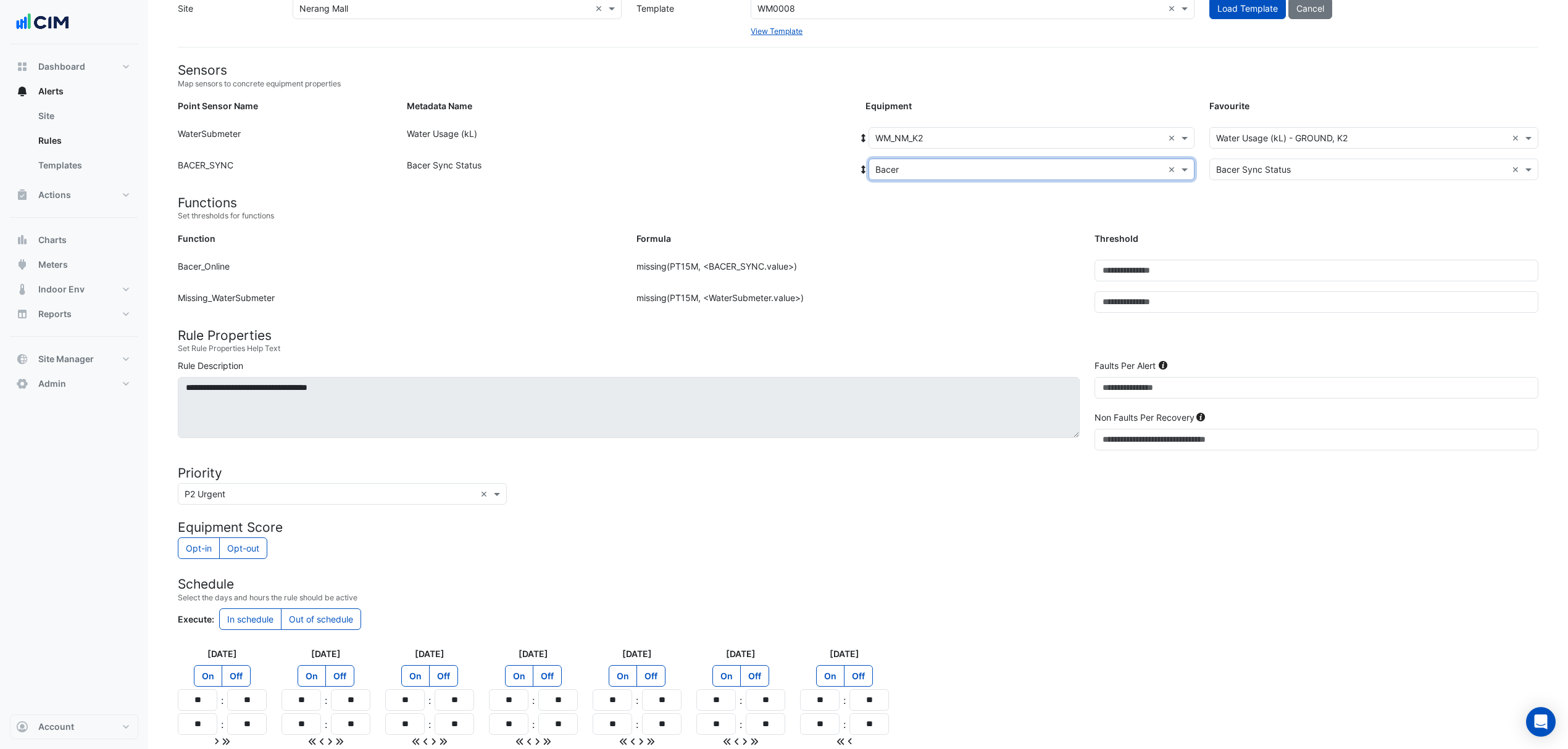
scroll to position [164, 0]
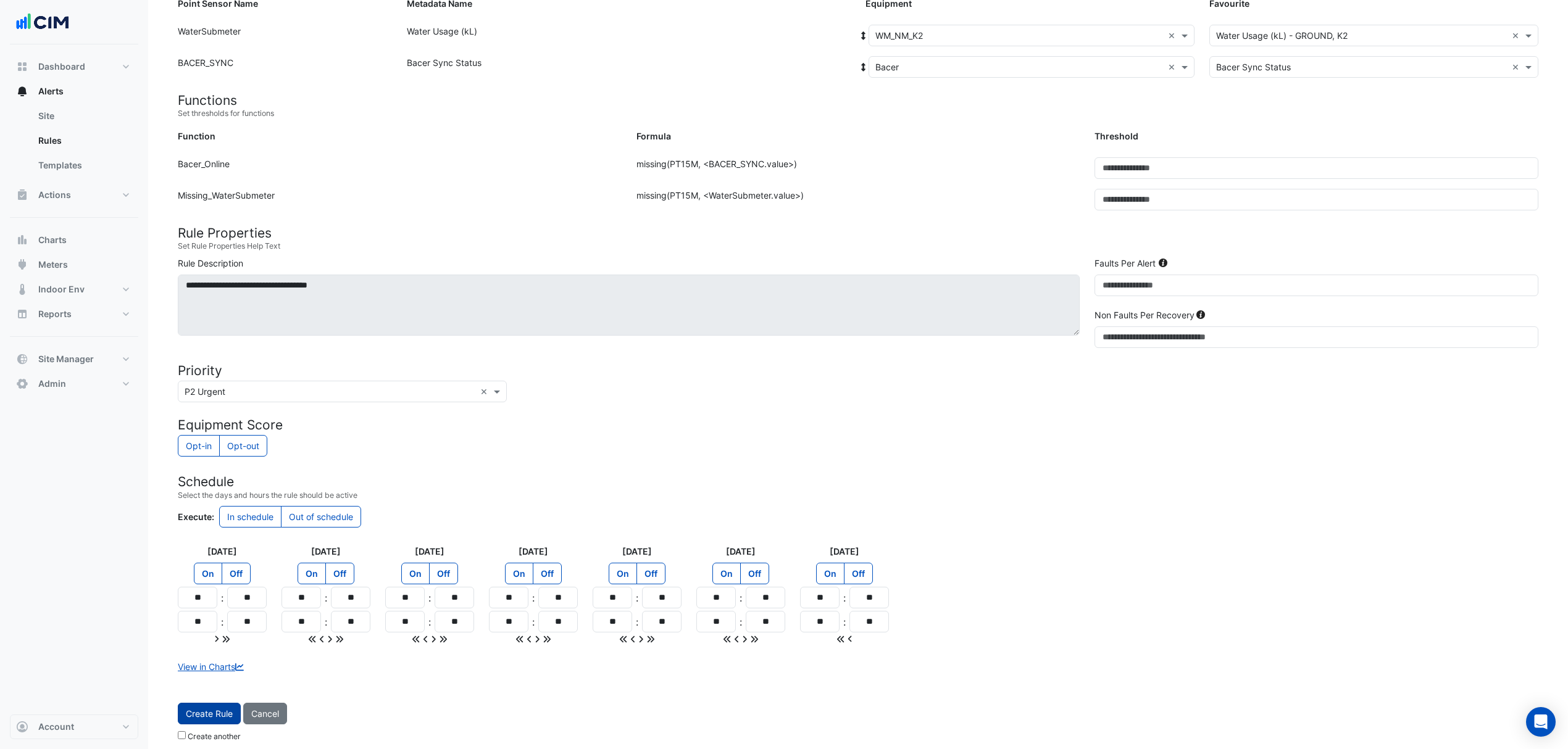
click at [208, 721] on button "Create Rule" at bounding box center [209, 713] width 63 height 22
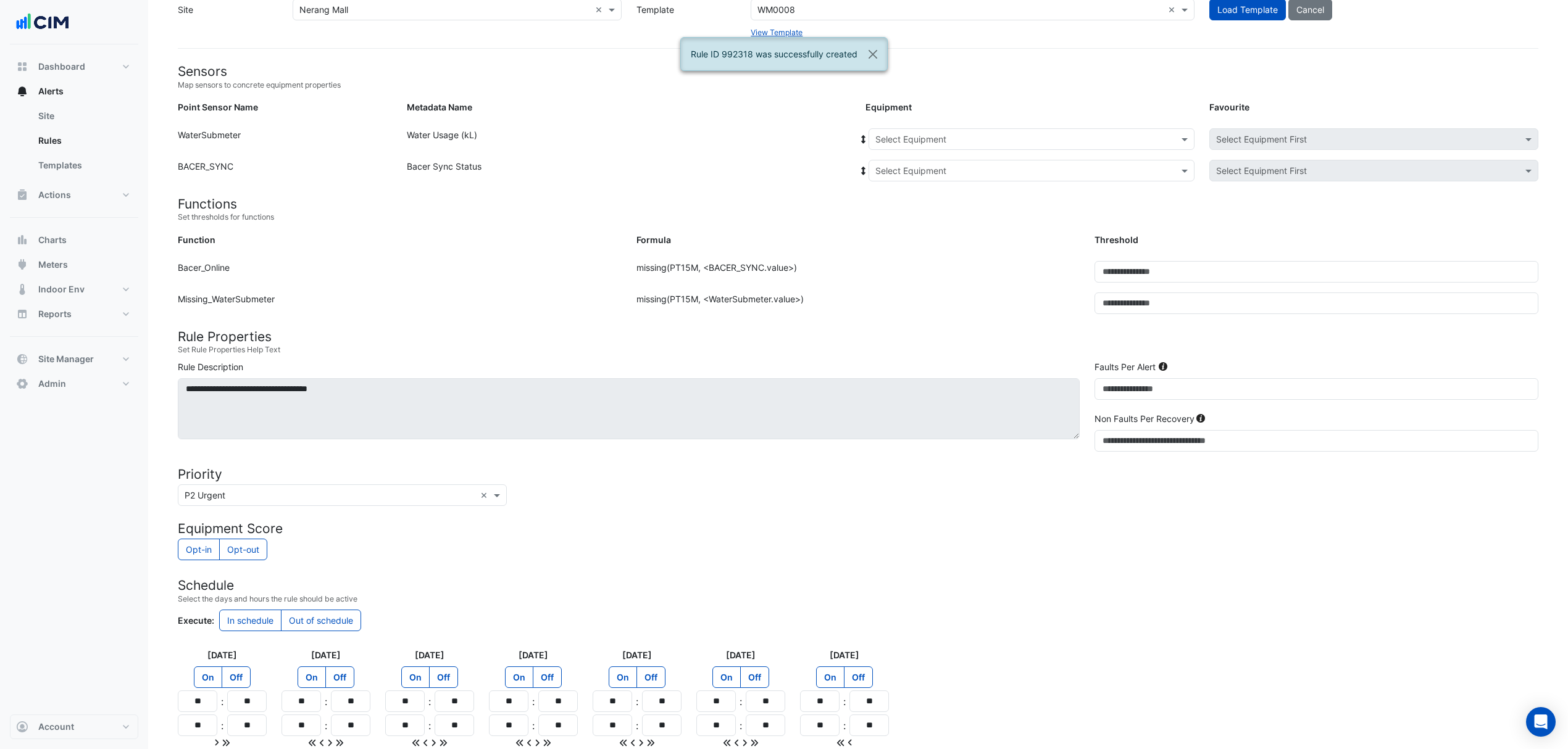
scroll to position [0, 0]
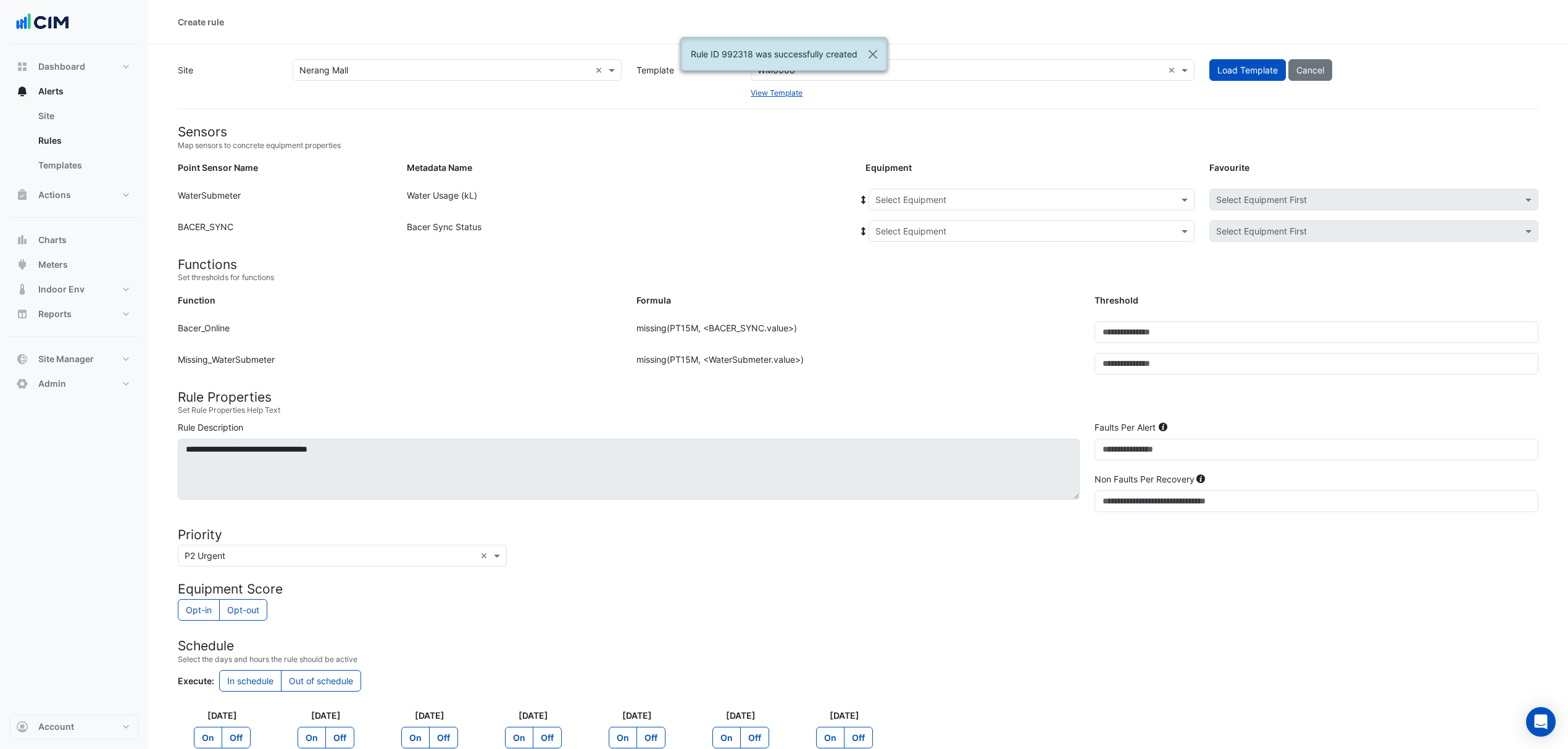
click at [931, 203] on input "text" at bounding box center [1019, 200] width 288 height 13
click at [894, 241] on span "WM_NM_T19" at bounding box center [905, 244] width 52 height 10
click at [902, 227] on input "text" at bounding box center [1019, 231] width 288 height 13
click at [887, 274] on div "Bacer" at bounding box center [915, 275] width 92 height 18
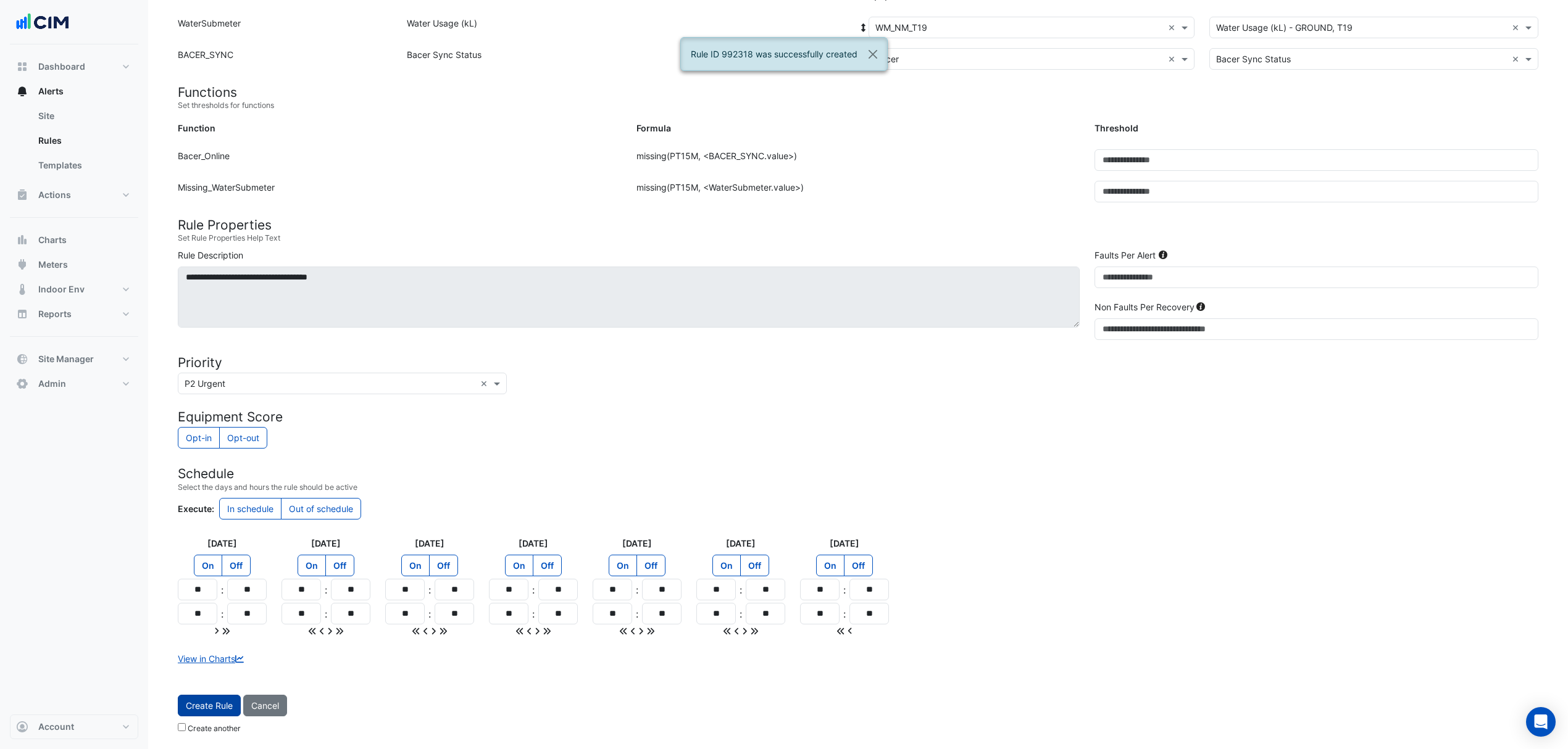
click at [199, 704] on button "Create Rule" at bounding box center [209, 705] width 63 height 22
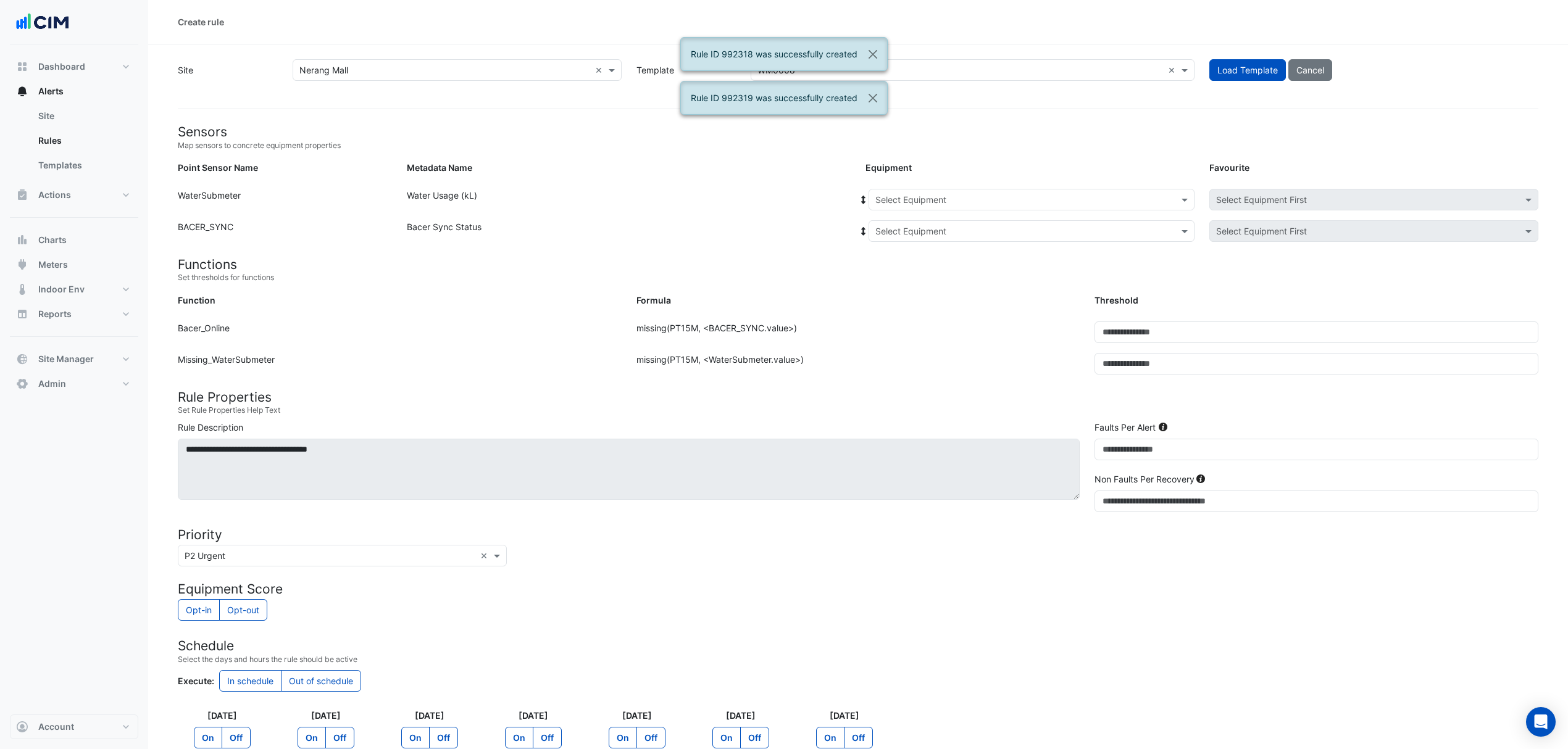
click at [902, 193] on div "Select Equipment" at bounding box center [1032, 199] width 326 height 22
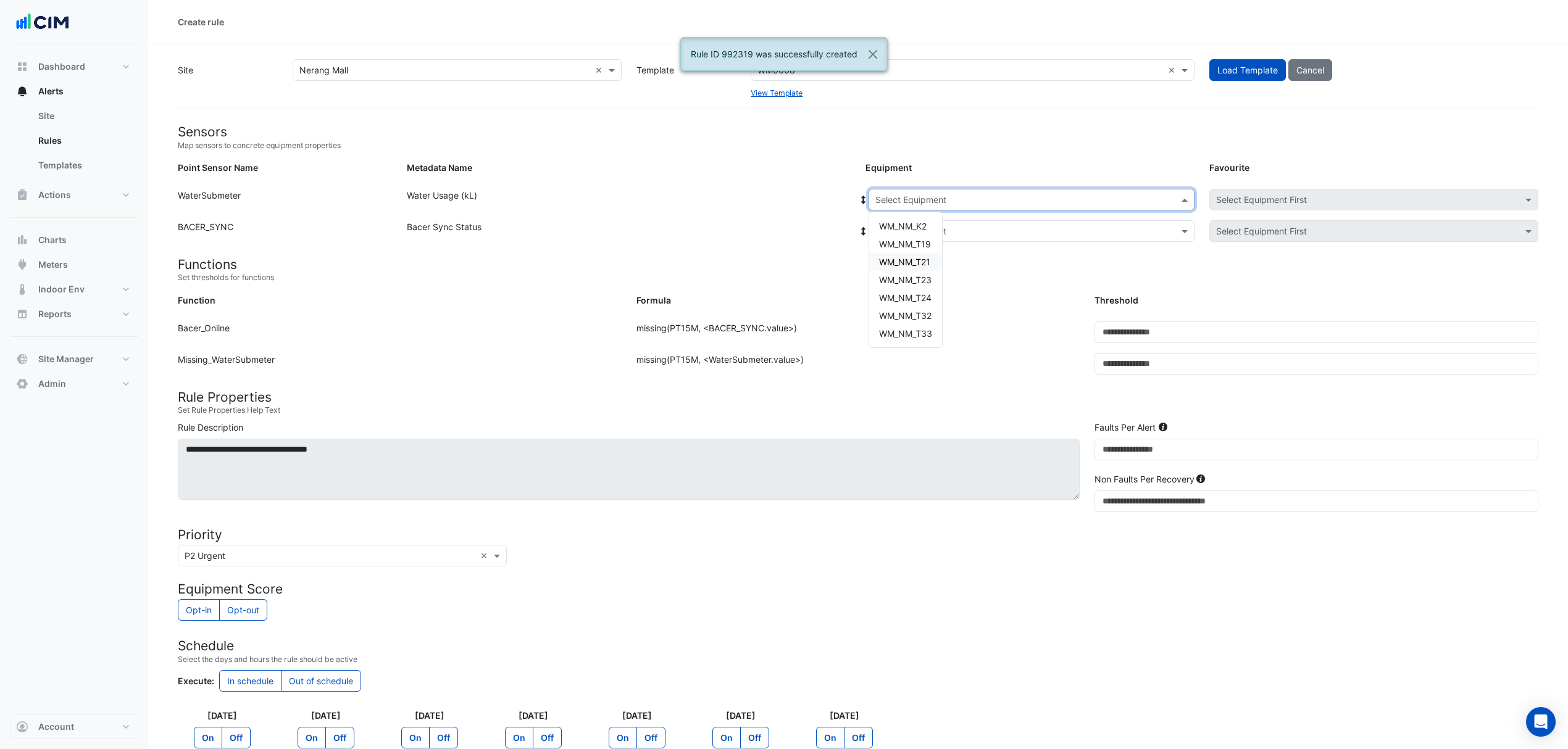
click at [891, 260] on span "WM_NM_T21" at bounding box center [905, 262] width 51 height 10
click at [901, 236] on input "text" at bounding box center [1019, 231] width 288 height 13
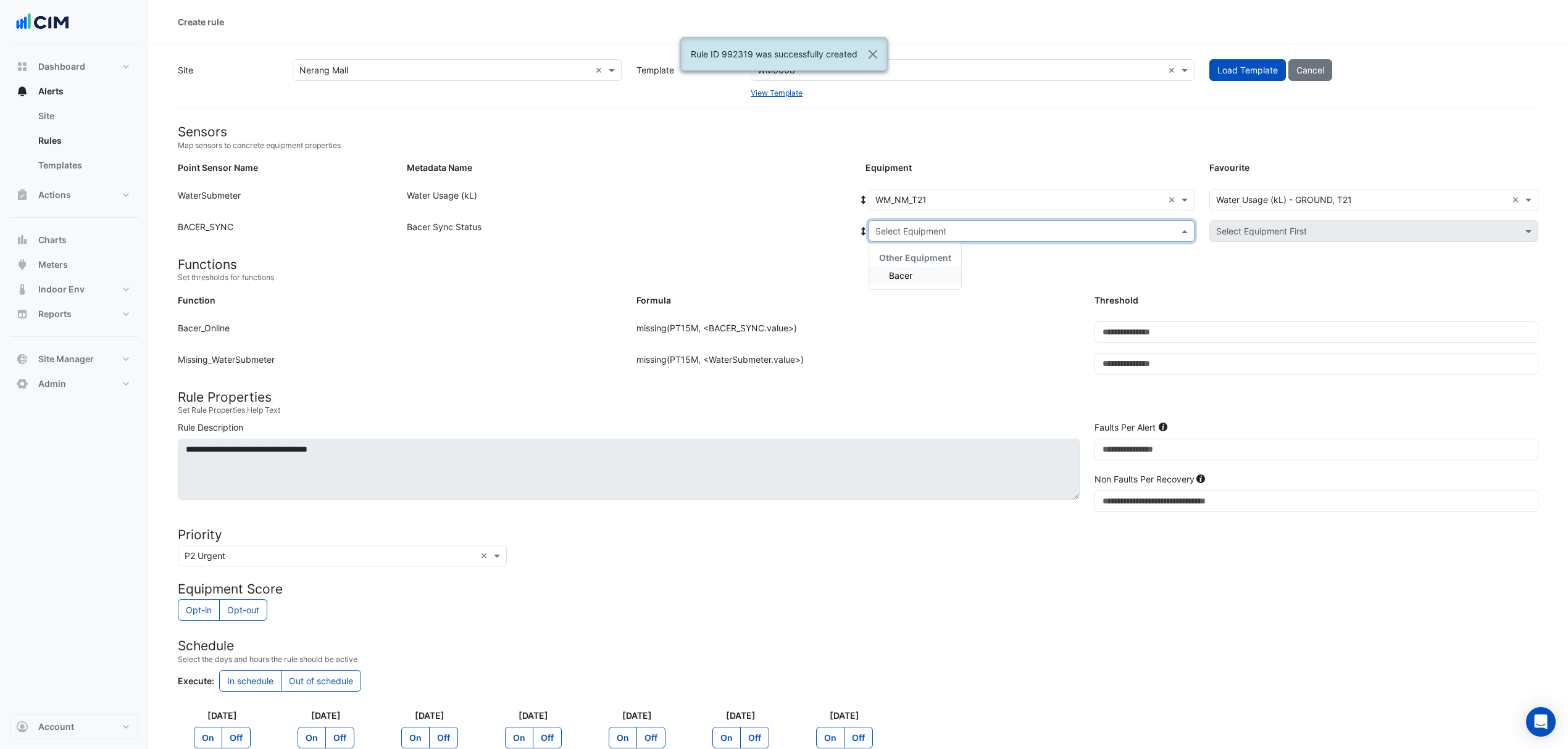
click at [897, 266] on div "Bacer" at bounding box center [915, 275] width 92 height 18
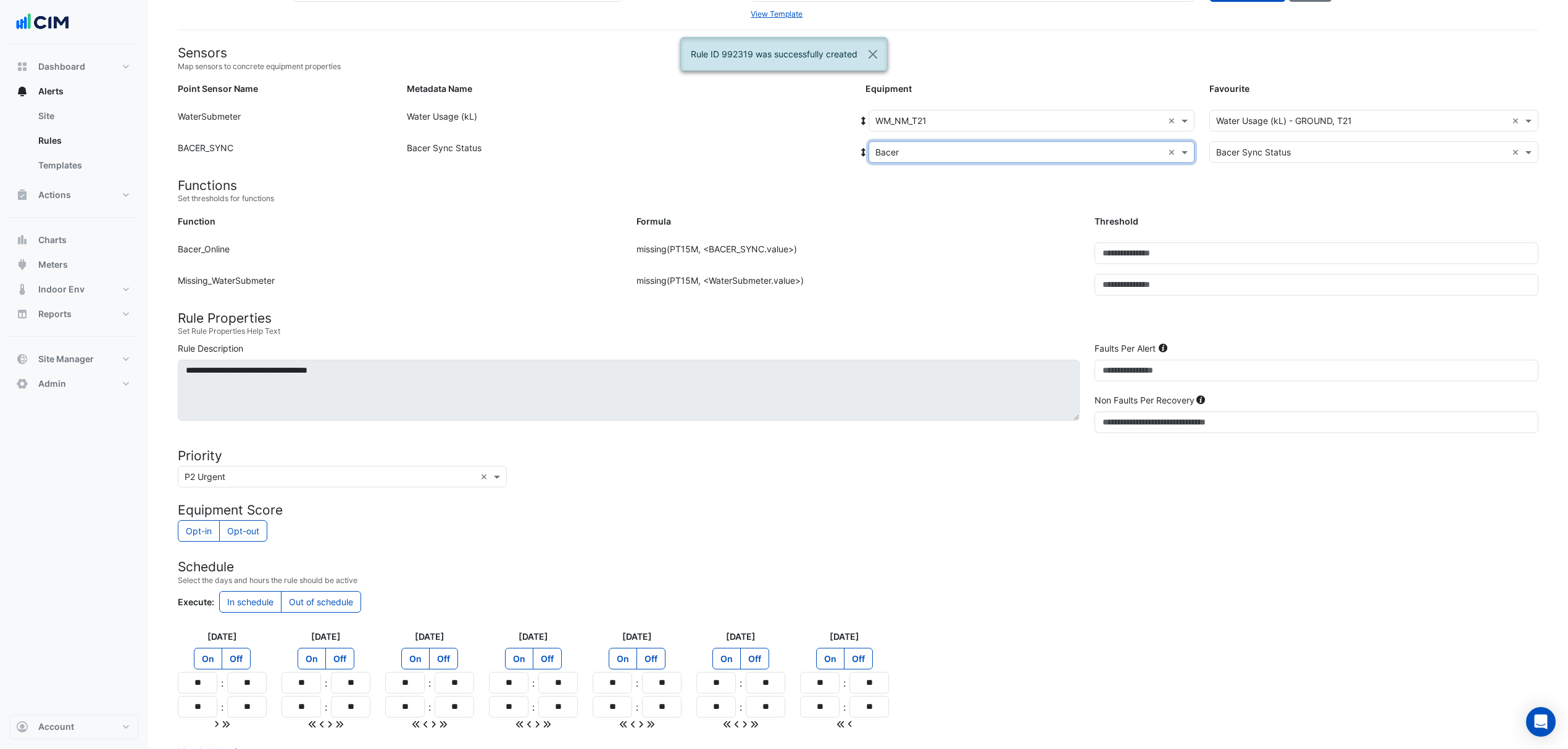
scroll to position [176, 0]
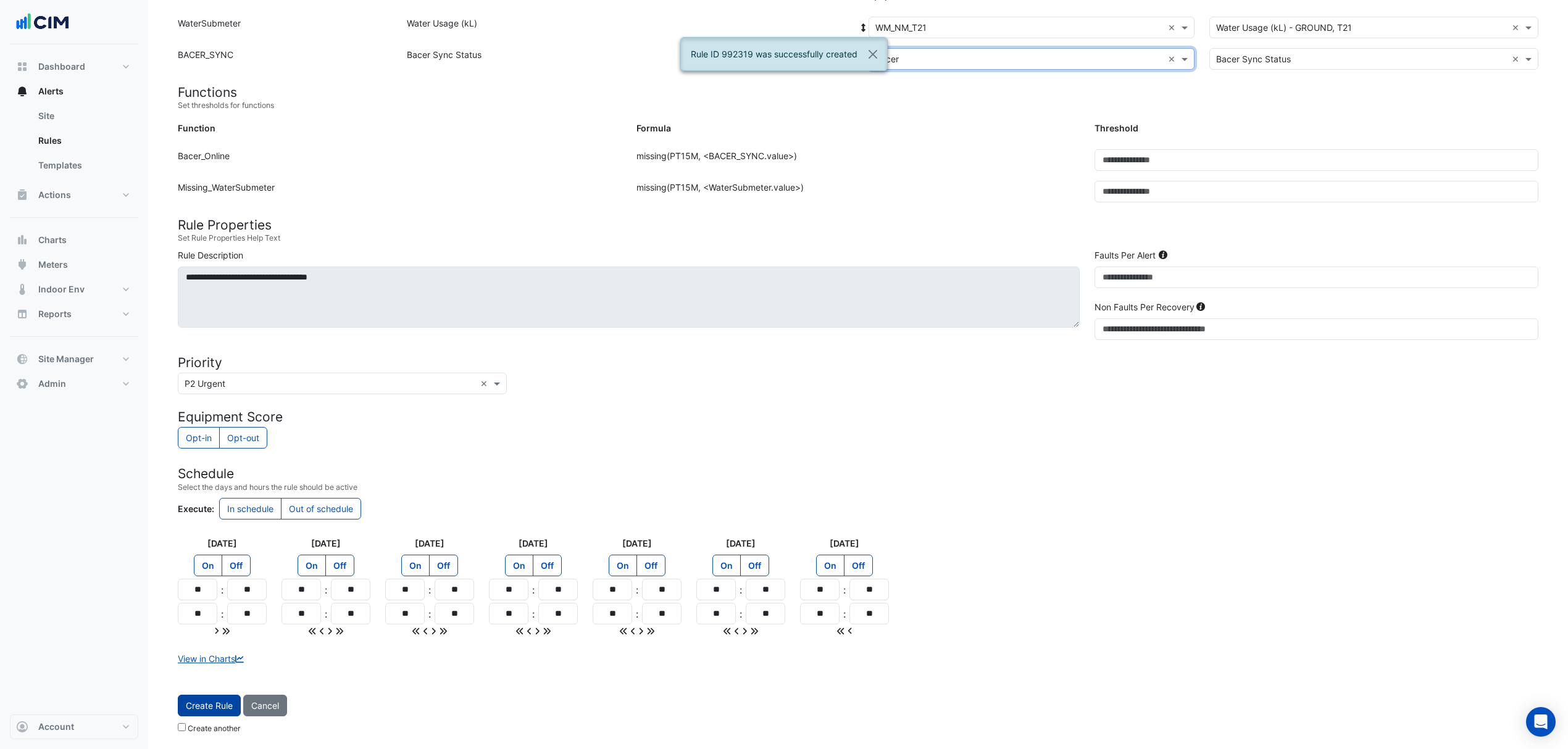
click at [190, 701] on button "Create Rule" at bounding box center [209, 705] width 63 height 22
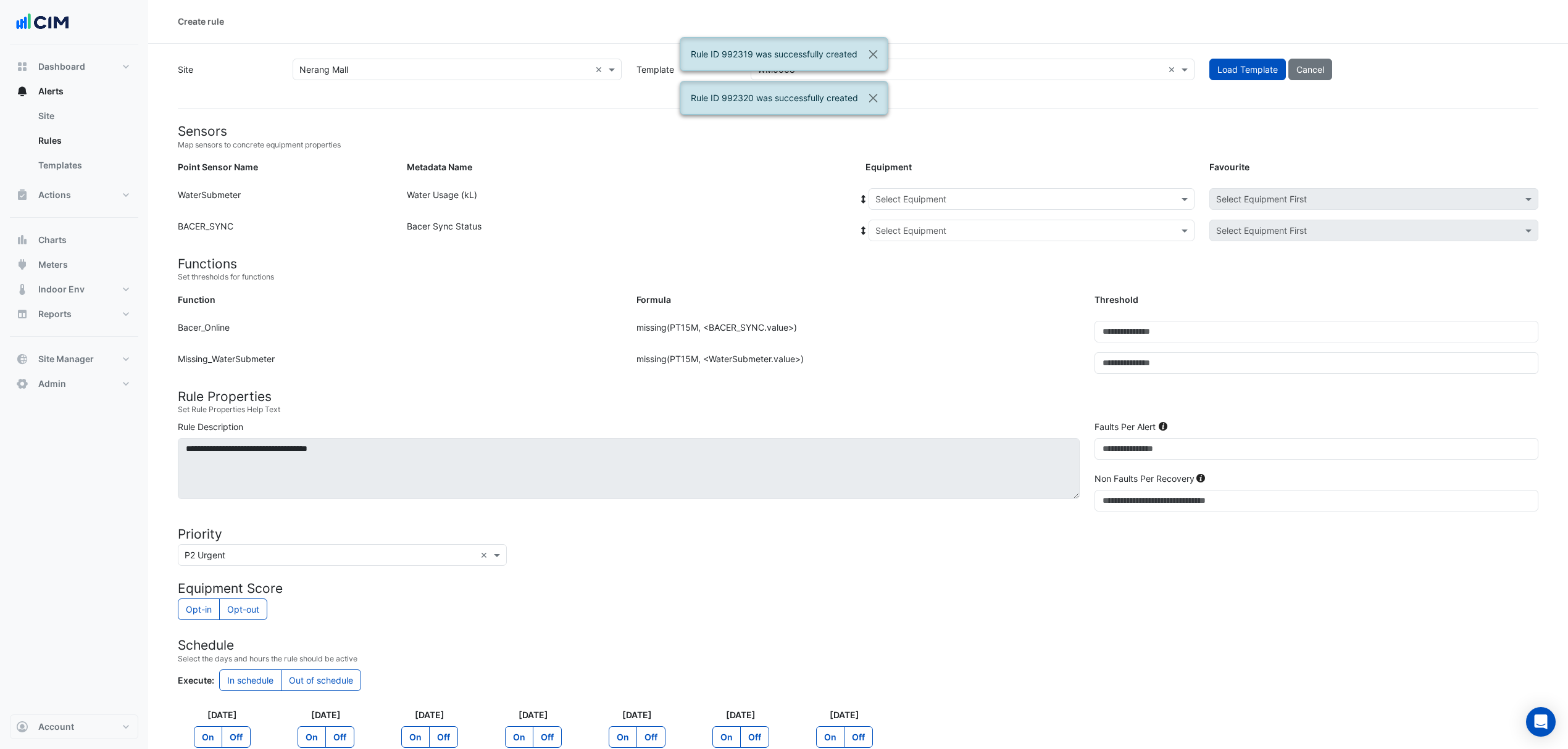
scroll to position [0, 0]
click at [912, 203] on input "text" at bounding box center [1019, 200] width 288 height 13
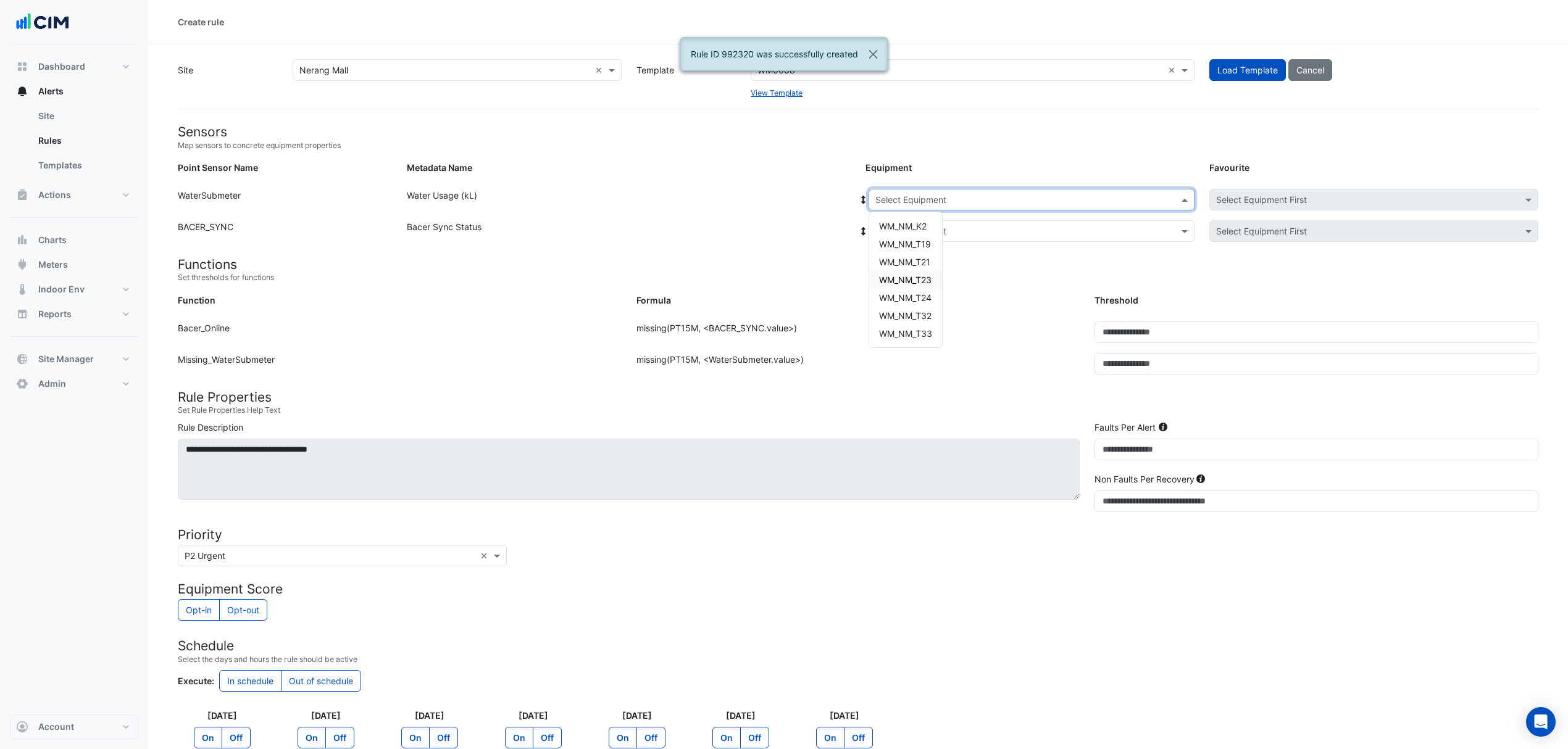
click at [908, 282] on span "WM_NM_T23" at bounding box center [905, 280] width 53 height 10
click at [912, 227] on input "text" at bounding box center [1019, 231] width 288 height 13
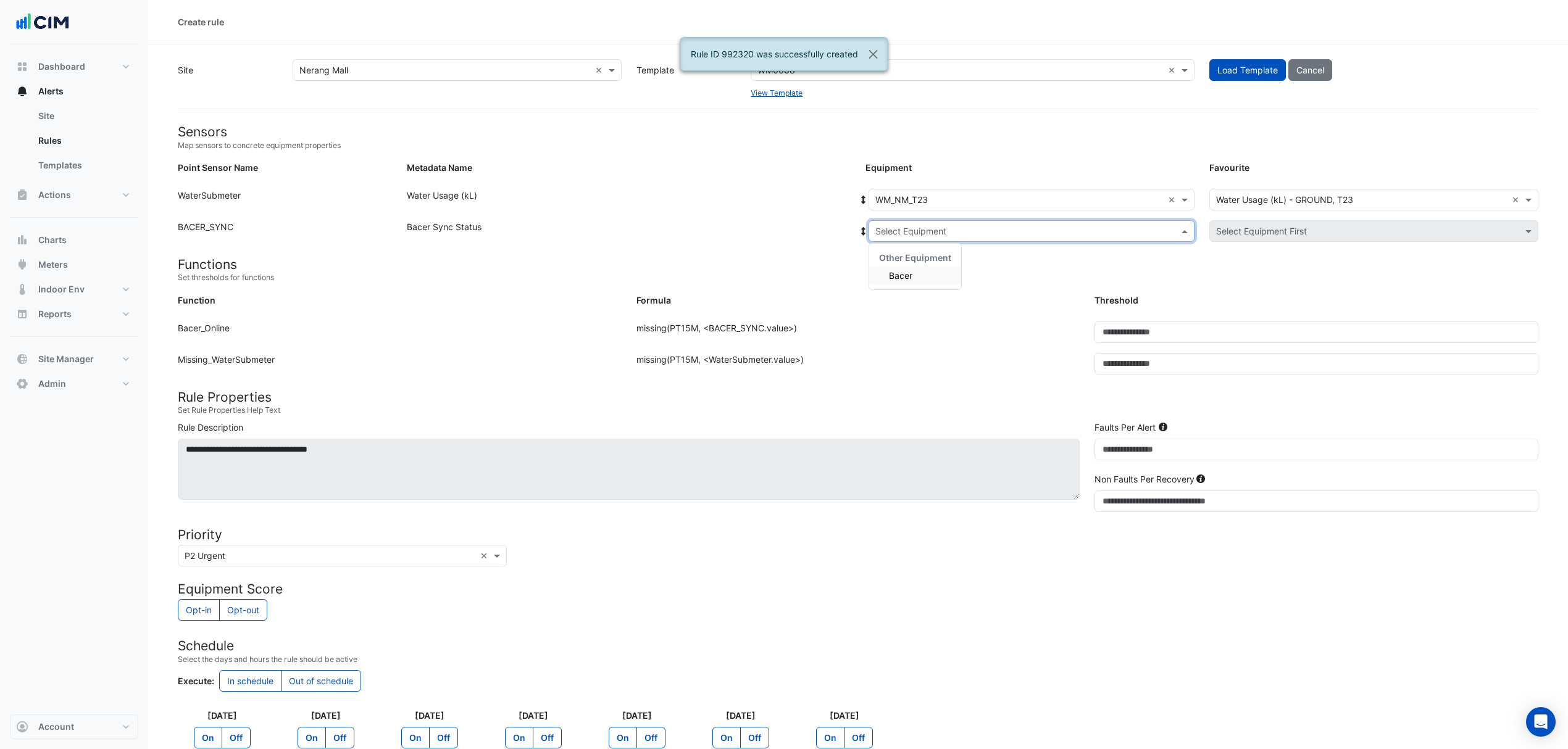
click at [907, 270] on span "Bacer" at bounding box center [901, 275] width 24 height 10
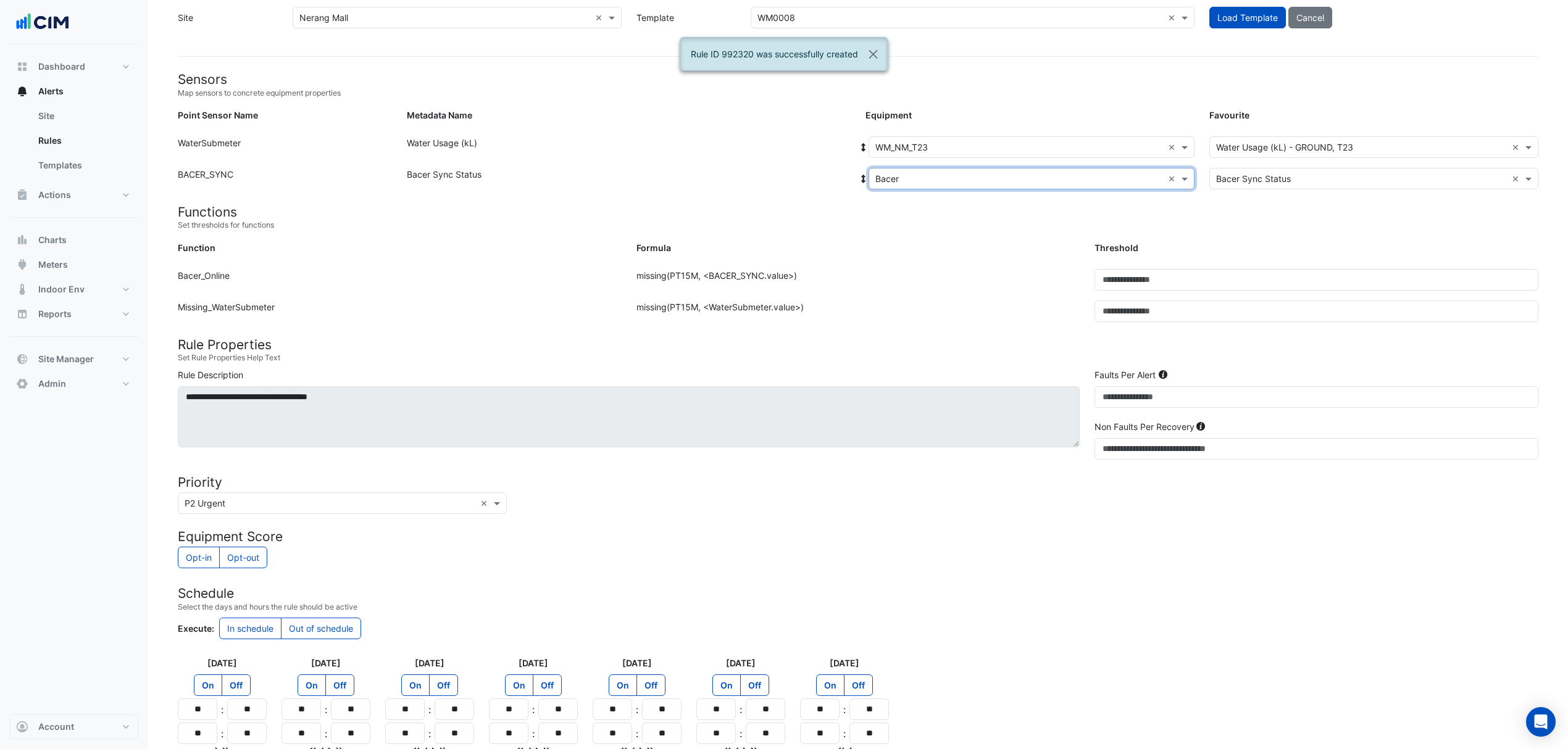
scroll to position [164, 0]
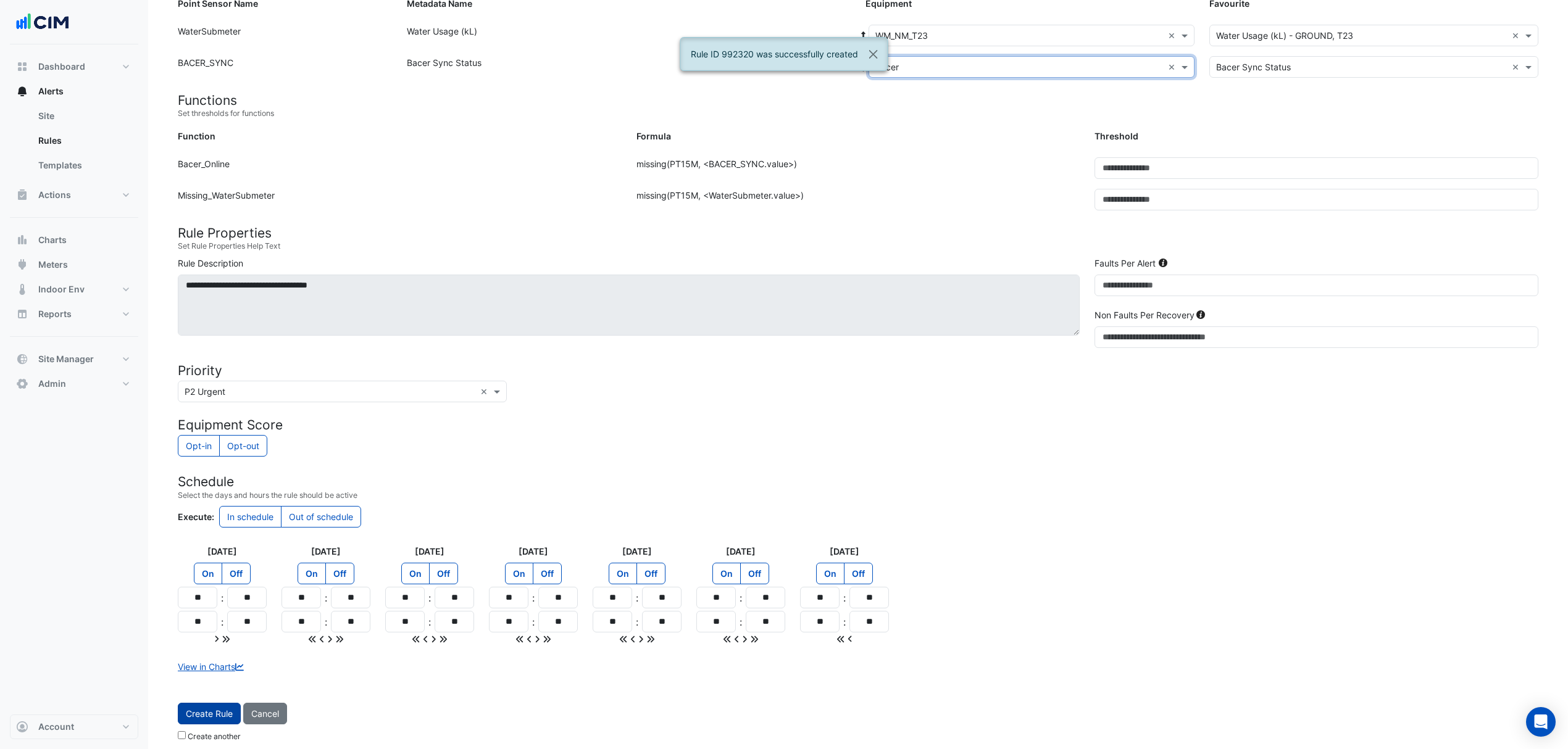
click at [230, 712] on button "Create Rule" at bounding box center [209, 713] width 63 height 22
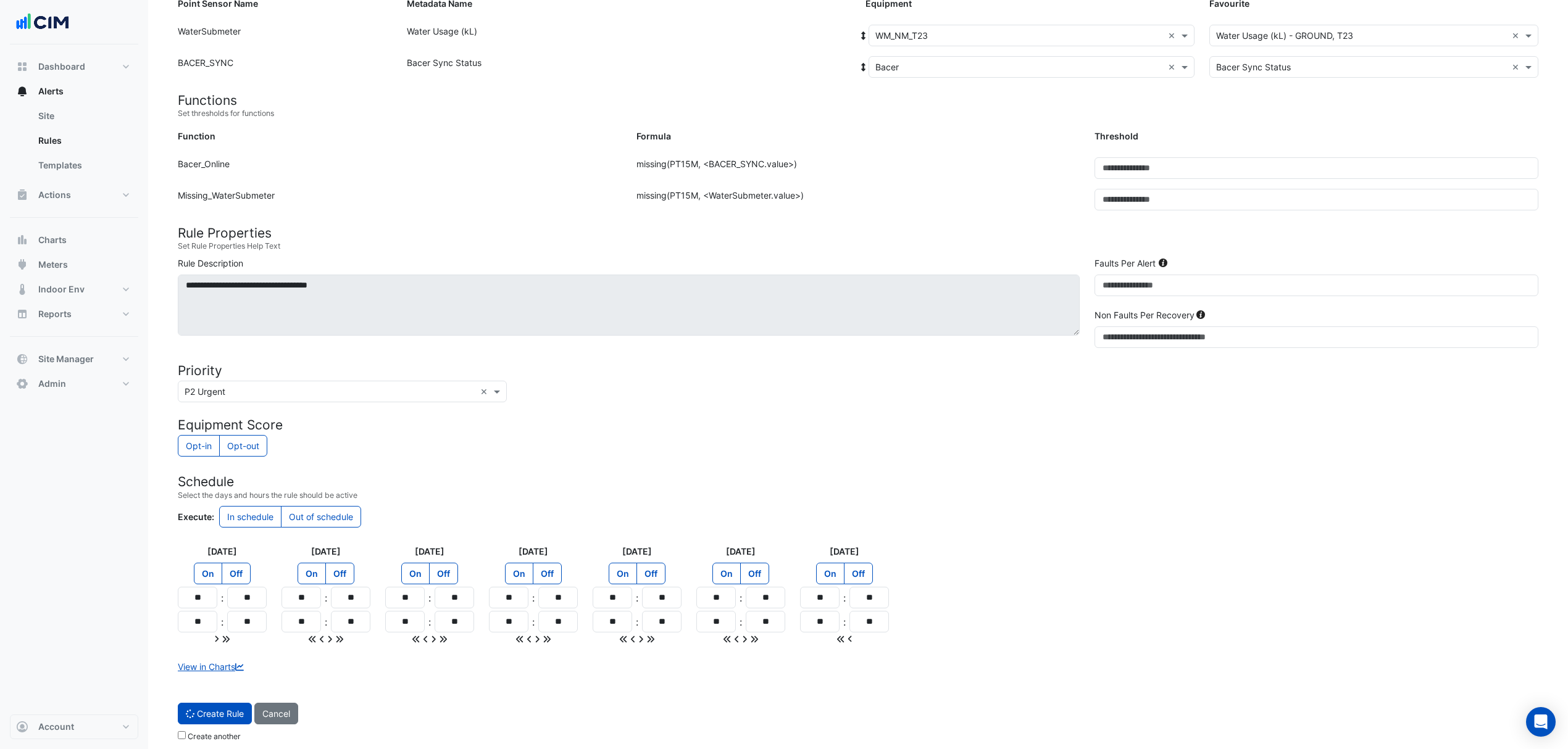
scroll to position [0, 0]
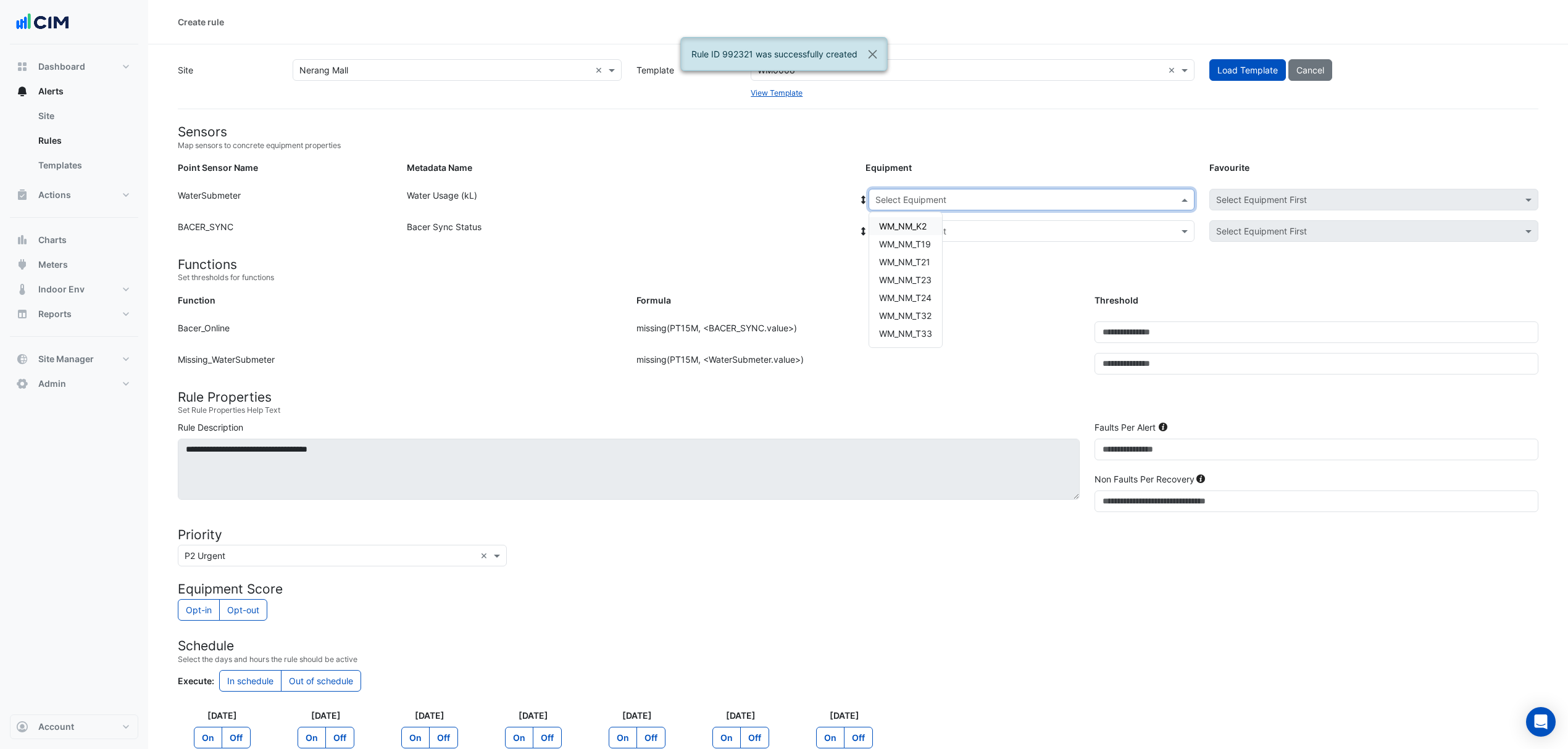
click at [939, 203] on input "text" at bounding box center [1019, 200] width 288 height 13
click at [905, 299] on span "WM_NM_T24" at bounding box center [905, 298] width 53 height 10
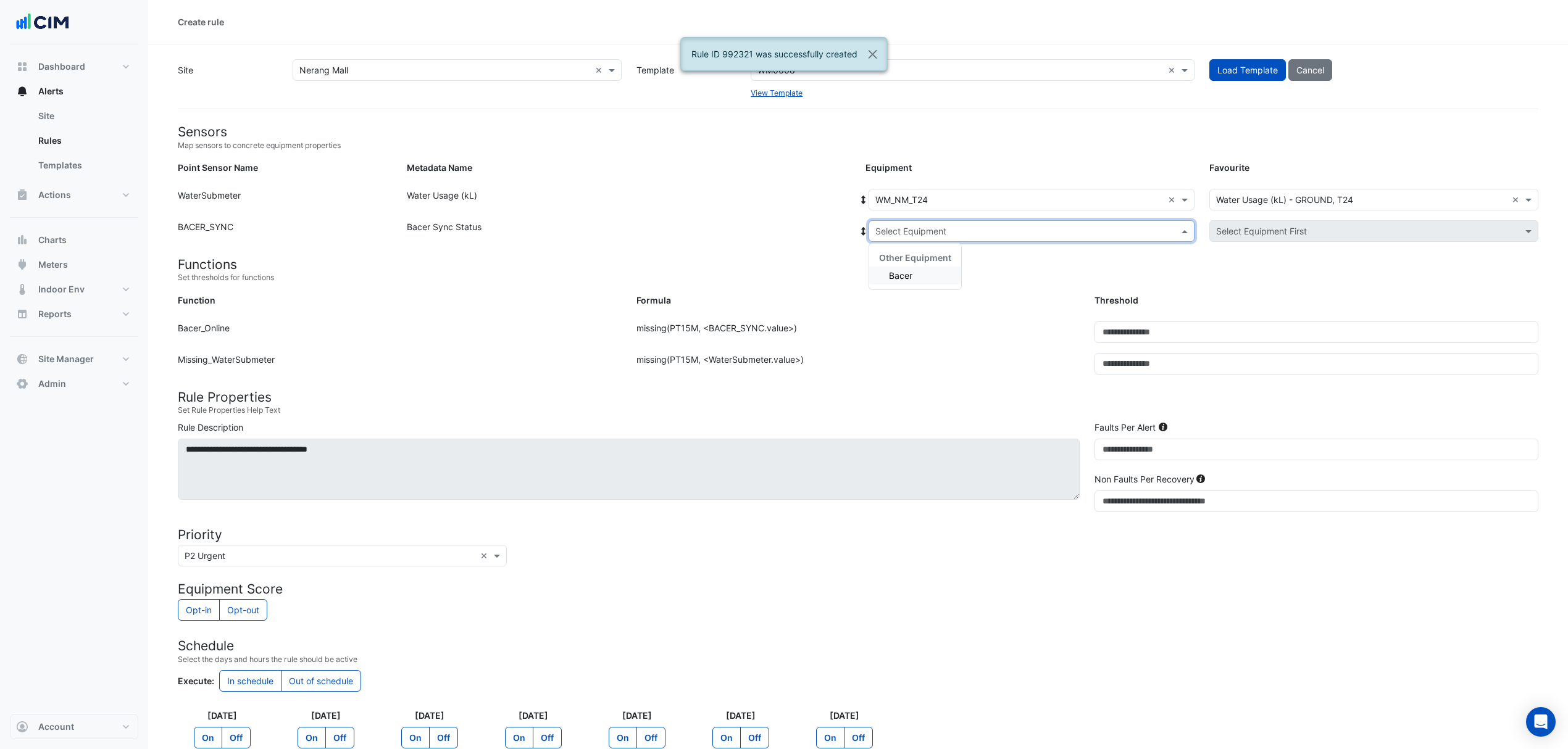
click at [909, 228] on input "text" at bounding box center [1019, 231] width 288 height 13
click at [893, 267] on div "Bacer" at bounding box center [915, 275] width 92 height 18
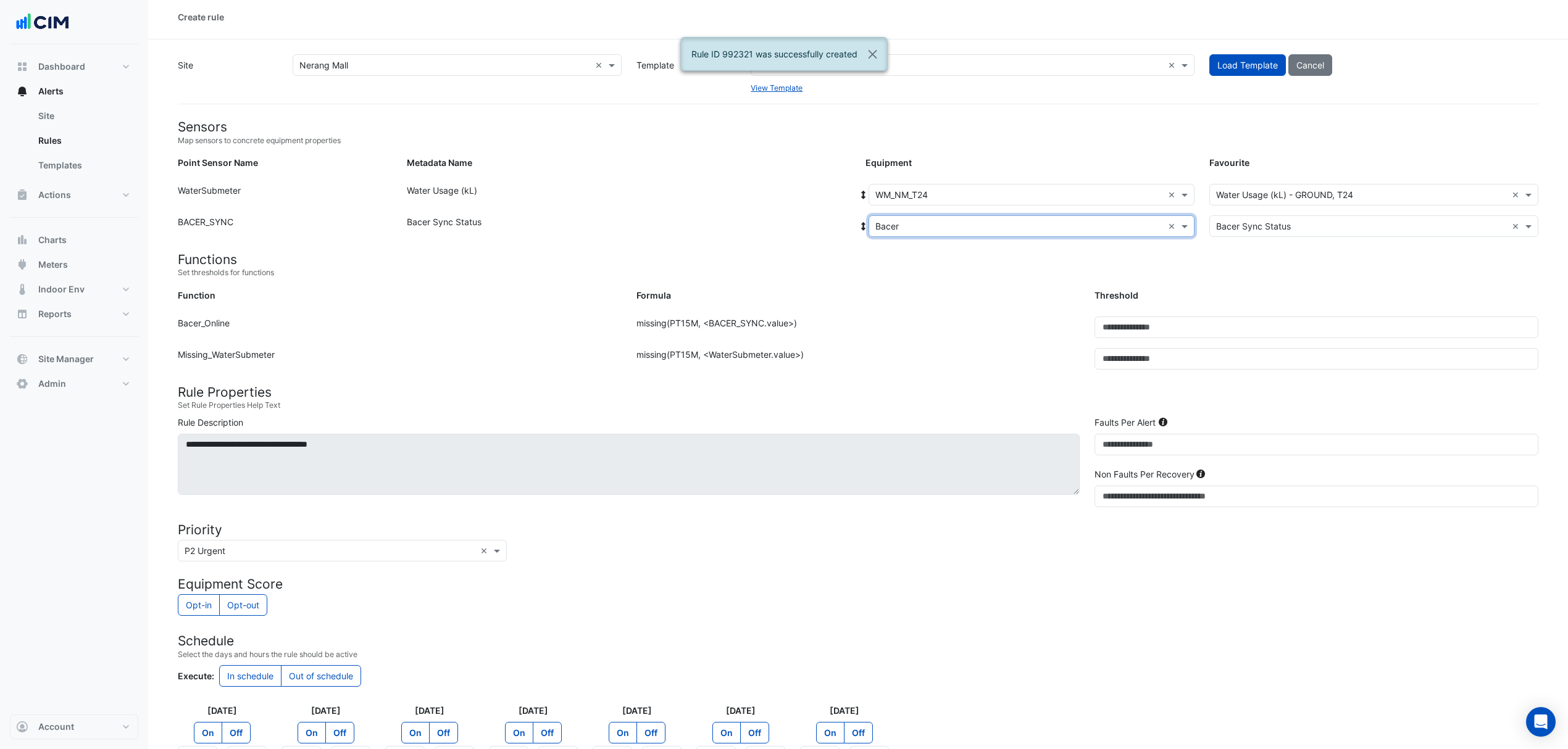
scroll to position [164, 0]
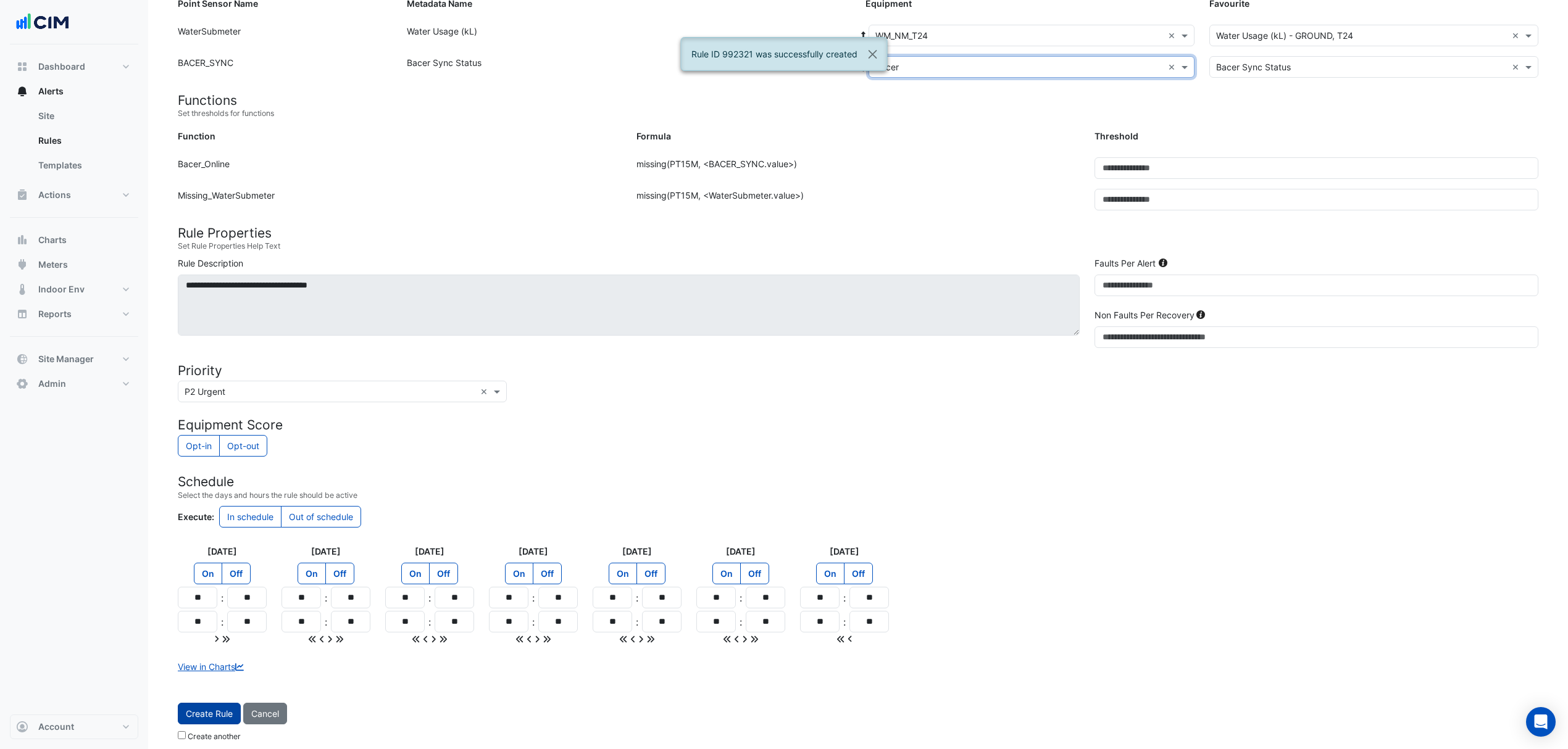
click at [216, 707] on button "Create Rule" at bounding box center [209, 713] width 63 height 22
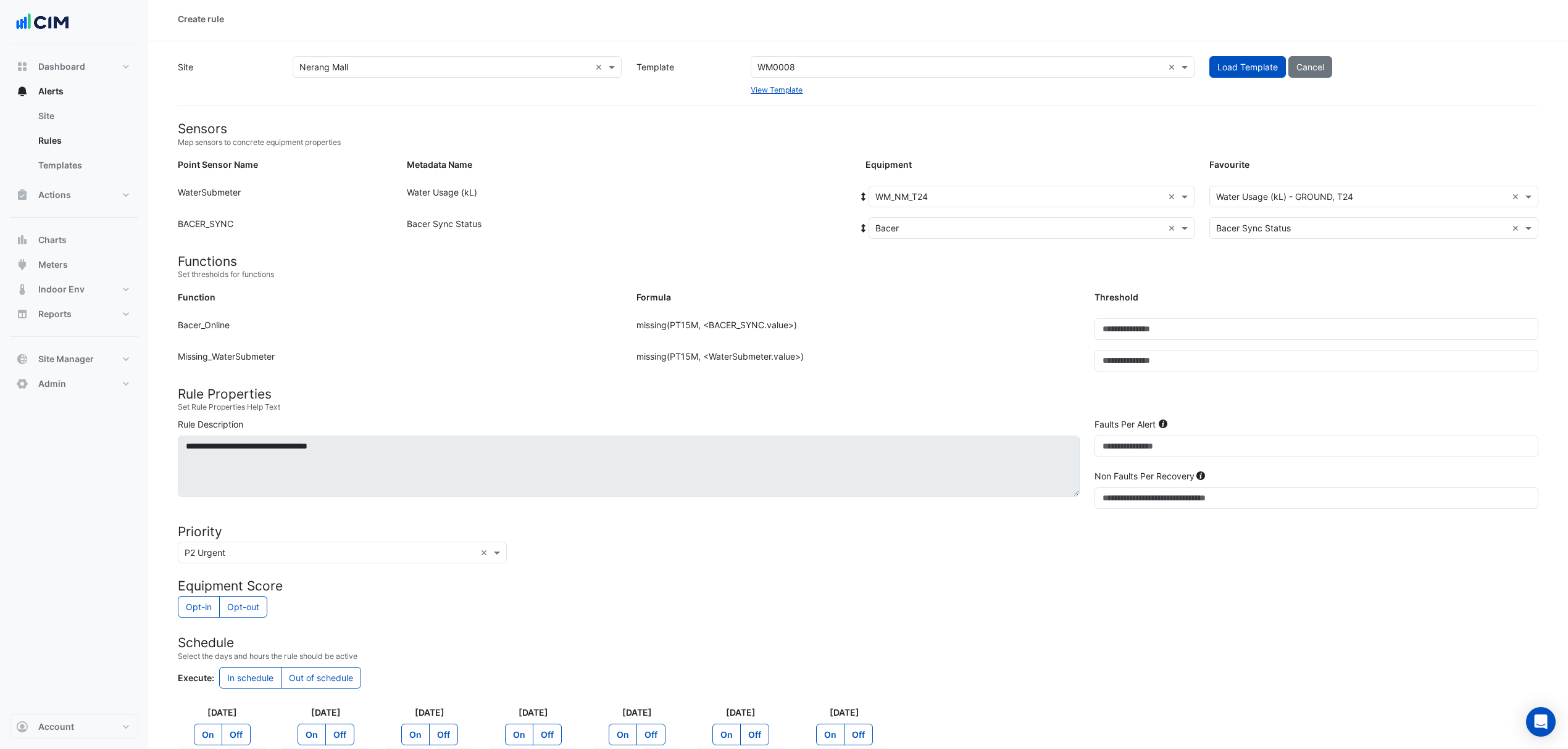
scroll to position [0, 0]
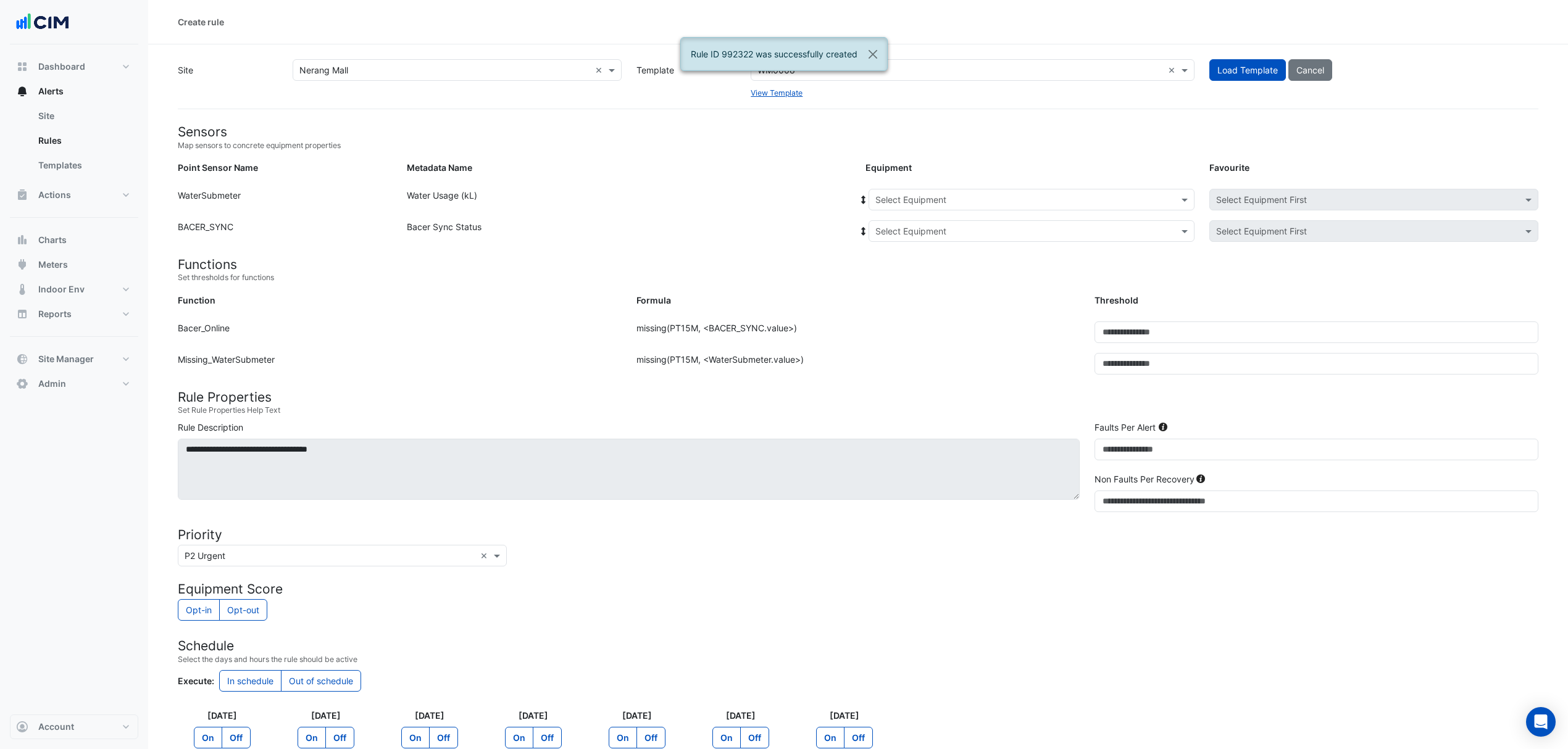
click at [936, 203] on input "text" at bounding box center [1019, 200] width 288 height 13
click at [906, 310] on span "WM_NM_T32" at bounding box center [905, 315] width 53 height 10
click at [917, 236] on input "text" at bounding box center [1019, 231] width 288 height 13
click at [907, 277] on span "Bacer" at bounding box center [901, 275] width 24 height 10
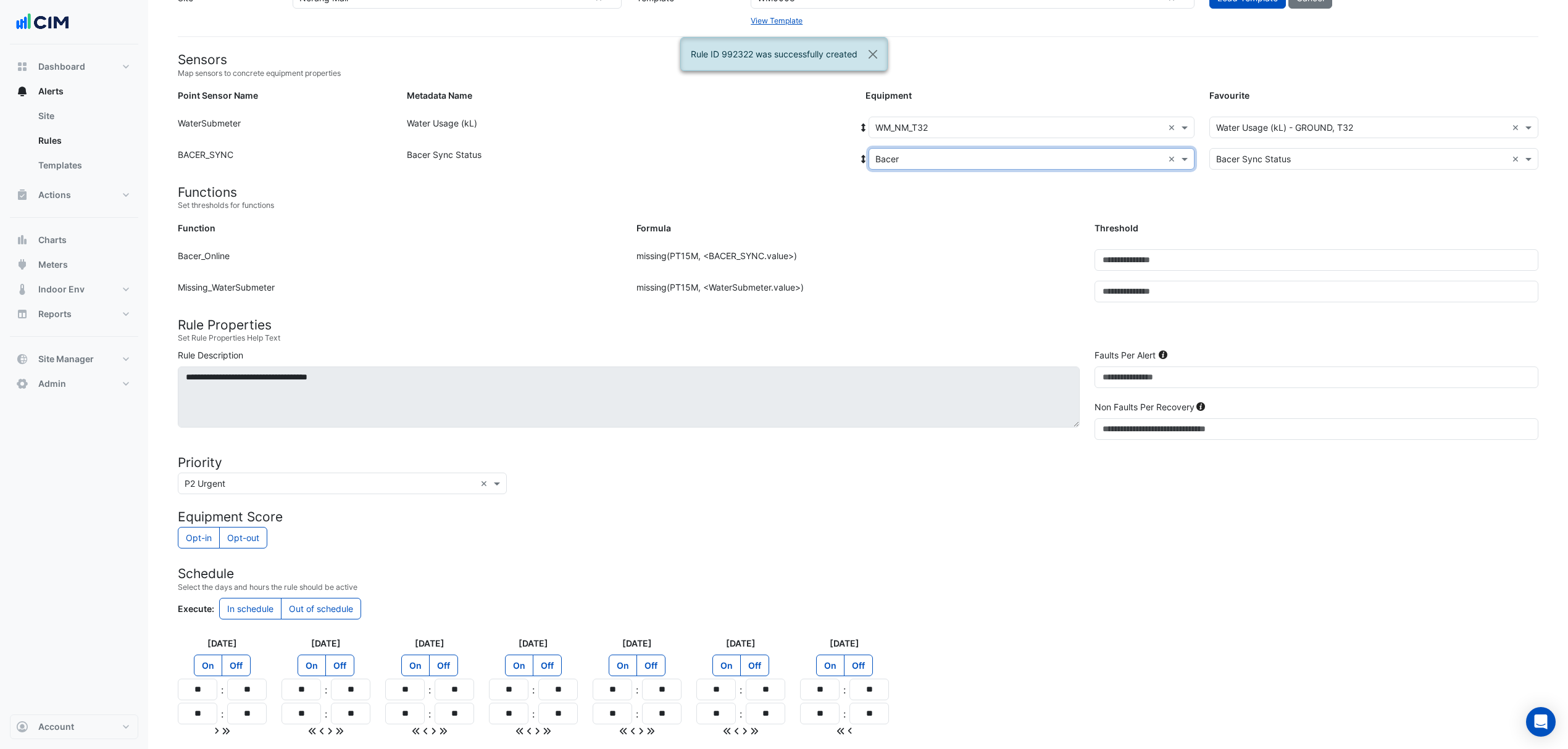
scroll to position [176, 0]
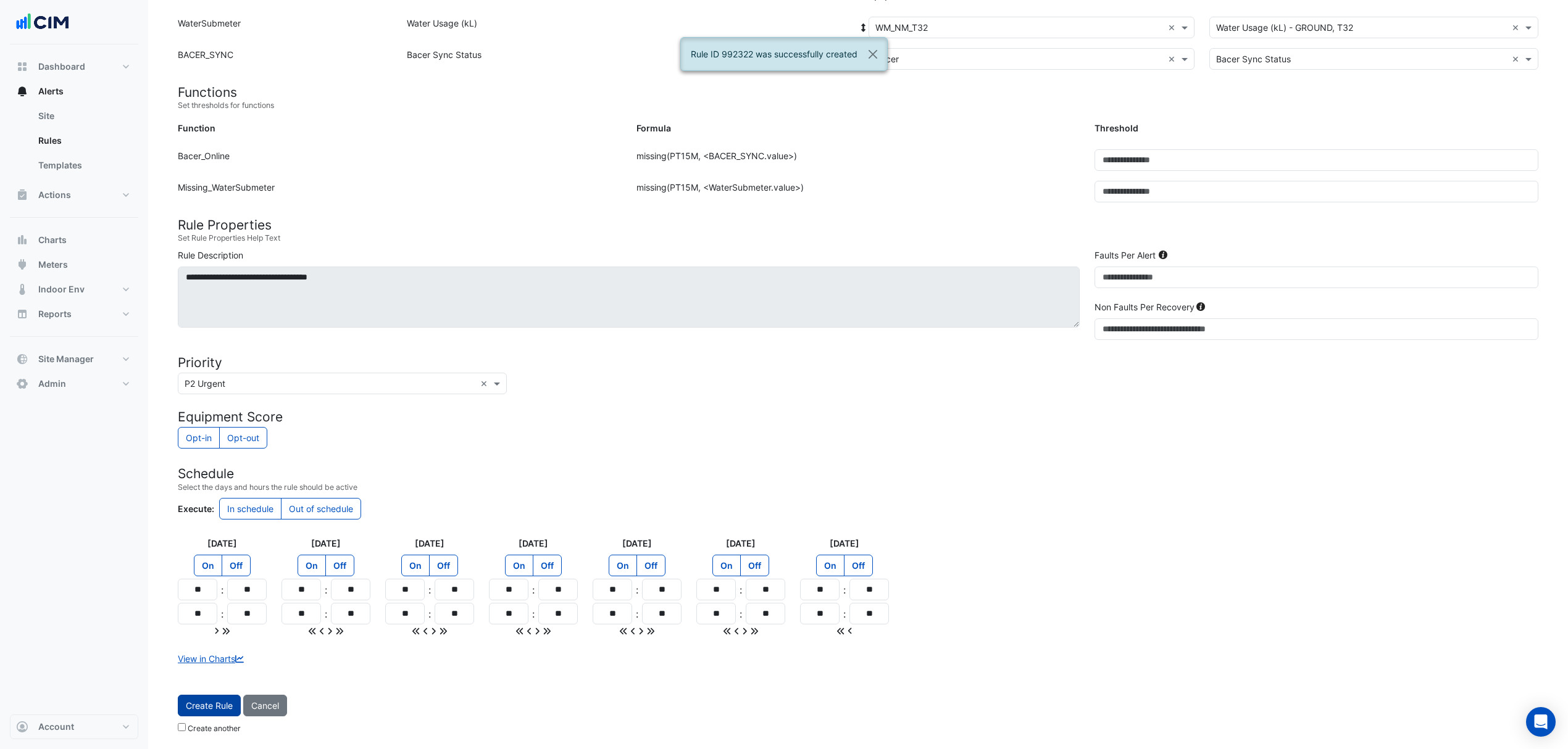
click at [216, 698] on button "Create Rule" at bounding box center [209, 705] width 63 height 22
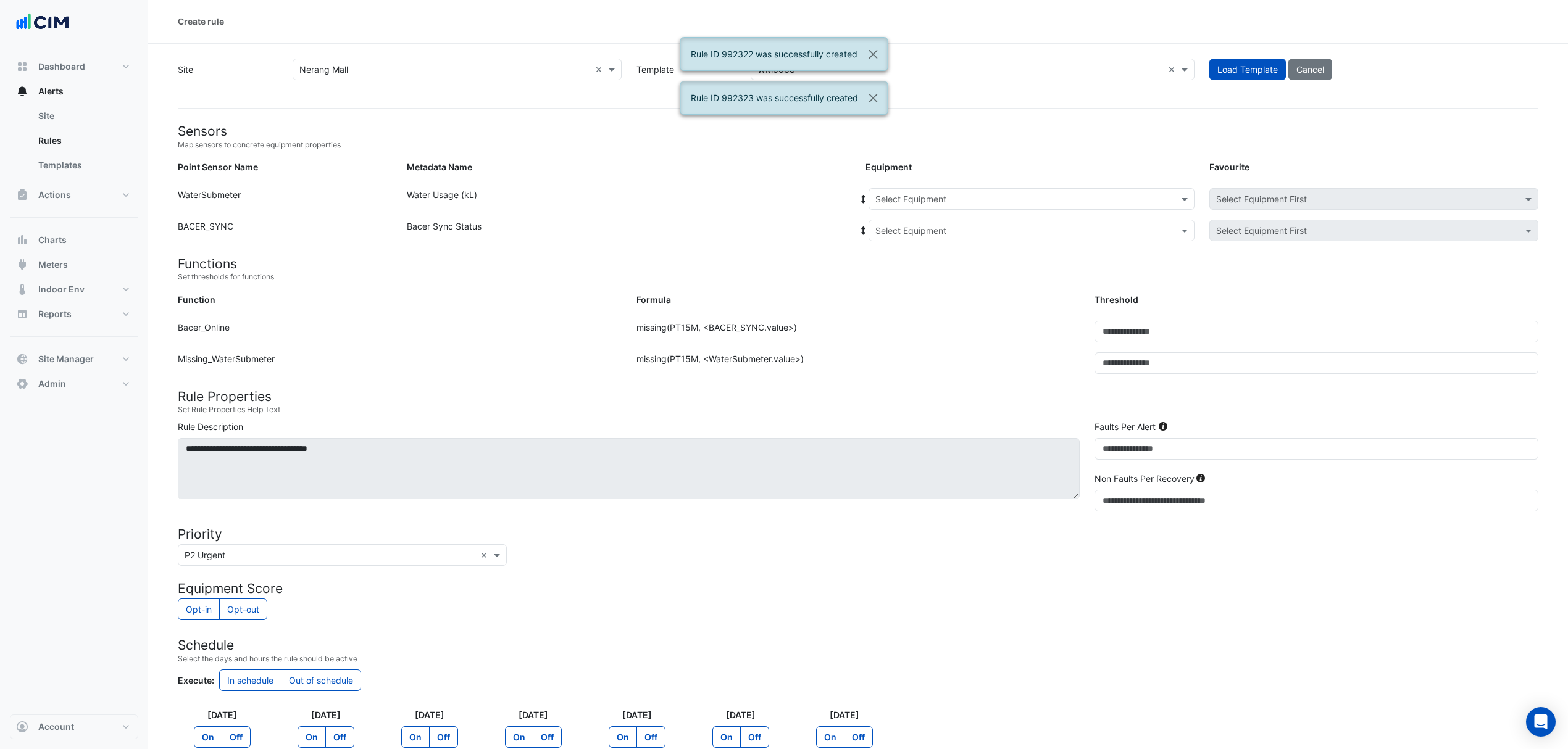
scroll to position [0, 0]
click at [961, 205] on div "Select Equipment" at bounding box center [1021, 199] width 304 height 13
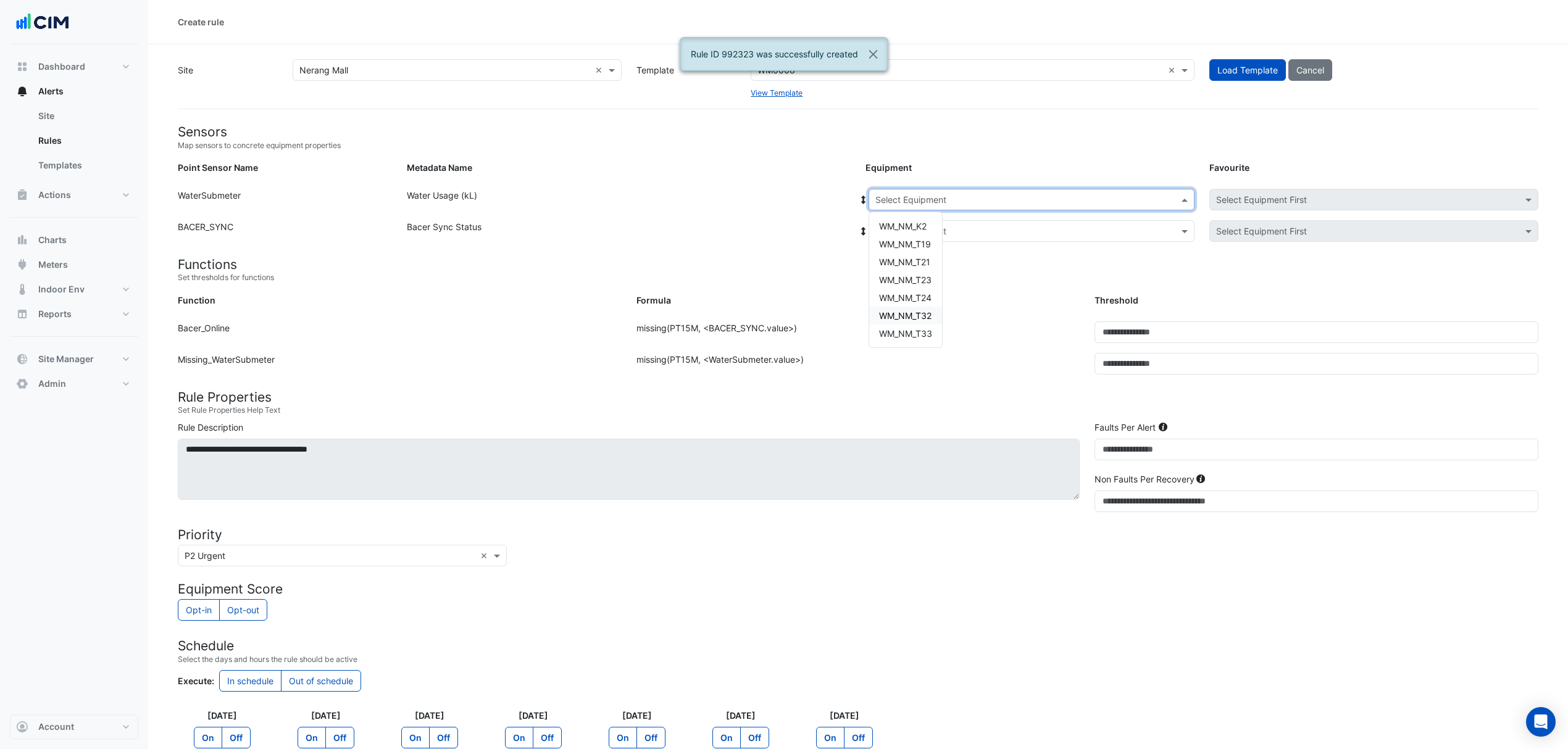
click at [915, 319] on span "WM_NM_T32" at bounding box center [905, 315] width 53 height 10
click at [922, 234] on input "text" at bounding box center [1019, 231] width 288 height 13
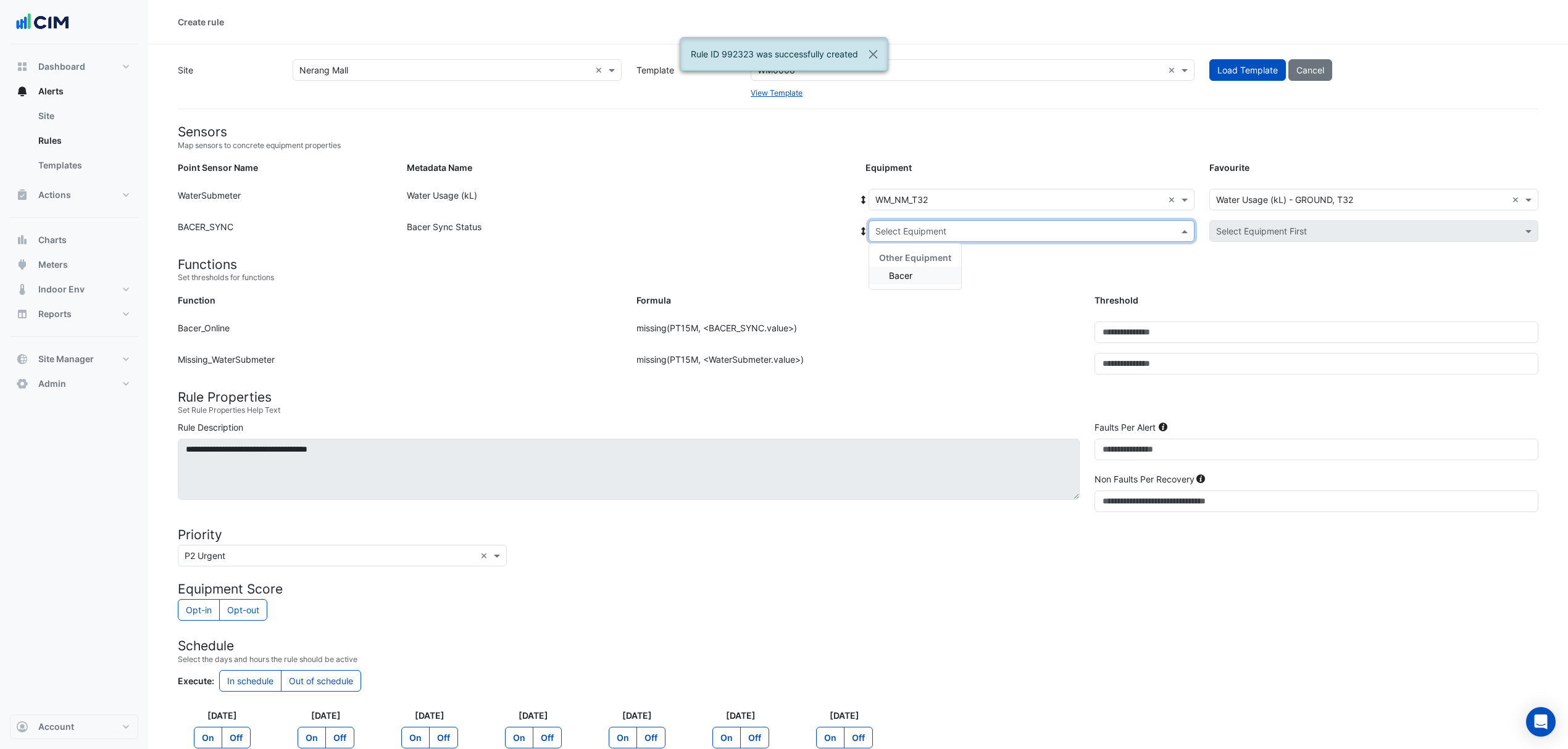
click at [899, 280] on span "Bacer" at bounding box center [901, 275] width 24 height 10
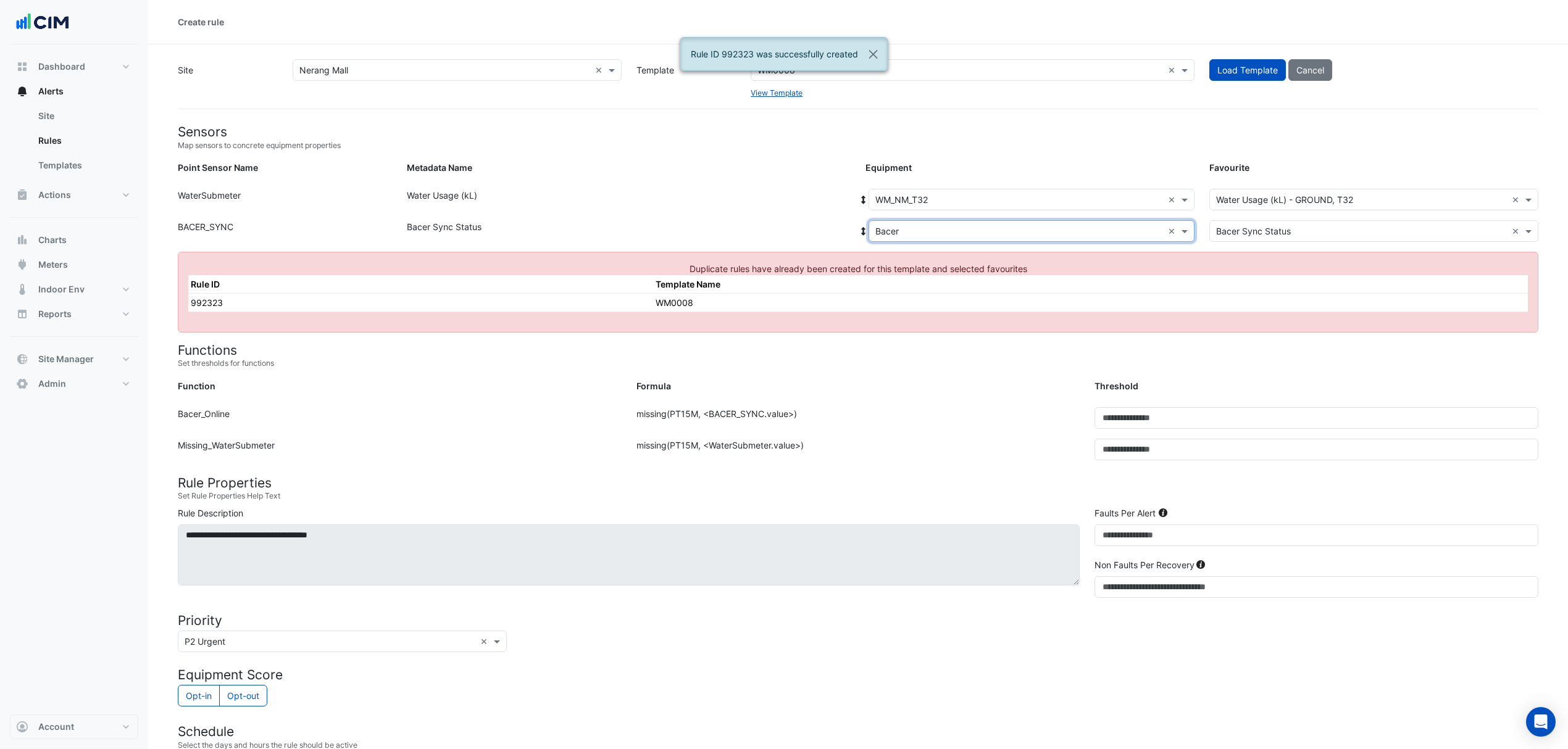
click at [957, 199] on input "text" at bounding box center [1019, 200] width 288 height 13
click at [905, 342] on div "Already Selected WM_NM_T32 Other Equipment WM_NM_K2 WM_NM_T19 WM_NM_T21 WM_NM_T…" at bounding box center [915, 298] width 92 height 161
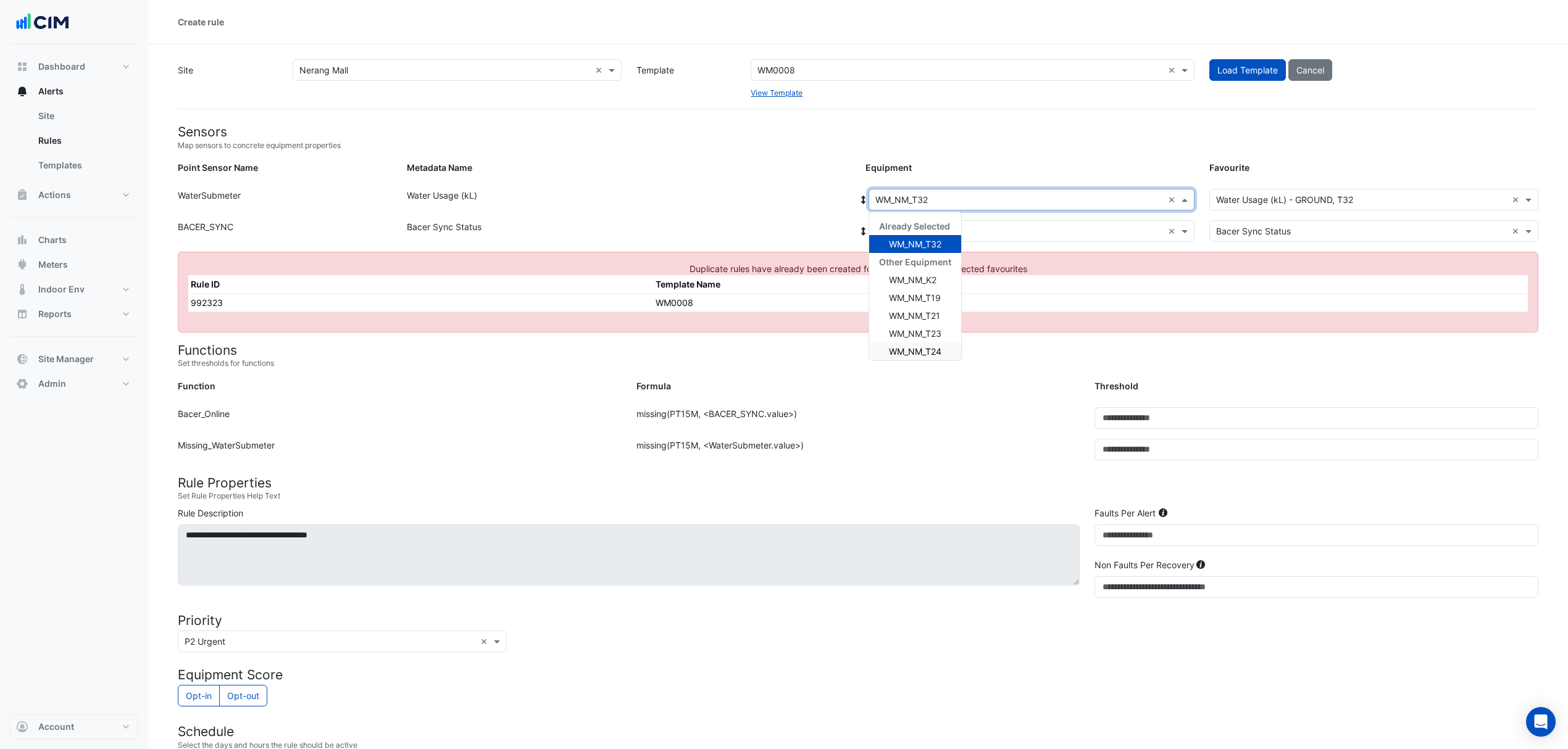
click at [913, 350] on span "WM_NM_T24" at bounding box center [915, 352] width 53 height 10
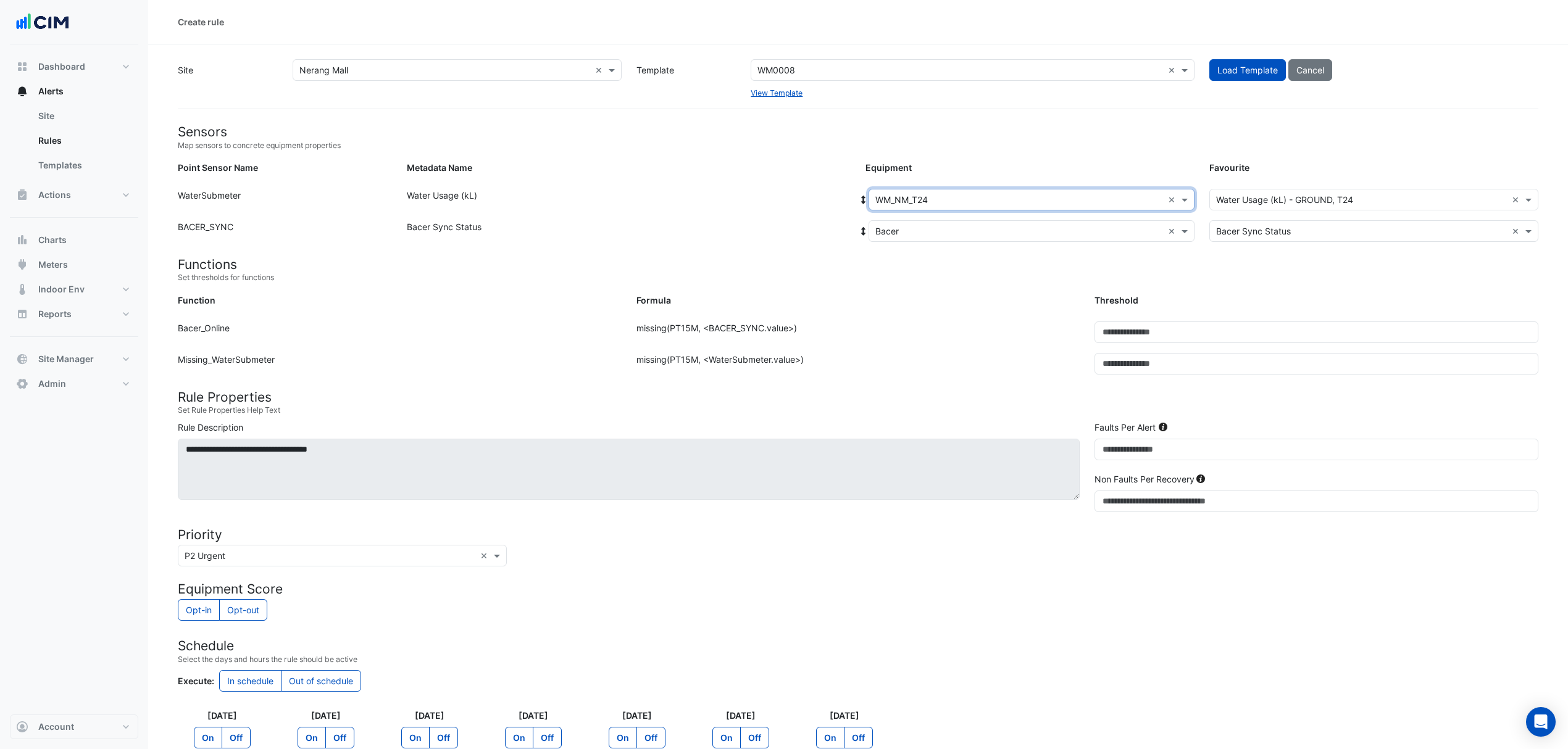
click at [919, 235] on input "text" at bounding box center [1019, 231] width 288 height 13
click at [884, 283] on small "Set thresholds for functions" at bounding box center [858, 277] width 1360 height 11
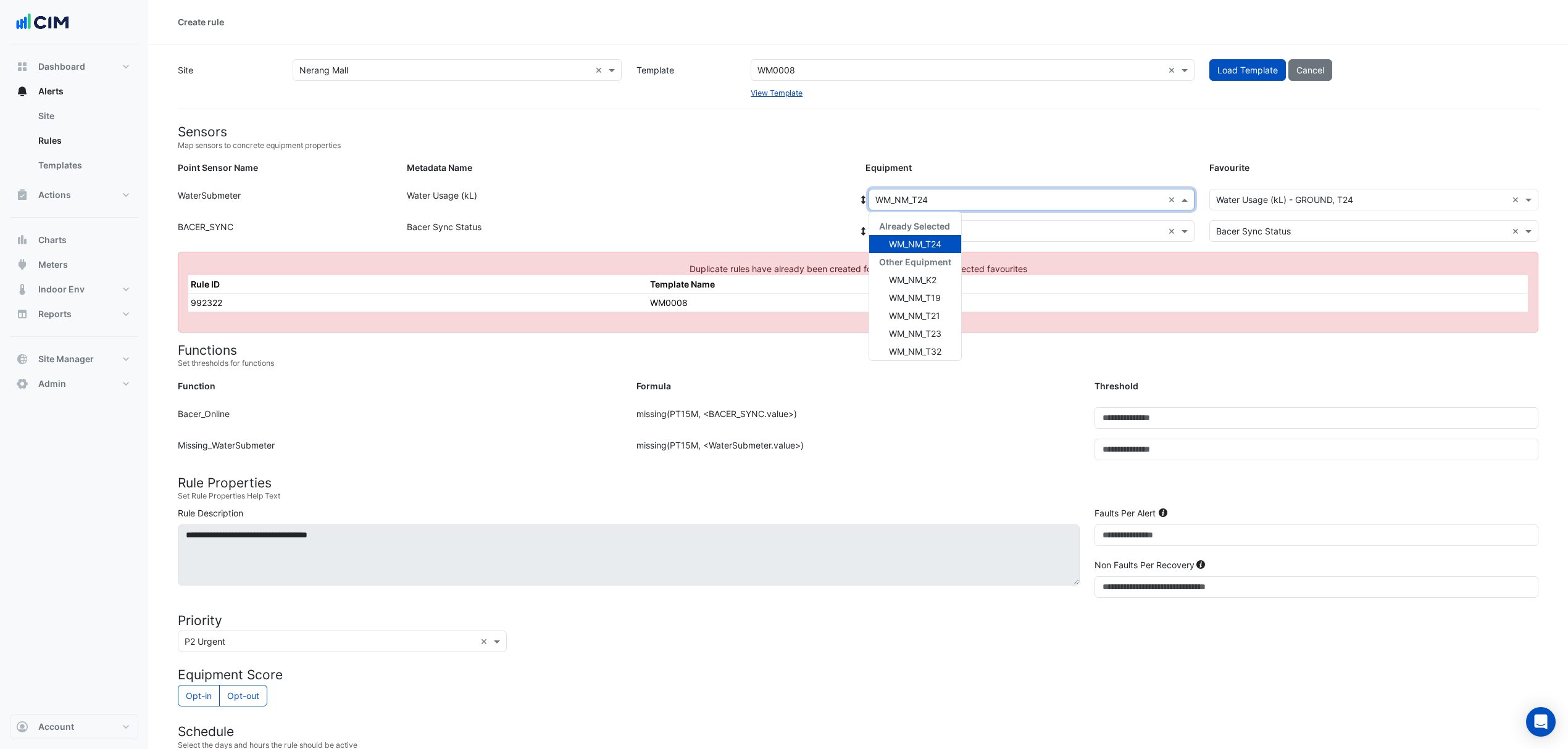
click at [929, 190] on div "Select Equipment × WM_NM_T24 ×" at bounding box center [1032, 199] width 326 height 22
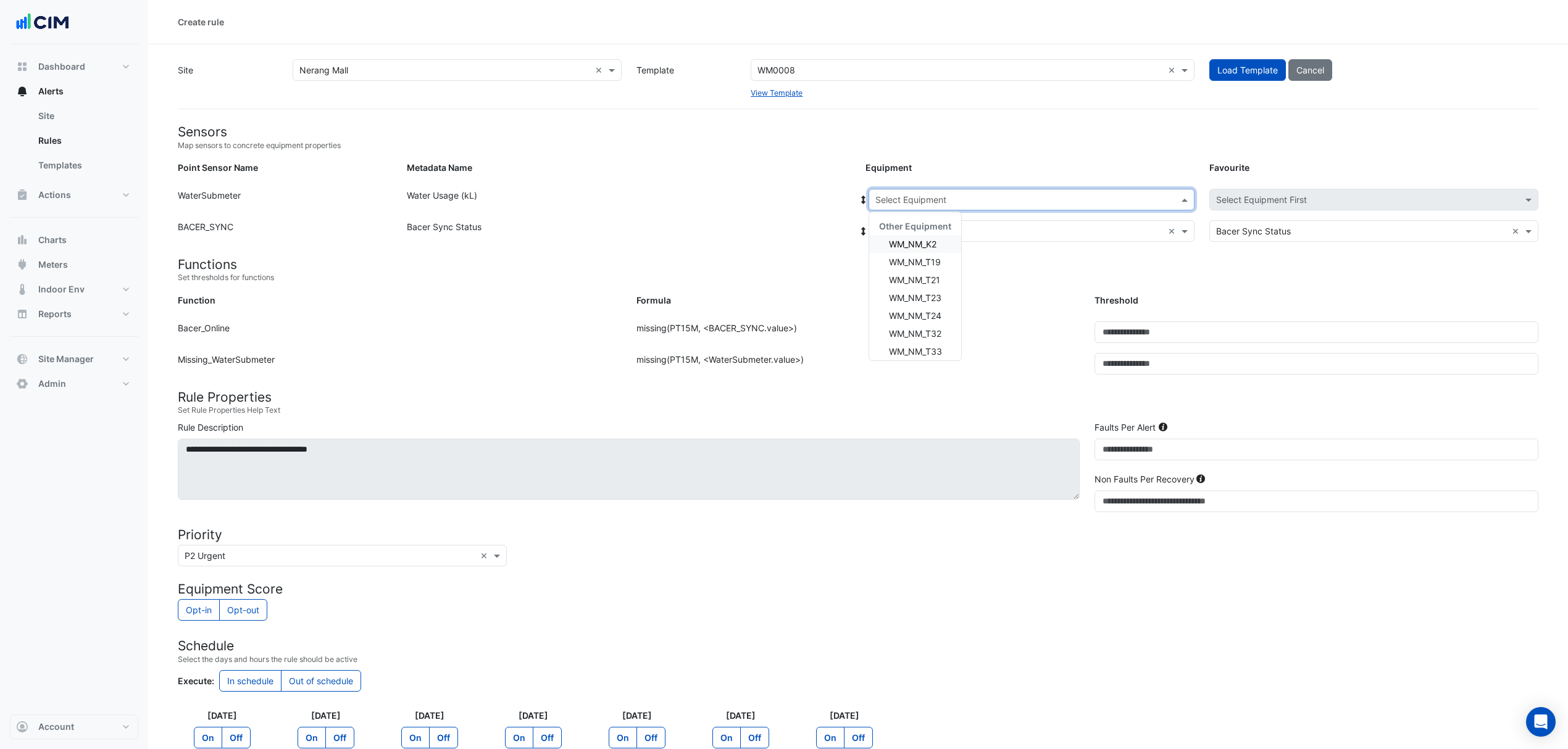
click at [953, 203] on input "text" at bounding box center [1019, 200] width 288 height 13
click at [927, 353] on span "WM_NM_T33" at bounding box center [915, 352] width 53 height 10
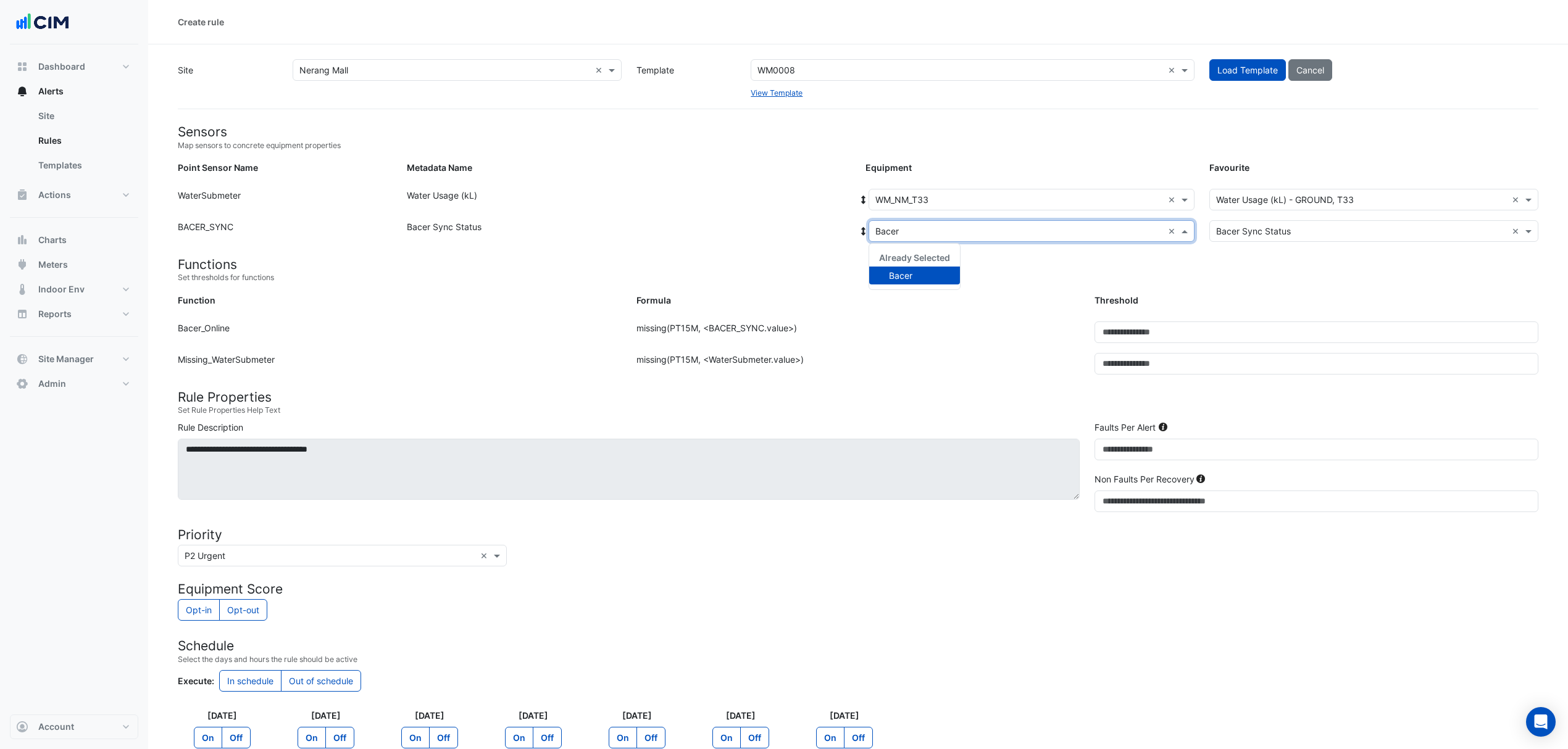
click at [927, 231] on input "text" at bounding box center [1019, 231] width 288 height 13
click at [905, 371] on div "Formula: missing(PT15M, <WaterSubmeter.value>)" at bounding box center [858, 369] width 459 height 31
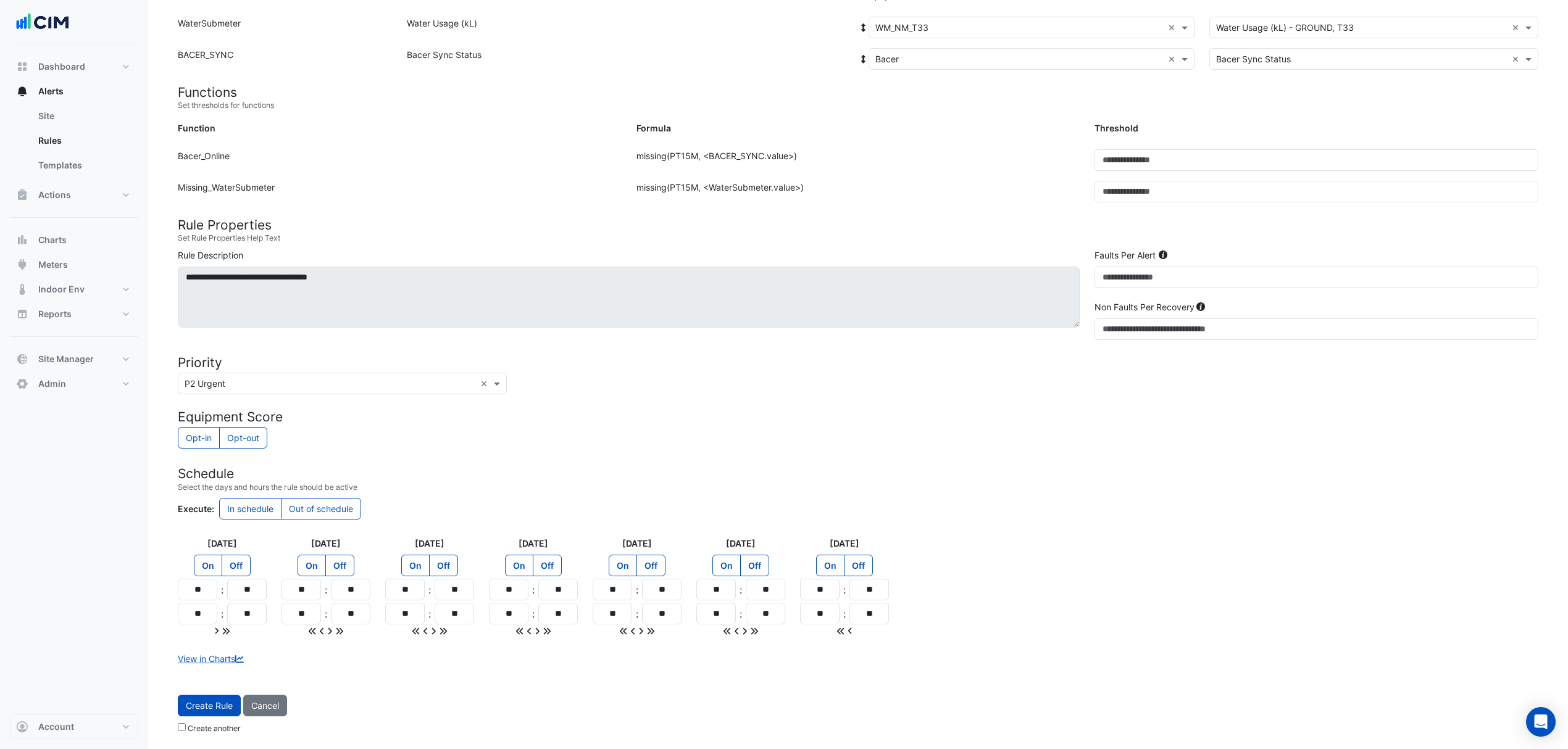
scroll to position [176, 0]
click at [231, 701] on button "Create Rule" at bounding box center [209, 705] width 63 height 22
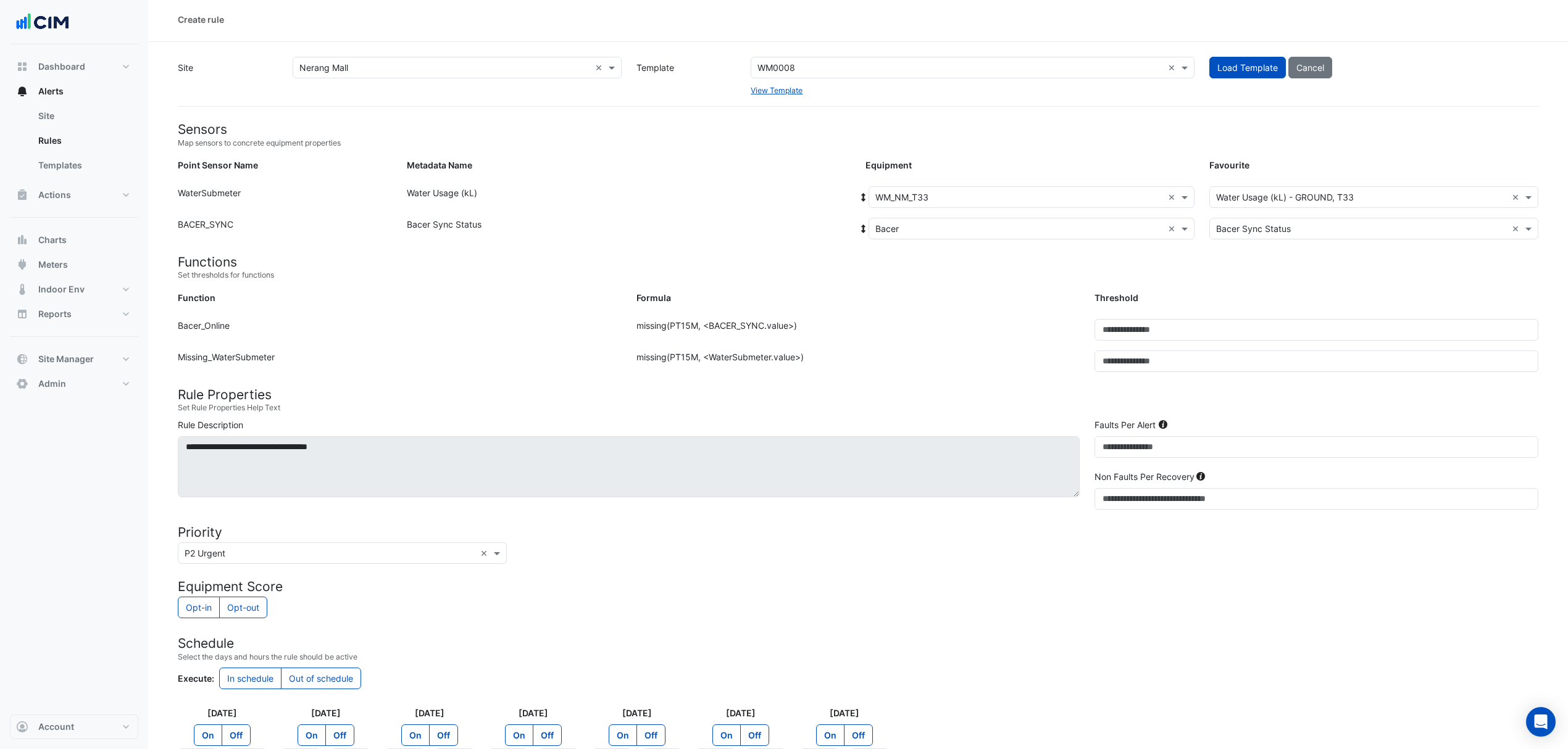
scroll to position [0, 0]
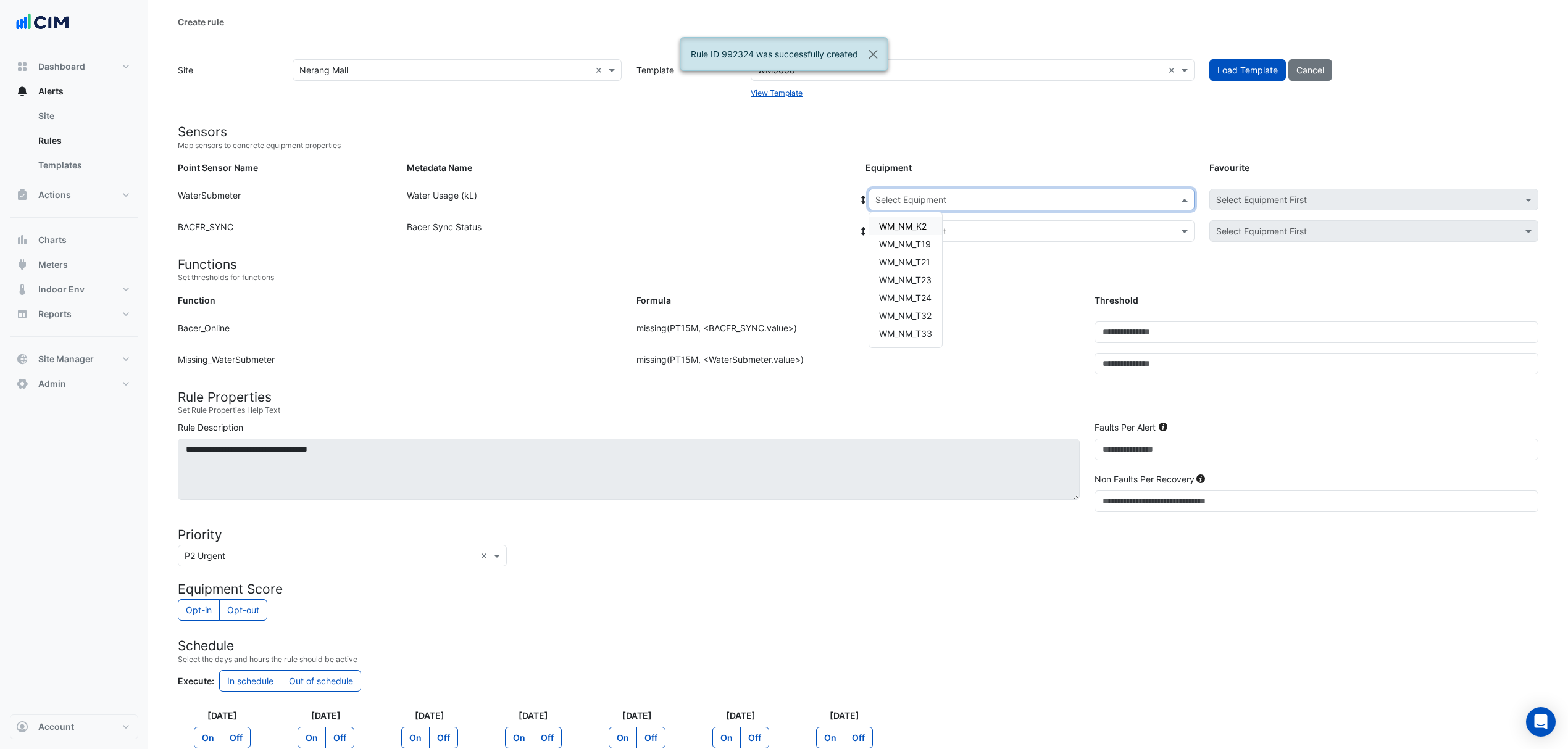
click at [913, 208] on div "Select Equipment" at bounding box center [1032, 199] width 326 height 22
click at [927, 249] on div "WM_NM_T19" at bounding box center [905, 244] width 73 height 18
click at [1188, 194] on span at bounding box center [1186, 199] width 16 height 13
click at [477, 72] on input "text" at bounding box center [444, 70] width 291 height 13
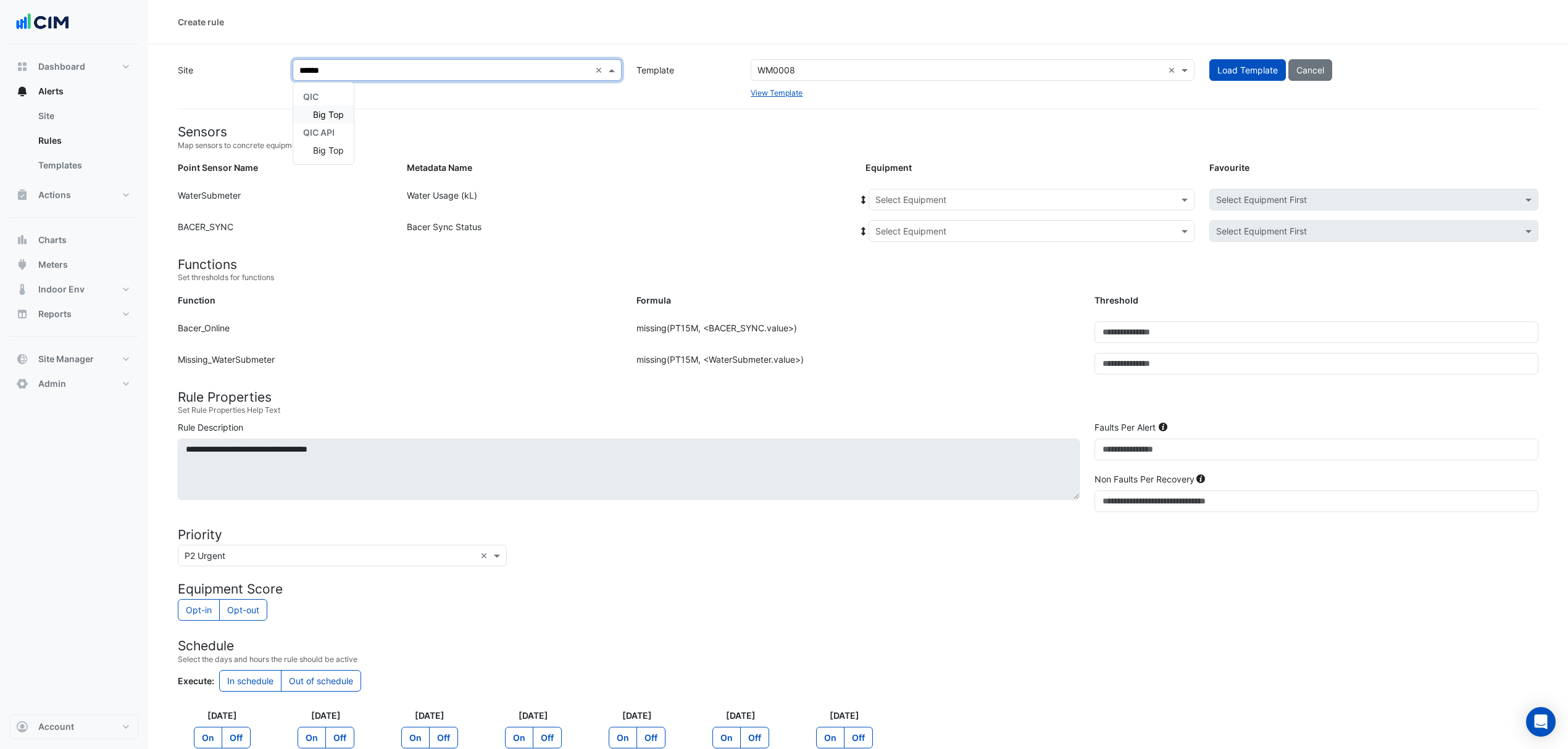
type input "*******"
click at [313, 116] on span "Big Top" at bounding box center [328, 115] width 30 height 10
click at [1227, 70] on button "Load Template" at bounding box center [1247, 70] width 77 height 22
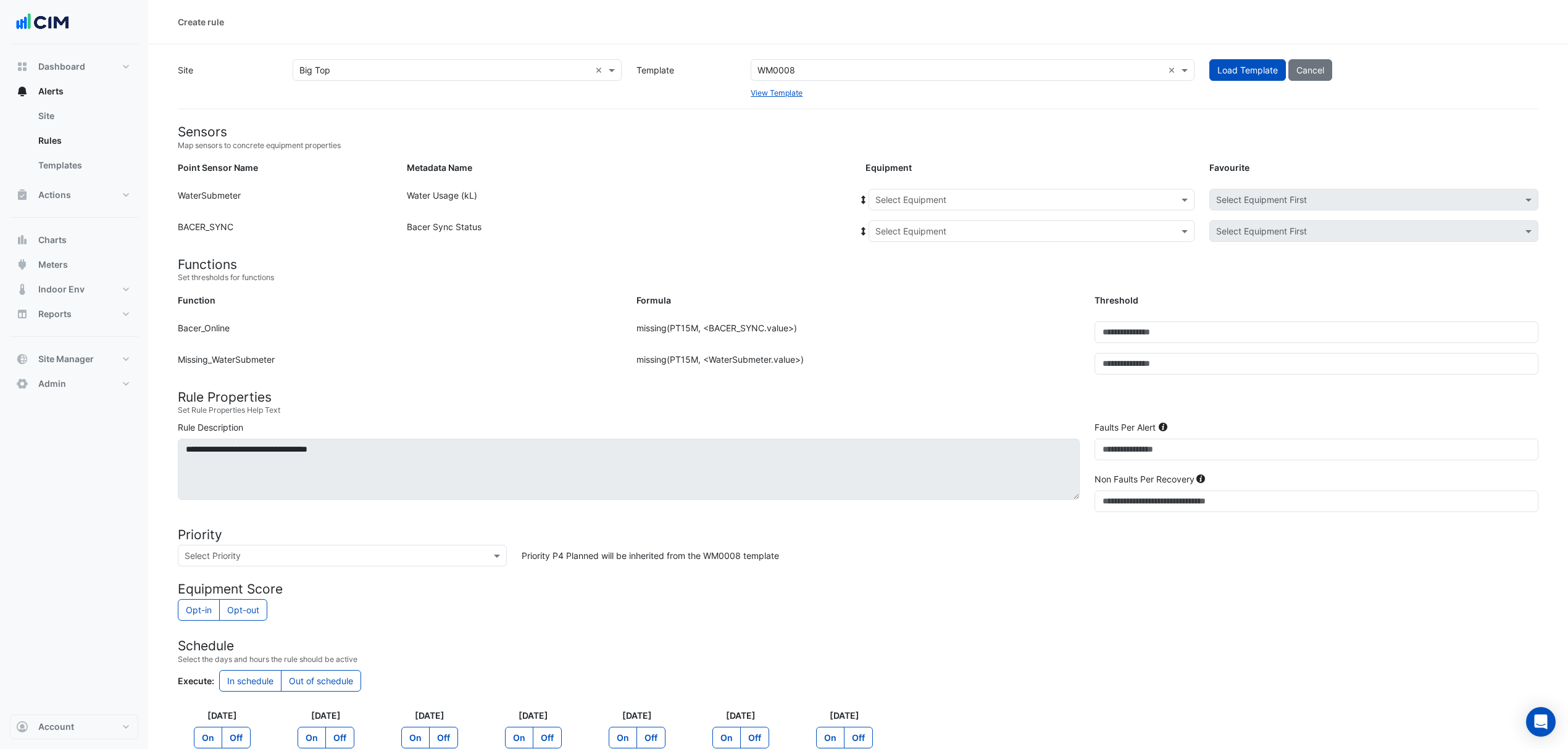
click at [919, 187] on form "Sensors Map sensors to concrete equipment properties Point Sensor Name Metadata…" at bounding box center [858, 504] width 1360 height 759
click at [914, 194] on input "text" at bounding box center [1019, 200] width 288 height 13
click at [908, 223] on span "WM_BT_Kiosk_K01" at bounding box center [916, 226] width 74 height 10
click at [887, 232] on input "text" at bounding box center [1019, 231] width 288 height 13
click at [887, 272] on div "Bacer" at bounding box center [915, 275] width 92 height 18
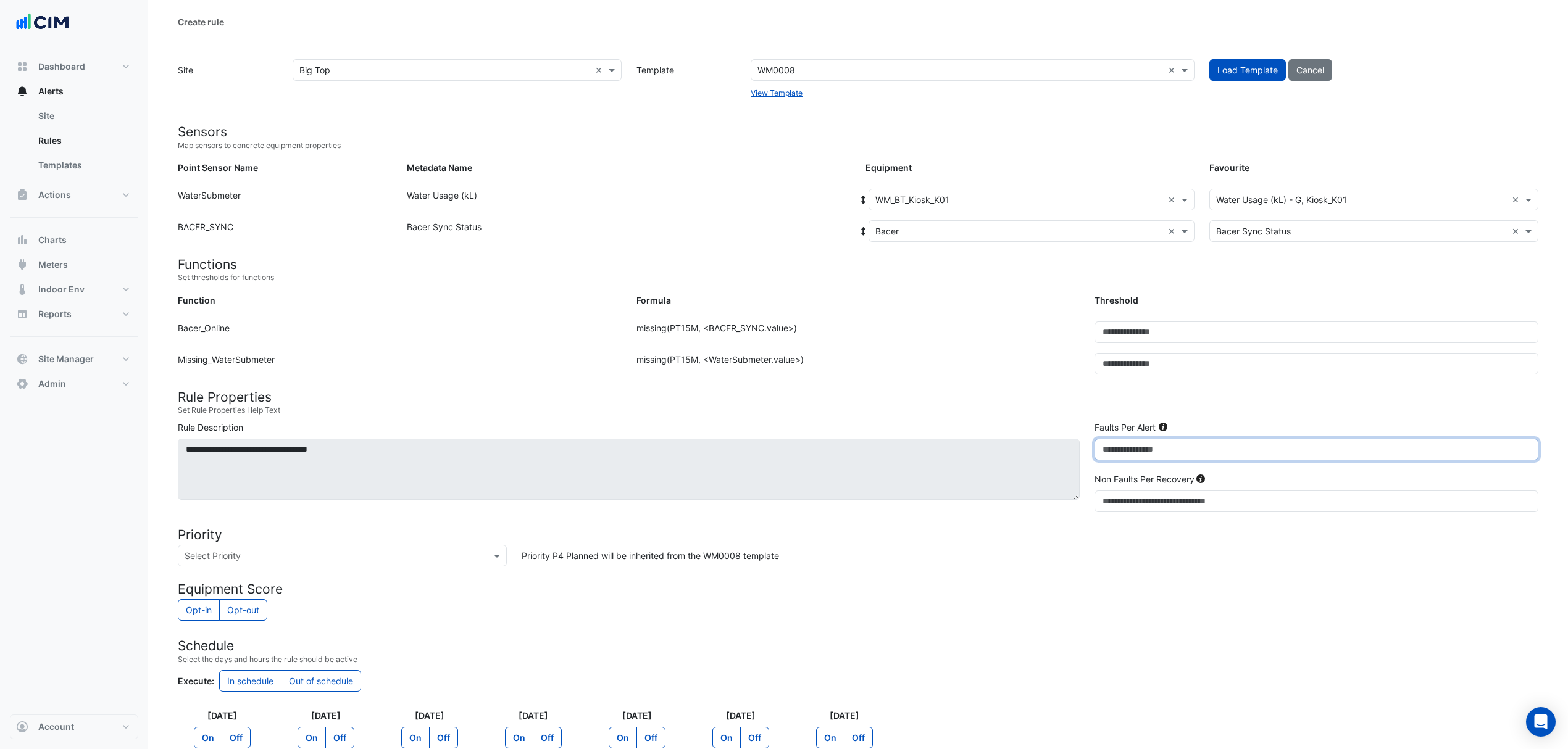
click at [1116, 449] on input "*" at bounding box center [1316, 449] width 444 height 22
type input "**"
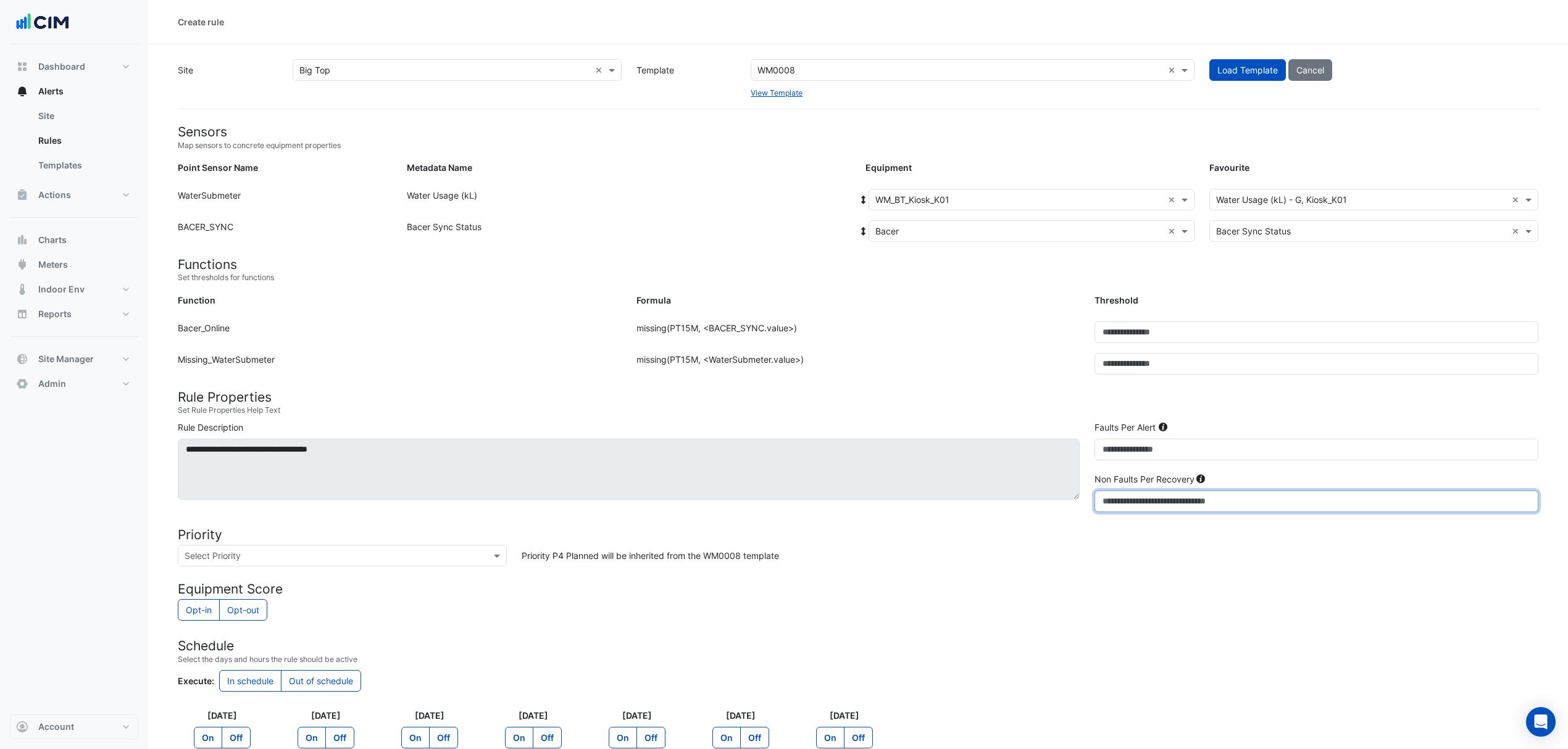
click at [1114, 497] on input "*" at bounding box center [1316, 501] width 444 height 22
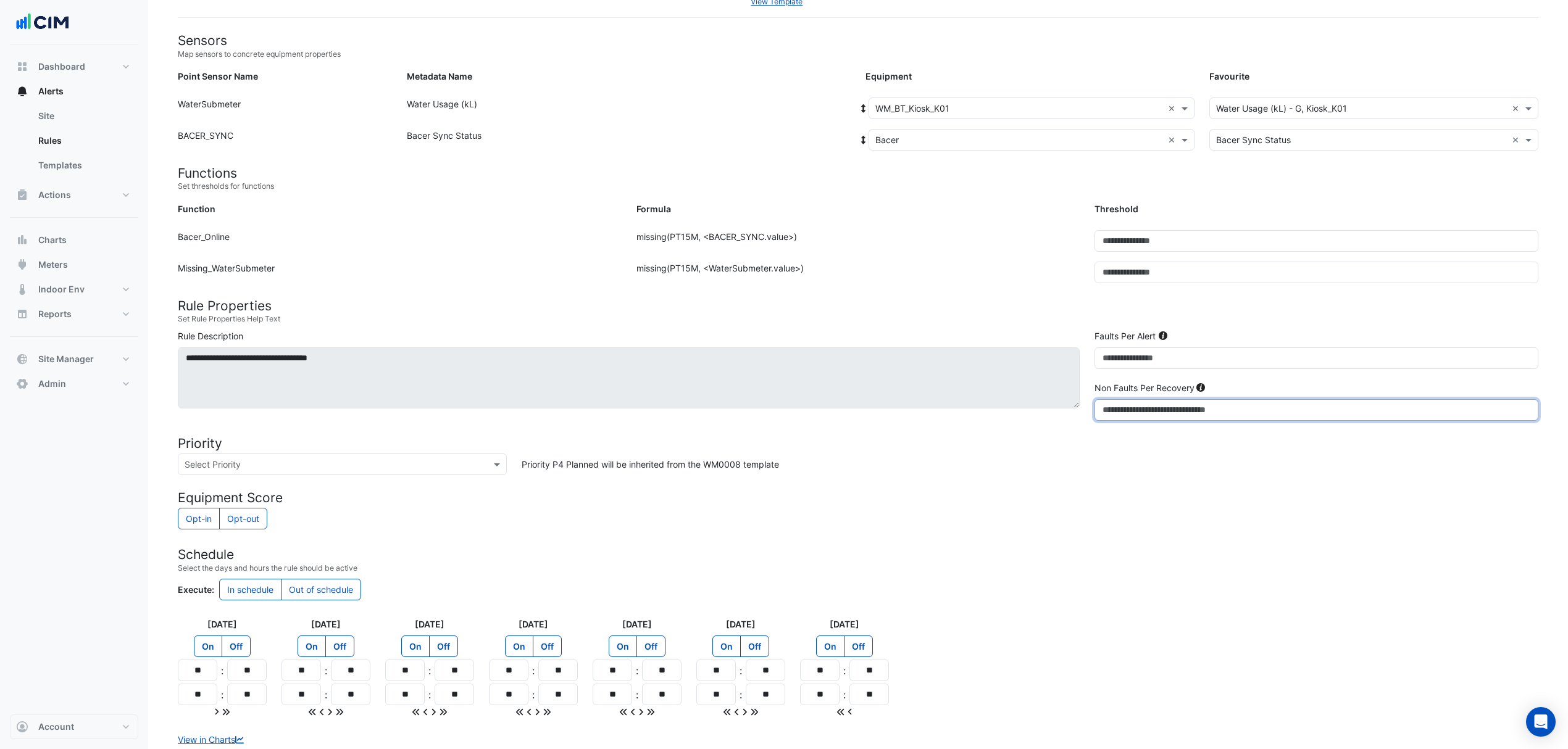
scroll to position [176, 0]
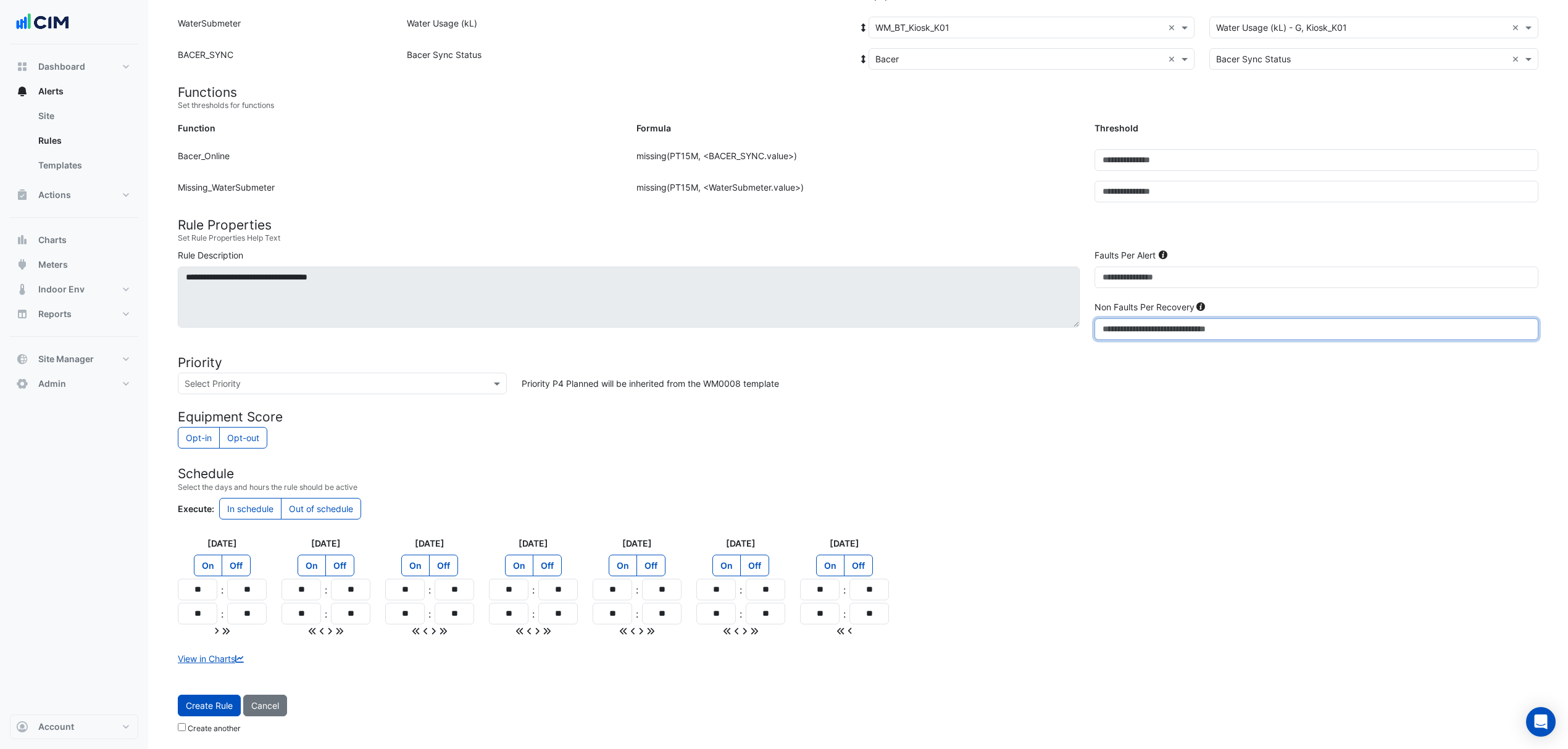
type input "*"
click at [202, 589] on input "**" at bounding box center [197, 589] width 39 height 22
type input "**"
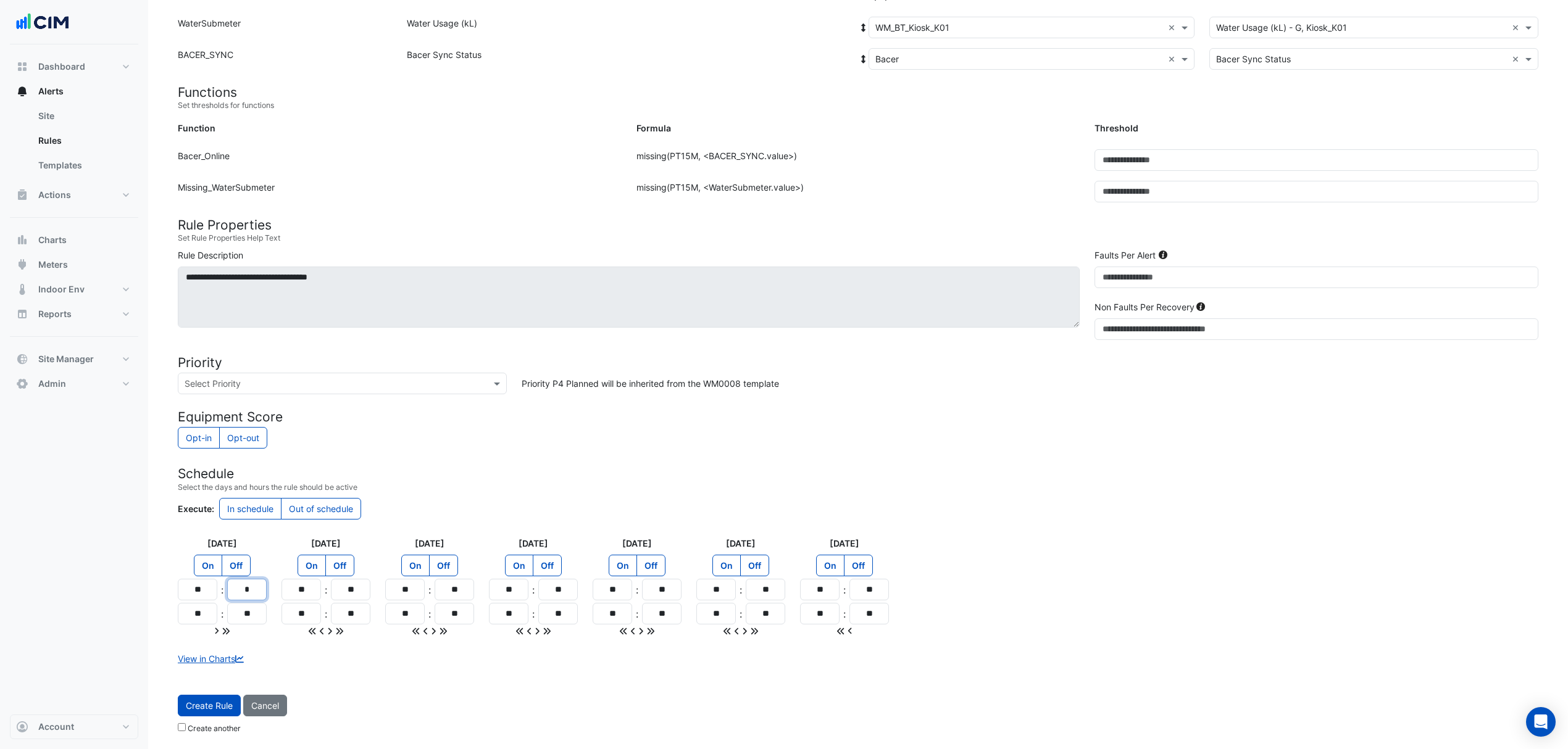
type input "**"
click at [227, 633] on icon at bounding box center [226, 631] width 7 height 7
type input "**"
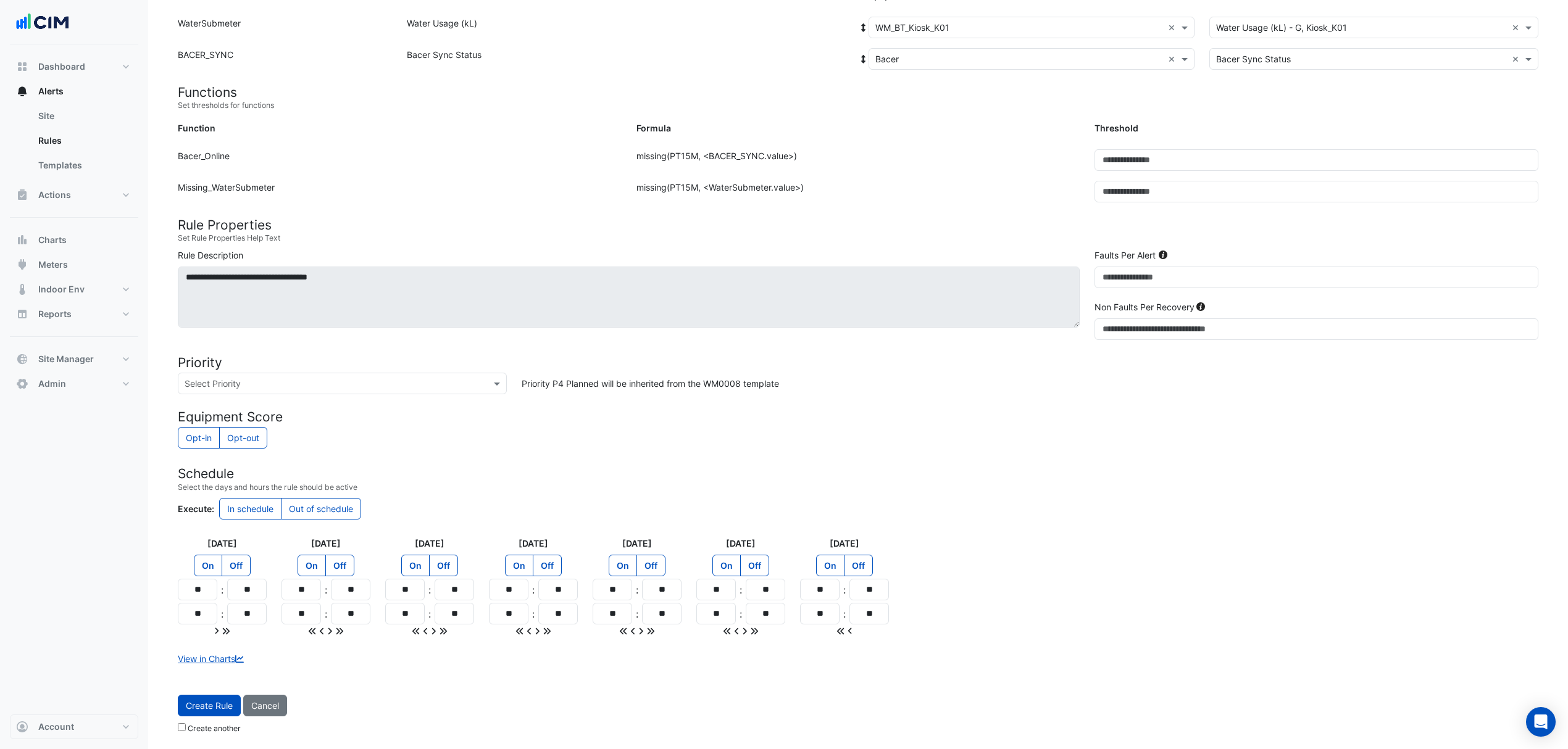
type input "**"
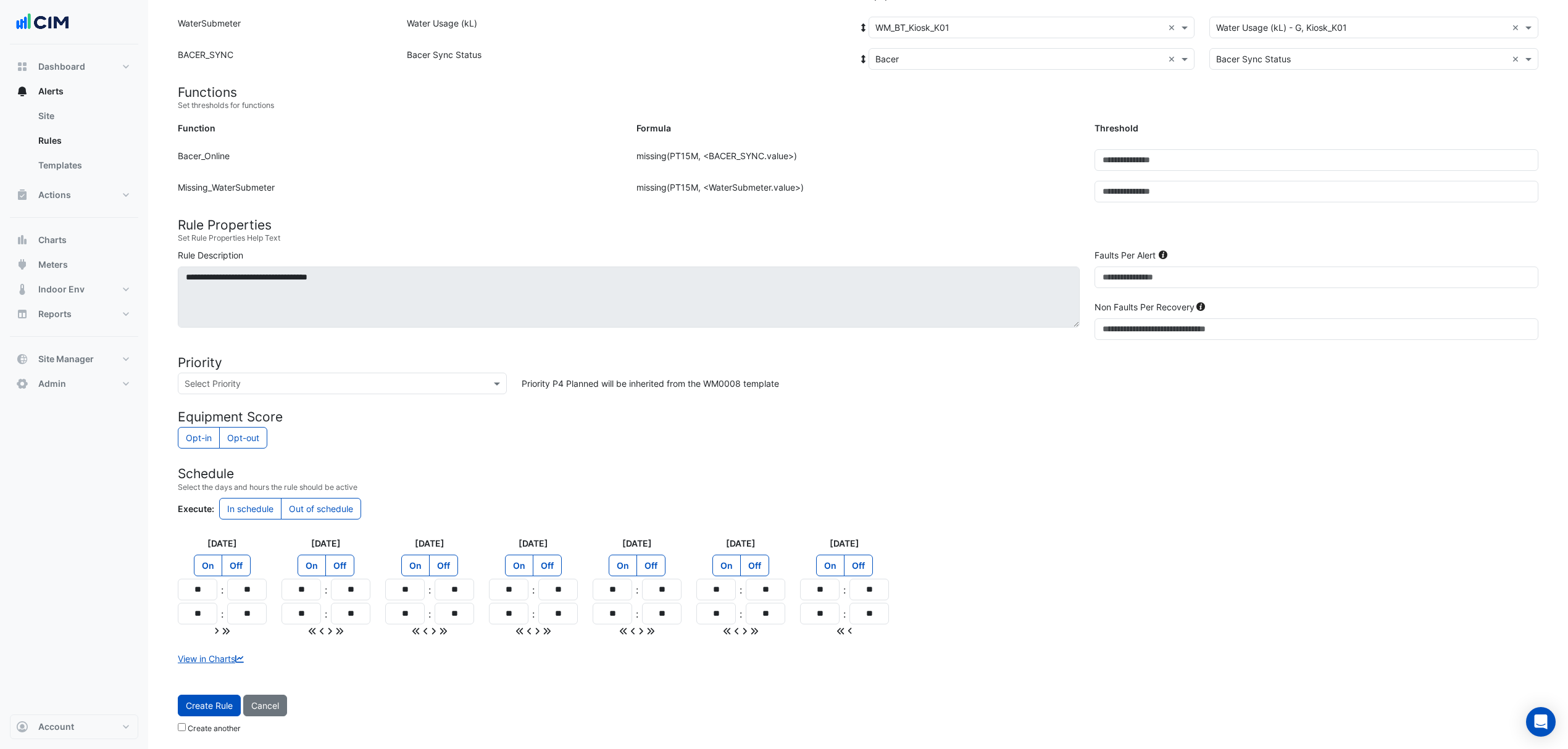
type input "**"
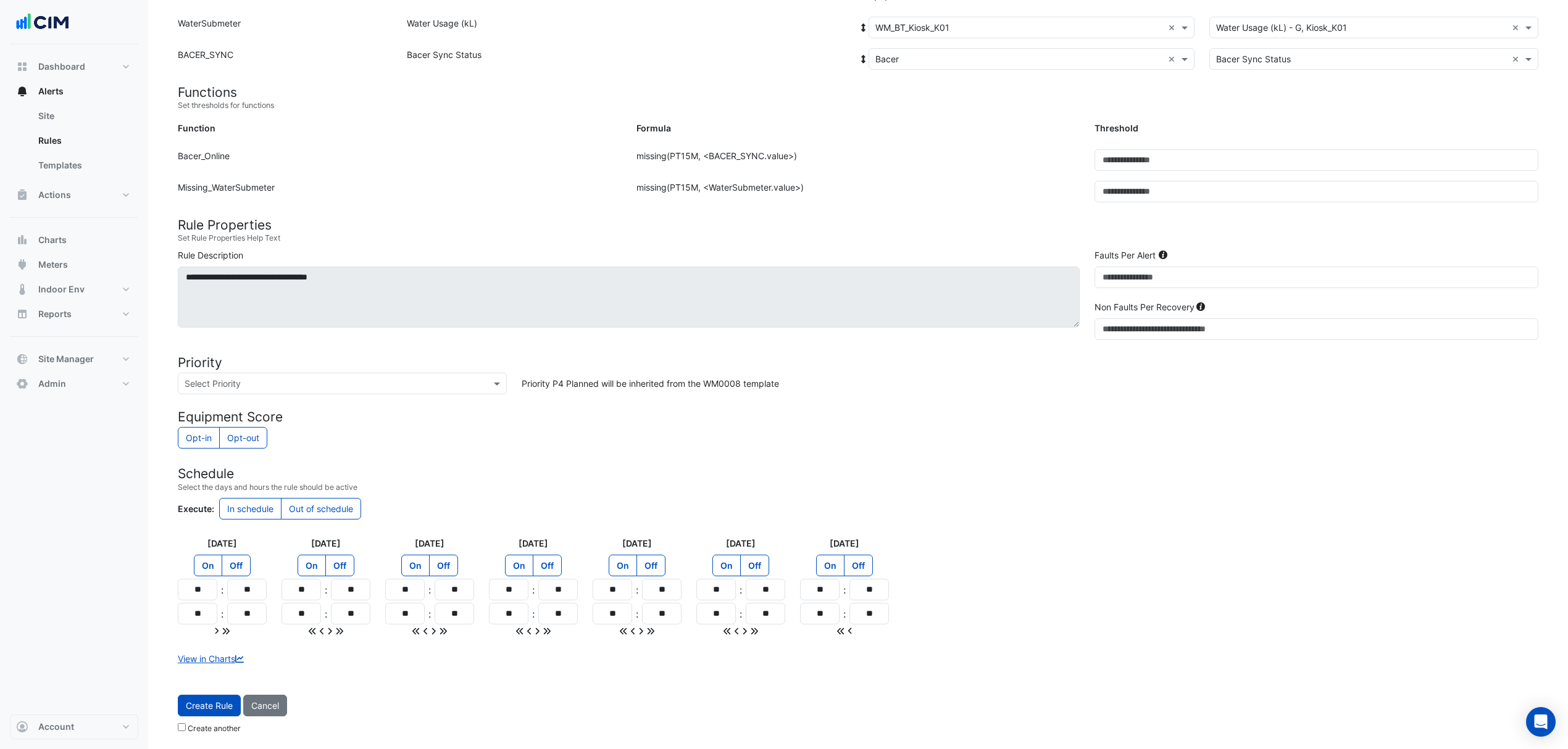
type input "**"
click at [208, 388] on input "text" at bounding box center [330, 384] width 291 height 13
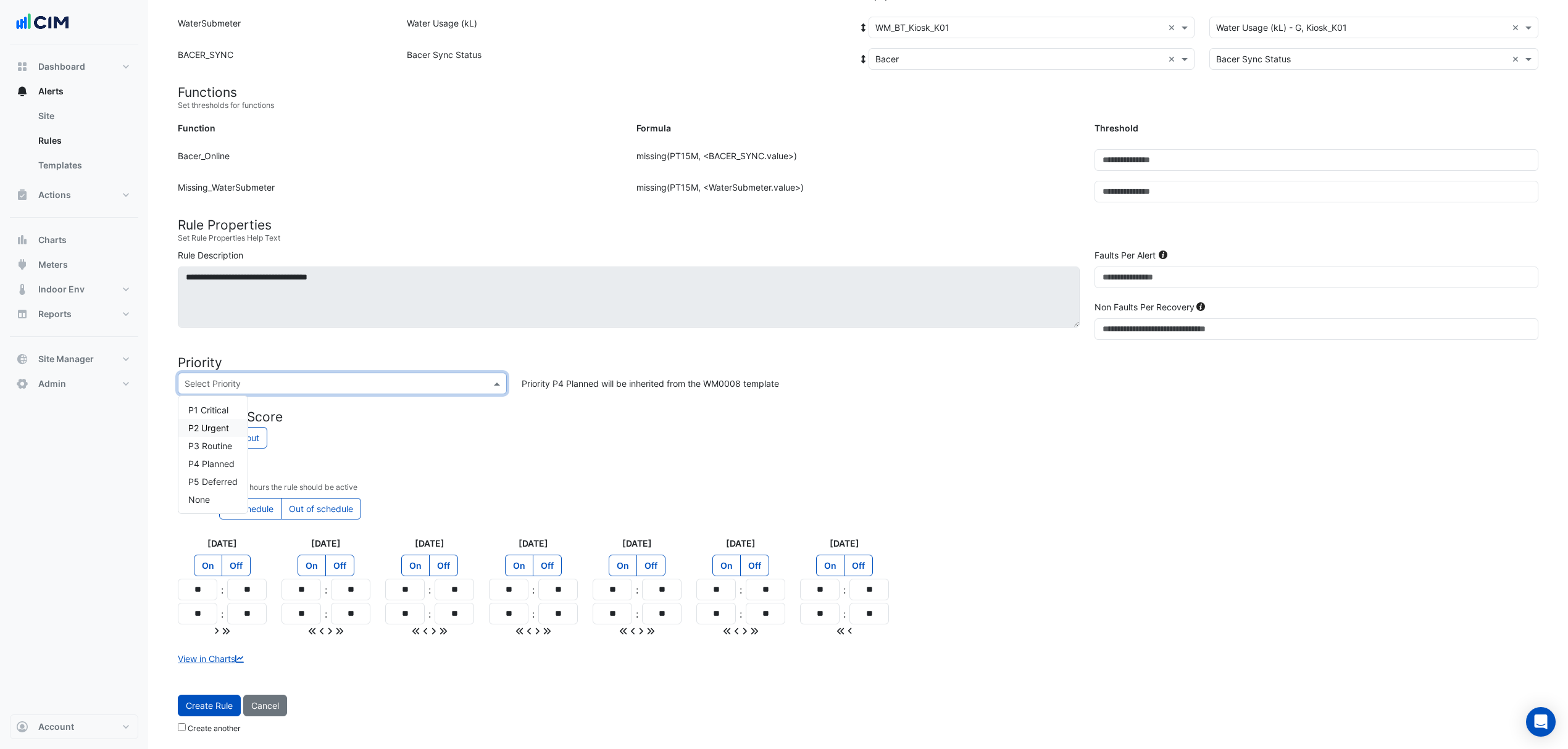
click at [199, 422] on span "P2 Urgent" at bounding box center [208, 428] width 41 height 10
click at [732, 475] on h4 "Schedule" at bounding box center [858, 473] width 1360 height 16
click at [205, 698] on button "Create Rule" at bounding box center [209, 705] width 63 height 22
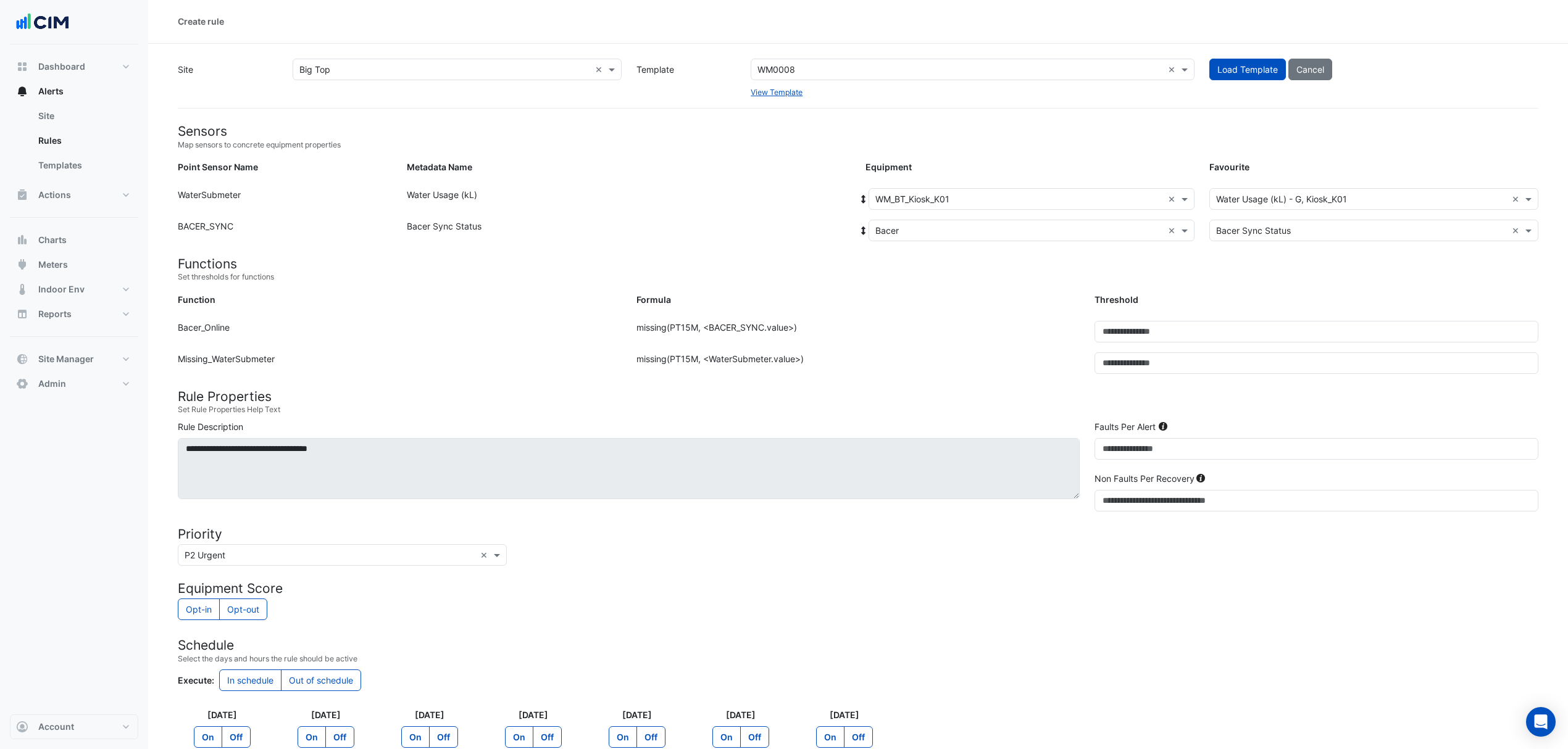
scroll to position [0, 0]
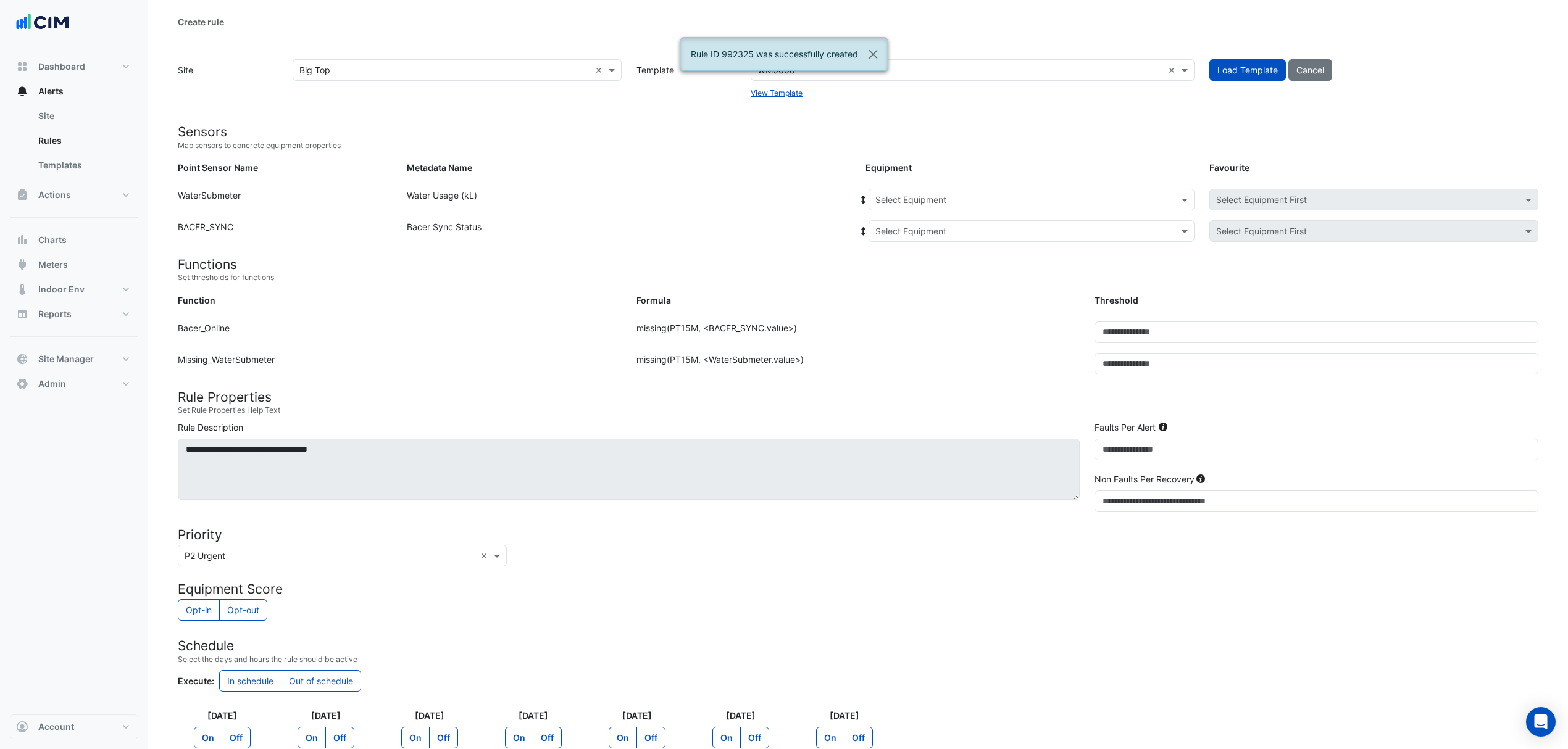
click at [923, 196] on input "text" at bounding box center [1019, 200] width 288 height 13
click at [907, 245] on span "WM_BT_Kiosk_K02" at bounding box center [916, 244] width 74 height 10
click at [916, 236] on input "text" at bounding box center [1019, 231] width 288 height 13
click at [889, 274] on span "Bacer" at bounding box center [901, 275] width 24 height 10
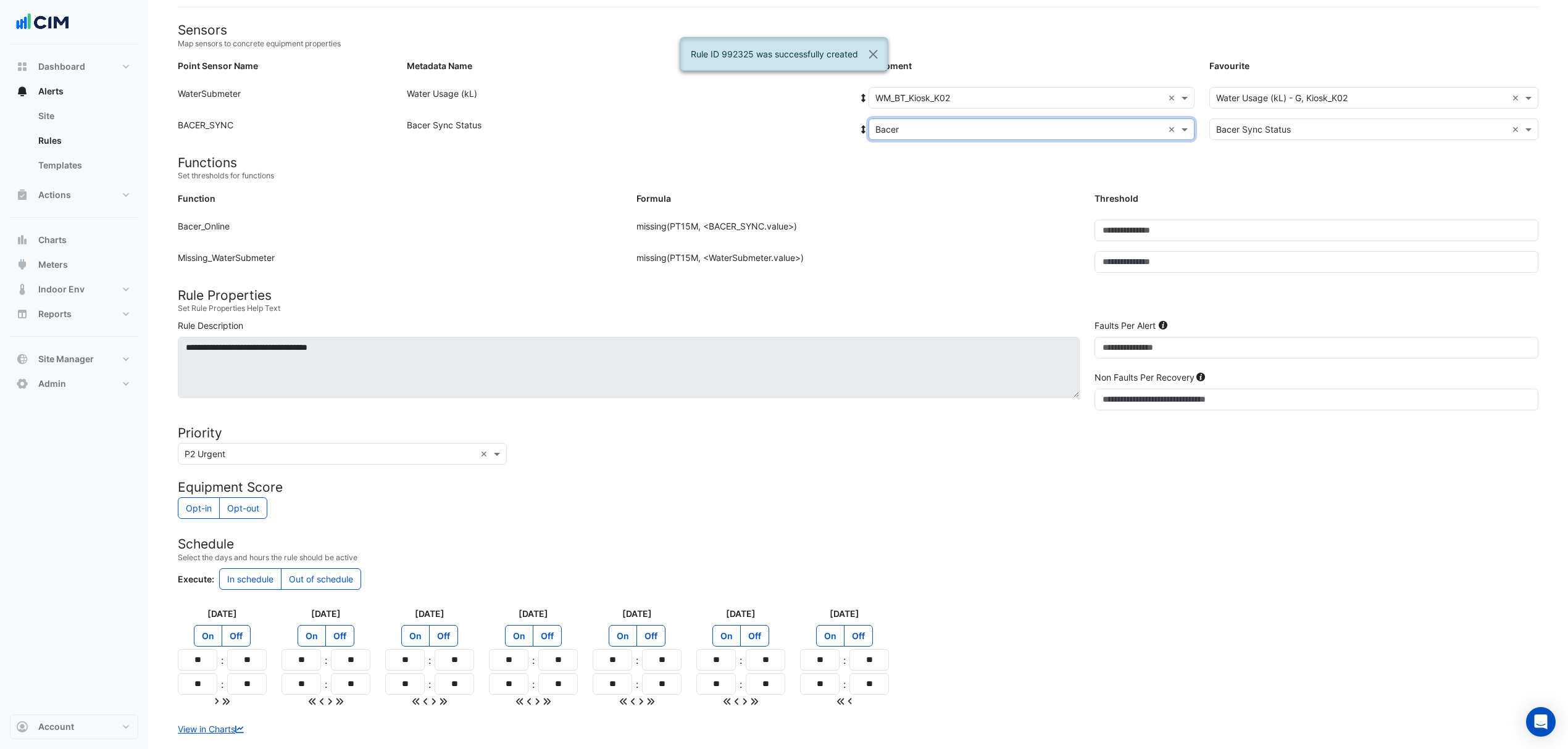
scroll to position [176, 0]
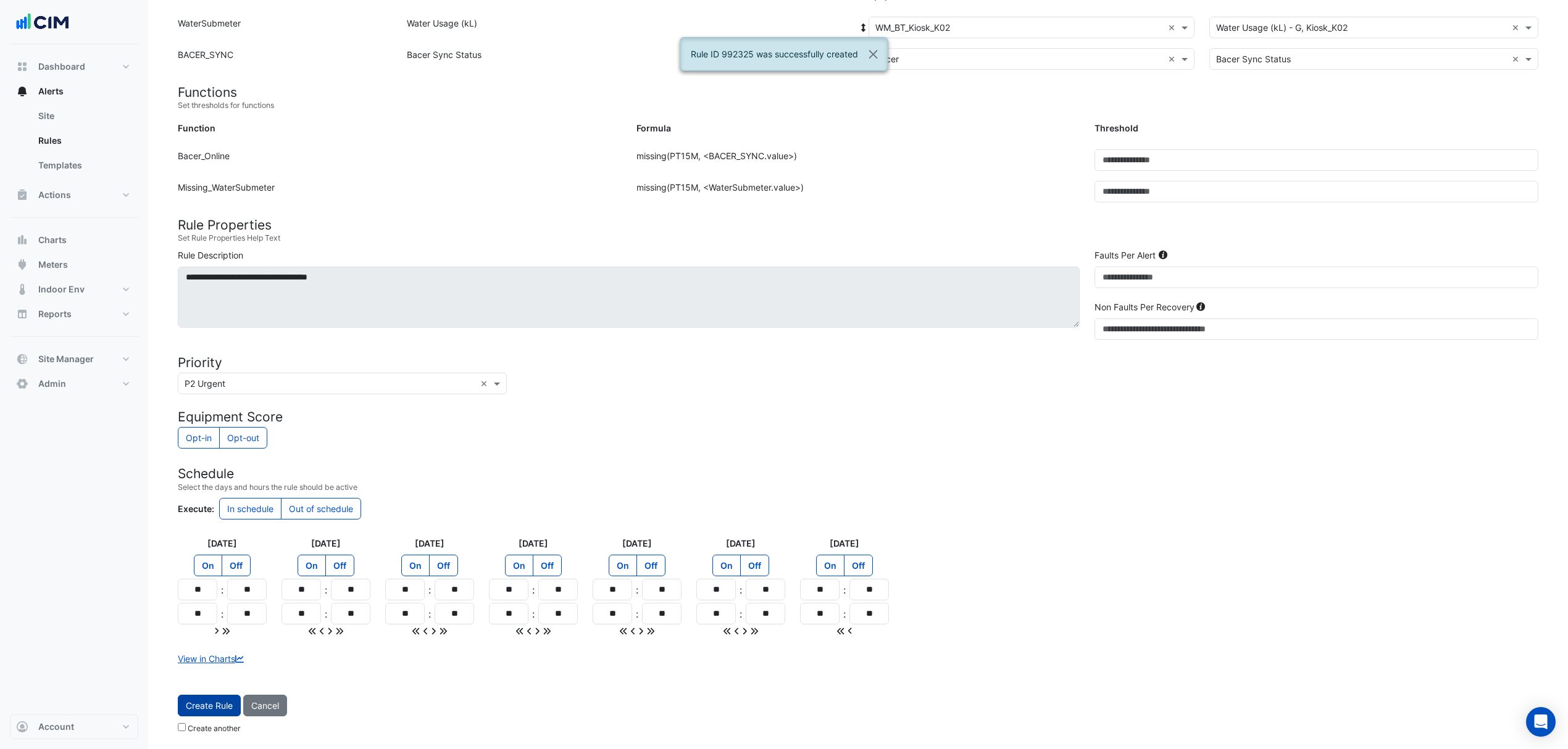
click at [196, 701] on button "Create Rule" at bounding box center [209, 705] width 63 height 22
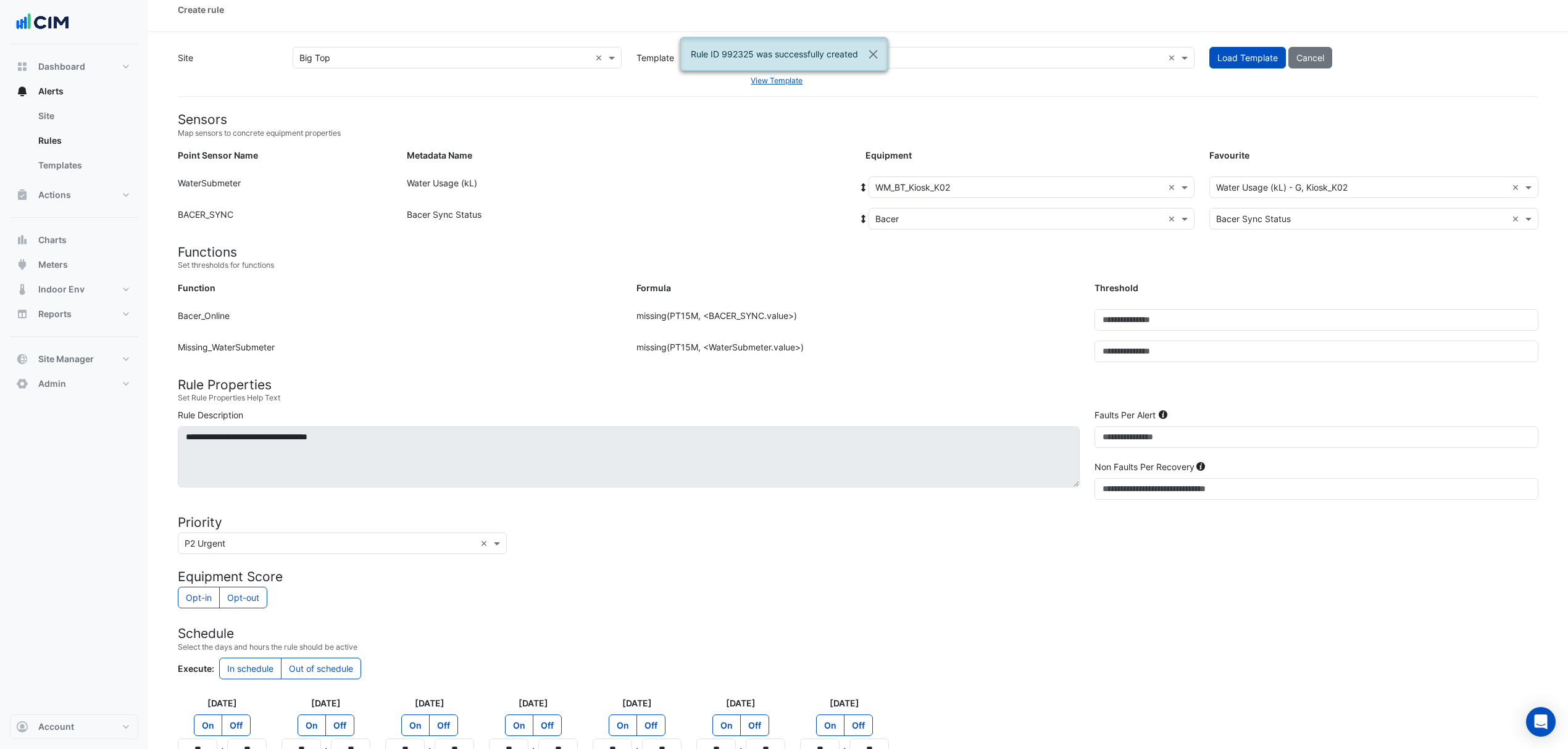
scroll to position [0, 0]
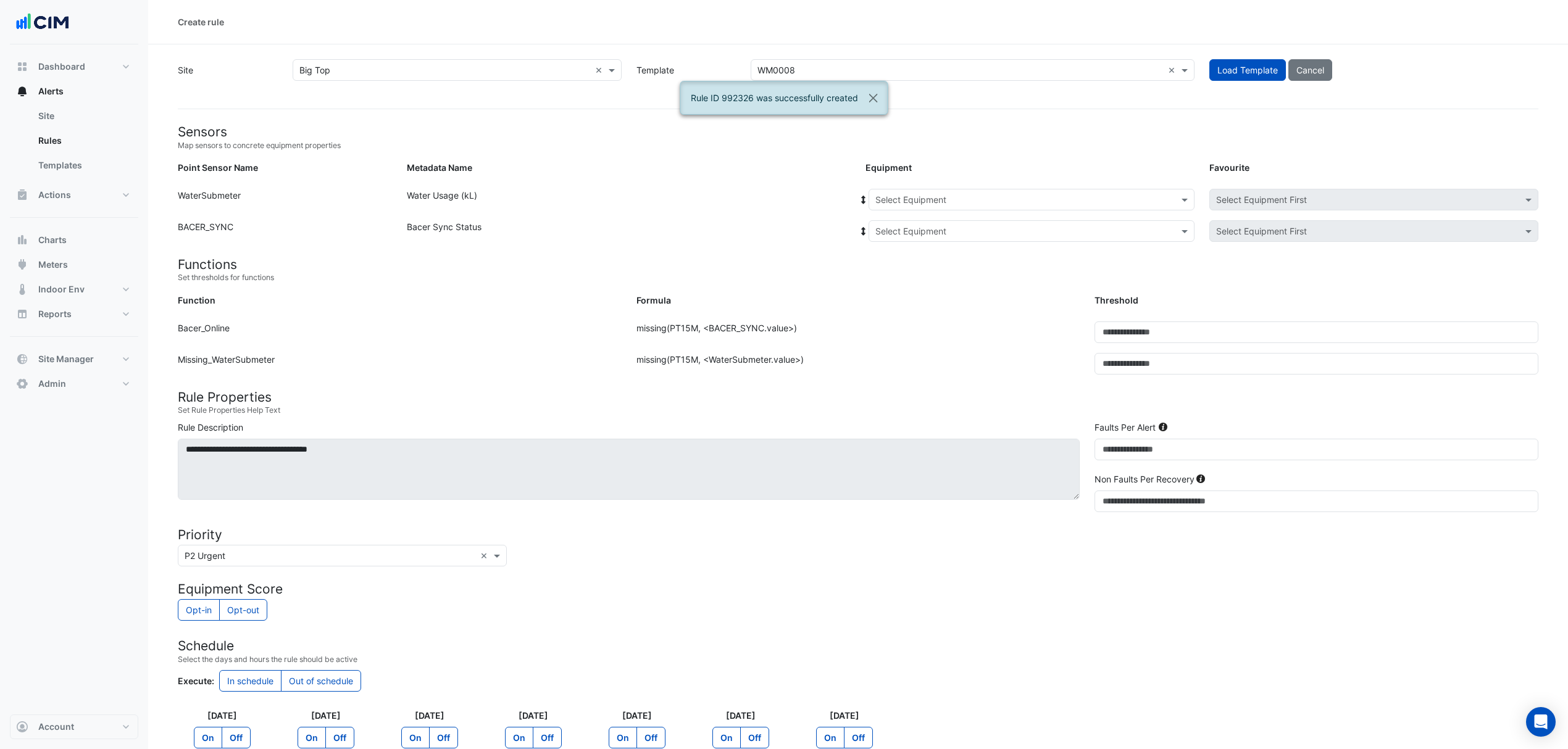
click at [922, 186] on form "Sensors Map sensors to concrete equipment properties Point Sensor Name Metadata…" at bounding box center [858, 504] width 1360 height 759
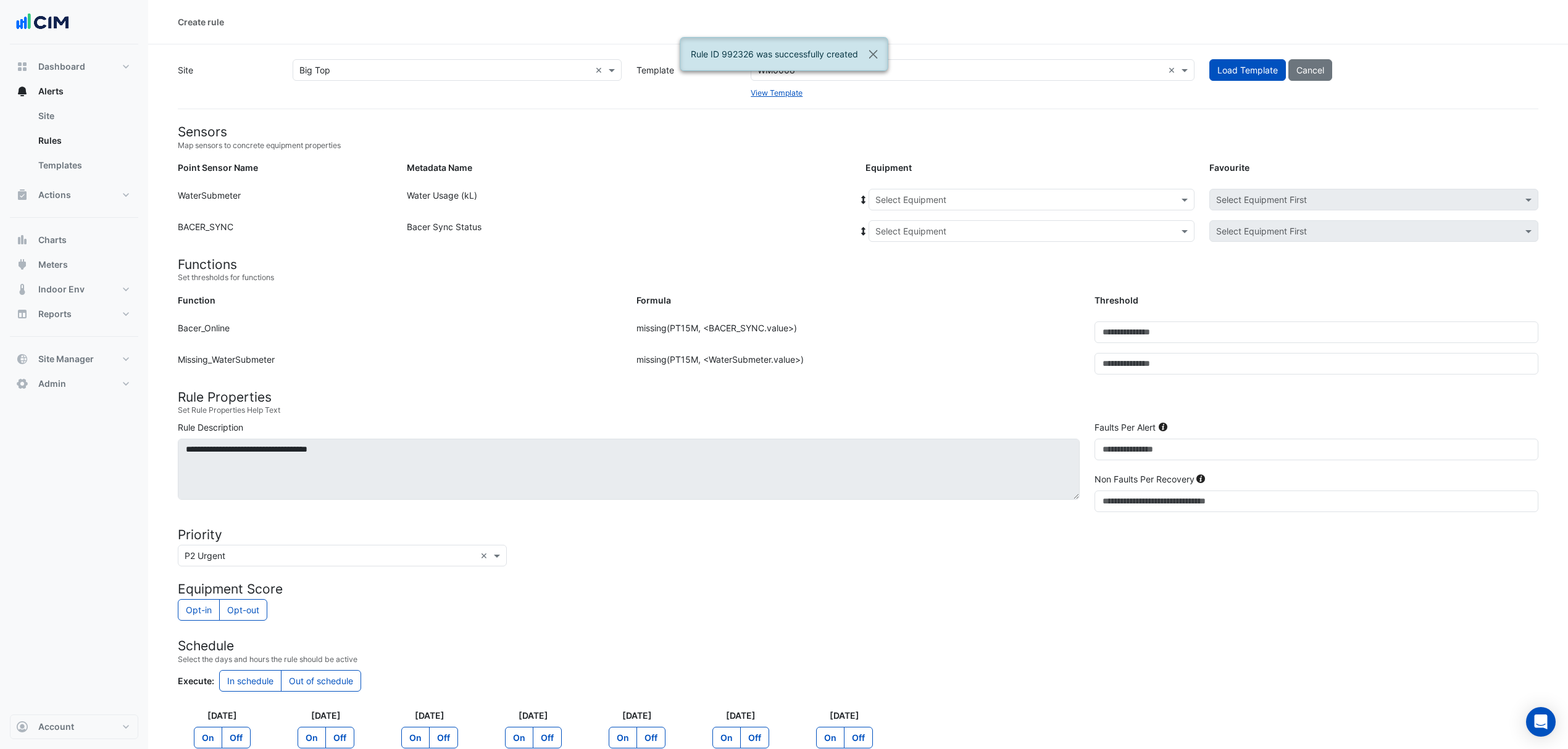
click at [910, 198] on input "text" at bounding box center [1019, 200] width 288 height 13
click at [895, 265] on span "WM_BT_MainMeter" at bounding box center [917, 262] width 76 height 10
click at [902, 231] on input "text" at bounding box center [1019, 231] width 288 height 13
click at [889, 277] on span "Bacer" at bounding box center [901, 275] width 24 height 10
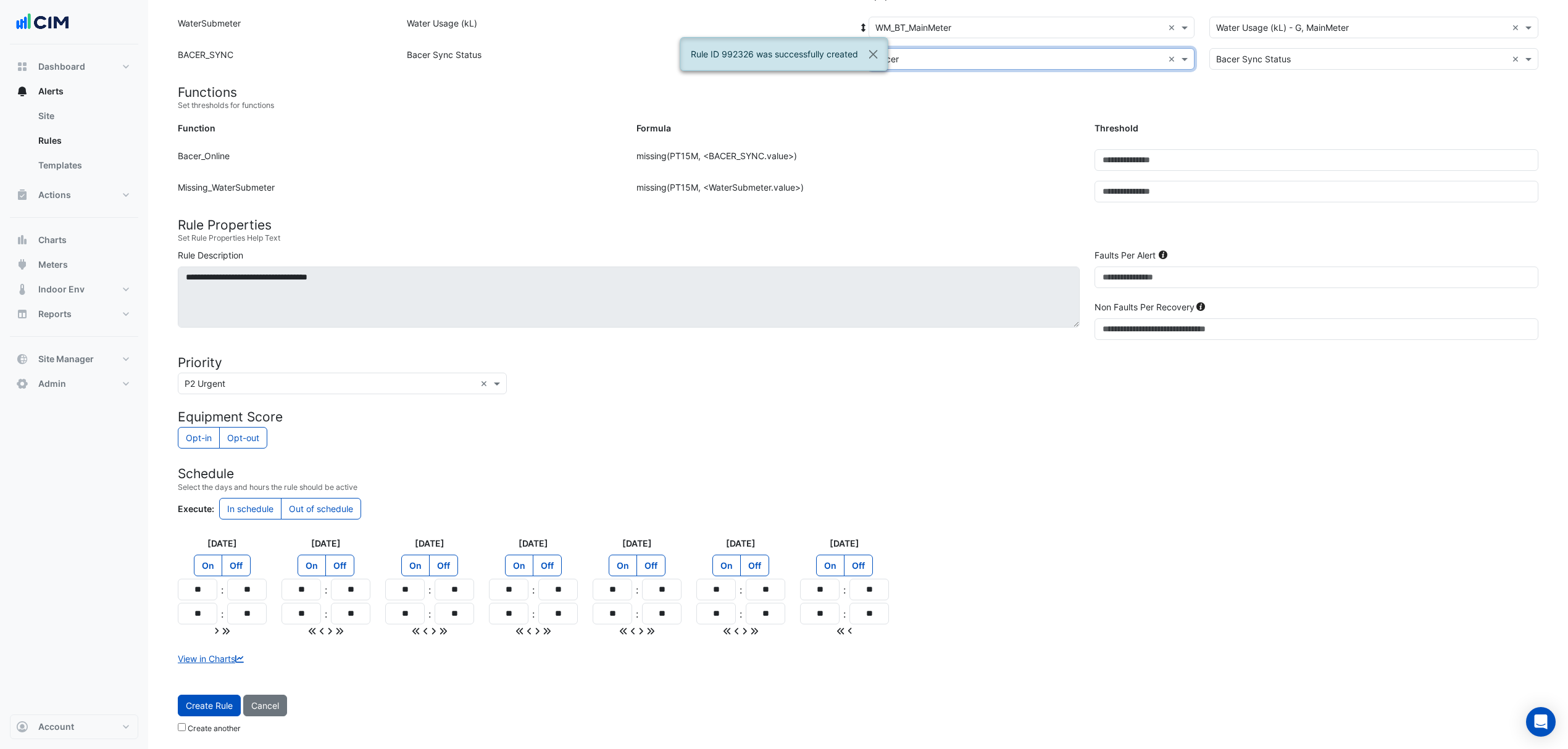
scroll to position [176, 0]
click at [217, 709] on button "Create Rule" at bounding box center [209, 705] width 63 height 22
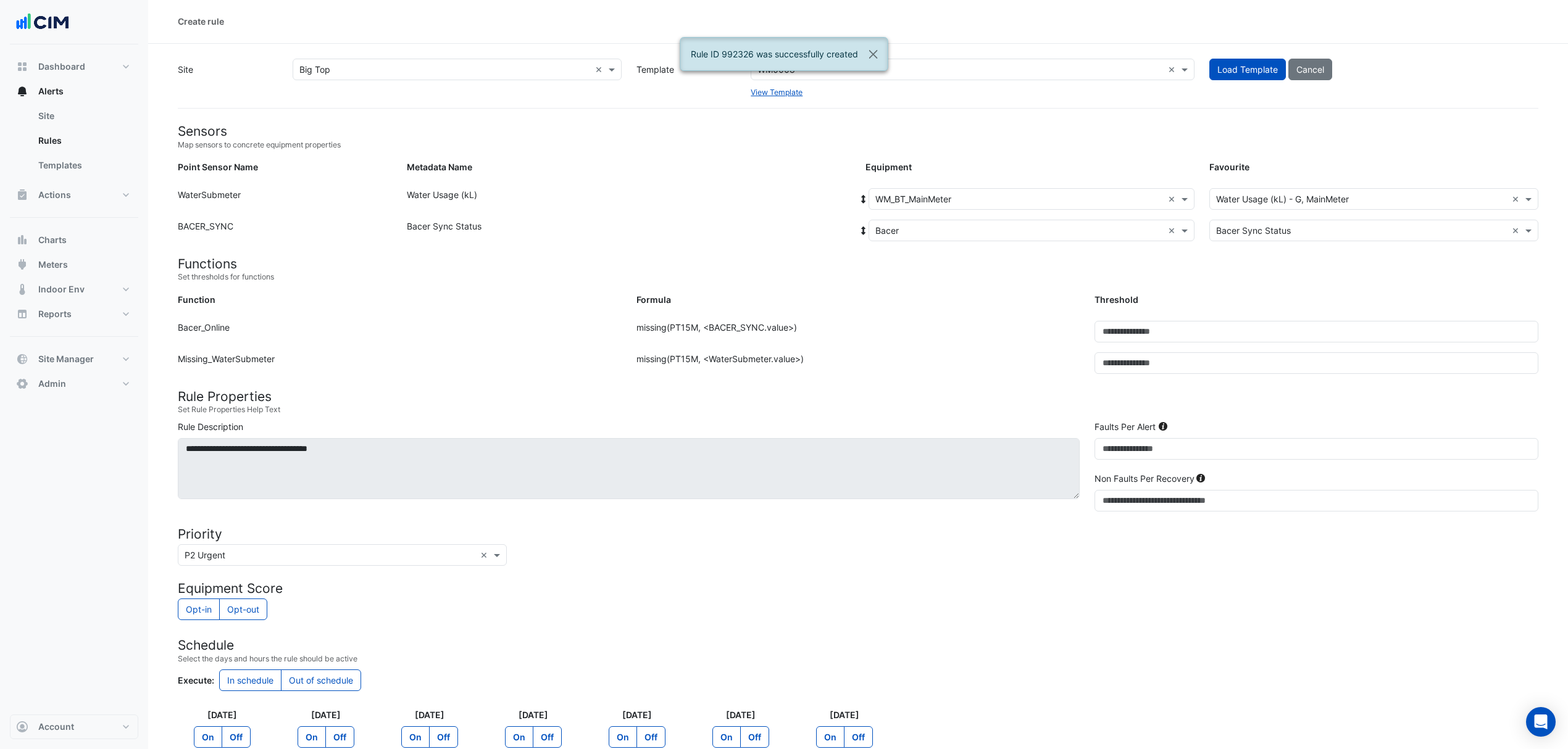
scroll to position [0, 0]
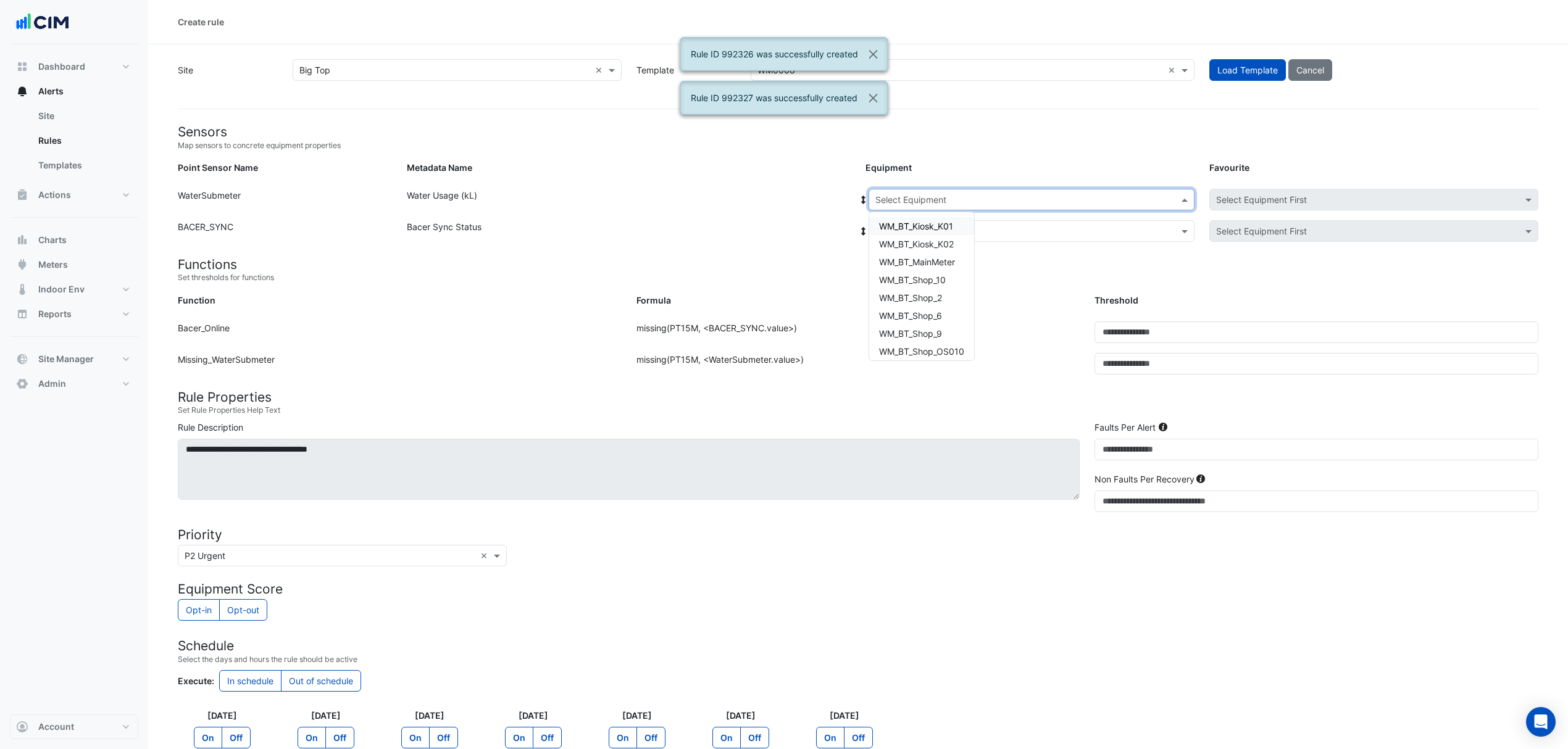
click at [943, 202] on input "text" at bounding box center [1019, 200] width 288 height 13
click at [924, 277] on span "WM_BT_Shop_10" at bounding box center [913, 280] width 67 height 10
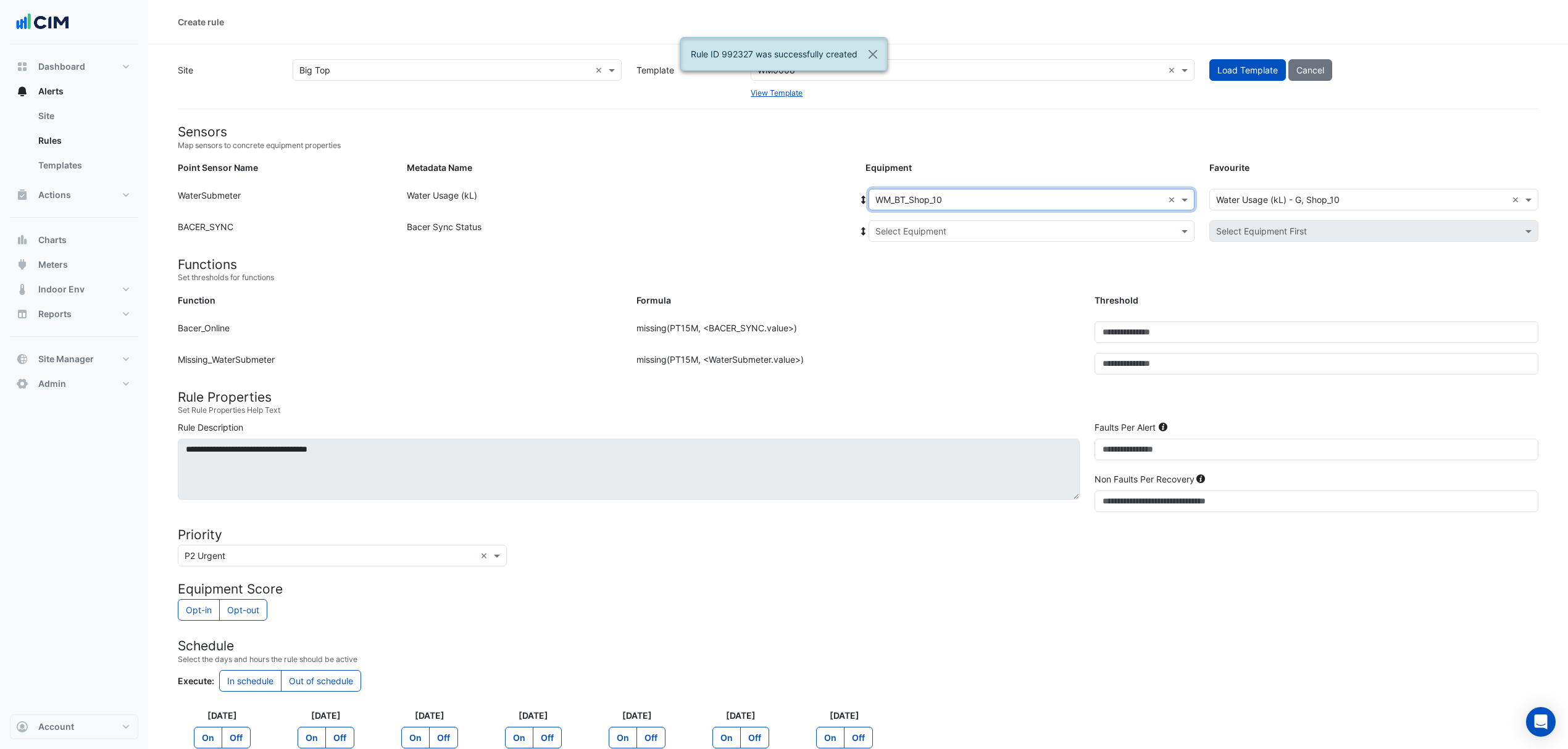
click at [916, 226] on input "text" at bounding box center [1019, 231] width 288 height 13
click at [899, 273] on span "Bacer" at bounding box center [901, 275] width 24 height 10
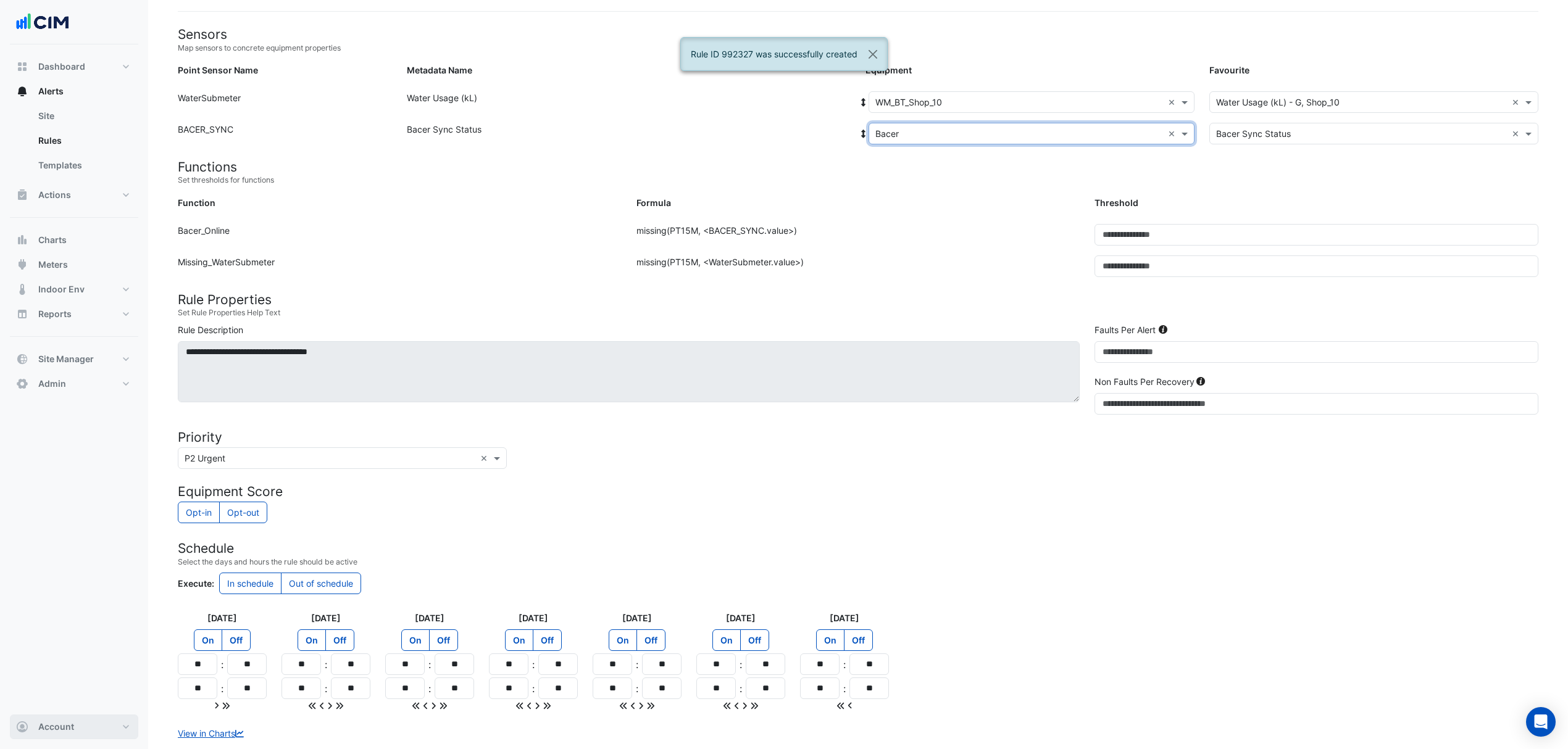
scroll to position [176, 0]
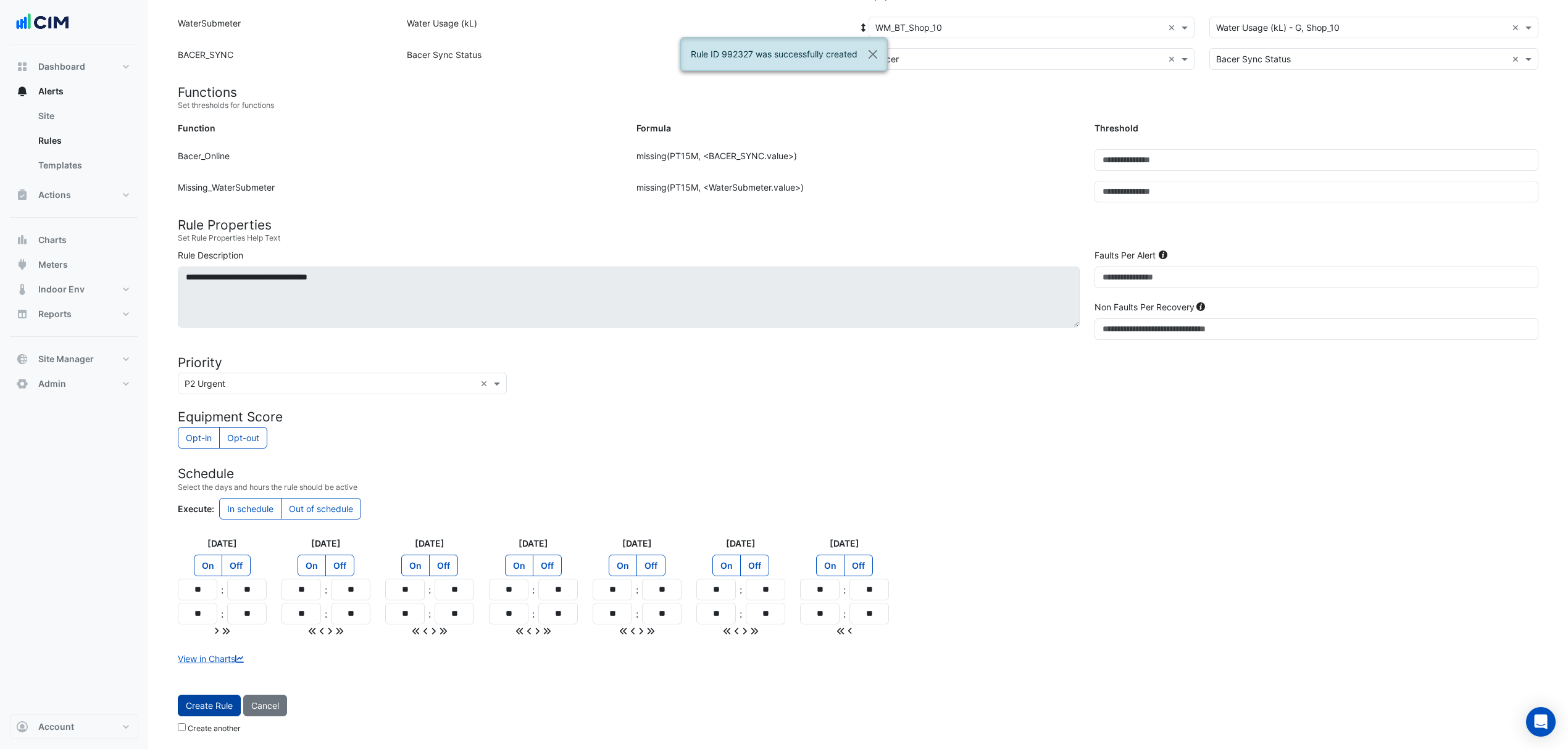
click at [181, 699] on button "Create Rule" at bounding box center [209, 705] width 63 height 22
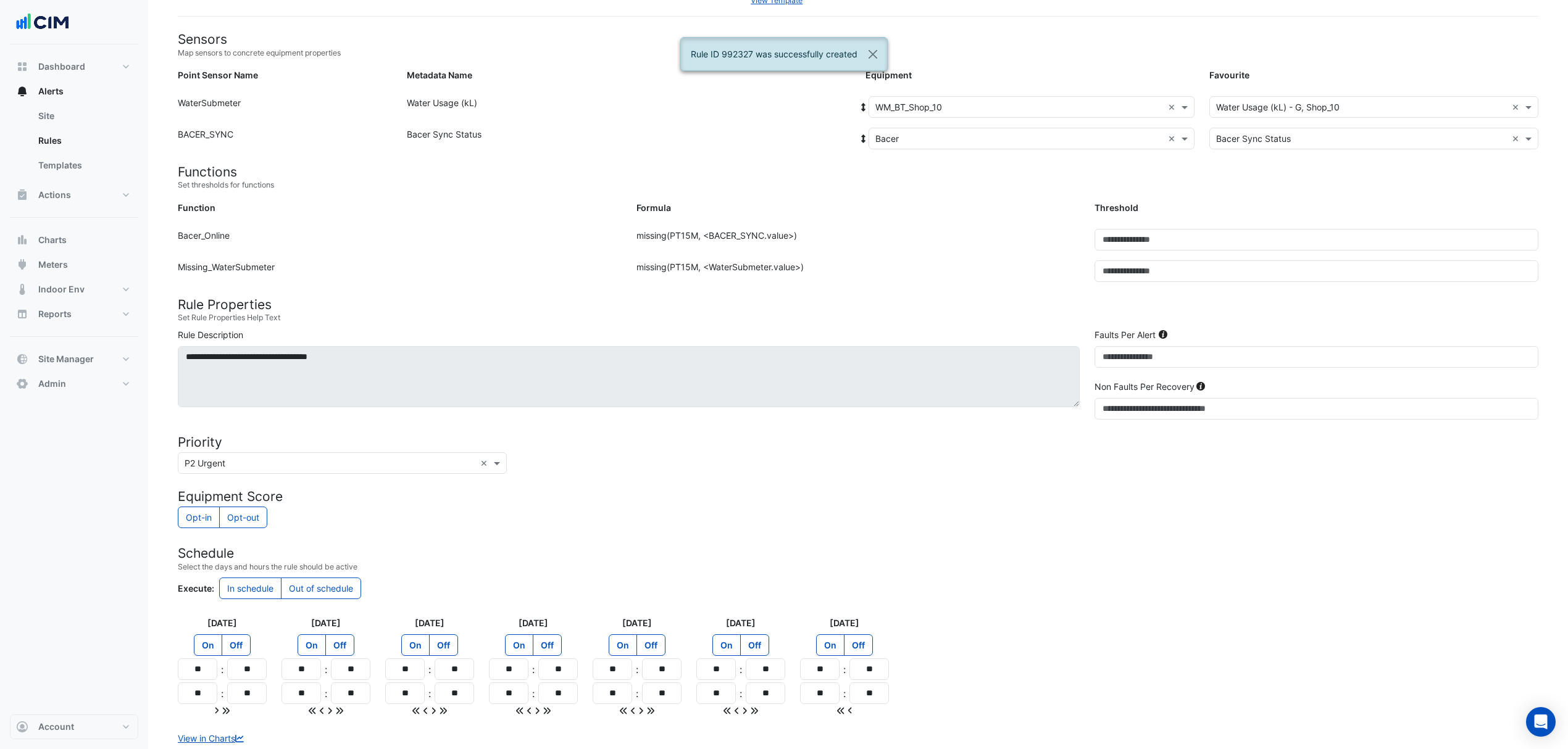
scroll to position [0, 0]
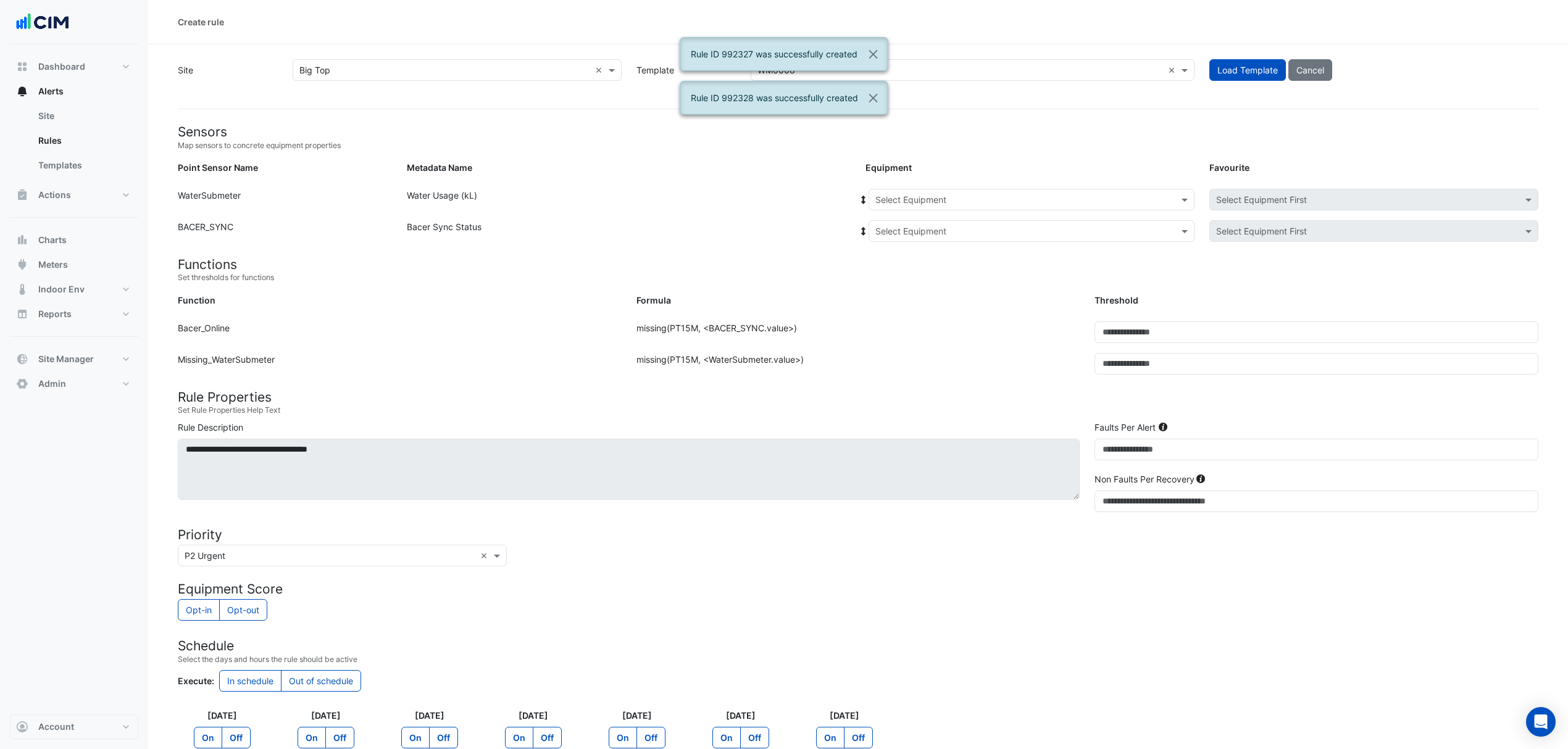
click at [900, 189] on div "Select Equipment" at bounding box center [1032, 199] width 326 height 22
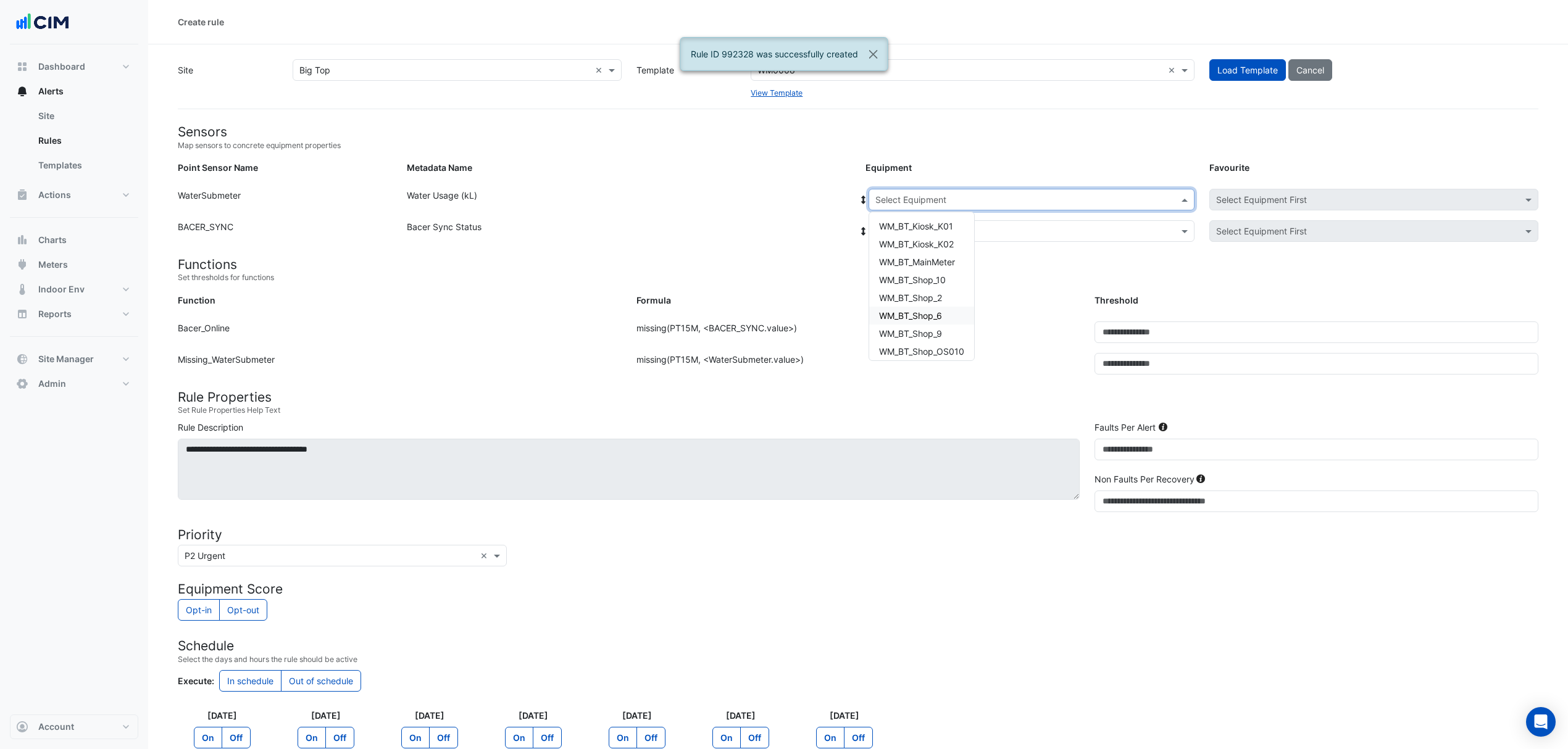
click at [919, 320] on span "WM_BT_Shop_6" at bounding box center [910, 315] width 63 height 10
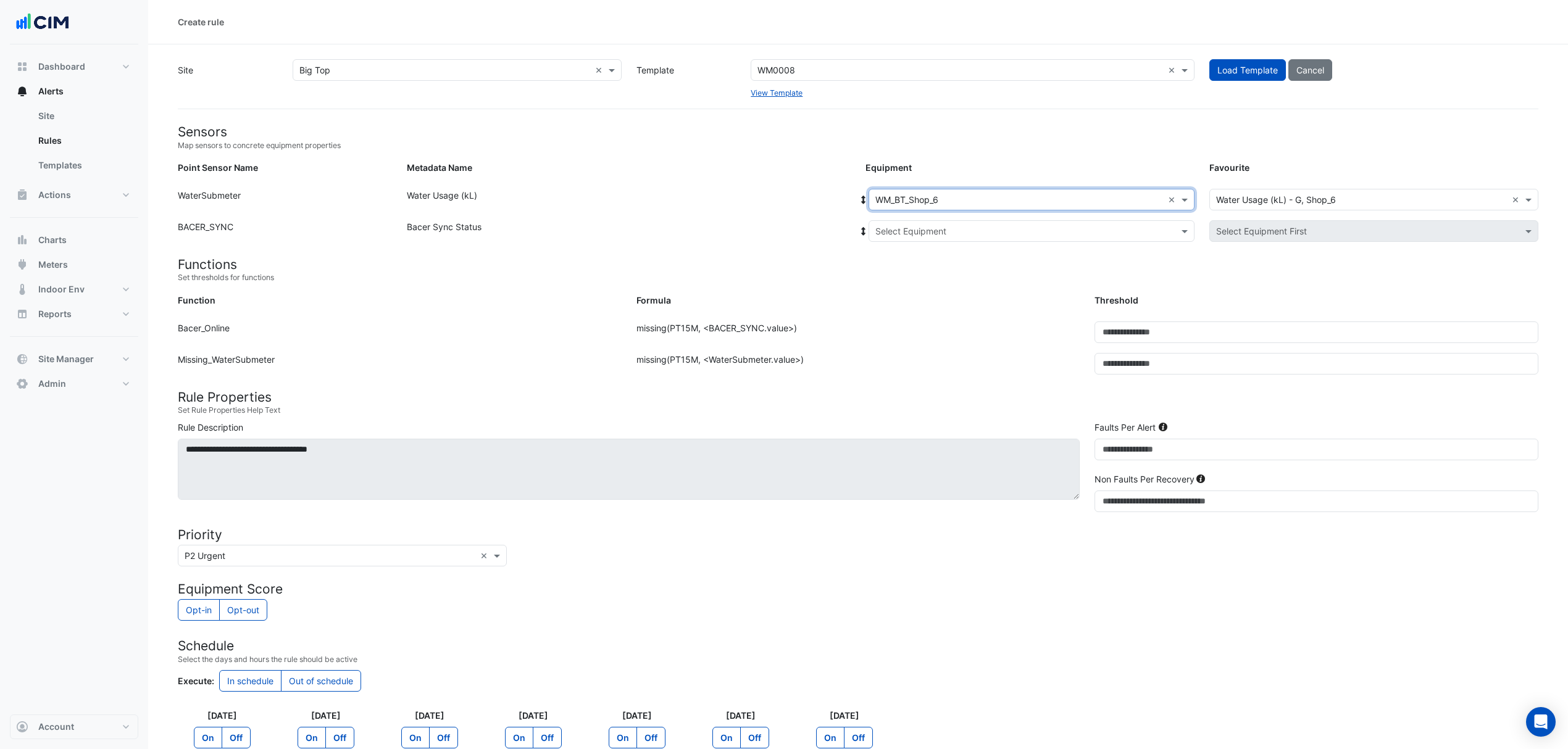
click at [919, 232] on input "text" at bounding box center [1019, 231] width 288 height 13
click at [905, 264] on div "Other Equipment" at bounding box center [915, 257] width 92 height 18
click at [902, 266] on div "Other Equipment" at bounding box center [915, 257] width 92 height 18
click at [895, 274] on span "Bacer" at bounding box center [901, 275] width 24 height 10
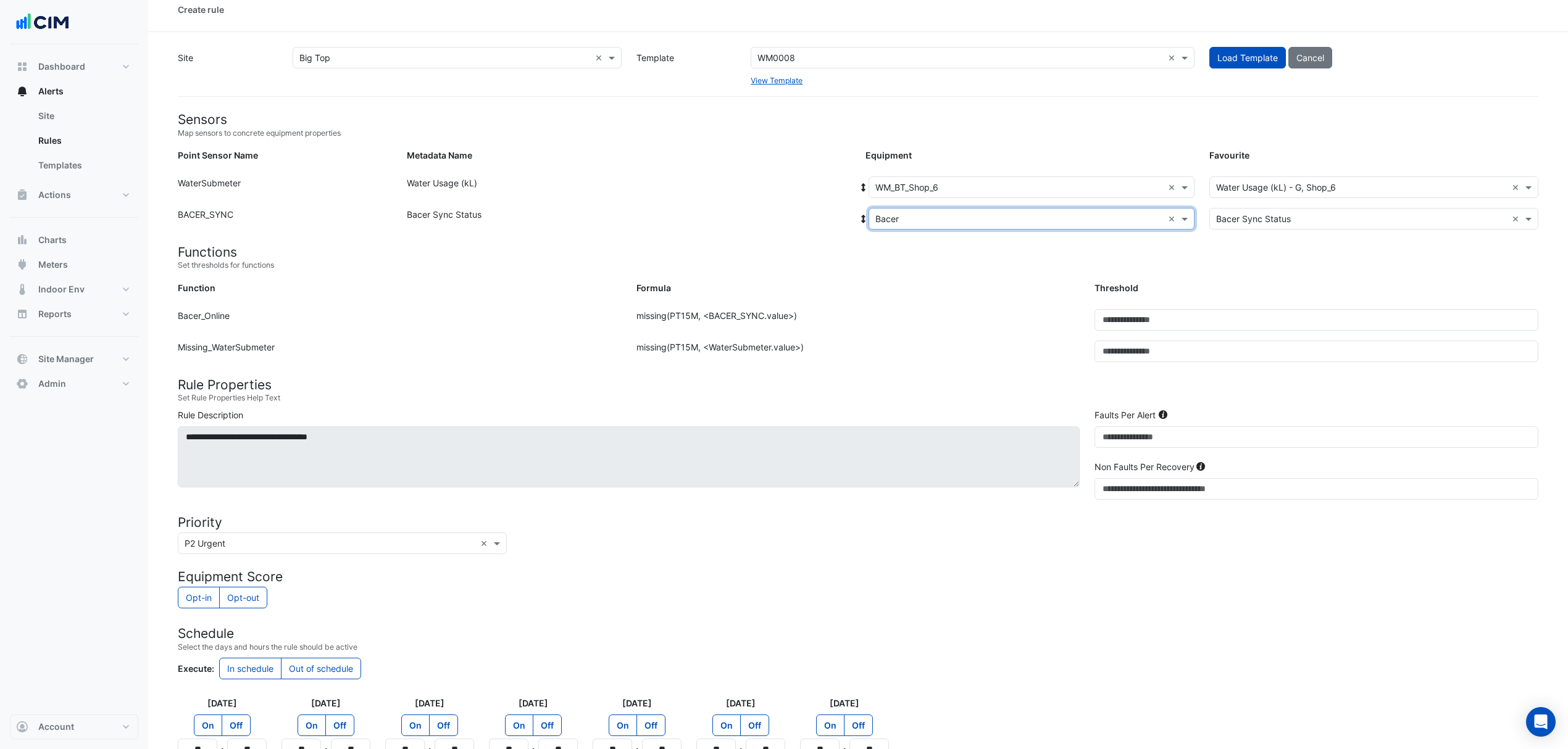
scroll to position [176, 0]
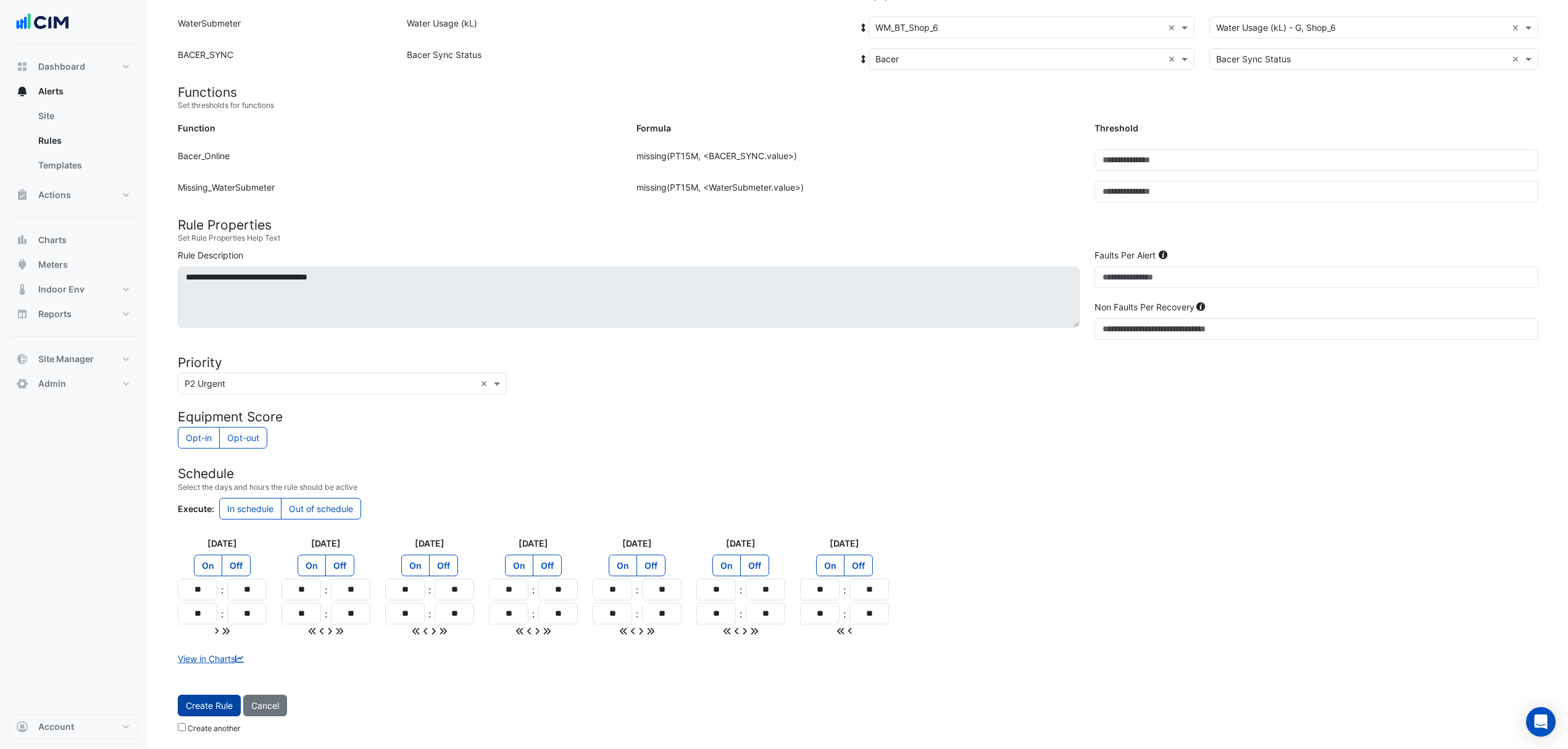
click at [211, 713] on button "Create Rule" at bounding box center [209, 705] width 63 height 22
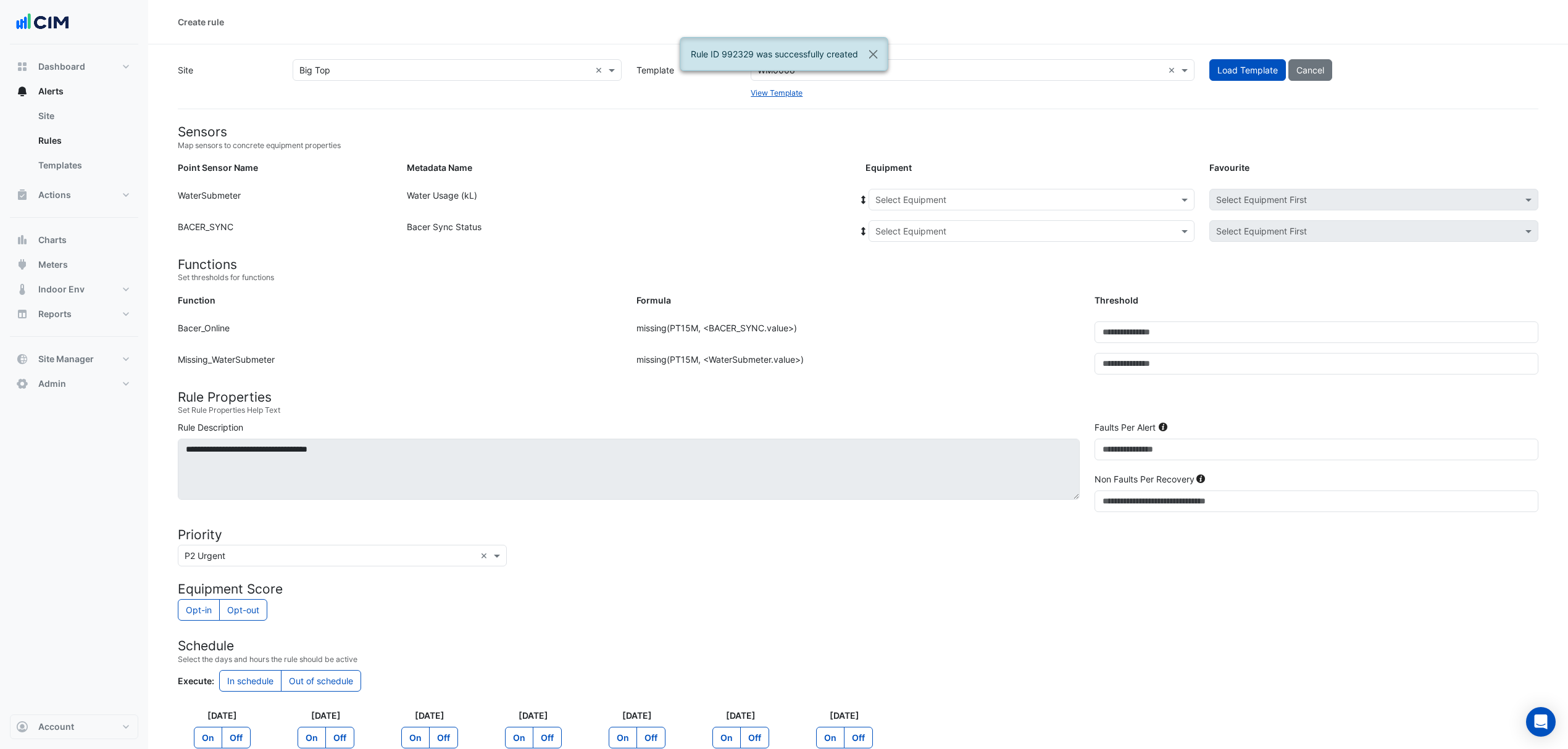
click at [956, 201] on input "text" at bounding box center [1019, 200] width 288 height 13
click at [919, 328] on span "WM_BT_Shop_9" at bounding box center [910, 333] width 63 height 10
click at [941, 226] on input "text" at bounding box center [1019, 231] width 288 height 13
click at [907, 283] on div "Bacer" at bounding box center [915, 275] width 92 height 18
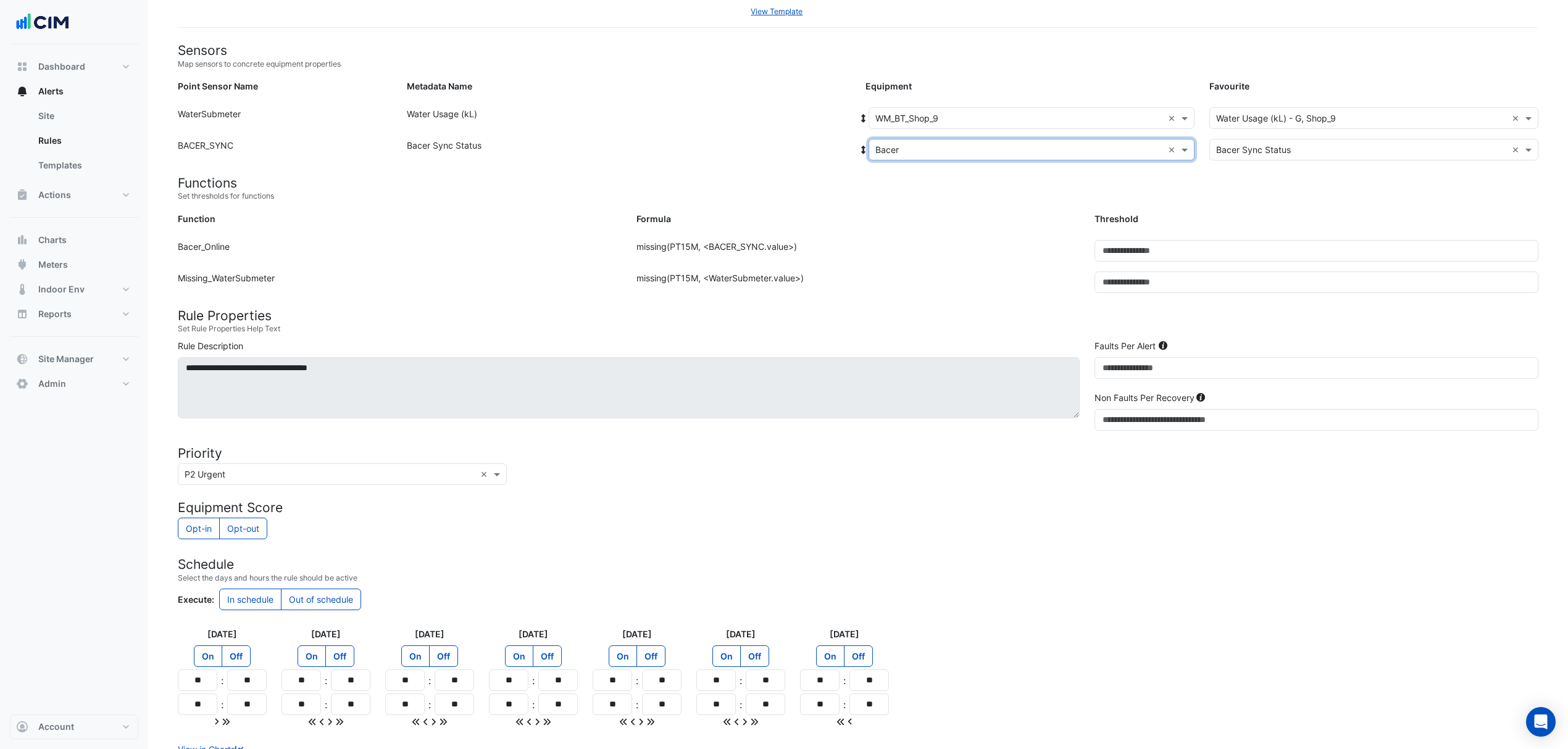
scroll to position [176, 0]
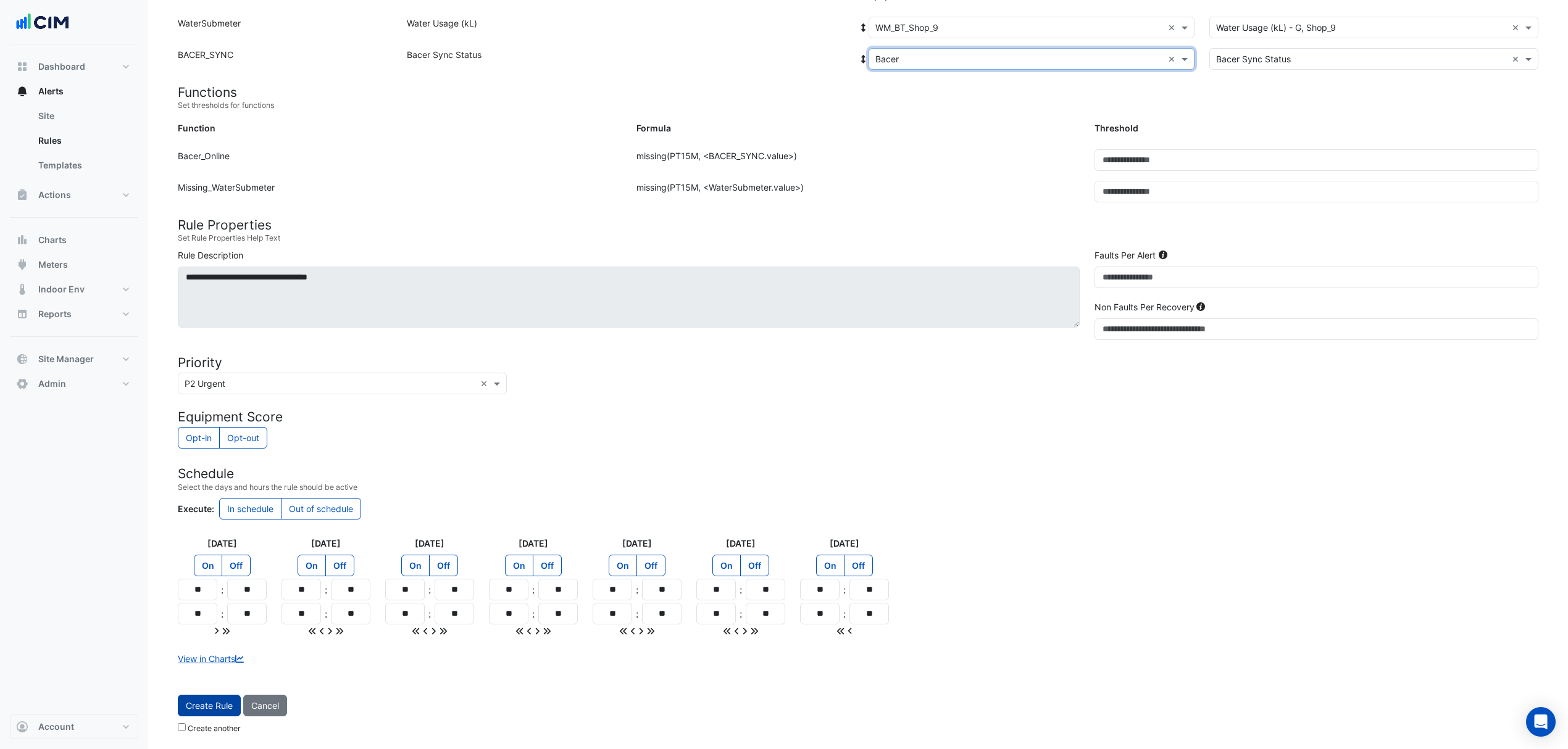
click at [217, 701] on button "Create Rule" at bounding box center [209, 705] width 63 height 22
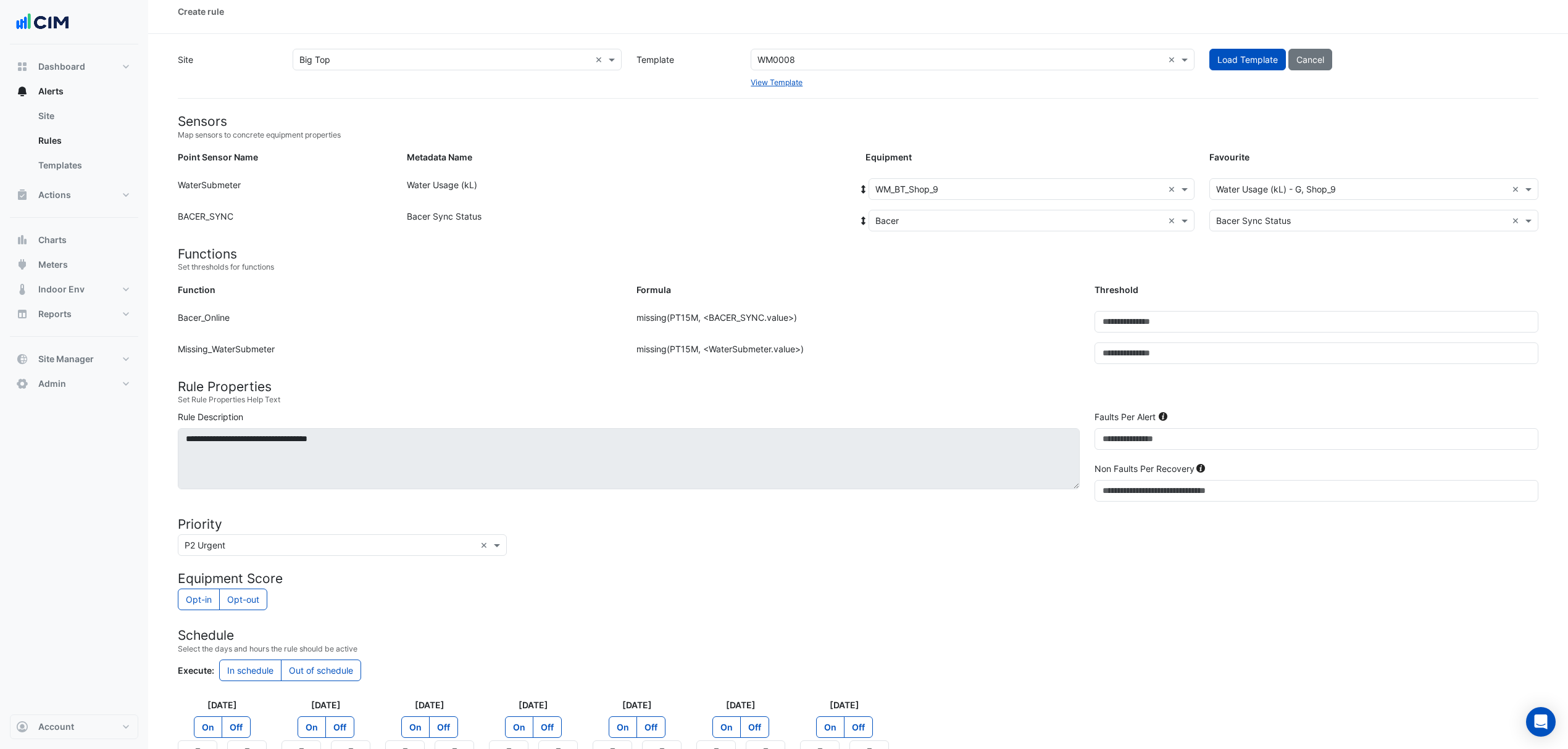
scroll to position [0, 0]
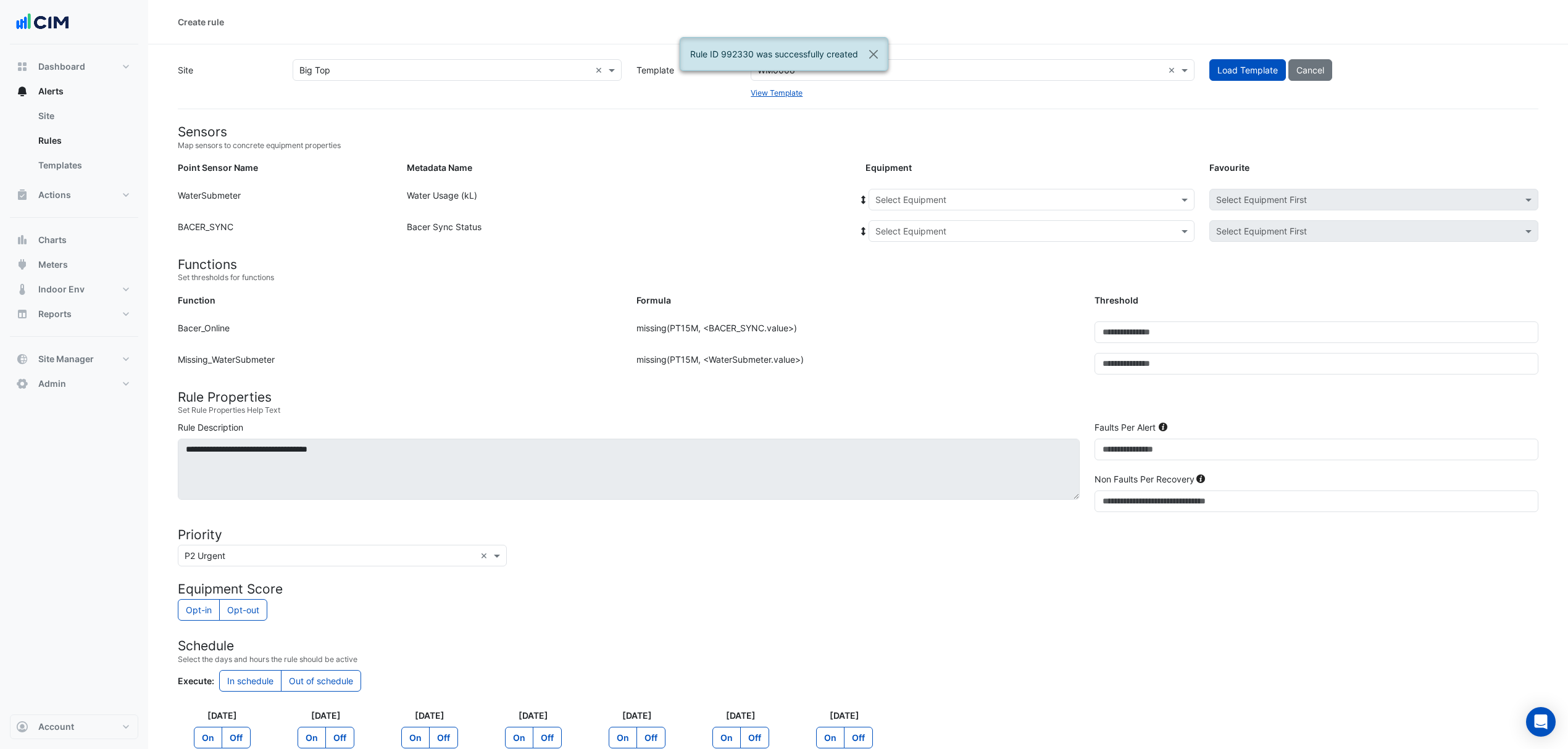
click at [915, 194] on input "text" at bounding box center [1019, 200] width 288 height 13
click at [911, 343] on div "WM_BT_Shop_OS010" at bounding box center [921, 352] width 105 height 18
click at [939, 234] on input "text" at bounding box center [1019, 231] width 288 height 13
click at [912, 275] on span "Bacer" at bounding box center [901, 275] width 24 height 10
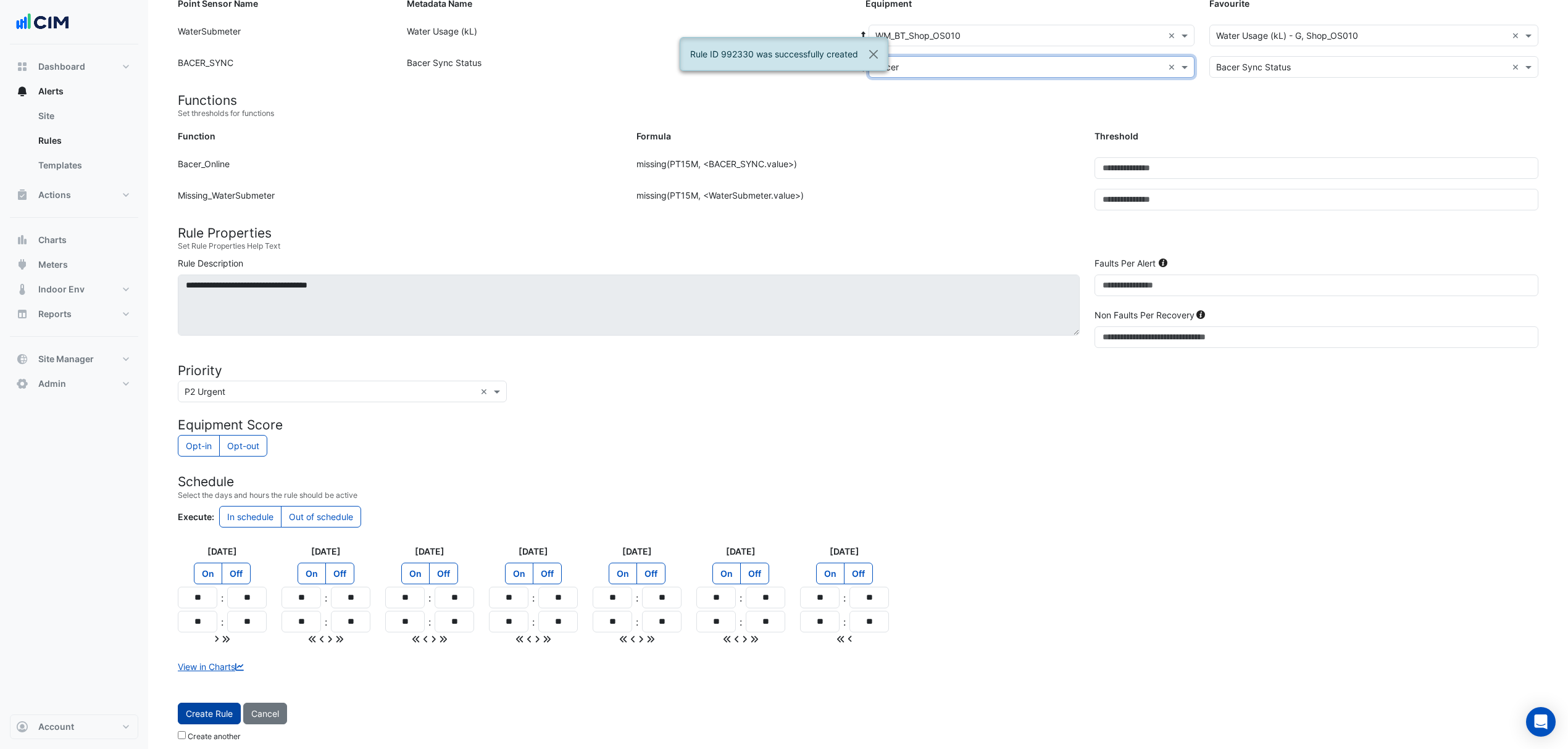
click at [203, 711] on button "Create Rule" at bounding box center [209, 713] width 63 height 22
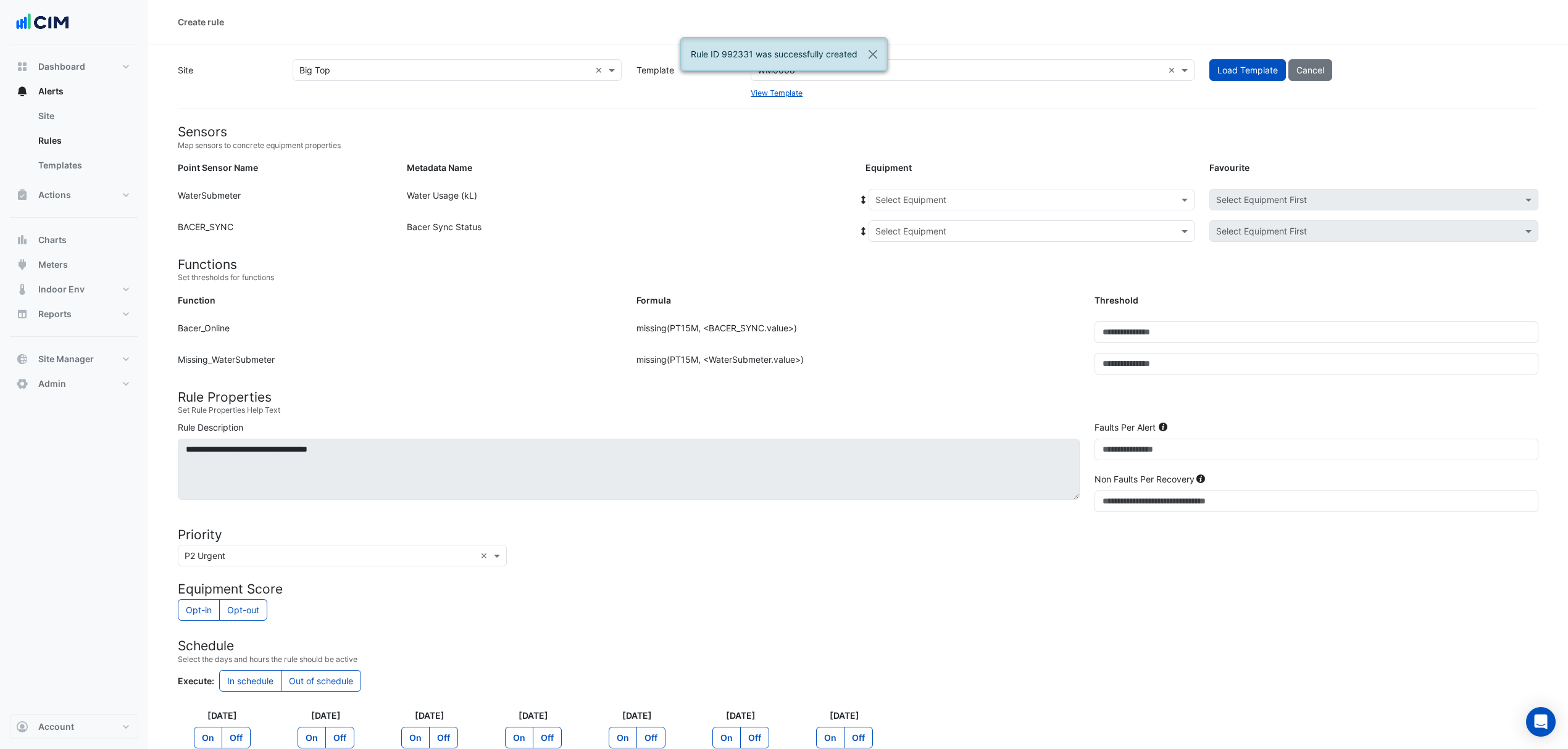
click at [924, 196] on input "text" at bounding box center [1019, 200] width 288 height 13
click at [916, 296] on span "WM_BT_Shop_OS1" at bounding box center [916, 293] width 74 height 10
click at [919, 238] on div "Select Equipment" at bounding box center [1032, 231] width 326 height 22
click at [908, 274] on span "Bacer" at bounding box center [901, 275] width 24 height 10
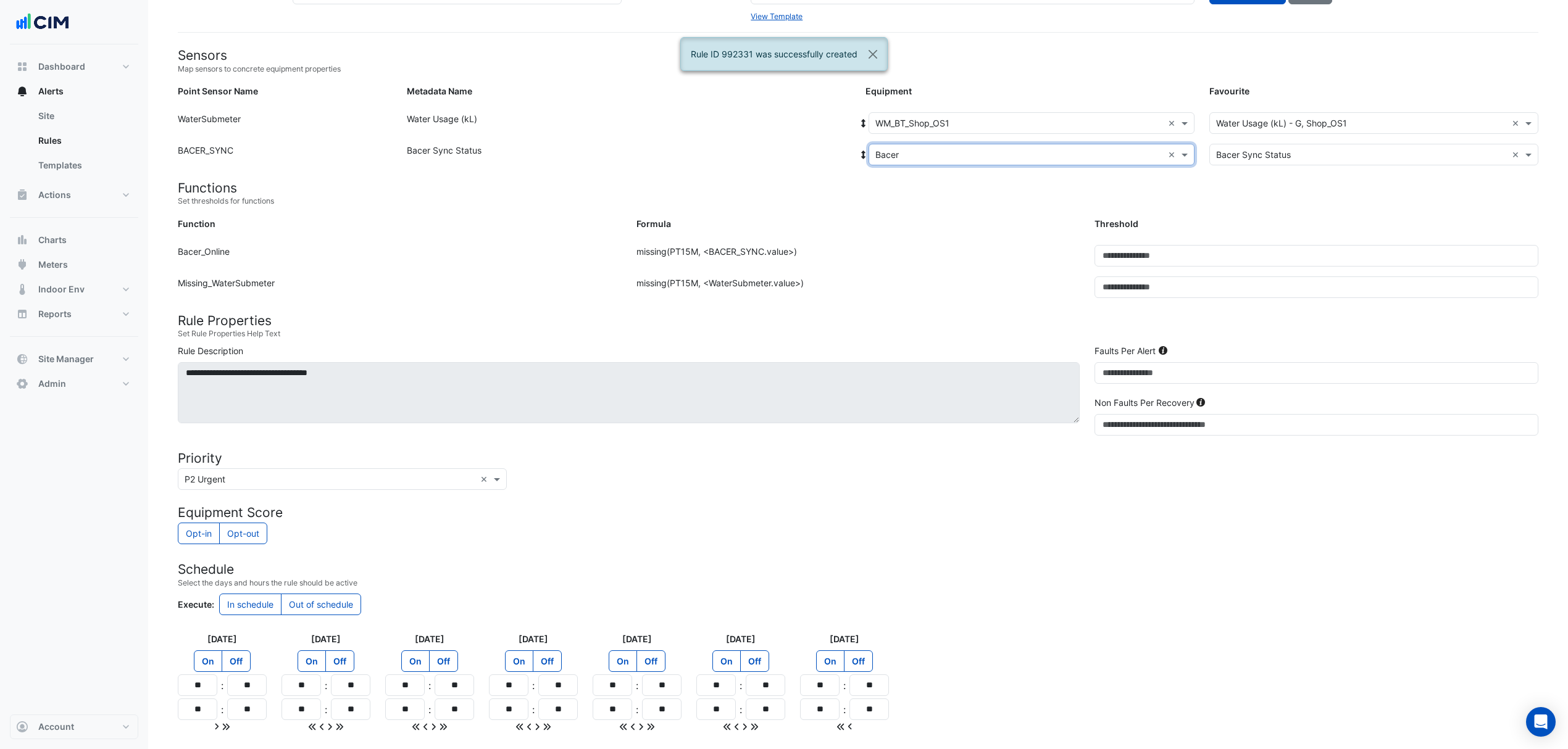
scroll to position [176, 0]
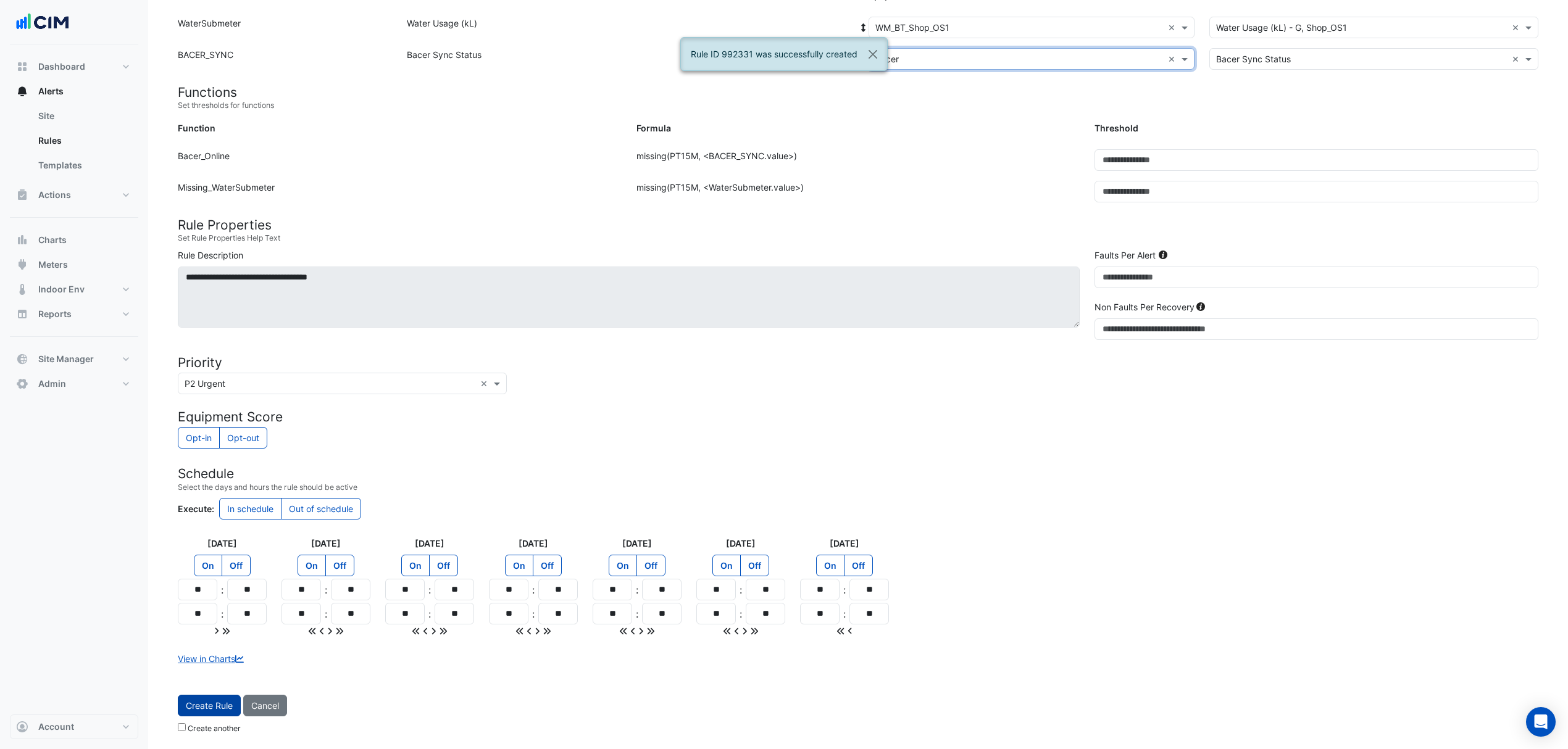
click at [216, 702] on button "Create Rule" at bounding box center [209, 705] width 63 height 22
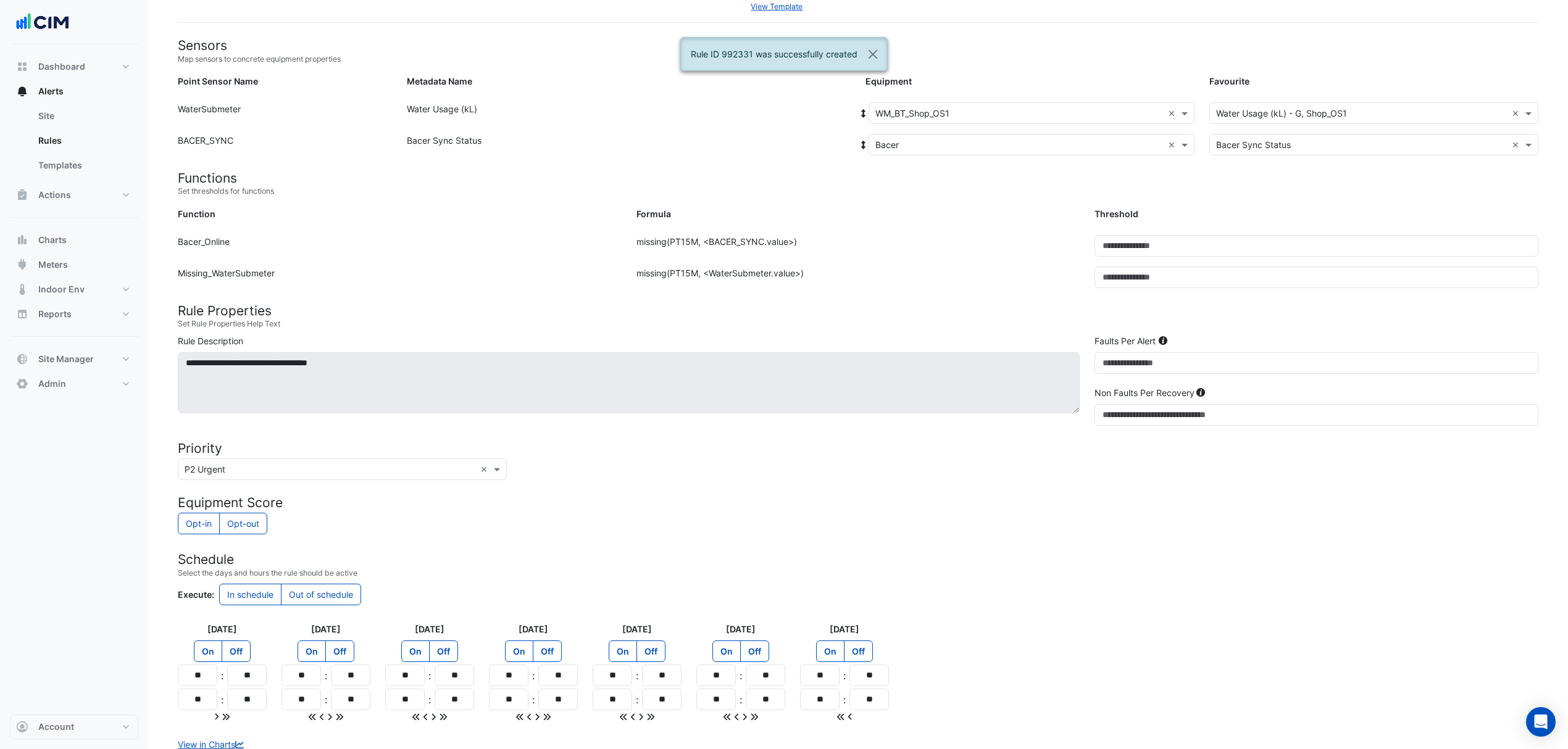
scroll to position [0, 0]
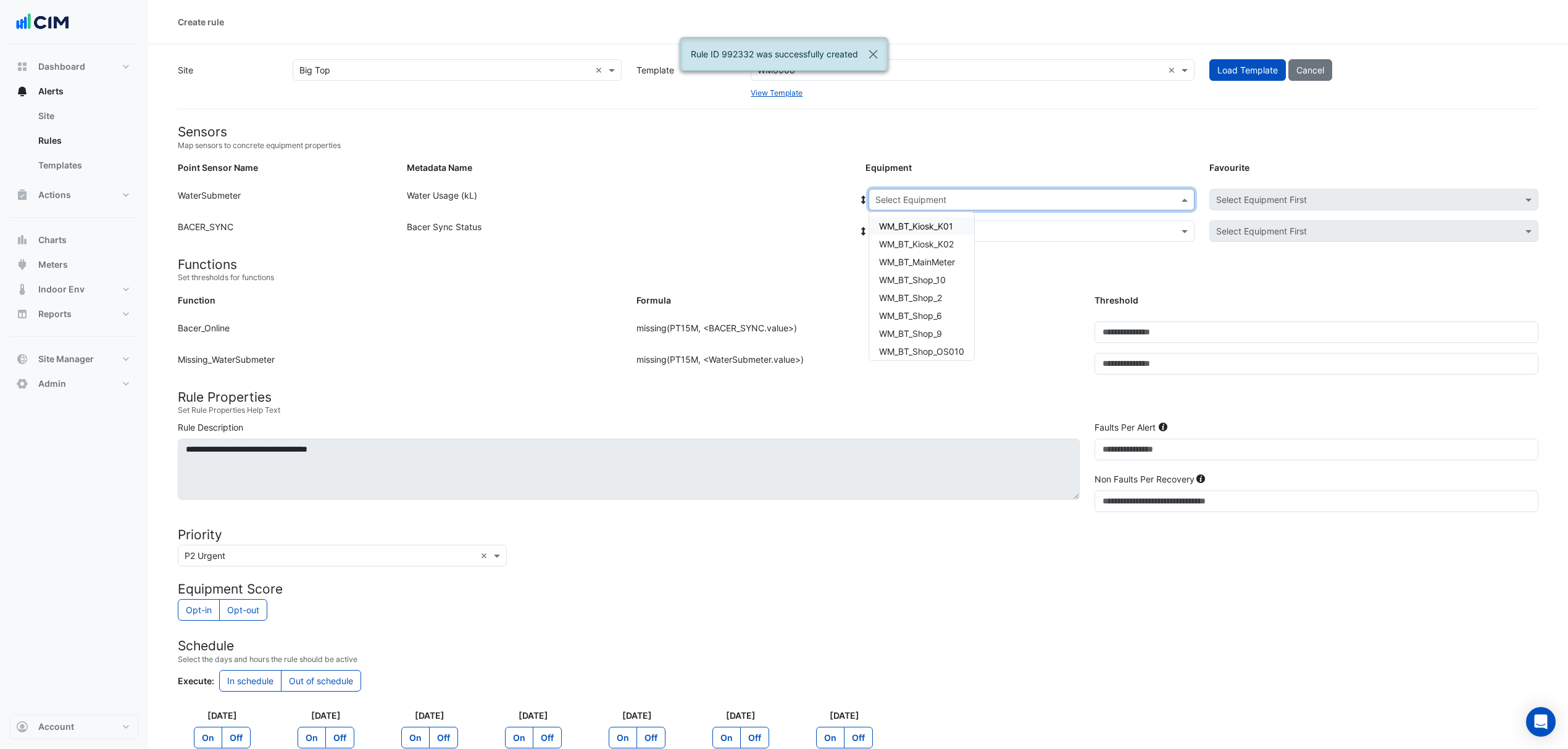
click at [902, 191] on div "Select Equipment" at bounding box center [1032, 199] width 326 height 22
click at [923, 302] on div "WM_BT_Shop_OS2" at bounding box center [921, 311] width 105 height 18
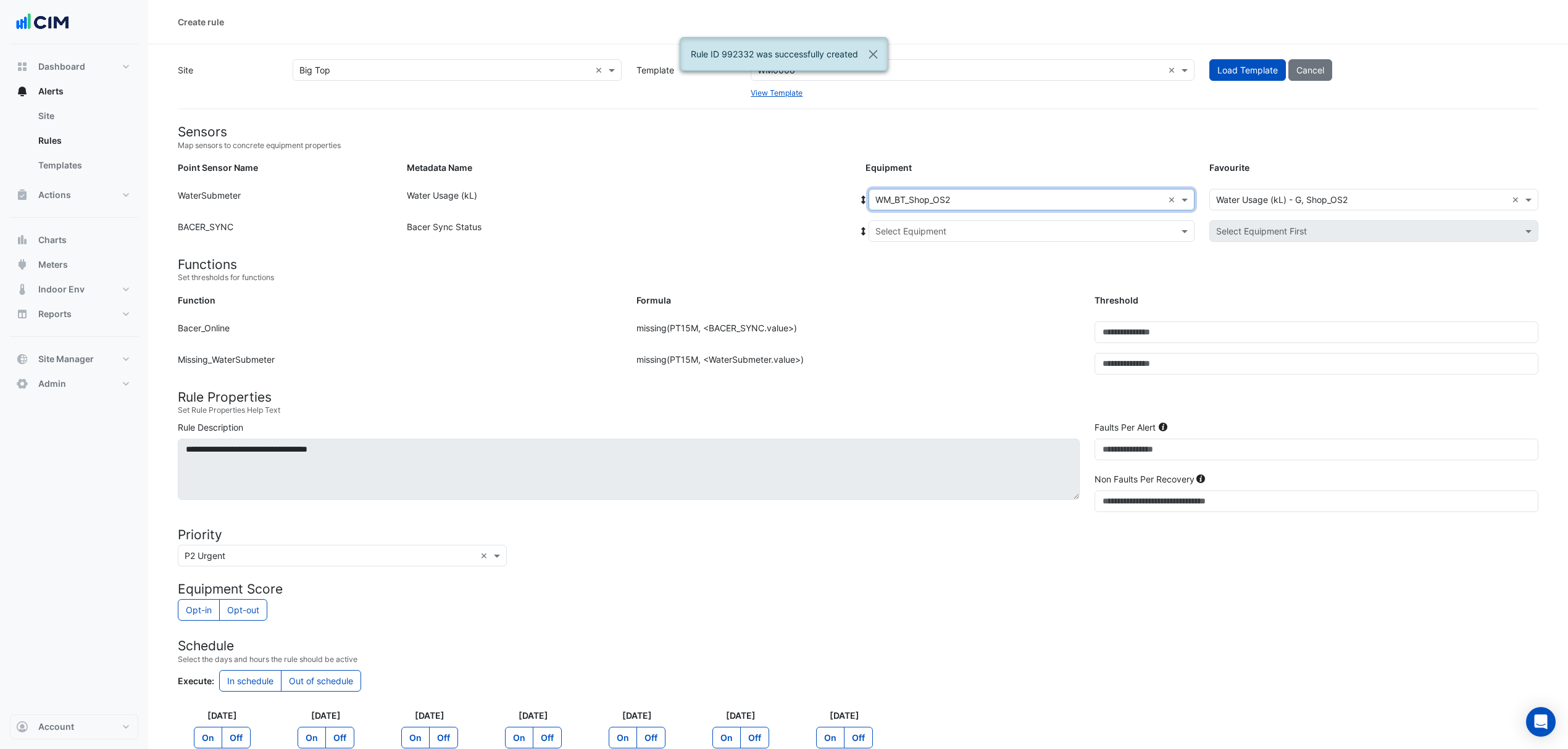
click at [936, 235] on input "text" at bounding box center [1019, 231] width 288 height 13
drag, startPoint x: 911, startPoint y: 279, endPoint x: 857, endPoint y: 309, distance: 61.8
click at [910, 279] on span "Bacer" at bounding box center [901, 275] width 24 height 10
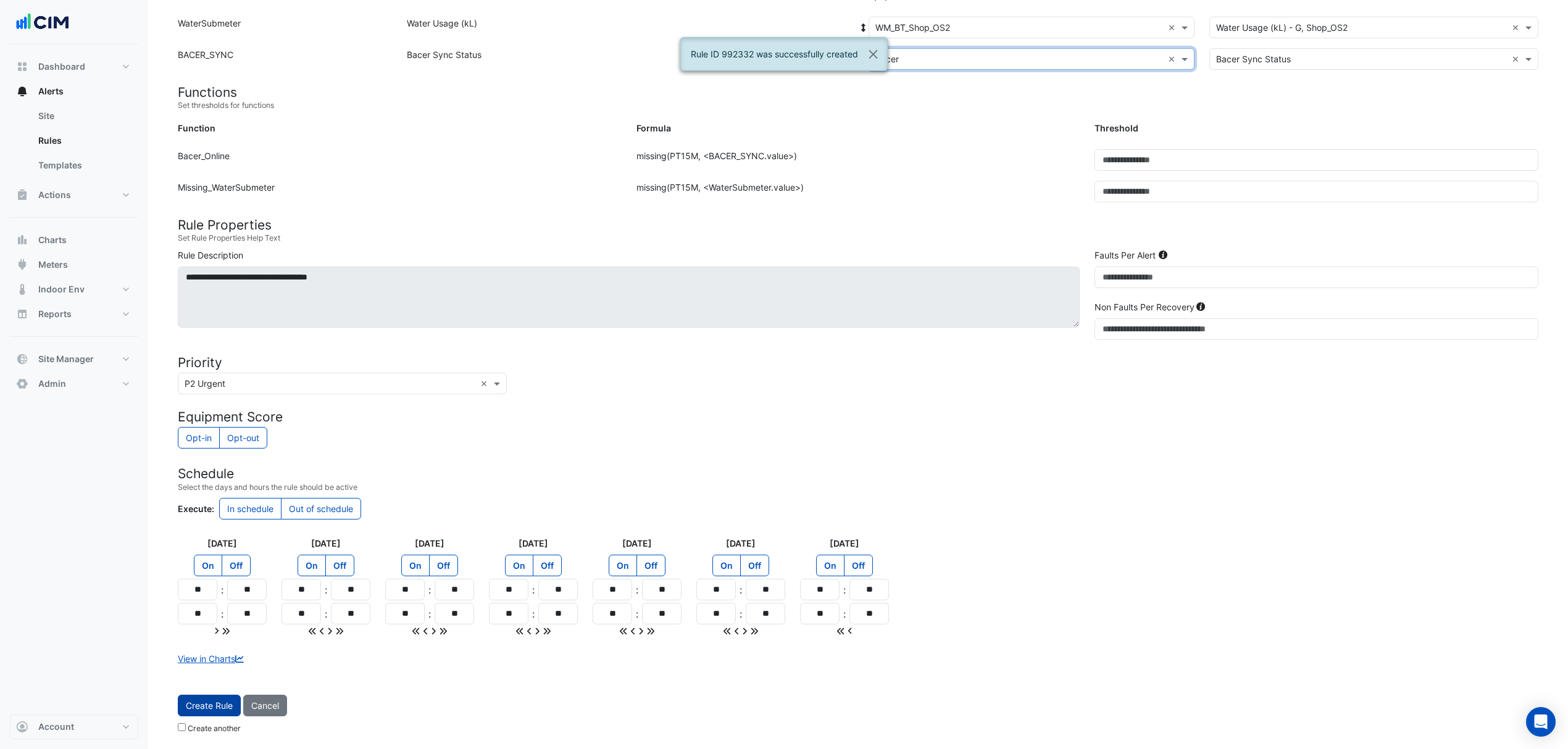
click at [222, 713] on button "Create Rule" at bounding box center [209, 705] width 63 height 22
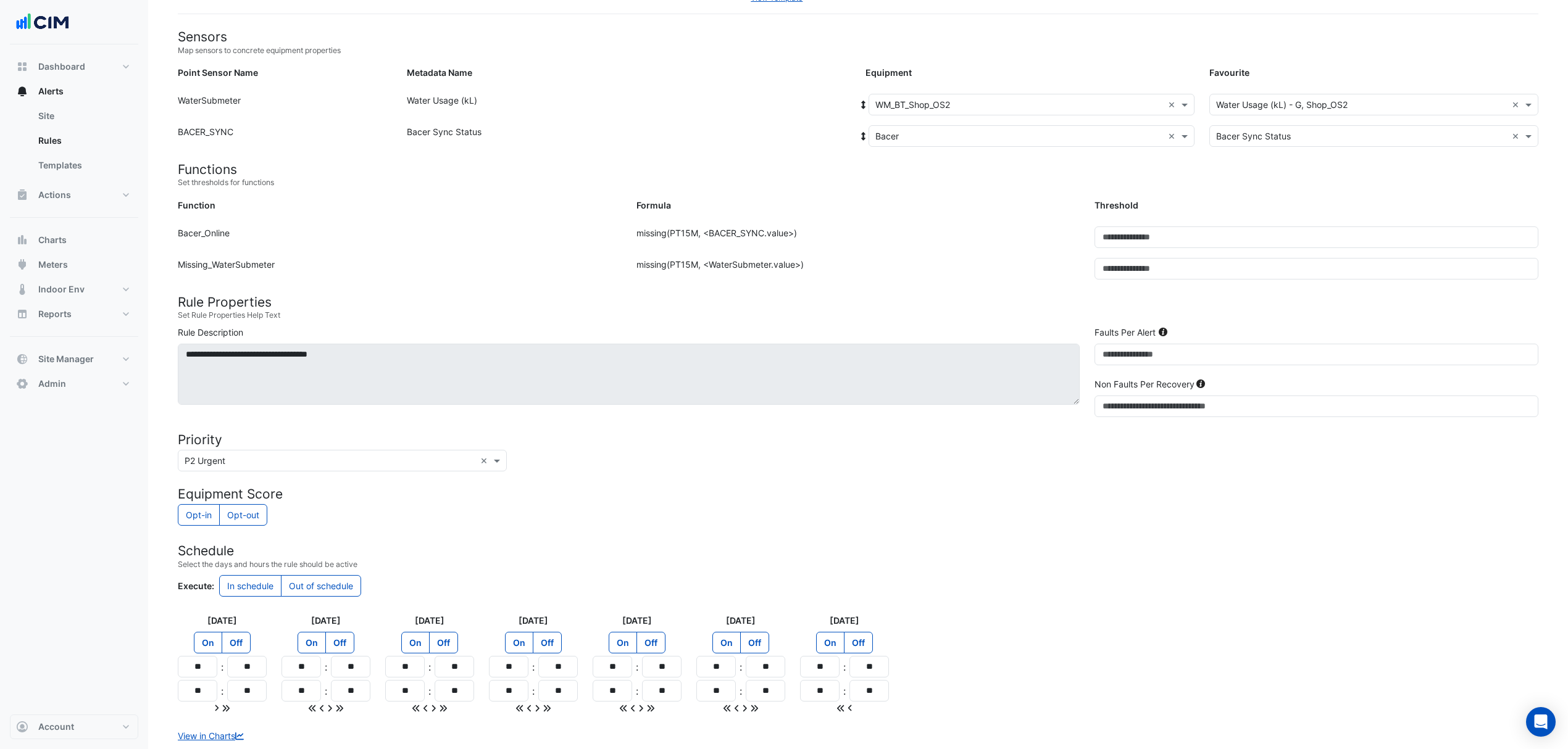
scroll to position [0, 0]
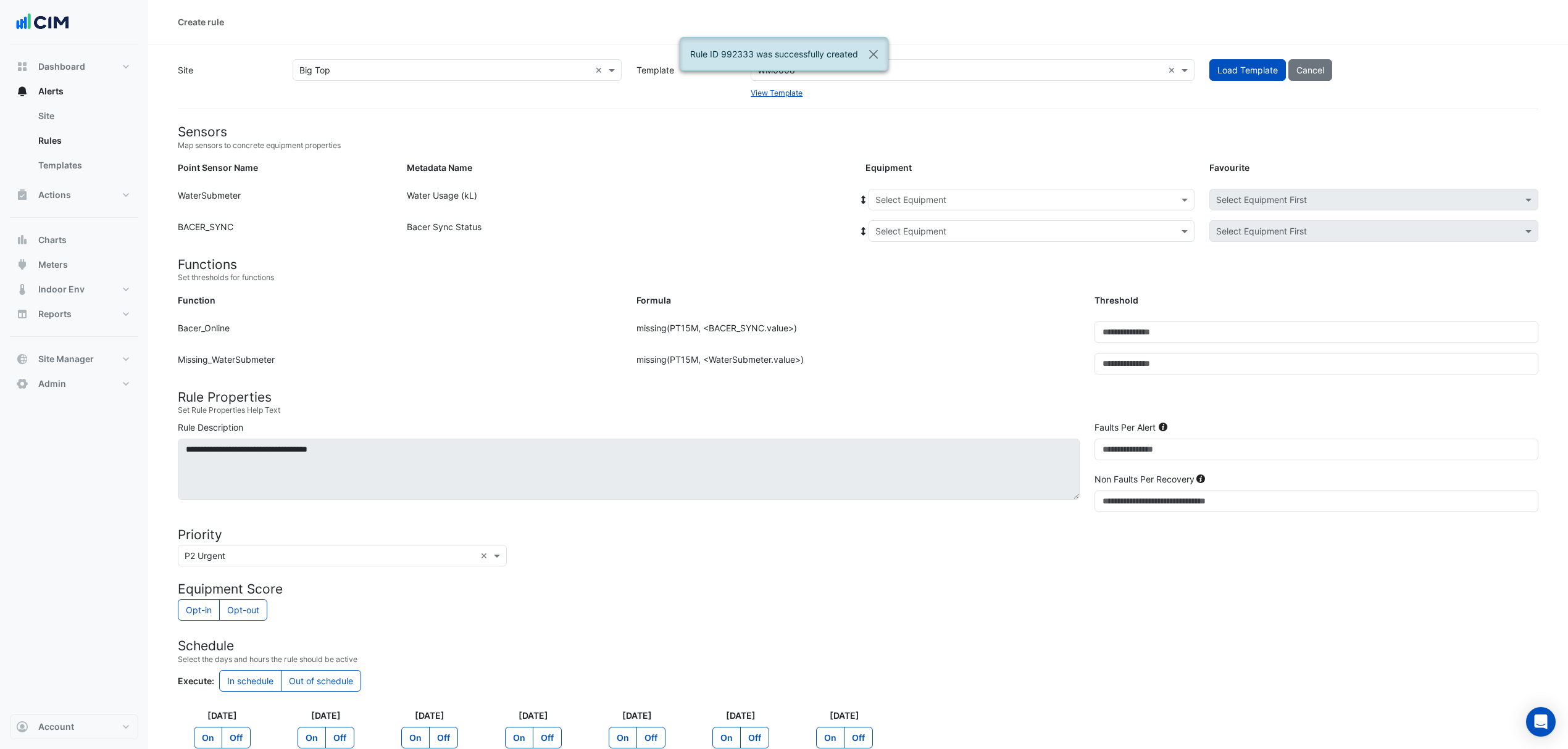
click at [953, 196] on input "text" at bounding box center [1019, 200] width 288 height 13
click at [939, 332] on span "WM_BT_Shop_OS3" at bounding box center [916, 329] width 75 height 10
click at [927, 228] on input "text" at bounding box center [1019, 231] width 288 height 13
click at [919, 269] on div "Bacer" at bounding box center [915, 275] width 92 height 18
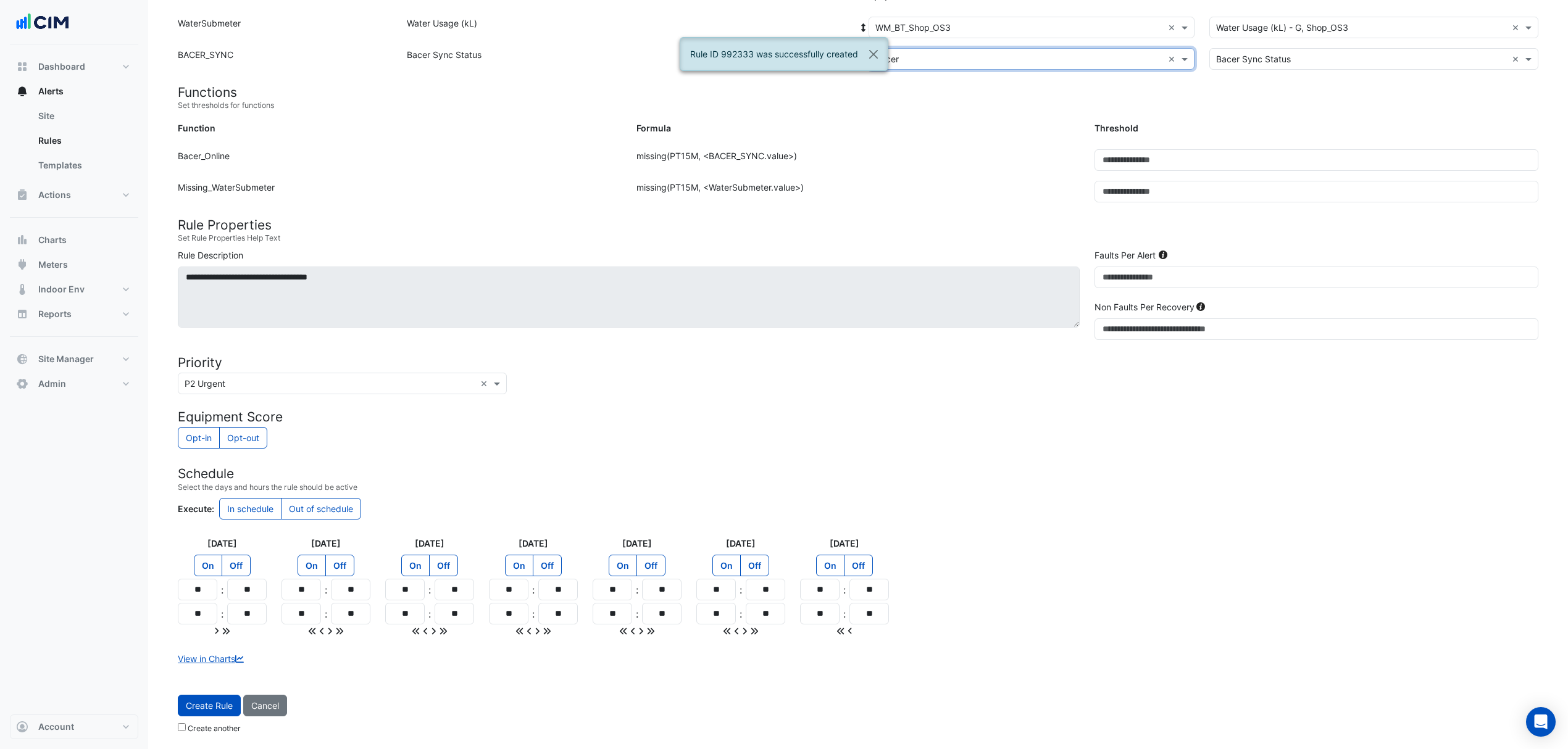
click at [199, 692] on form "Sensors Map sensors to concrete equipment properties Point Sensor Name Metadata…" at bounding box center [858, 345] width 1360 height 788
click at [194, 702] on button "Create Rule" at bounding box center [209, 705] width 63 height 22
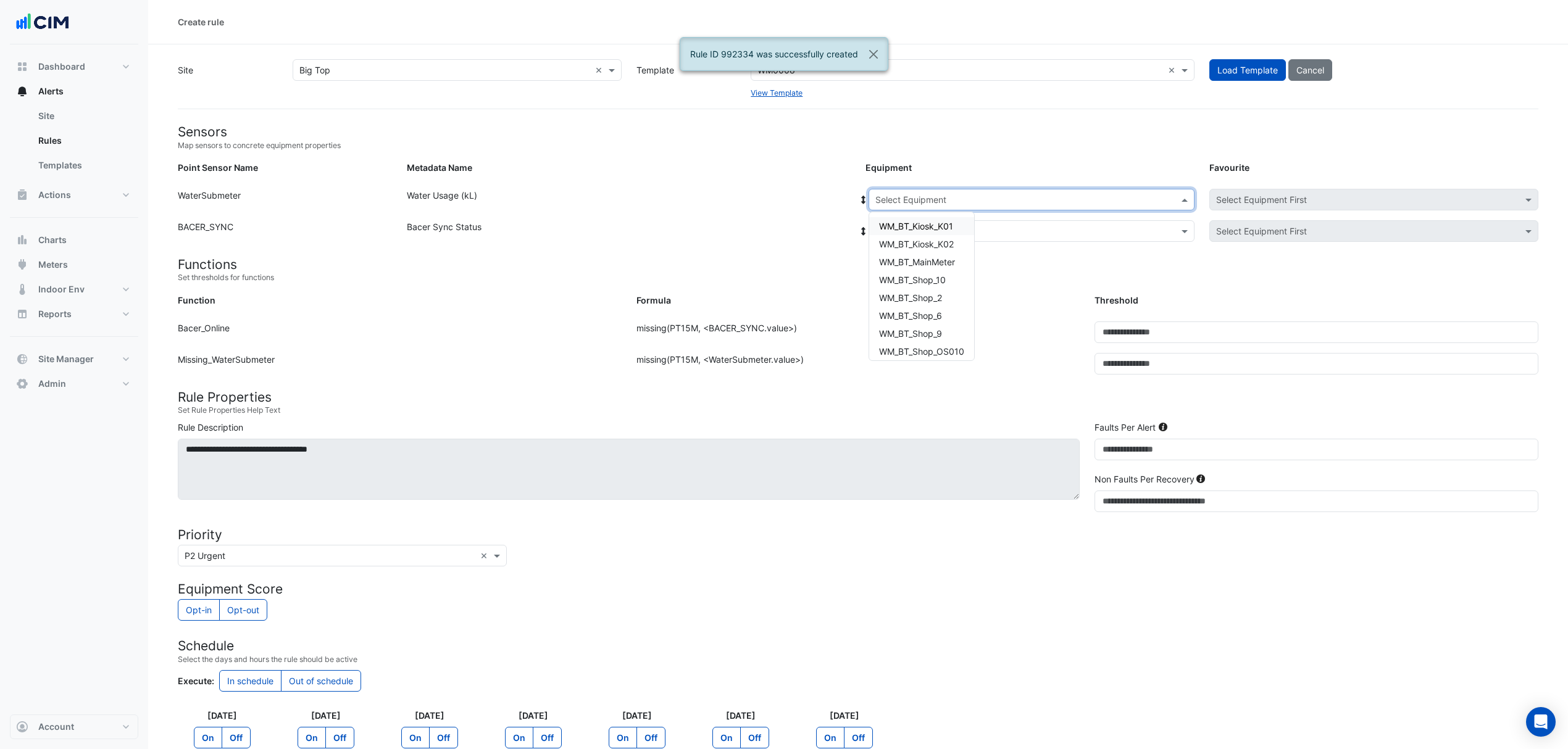
click at [944, 198] on input "text" at bounding box center [1019, 200] width 288 height 13
click at [921, 320] on div "WM_BT_Shop_OS3" at bounding box center [921, 329] width 105 height 18
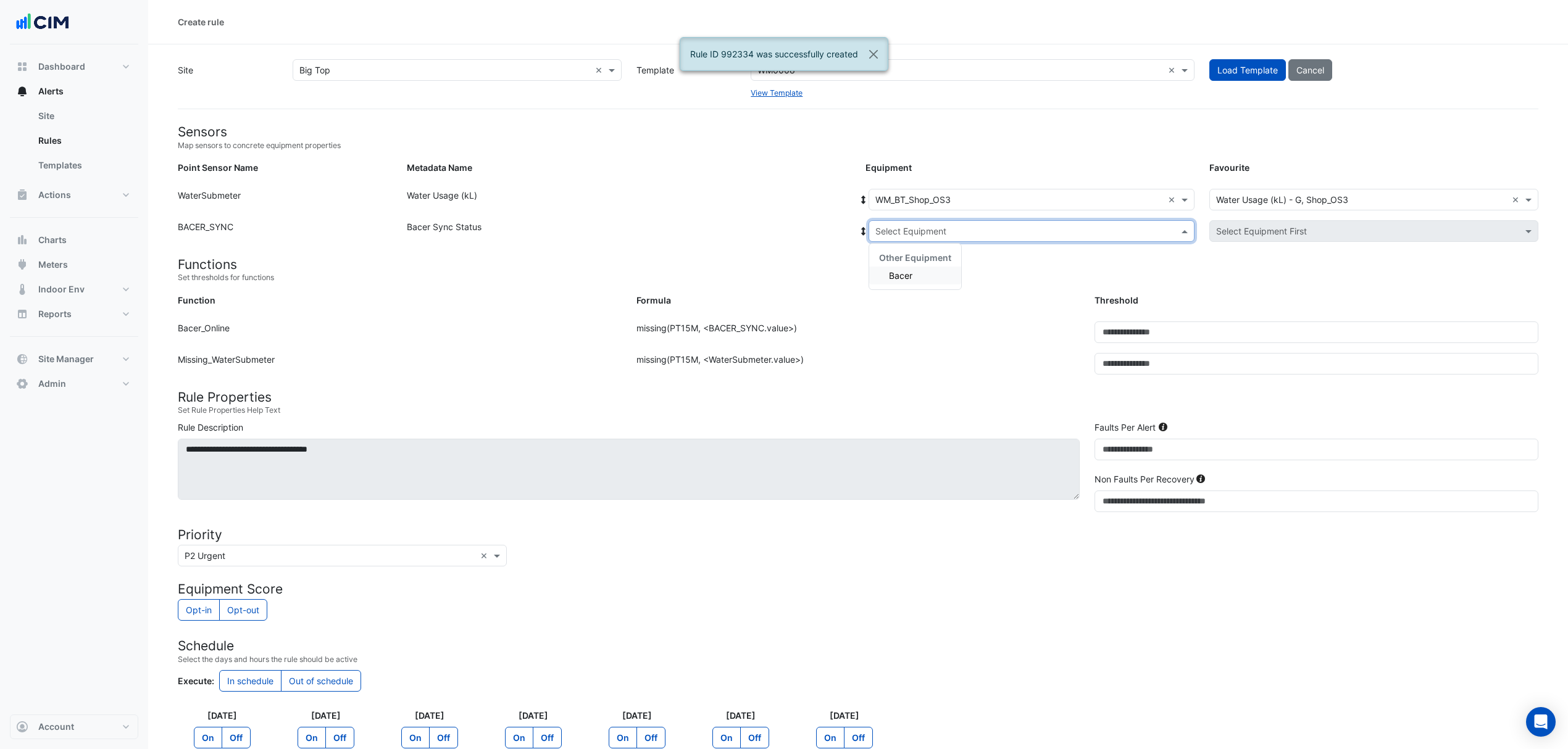
drag, startPoint x: 922, startPoint y: 223, endPoint x: 922, endPoint y: 237, distance: 14.0
click at [922, 225] on input "text" at bounding box center [1019, 231] width 288 height 13
click at [911, 273] on span "Bacer" at bounding box center [901, 275] width 24 height 10
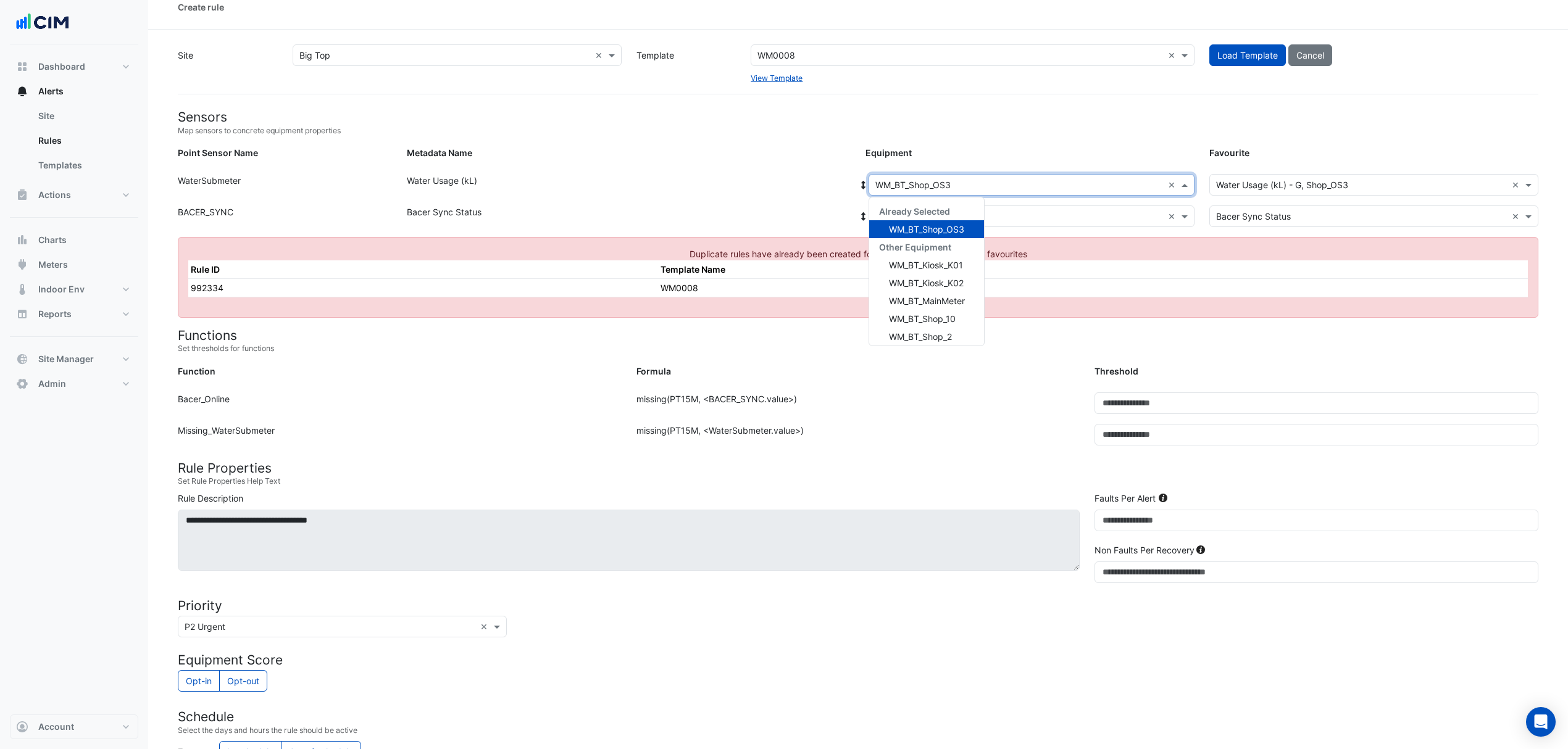
click at [928, 183] on input "text" at bounding box center [1019, 185] width 288 height 13
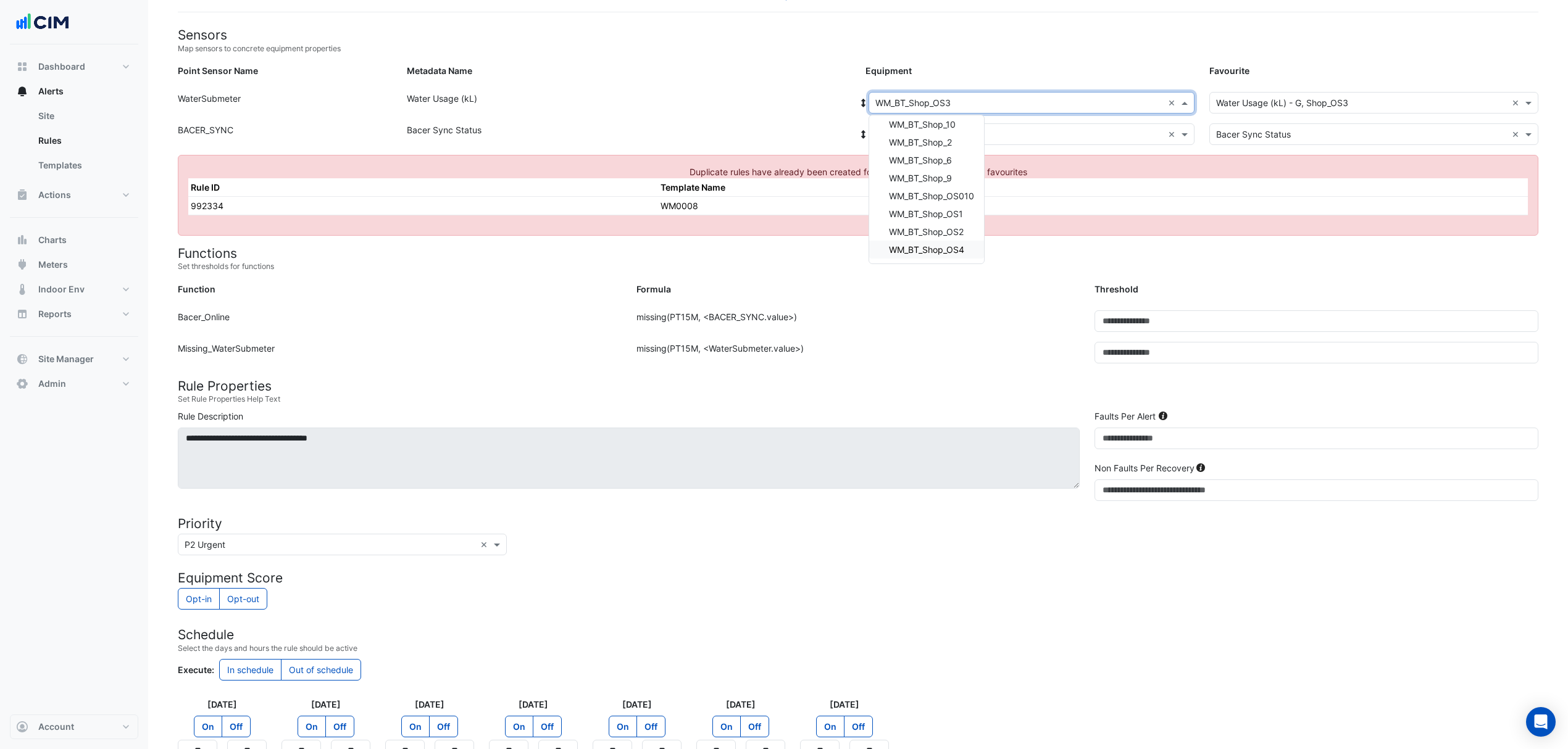
click at [942, 249] on span "WM_BT_Shop_OS4" at bounding box center [926, 250] width 75 height 10
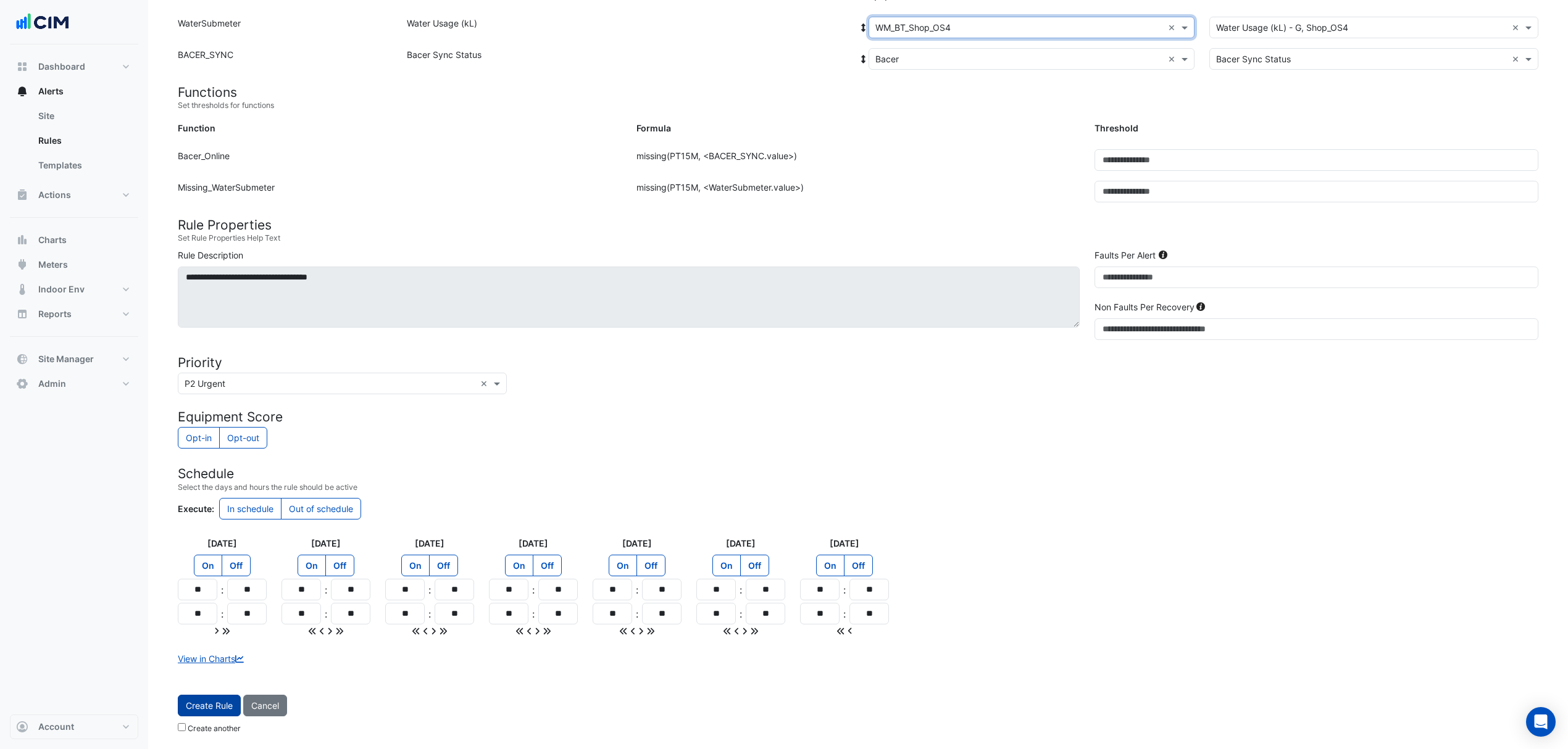
click at [222, 710] on button "Create Rule" at bounding box center [209, 705] width 63 height 22
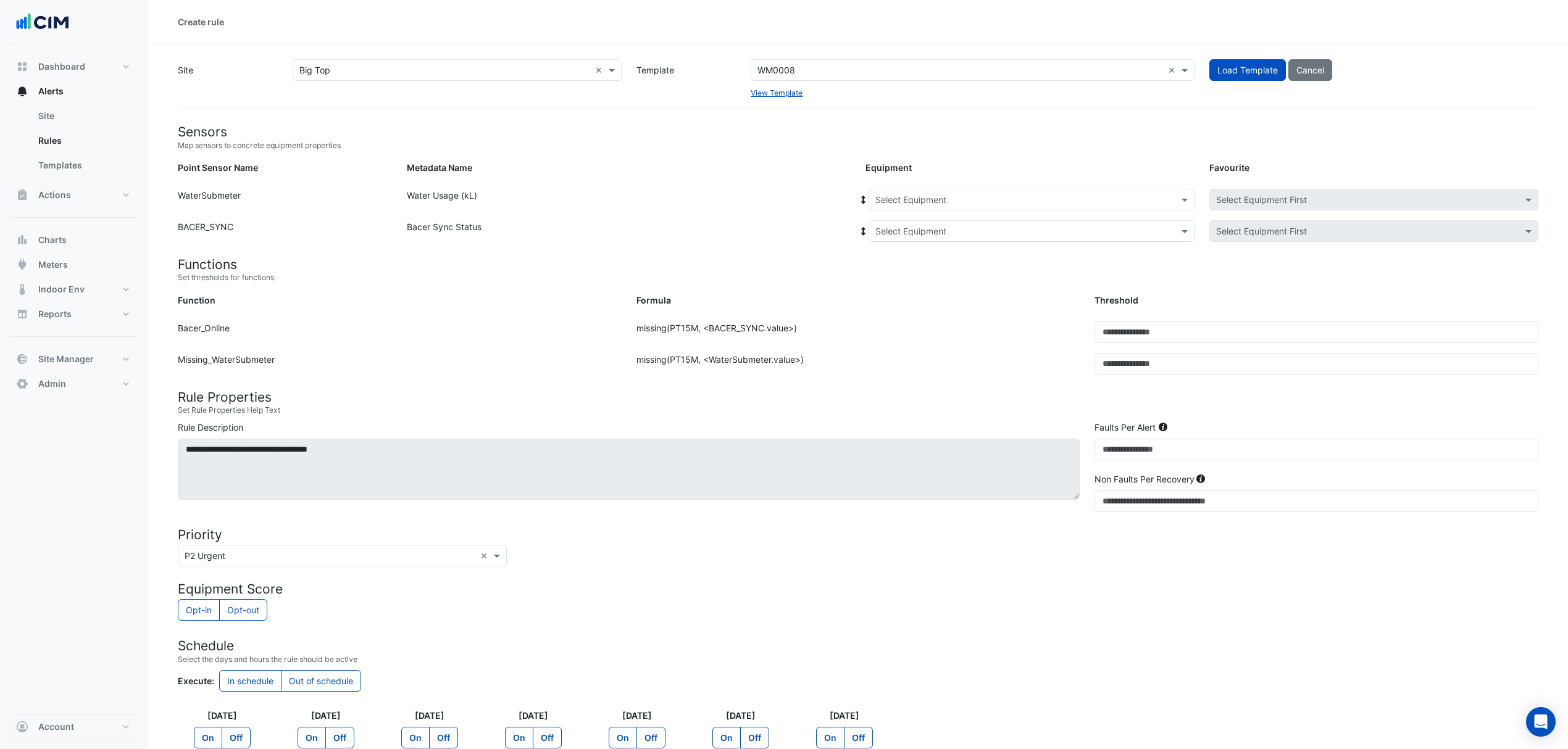
click at [924, 190] on div "Select Equipment" at bounding box center [1032, 199] width 326 height 22
click at [919, 302] on span "WM_BT_Shop_2" at bounding box center [910, 298] width 63 height 10
click at [937, 234] on input "text" at bounding box center [1019, 231] width 288 height 13
click at [884, 275] on div "Bacer" at bounding box center [915, 275] width 92 height 18
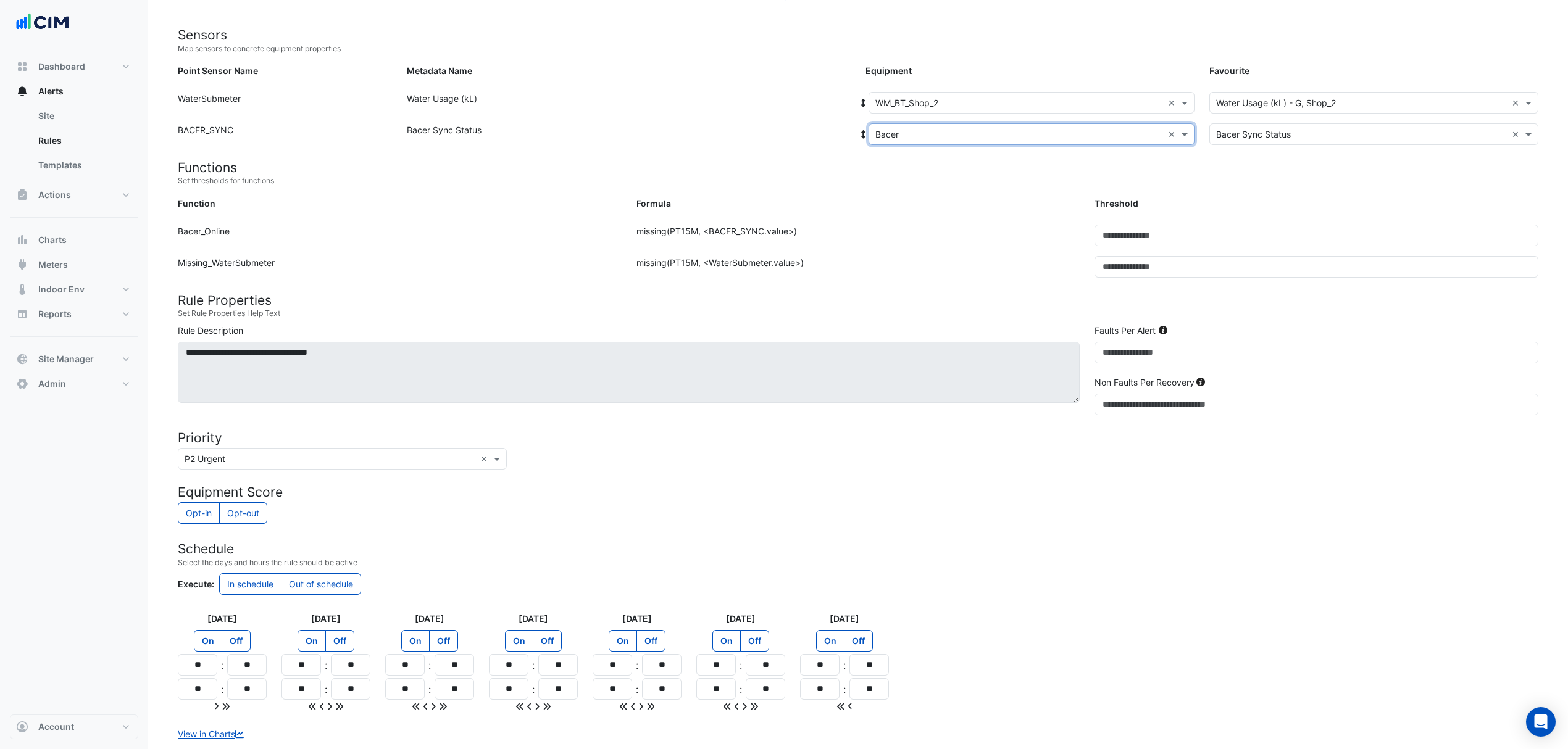
scroll to position [176, 0]
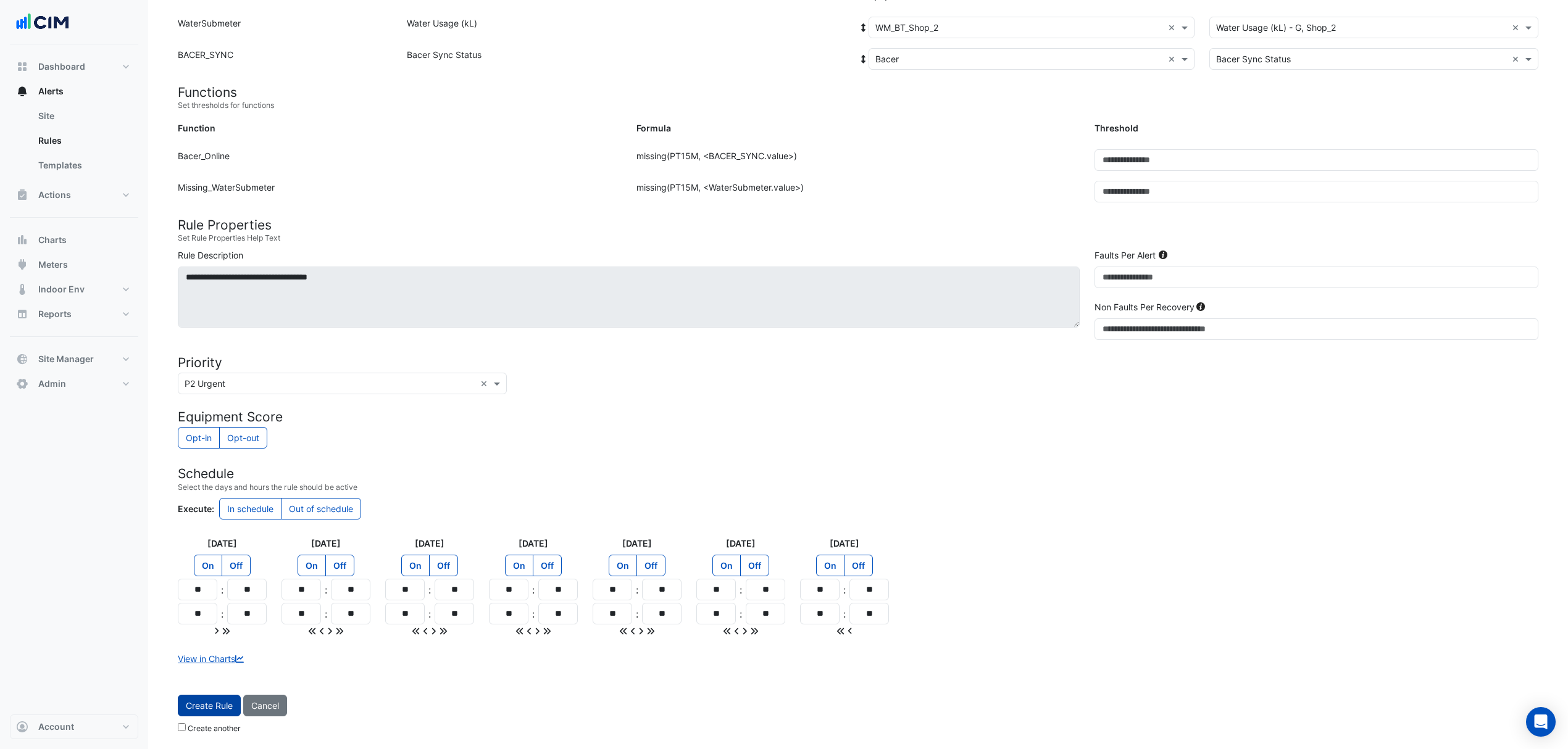
click at [222, 709] on button "Create Rule" at bounding box center [209, 705] width 63 height 22
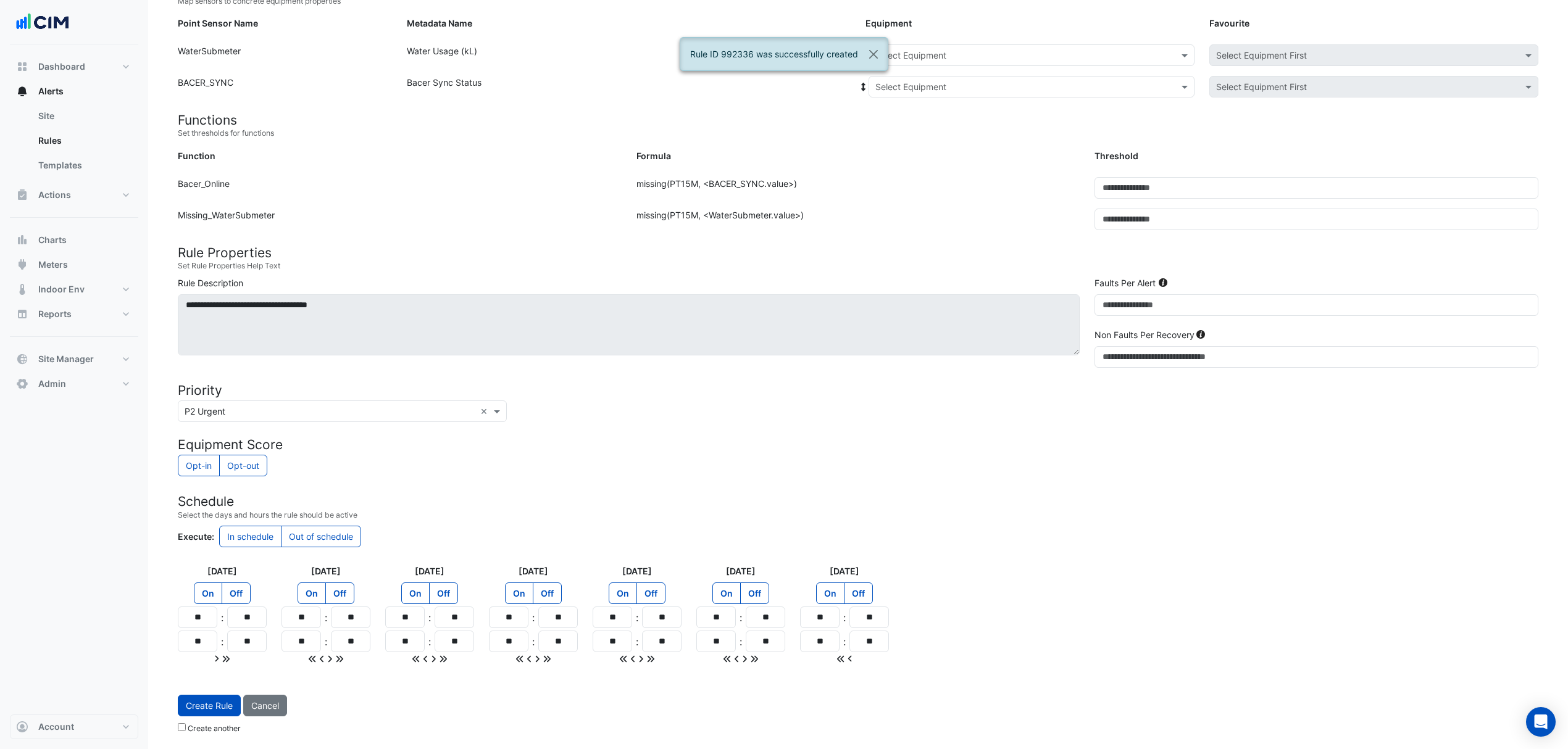
scroll to position [147, 0]
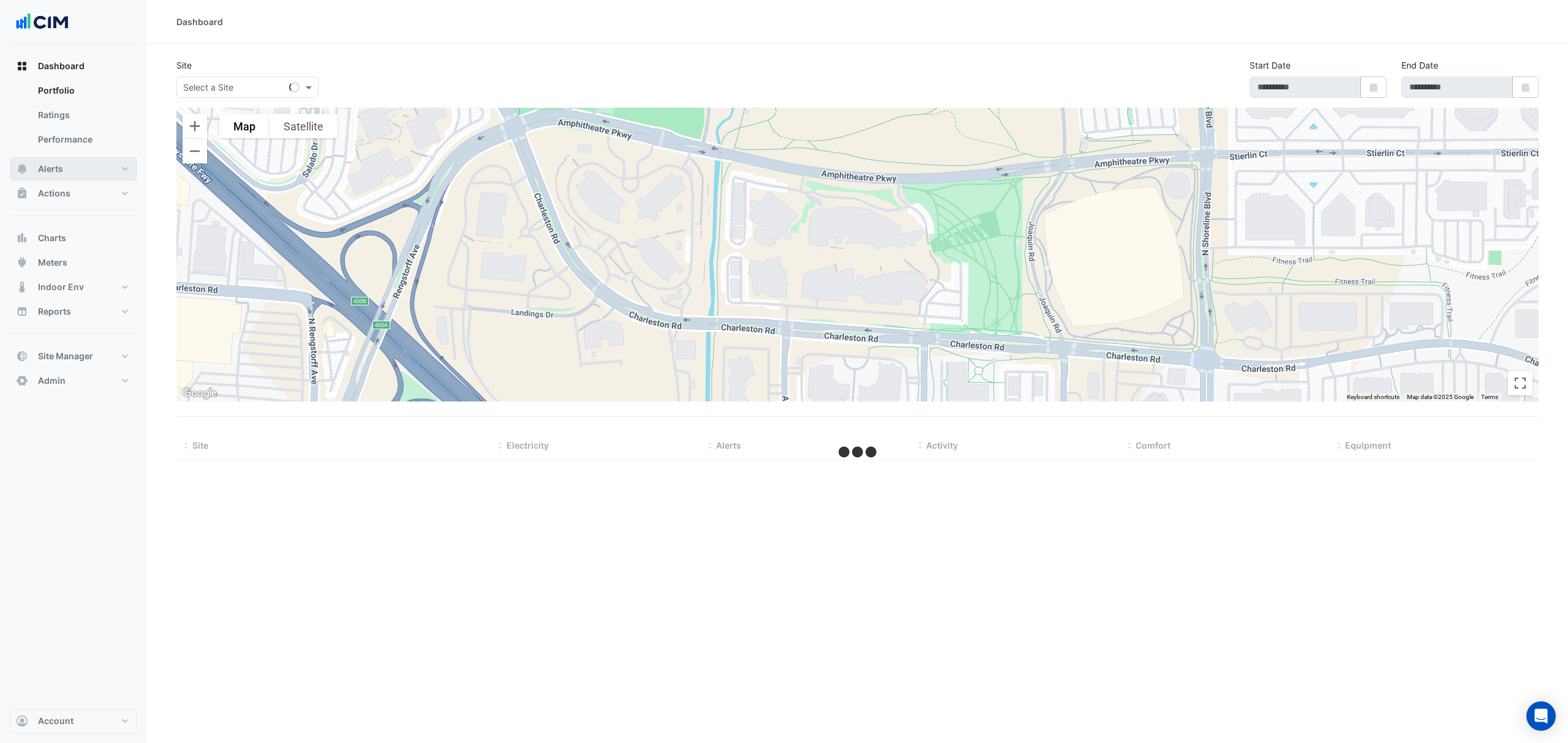
click at [87, 163] on button "Alerts" at bounding box center [73, 168] width 128 height 24
click at [49, 135] on link "Rules" at bounding box center [83, 139] width 109 height 24
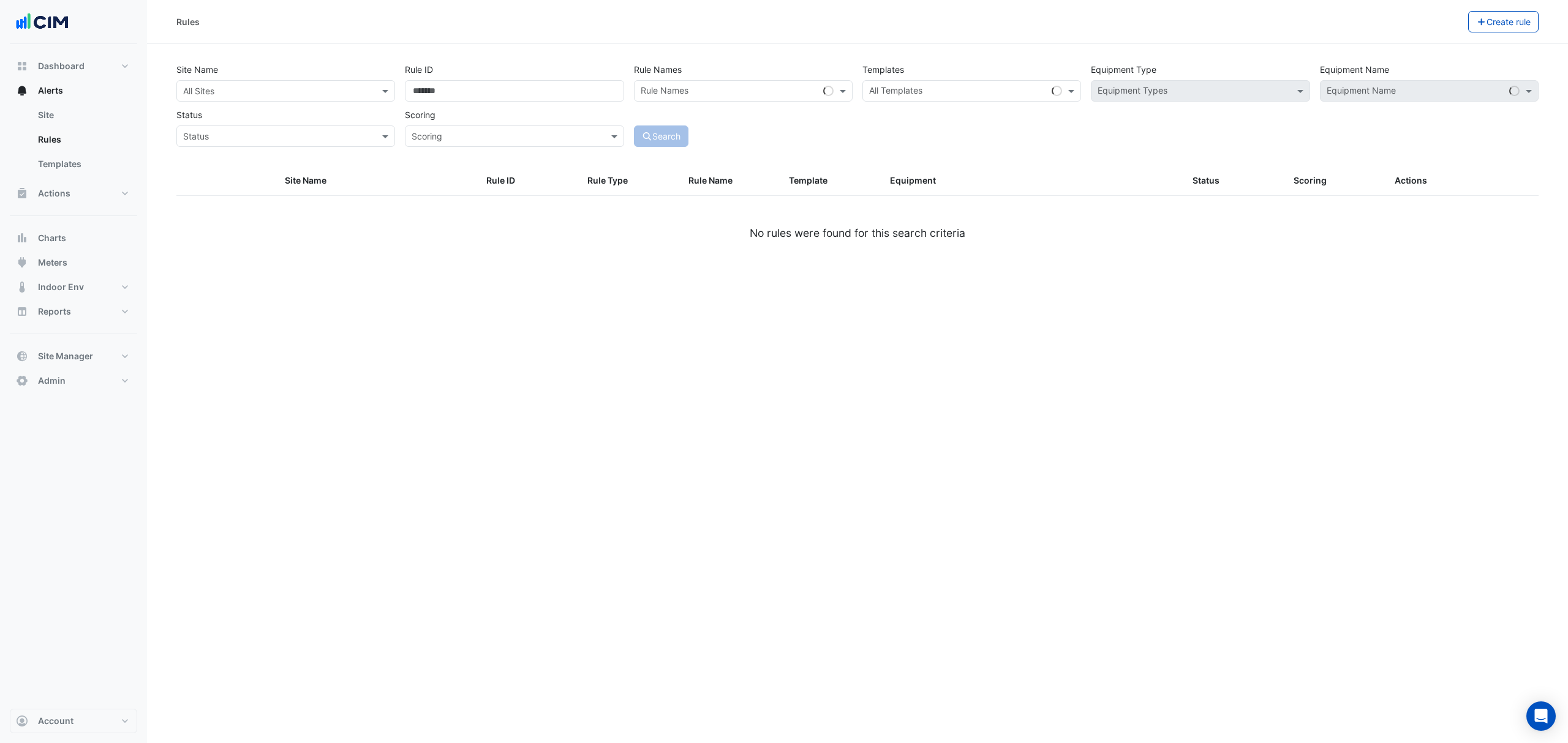
click at [275, 93] on input "text" at bounding box center [273, 91] width 181 height 13
type input "*****"
click at [234, 139] on span "Kippa Ring" at bounding box center [218, 135] width 44 height 10
click at [1398, 82] on div "Equipment Name" at bounding box center [1412, 91] width 184 height 19
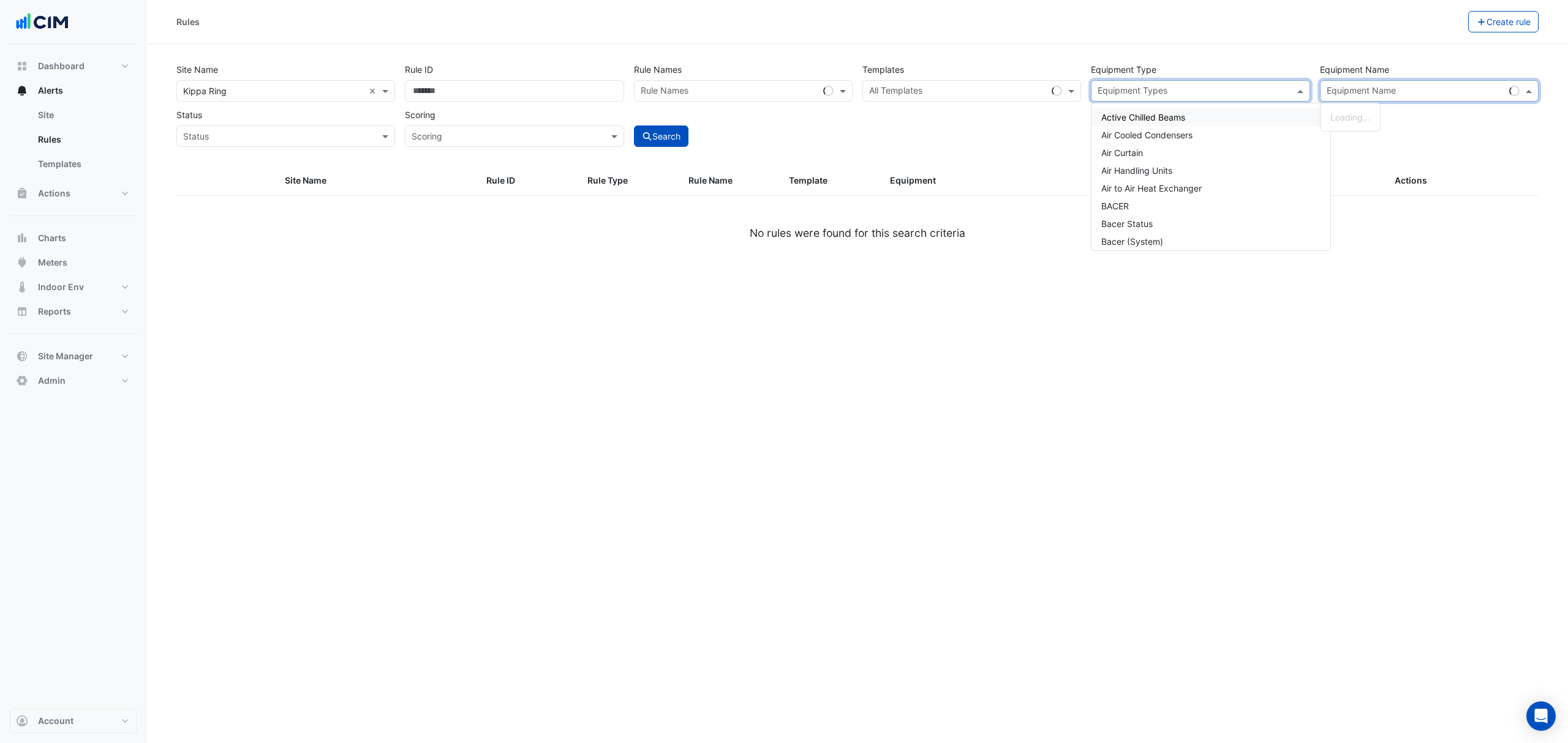
click at [1231, 94] on input "text" at bounding box center [1193, 91] width 191 height 13
click at [1131, 114] on span "Water Meters" at bounding box center [1128, 117] width 53 height 10
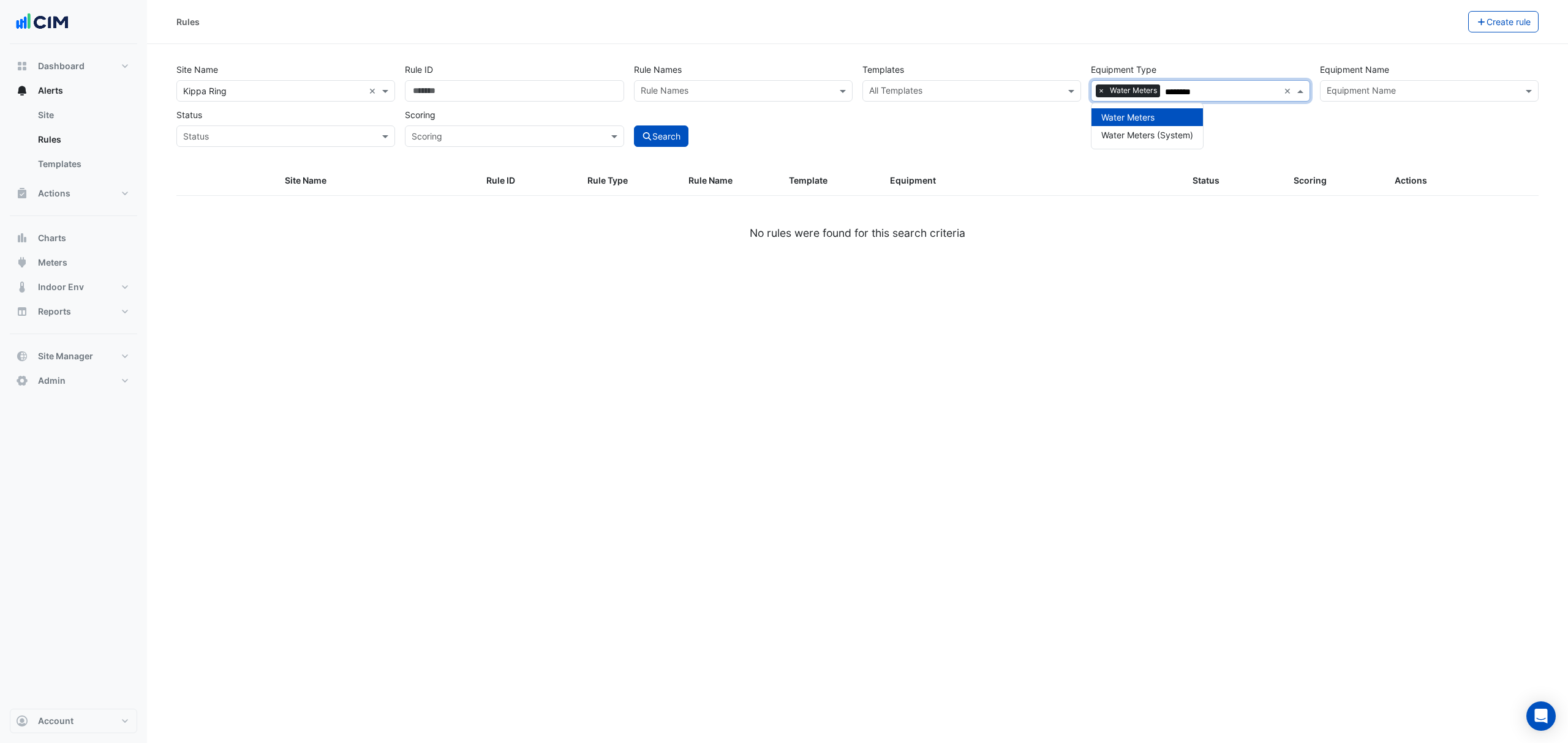
type input "********"
click at [900, 89] on input "text" at bounding box center [964, 91] width 191 height 13
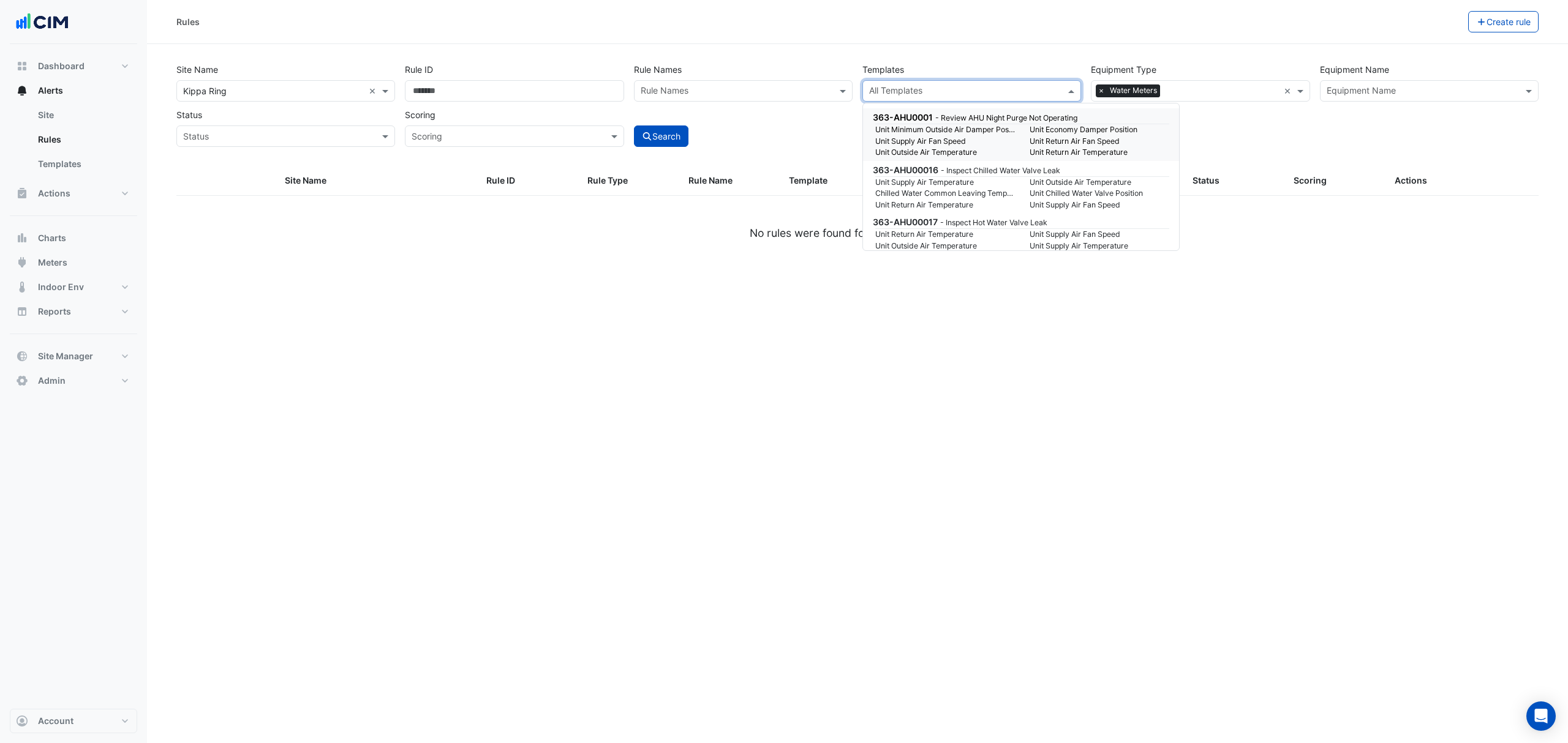
click at [1110, 117] on div "363-AHU0001 - Review AHU Night Purge Not Operating" at bounding box center [1019, 117] width 294 height 13
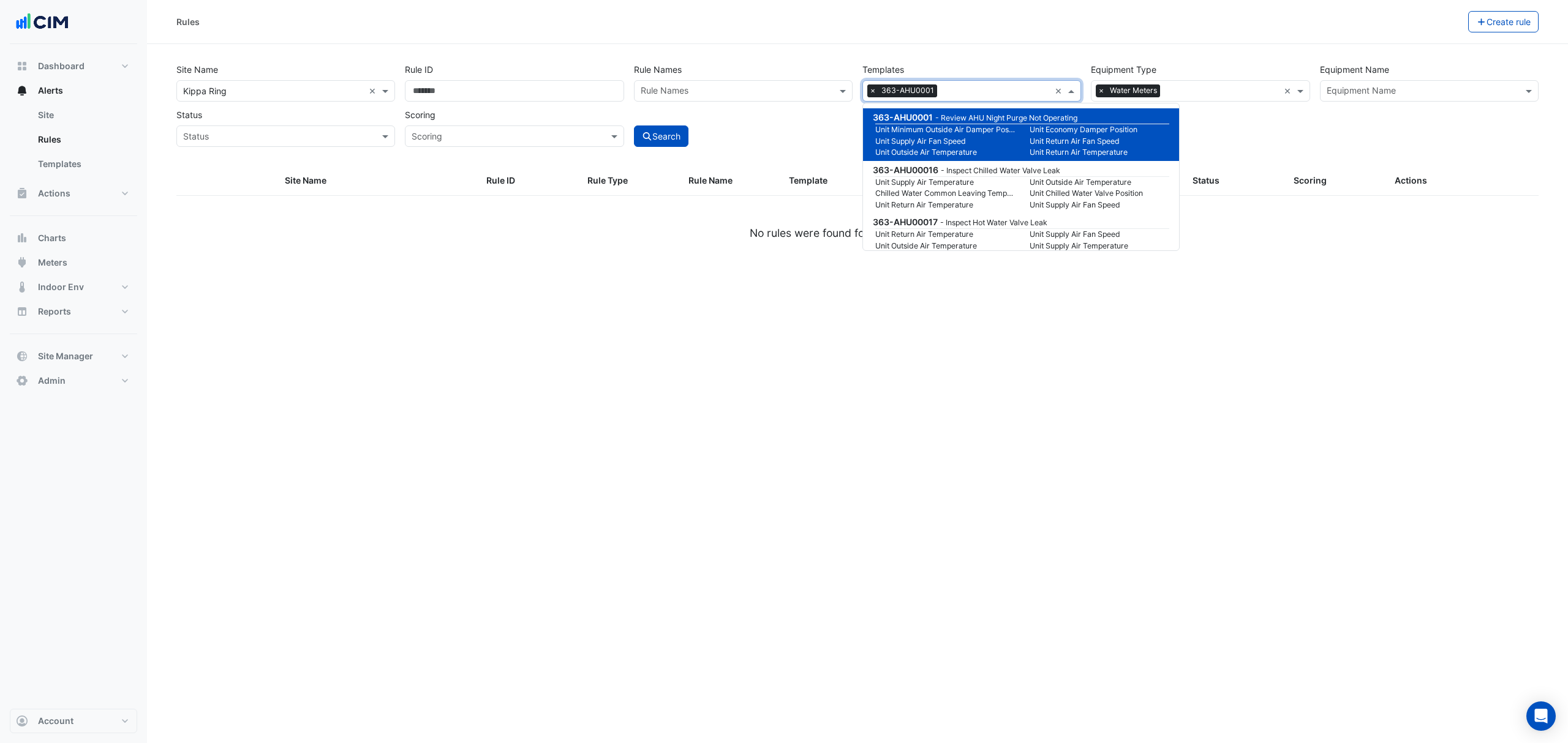
click at [876, 89] on span "×" at bounding box center [873, 91] width 11 height 13
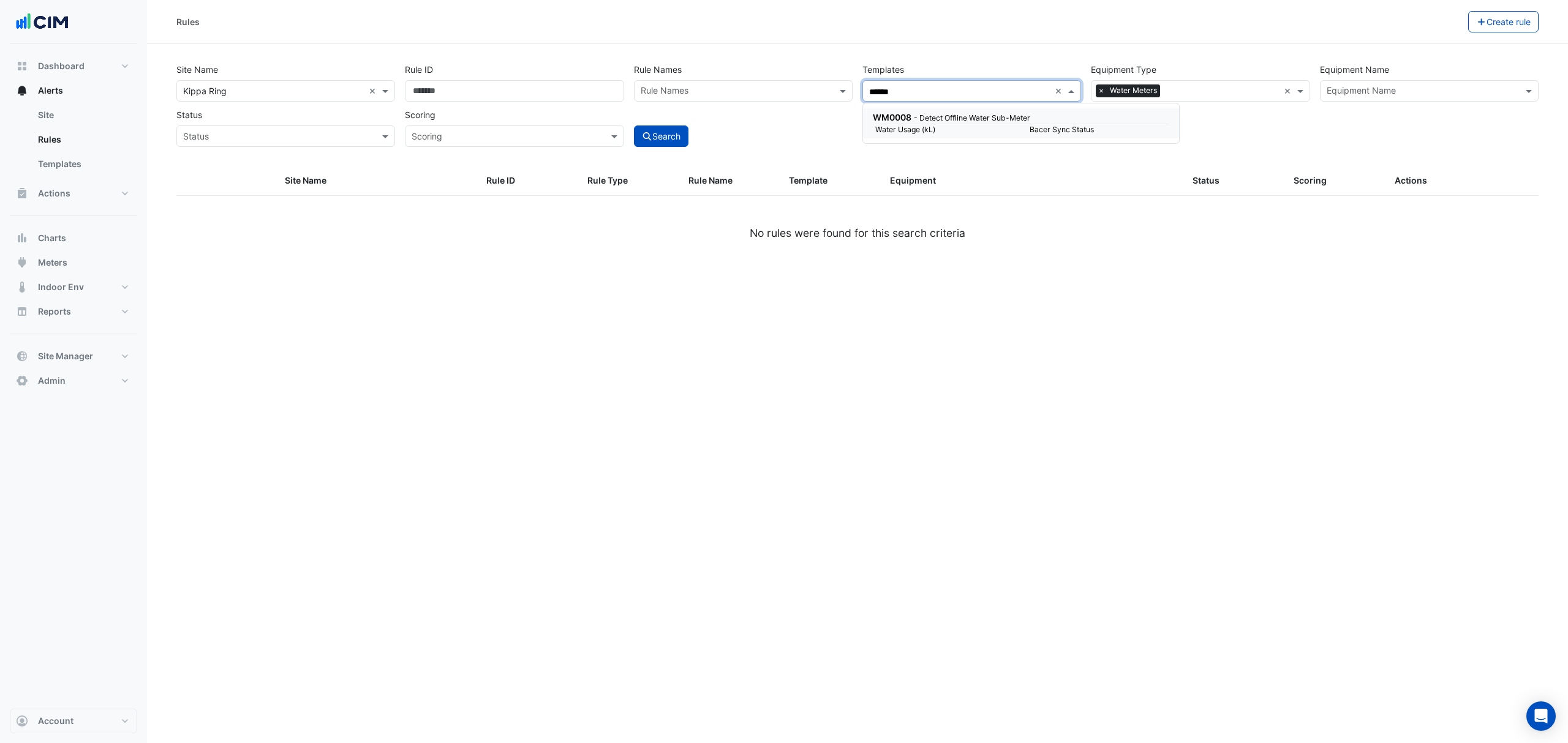
click at [898, 120] on span "WM0008" at bounding box center [892, 117] width 38 height 10
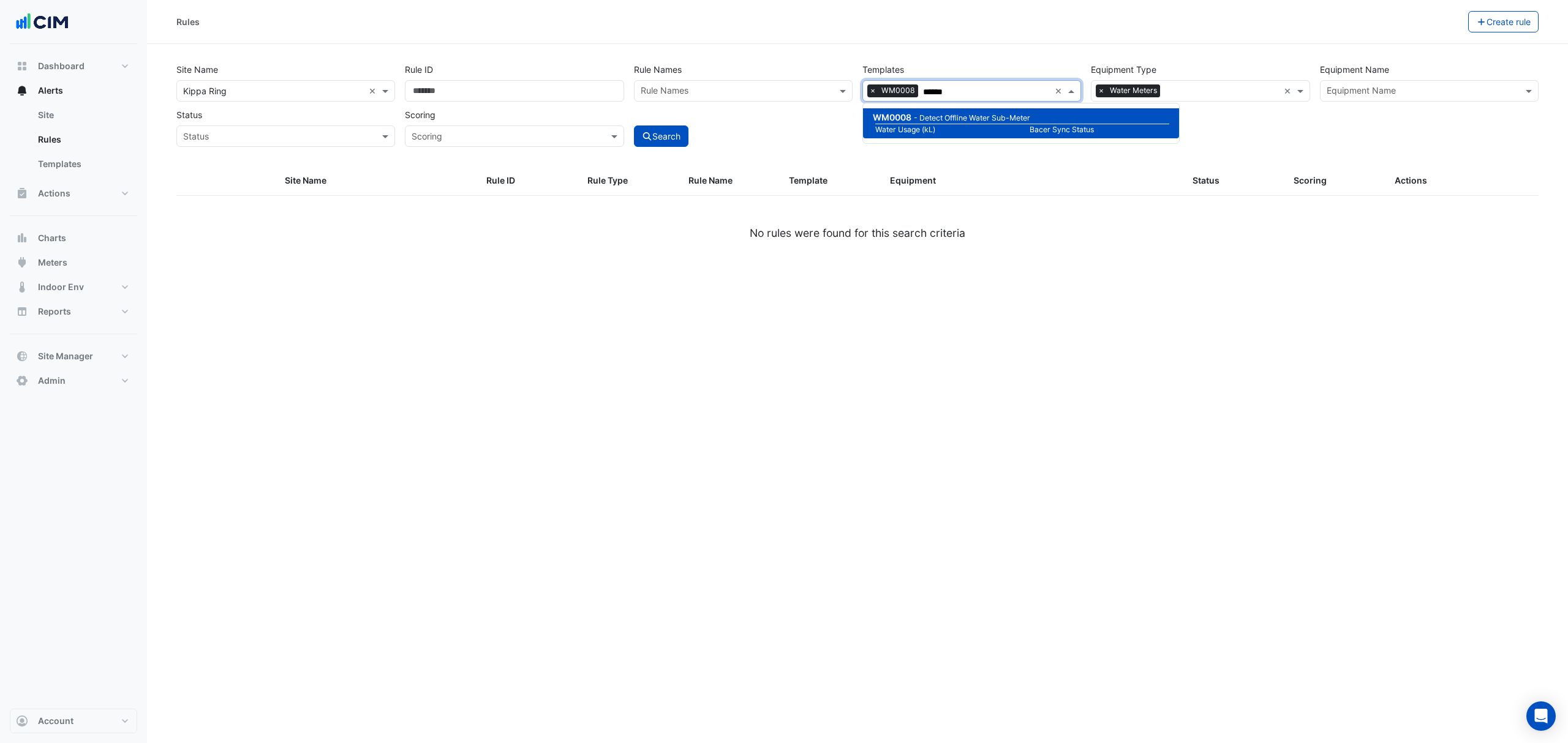
type input "******"
drag, startPoint x: 825, startPoint y: 317, endPoint x: 718, endPoint y: 250, distance: 126.2
click at [824, 317] on div "Rules Create rule Site Name All Sites × Kippa Ring × Rule ID Rule Names Rule Na…" at bounding box center [857, 371] width 1421 height 743
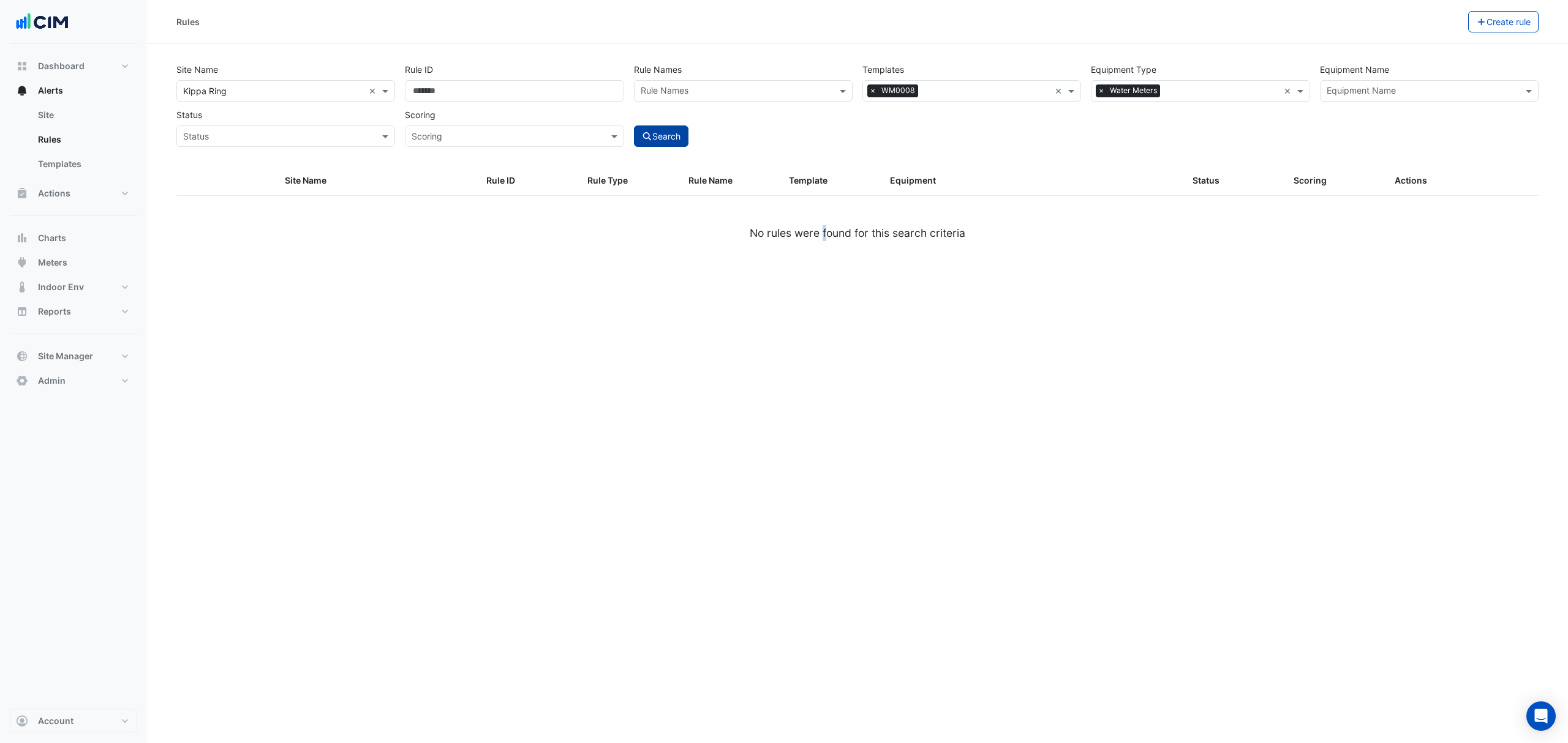
click at [670, 141] on button "Search" at bounding box center [661, 136] width 55 height 21
select select "***"
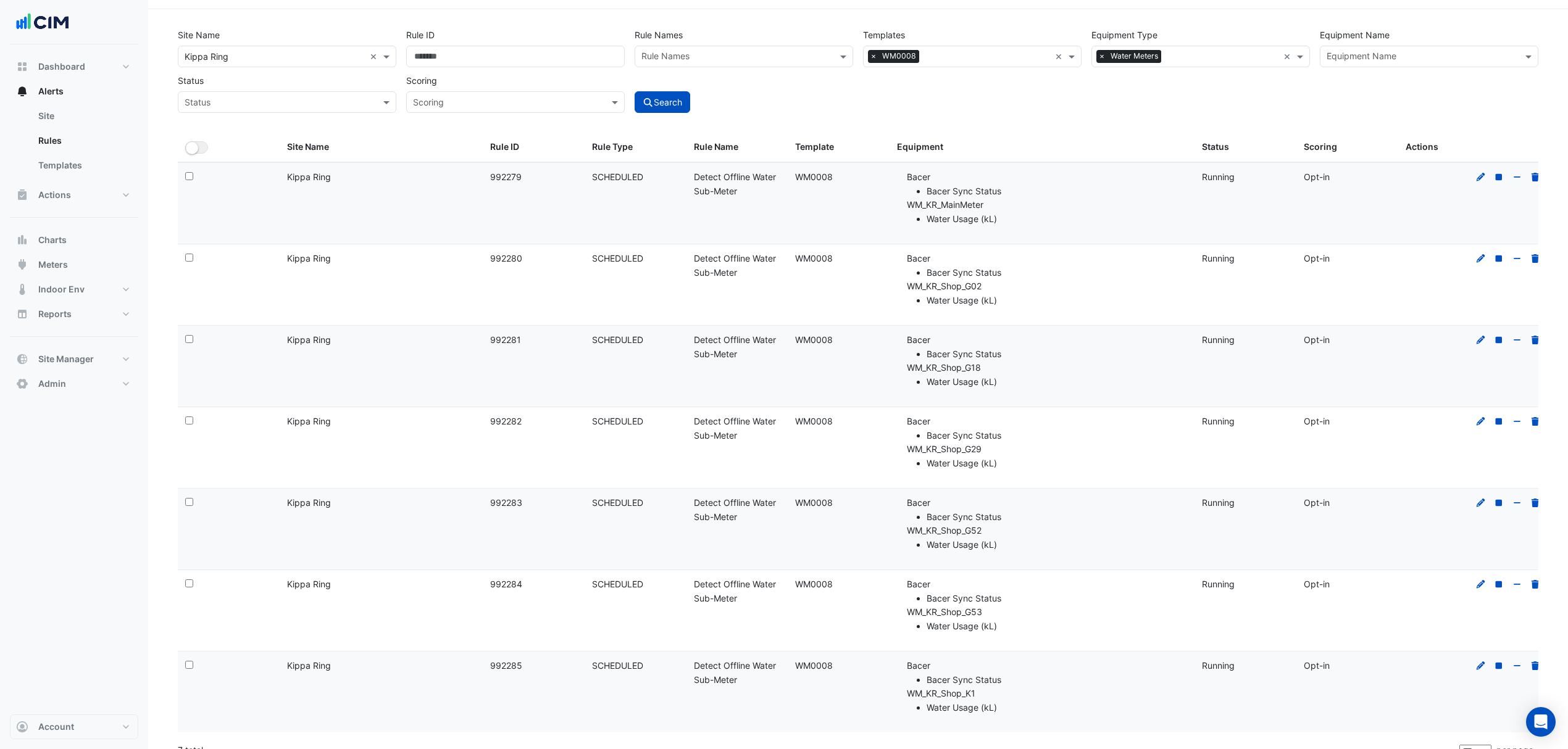
scroll to position [54, 0]
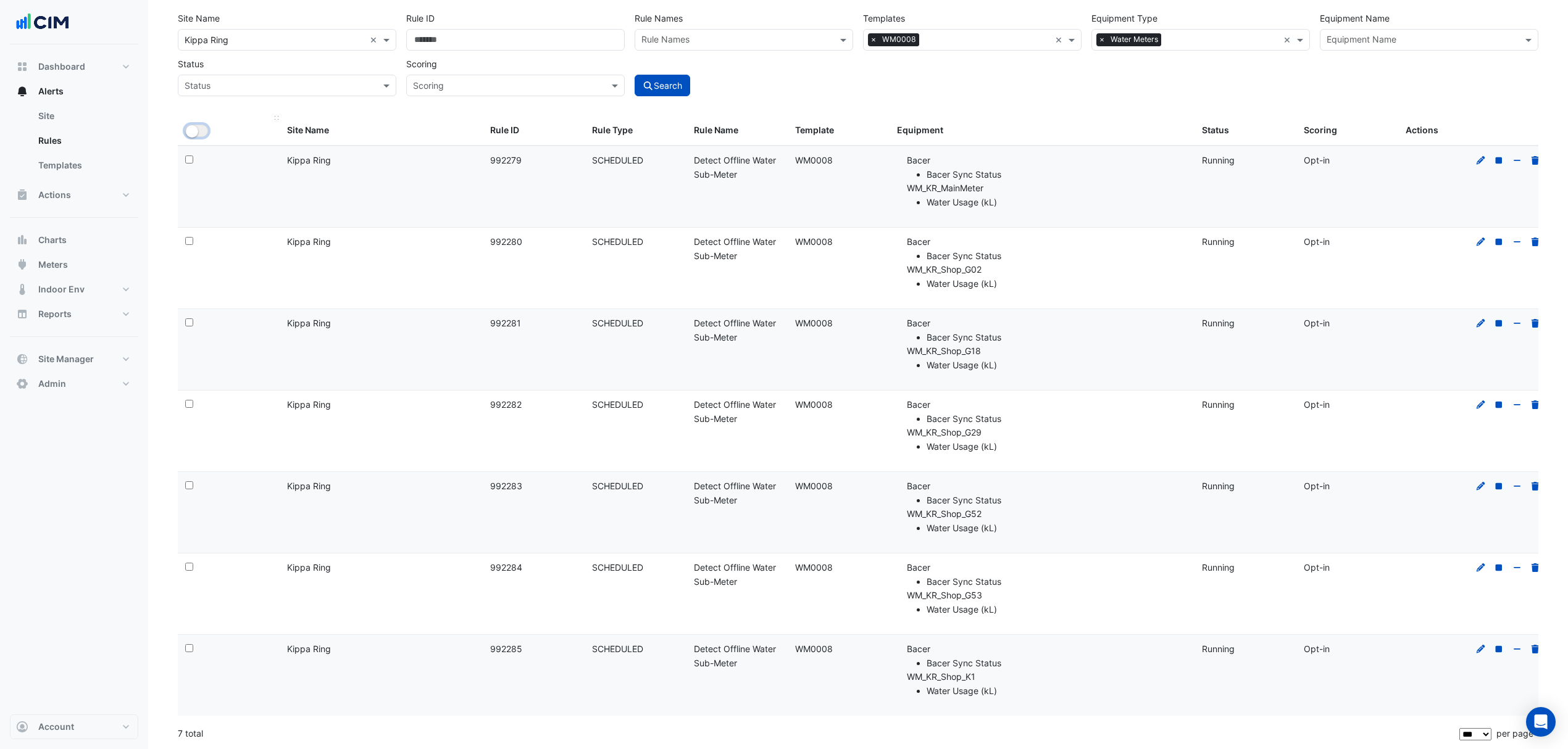
click at [201, 129] on button "All Selected" at bounding box center [196, 131] width 23 height 13
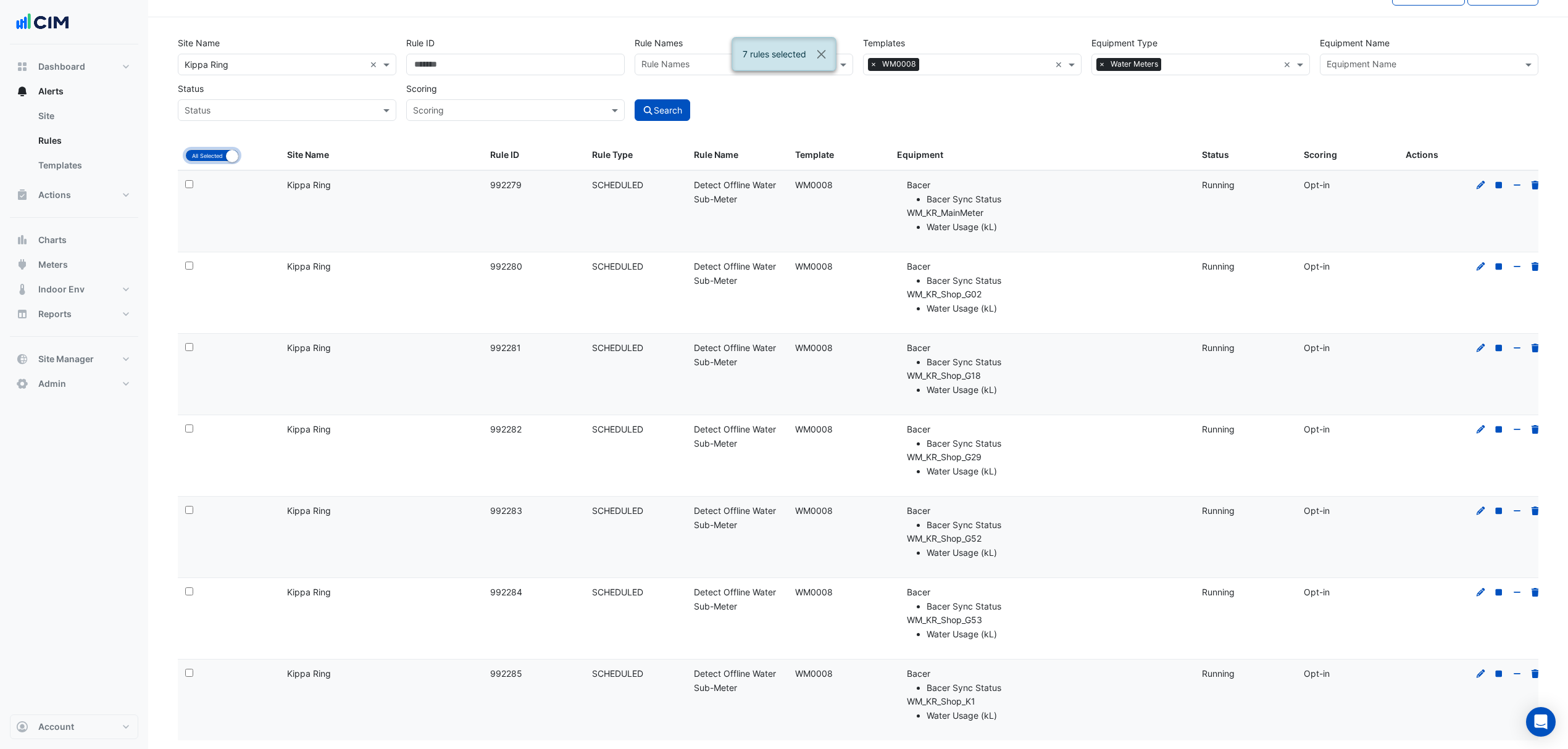
scroll to position [0, 0]
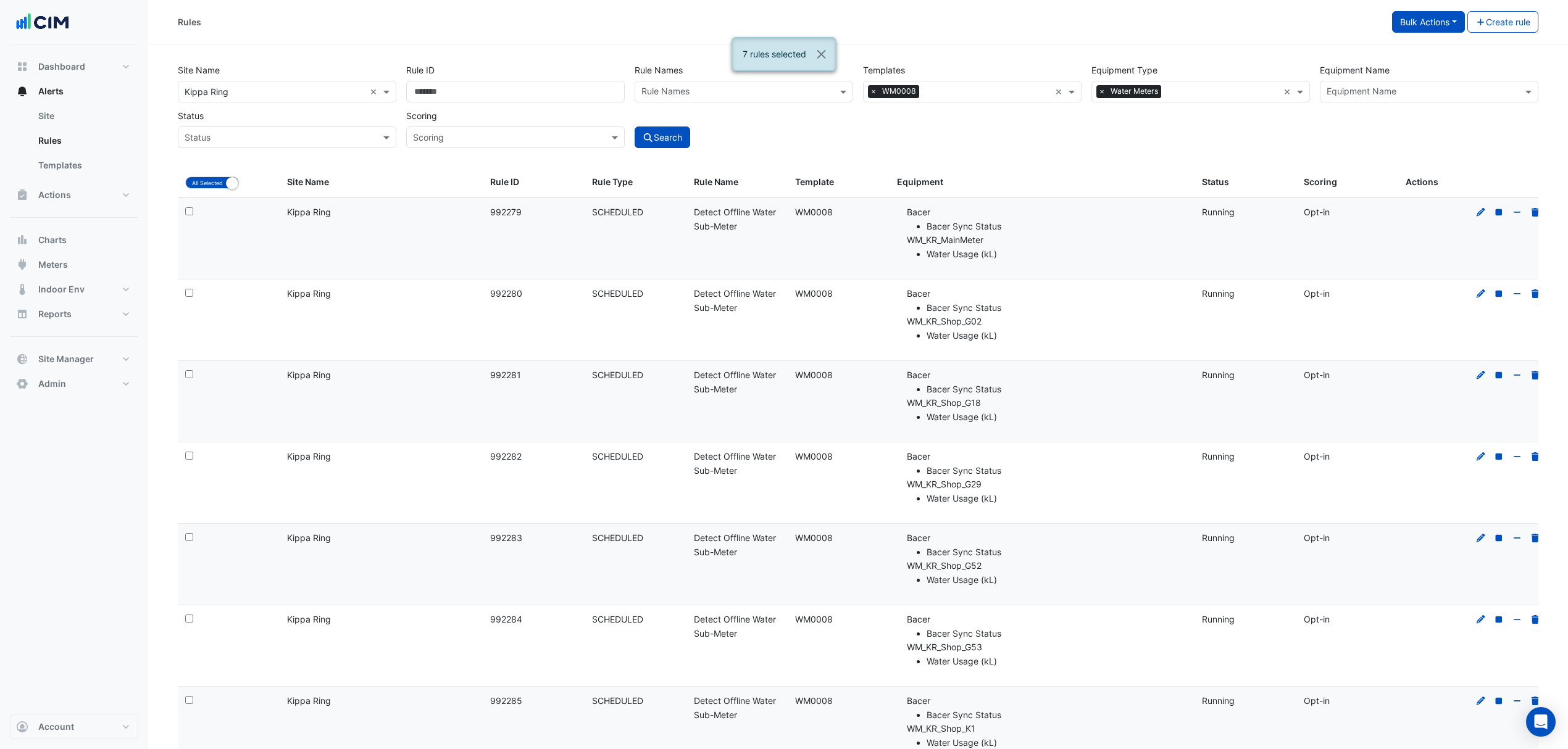
click at [1449, 28] on button "Bulk Actions" at bounding box center [1428, 22] width 73 height 22
click at [1419, 48] on span "Update 7 selected WM0008 rules" at bounding box center [1478, 48] width 136 height 10
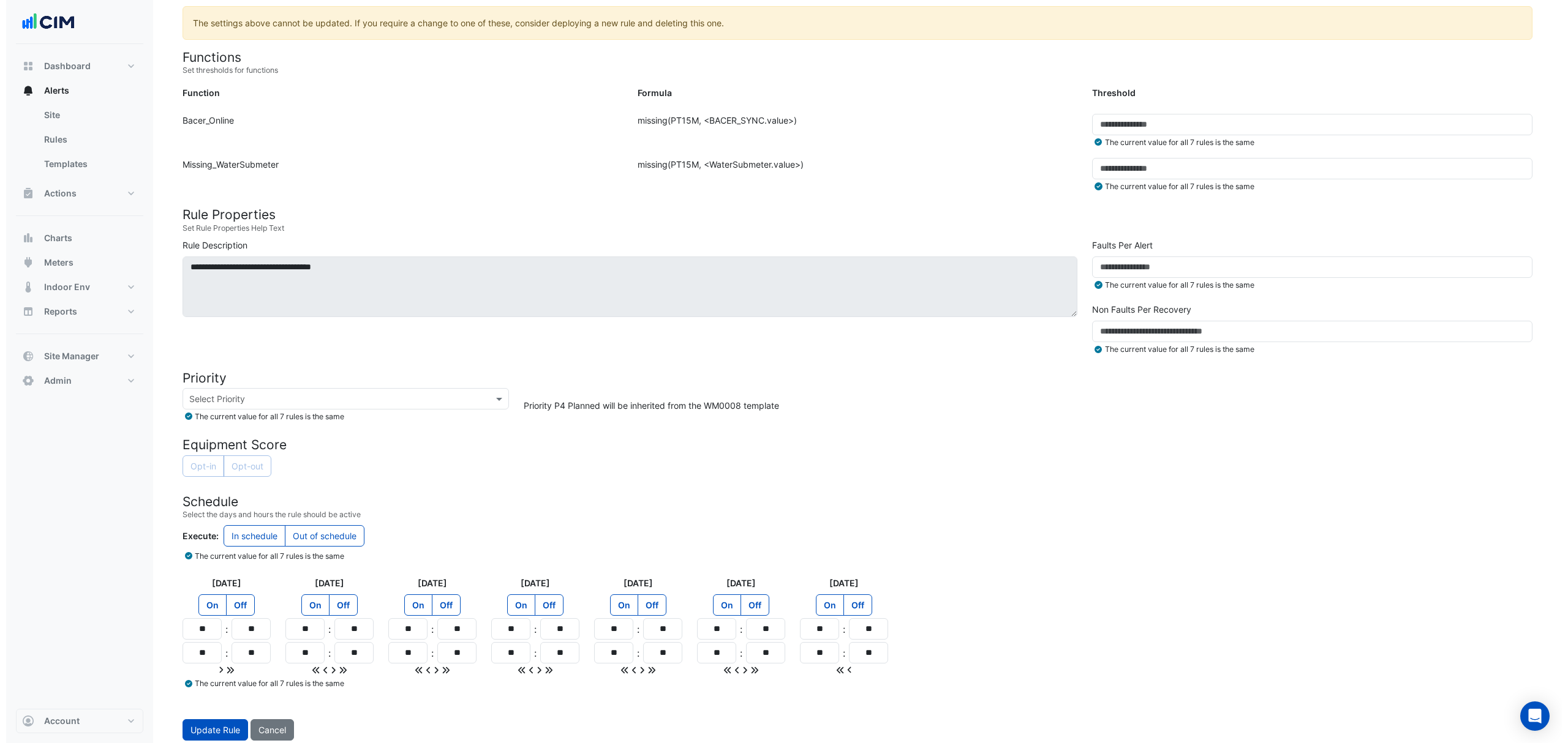
scroll to position [274, 0]
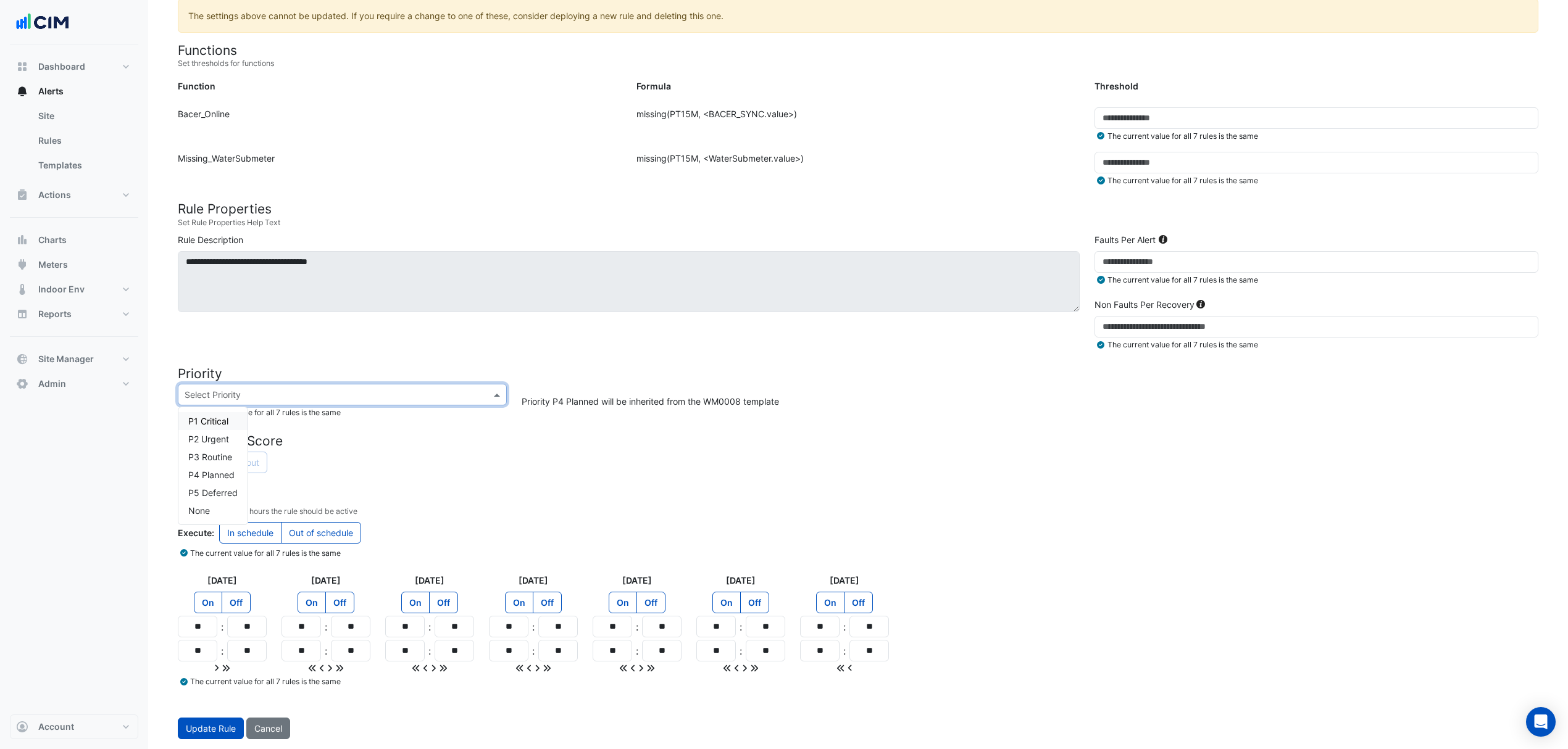
click at [285, 396] on input "text" at bounding box center [330, 395] width 291 height 13
click at [208, 436] on span "P2 Urgent" at bounding box center [208, 439] width 41 height 10
click at [357, 331] on div "**********" at bounding box center [629, 292] width 916 height 118
click at [196, 743] on div "Bulk Update 7 Rules Site Select a Site × Kippa Ring Template Select a Template …" at bounding box center [858, 238] width 1419 height 1023
click at [202, 734] on button "Update Rule" at bounding box center [211, 728] width 66 height 22
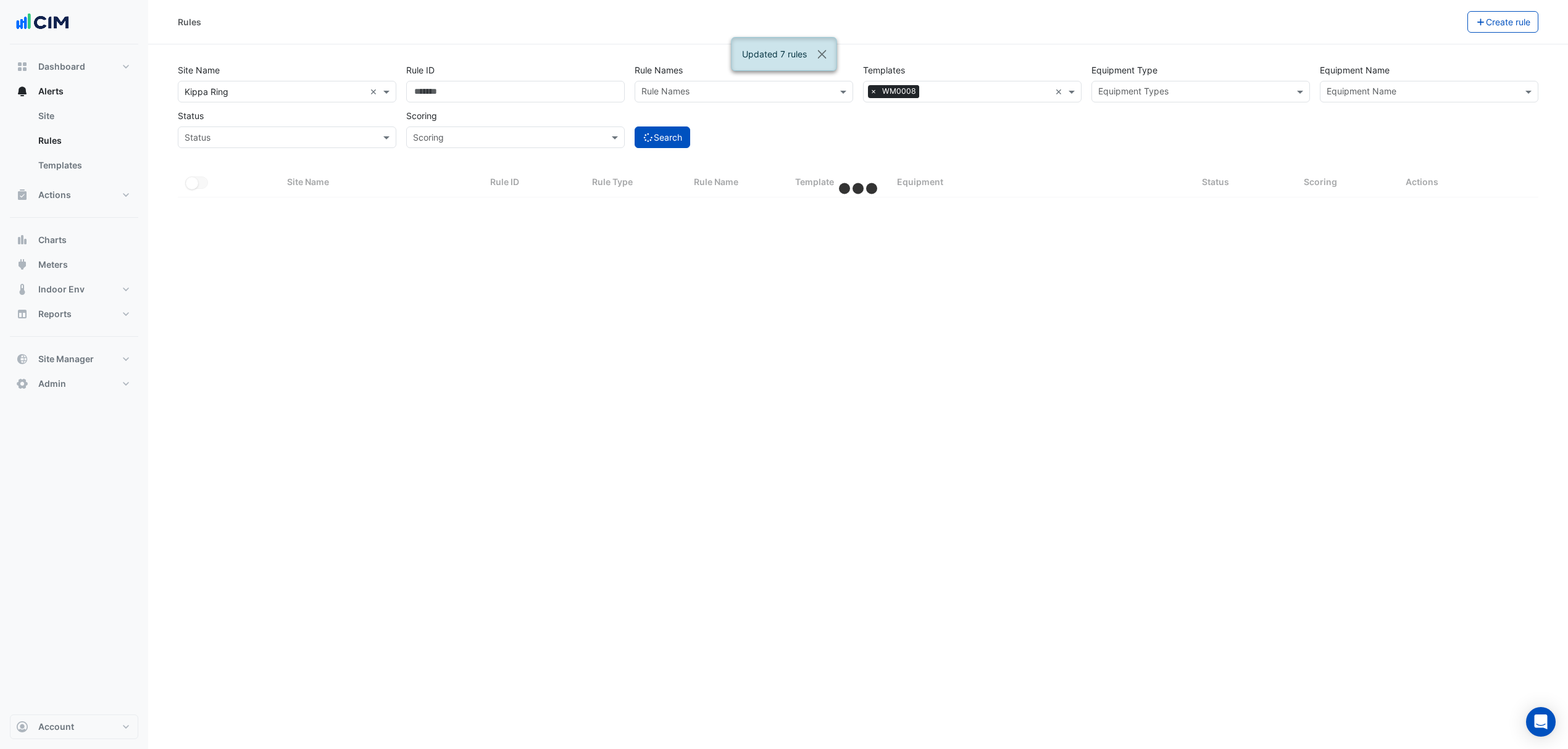
select select "***"
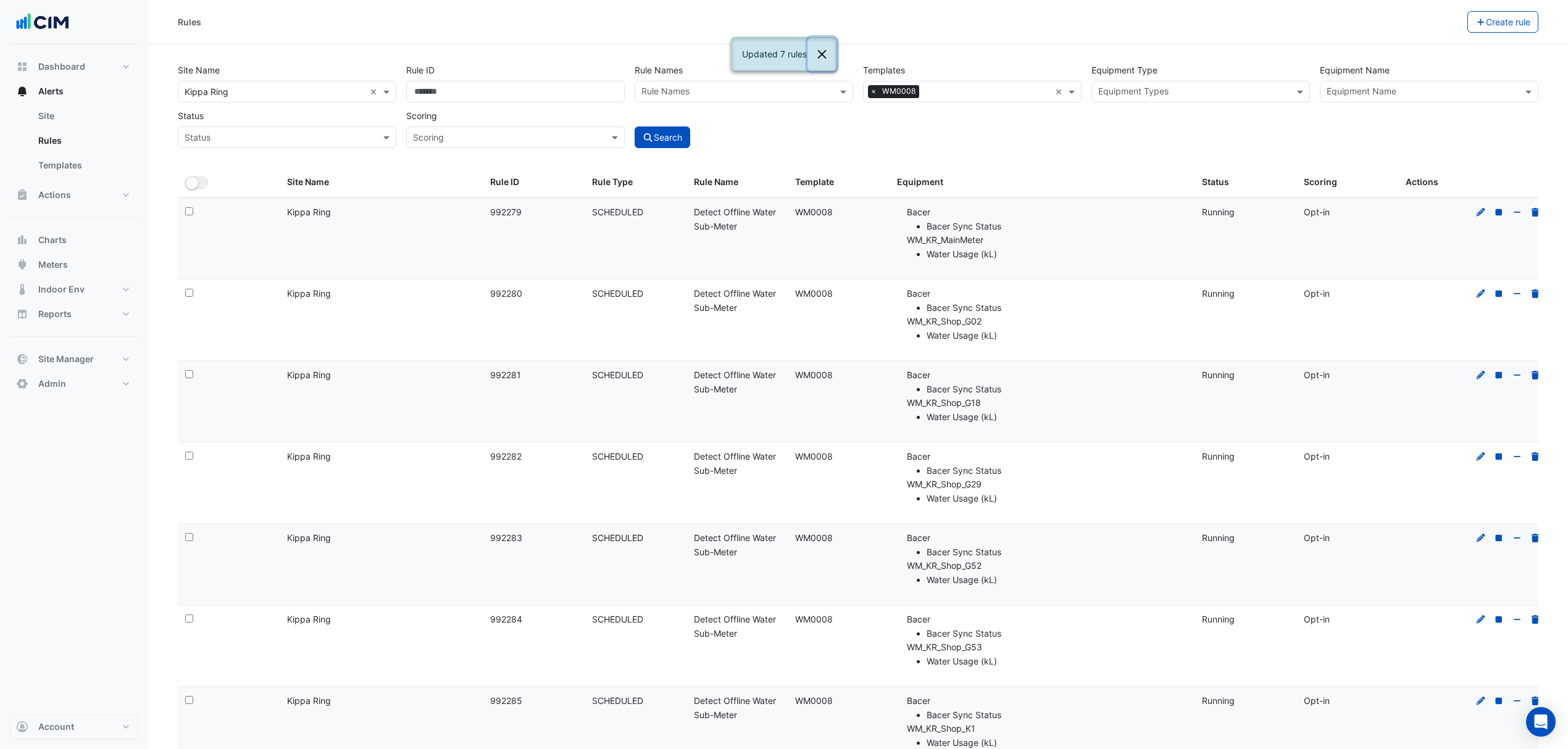
click at [817, 54] on button "Close" at bounding box center [822, 54] width 28 height 33
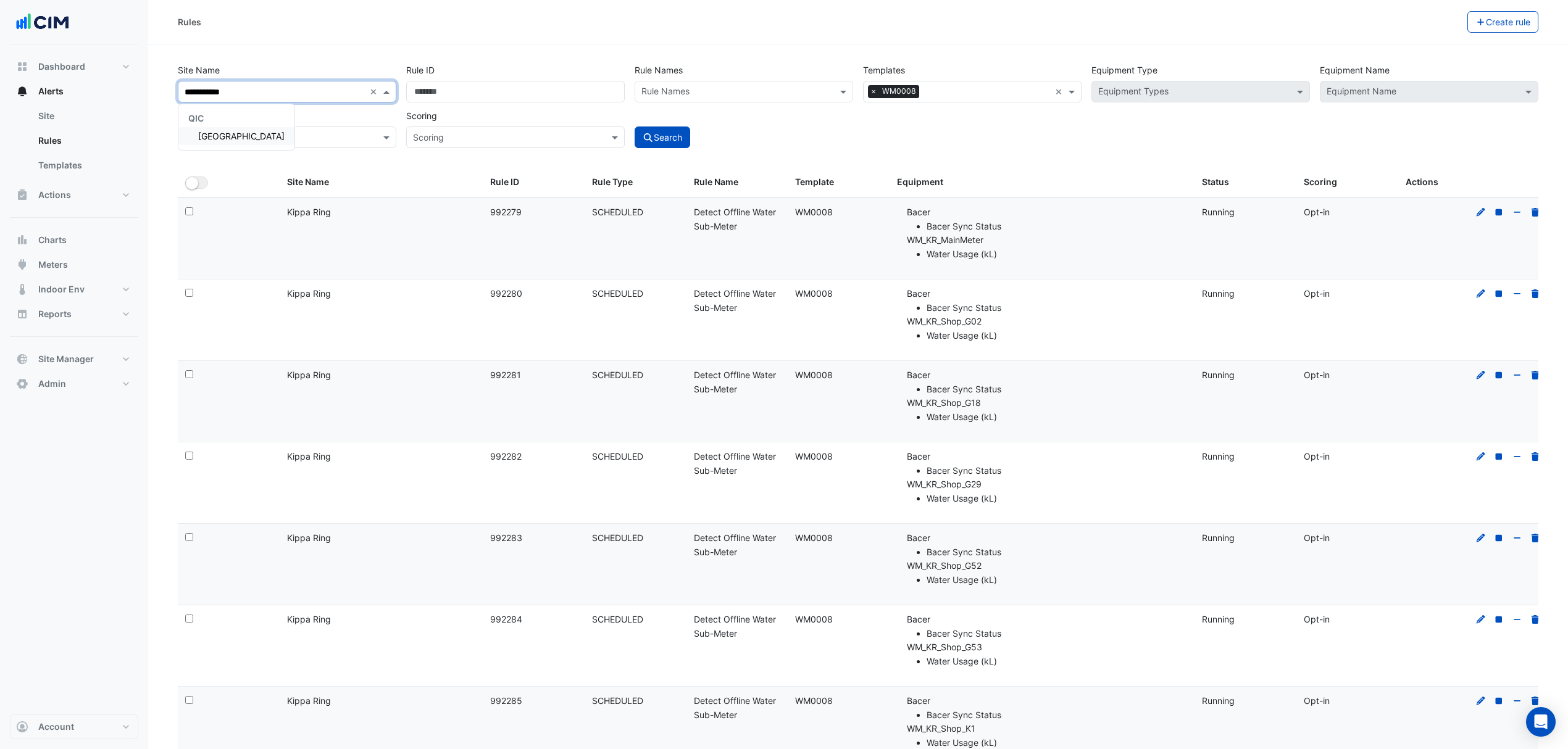
type input "**********"
click at [231, 136] on span "[GEOGRAPHIC_DATA]" at bounding box center [241, 136] width 86 height 10
click at [321, 55] on section "Site Name All Sites × Castle Towers × Rule ID Rule Names Rule Names Templates A…" at bounding box center [858, 422] width 1419 height 756
click at [650, 132] on fa-icon "submit" at bounding box center [648, 138] width 11 height 10
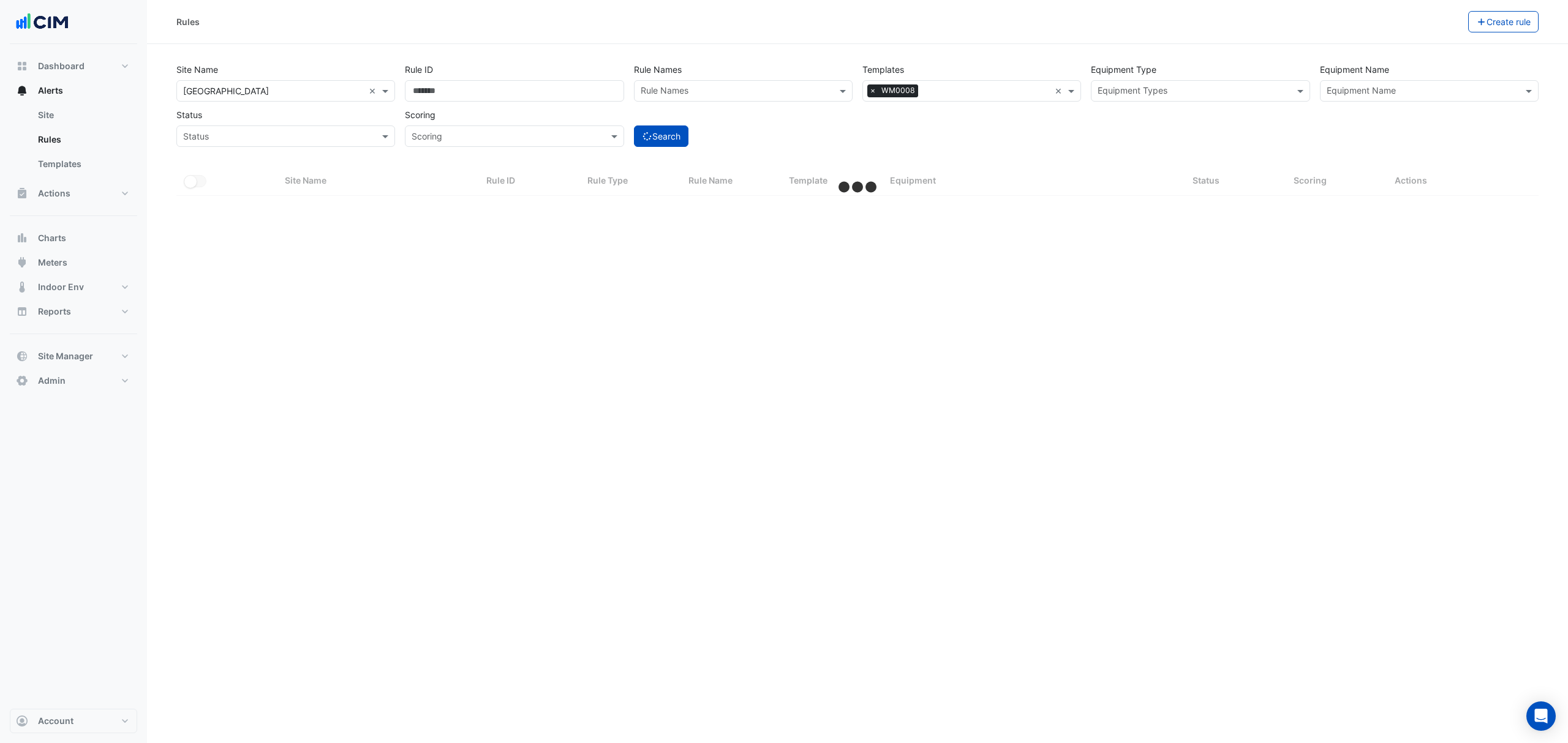
select select "***"
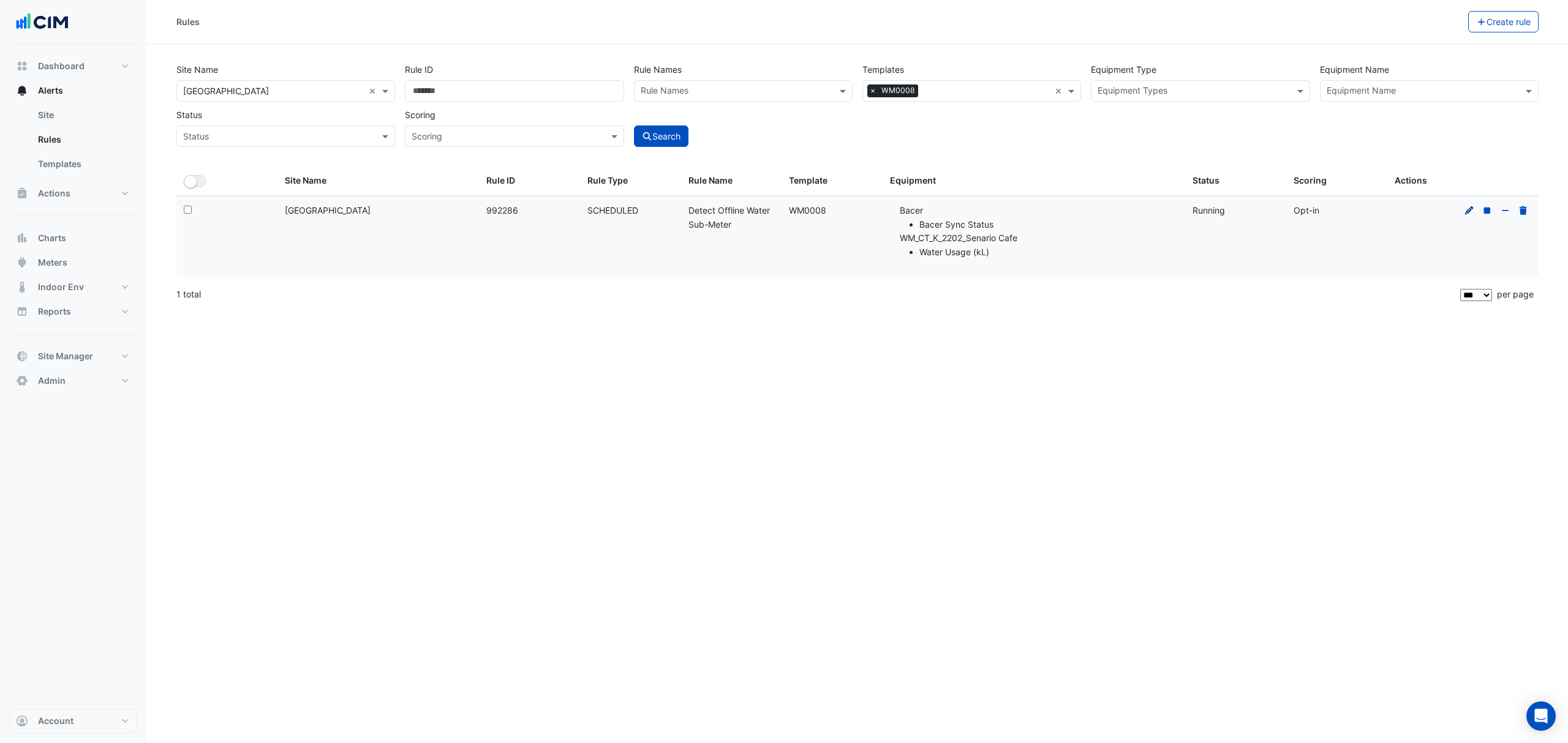
click at [1474, 209] on icon at bounding box center [1470, 210] width 9 height 9
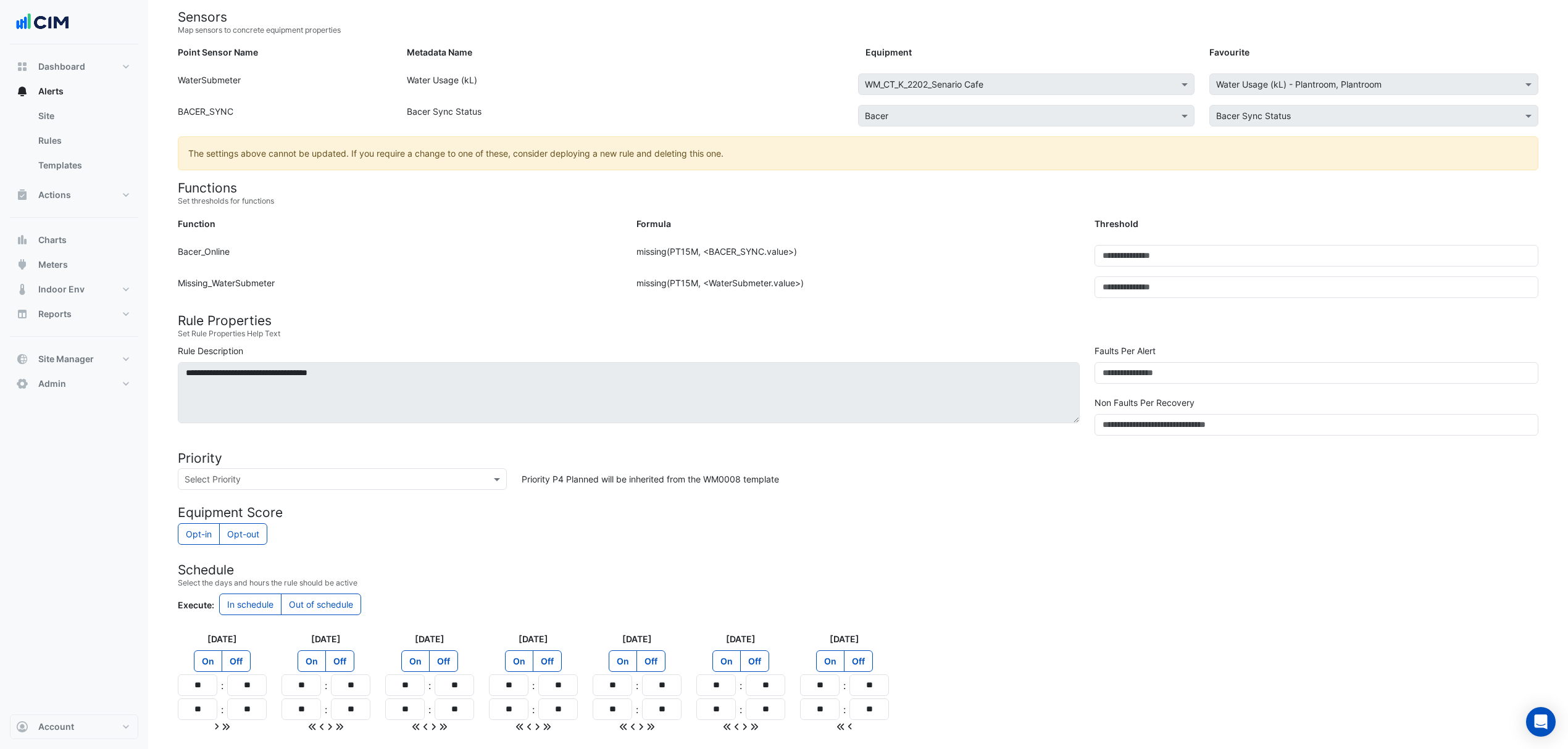
scroll to position [164, 0]
click at [460, 492] on form "Rule Type Scheduled Sensors Map sensors to concrete equipment properties Point …" at bounding box center [858, 385] width 1360 height 852
click at [468, 487] on div "Select Priority" at bounding box center [342, 478] width 329 height 22
click at [196, 521] on span "P2 Urgent" at bounding box center [208, 523] width 41 height 10
click at [350, 446] on form "Rule Type Scheduled Sensors Map sensors to concrete equipment properties Point …" at bounding box center [858, 385] width 1360 height 852
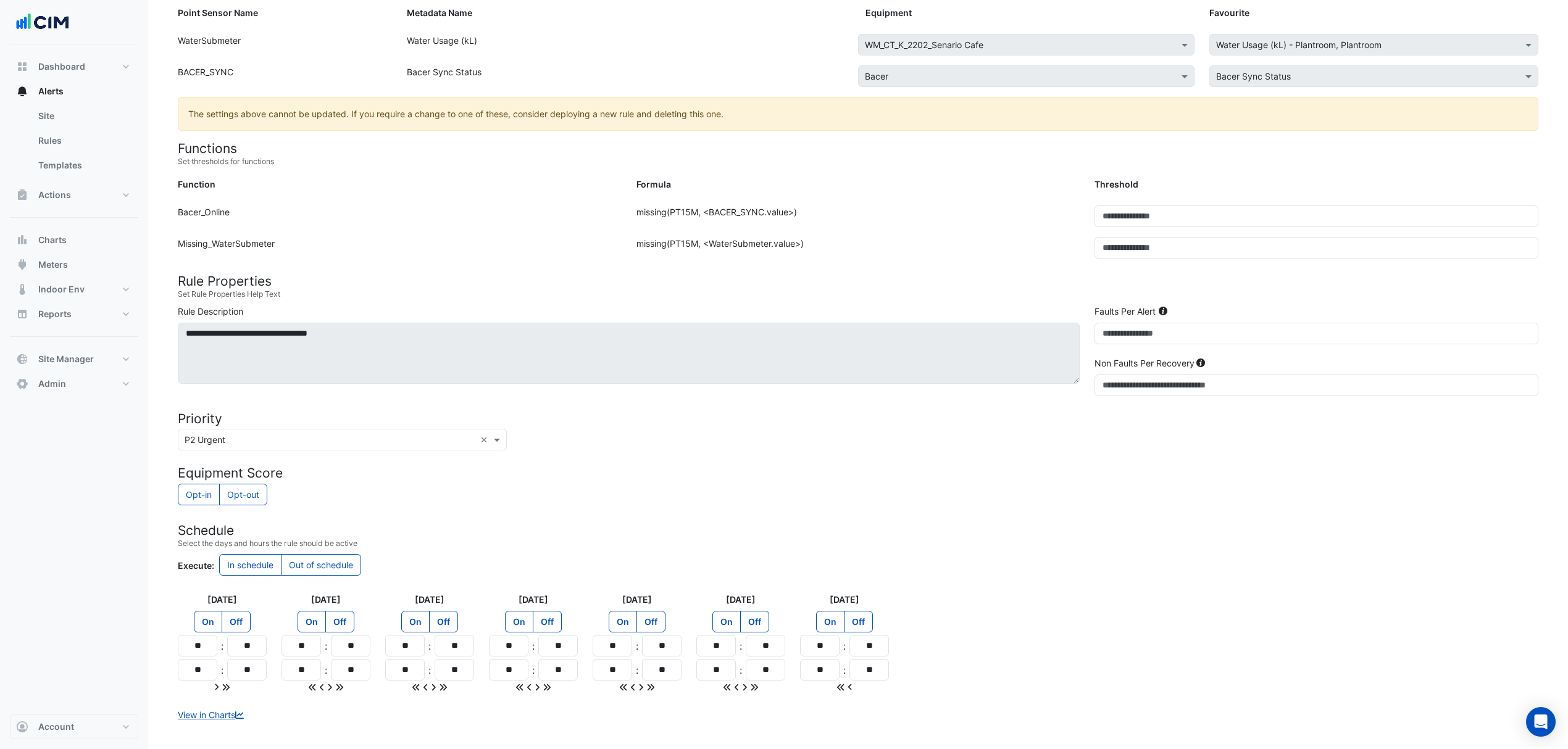
scroll to position [240, 0]
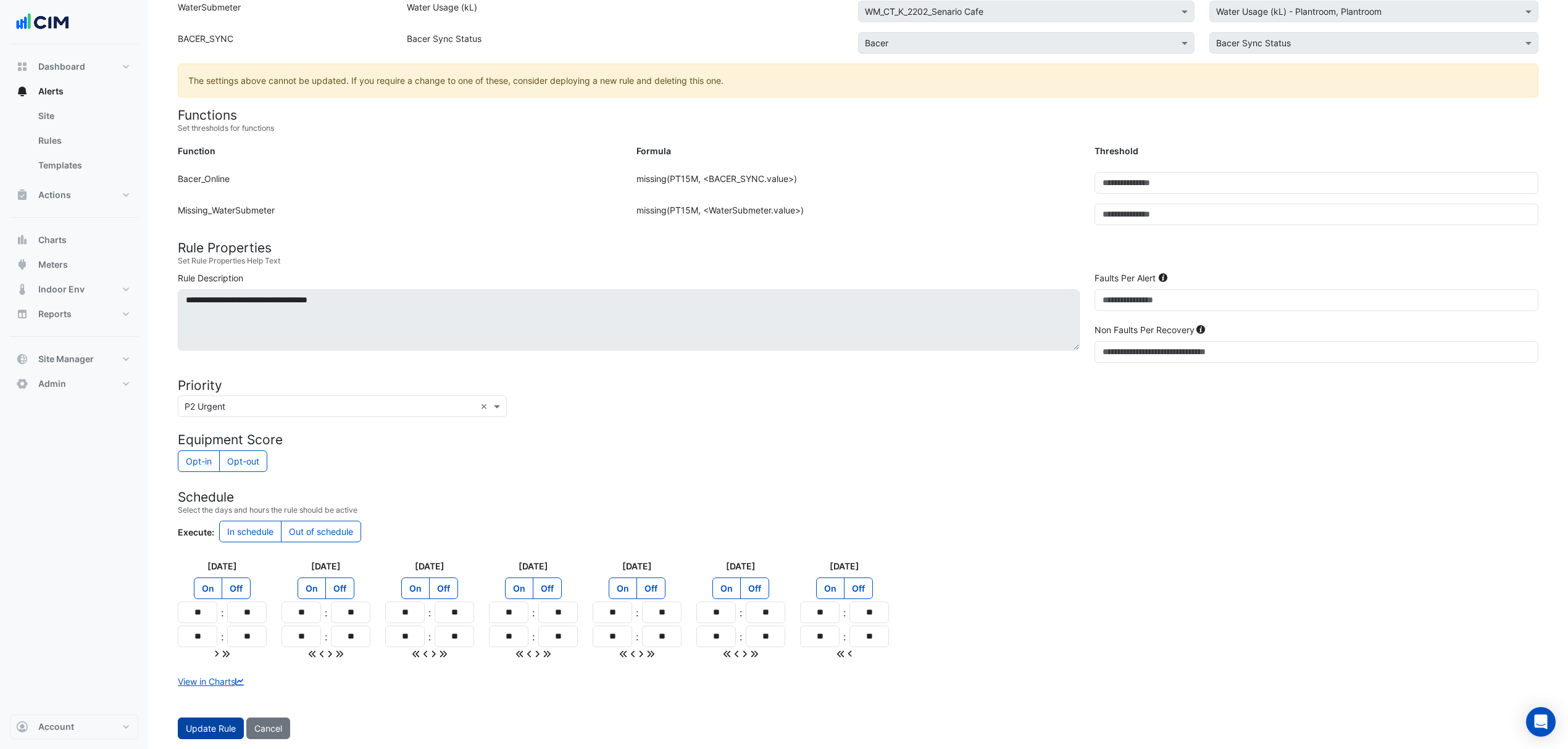
click at [218, 727] on button "Update Rule" at bounding box center [211, 728] width 66 height 22
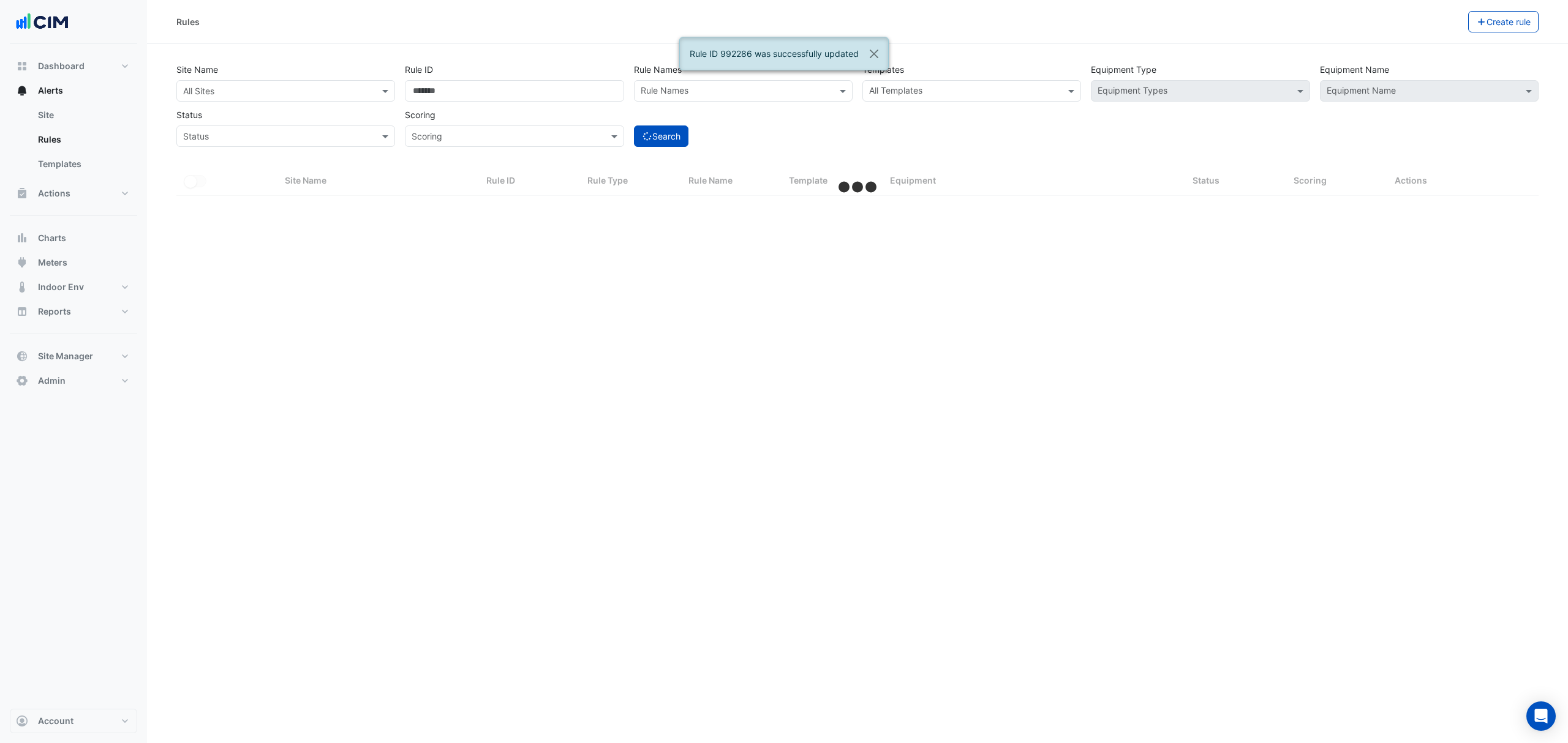
select select "***"
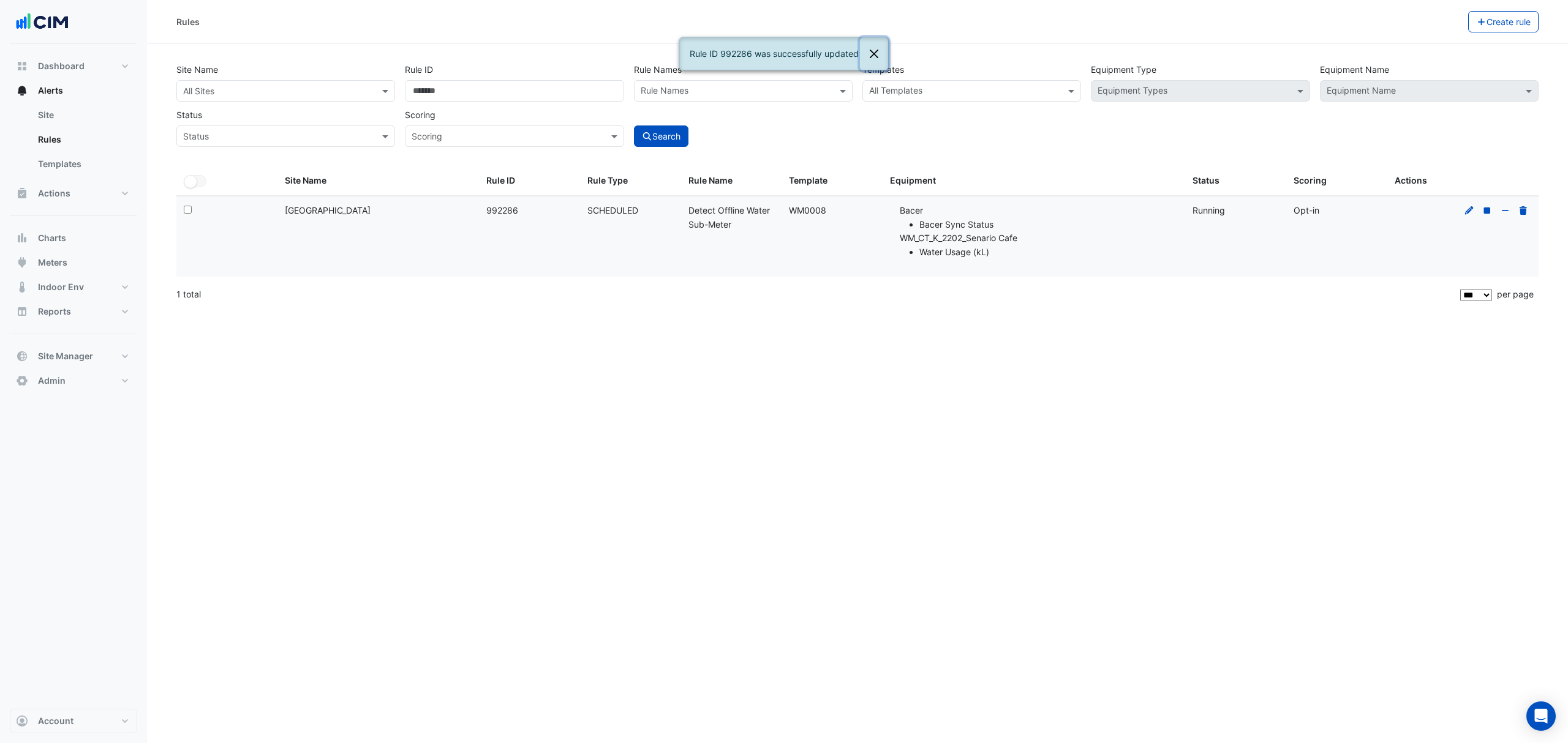
click at [877, 54] on button "Close" at bounding box center [874, 54] width 28 height 33
